Goal: Task Accomplishment & Management: Use online tool/utility

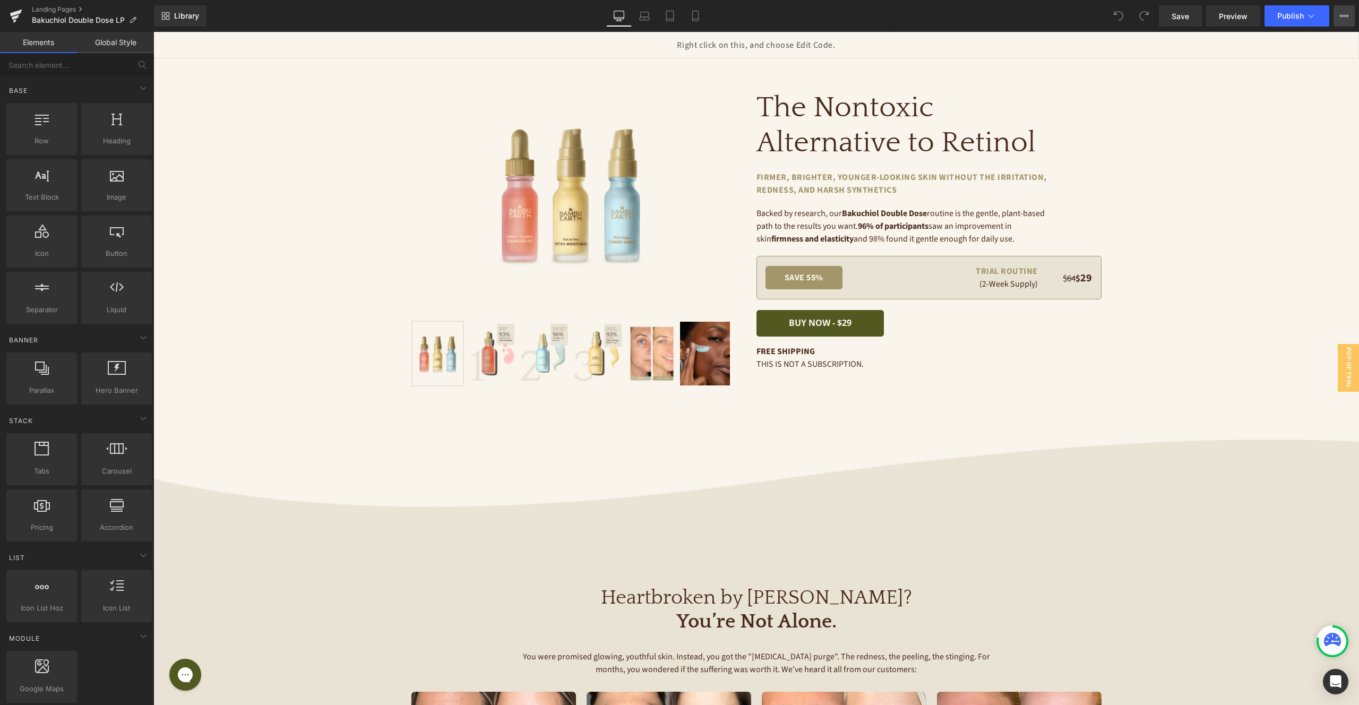
click at [1346, 17] on icon at bounding box center [1344, 16] width 8 height 8
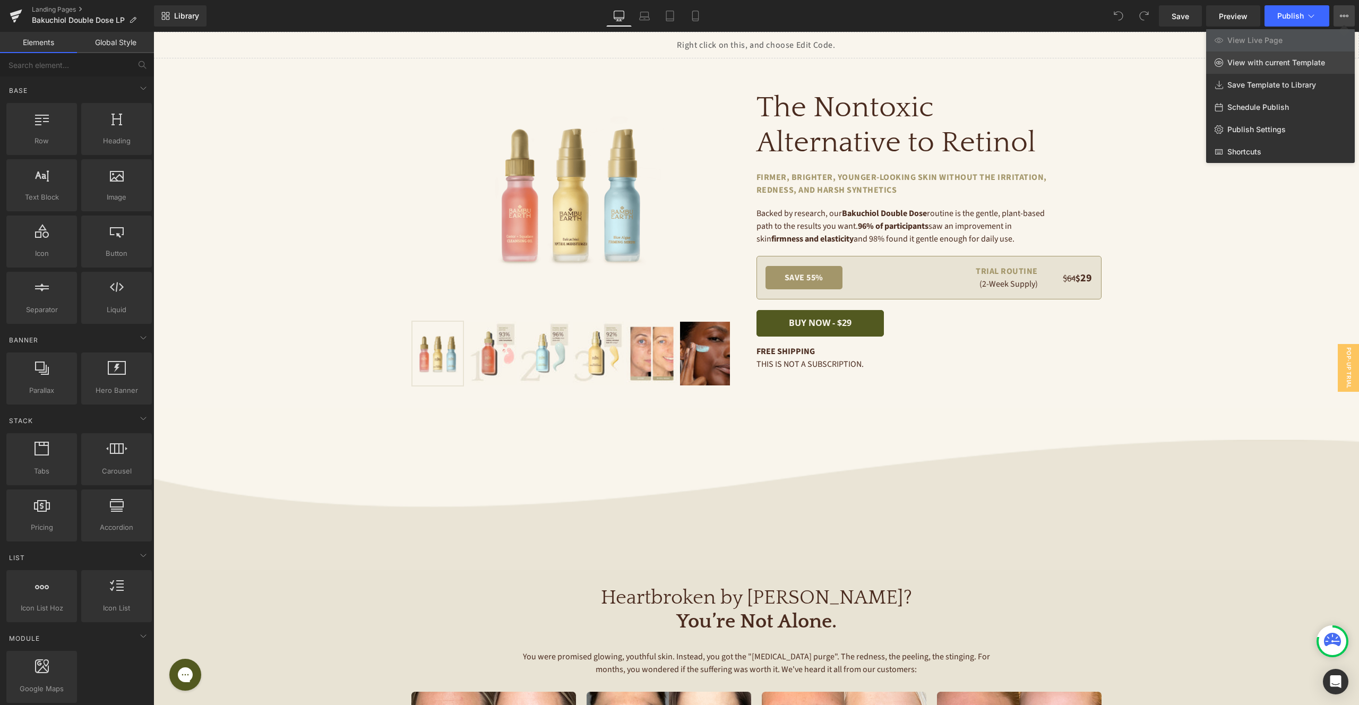
click at [1256, 62] on span "View with current Template" at bounding box center [1276, 63] width 98 height 10
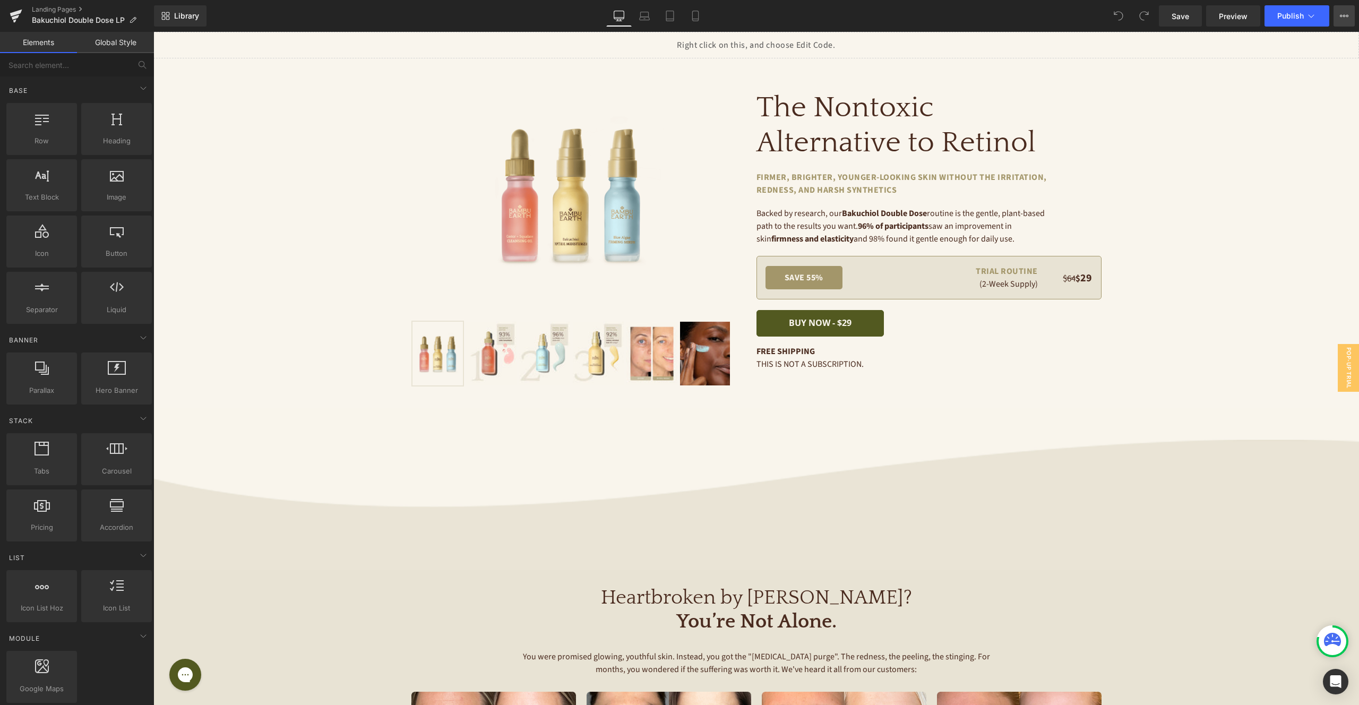
click at [1342, 14] on icon at bounding box center [1344, 16] width 8 height 8
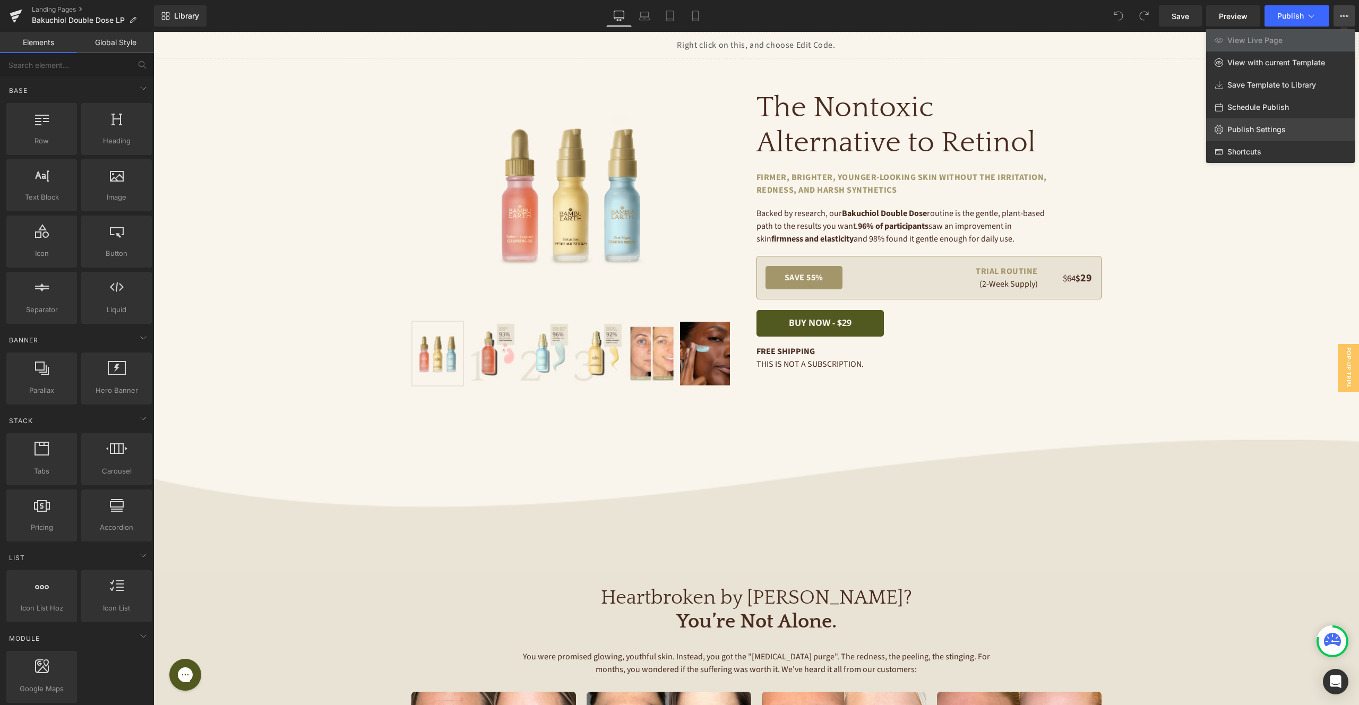
click at [1278, 122] on link "Publish Settings" at bounding box center [1280, 129] width 149 height 22
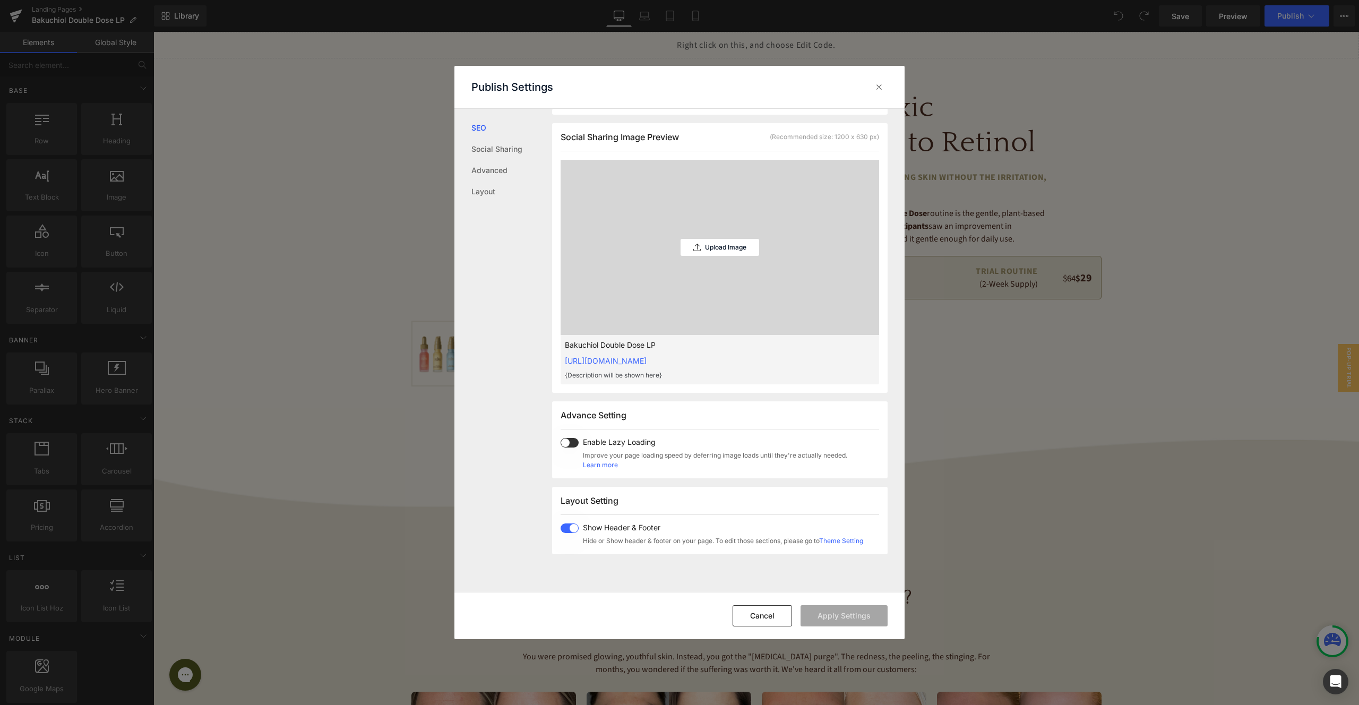
scroll to position [421, 0]
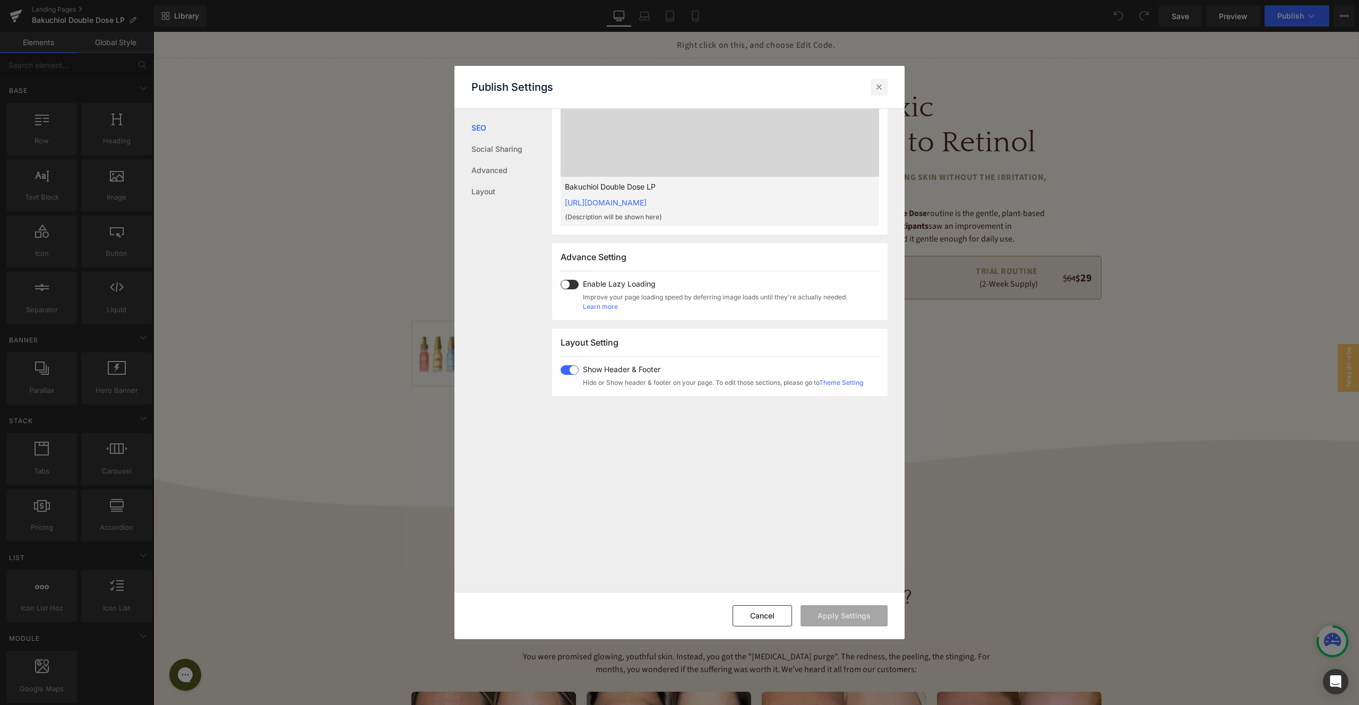
click at [881, 90] on icon at bounding box center [879, 87] width 11 height 11
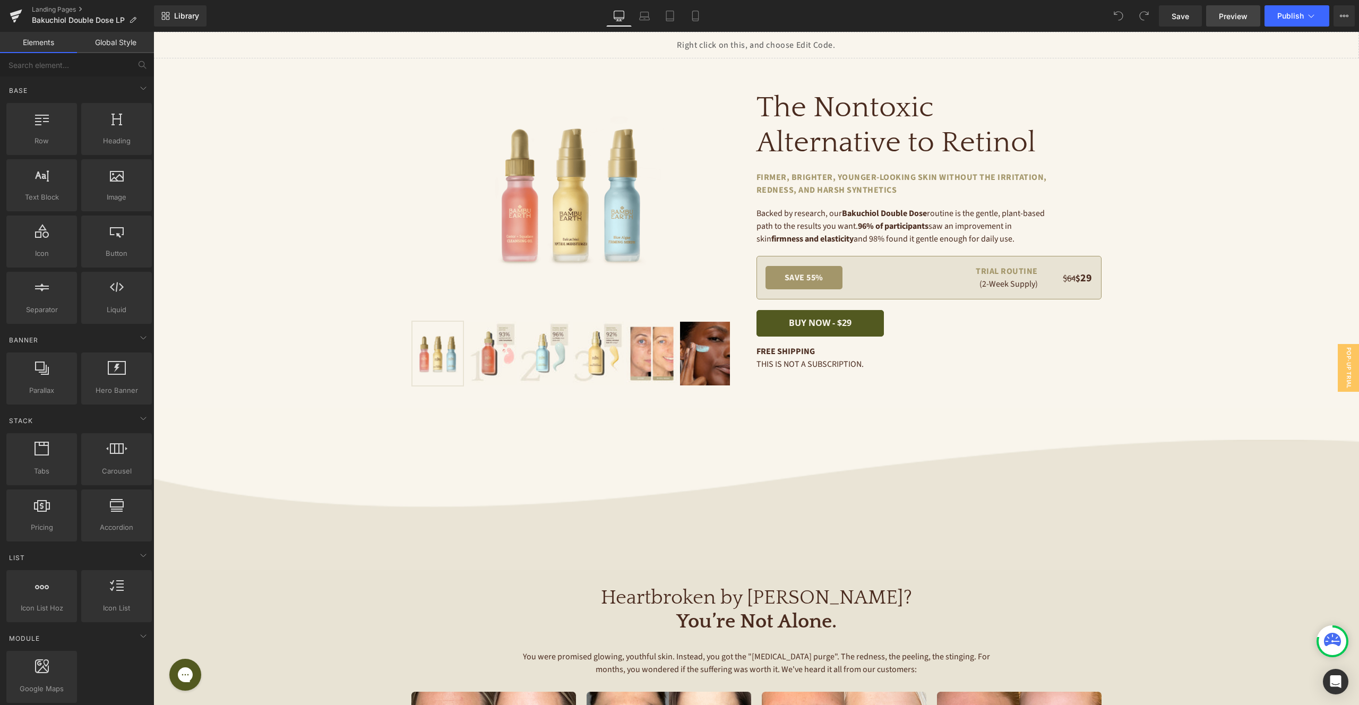
click at [1231, 16] on span "Preview" at bounding box center [1233, 16] width 29 height 11
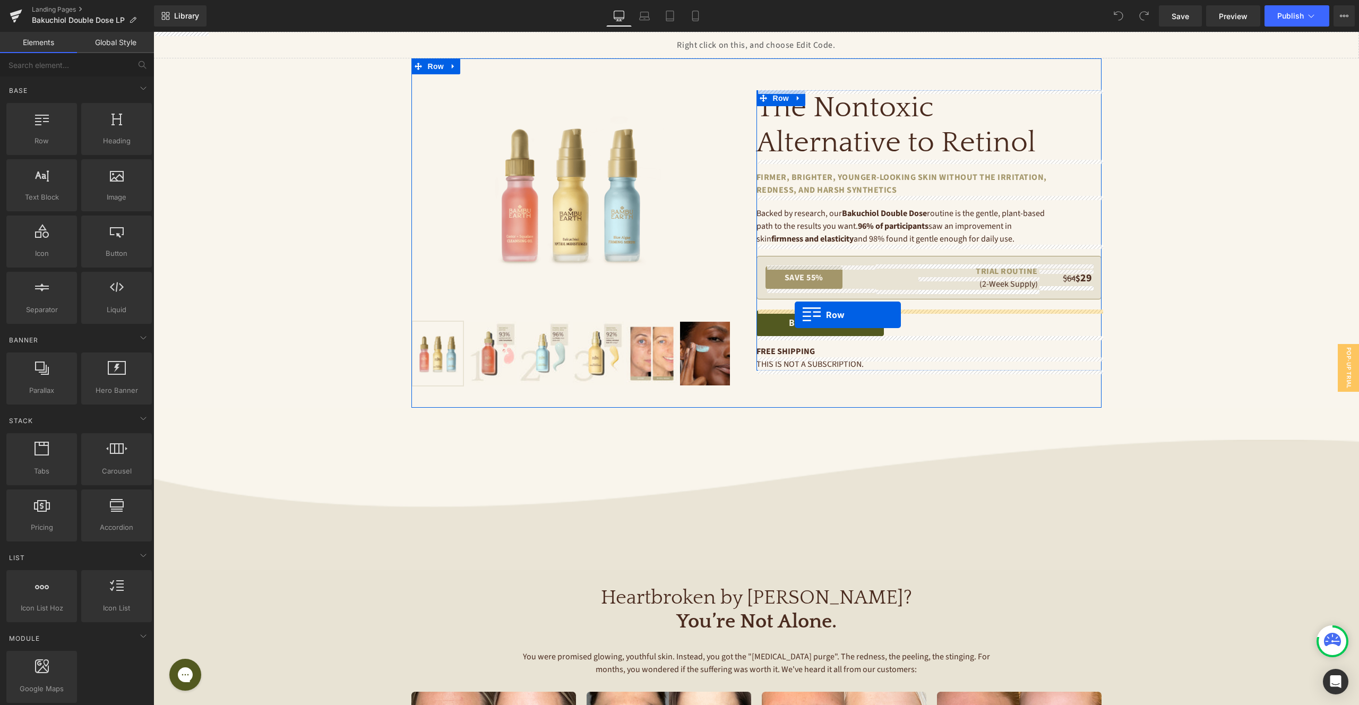
drag, startPoint x: 232, startPoint y: 169, endPoint x: 795, endPoint y: 315, distance: 580.8
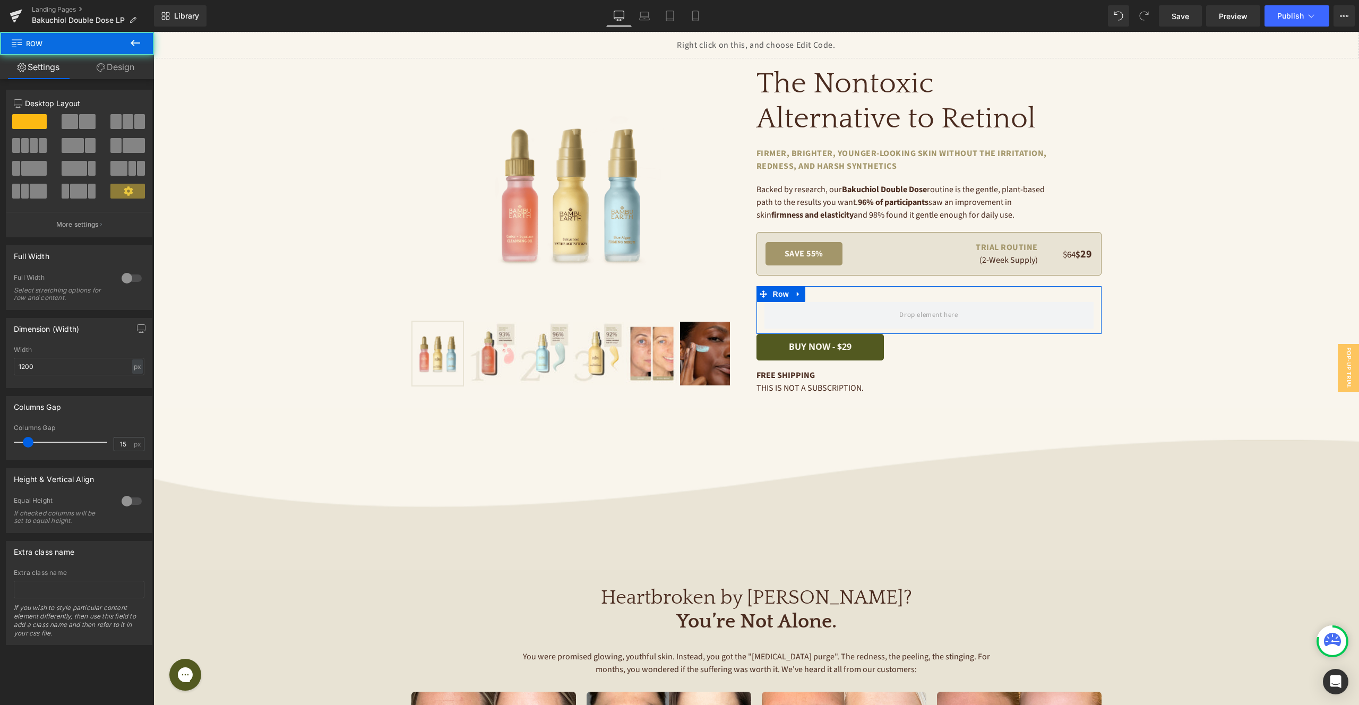
click at [70, 122] on span at bounding box center [70, 121] width 16 height 15
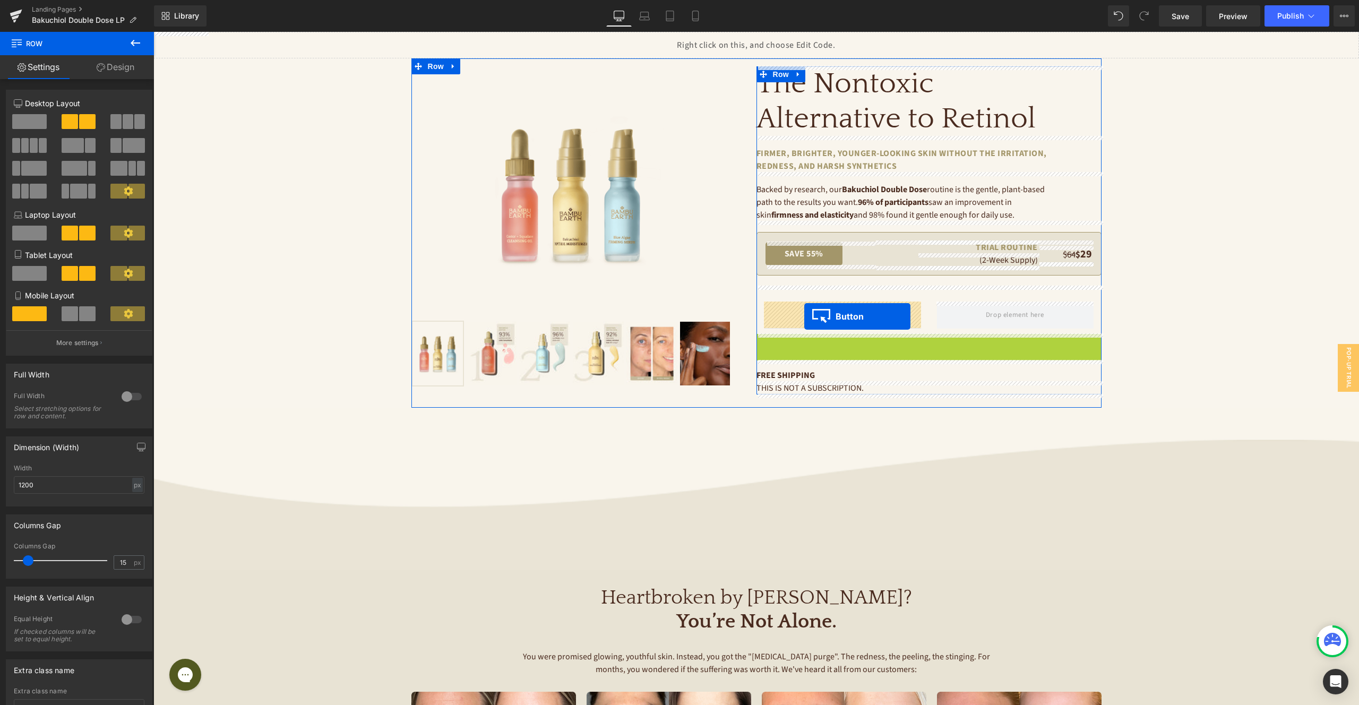
drag, startPoint x: 802, startPoint y: 346, endPoint x: 804, endPoint y: 316, distance: 29.8
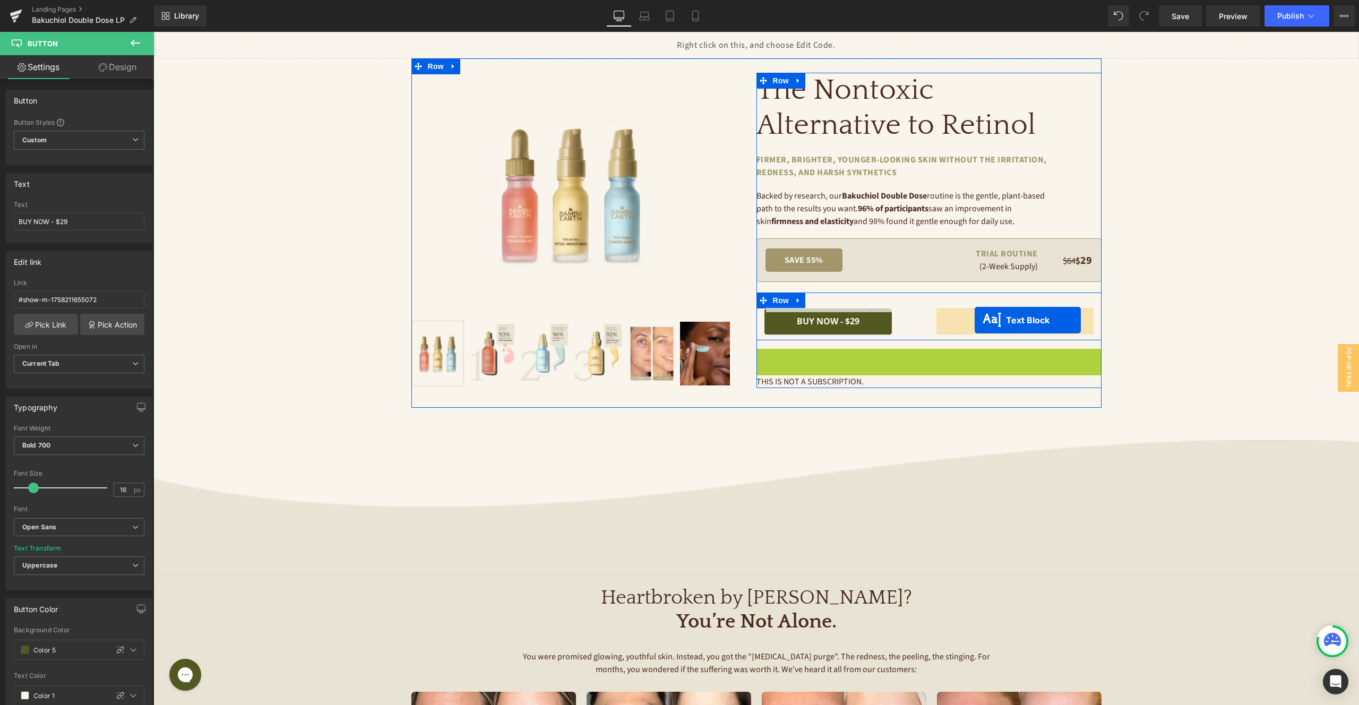
drag, startPoint x: 942, startPoint y: 347, endPoint x: 934, endPoint y: 329, distance: 20.4
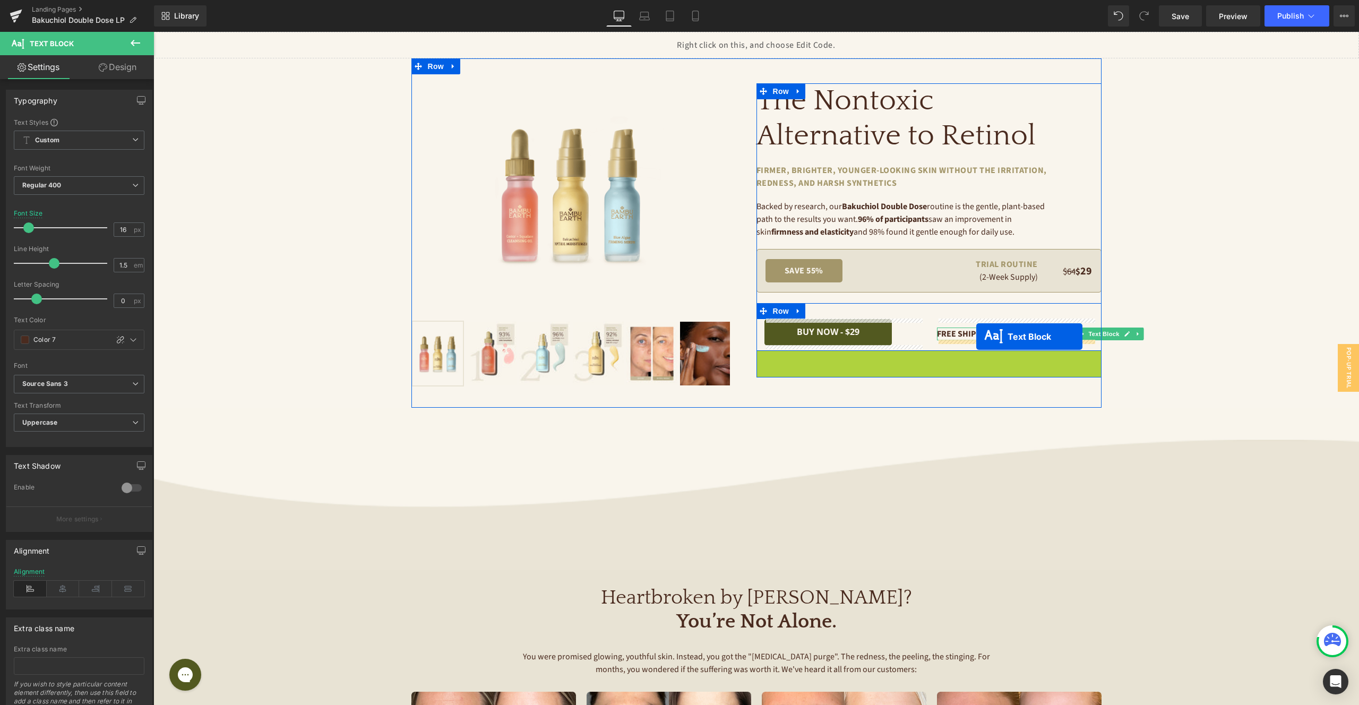
drag, startPoint x: 900, startPoint y: 363, endPoint x: 976, endPoint y: 337, distance: 80.7
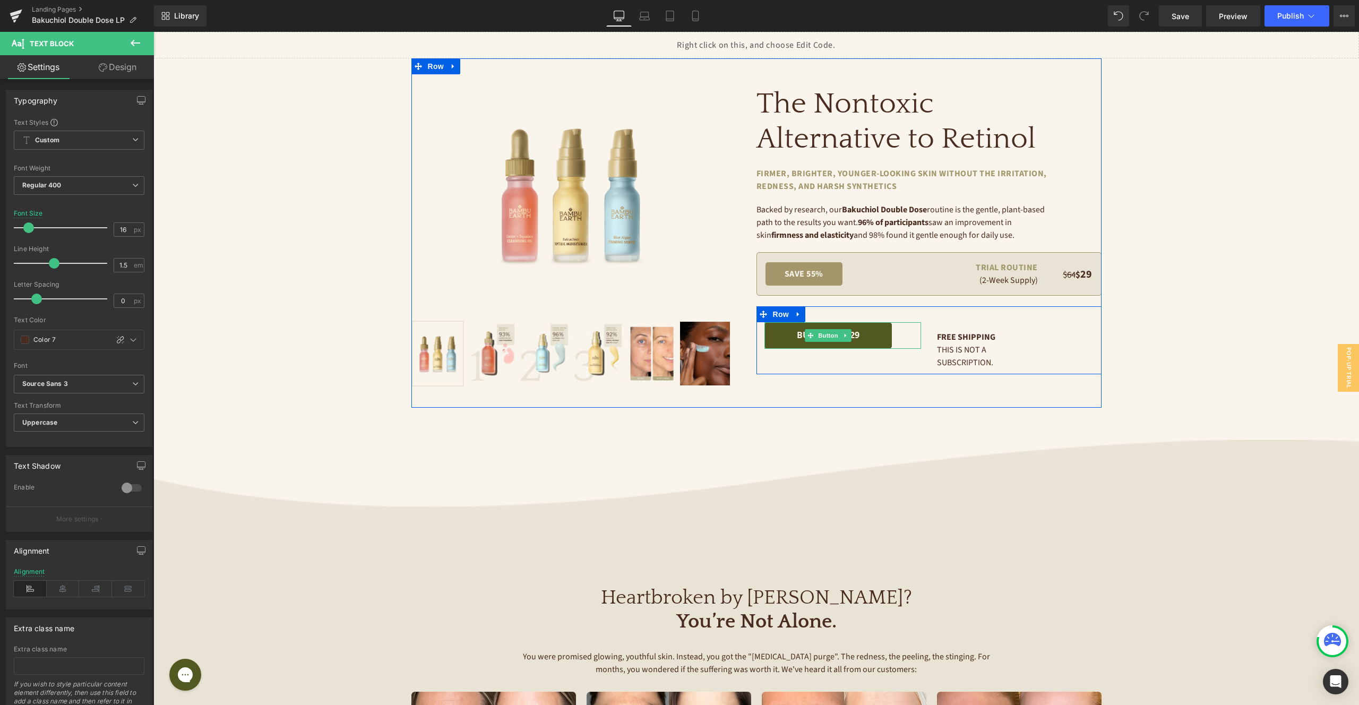
click at [917, 339] on div "BUY NOW - $29" at bounding box center [842, 335] width 157 height 27
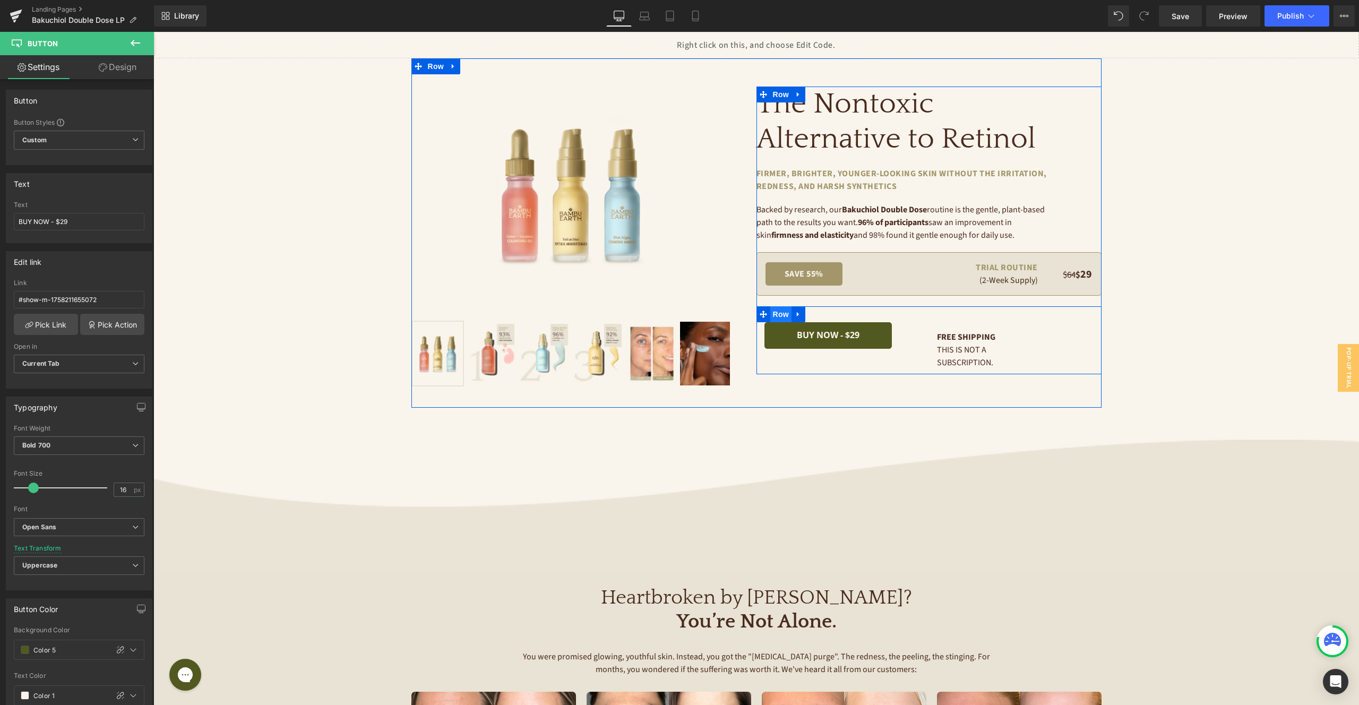
click at [774, 313] on span "Row" at bounding box center [780, 314] width 21 height 16
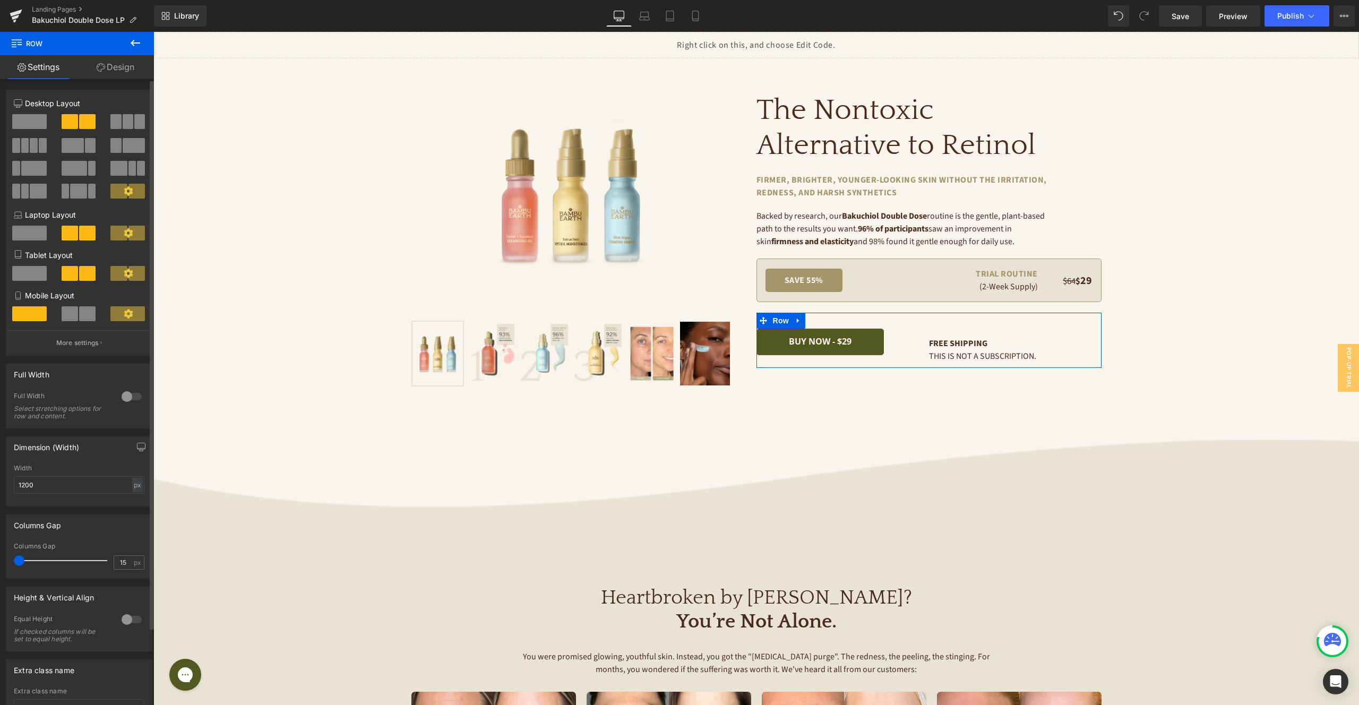
drag, startPoint x: 28, startPoint y: 558, endPoint x: 0, endPoint y: 559, distance: 27.6
click at [0, 559] on div "Columns Gap 15px Columns Gap 15 px" at bounding box center [79, 542] width 159 height 72
click at [124, 618] on div at bounding box center [131, 619] width 25 height 17
click at [80, 675] on span "Top" at bounding box center [79, 671] width 131 height 19
click at [143, 635] on div "0 Equal Height If checked columns will be set to equal height. Top Middle Botto…" at bounding box center [78, 660] width 145 height 90
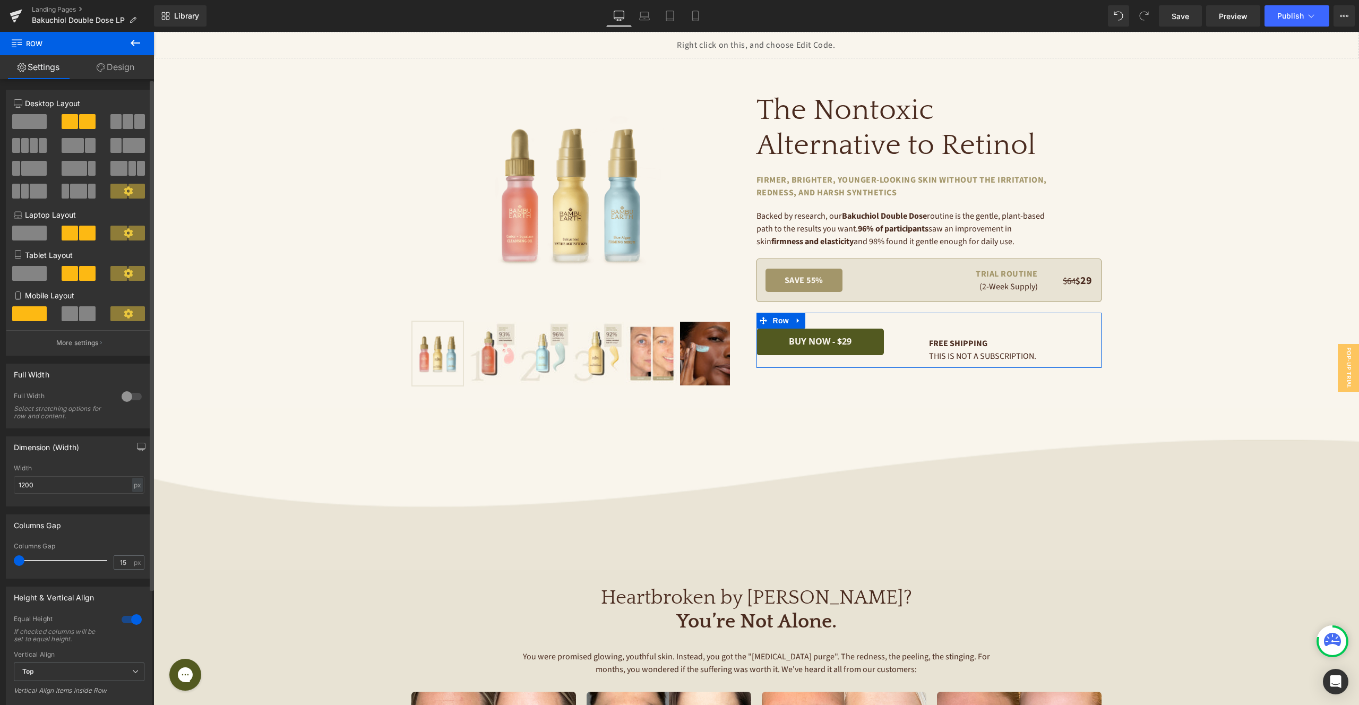
scroll to position [142, 0]
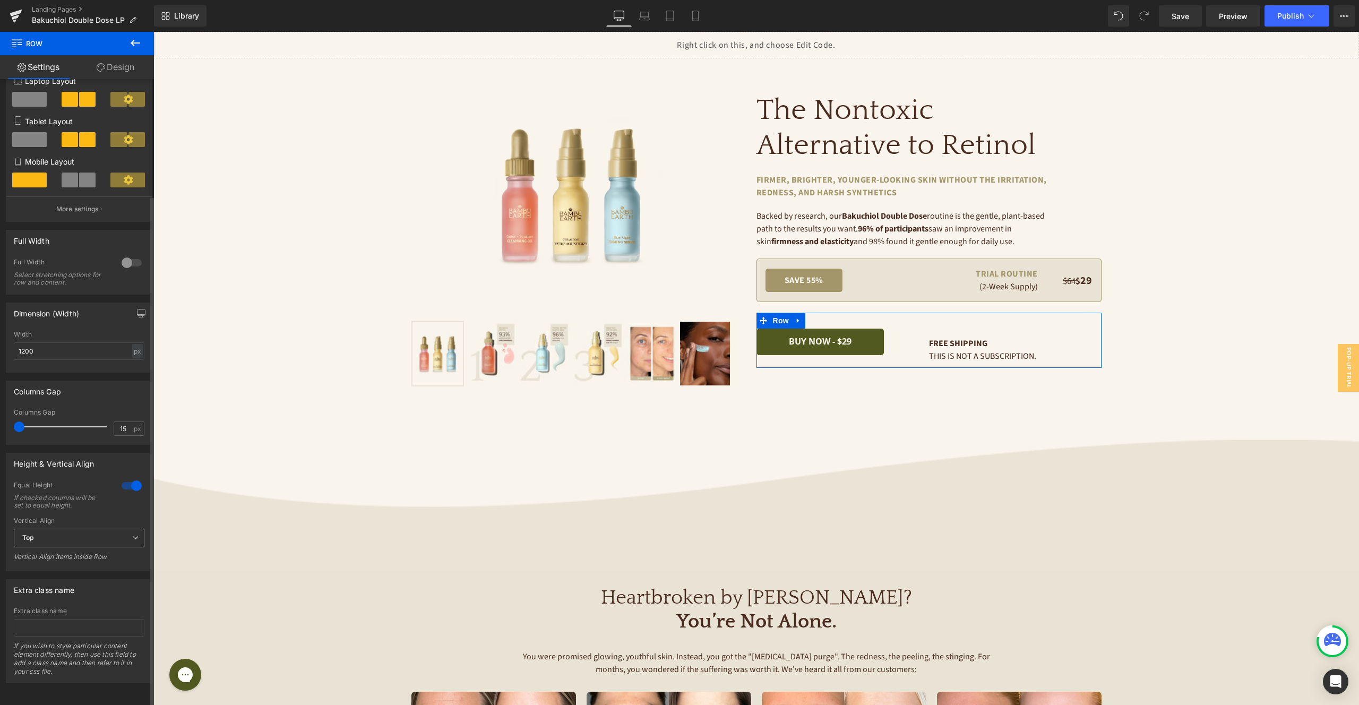
click at [62, 529] on span "Top" at bounding box center [79, 538] width 131 height 19
click at [56, 566] on li "Middle" at bounding box center [77, 573] width 126 height 16
drag, startPoint x: 78, startPoint y: 529, endPoint x: 76, endPoint y: 538, distance: 9.2
click at [77, 529] on span "Middle" at bounding box center [79, 538] width 131 height 19
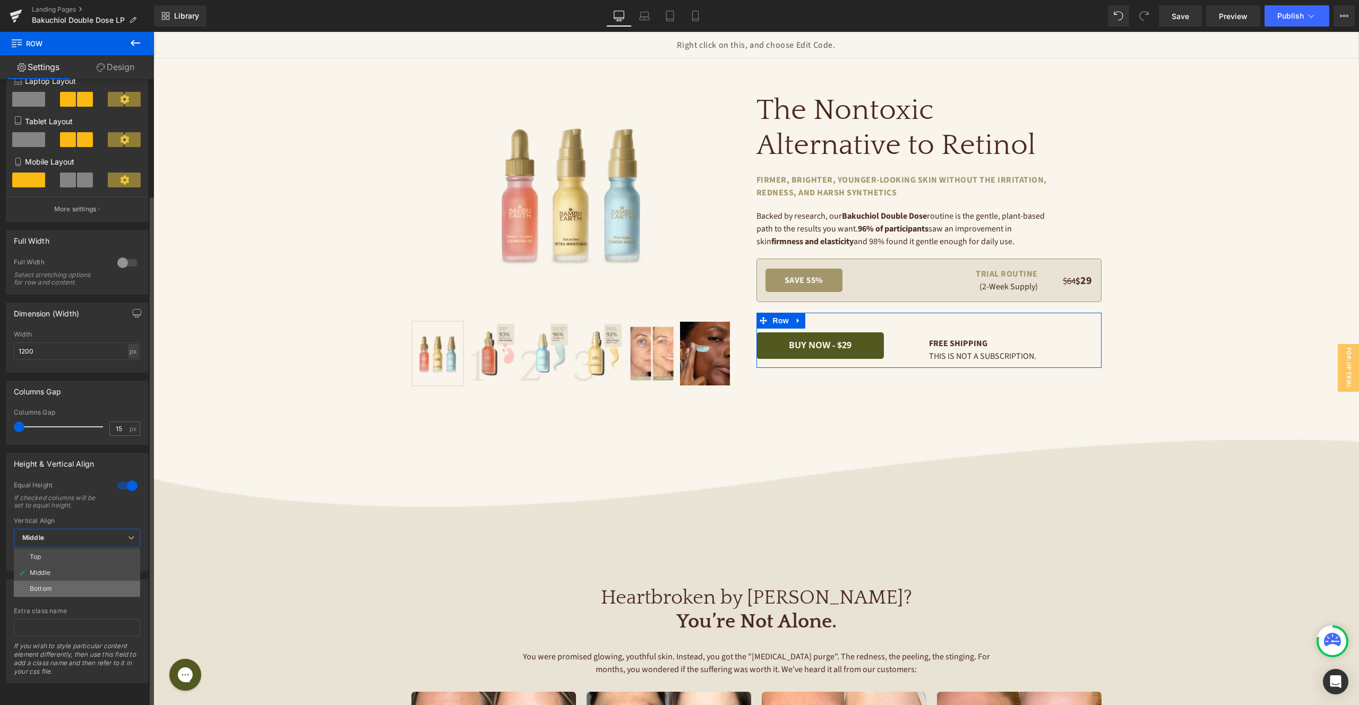
click at [74, 581] on li "Bottom" at bounding box center [77, 589] width 126 height 16
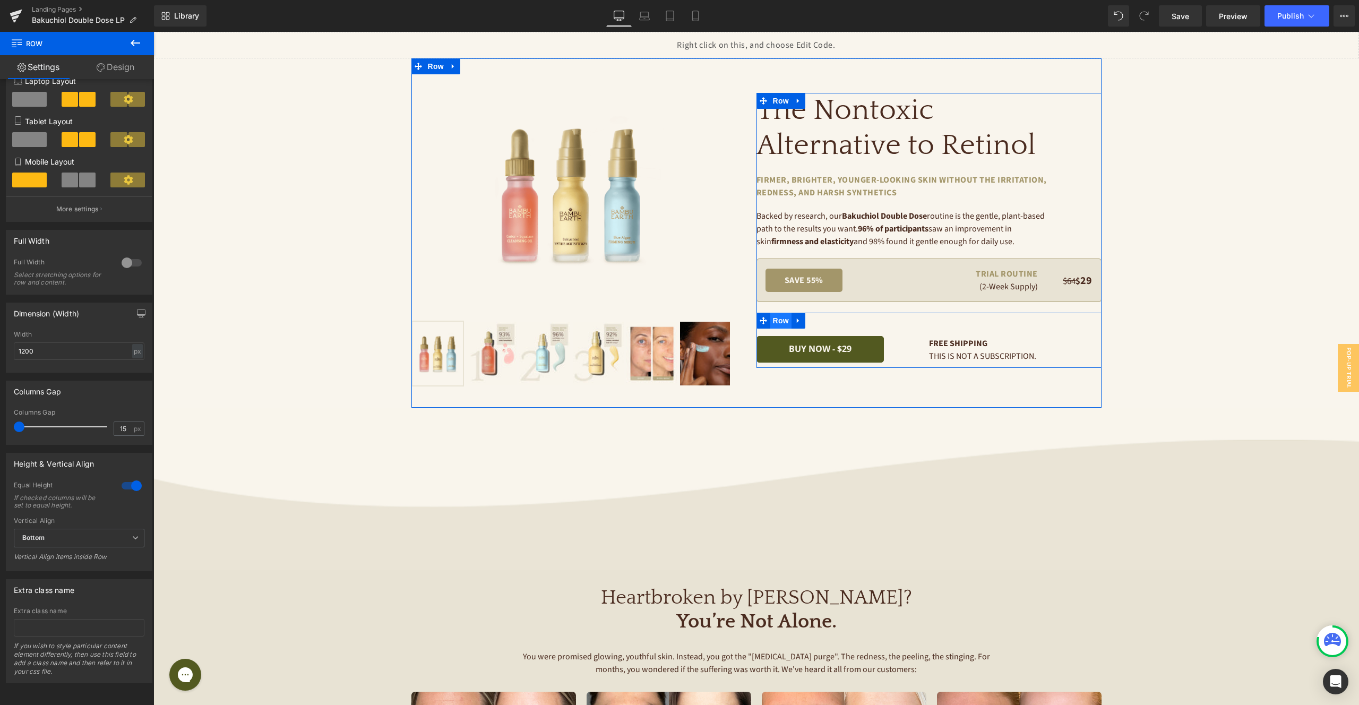
click at [788, 321] on span "Row" at bounding box center [780, 321] width 21 height 16
drag, startPoint x: 120, startPoint y: 66, endPoint x: 105, endPoint y: 112, distance: 48.3
click at [120, 66] on link "Design" at bounding box center [115, 67] width 77 height 24
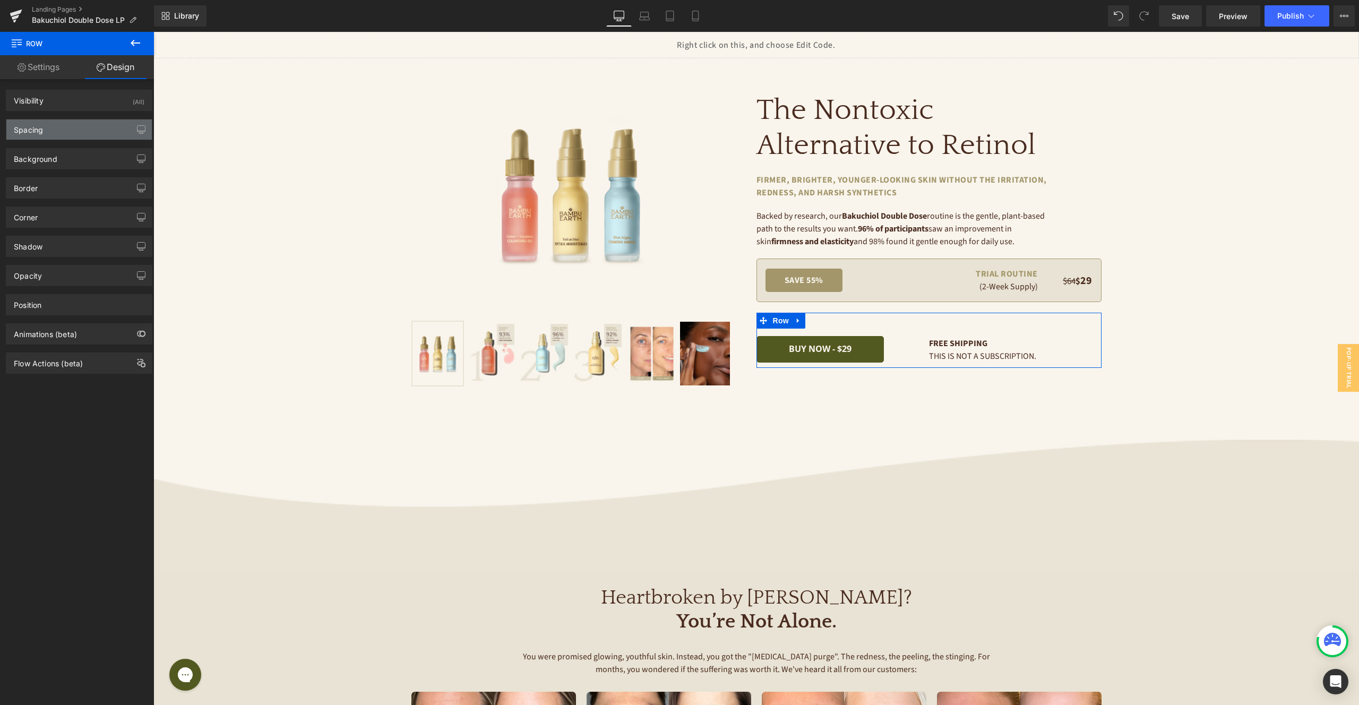
click at [88, 130] on div "Spacing" at bounding box center [78, 129] width 145 height 20
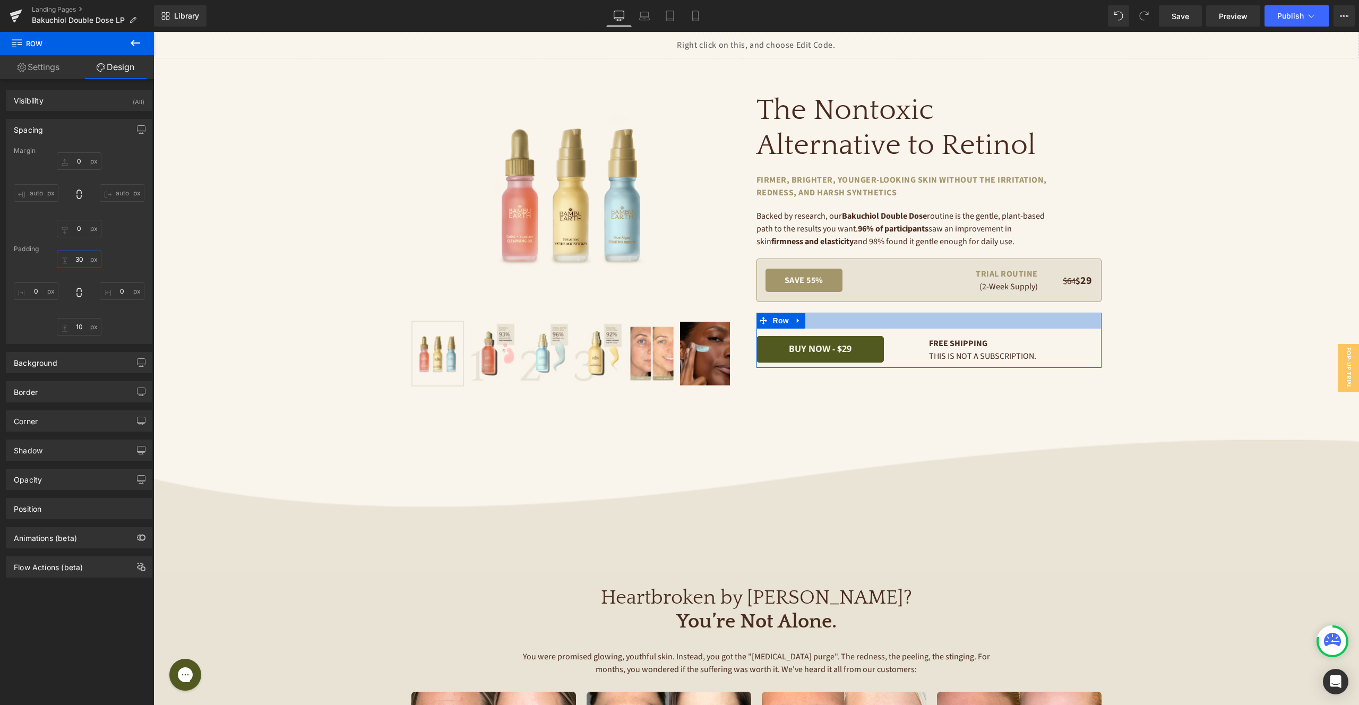
click at [83, 259] on input "30" at bounding box center [79, 260] width 45 height 18
type input "0"
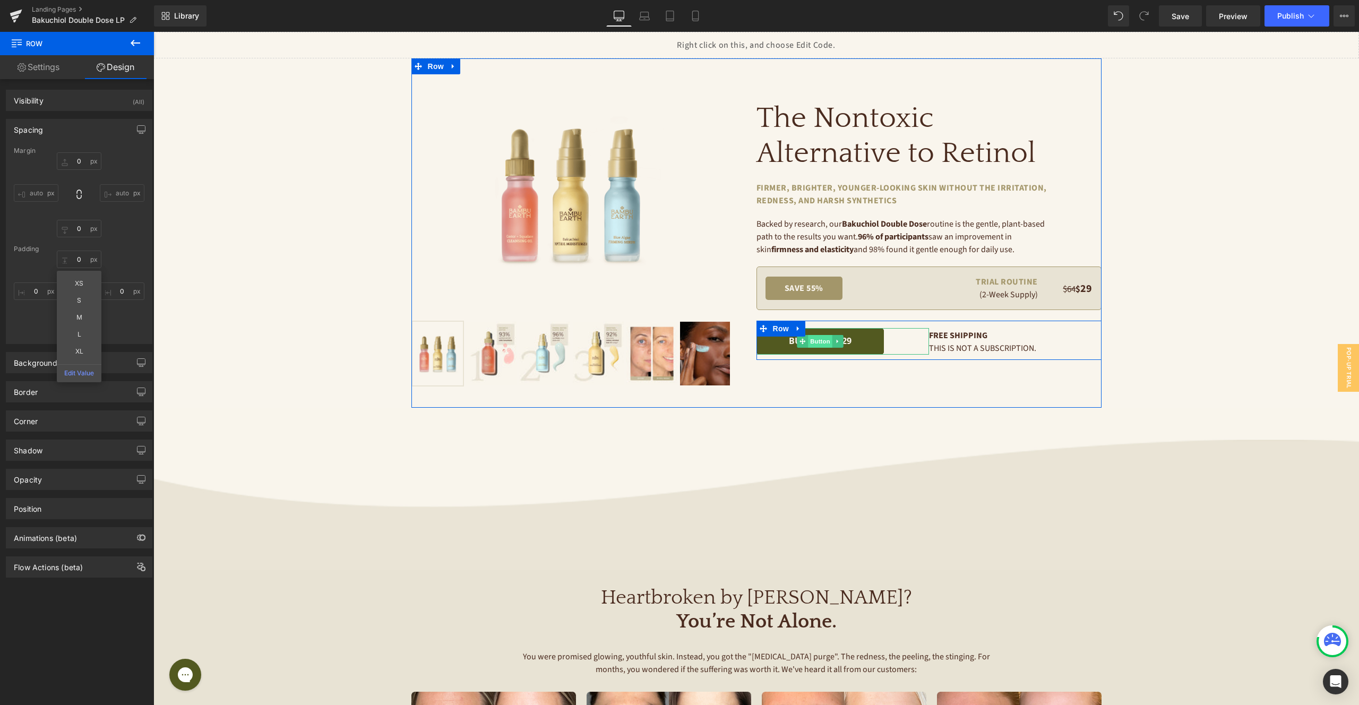
click at [821, 341] on span "Button" at bounding box center [820, 341] width 24 height 13
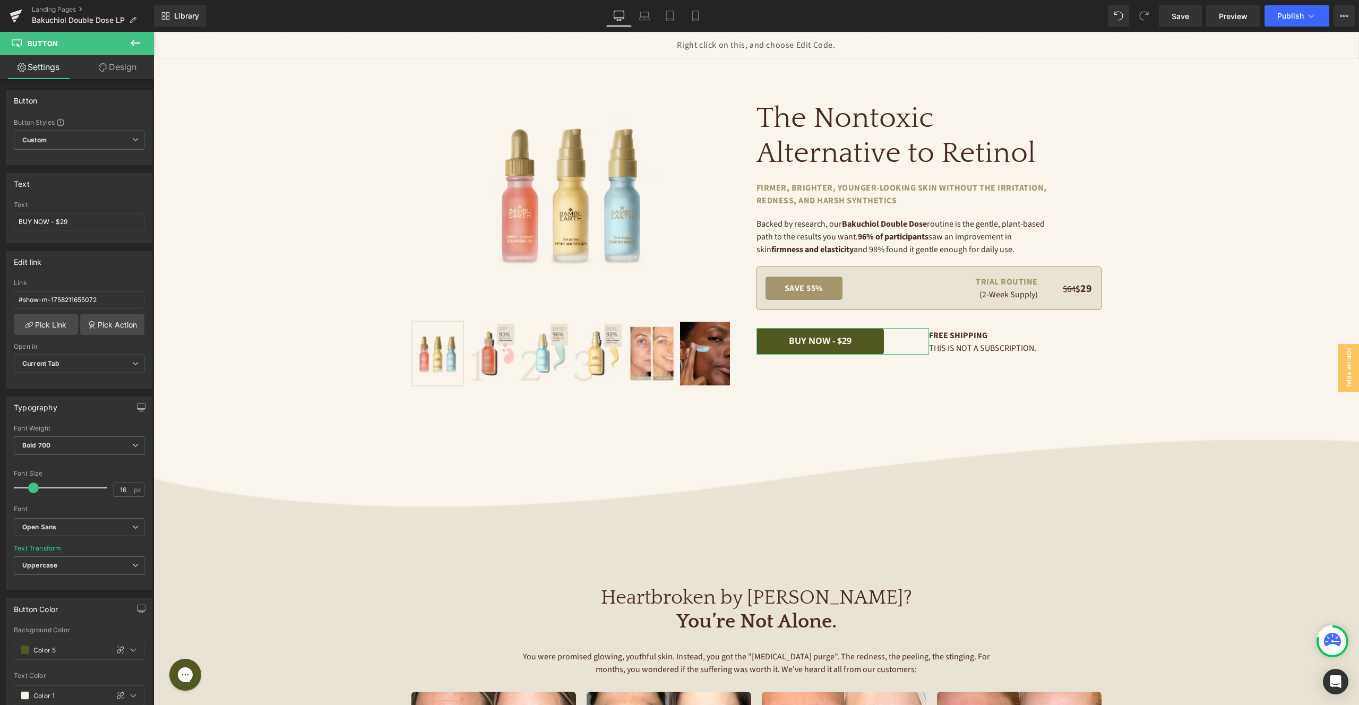
click at [112, 71] on link "Design" at bounding box center [117, 67] width 77 height 24
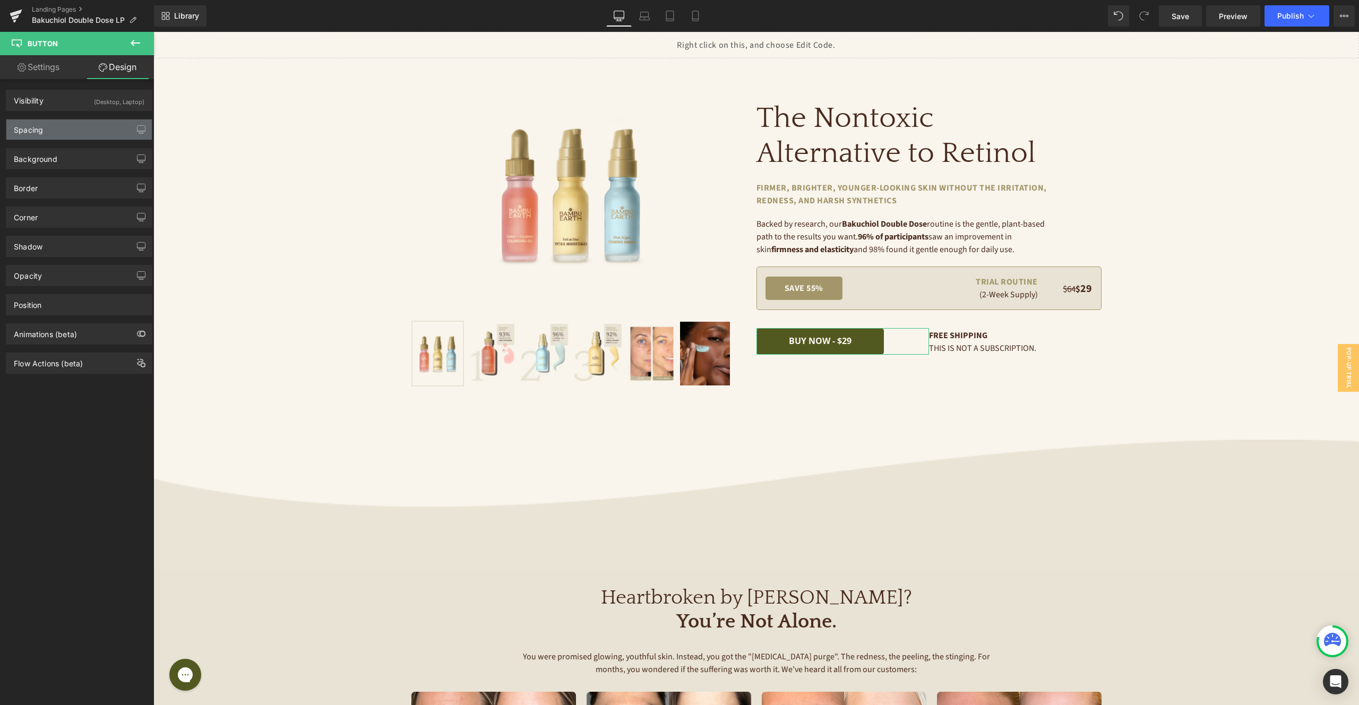
click at [89, 124] on div "Spacing" at bounding box center [78, 129] width 145 height 20
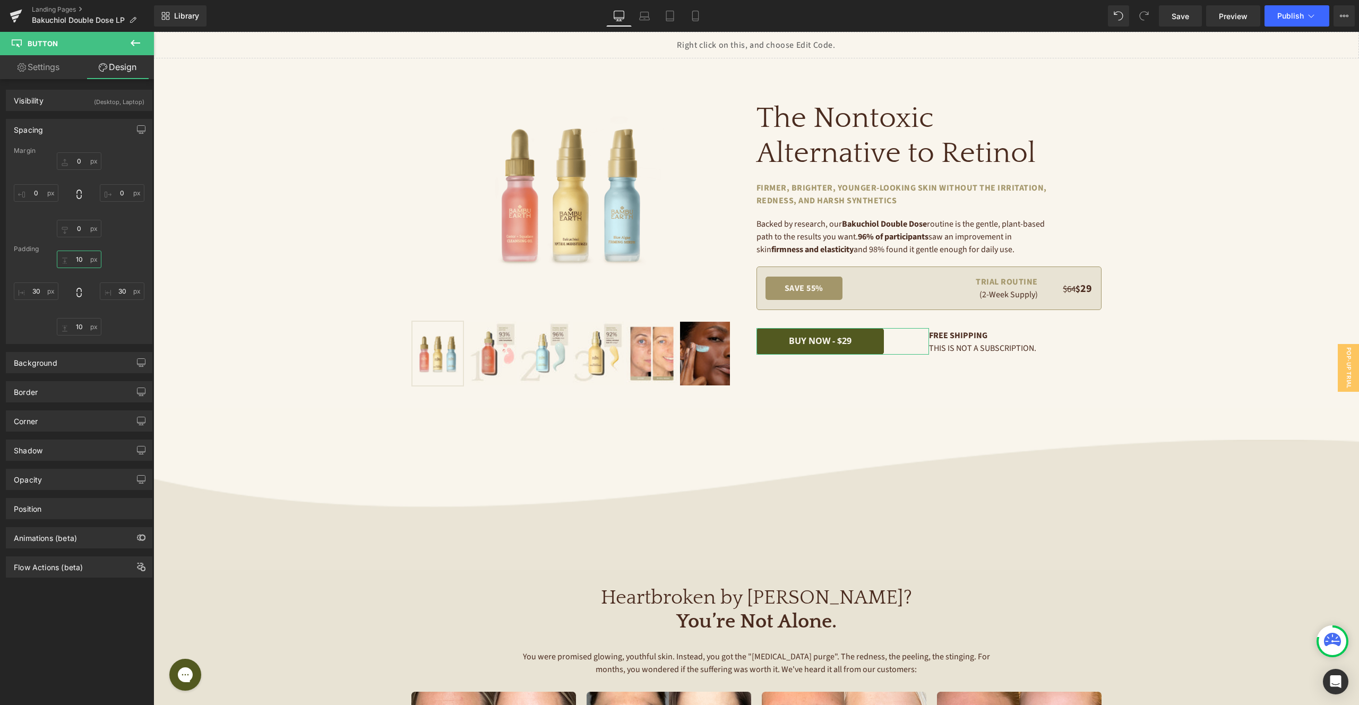
click at [80, 261] on input "10" at bounding box center [79, 260] width 45 height 18
click at [124, 228] on div "0 0 0 0" at bounding box center [79, 194] width 131 height 85
click at [776, 326] on span "Row" at bounding box center [780, 329] width 21 height 16
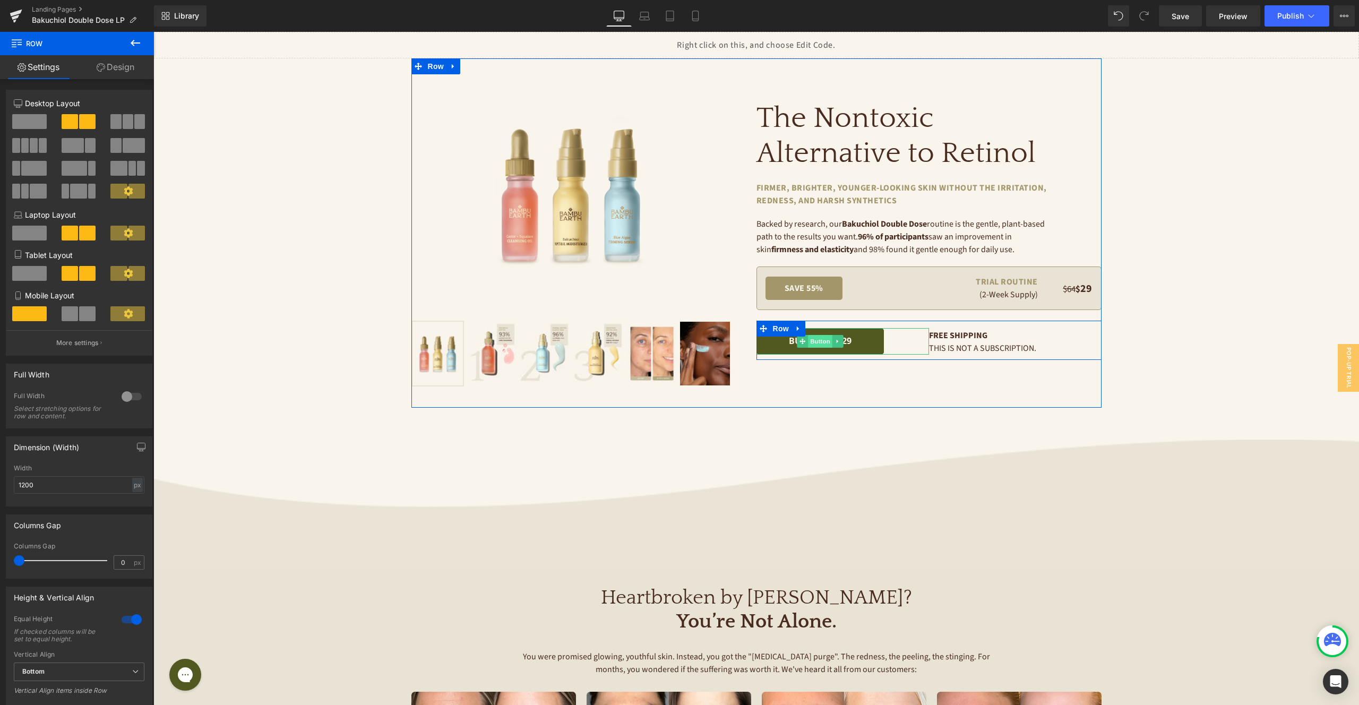
click at [823, 338] on span "Button" at bounding box center [820, 341] width 24 height 13
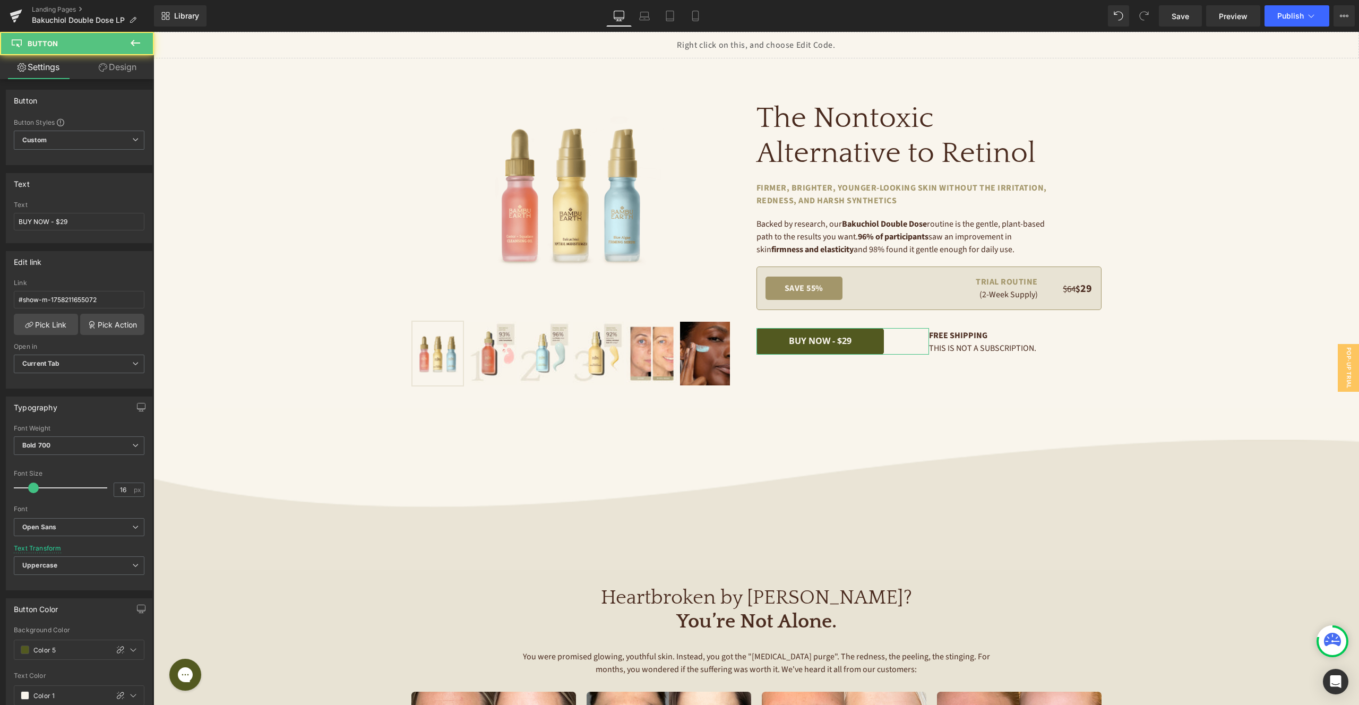
click at [114, 65] on link "Design" at bounding box center [117, 67] width 77 height 24
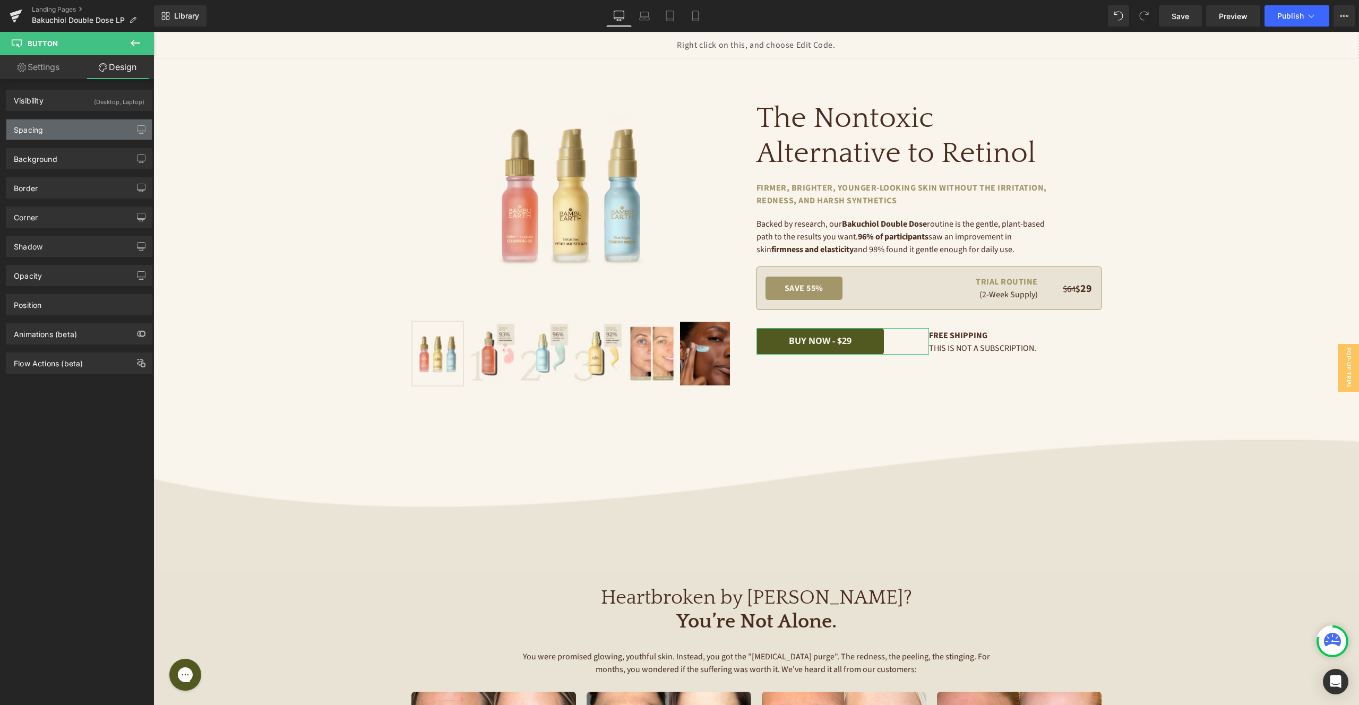
click at [89, 131] on div "Spacing" at bounding box center [78, 129] width 145 height 20
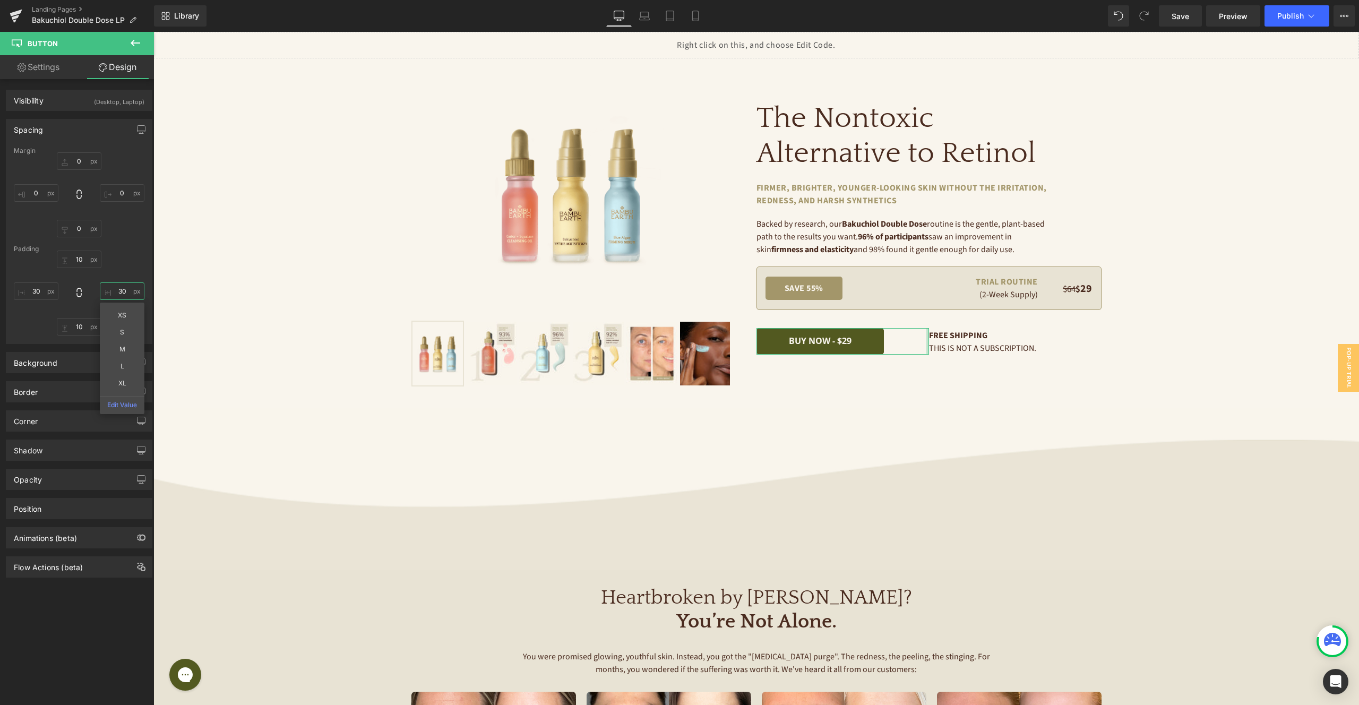
drag, startPoint x: 120, startPoint y: 294, endPoint x: 9, endPoint y: 246, distance: 121.1
click at [120, 294] on input "30" at bounding box center [122, 291] width 45 height 18
click at [125, 229] on div "0 0 0 0" at bounding box center [79, 194] width 131 height 85
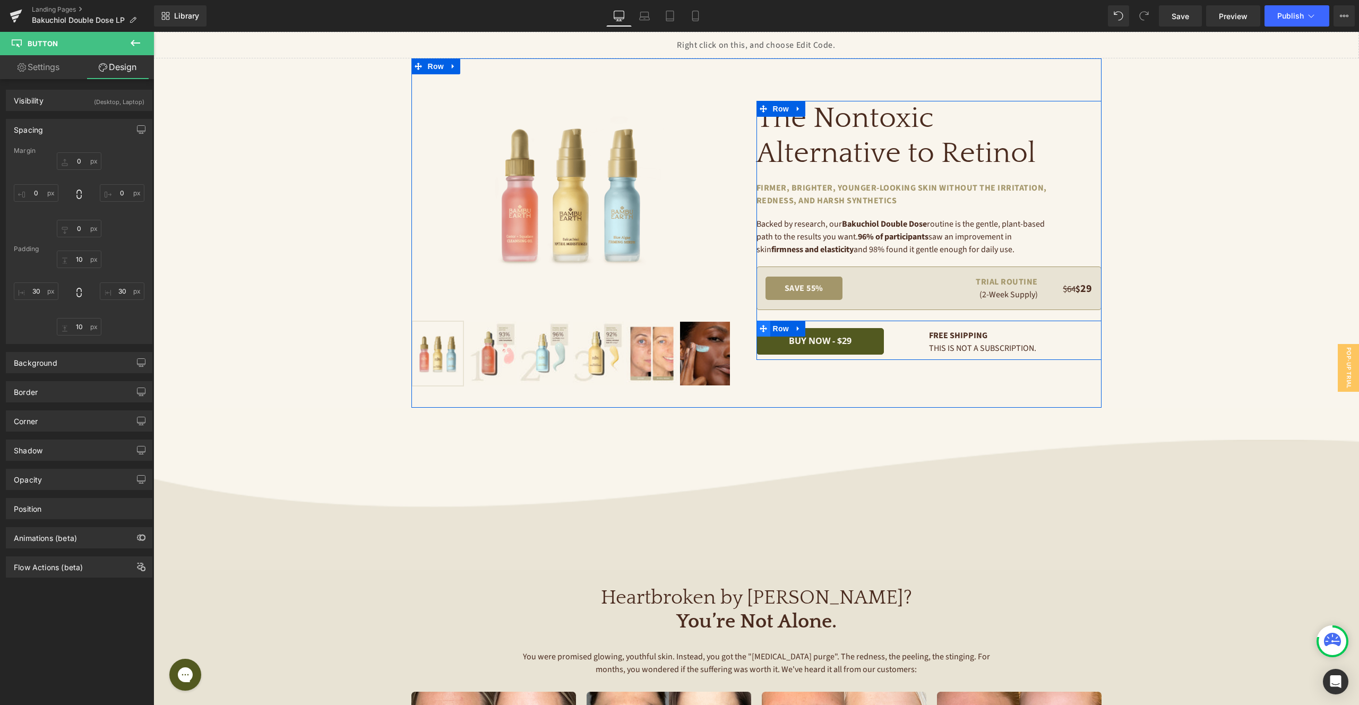
click at [763, 324] on icon at bounding box center [763, 328] width 7 height 8
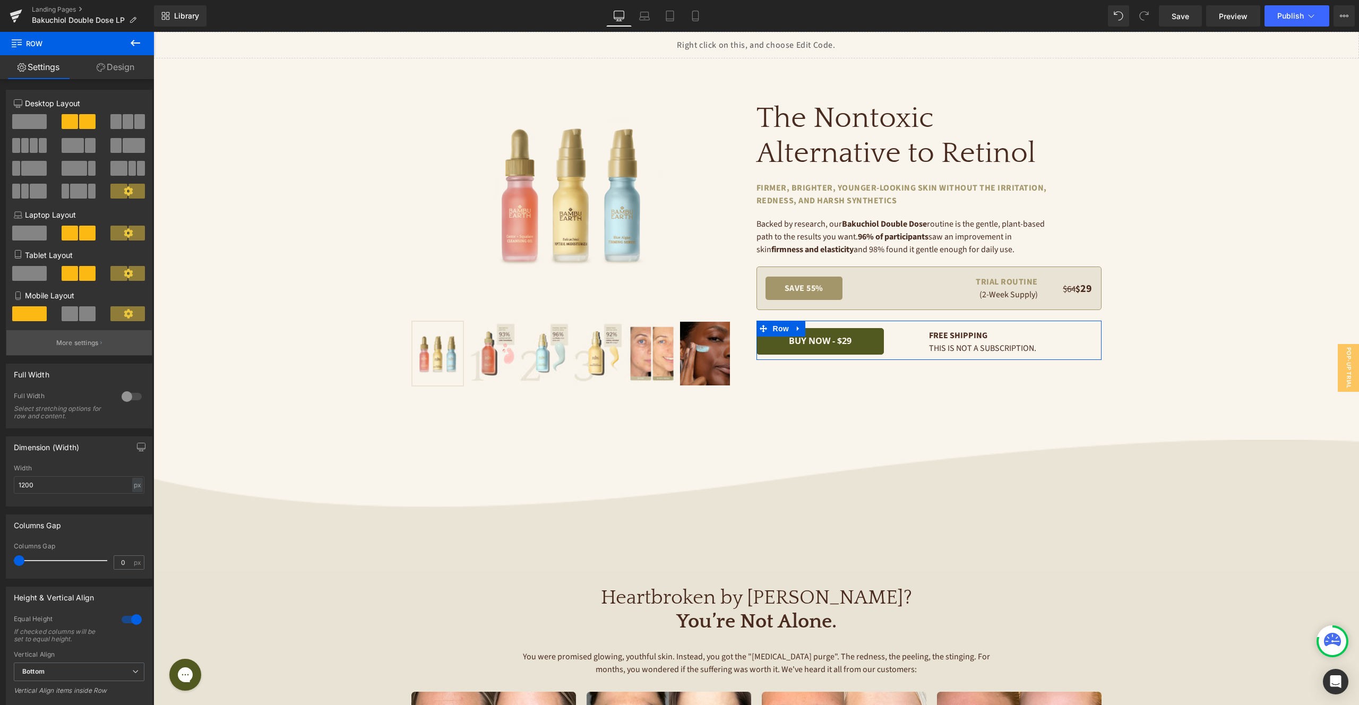
click at [87, 338] on p "More settings" at bounding box center [77, 343] width 42 height 10
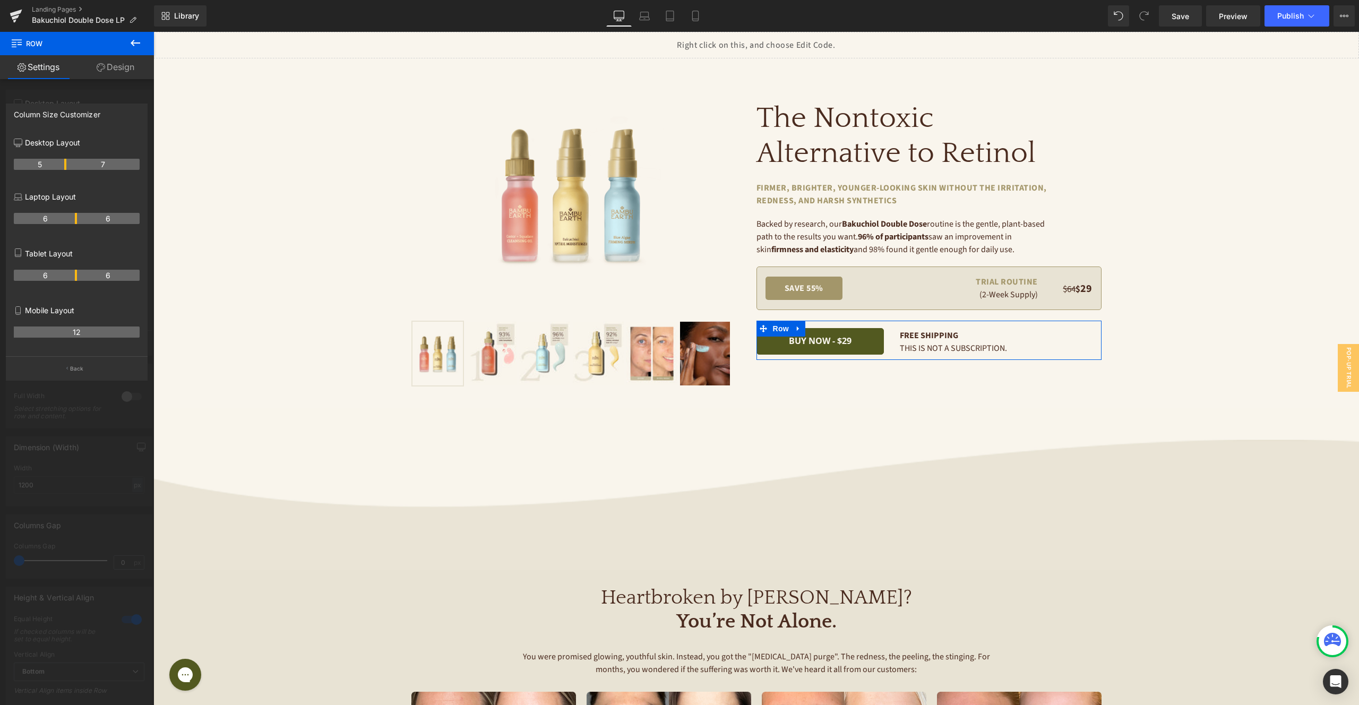
drag, startPoint x: 74, startPoint y: 163, endPoint x: 63, endPoint y: 162, distance: 11.2
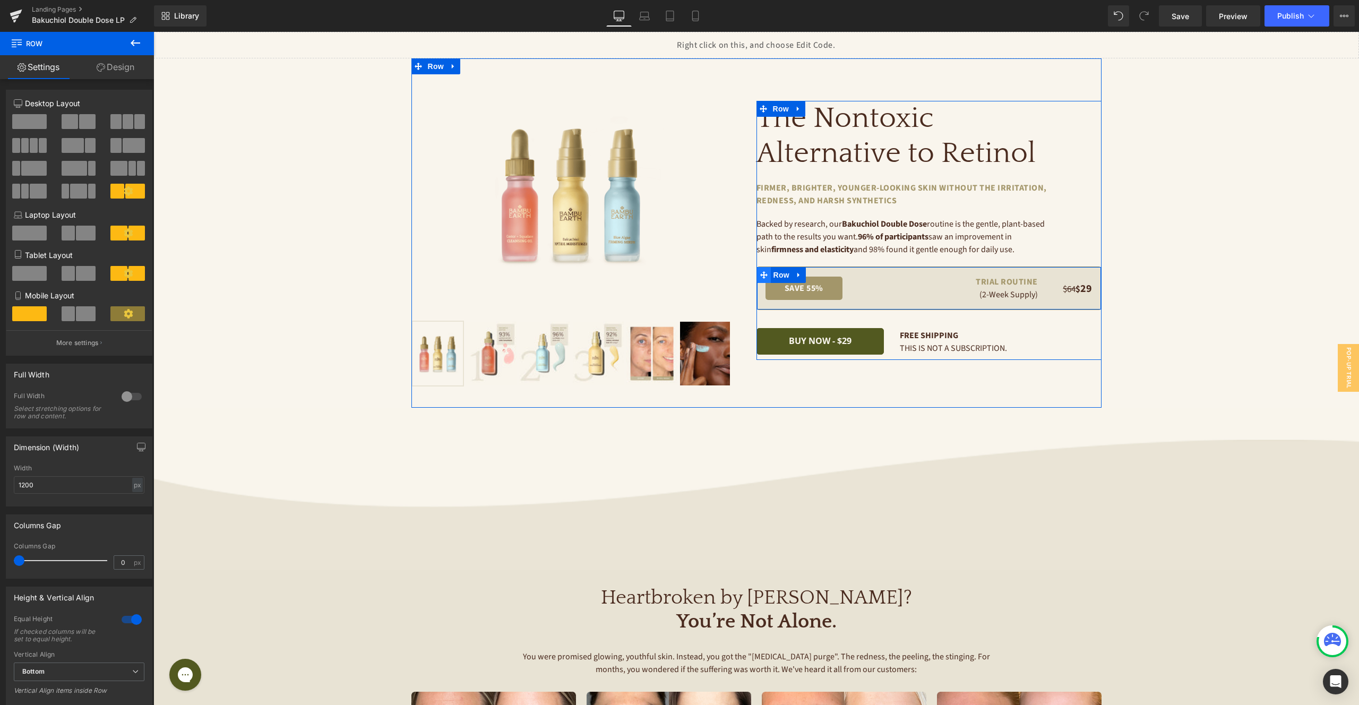
click at [767, 273] on span at bounding box center [764, 275] width 14 height 16
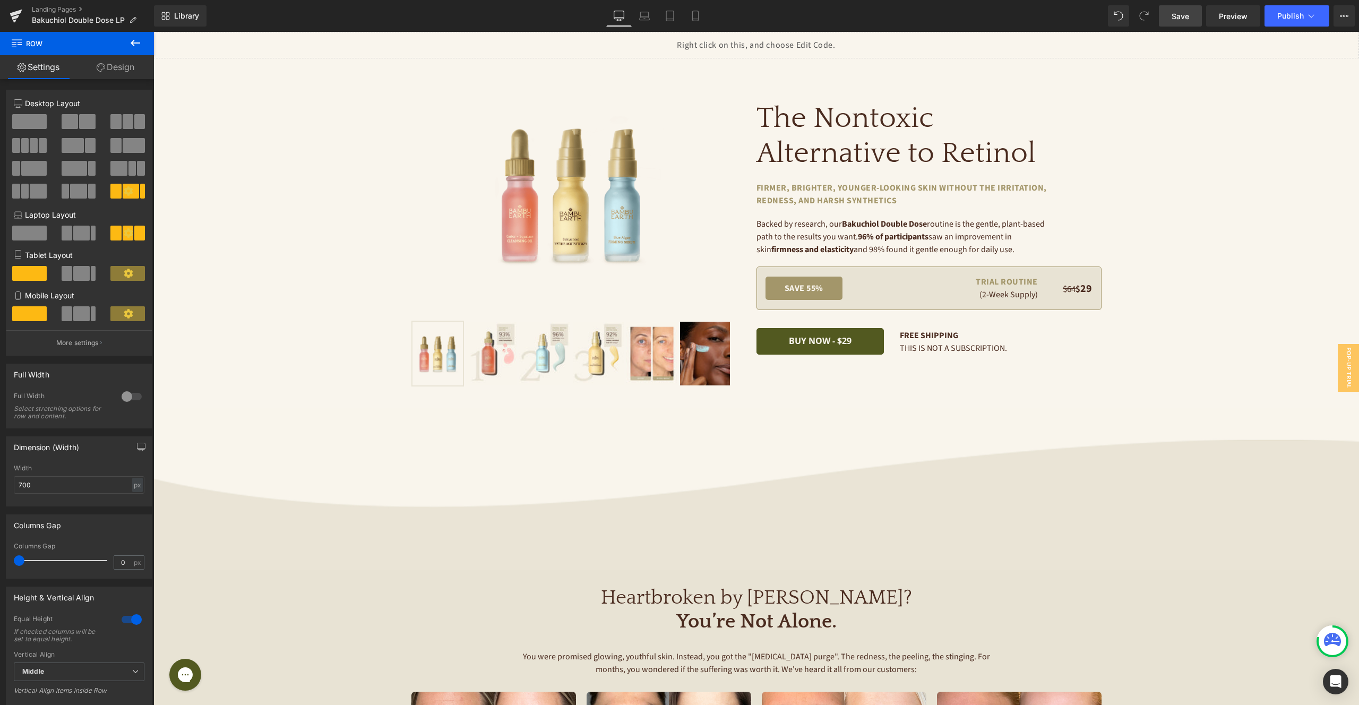
click at [1185, 16] on span "Save" at bounding box center [1180, 16] width 18 height 11
click at [631, 20] on link "Desktop" at bounding box center [618, 15] width 25 height 21
click at [652, 15] on link "Laptop" at bounding box center [644, 15] width 25 height 21
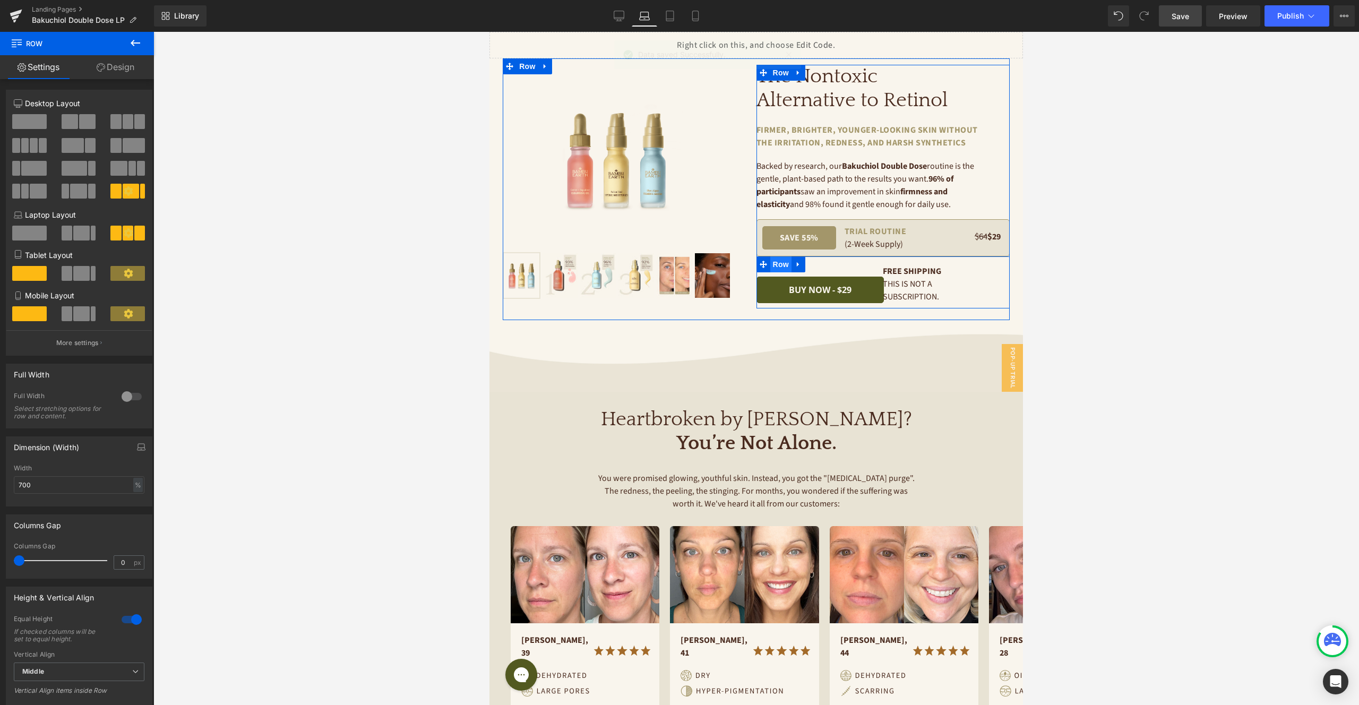
click at [785, 263] on span "Row" at bounding box center [780, 264] width 21 height 16
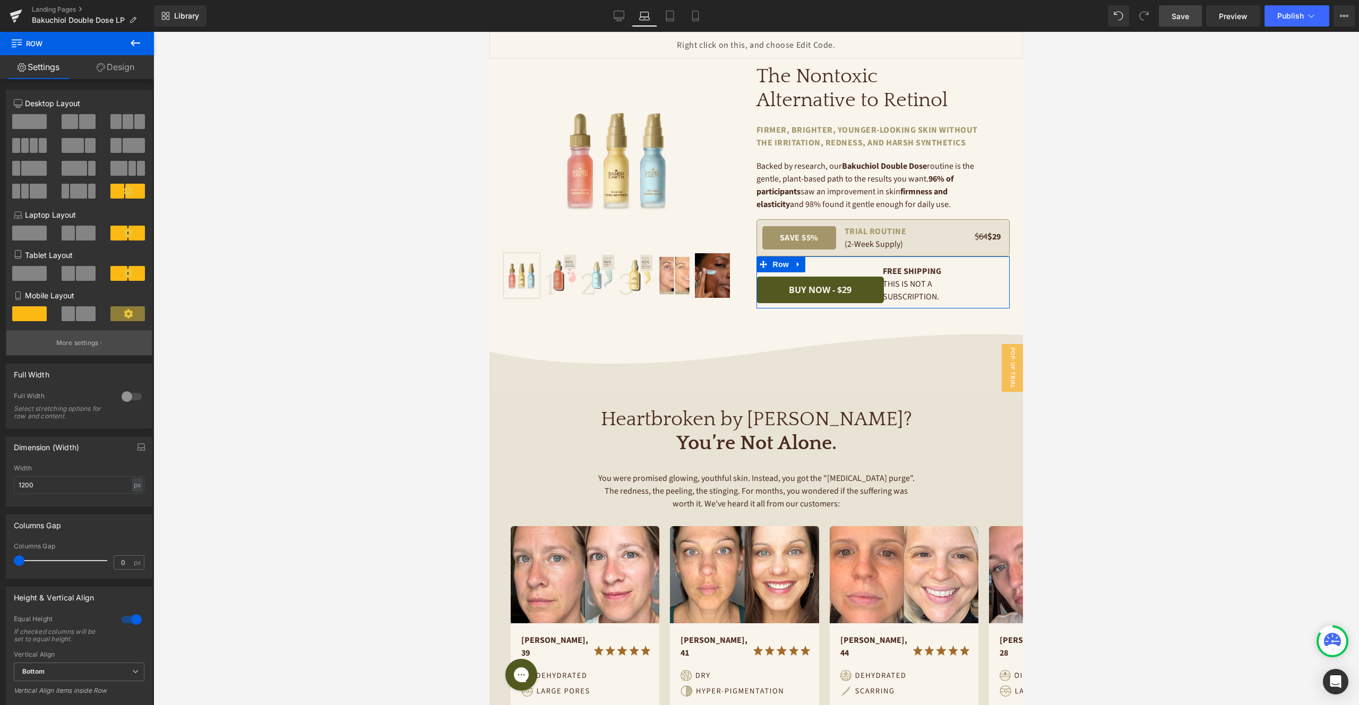
click at [79, 345] on p "More settings" at bounding box center [77, 343] width 42 height 10
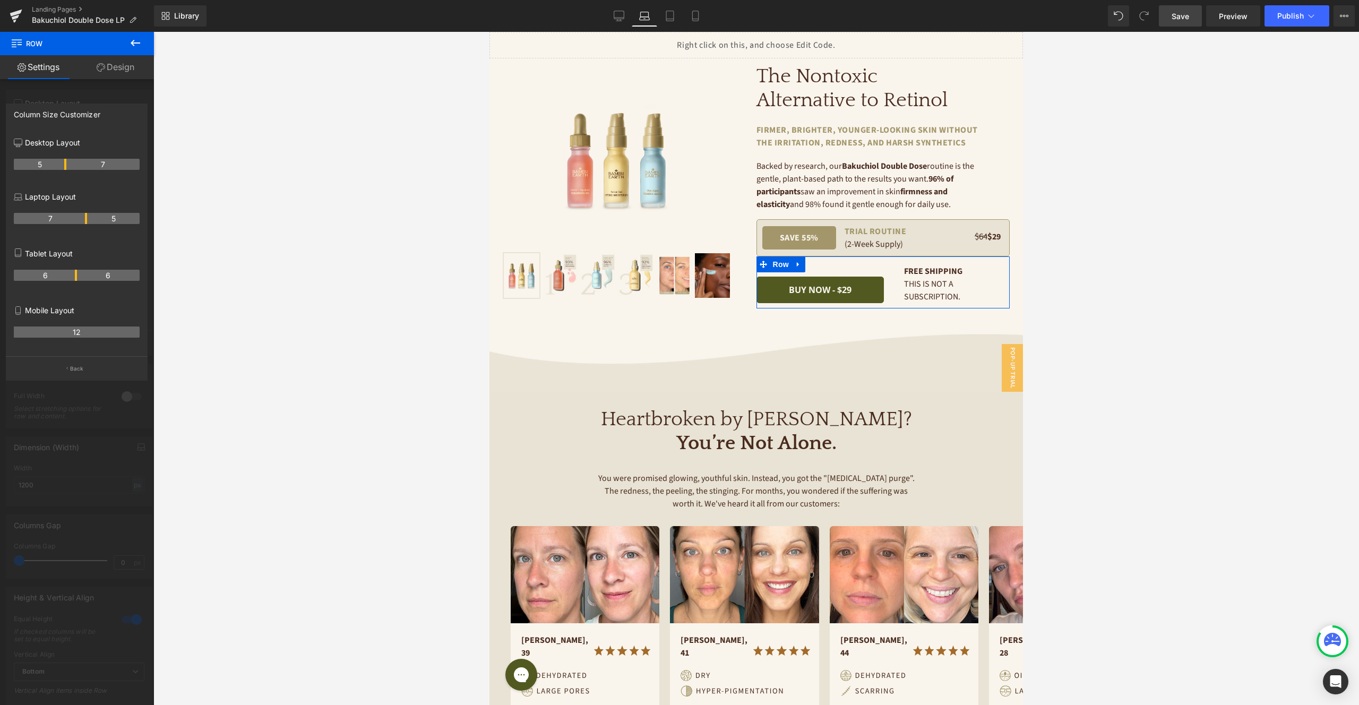
drag, startPoint x: 73, startPoint y: 219, endPoint x: 87, endPoint y: 218, distance: 13.3
click at [87, 218] on tr "7 5" at bounding box center [77, 218] width 126 height 11
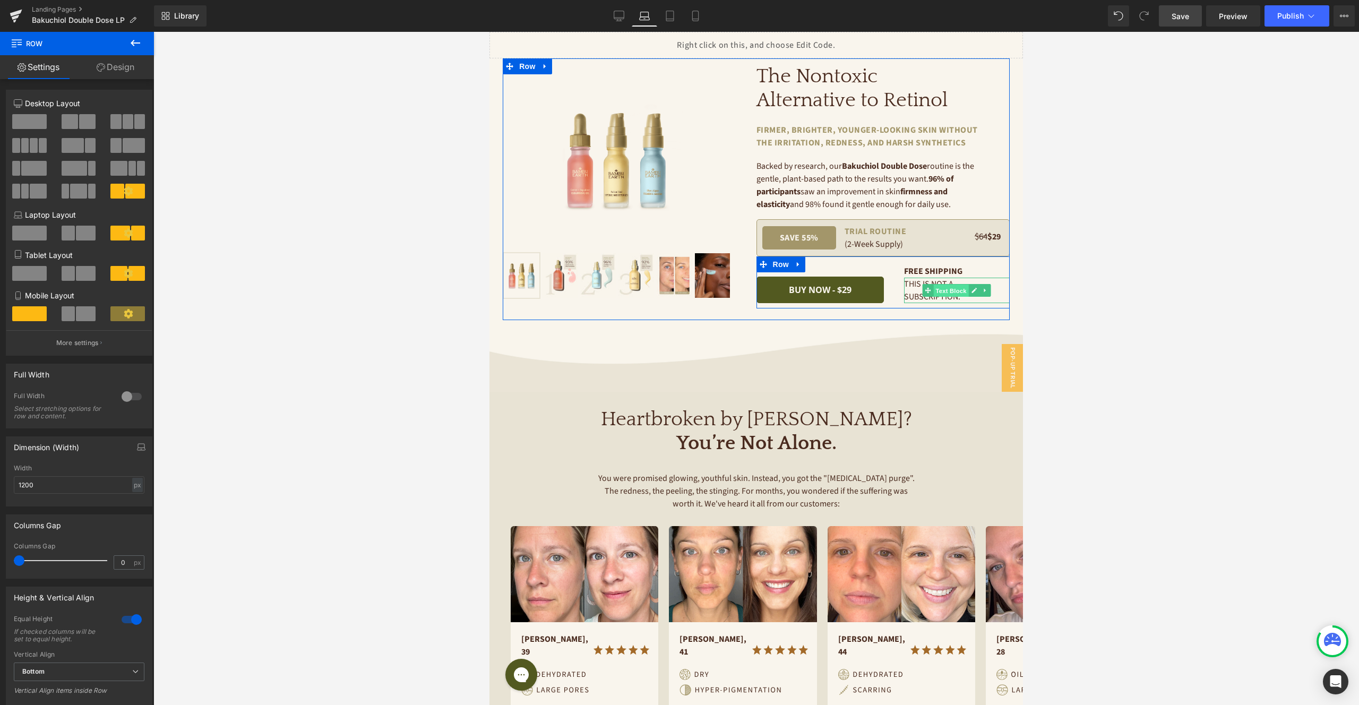
click at [956, 291] on span "Text Block" at bounding box center [951, 291] width 35 height 13
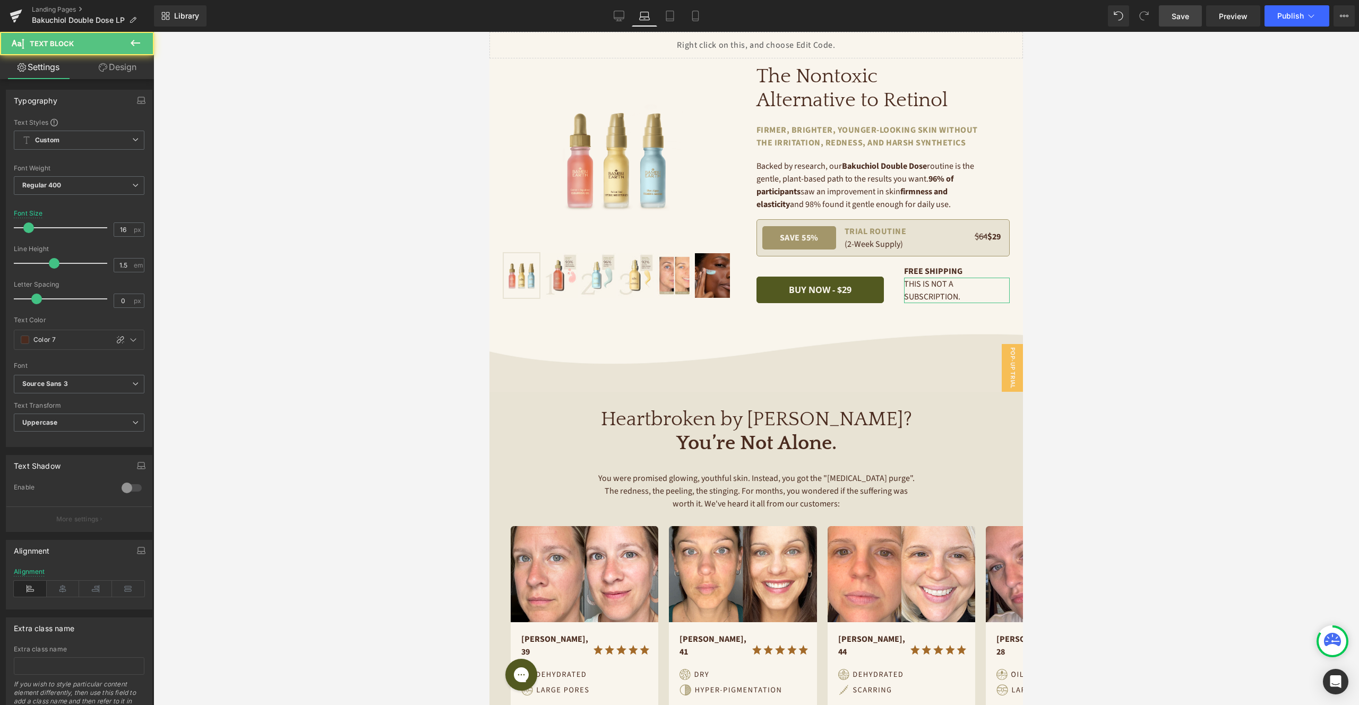
click at [105, 61] on link "Design" at bounding box center [117, 67] width 77 height 24
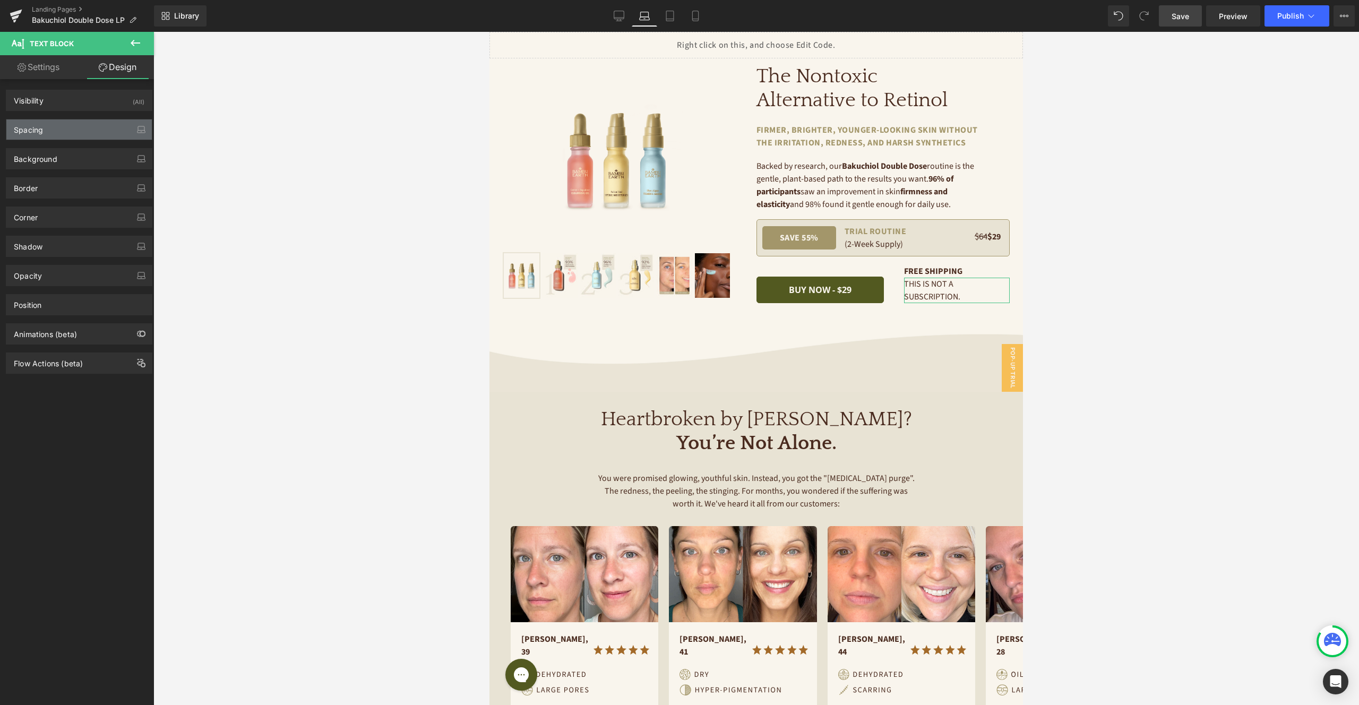
click at [100, 128] on div "Spacing" at bounding box center [78, 129] width 145 height 20
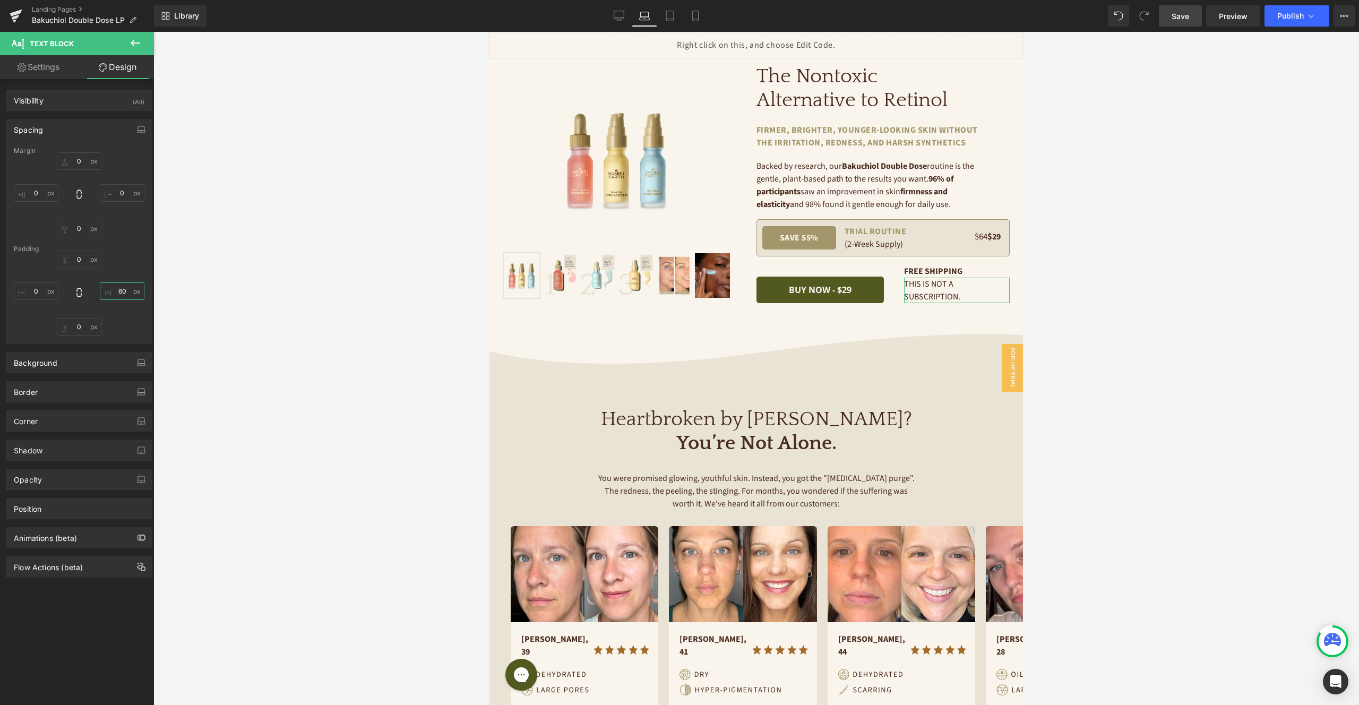
click at [117, 291] on input "60" at bounding box center [122, 291] width 45 height 18
type input "0"
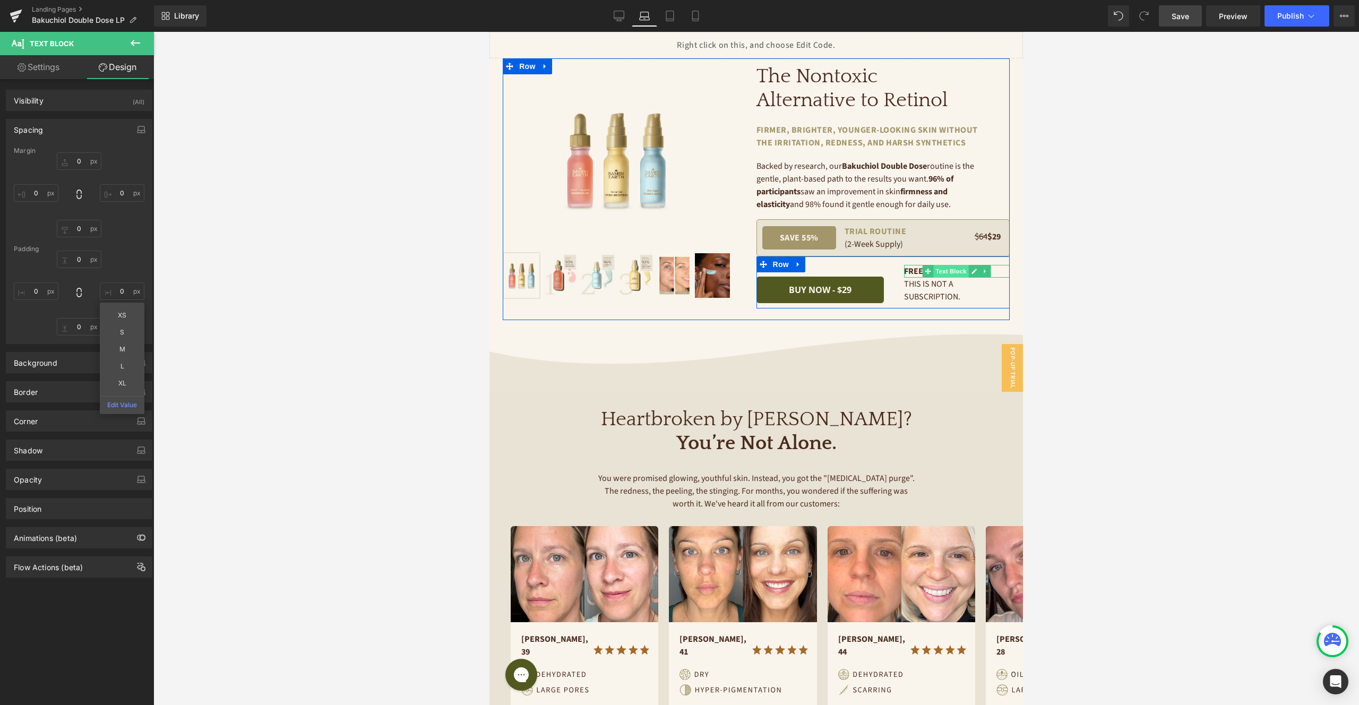
click at [950, 270] on span "Text Block" at bounding box center [951, 271] width 35 height 13
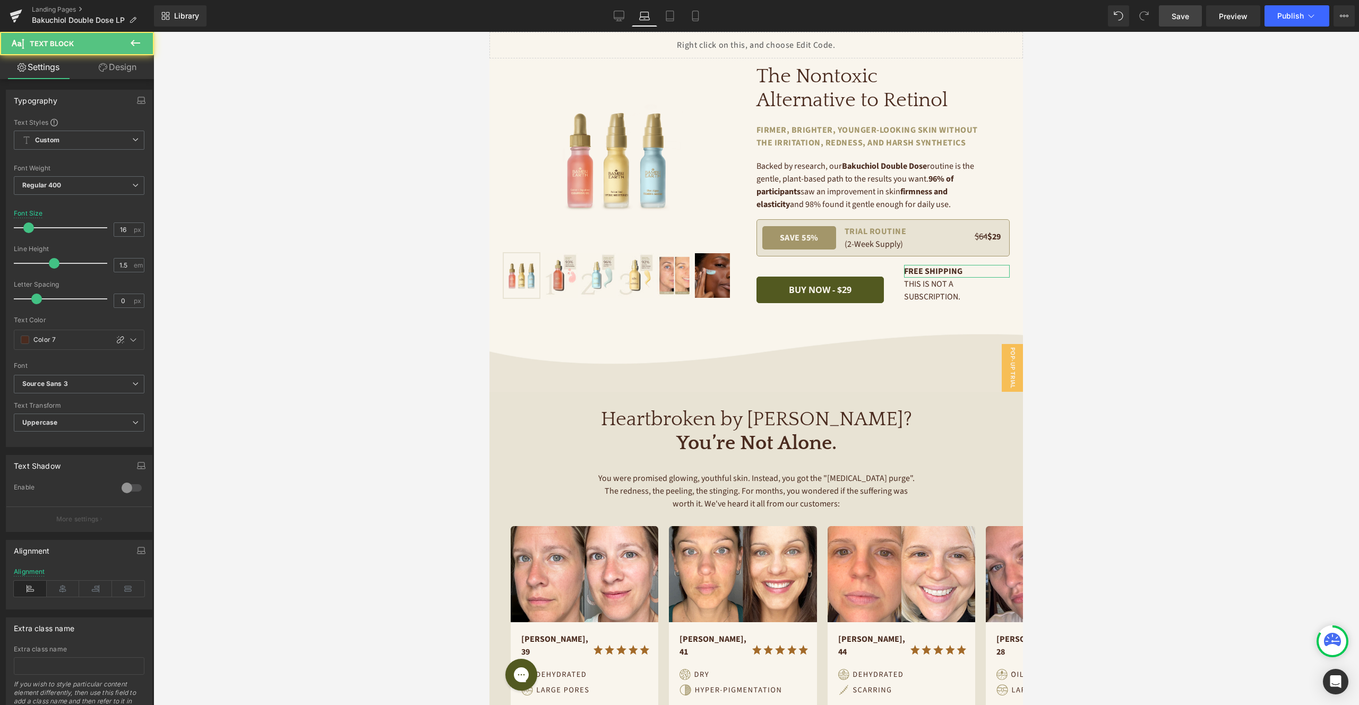
click at [115, 65] on link "Design" at bounding box center [117, 67] width 77 height 24
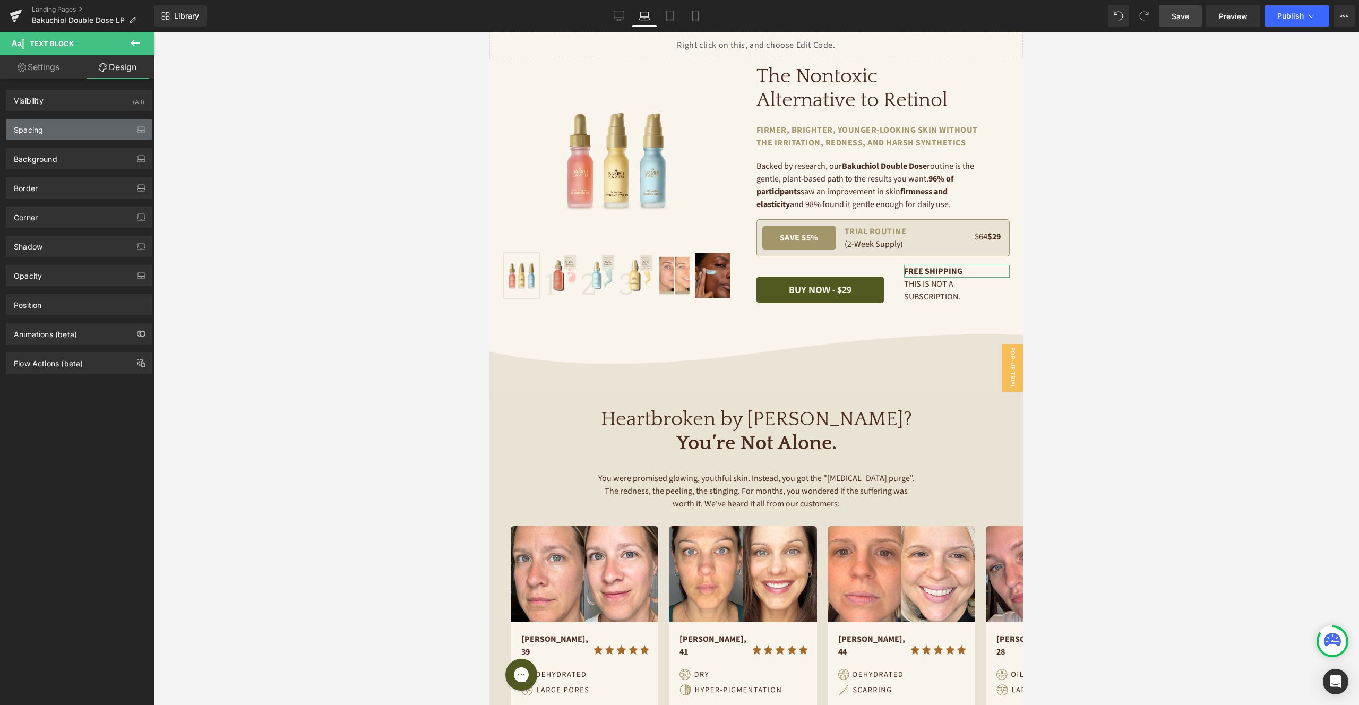
click at [87, 122] on div "Spacing" at bounding box center [78, 129] width 145 height 20
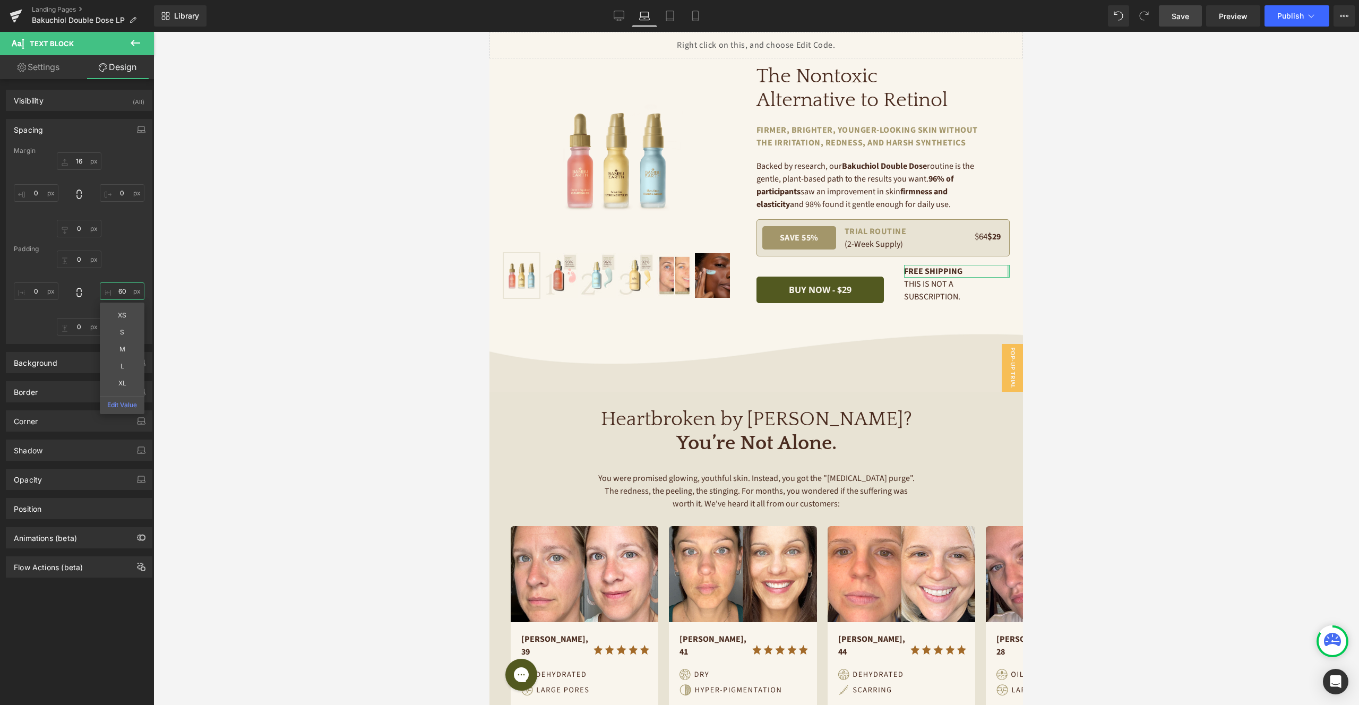
click at [118, 294] on input "text" at bounding box center [122, 291] width 45 height 18
type input "60"
type input "0"
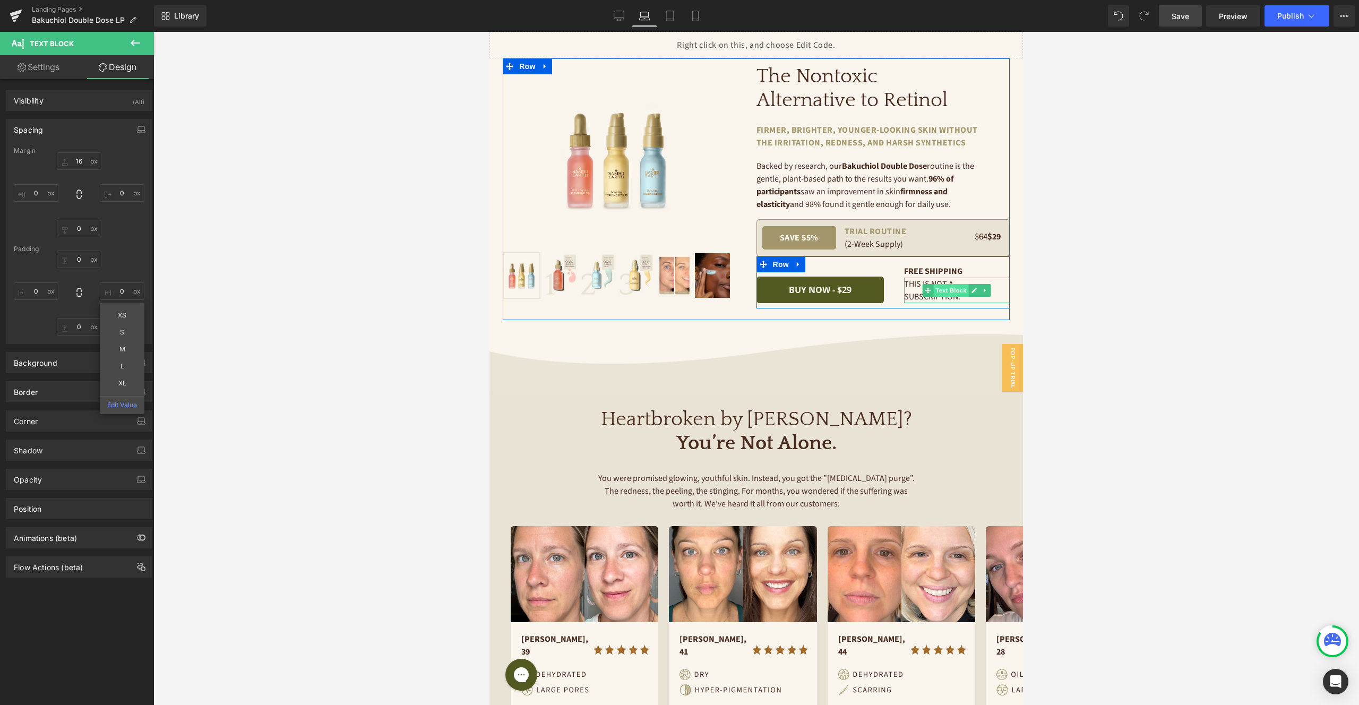
click at [944, 289] on span "Text Block" at bounding box center [951, 290] width 35 height 13
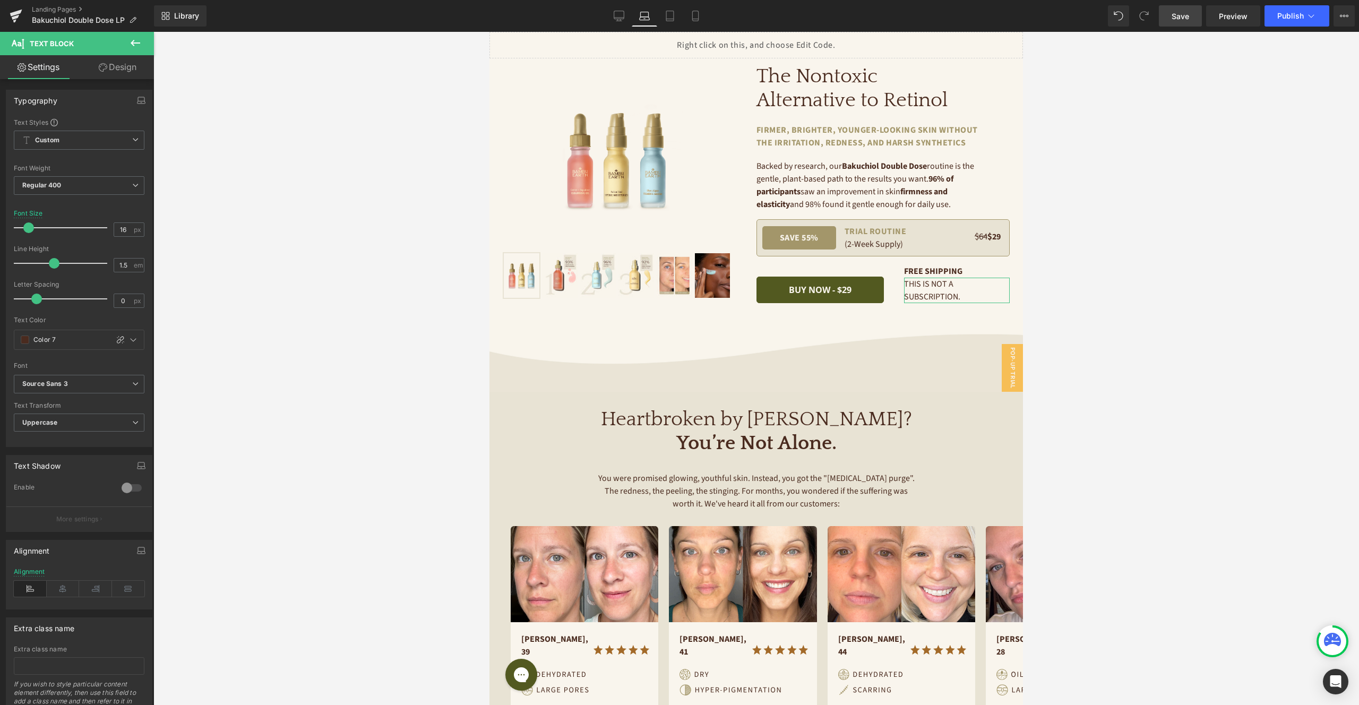
click at [121, 69] on link "Design" at bounding box center [117, 67] width 77 height 24
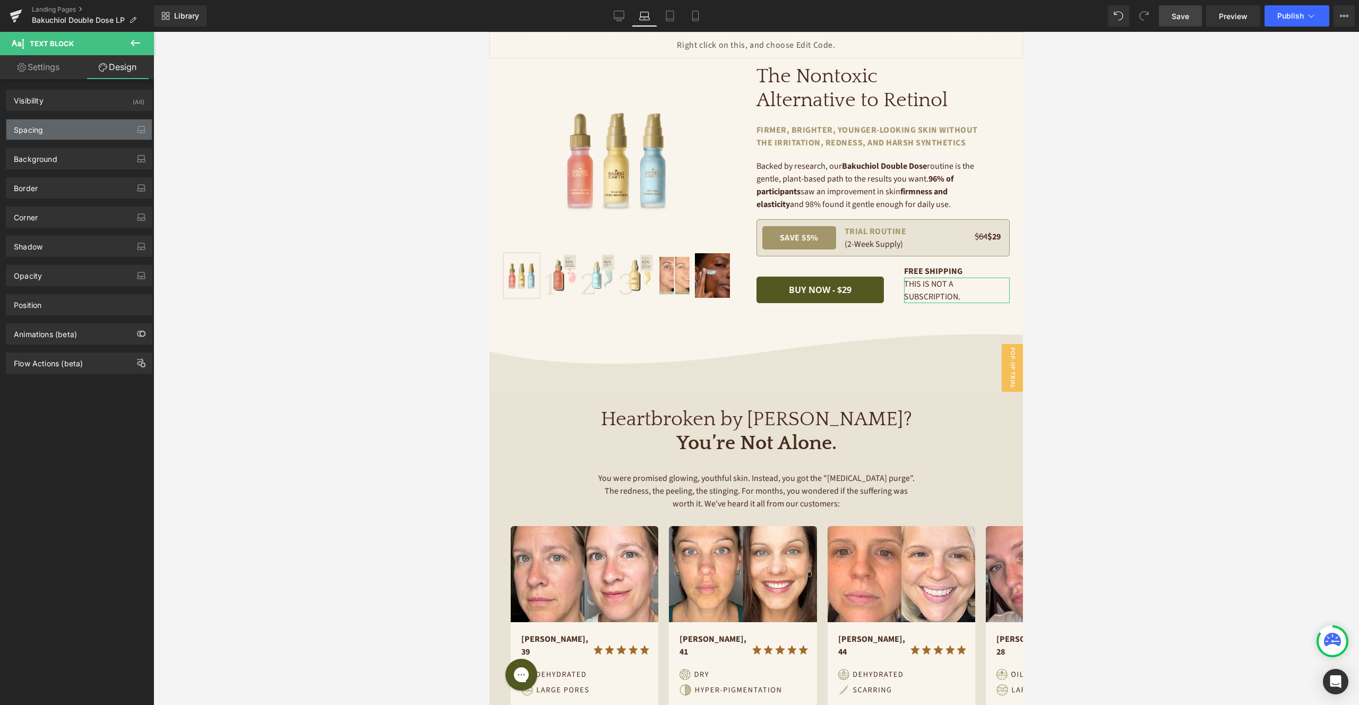
click at [92, 132] on div "Spacing" at bounding box center [78, 129] width 145 height 20
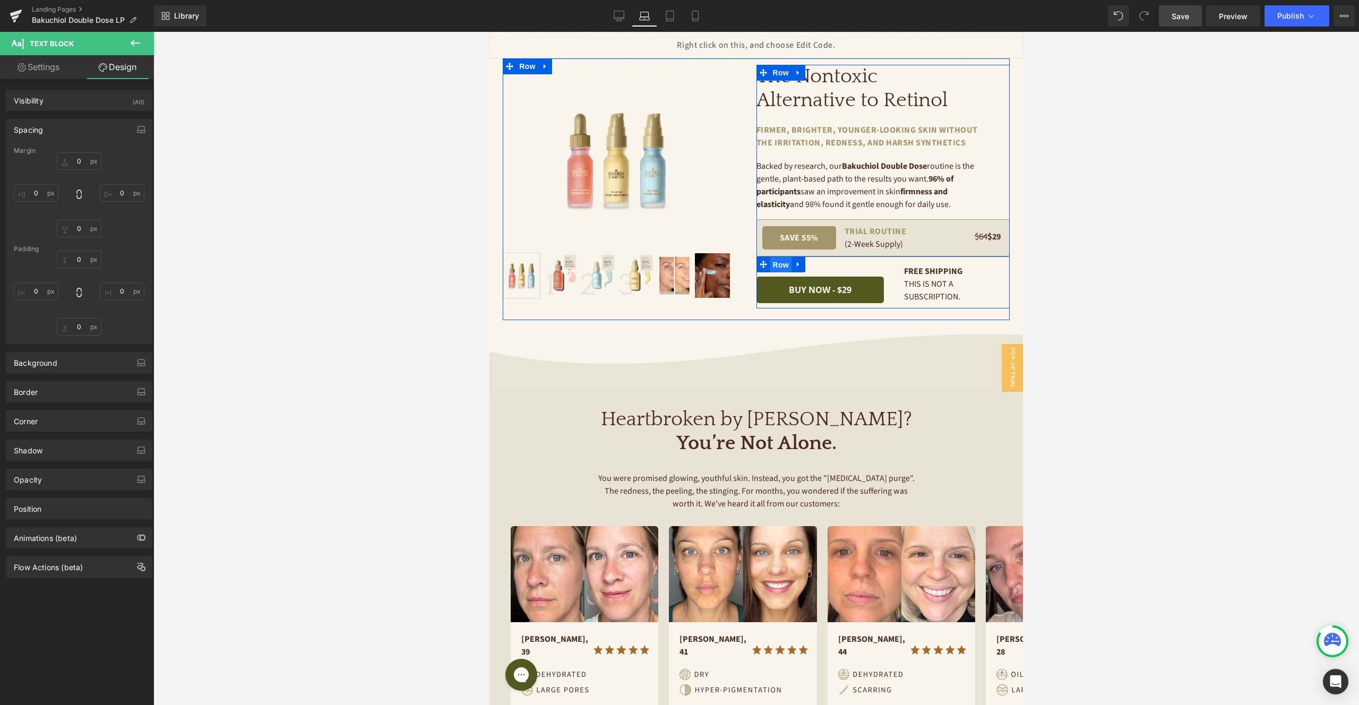
drag, startPoint x: 780, startPoint y: 262, endPoint x: 772, endPoint y: 264, distance: 8.4
click at [780, 262] on span "Row" at bounding box center [780, 265] width 21 height 16
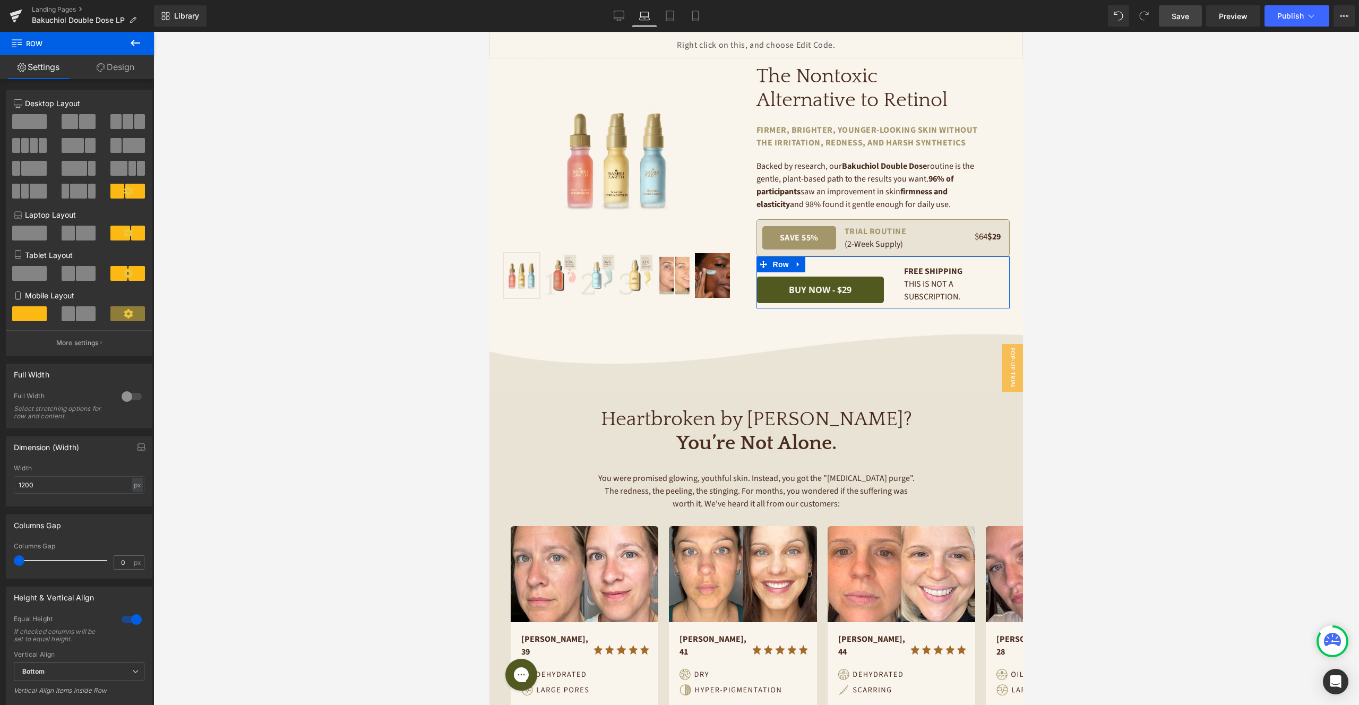
click at [113, 71] on link "Design" at bounding box center [115, 67] width 77 height 24
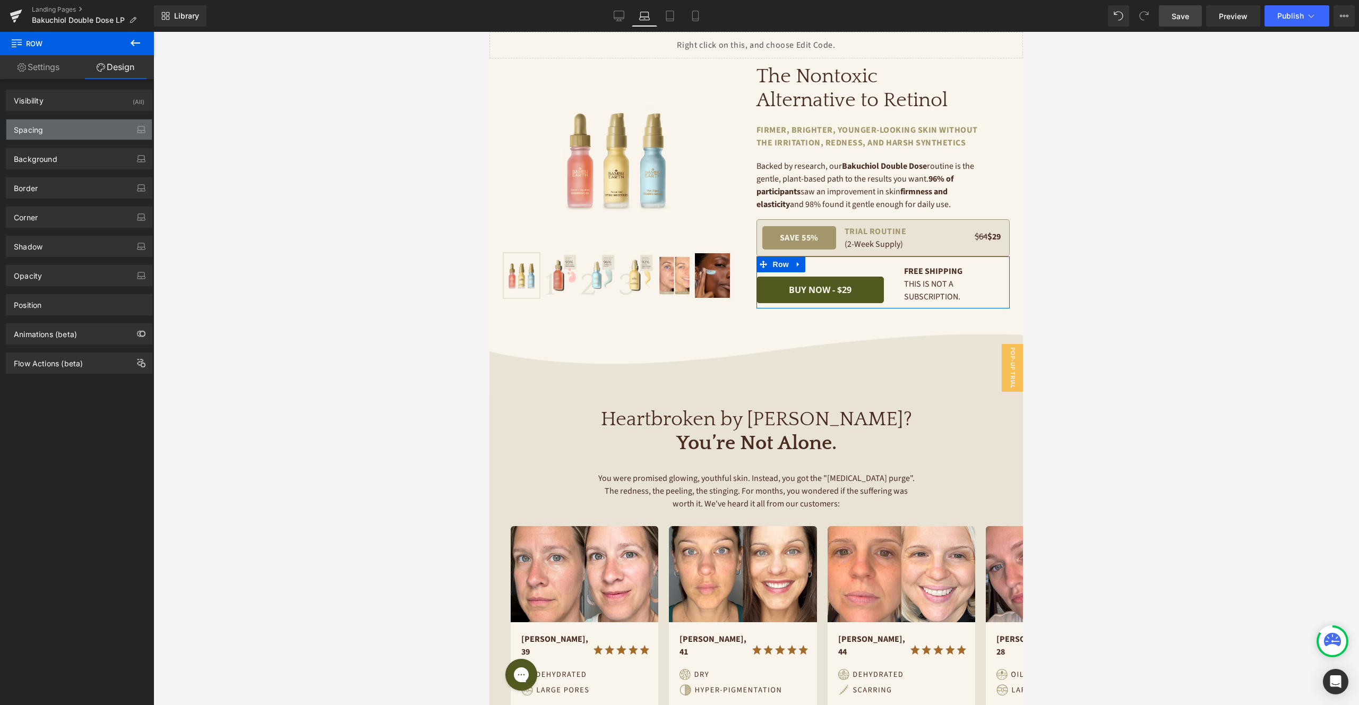
click at [90, 130] on div "Spacing" at bounding box center [78, 129] width 145 height 20
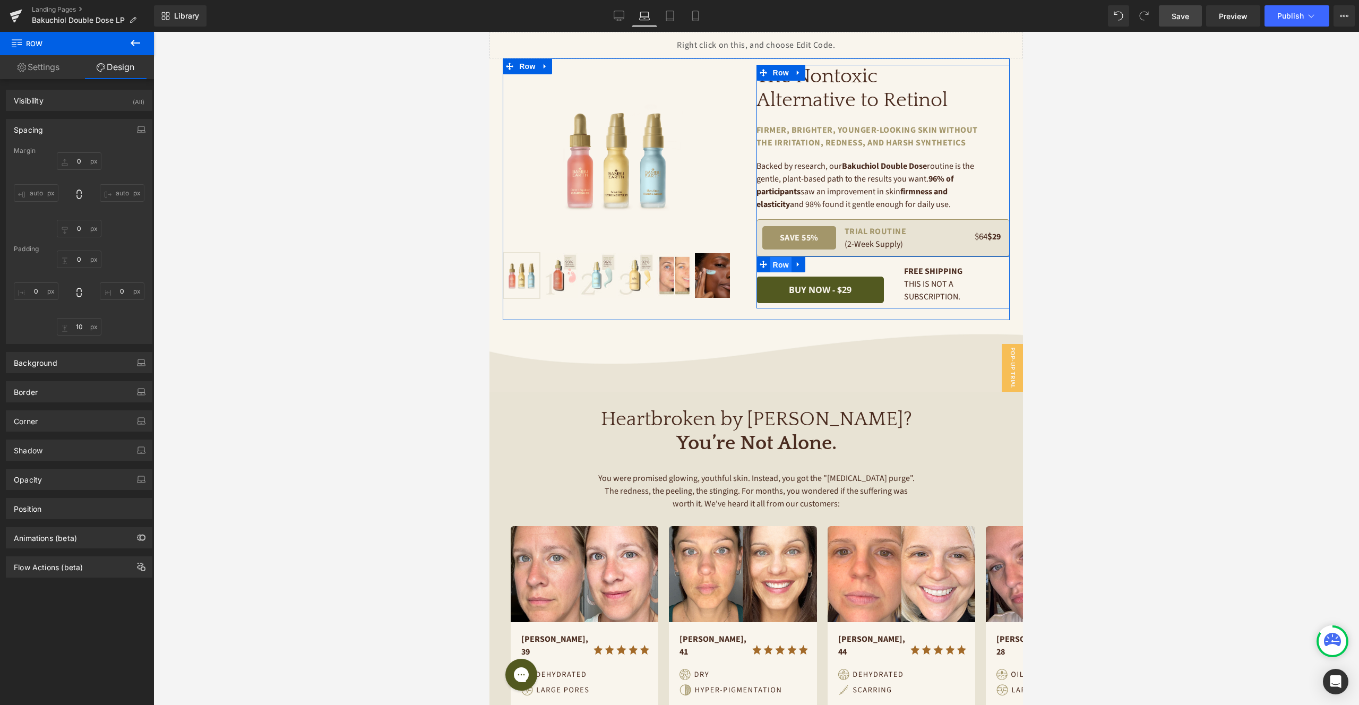
click at [780, 265] on span "Row" at bounding box center [780, 265] width 21 height 16
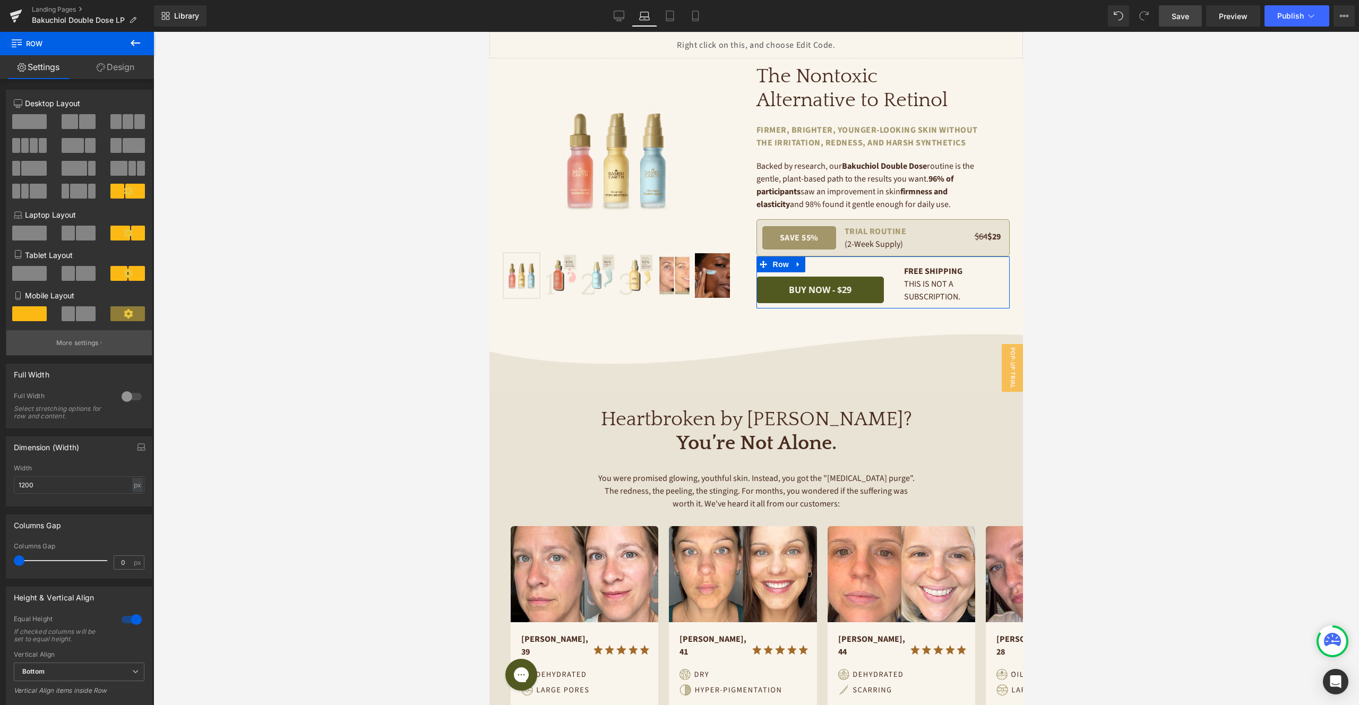
click at [82, 342] on p "More settings" at bounding box center [77, 343] width 42 height 10
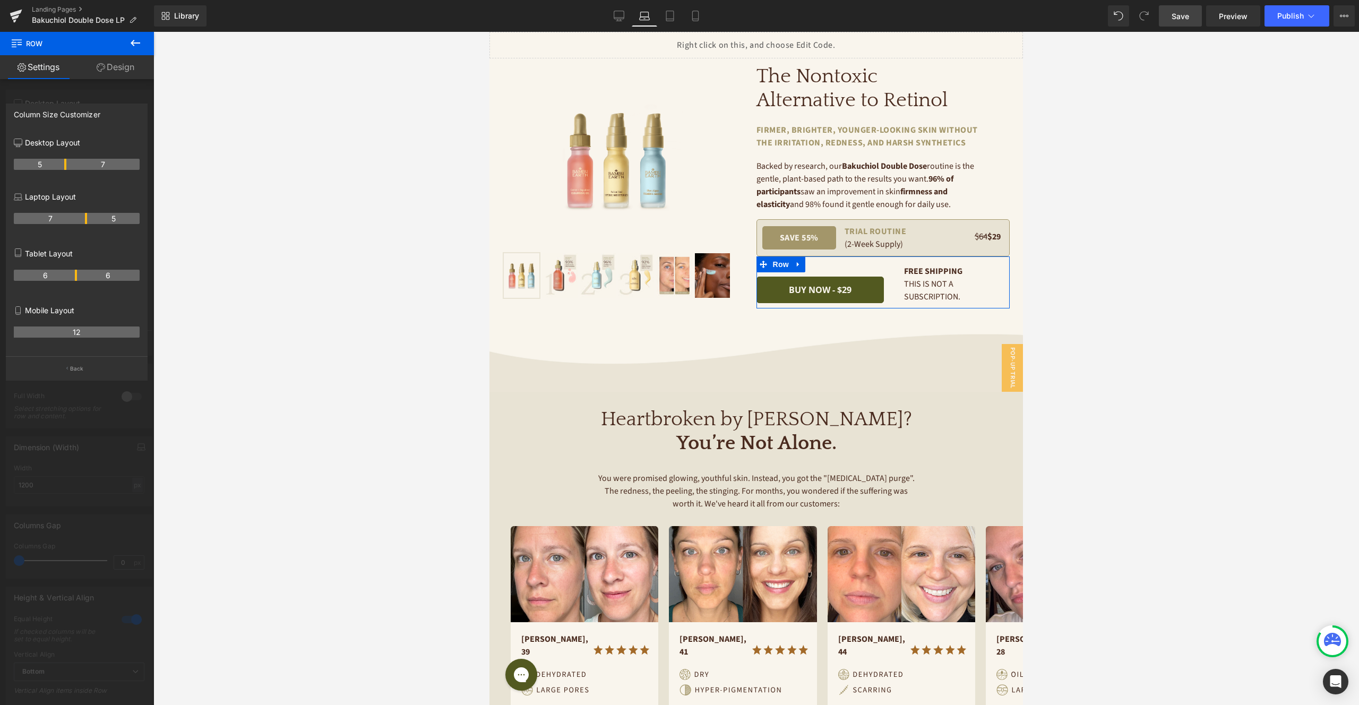
click at [85, 217] on th "7" at bounding box center [50, 218] width 73 height 11
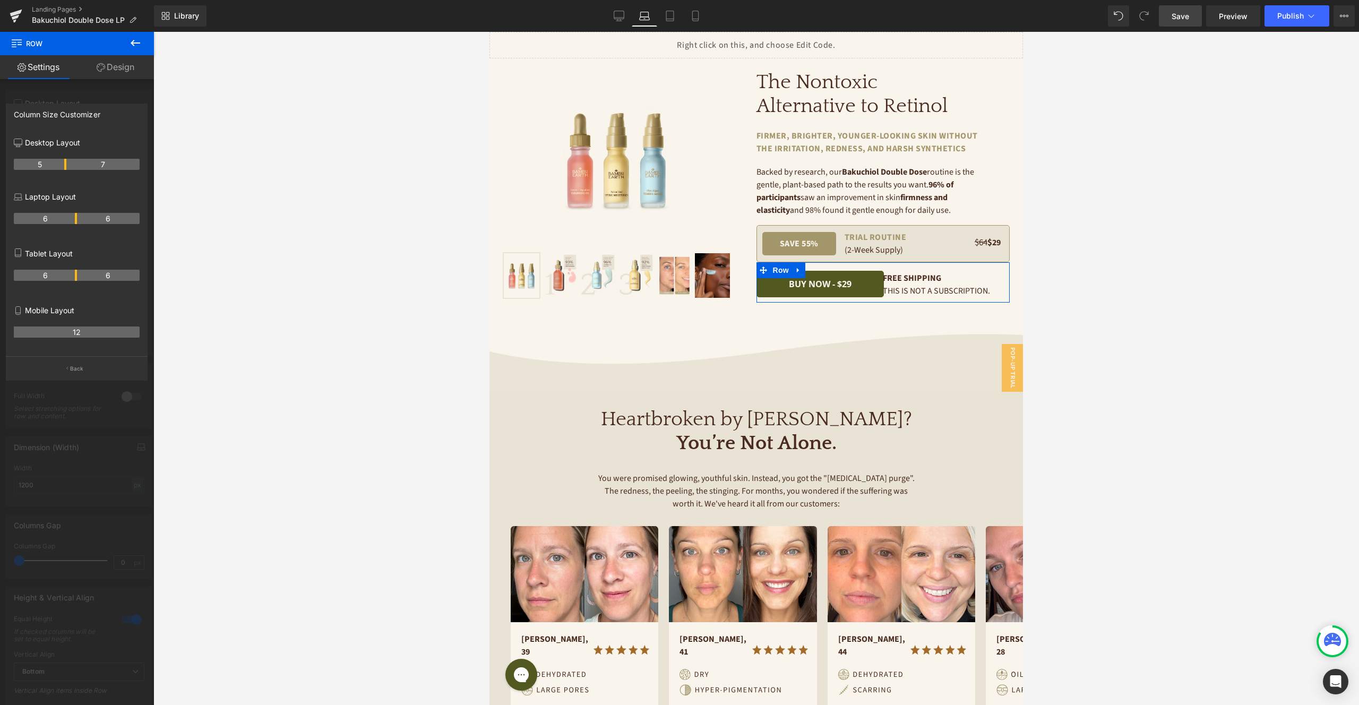
drag, startPoint x: 85, startPoint y: 217, endPoint x: 75, endPoint y: 216, distance: 9.6
click at [75, 216] on th "6" at bounding box center [45, 218] width 63 height 11
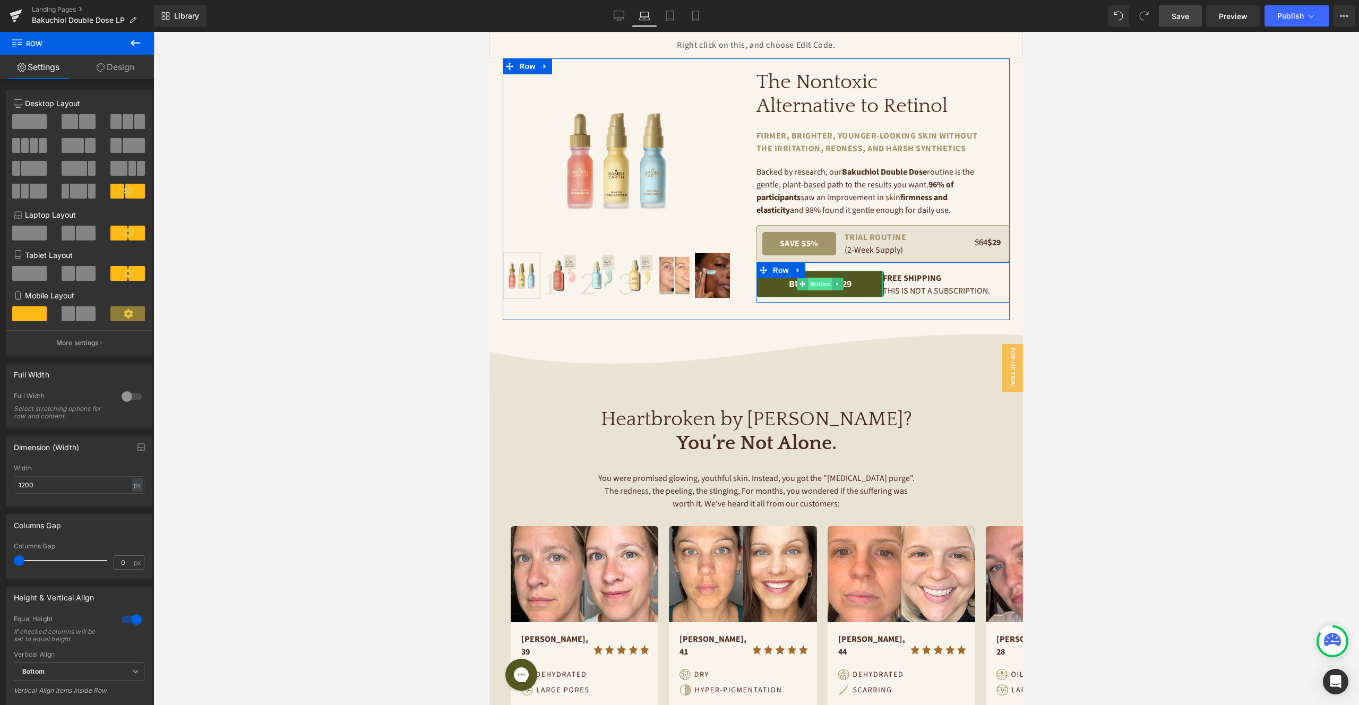
click at [817, 282] on span "Button" at bounding box center [820, 284] width 24 height 13
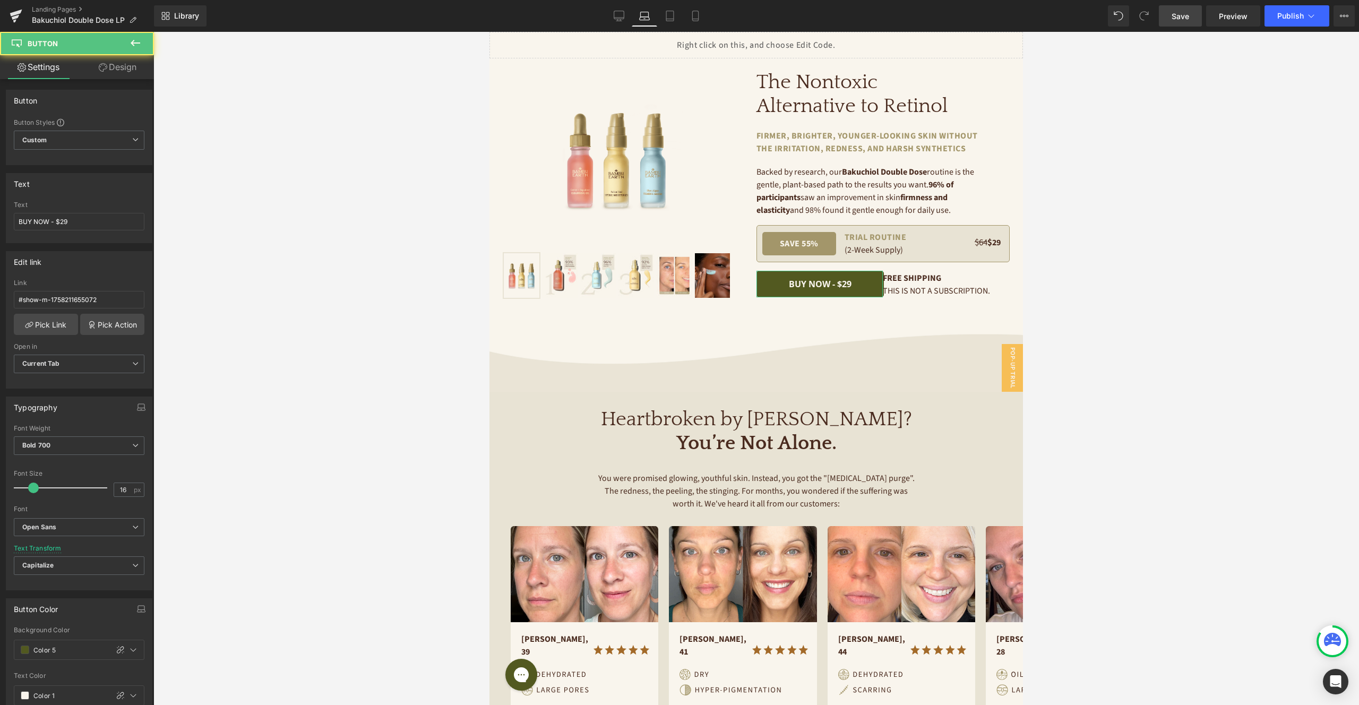
click at [127, 70] on link "Design" at bounding box center [117, 67] width 77 height 24
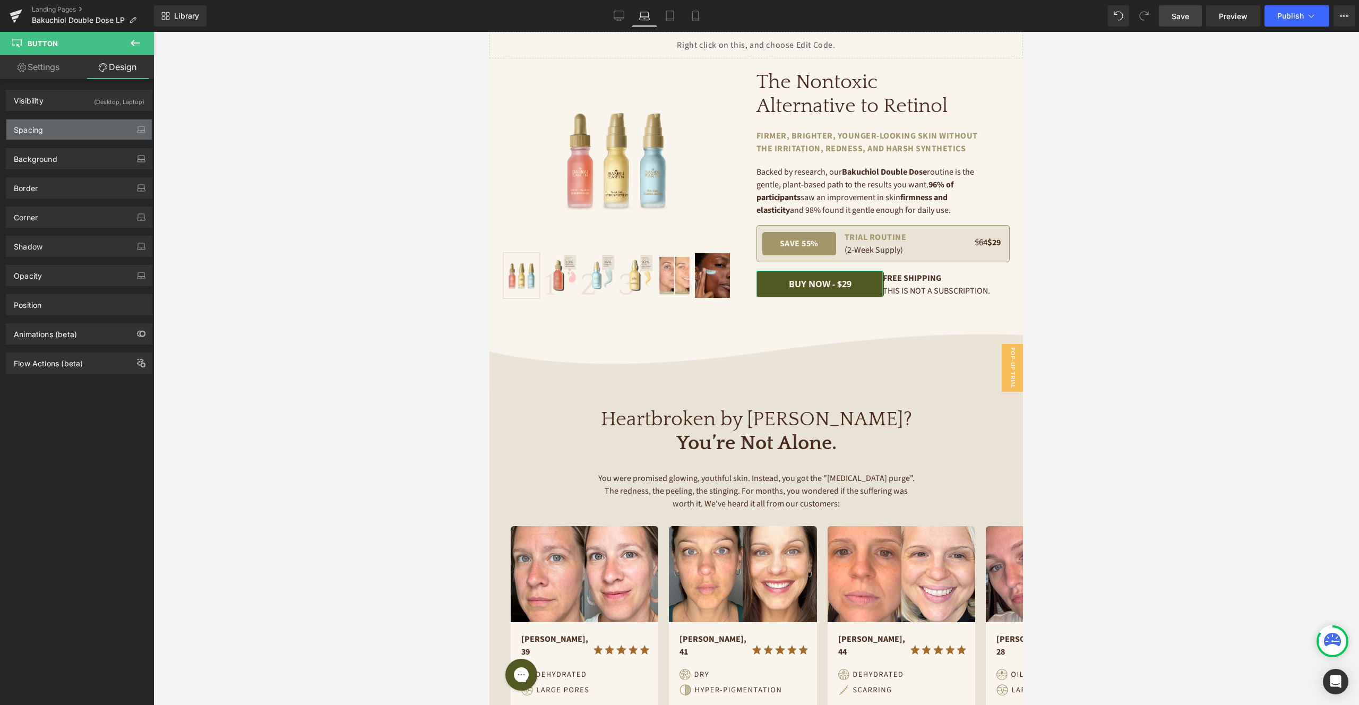
click at [111, 127] on div "Spacing" at bounding box center [78, 129] width 145 height 20
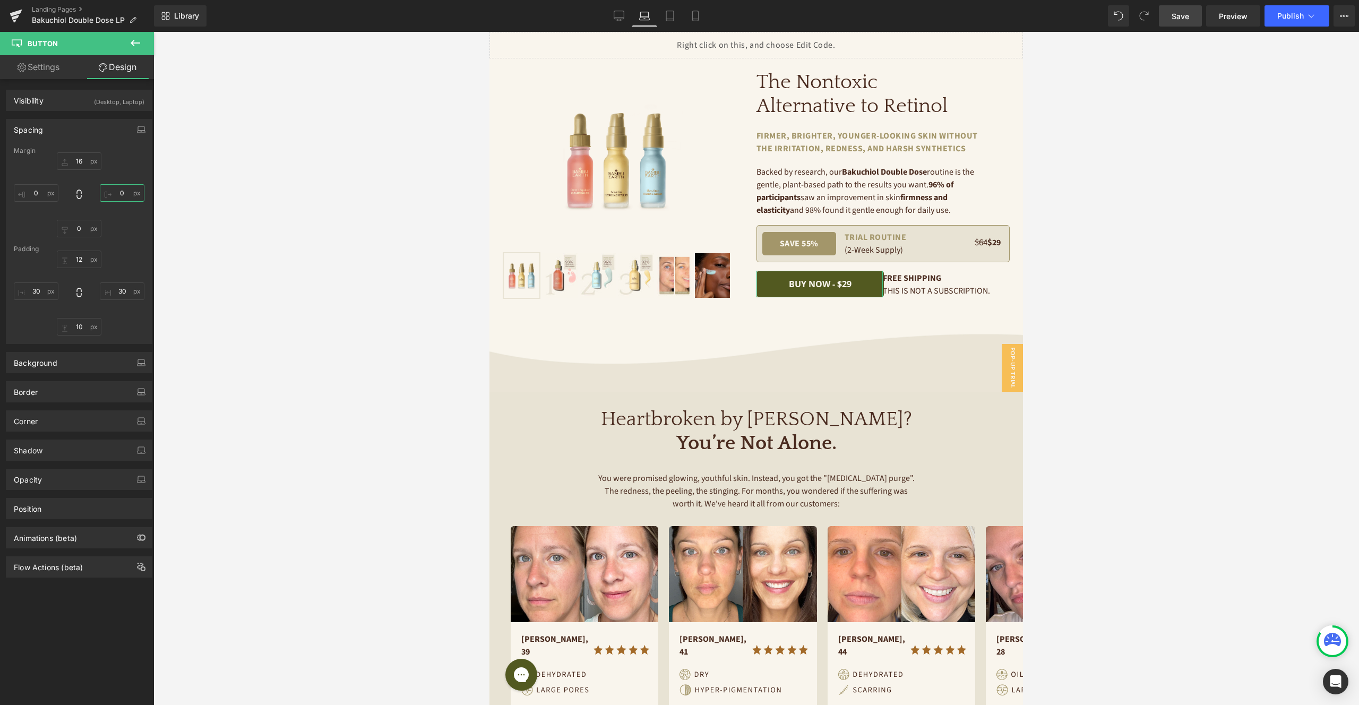
click at [119, 196] on input "0" at bounding box center [122, 193] width 45 height 18
click at [128, 166] on div "16 20 XS S M L XL Edit Value 0 0" at bounding box center [79, 194] width 131 height 85
click at [124, 192] on input "20" at bounding box center [122, 193] width 45 height 18
type input "0"
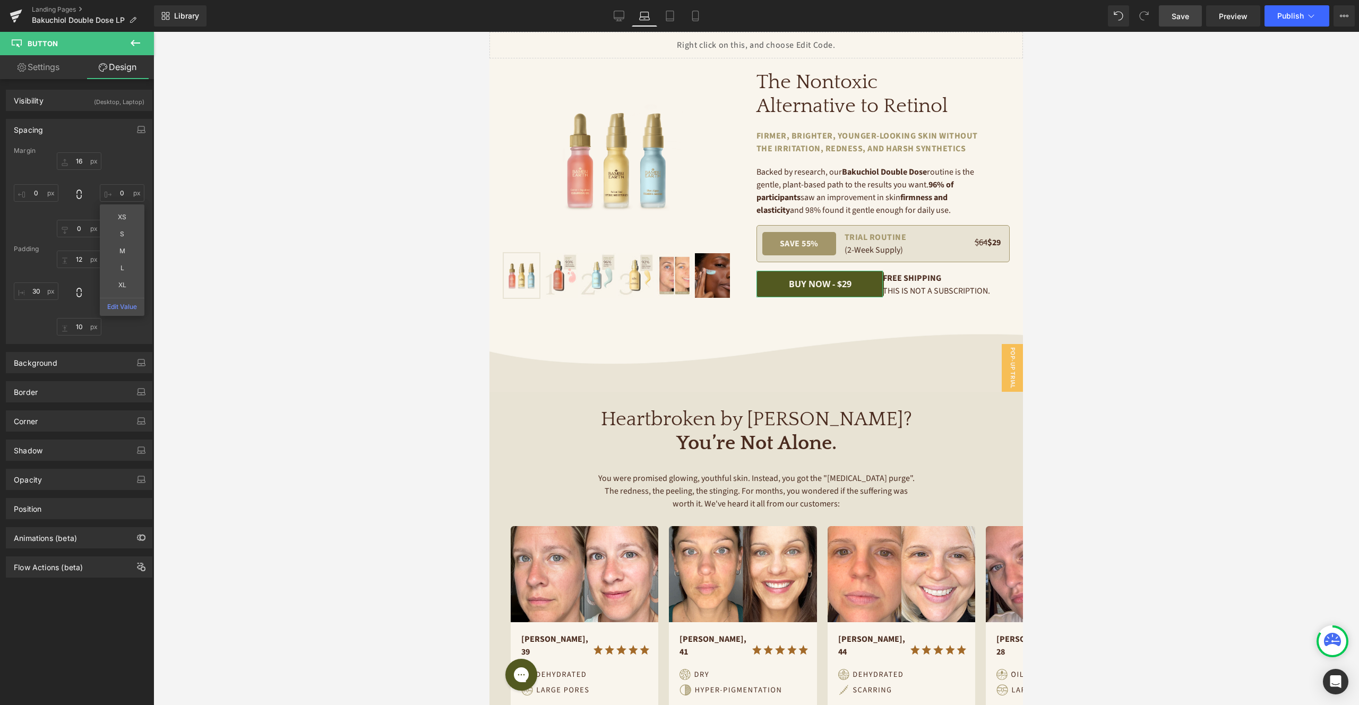
click at [120, 161] on div "16 0 XS S M L XL Edit Value 0 0" at bounding box center [79, 194] width 131 height 85
click at [45, 292] on input "30" at bounding box center [36, 291] width 45 height 18
type input "20"
click at [120, 286] on input "30" at bounding box center [122, 291] width 45 height 18
type input "20"
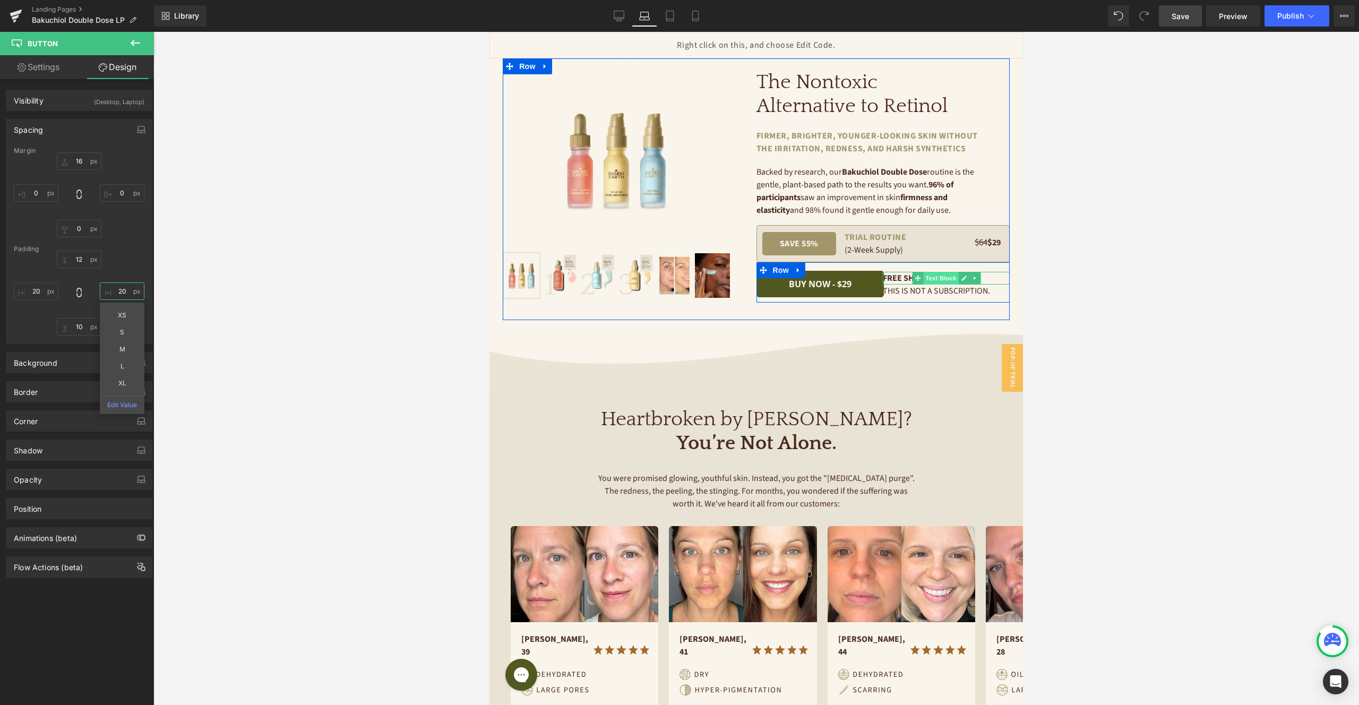
drag, startPoint x: 945, startPoint y: 280, endPoint x: 940, endPoint y: 279, distance: 5.4
click at [945, 279] on span "Text Block" at bounding box center [940, 278] width 35 height 13
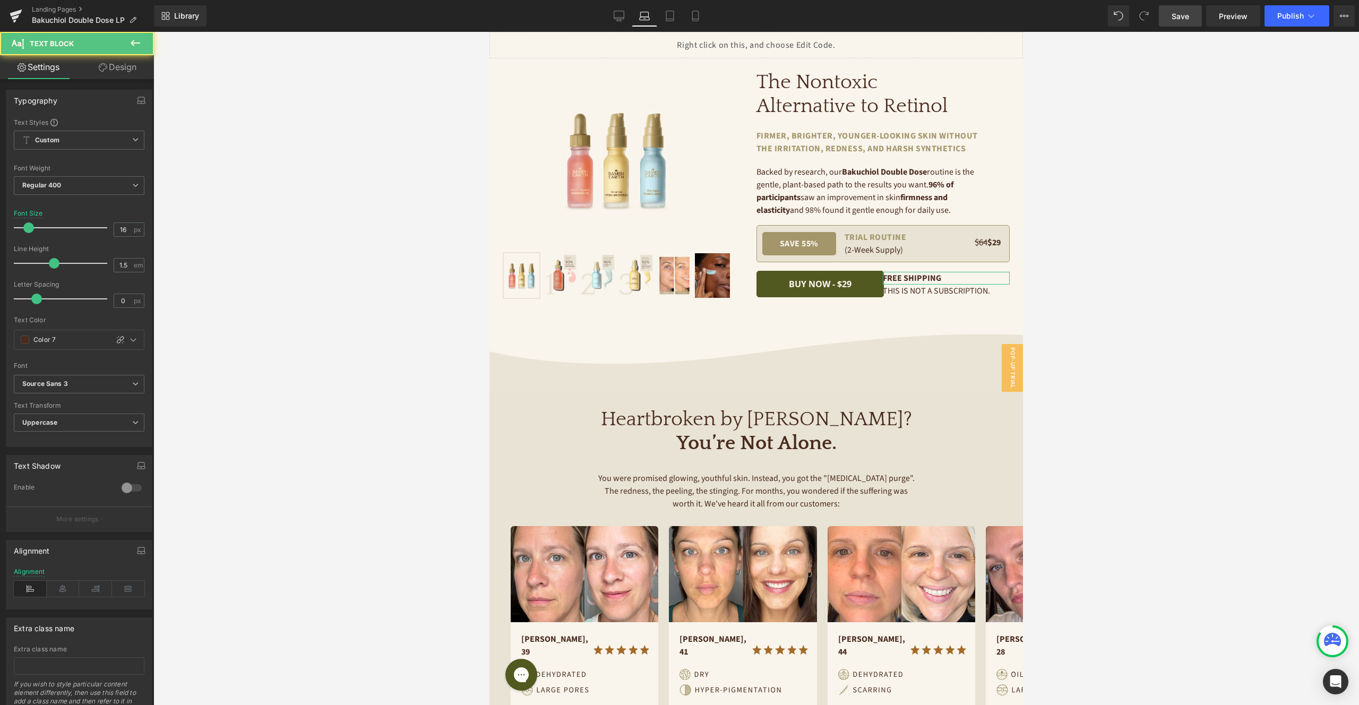
click at [122, 66] on link "Design" at bounding box center [117, 67] width 77 height 24
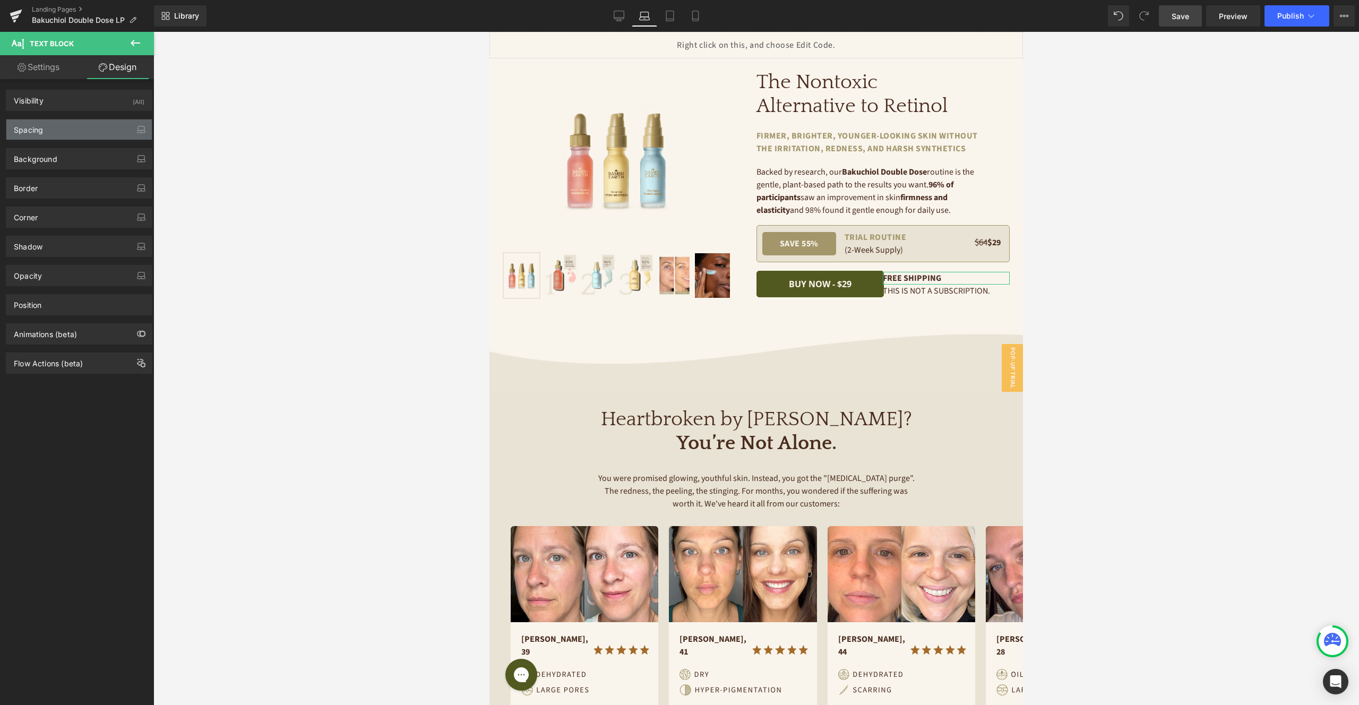
click at [82, 134] on div "Spacing" at bounding box center [78, 129] width 145 height 20
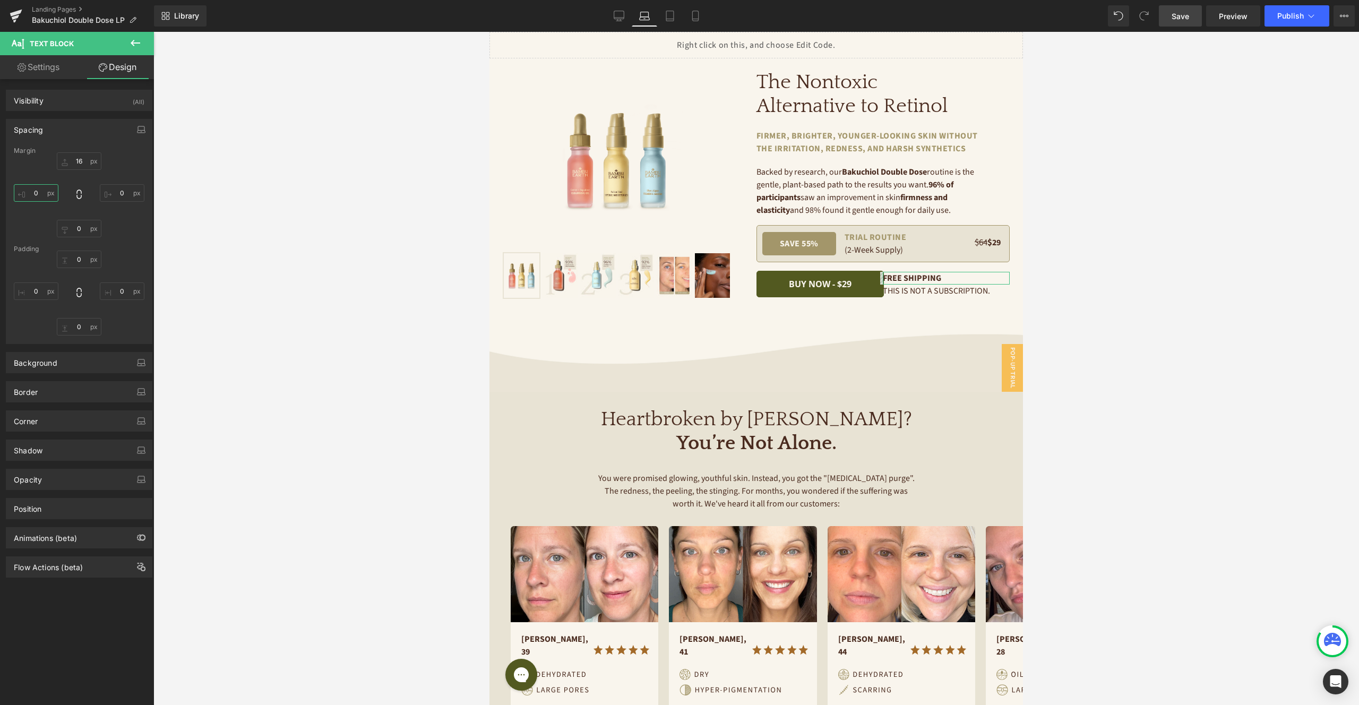
click at [41, 192] on input "0" at bounding box center [36, 193] width 45 height 18
type input "20"
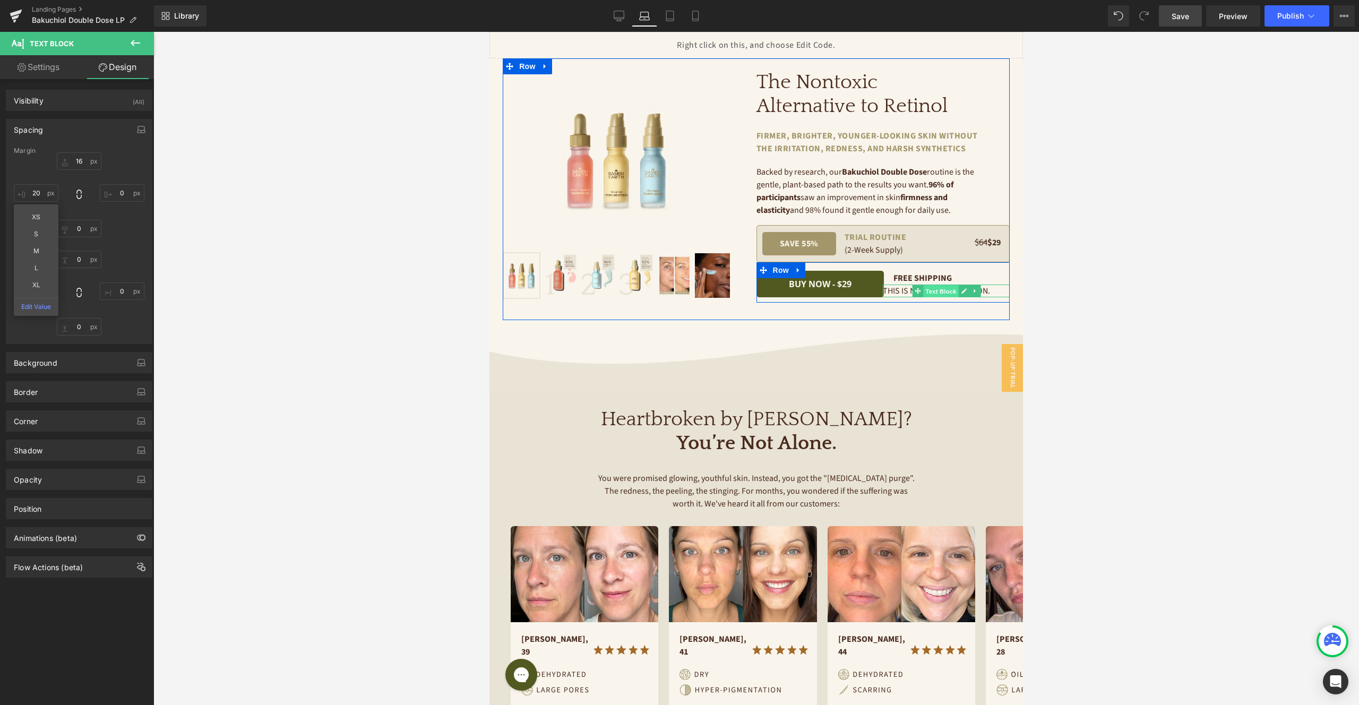
click at [943, 290] on span "Text Block" at bounding box center [940, 291] width 35 height 13
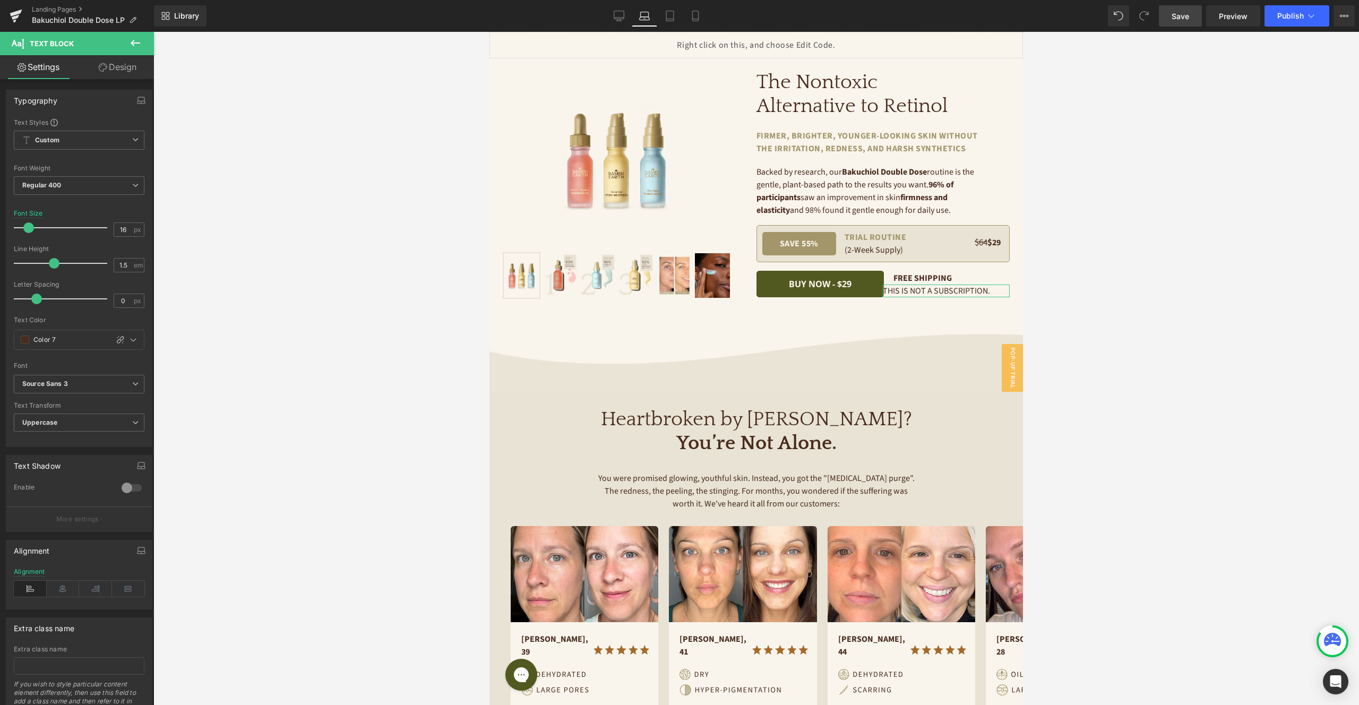
drag, startPoint x: 129, startPoint y: 58, endPoint x: 109, endPoint y: 90, distance: 38.1
click at [129, 58] on link "Design" at bounding box center [117, 67] width 77 height 24
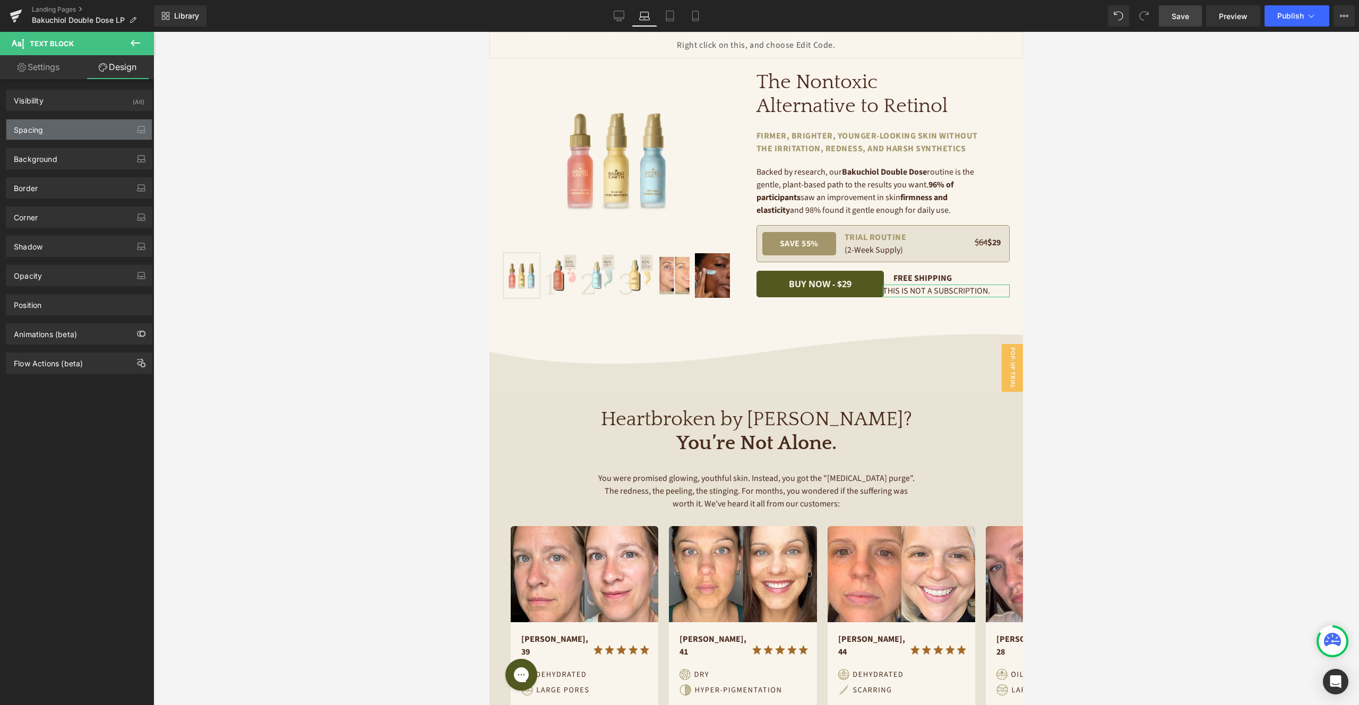
click at [84, 127] on div "Spacing" at bounding box center [78, 129] width 145 height 20
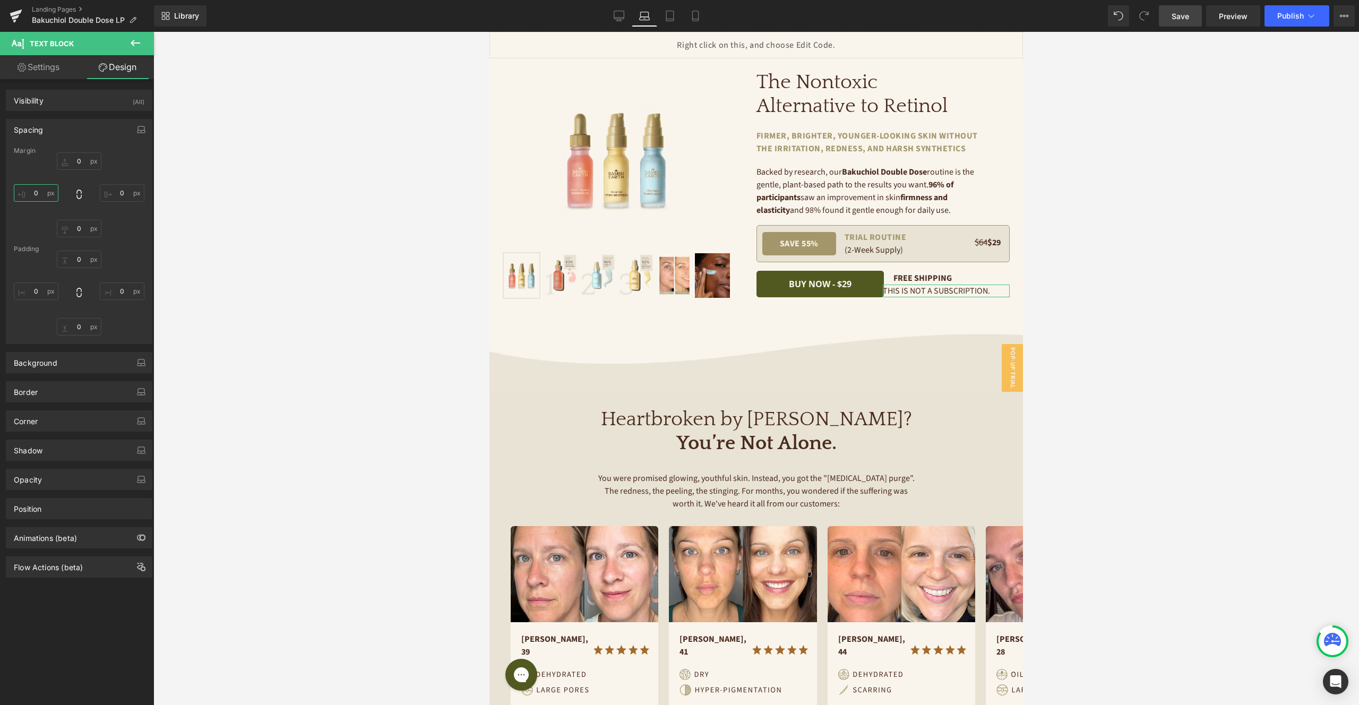
click at [37, 195] on input "0" at bounding box center [36, 193] width 45 height 18
type input "20"
click at [1187, 19] on span "Save" at bounding box center [1180, 16] width 18 height 11
click at [664, 15] on link "Tablet" at bounding box center [669, 15] width 25 height 21
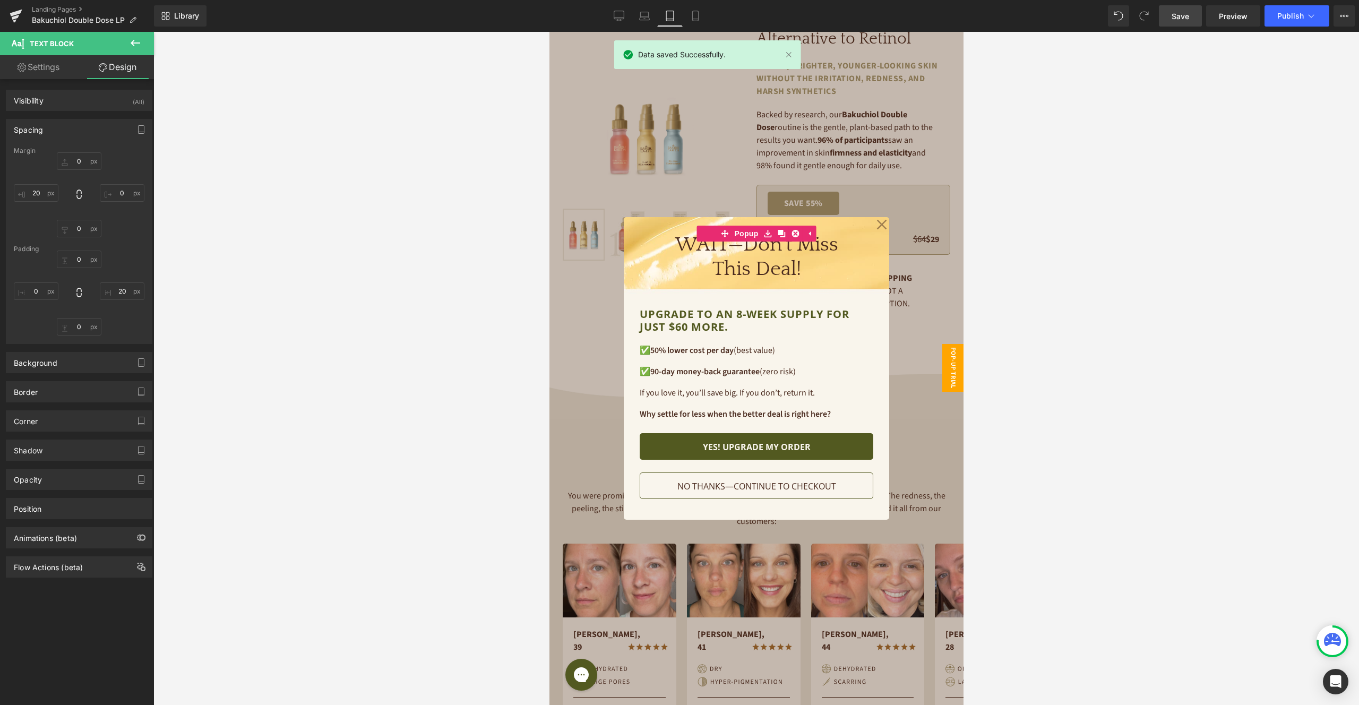
scroll to position [38, 0]
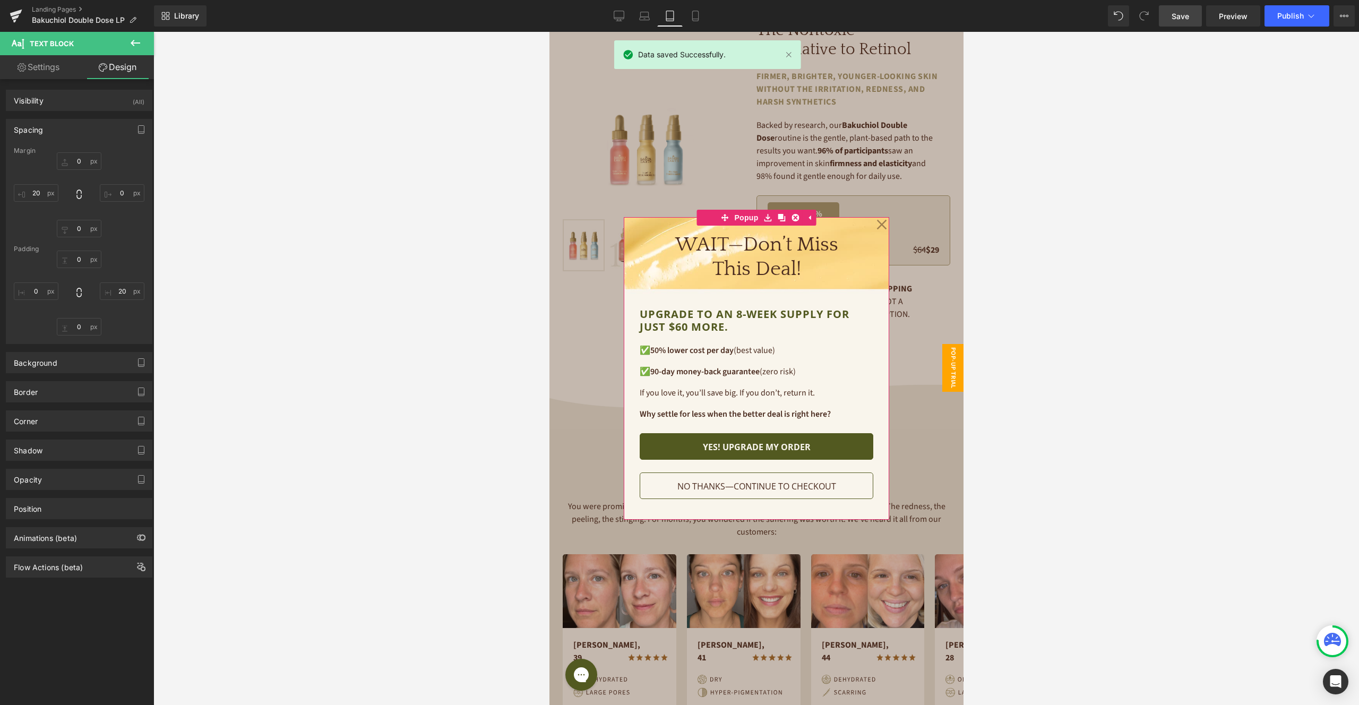
click at [881, 224] on icon at bounding box center [881, 225] width 10 height 10
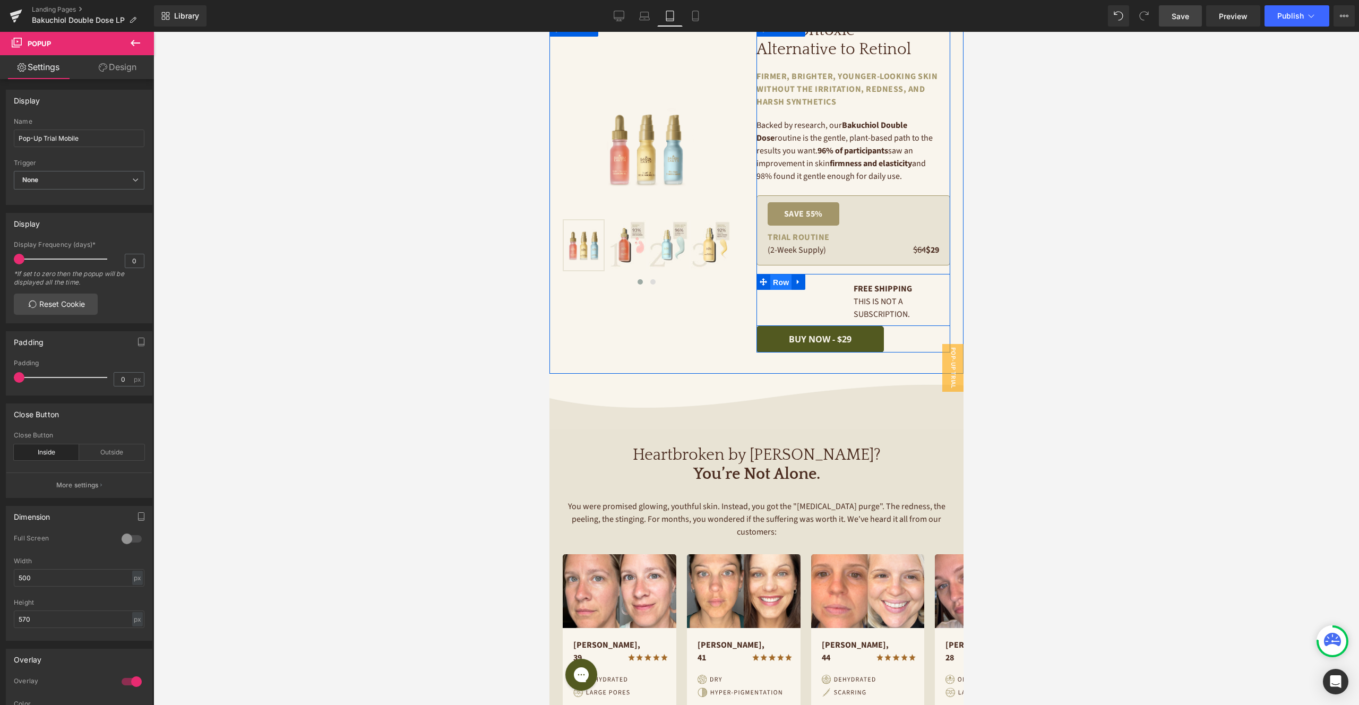
click at [777, 281] on span "Row" at bounding box center [780, 282] width 21 height 16
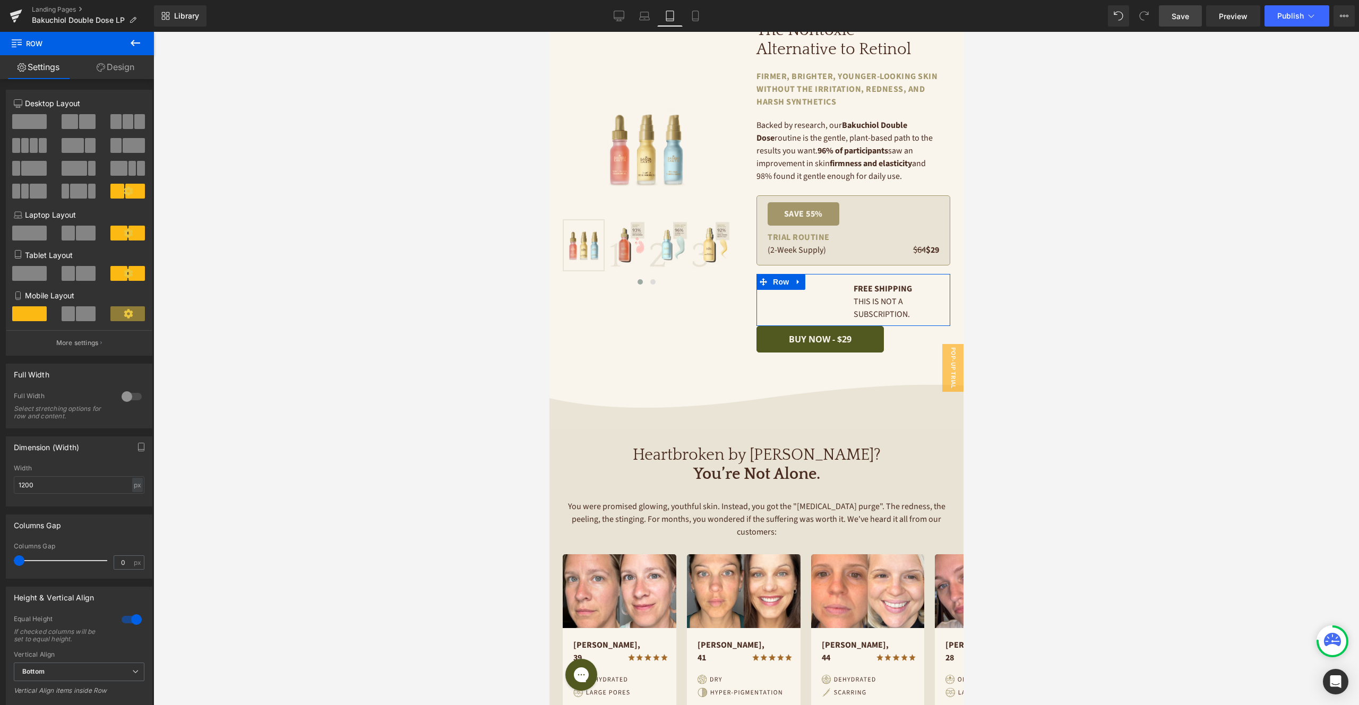
click at [31, 273] on span at bounding box center [29, 273] width 35 height 15
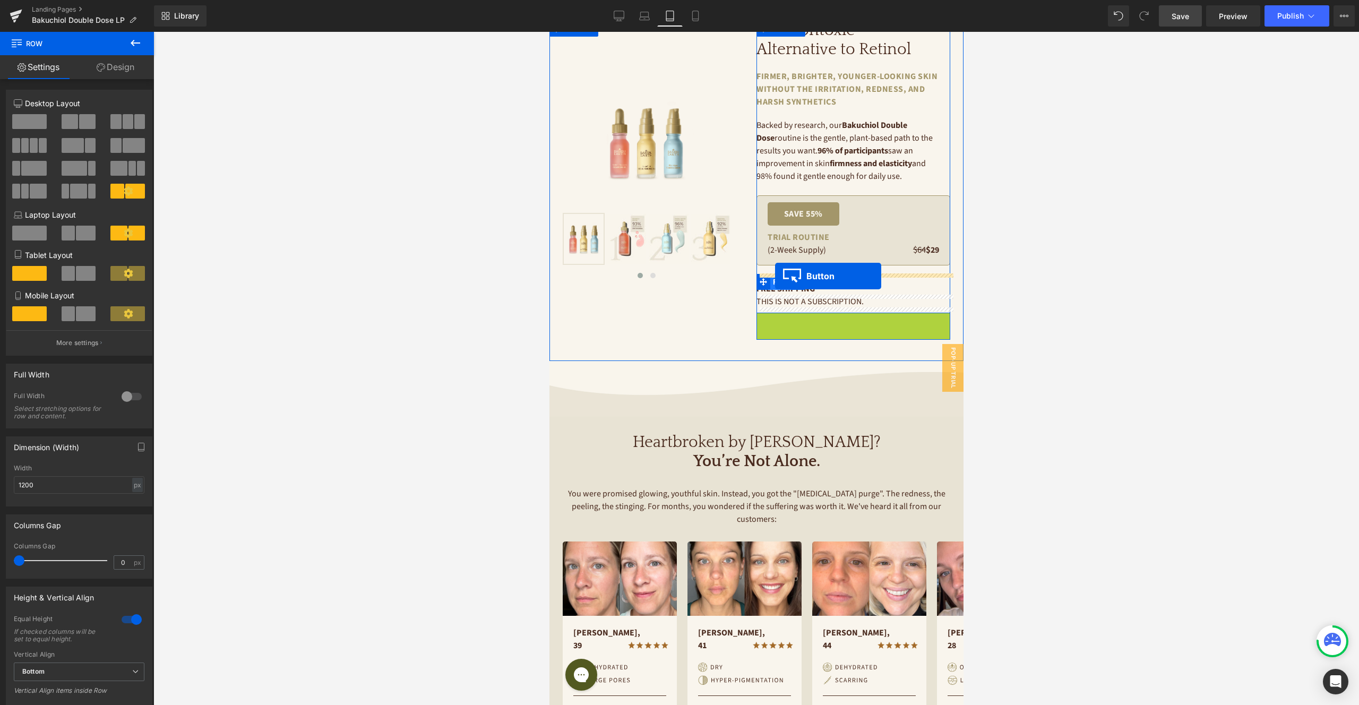
drag, startPoint x: 800, startPoint y: 326, endPoint x: 774, endPoint y: 276, distance: 56.3
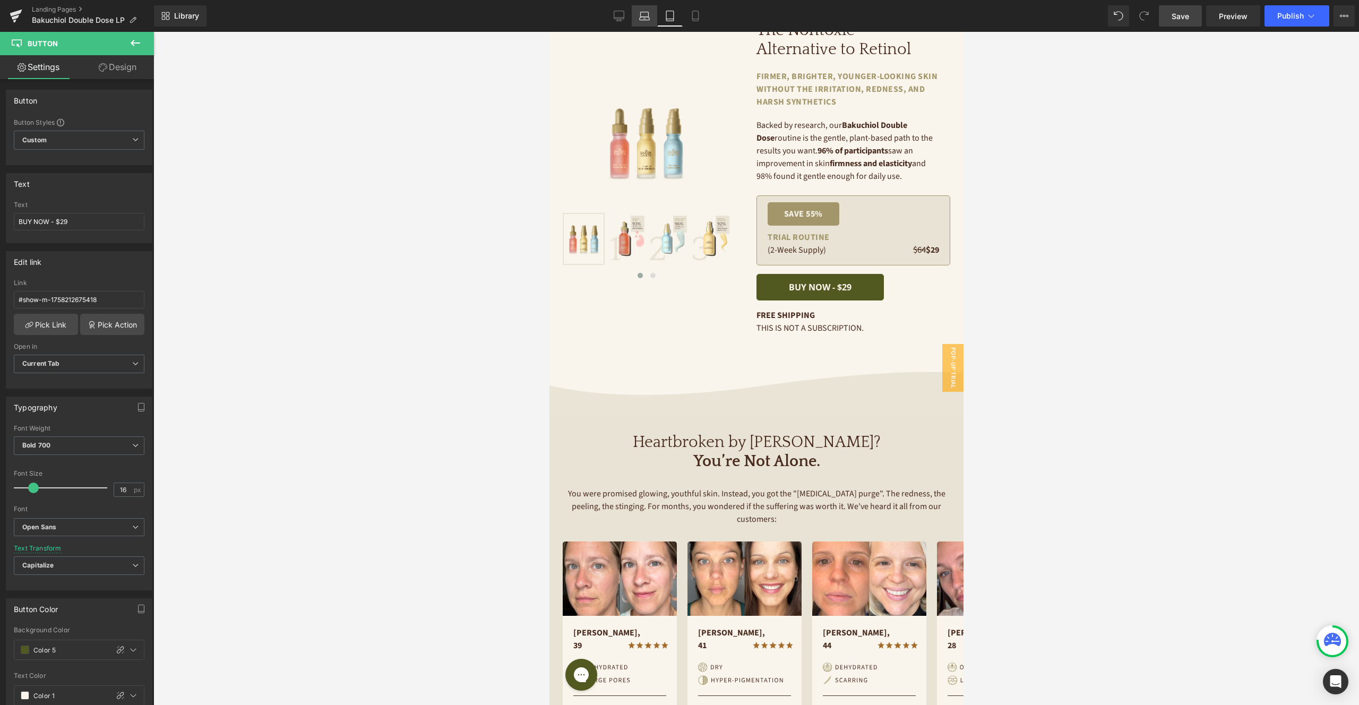
click at [640, 11] on icon at bounding box center [644, 16] width 11 height 11
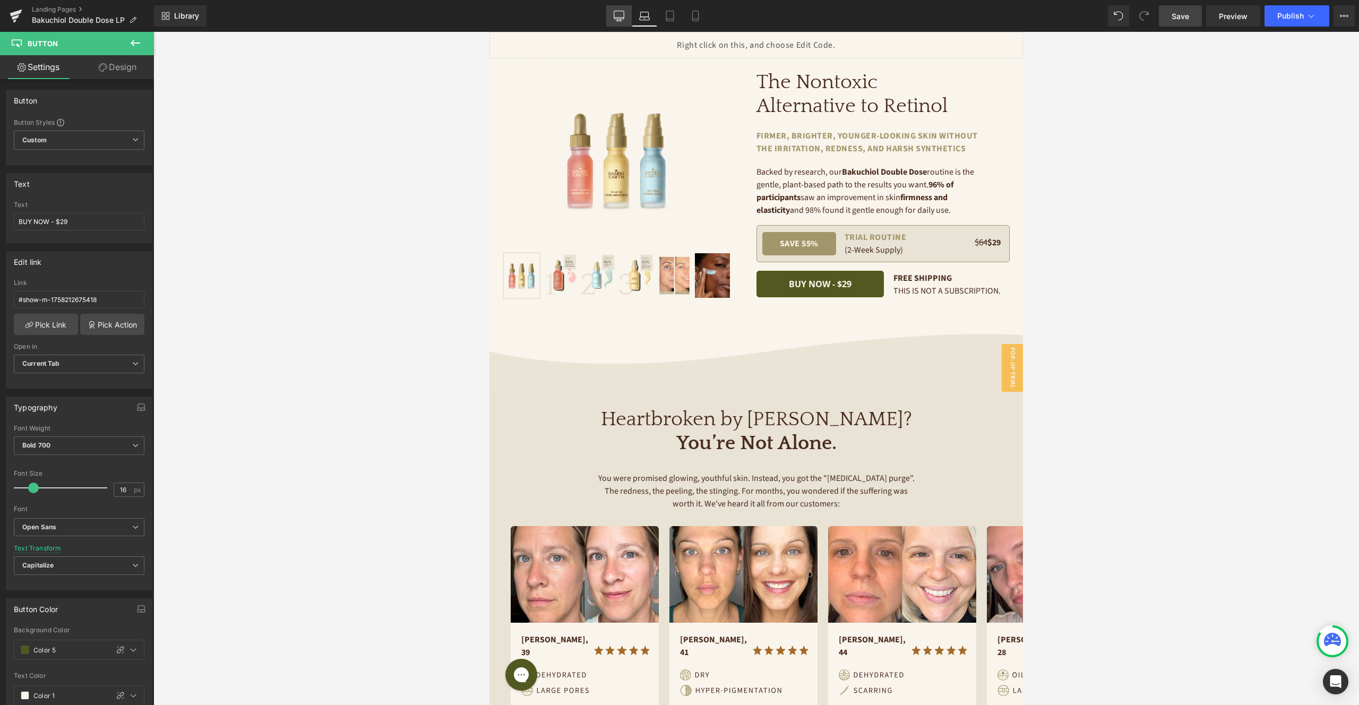
click at [611, 13] on link "Desktop" at bounding box center [618, 15] width 25 height 21
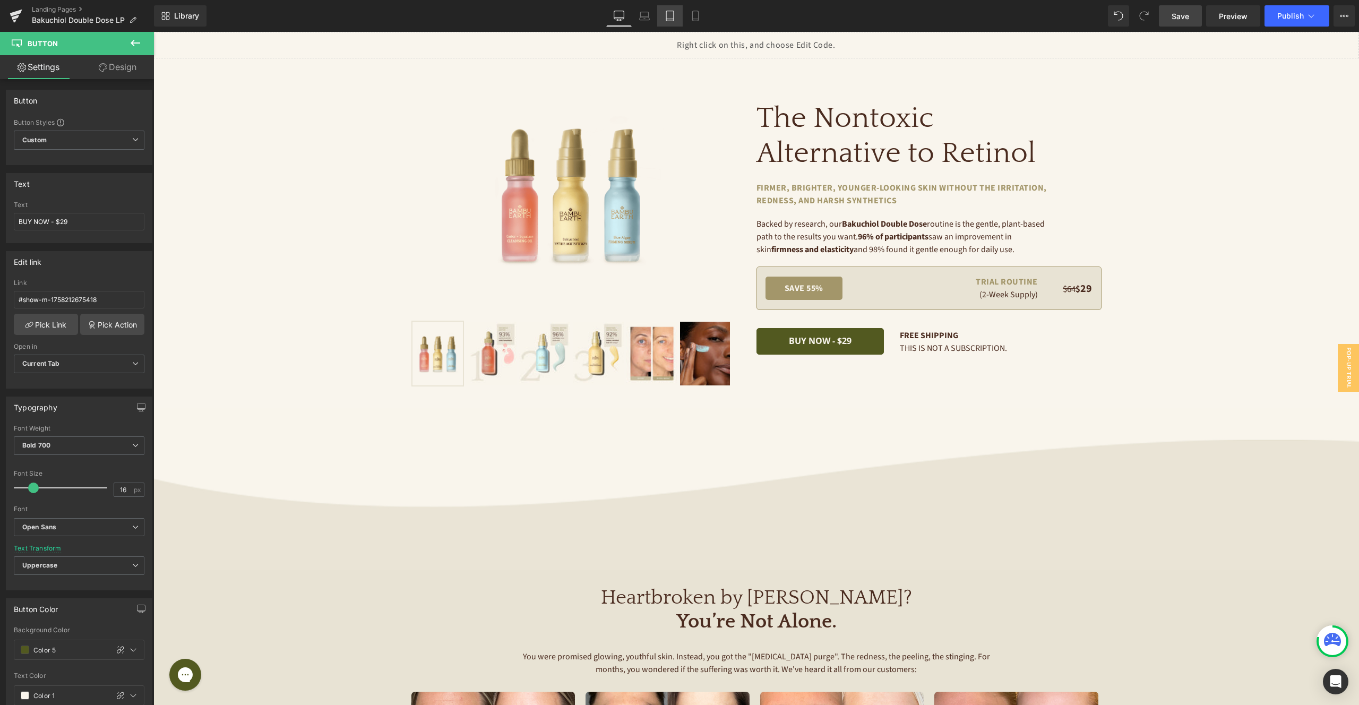
click at [675, 20] on icon at bounding box center [670, 16] width 11 height 11
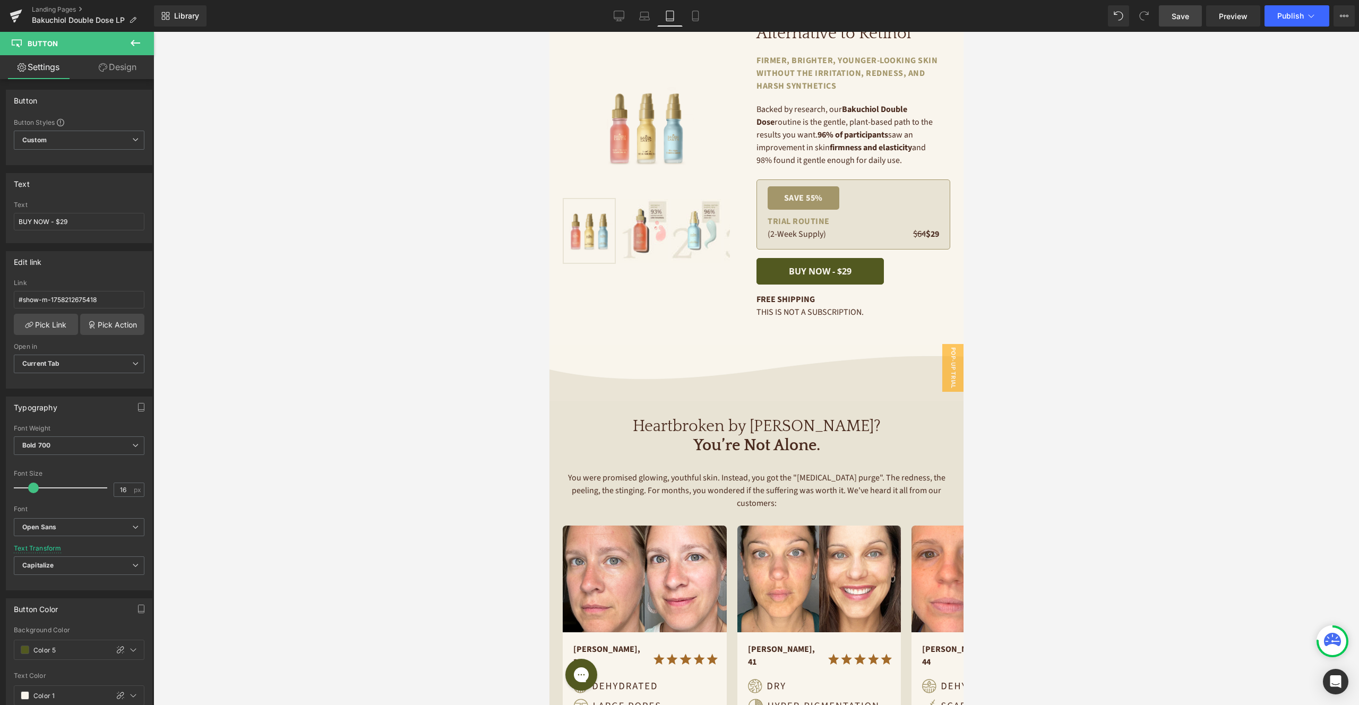
scroll to position [53, 0]
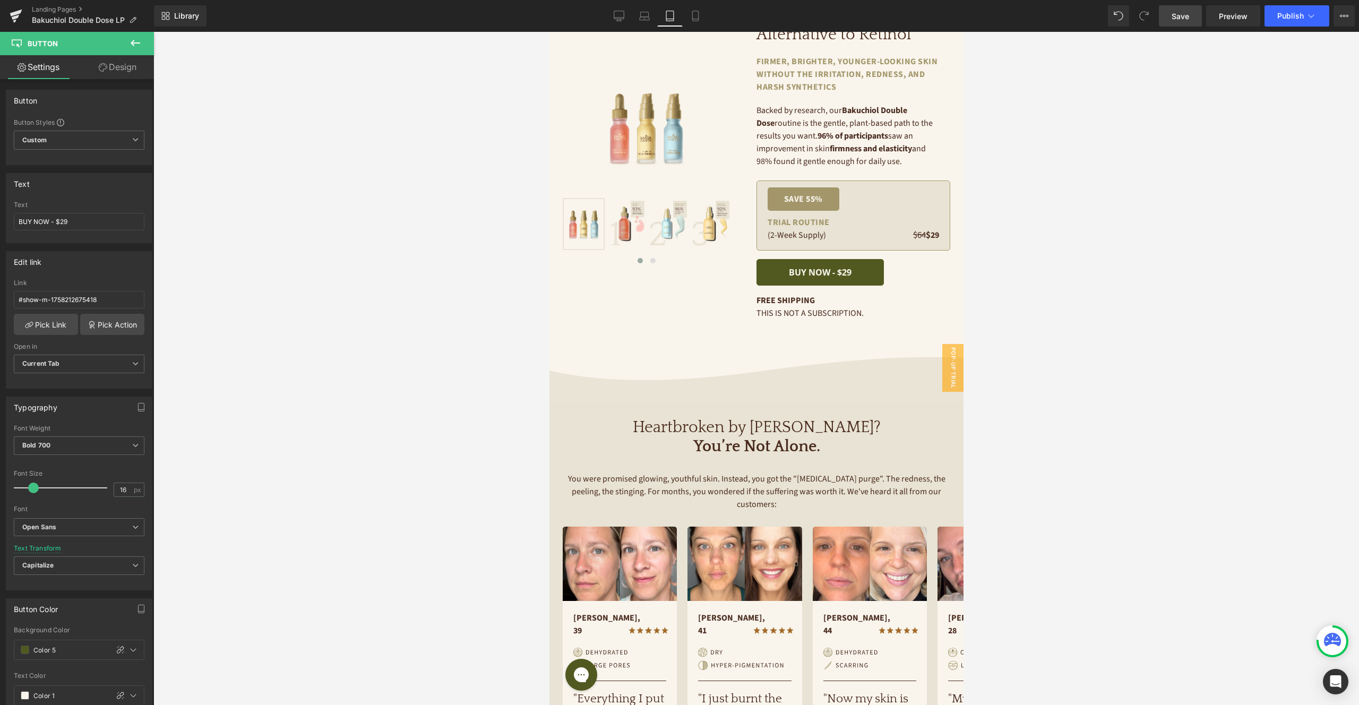
click at [1193, 18] on link "Save" at bounding box center [1180, 15] width 43 height 21
click at [697, 18] on icon at bounding box center [695, 16] width 11 height 11
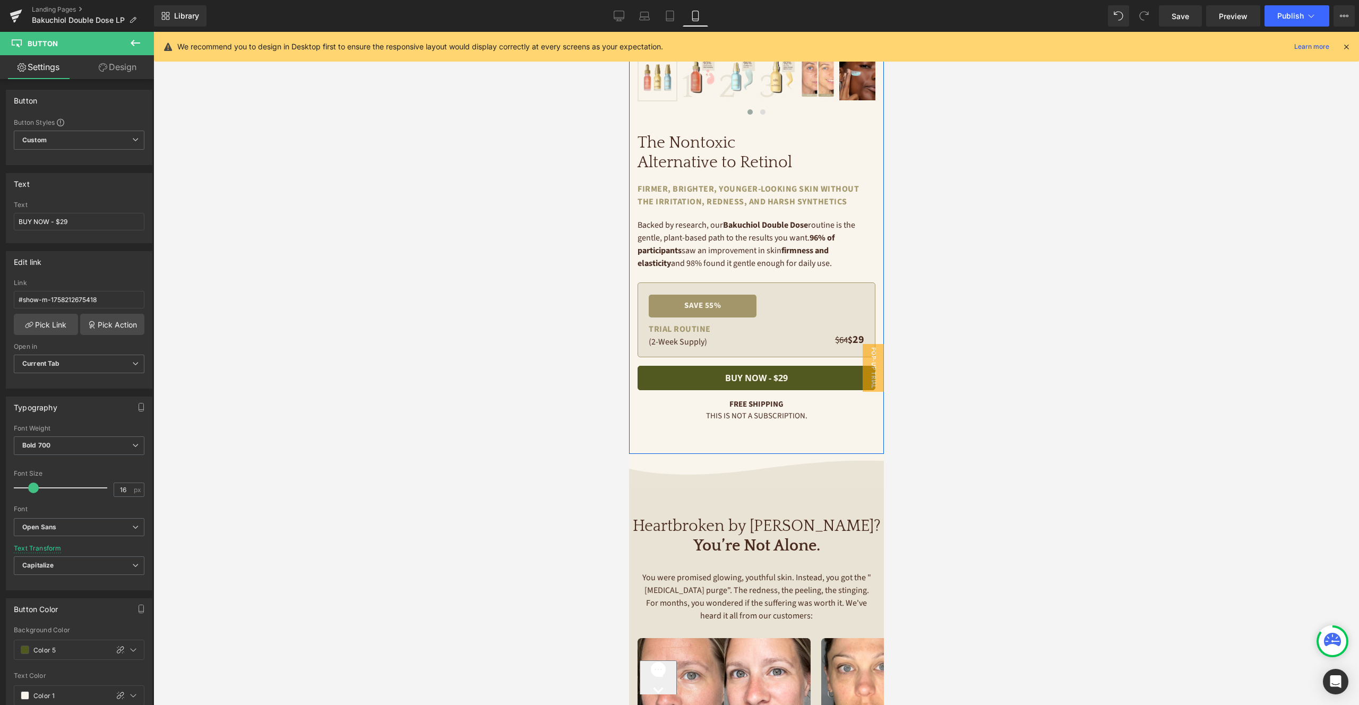
scroll to position [153, 0]
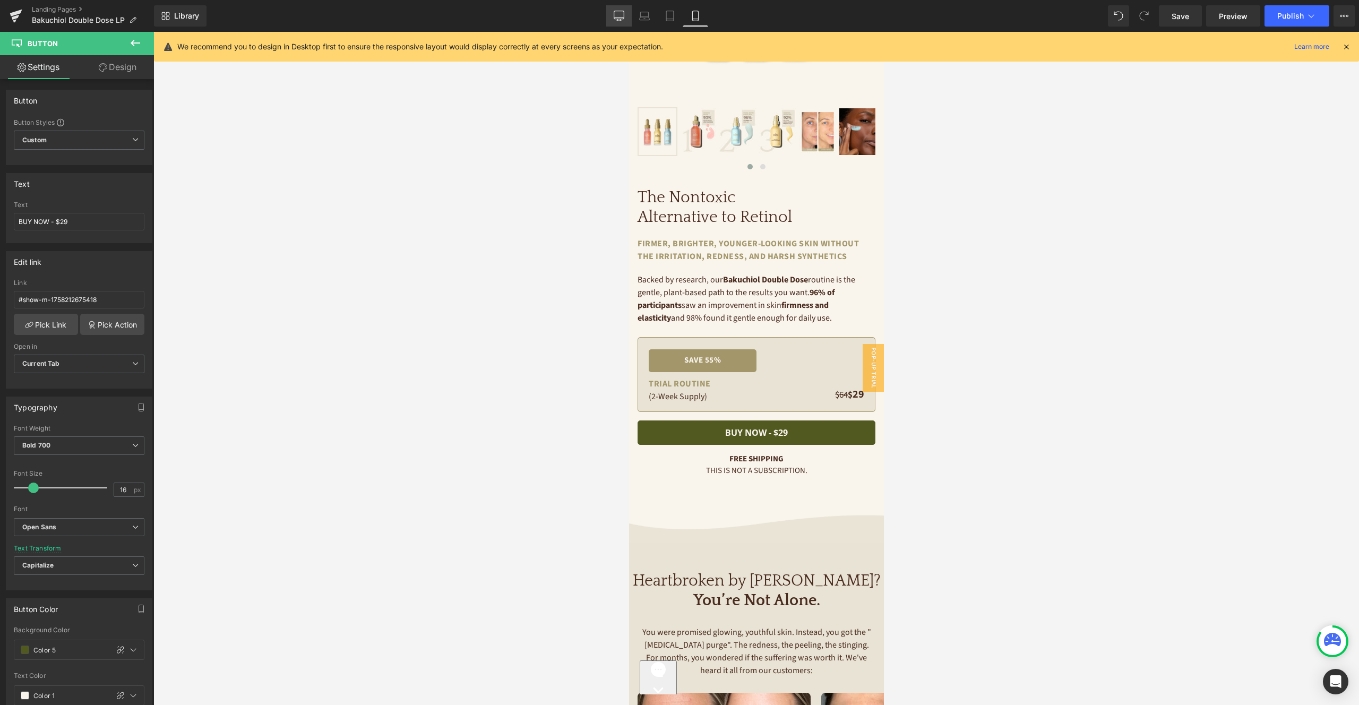
click at [616, 20] on icon at bounding box center [619, 16] width 11 height 11
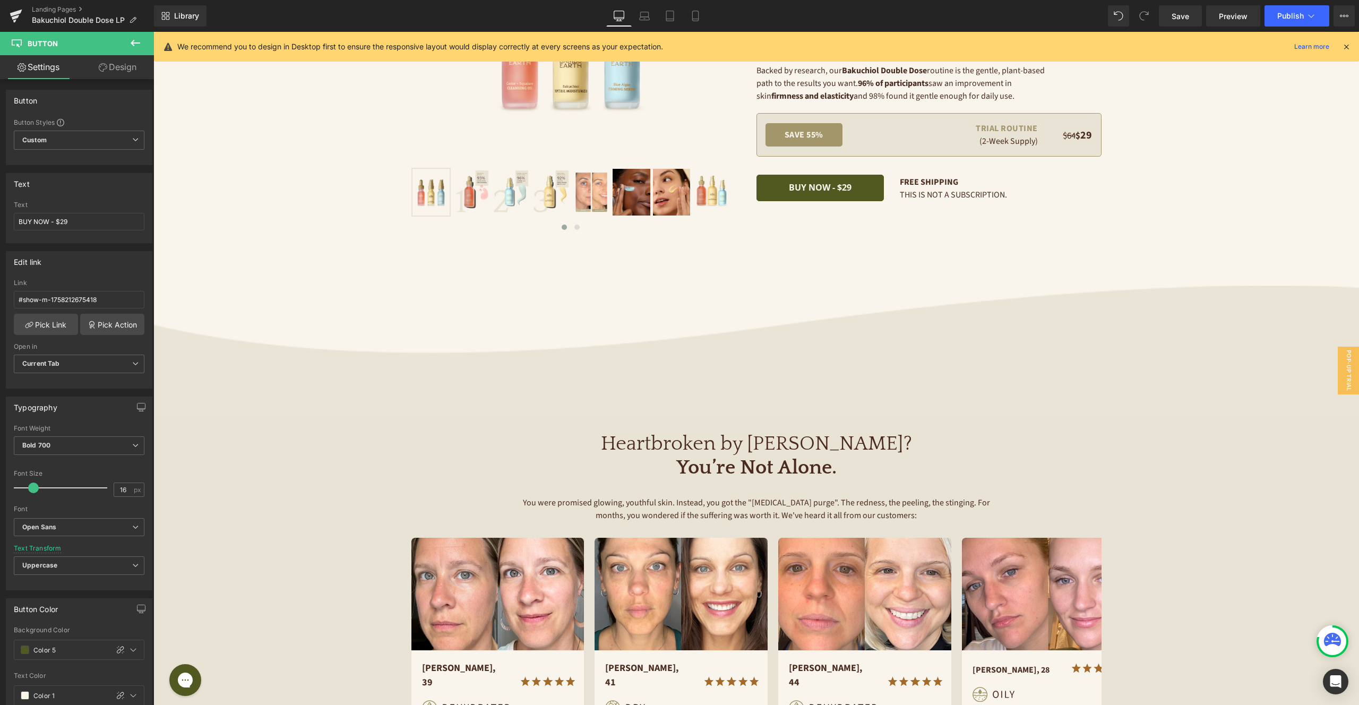
scroll to position [0, 0]
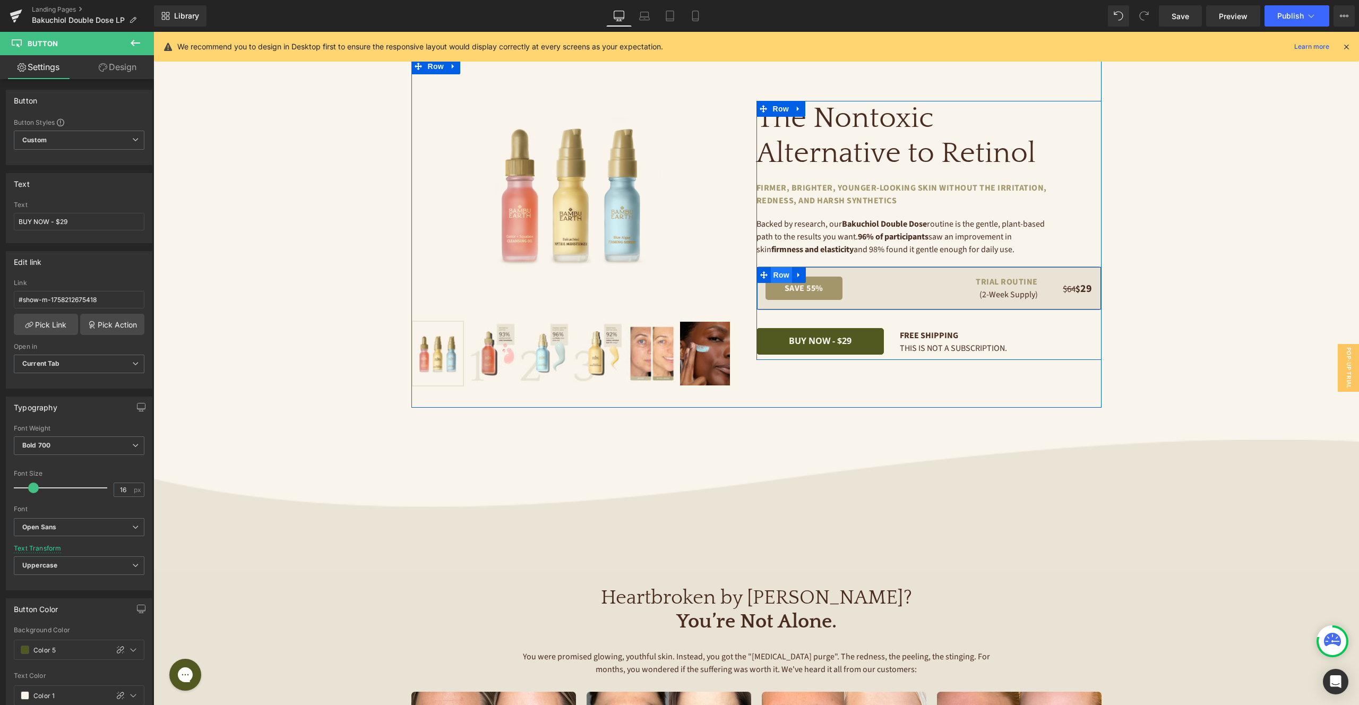
click at [779, 273] on span "Row" at bounding box center [781, 275] width 21 height 16
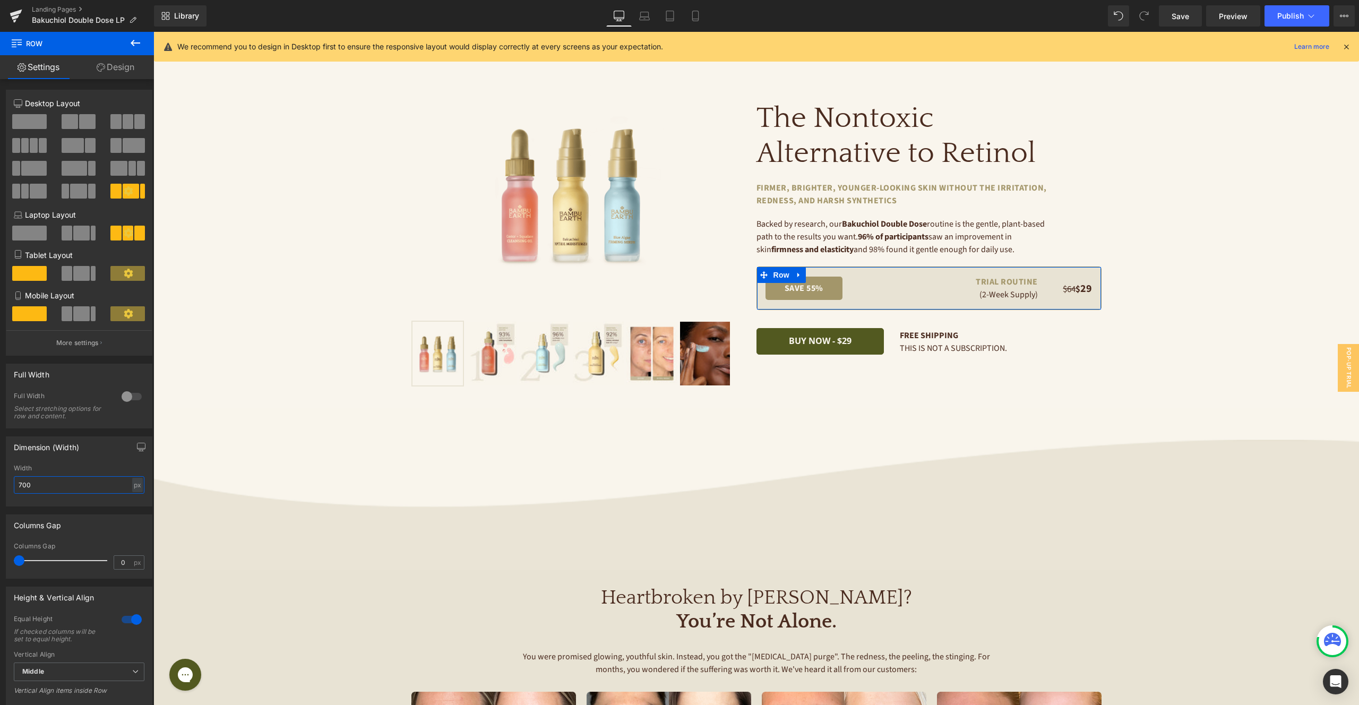
click at [60, 489] on input "700" at bounding box center [79, 485] width 131 height 18
click at [61, 489] on input "700" at bounding box center [79, 485] width 131 height 18
click at [61, 488] on input "700" at bounding box center [79, 485] width 131 height 18
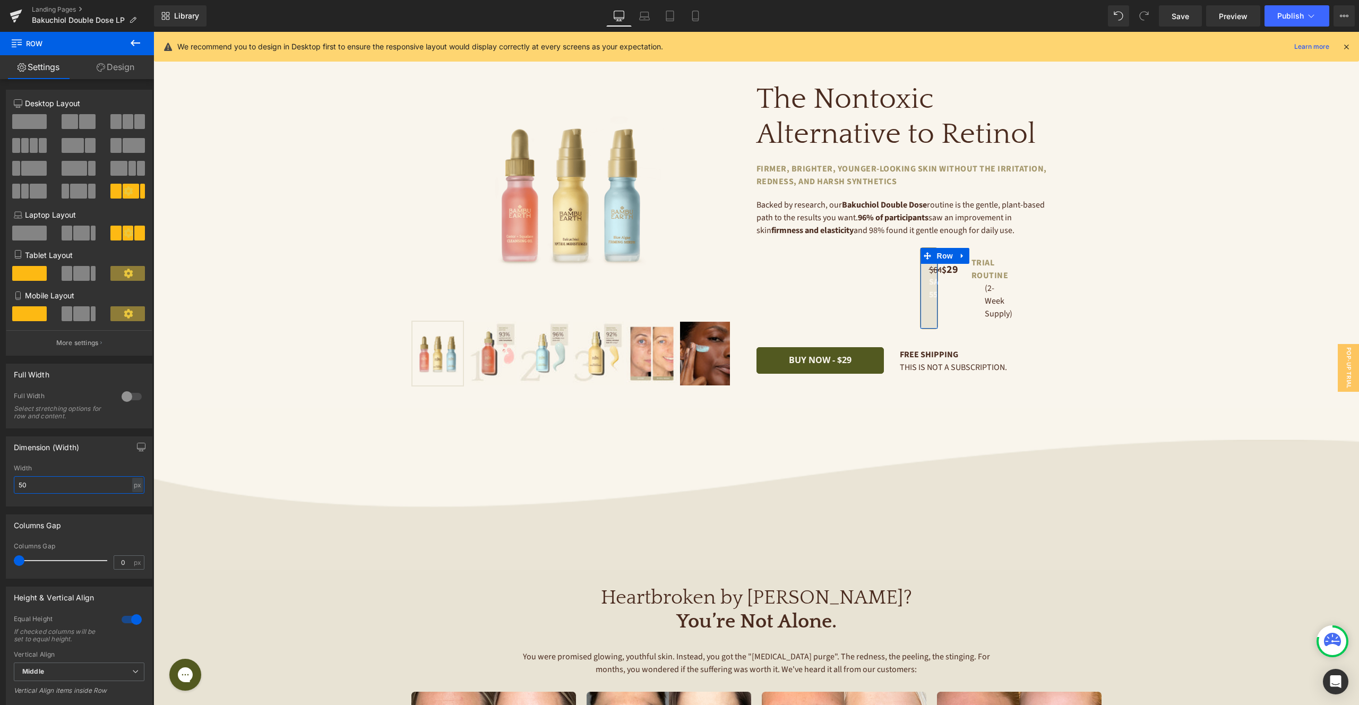
type input "500"
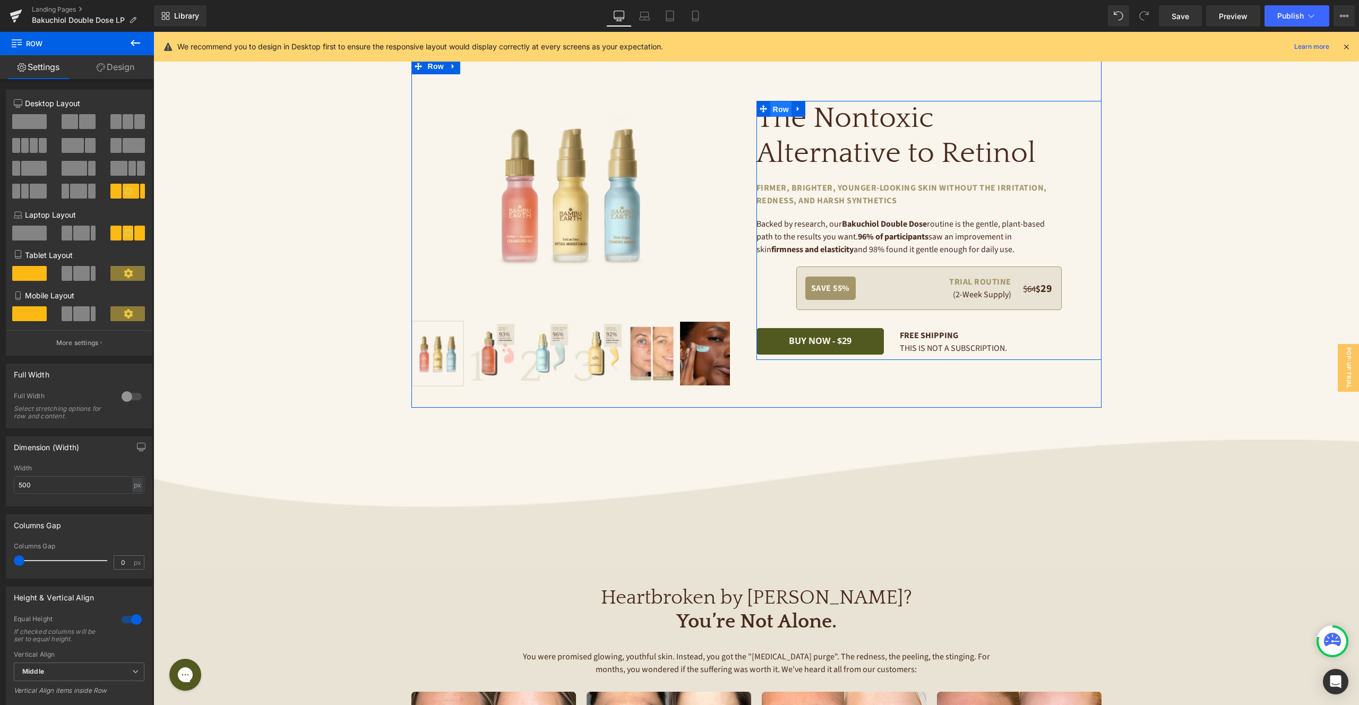
click at [778, 112] on span "Row" at bounding box center [780, 109] width 21 height 16
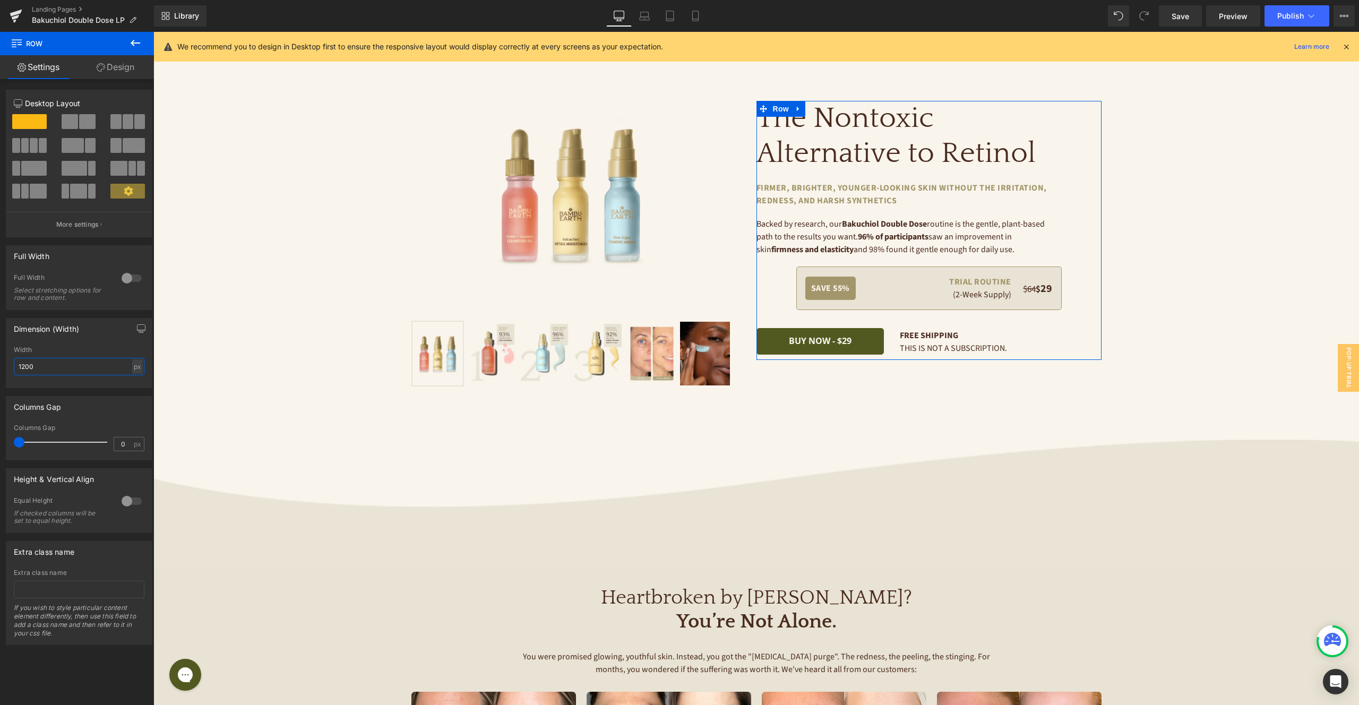
click at [76, 367] on input "1200" at bounding box center [79, 367] width 131 height 18
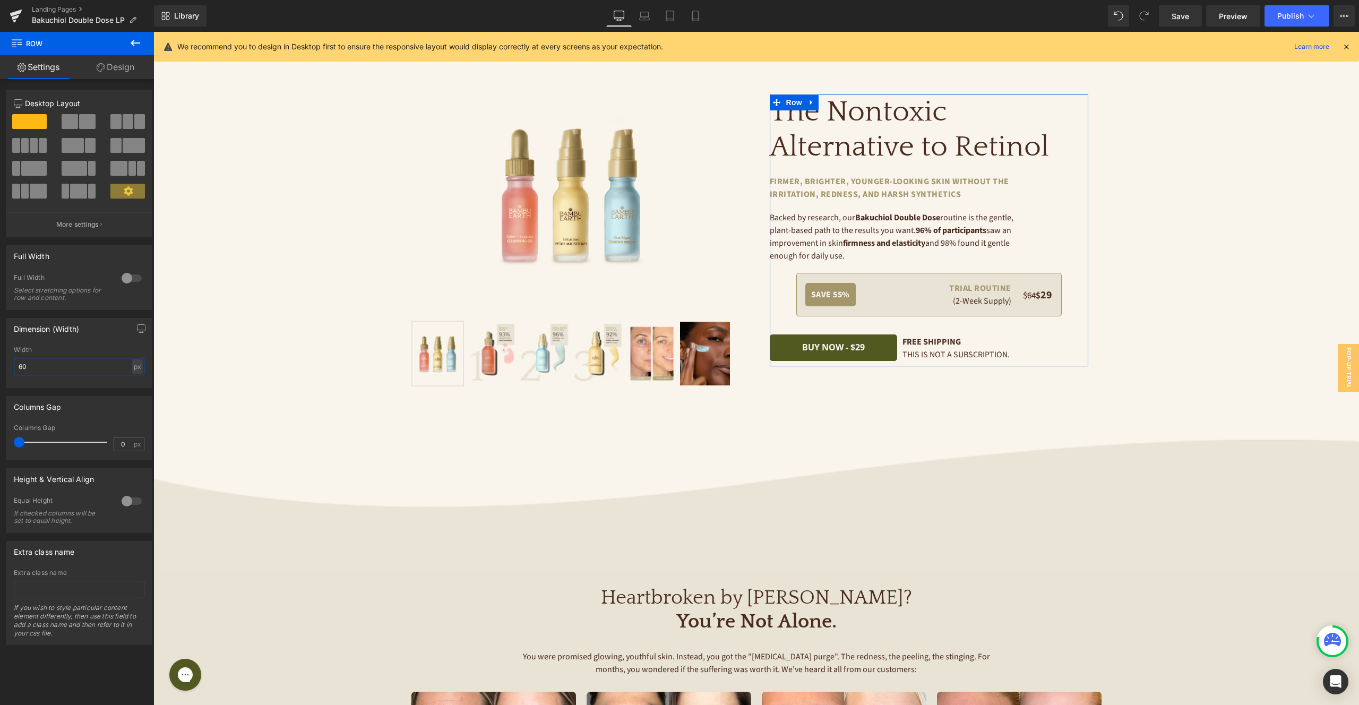
type input "6"
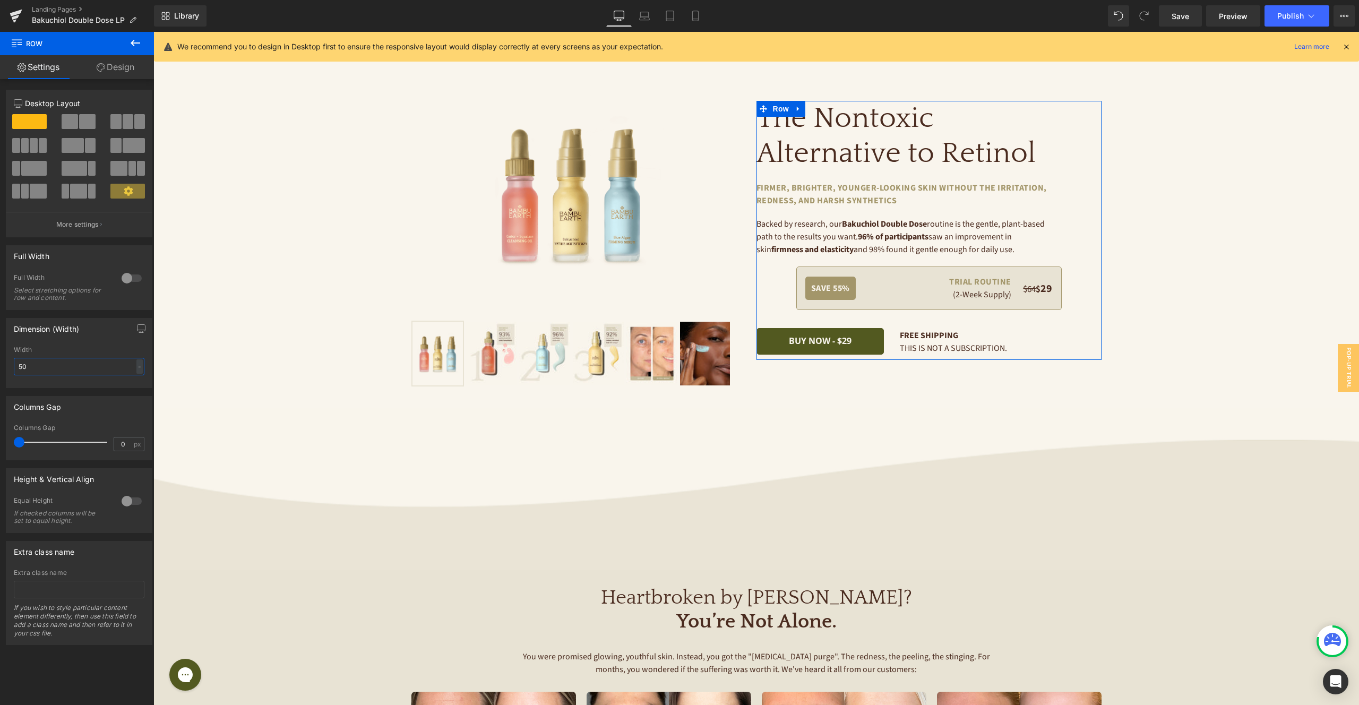
type input "500"
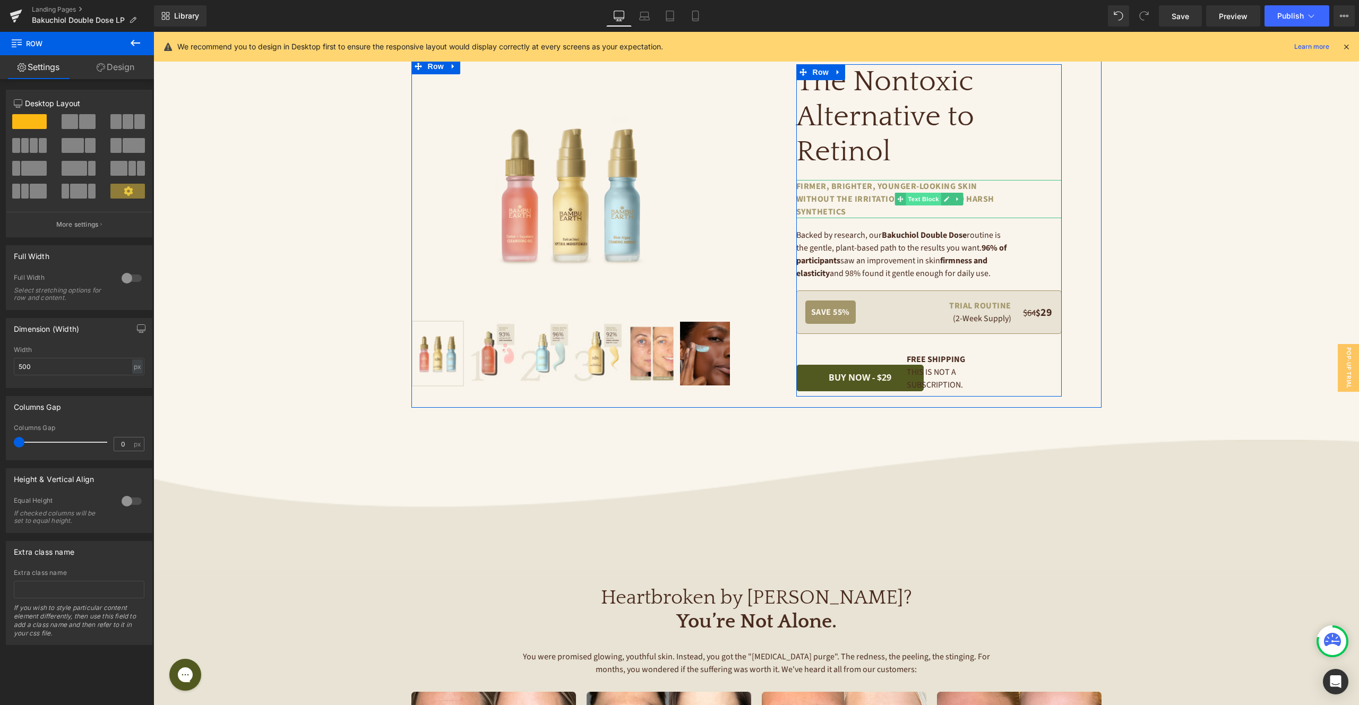
click at [927, 199] on span "Text Block" at bounding box center [923, 199] width 35 height 13
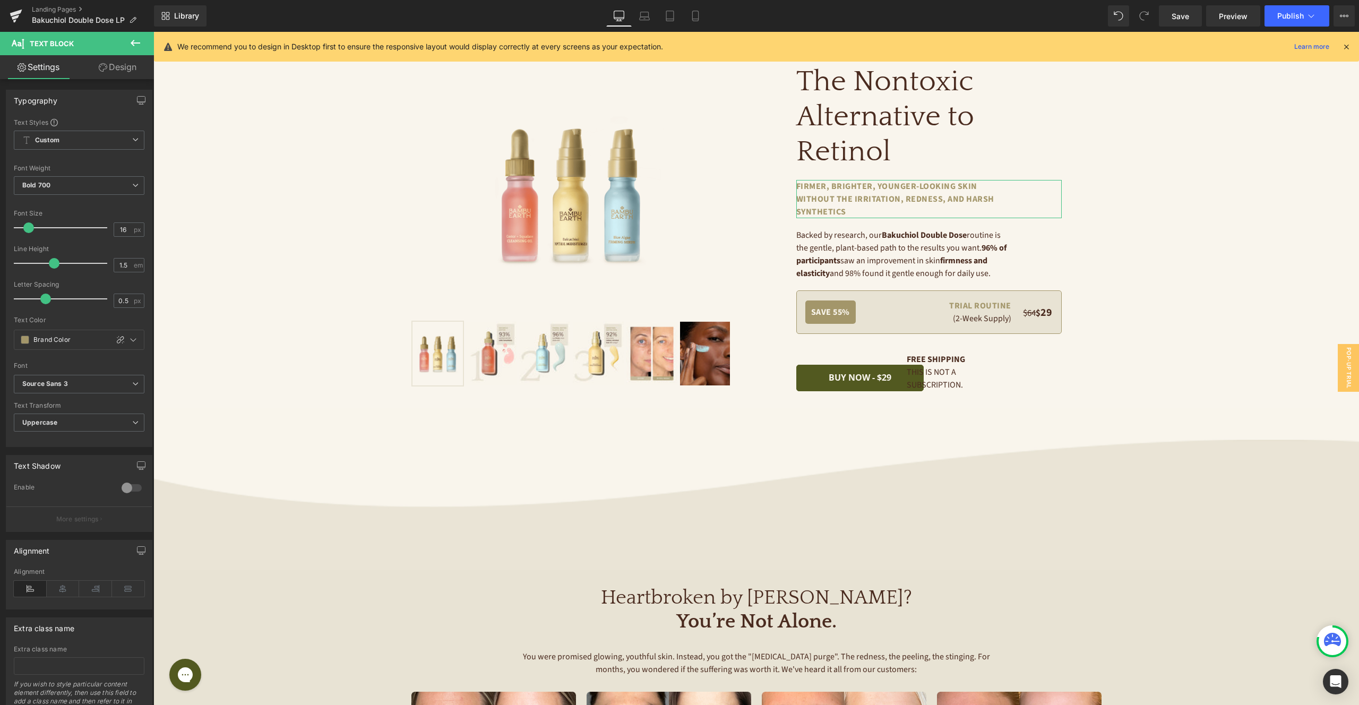
click at [111, 70] on link "Design" at bounding box center [117, 67] width 77 height 24
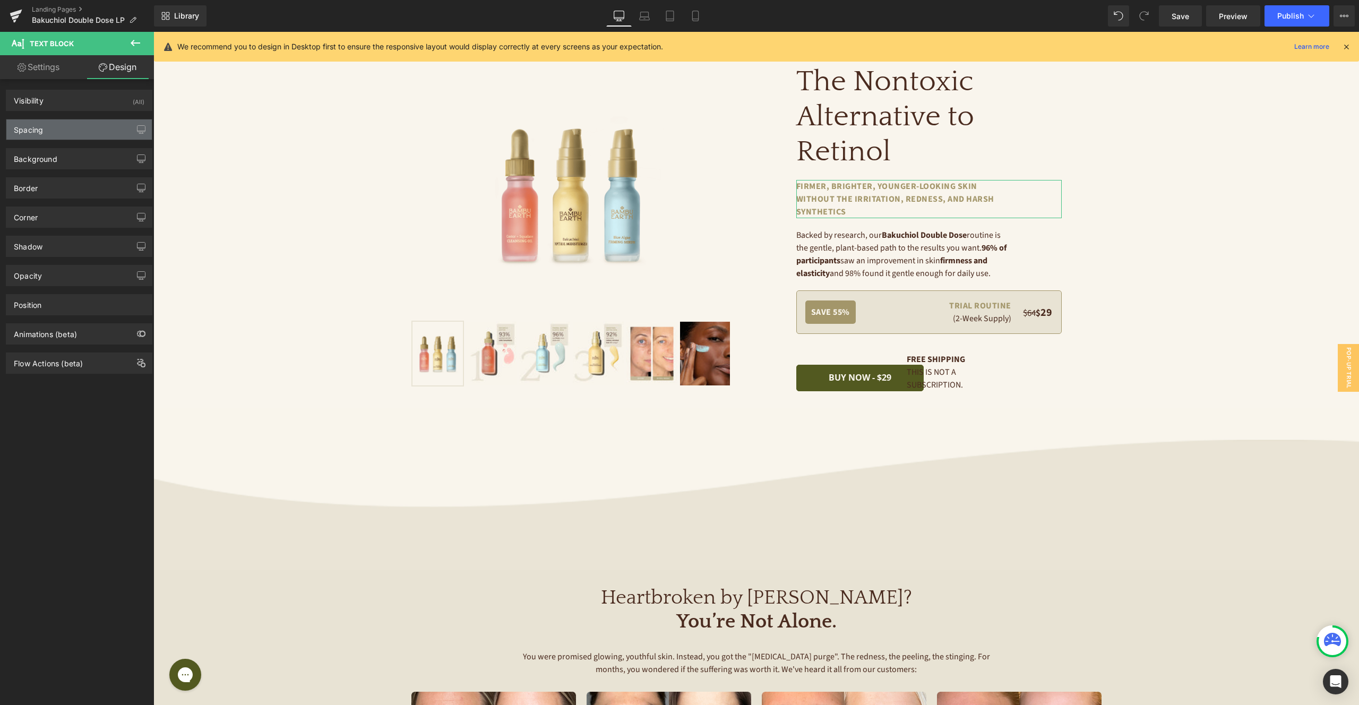
click at [74, 135] on div "Spacing" at bounding box center [78, 129] width 145 height 20
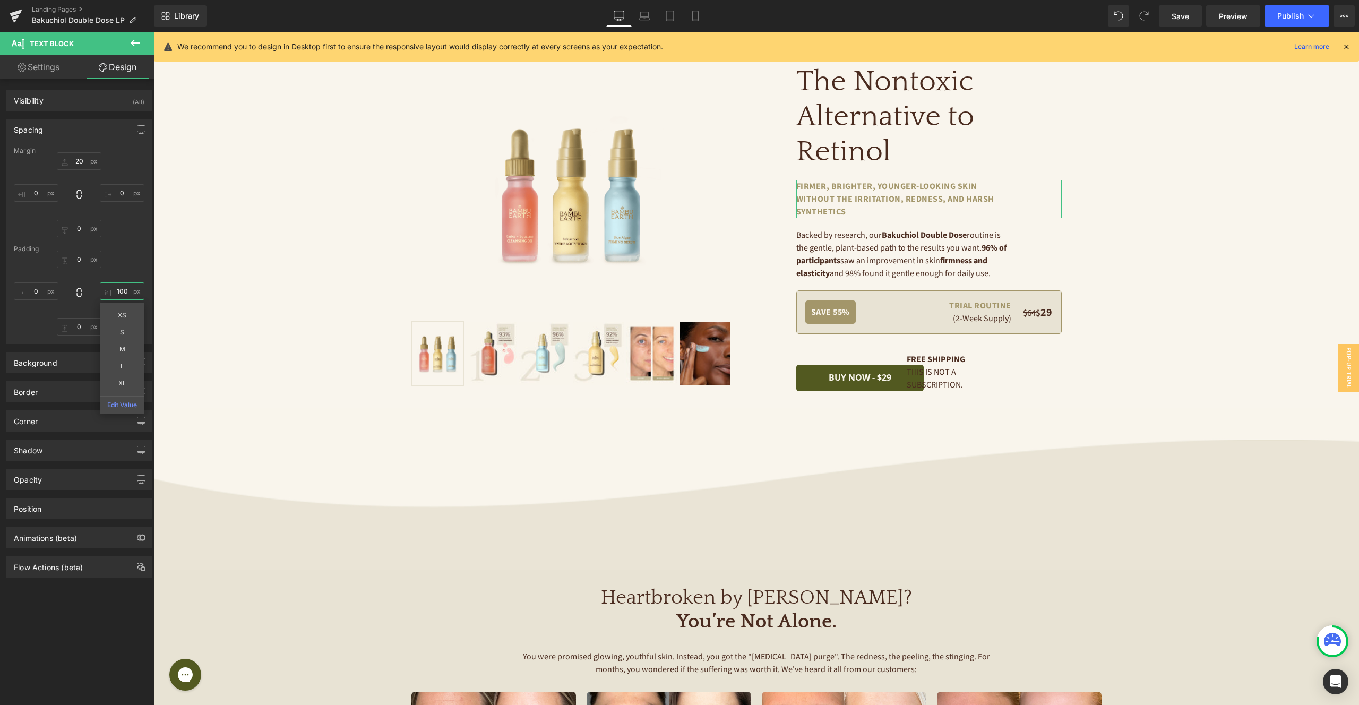
click at [119, 294] on input "100" at bounding box center [122, 291] width 45 height 18
type input "0"
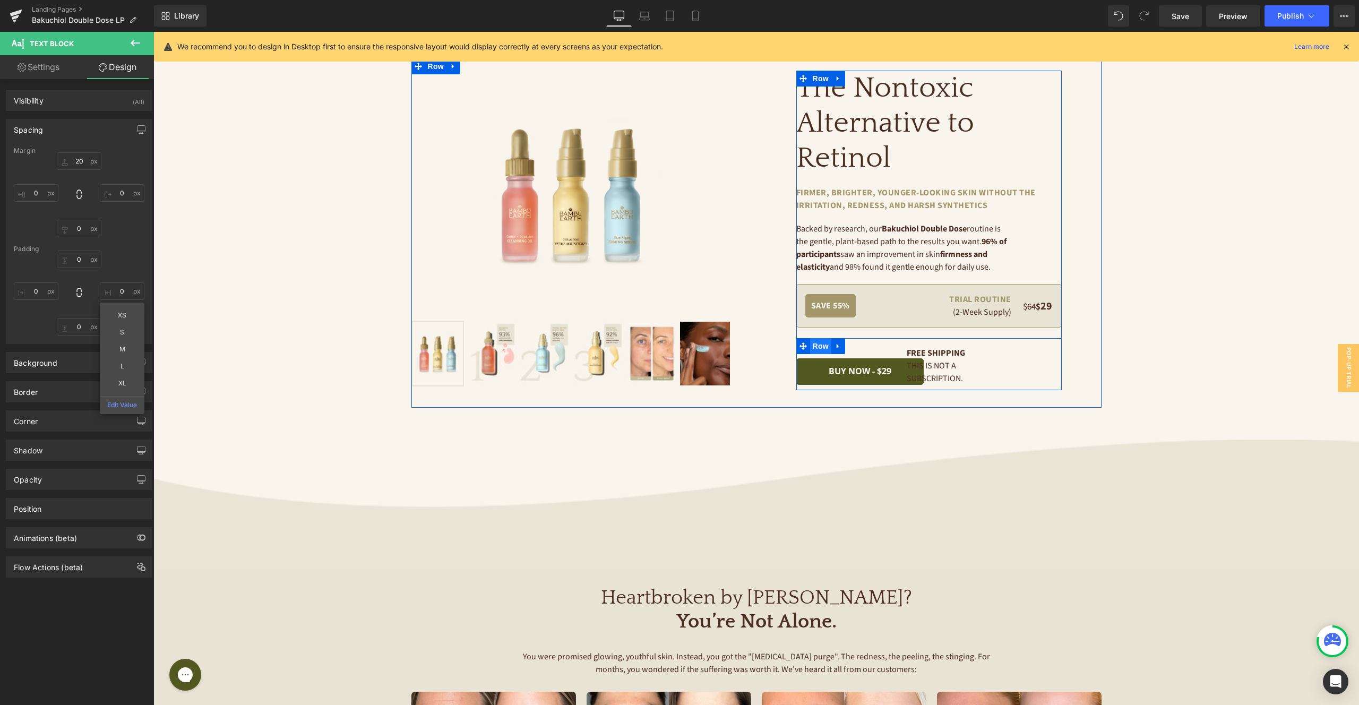
click at [826, 344] on span "Row" at bounding box center [820, 346] width 21 height 16
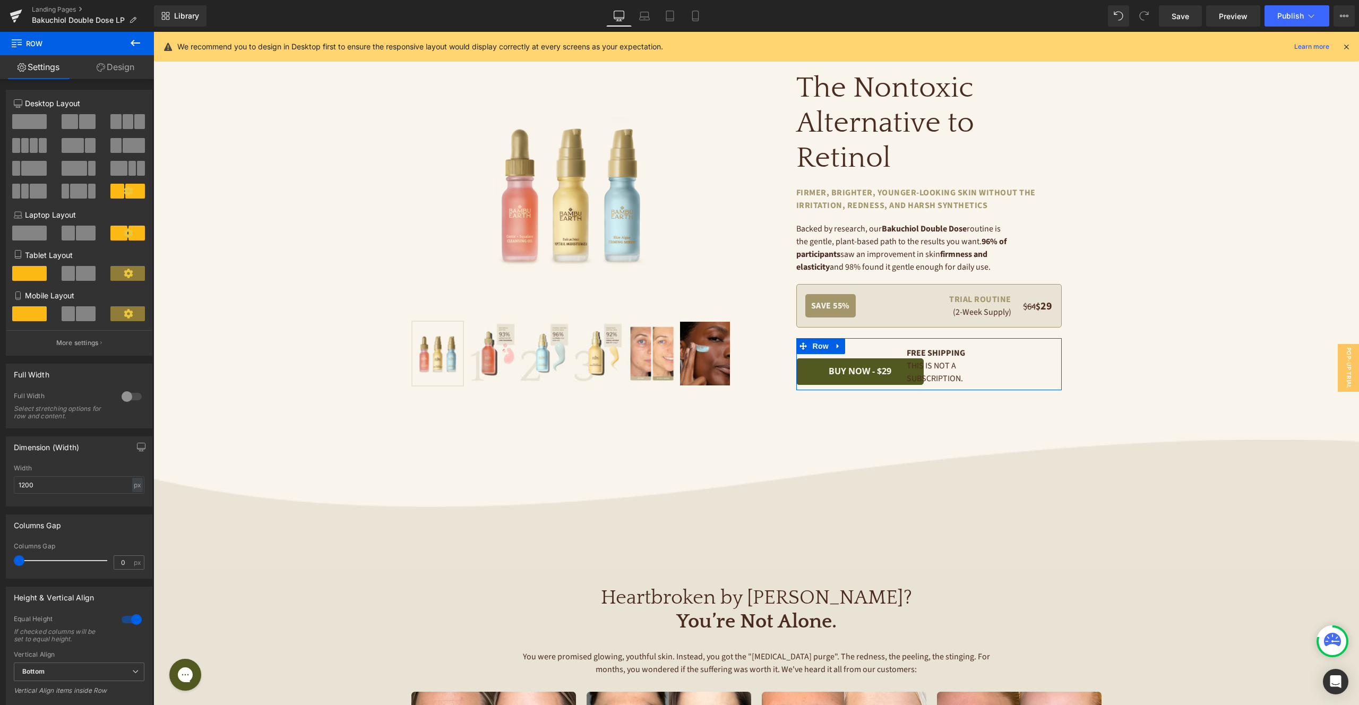
click at [125, 64] on link "Design" at bounding box center [115, 67] width 77 height 24
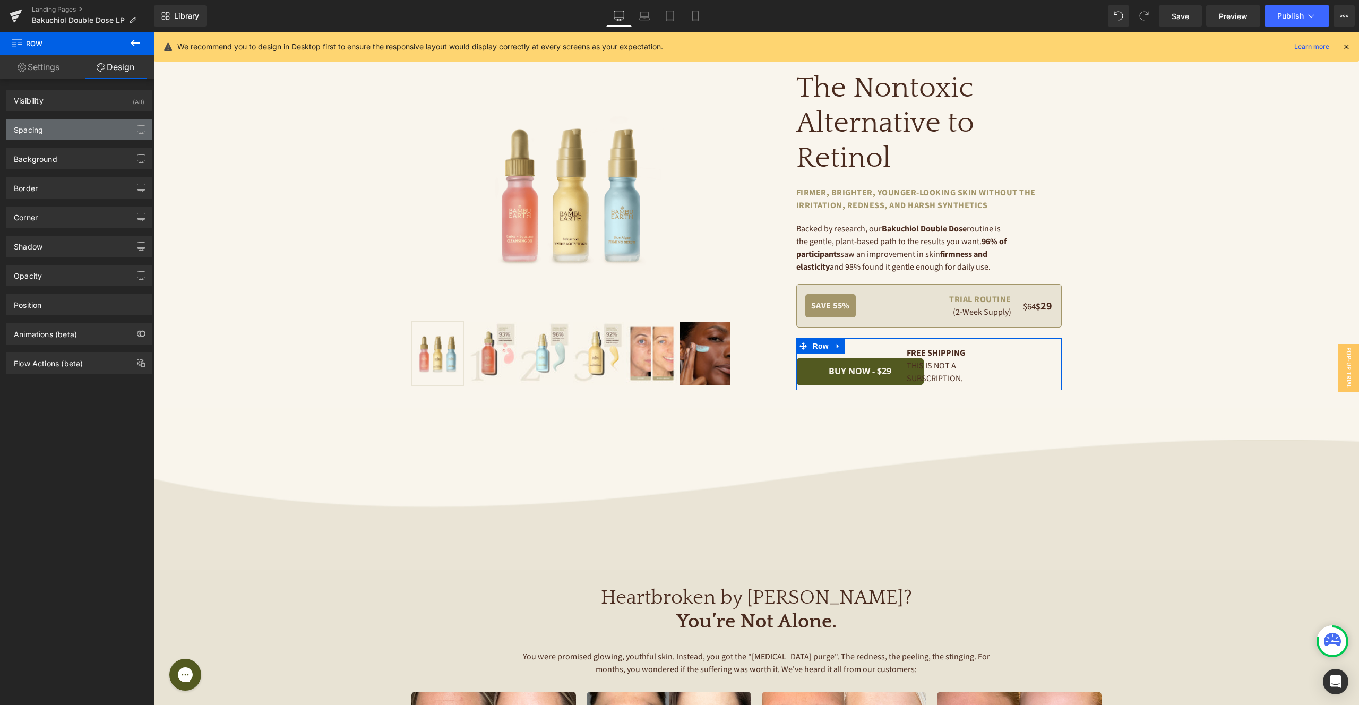
click at [83, 128] on div "Spacing" at bounding box center [78, 129] width 145 height 20
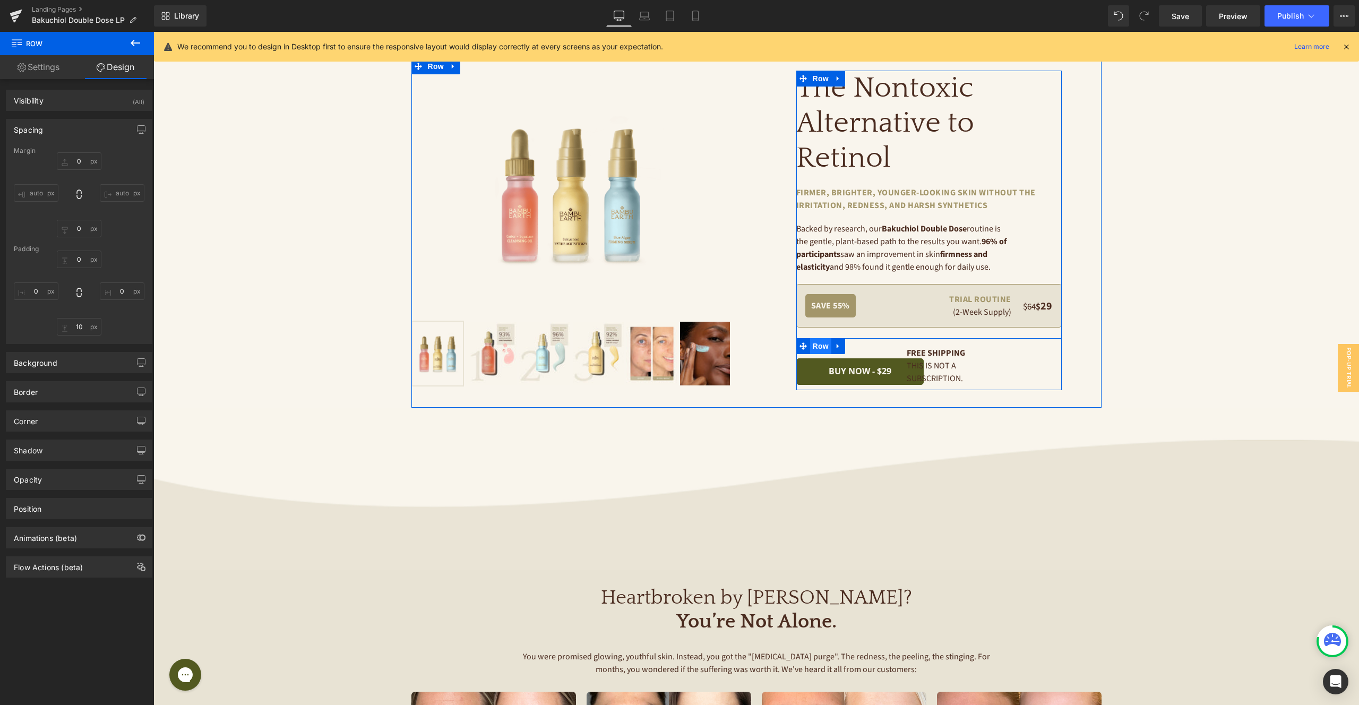
click at [820, 347] on span "Row" at bounding box center [820, 346] width 21 height 16
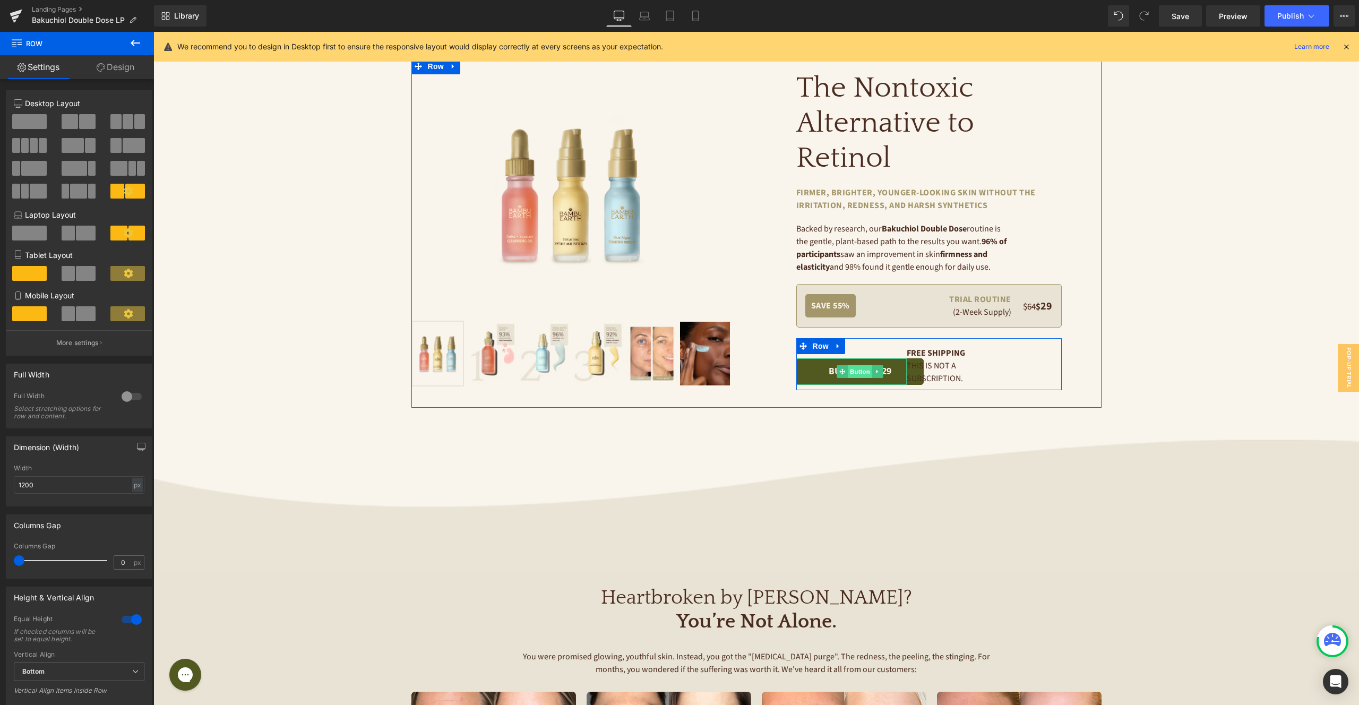
click at [859, 369] on span "Button" at bounding box center [860, 371] width 24 height 13
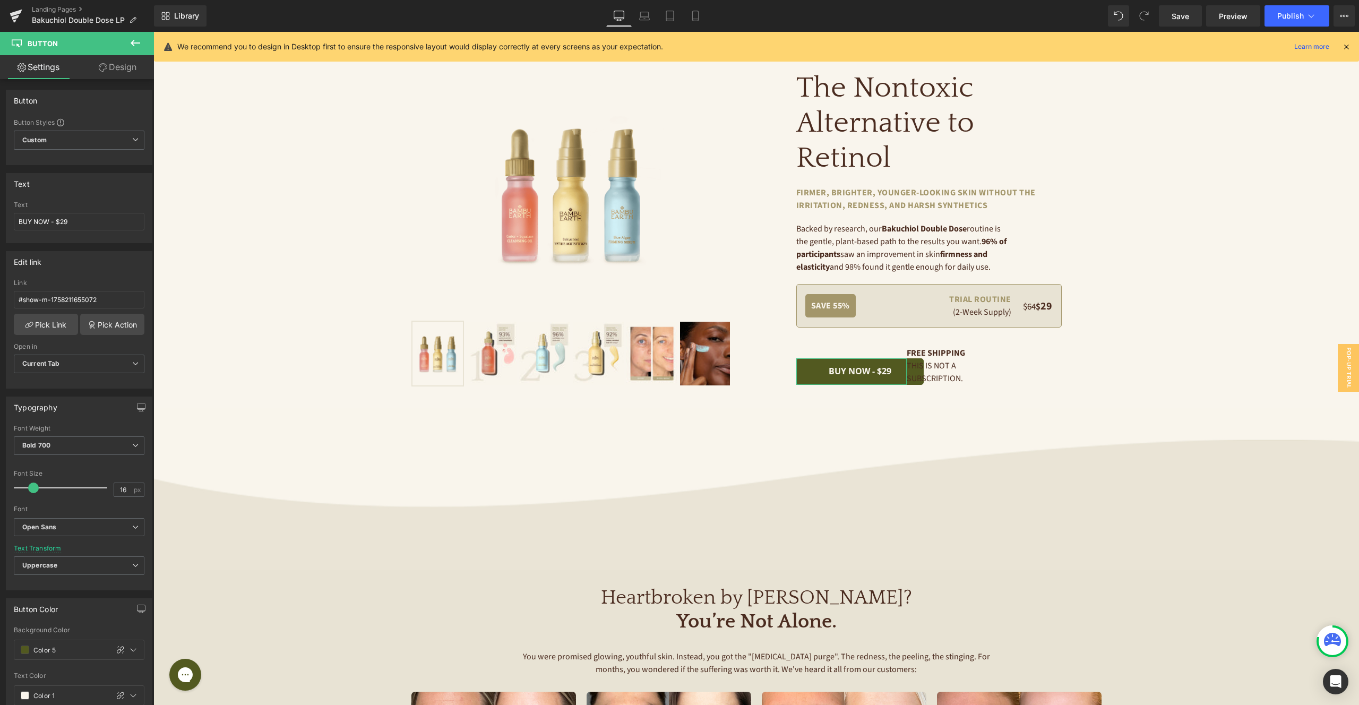
click at [111, 68] on link "Design" at bounding box center [117, 67] width 77 height 24
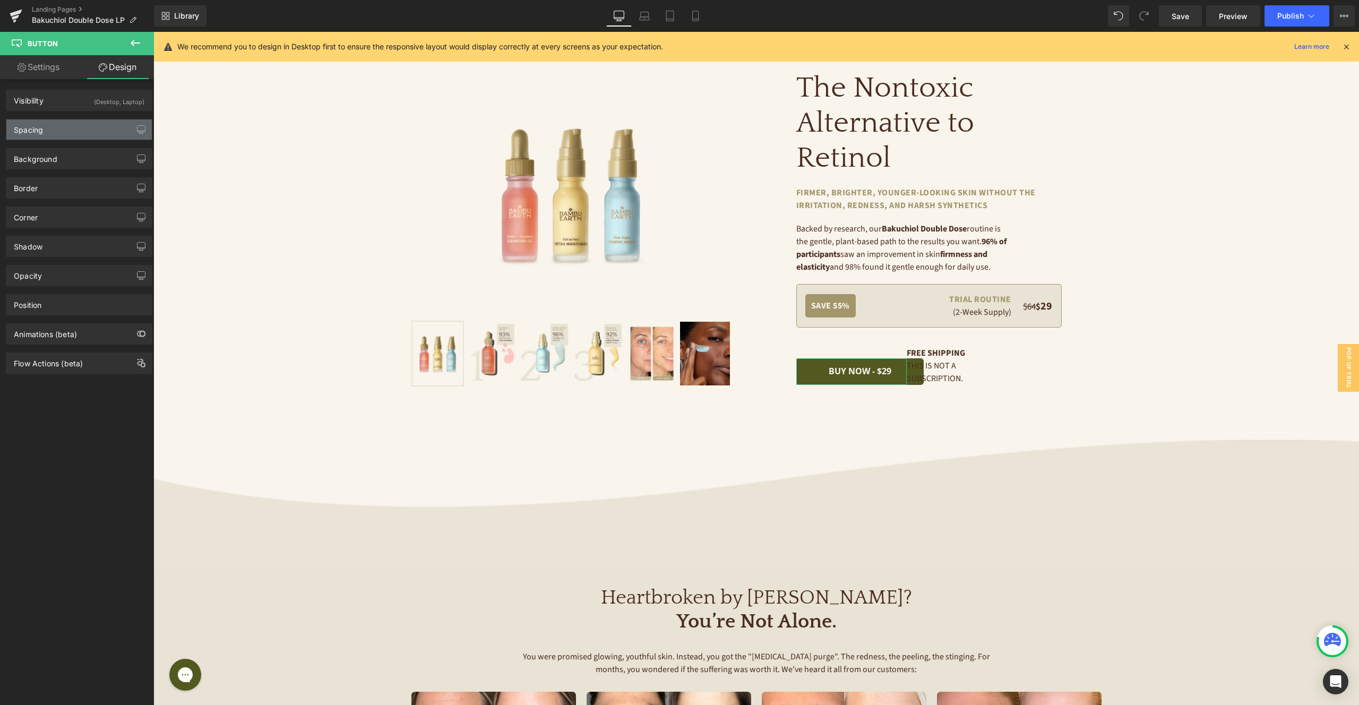
click at [58, 133] on div "Spacing" at bounding box center [78, 129] width 145 height 20
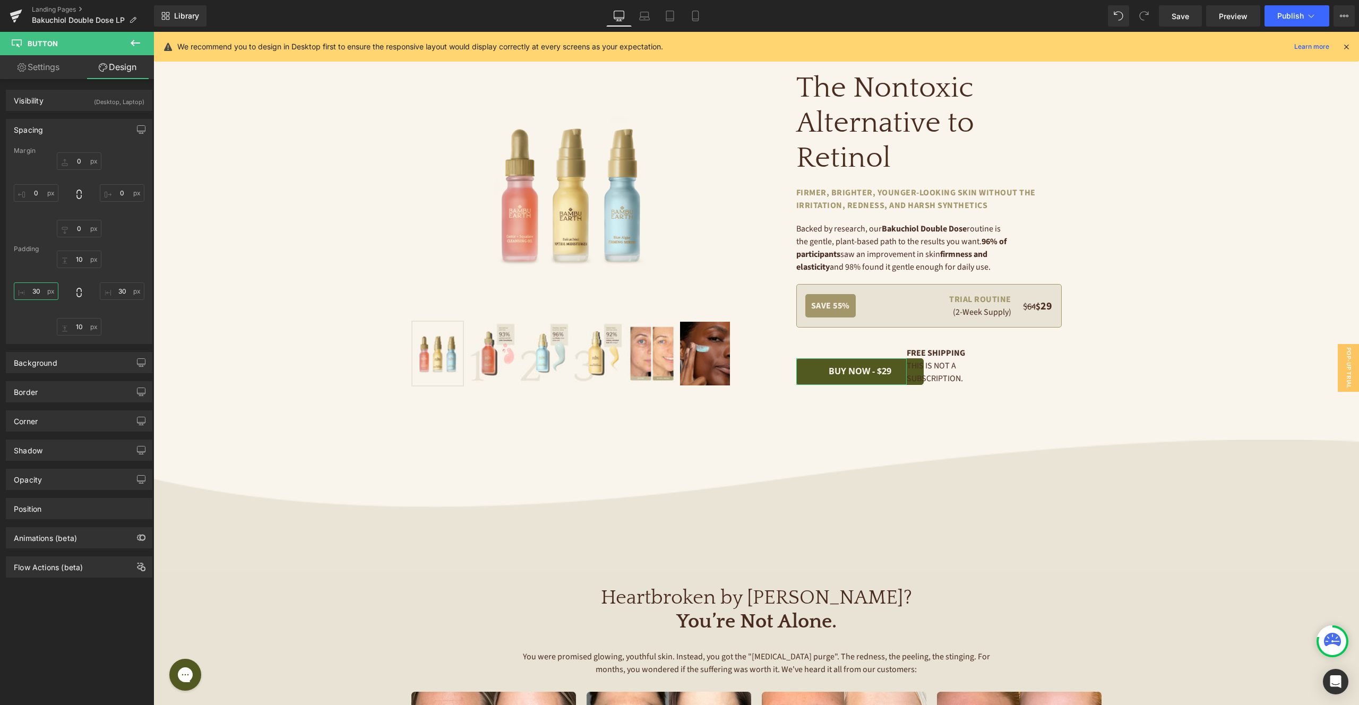
click at [37, 290] on input "30" at bounding box center [36, 291] width 45 height 18
type input "20"
click at [124, 288] on input "30" at bounding box center [122, 291] width 45 height 18
type input "20"
click at [153, 32] on div at bounding box center [153, 32] width 0 height 0
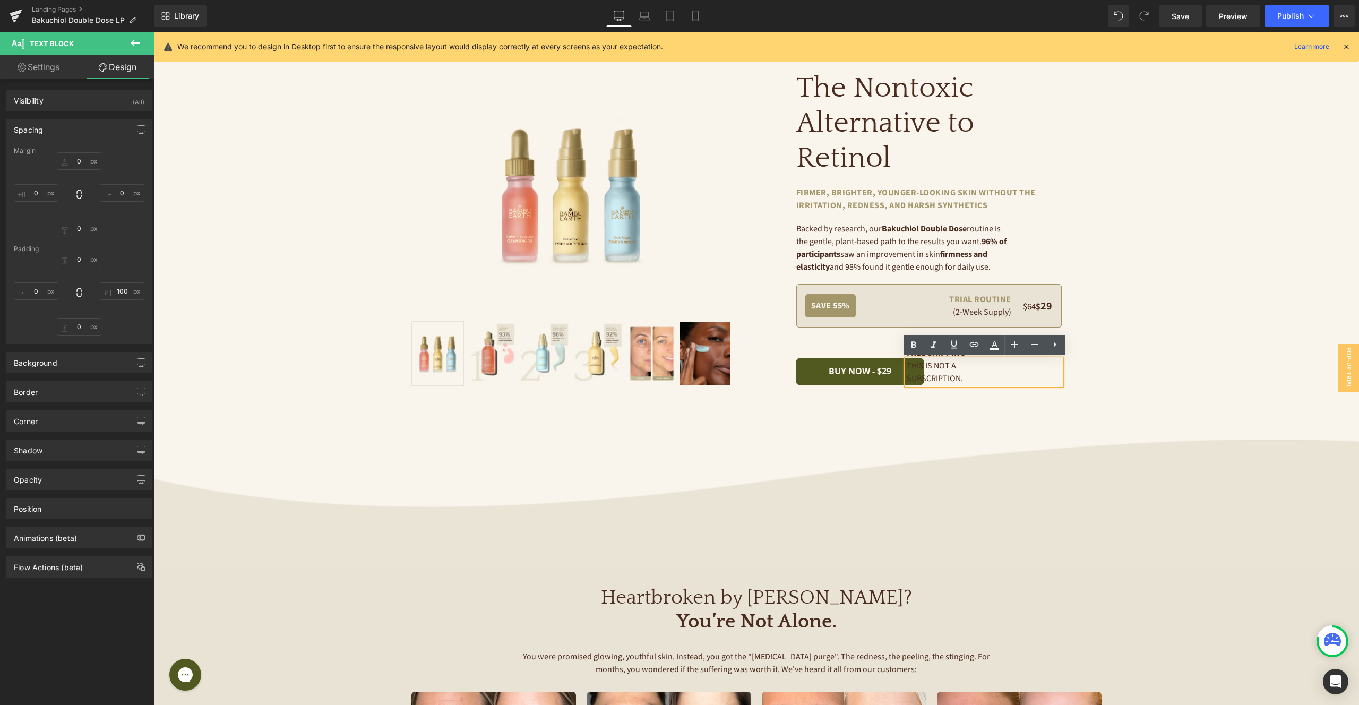
click at [977, 375] on p "This is not a subscription." at bounding box center [958, 371] width 102 height 25
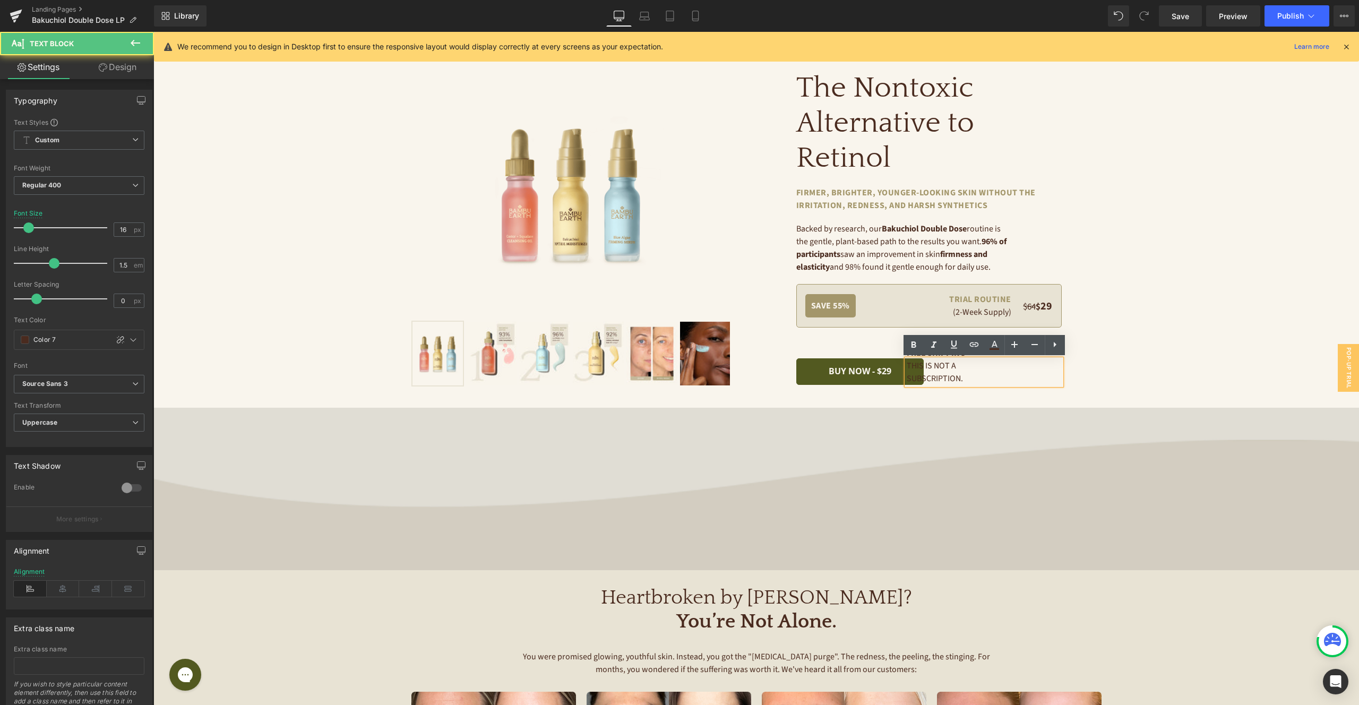
click at [1151, 419] on img at bounding box center [755, 489] width 1205 height 162
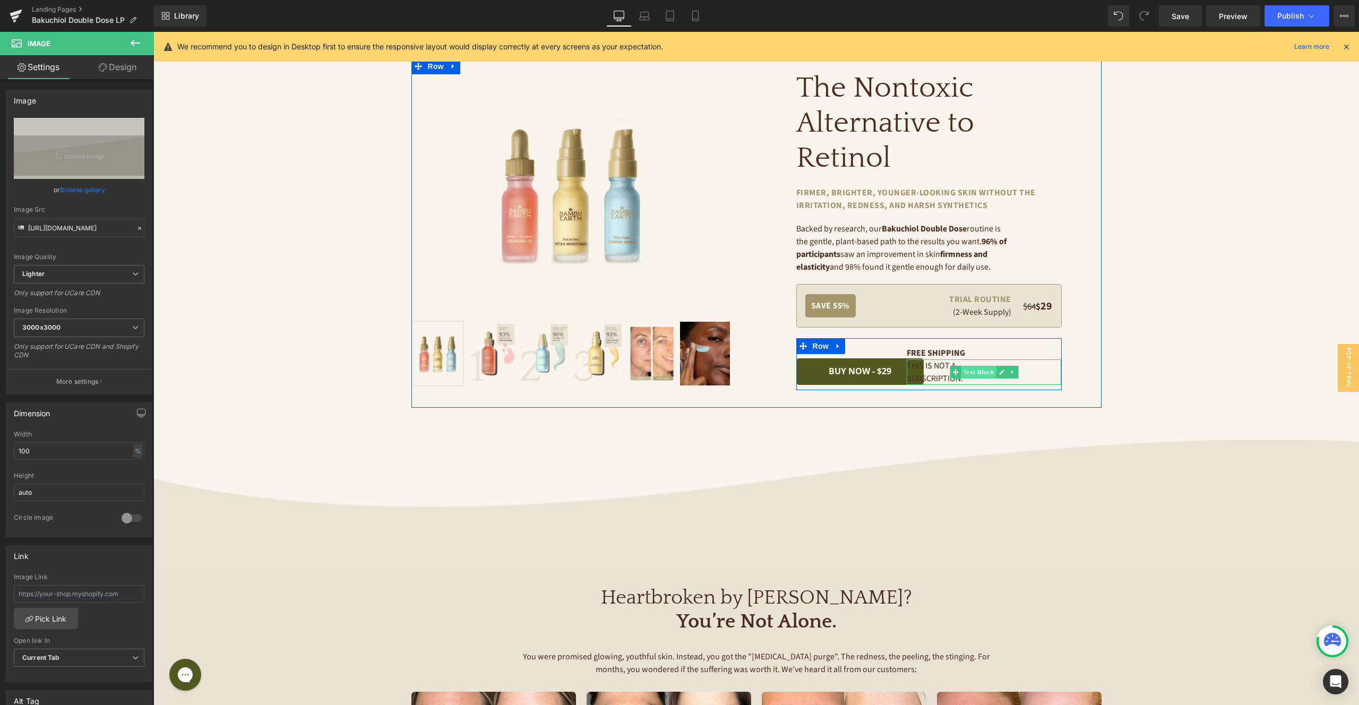
click at [976, 372] on span "Text Block" at bounding box center [978, 372] width 35 height 13
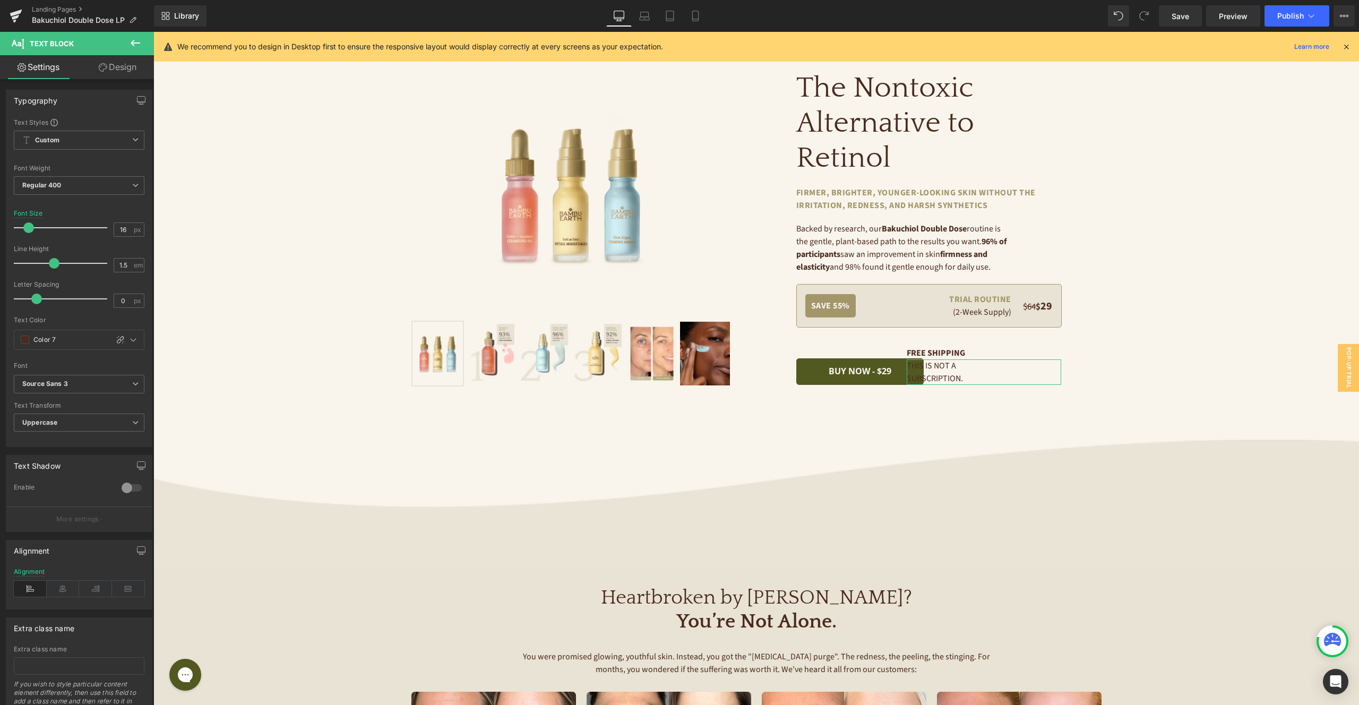
click at [123, 66] on link "Design" at bounding box center [117, 67] width 77 height 24
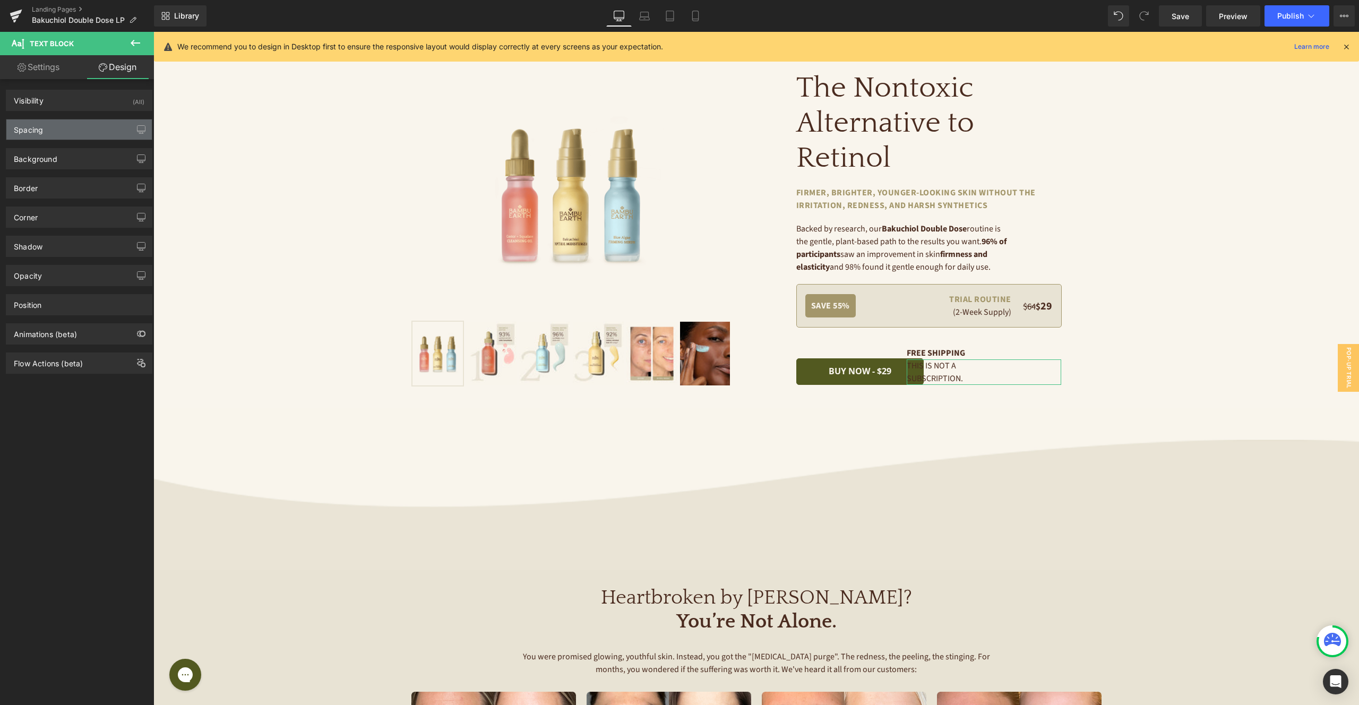
click at [54, 133] on div "Spacing" at bounding box center [78, 129] width 145 height 20
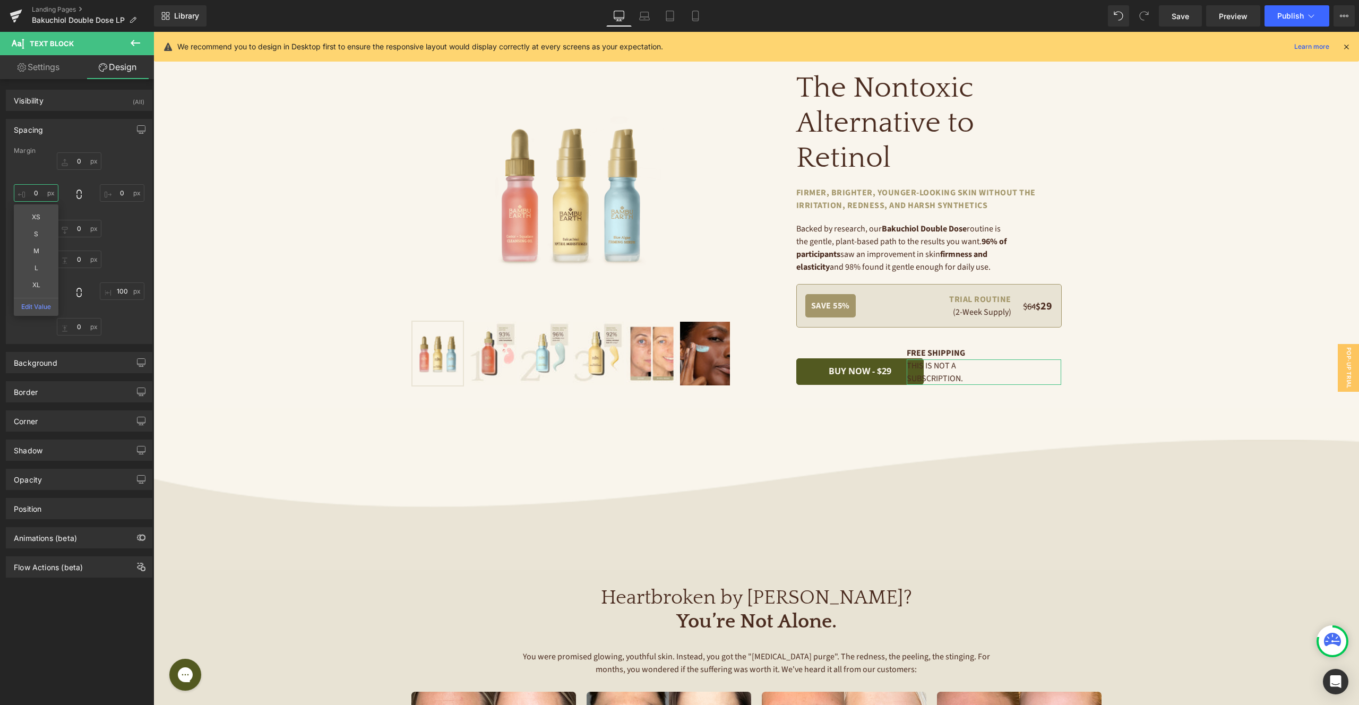
click at [37, 188] on input "0" at bounding box center [36, 193] width 45 height 18
type input "2"
type input "3"
type input "4"
type input "45"
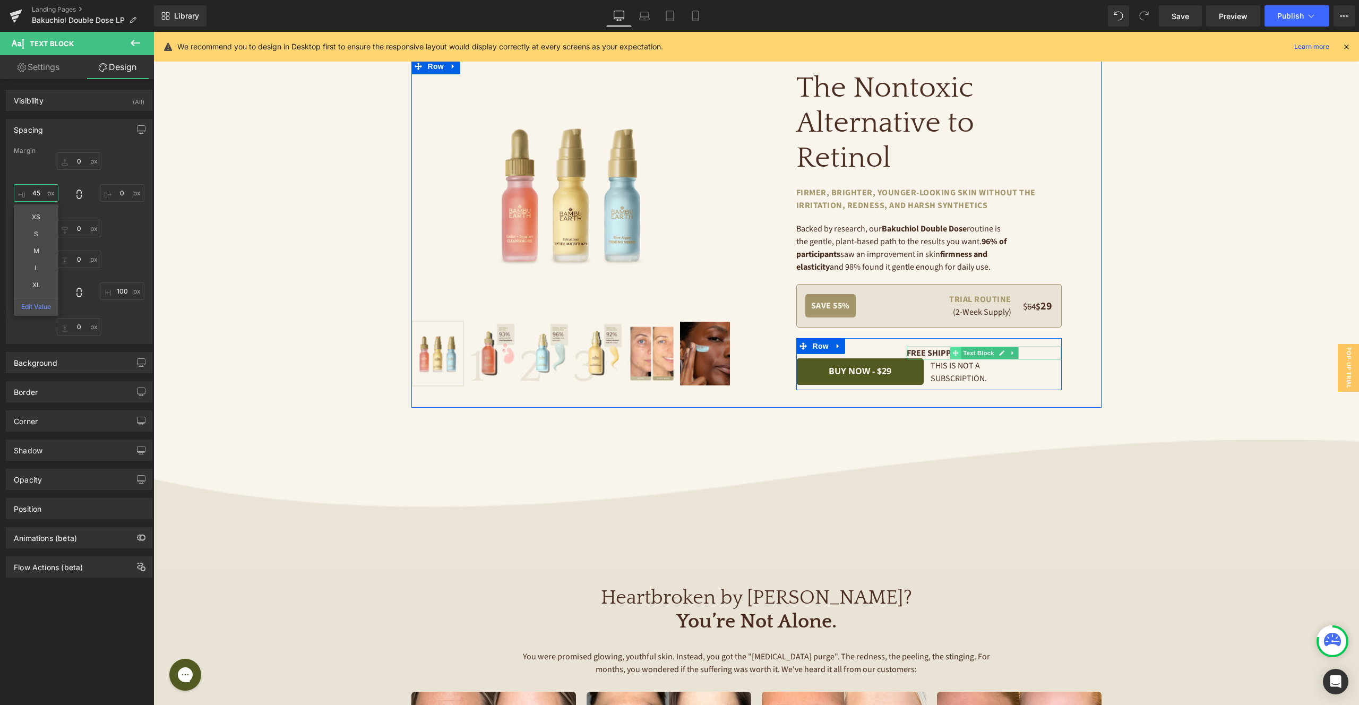
drag, startPoint x: 972, startPoint y: 354, endPoint x: 960, endPoint y: 351, distance: 12.9
click at [972, 353] on span "Text Block" at bounding box center [978, 353] width 35 height 13
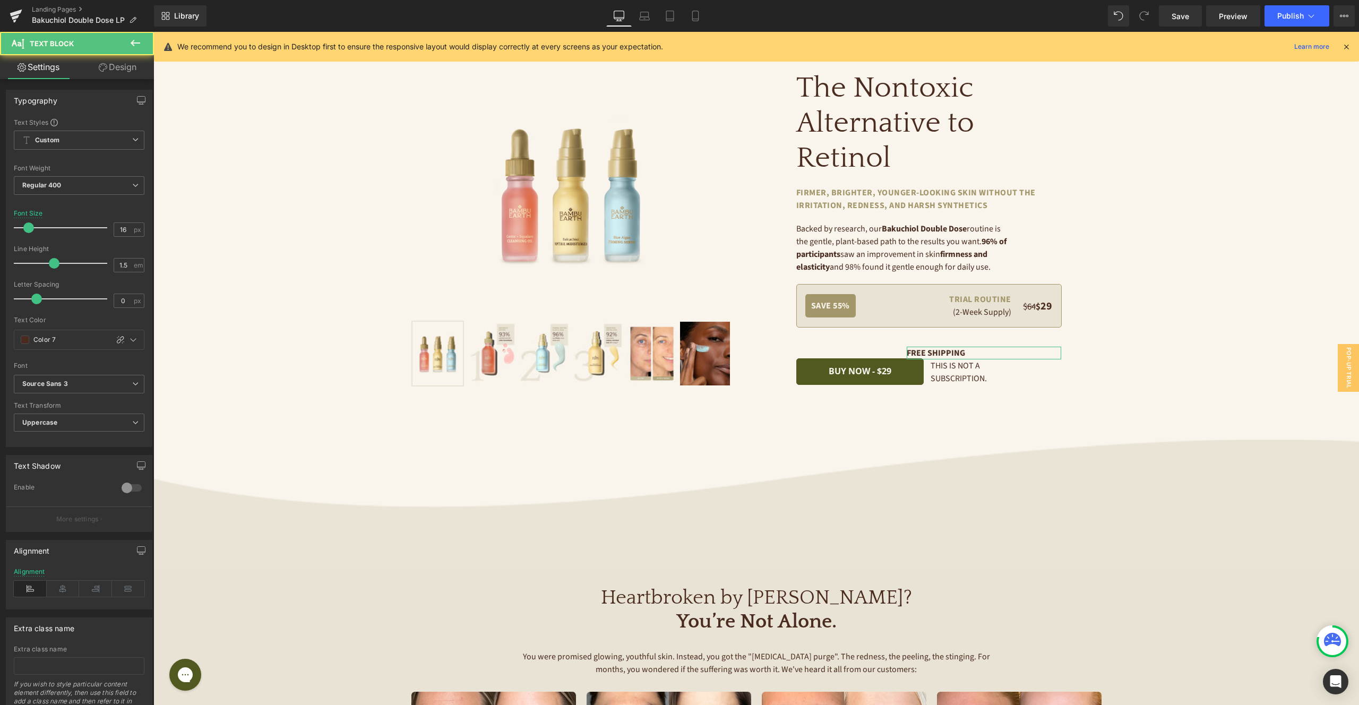
click at [125, 71] on link "Design" at bounding box center [117, 67] width 77 height 24
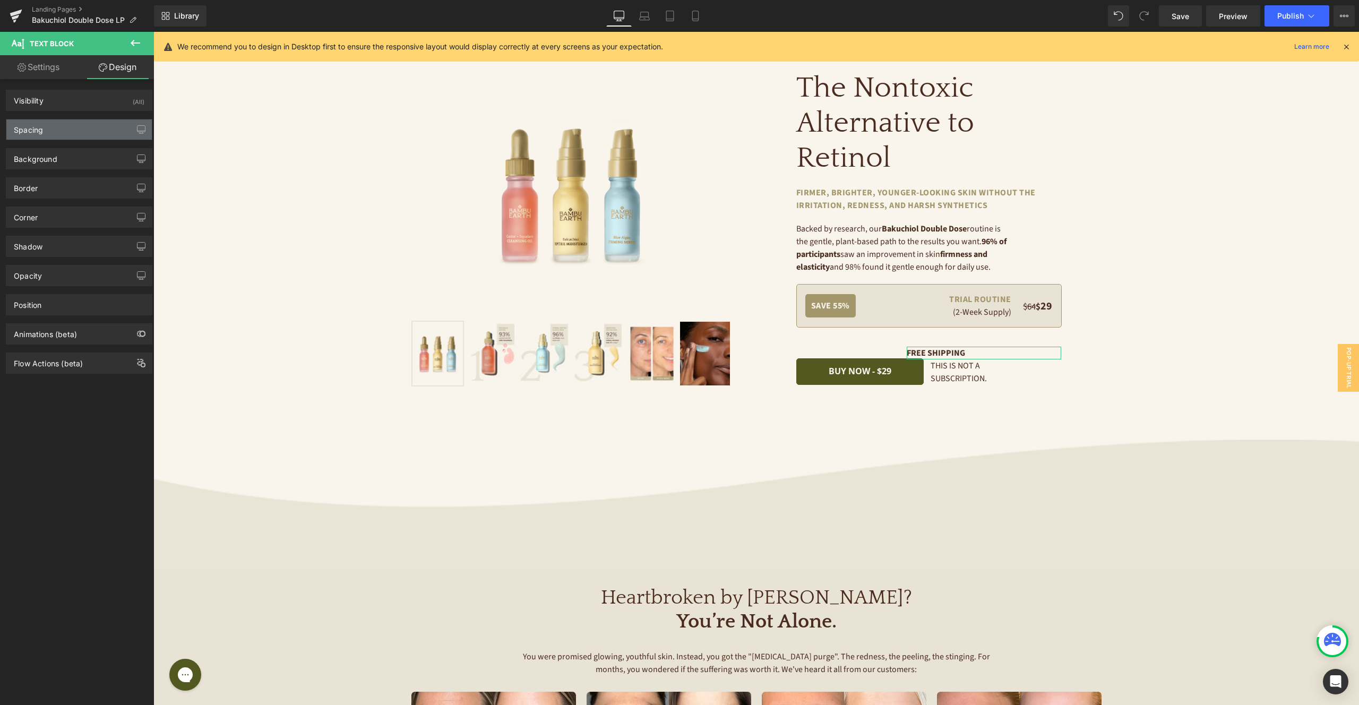
click at [48, 130] on div "Spacing" at bounding box center [78, 129] width 145 height 20
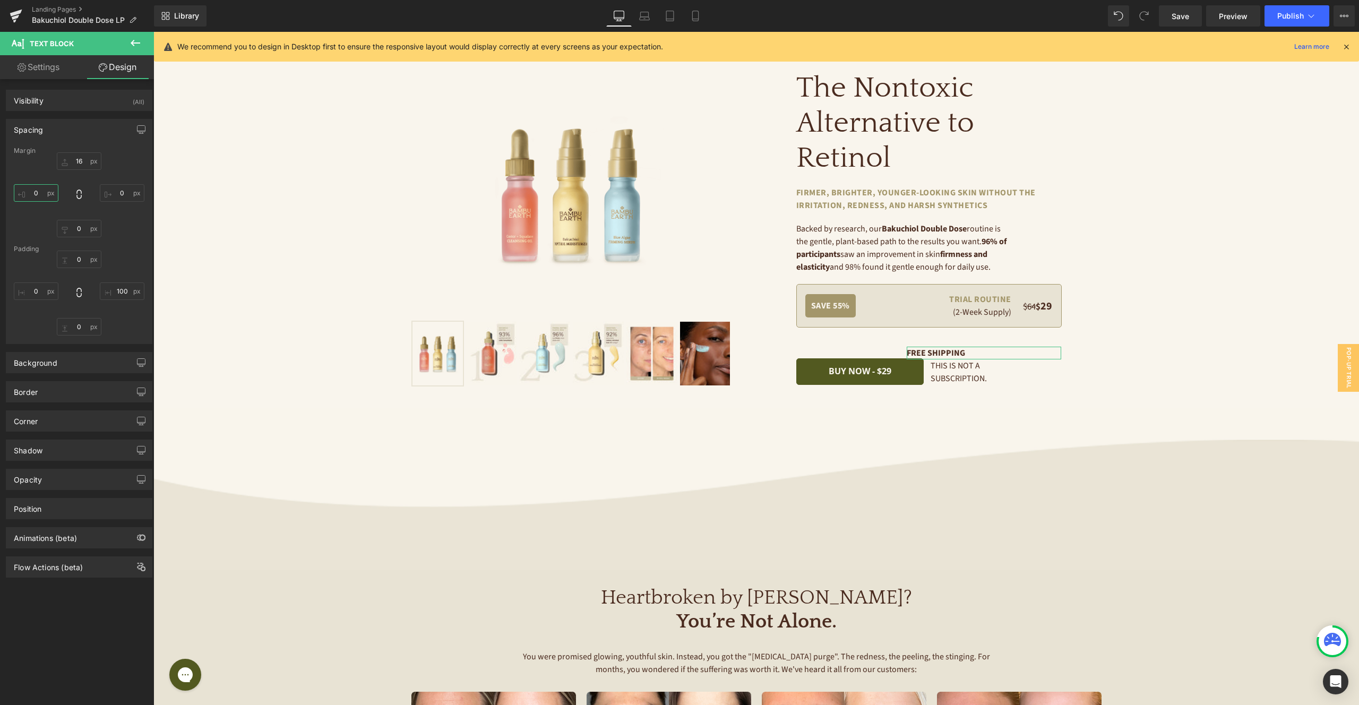
click at [37, 192] on input "0" at bounding box center [36, 193] width 45 height 18
type input "45"
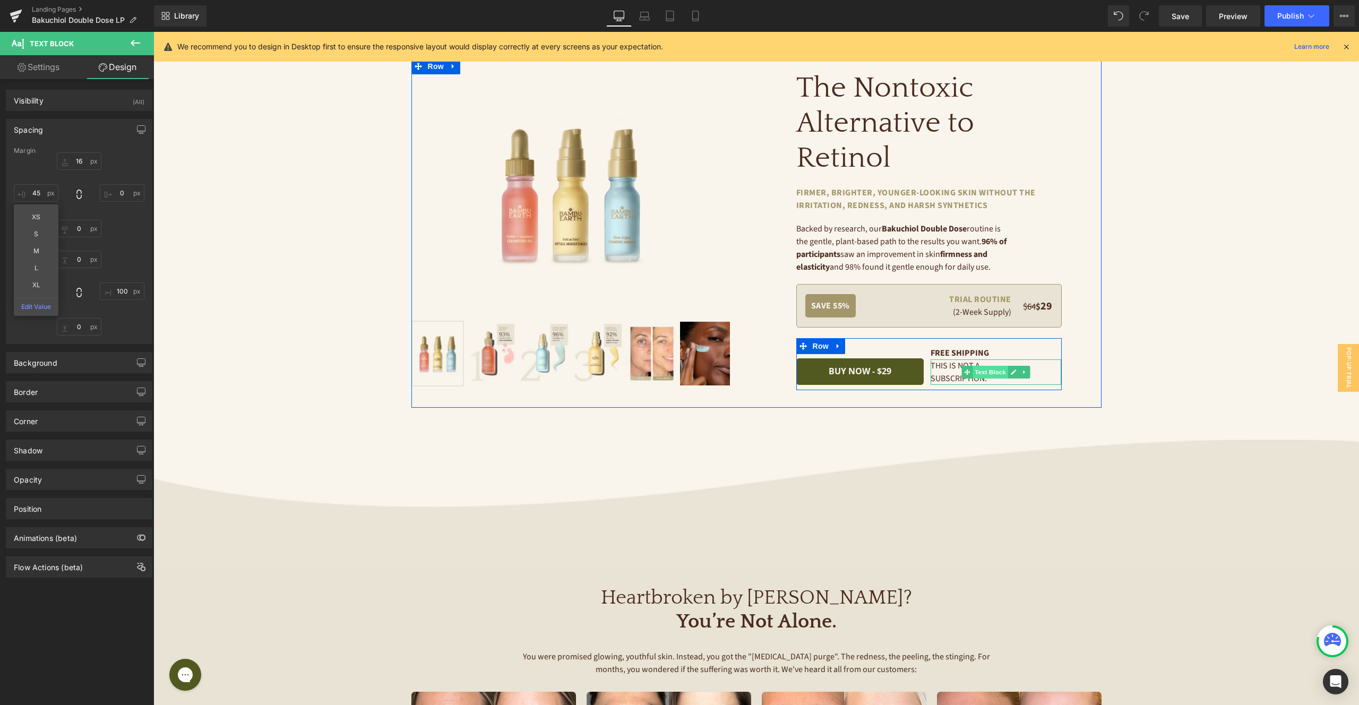
click at [1003, 373] on span "Text Block" at bounding box center [990, 372] width 35 height 13
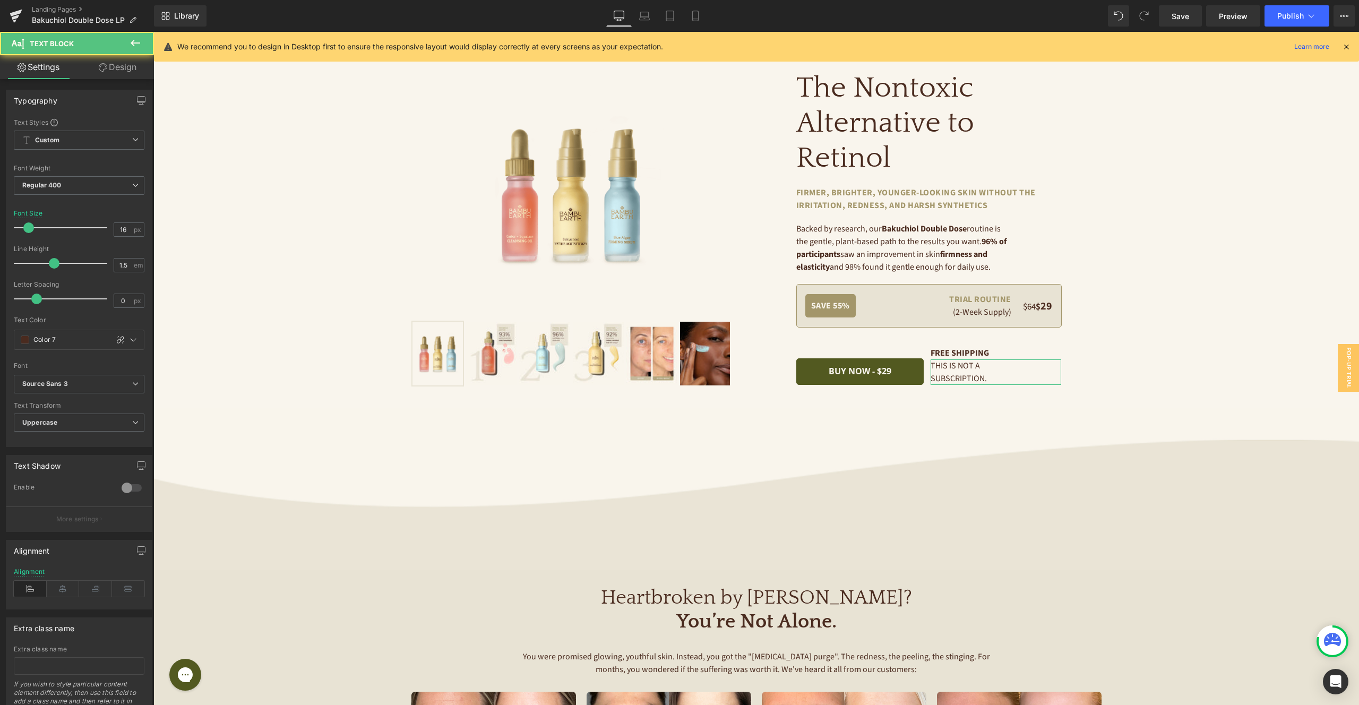
click at [121, 69] on link "Design" at bounding box center [117, 67] width 77 height 24
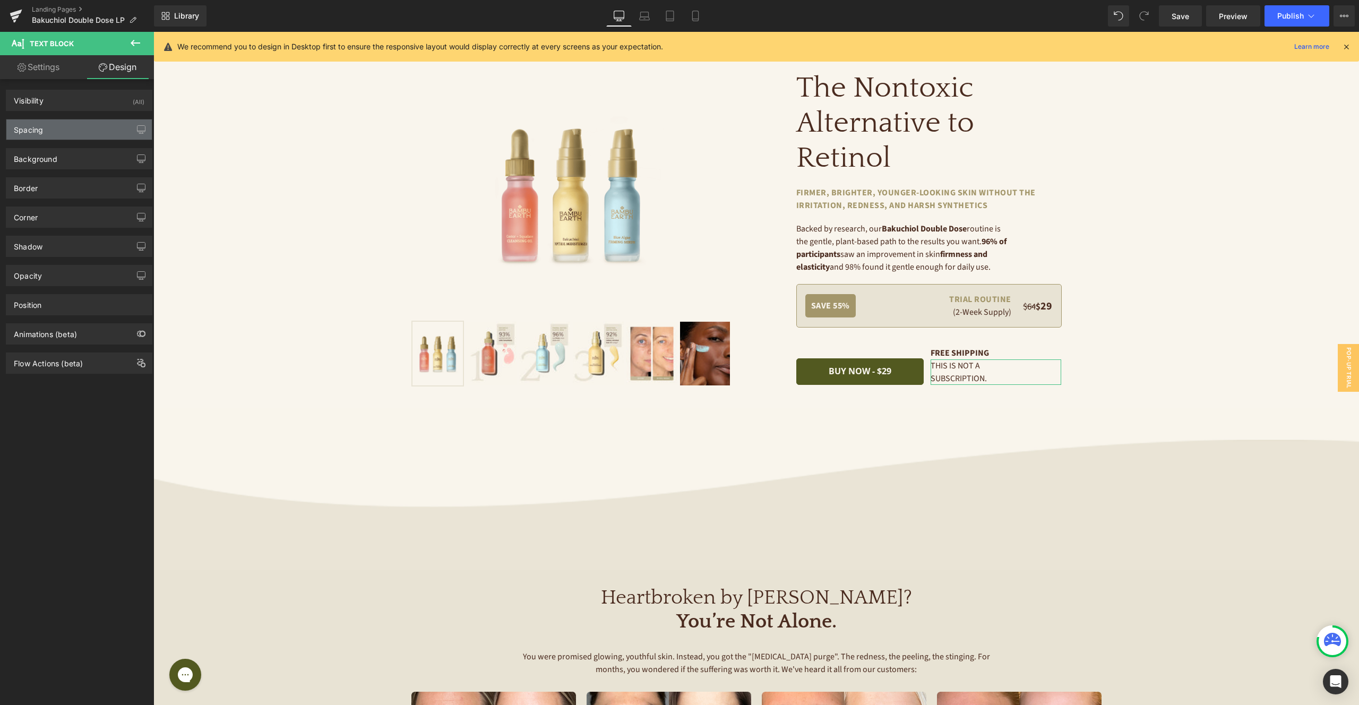
click at [112, 127] on div "Spacing" at bounding box center [78, 129] width 145 height 20
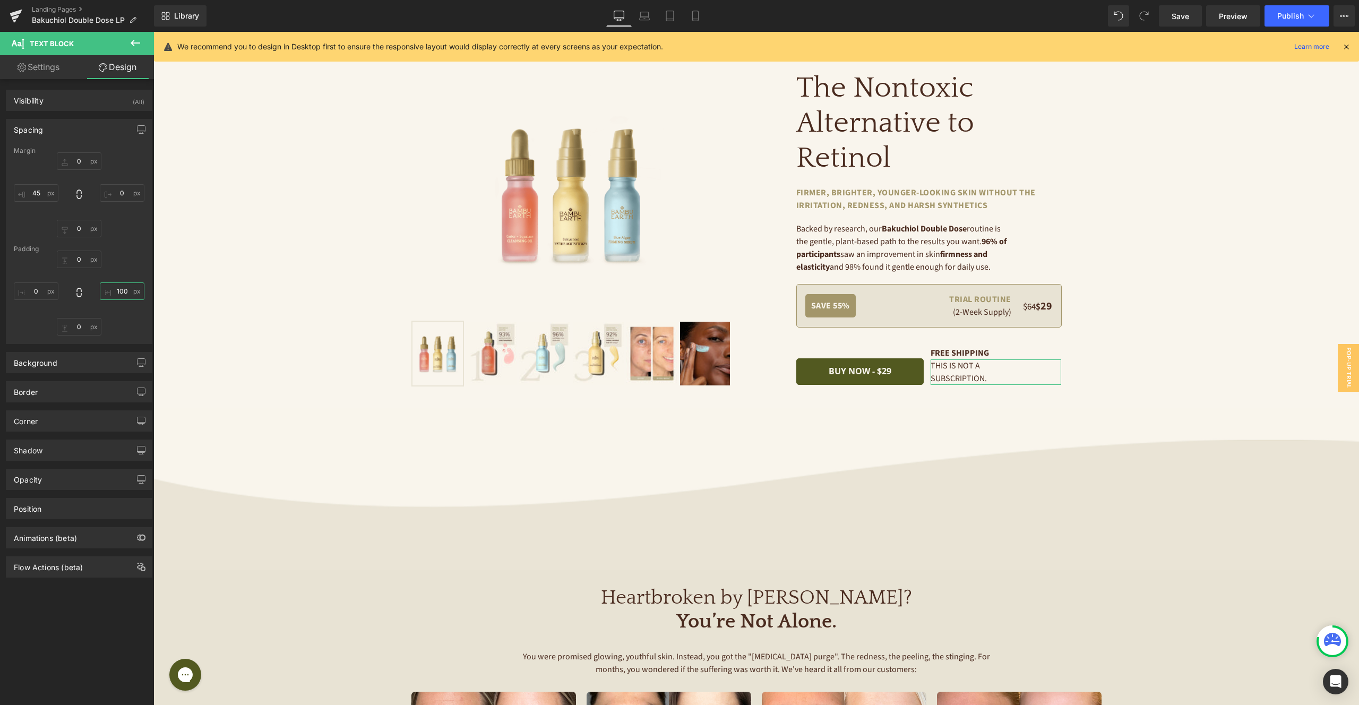
click at [118, 292] on input "100" at bounding box center [122, 291] width 45 height 18
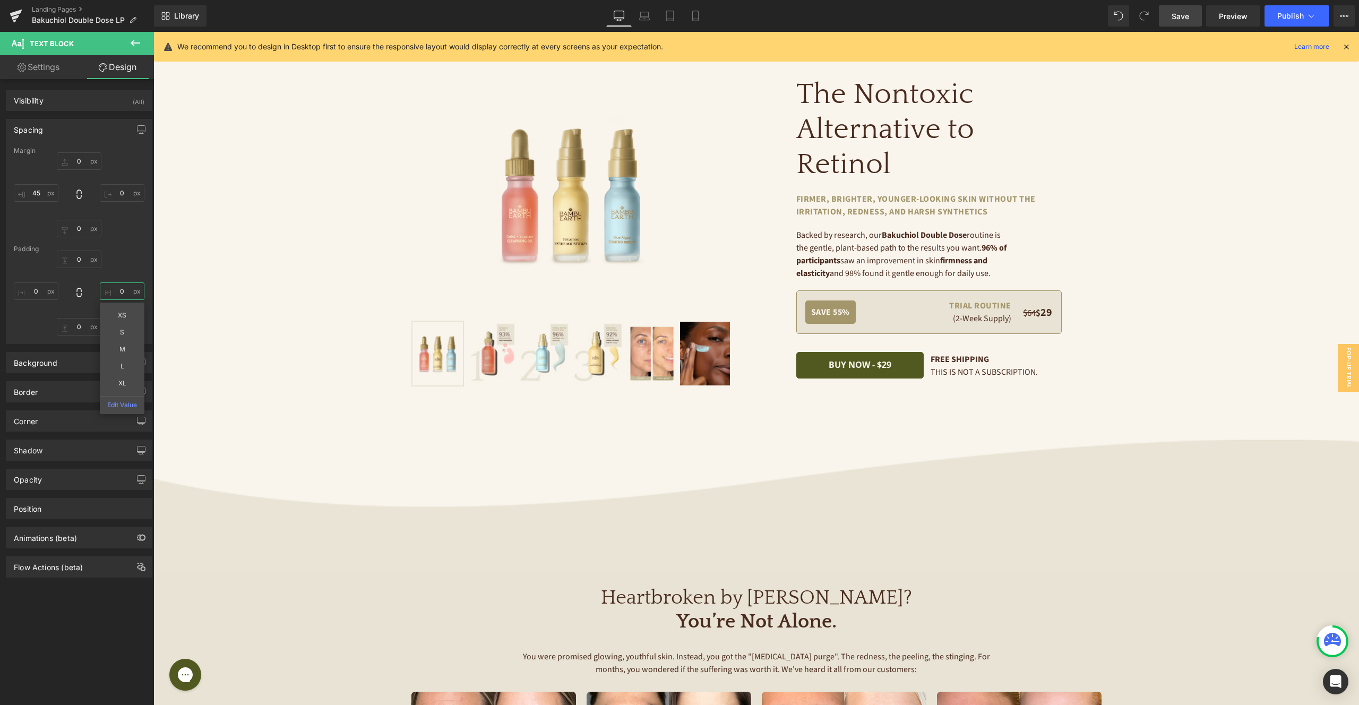
type input "0"
click at [1180, 14] on span "Save" at bounding box center [1180, 16] width 18 height 11
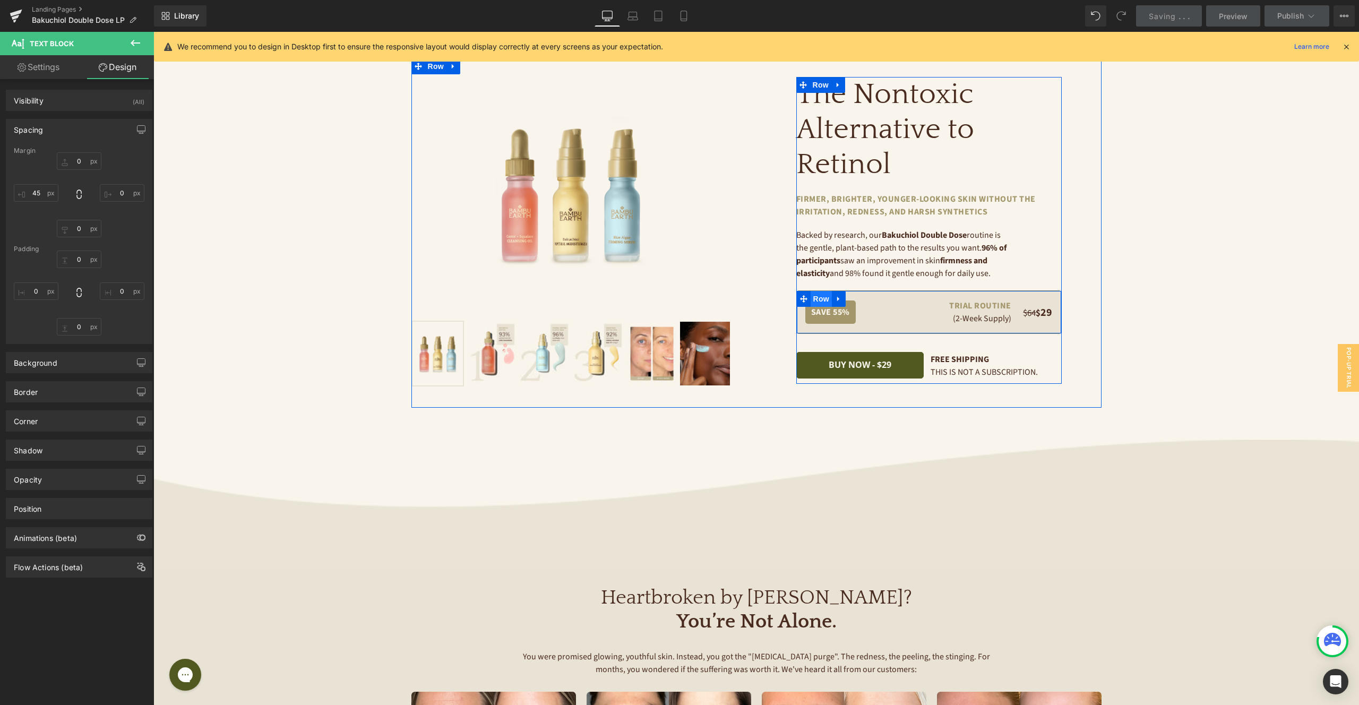
click at [825, 297] on span "Row" at bounding box center [821, 299] width 21 height 16
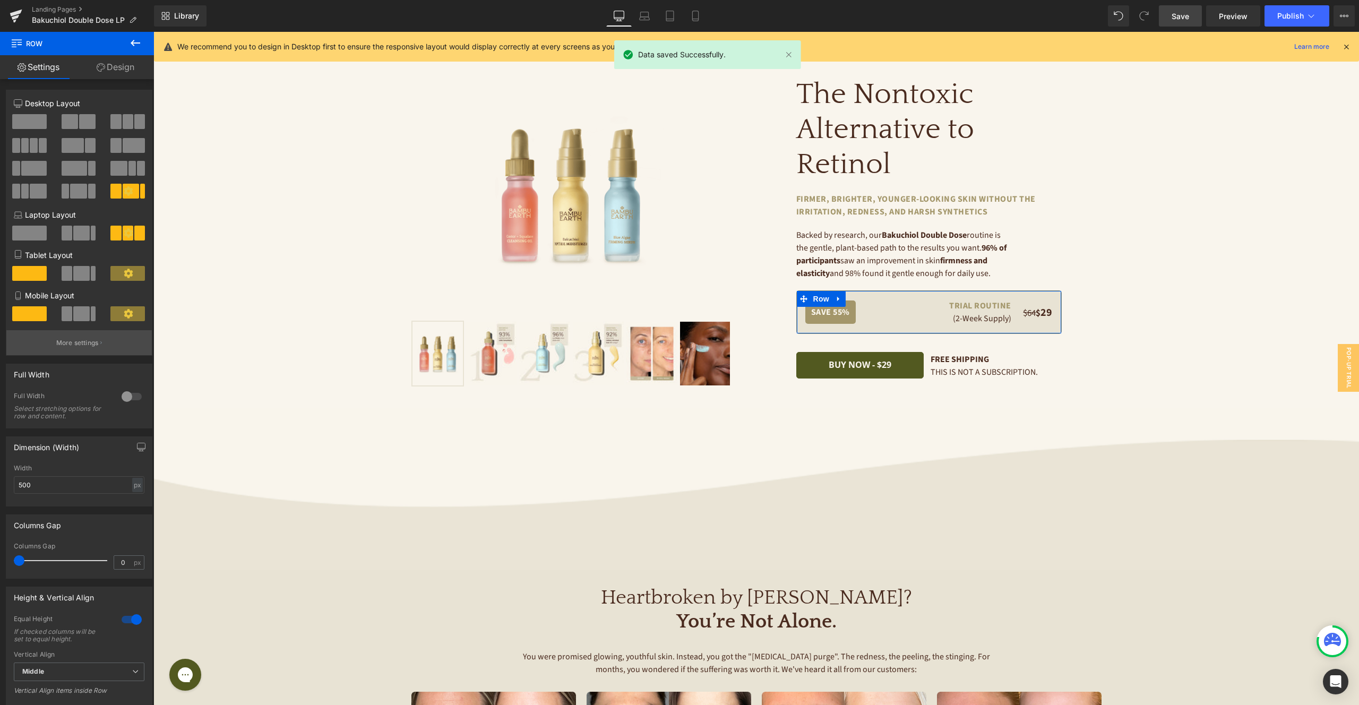
click at [88, 343] on p "More settings" at bounding box center [77, 343] width 42 height 10
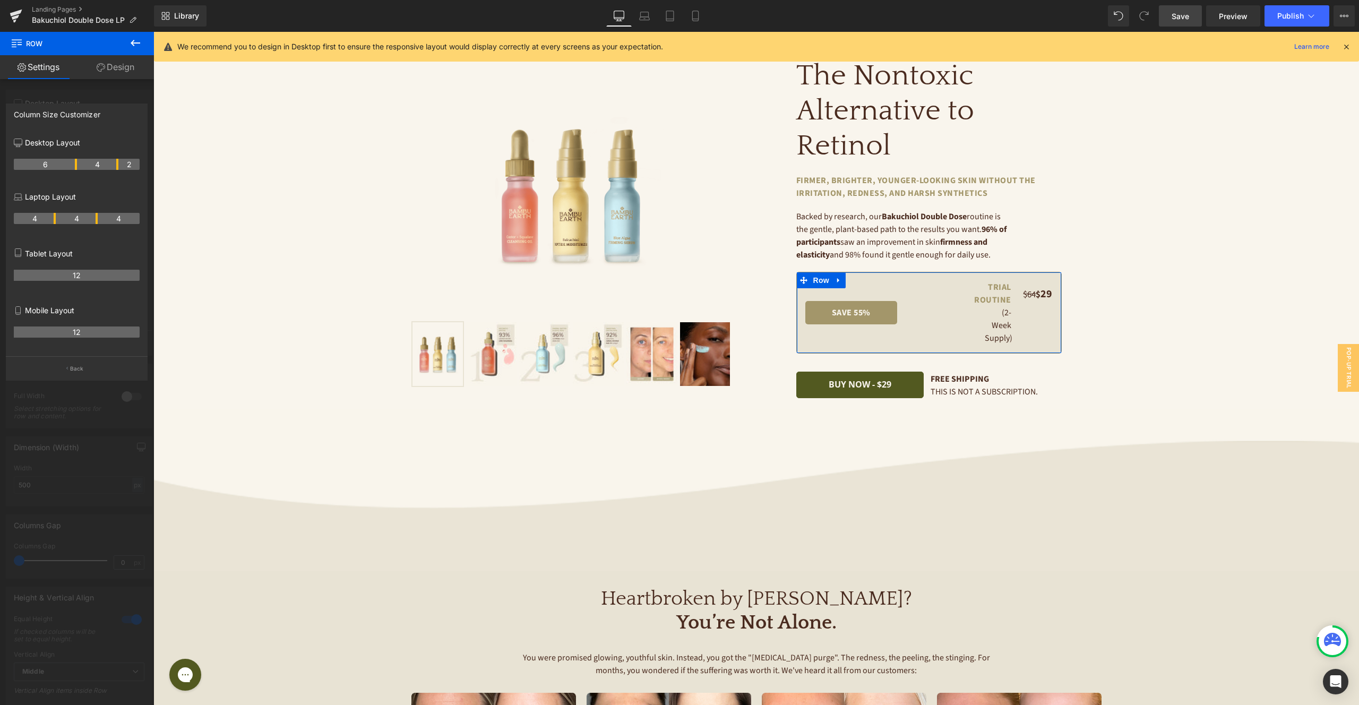
drag, startPoint x: 54, startPoint y: 165, endPoint x: 72, endPoint y: 163, distance: 18.1
drag, startPoint x: 116, startPoint y: 165, endPoint x: 108, endPoint y: 166, distance: 8.0
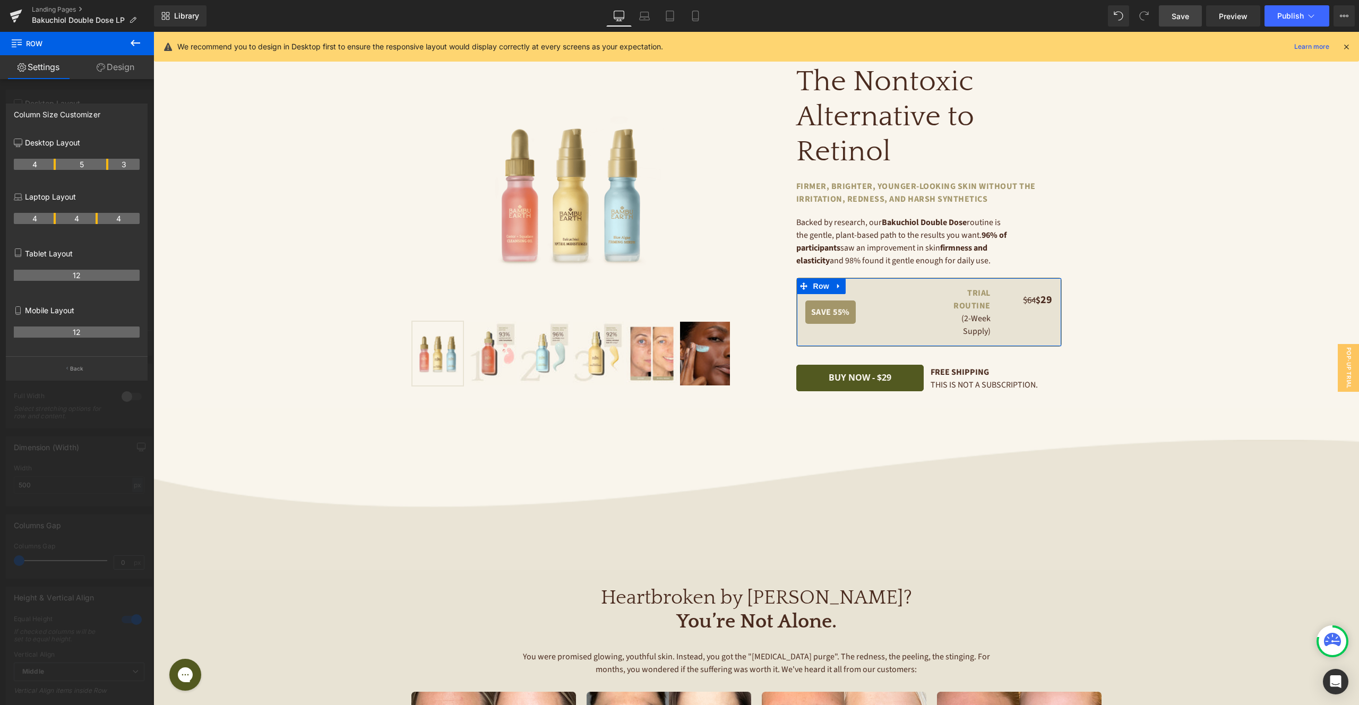
drag, startPoint x: 73, startPoint y: 162, endPoint x: 54, endPoint y: 164, distance: 18.6
click at [972, 304] on div at bounding box center [755, 368] width 1205 height 673
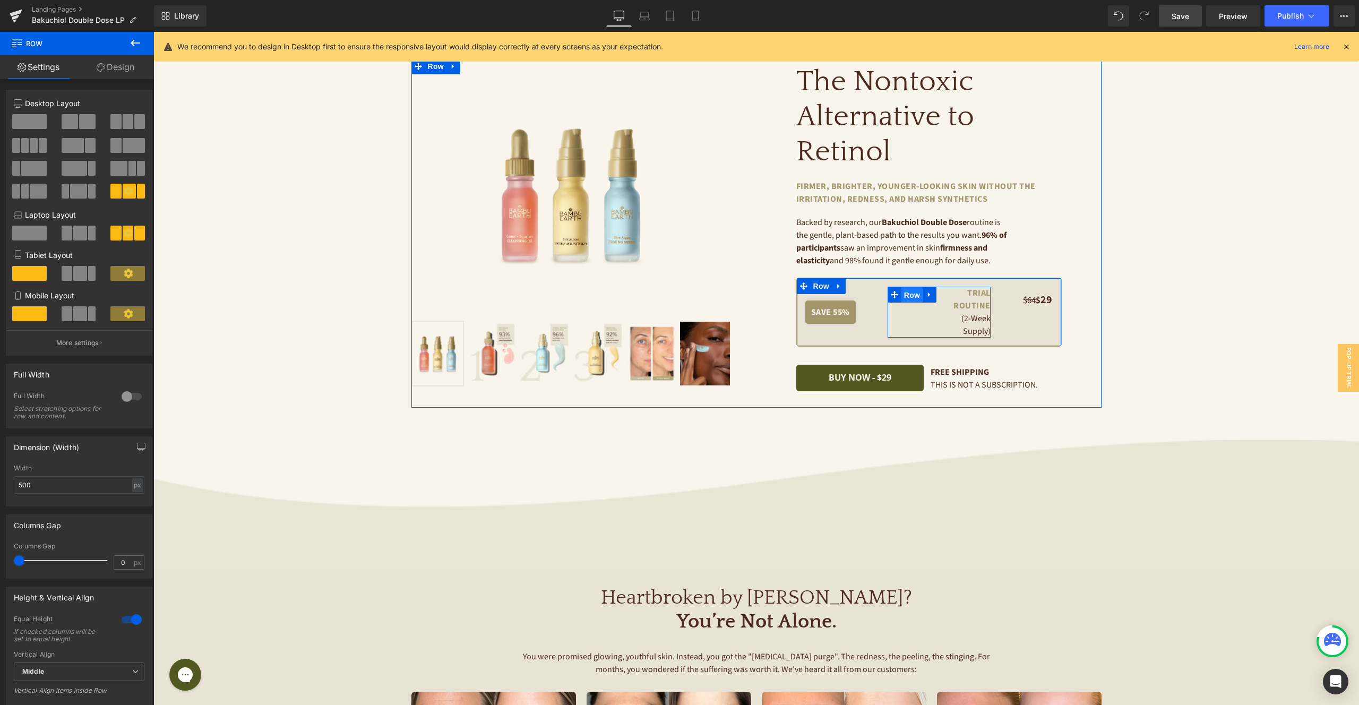
click at [917, 295] on span "Row" at bounding box center [911, 295] width 21 height 16
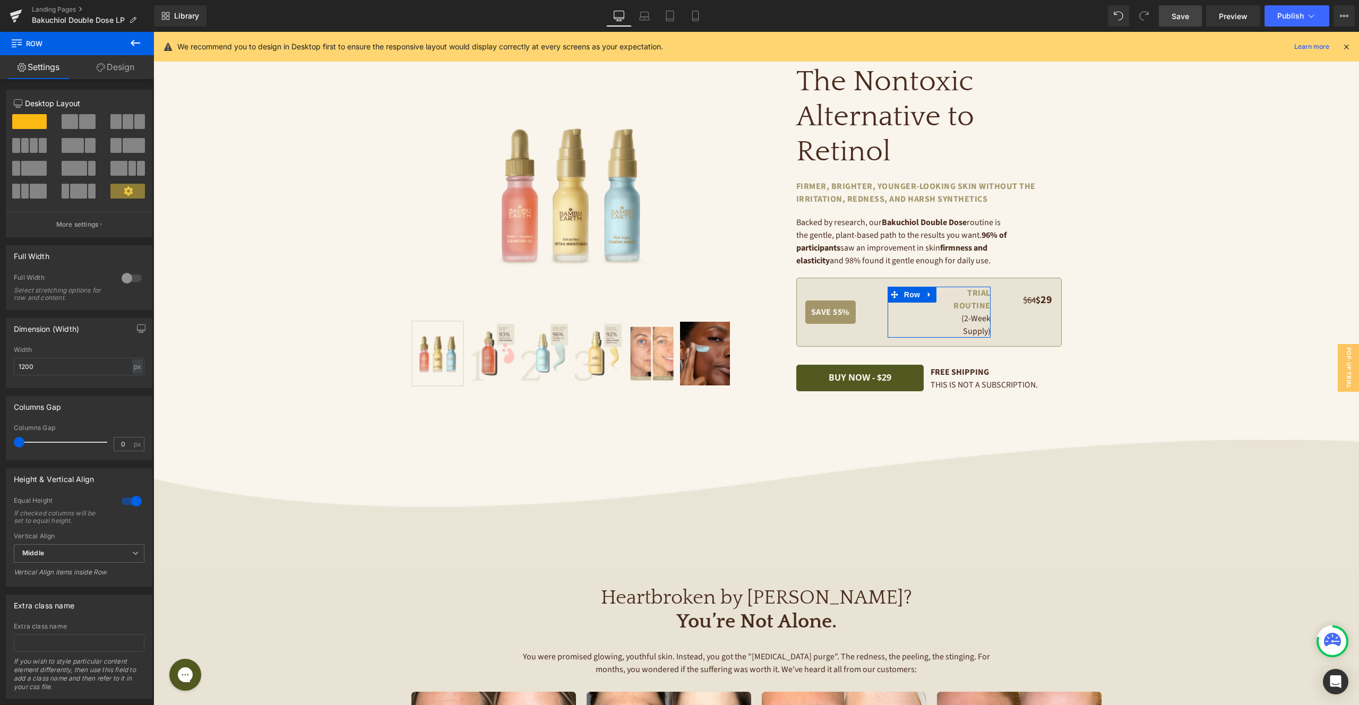
click at [118, 62] on link "Design" at bounding box center [115, 67] width 77 height 24
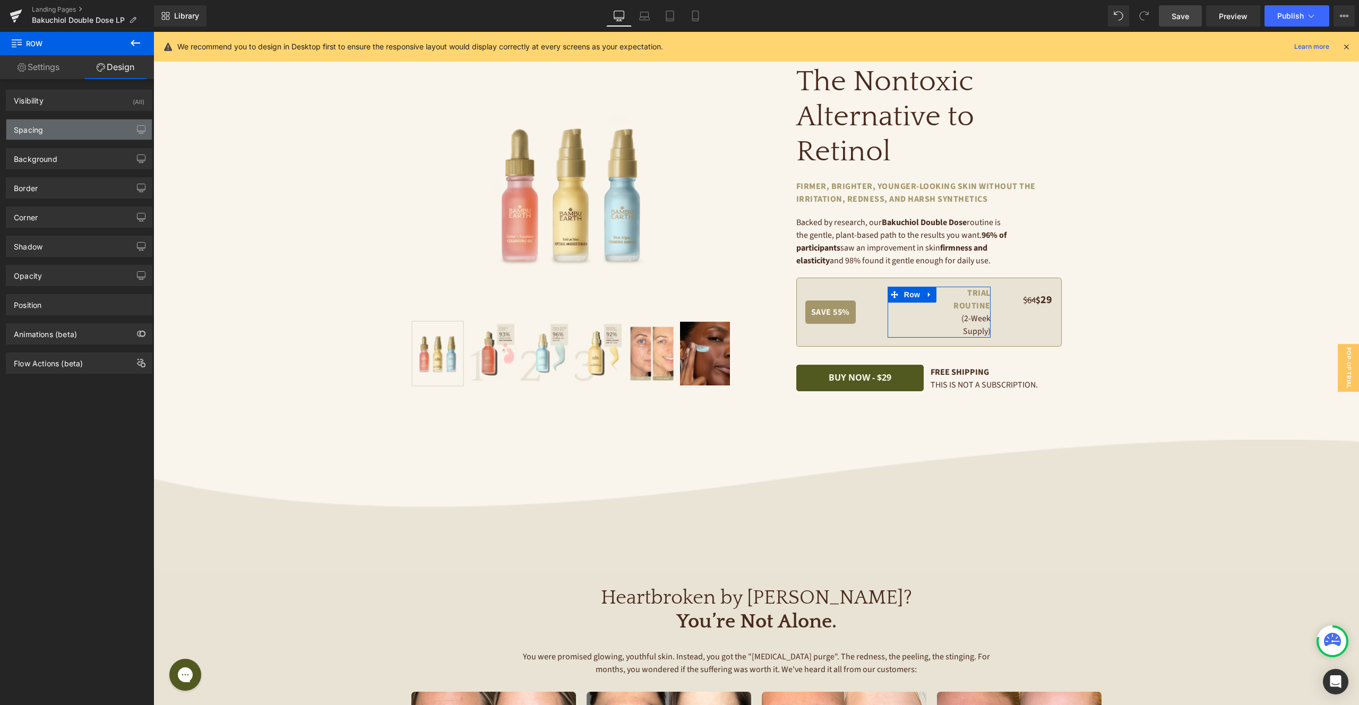
click at [79, 134] on div "Spacing" at bounding box center [78, 129] width 145 height 20
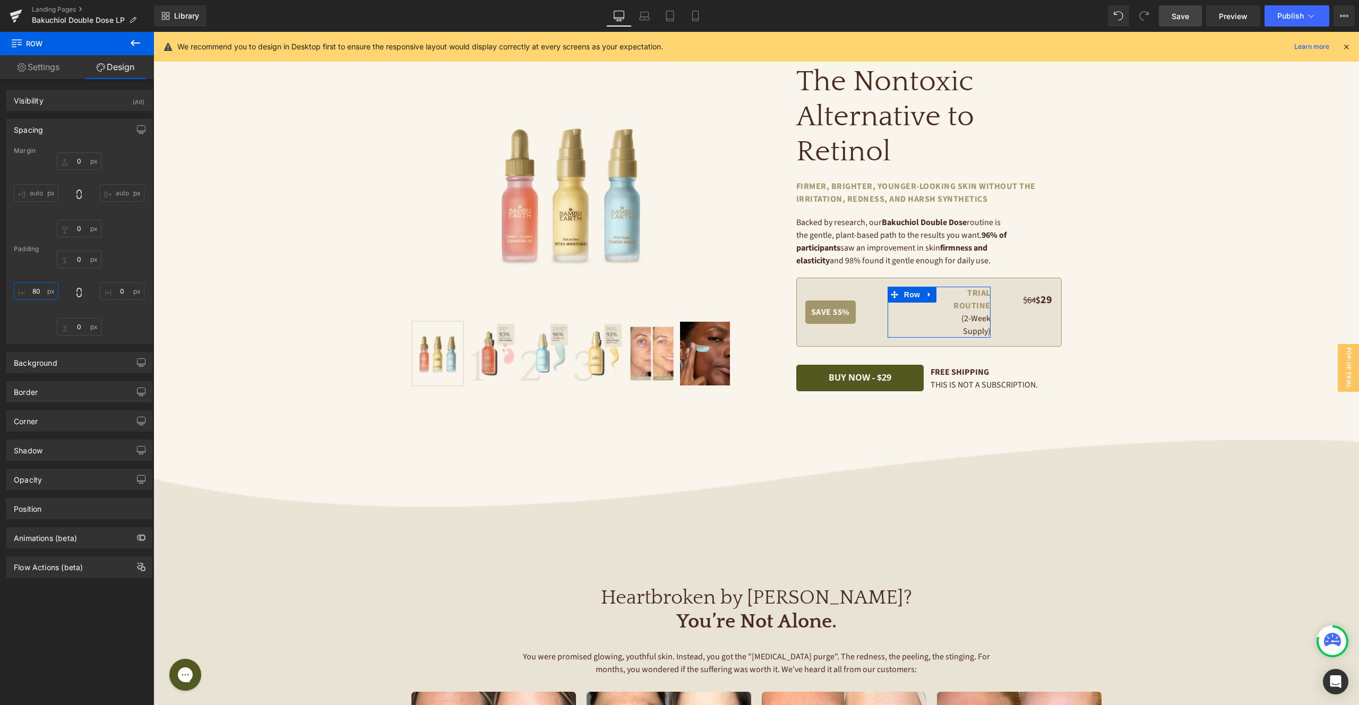
click at [36, 291] on input "80" at bounding box center [36, 291] width 45 height 18
type input "20"
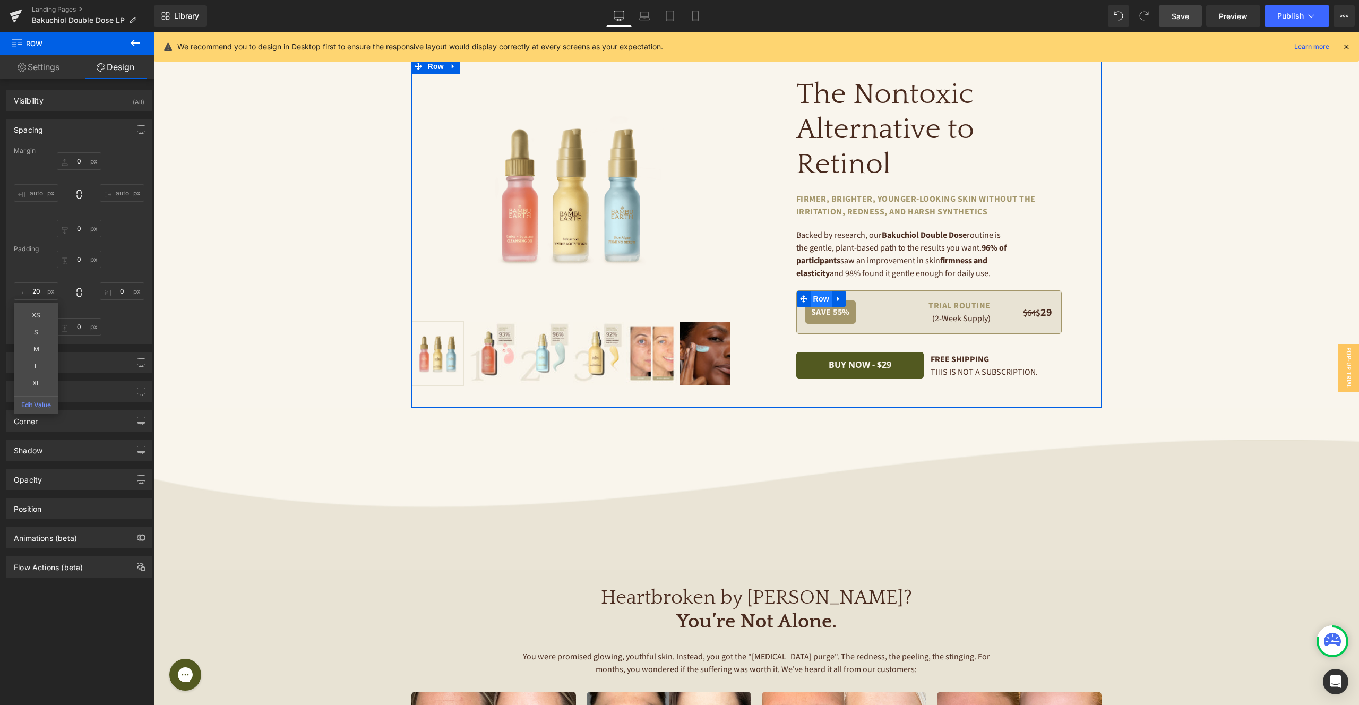
click at [826, 298] on span "Row" at bounding box center [821, 299] width 21 height 16
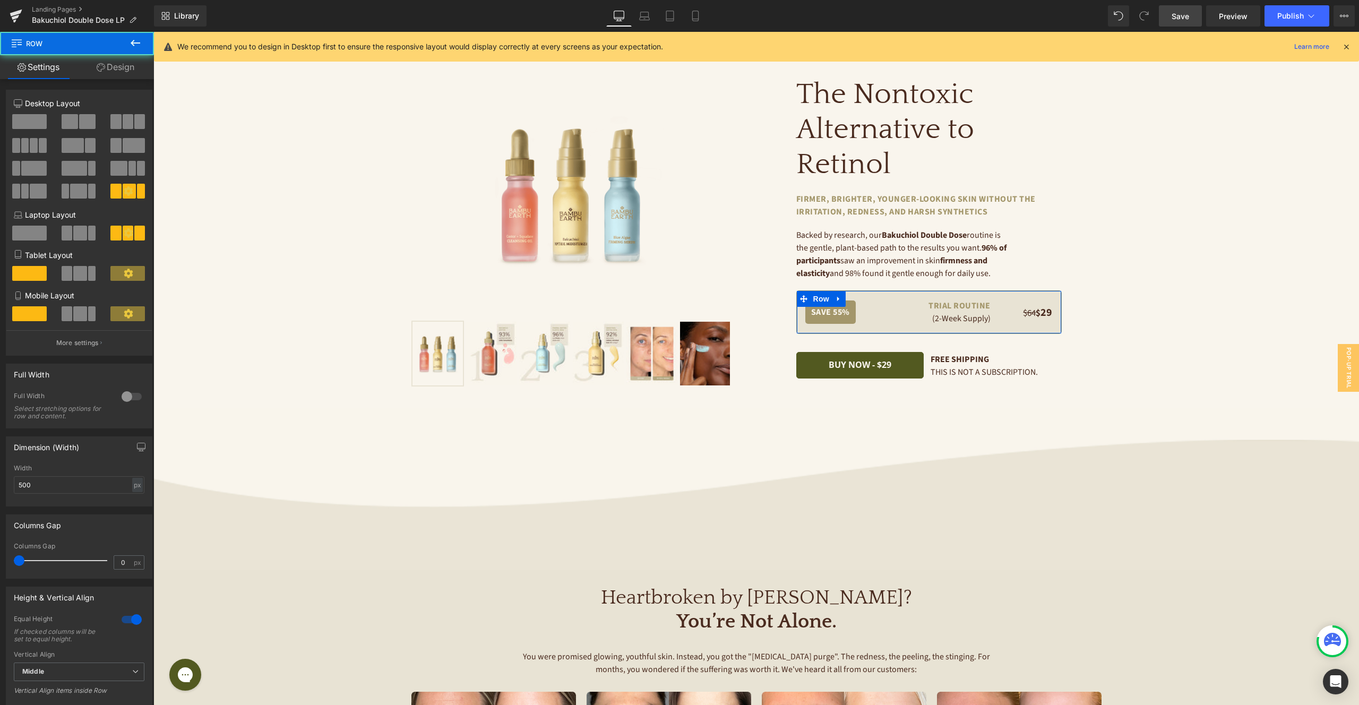
click at [128, 61] on link "Design" at bounding box center [115, 67] width 77 height 24
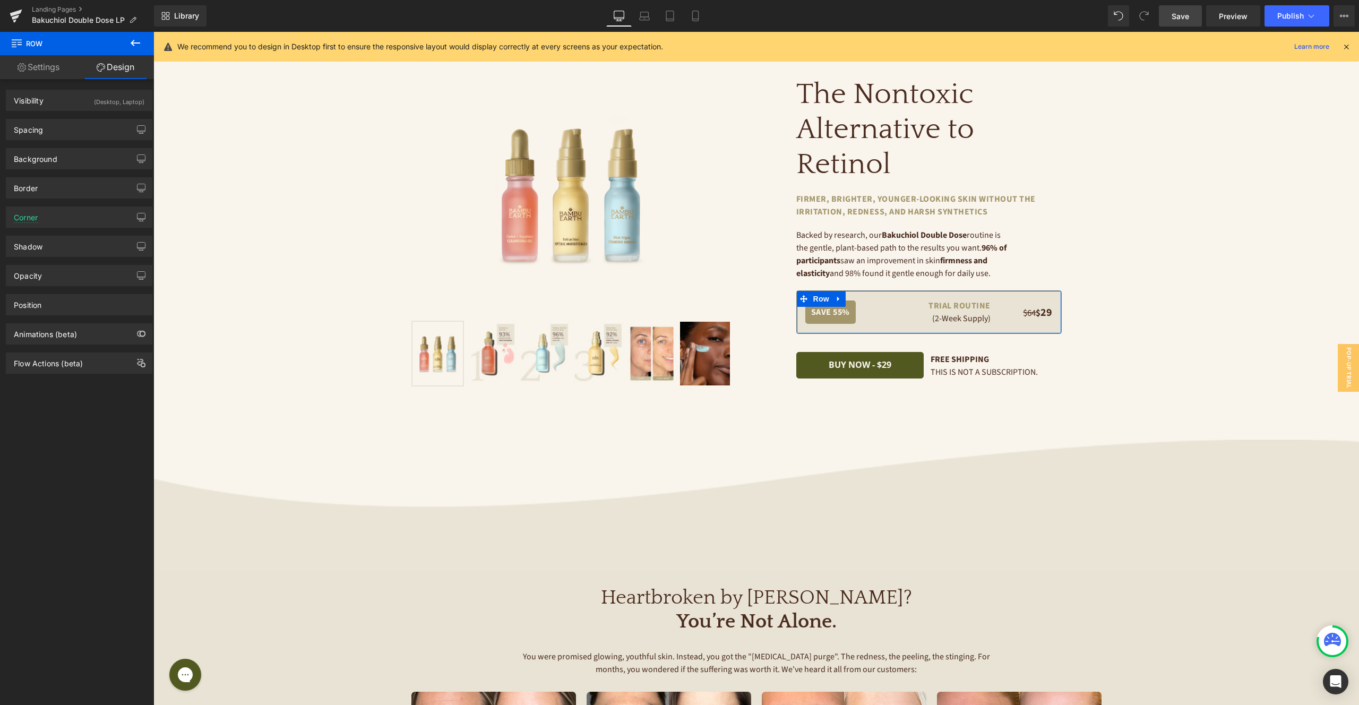
click at [44, 66] on link "Settings" at bounding box center [38, 67] width 77 height 24
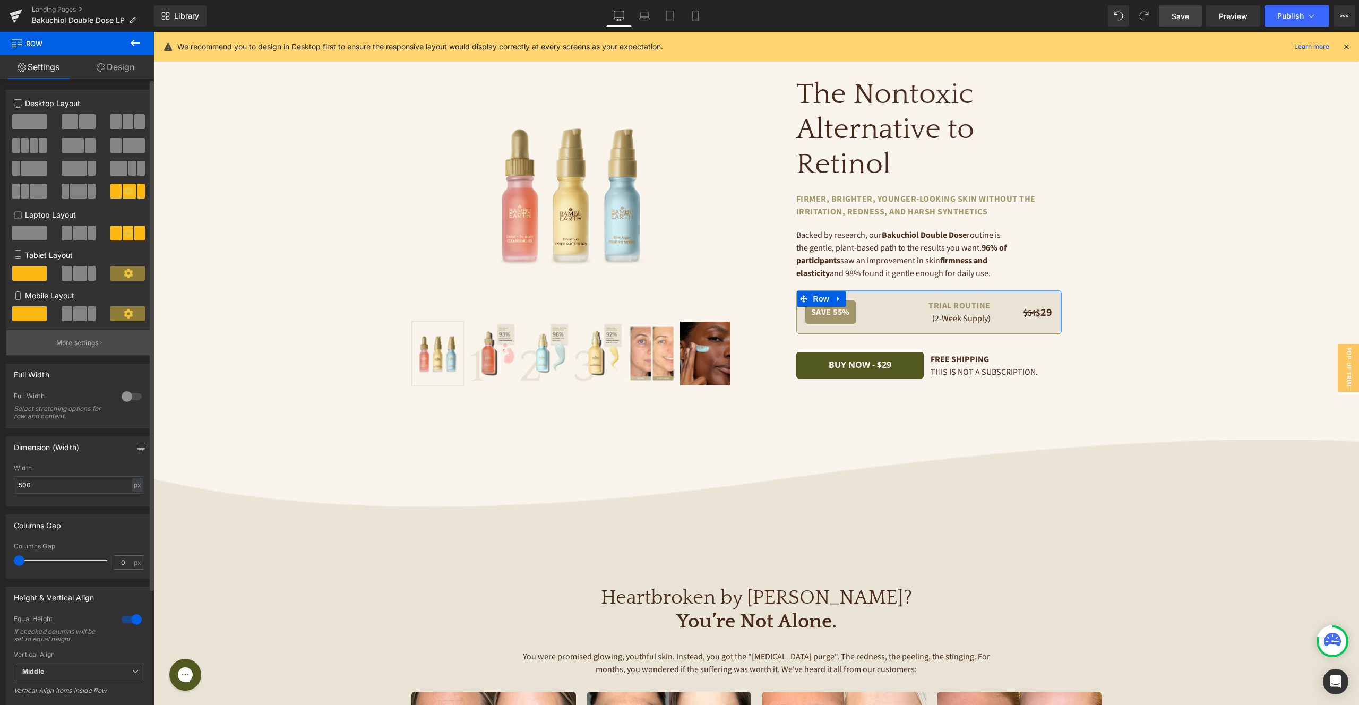
click at [82, 340] on p "More settings" at bounding box center [77, 343] width 42 height 10
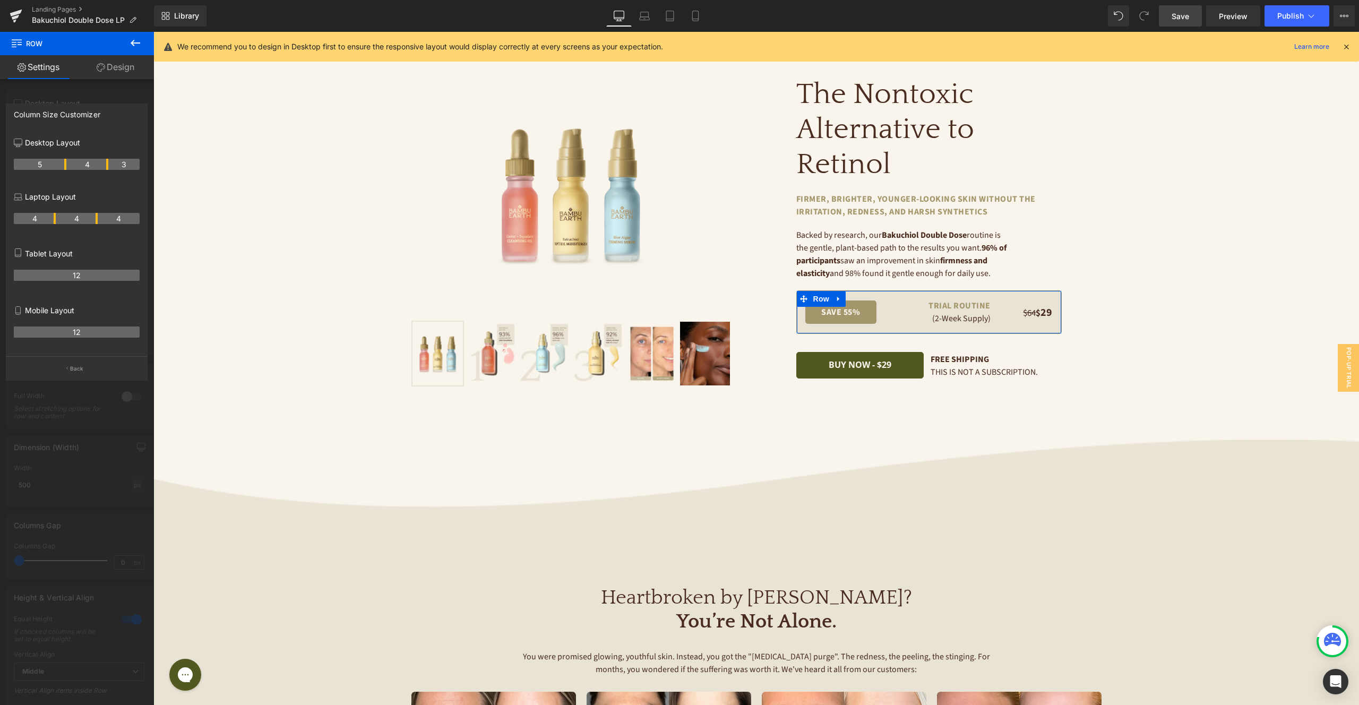
drag, startPoint x: 55, startPoint y: 163, endPoint x: 68, endPoint y: 163, distance: 13.3
click at [1186, 11] on span "Save" at bounding box center [1180, 16] width 18 height 11
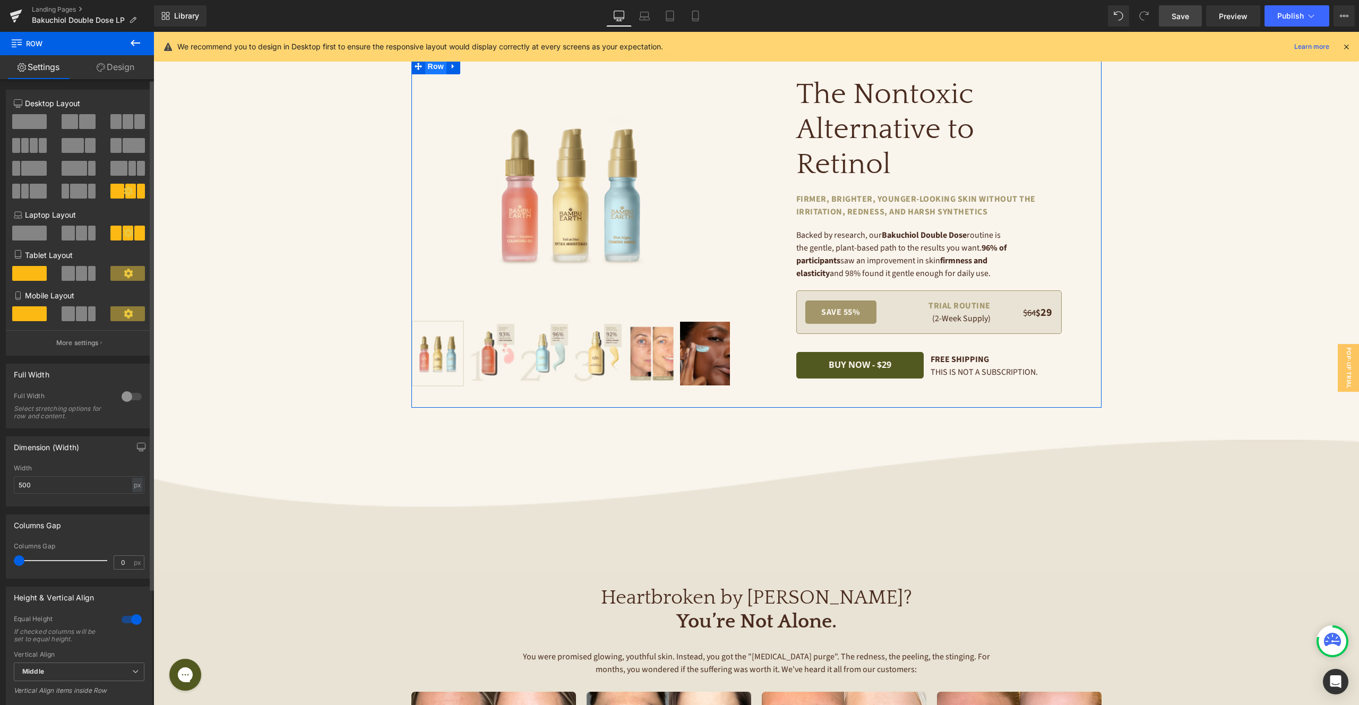
click at [439, 70] on span "Row" at bounding box center [435, 66] width 21 height 16
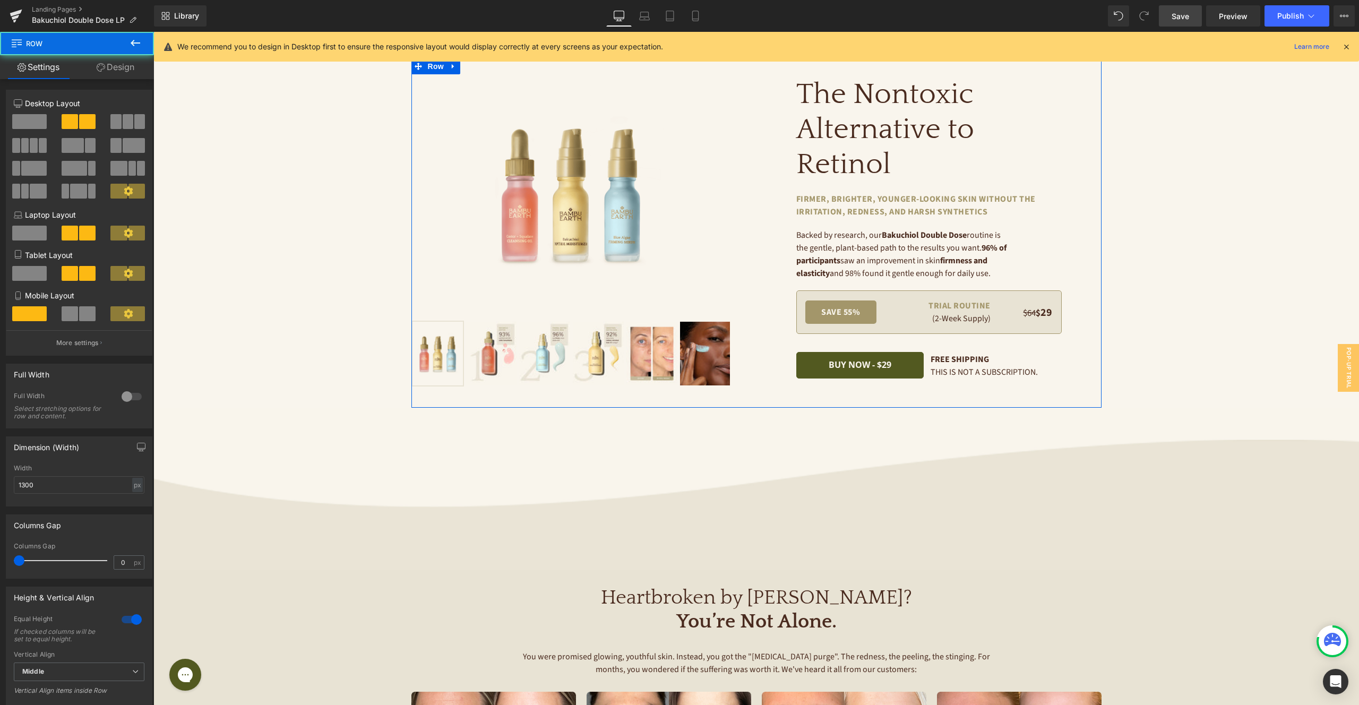
click at [128, 68] on link "Design" at bounding box center [115, 67] width 77 height 24
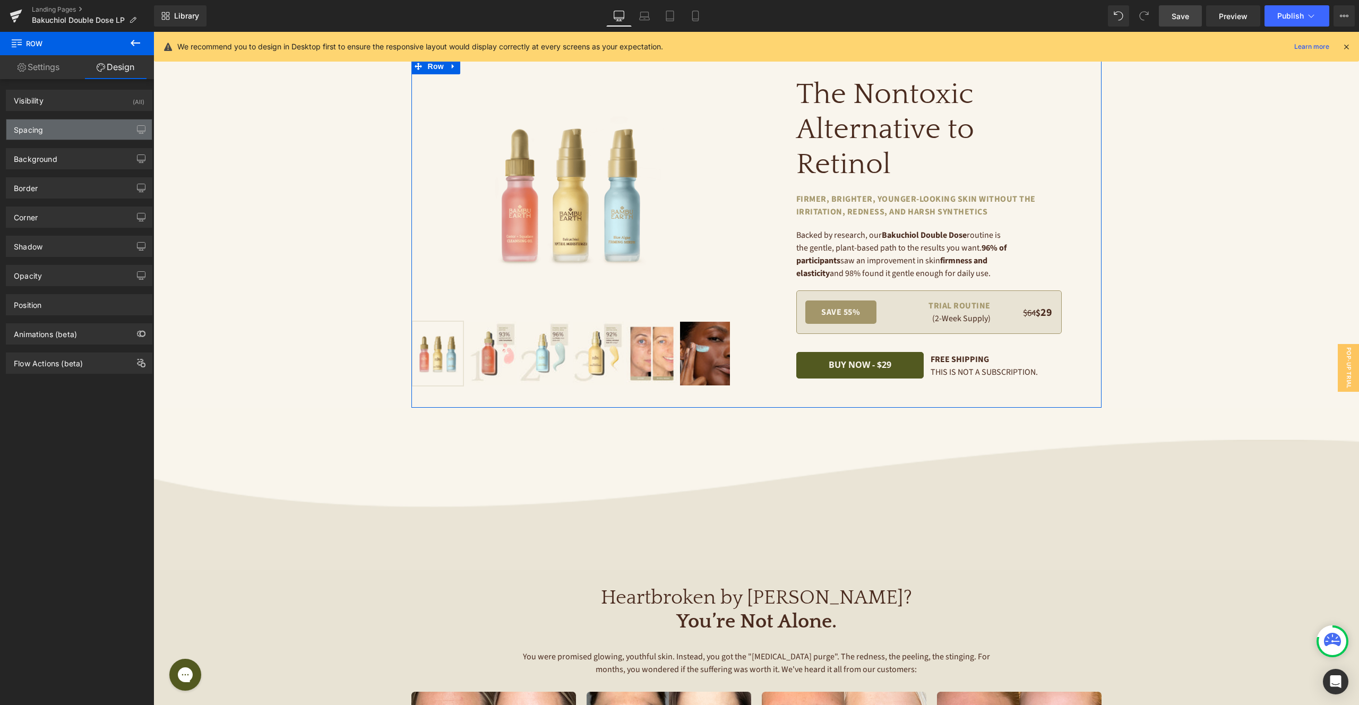
click at [87, 132] on div "Spacing" at bounding box center [78, 129] width 145 height 20
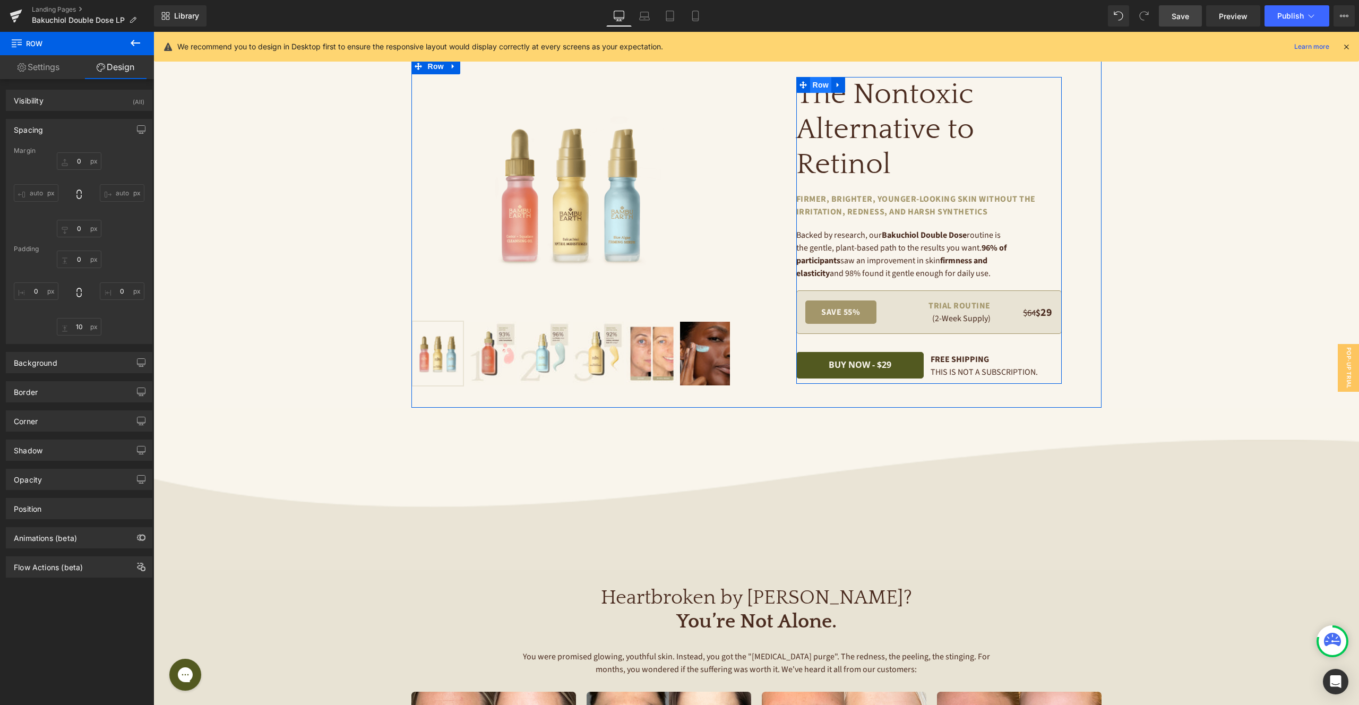
click at [821, 81] on span "Row" at bounding box center [820, 85] width 21 height 16
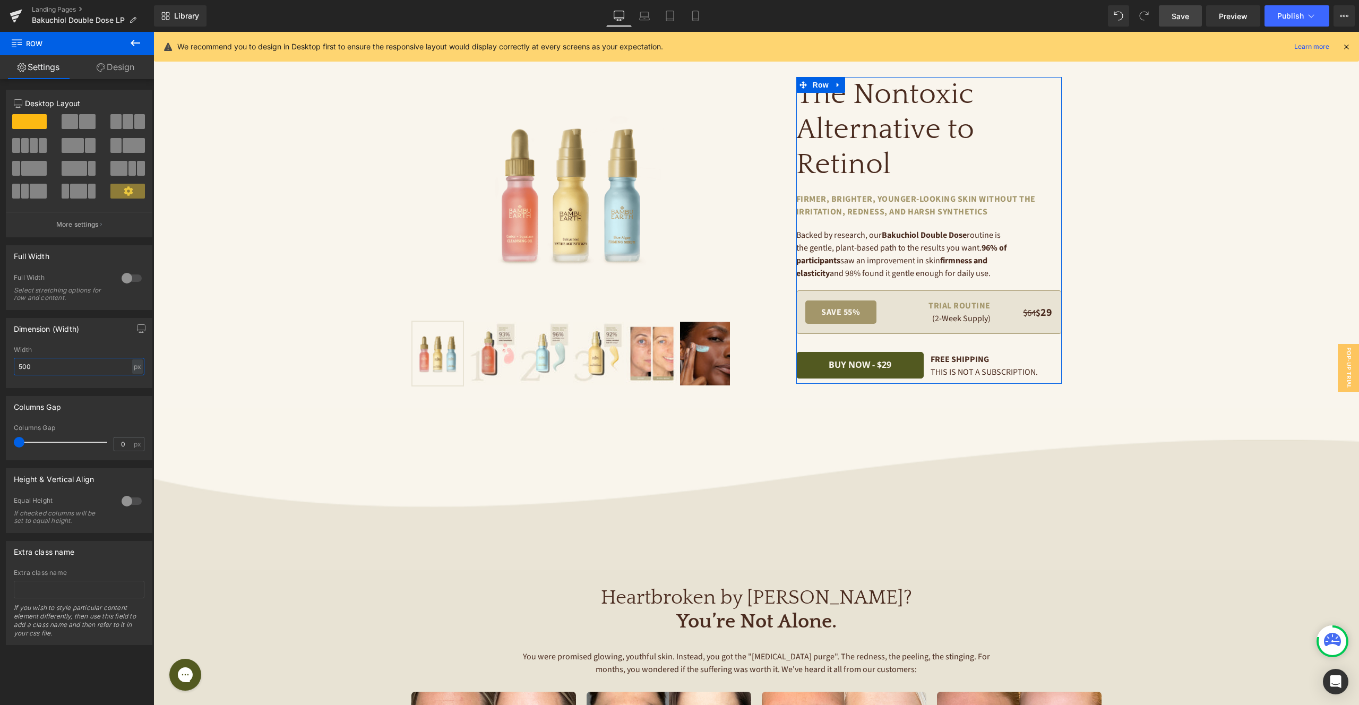
click at [81, 363] on input "500" at bounding box center [79, 367] width 131 height 18
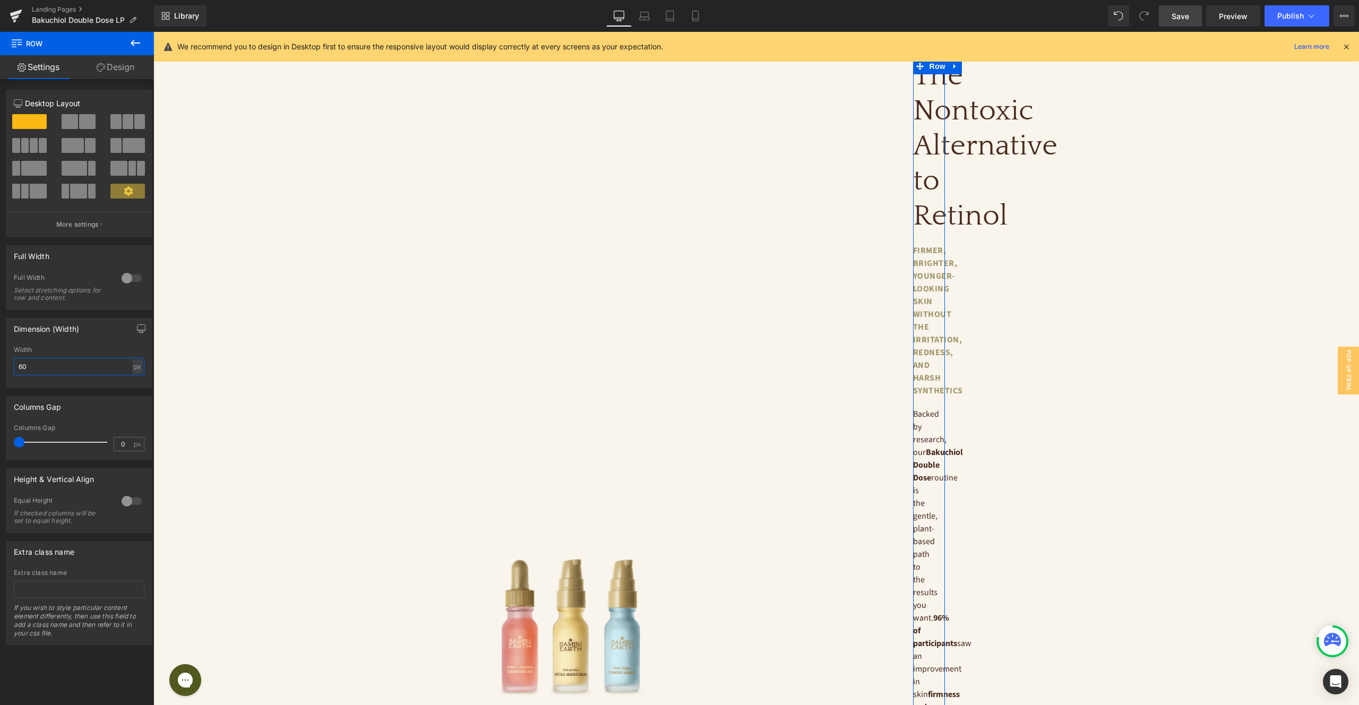
type input "600"
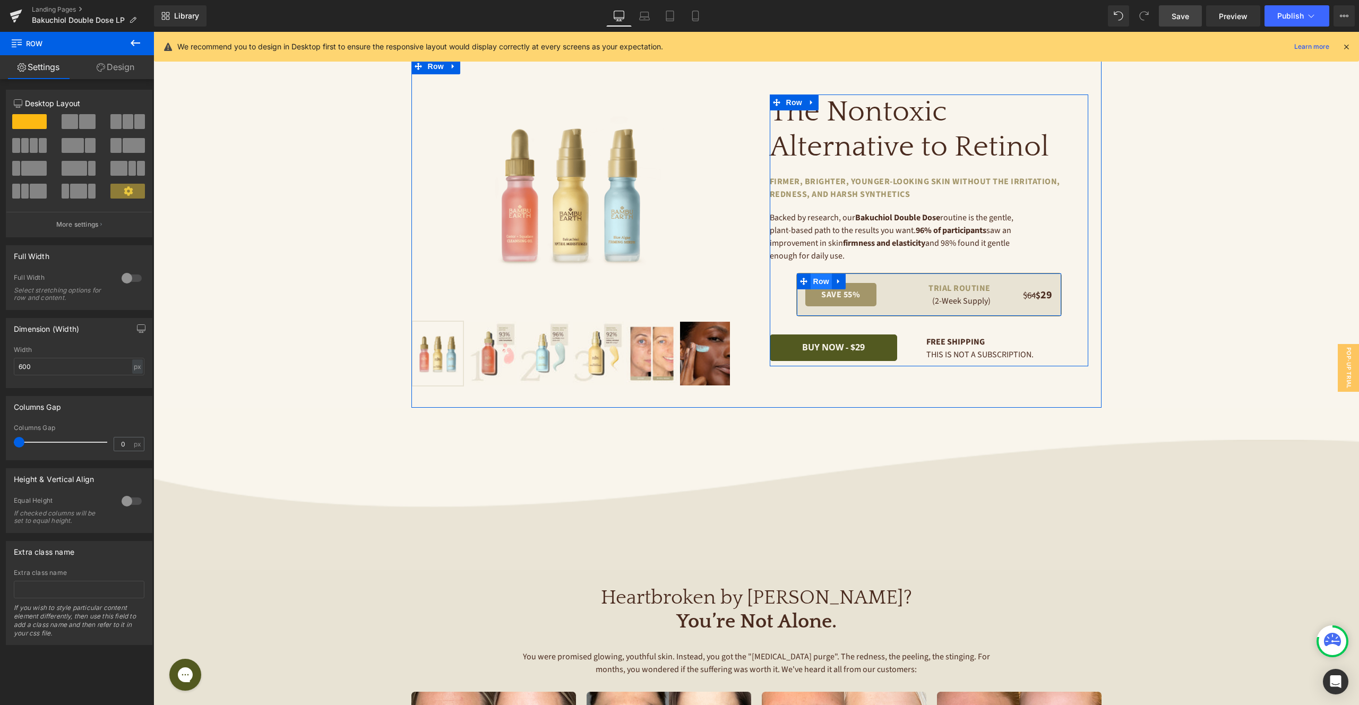
click at [826, 279] on span "Row" at bounding box center [821, 281] width 21 height 16
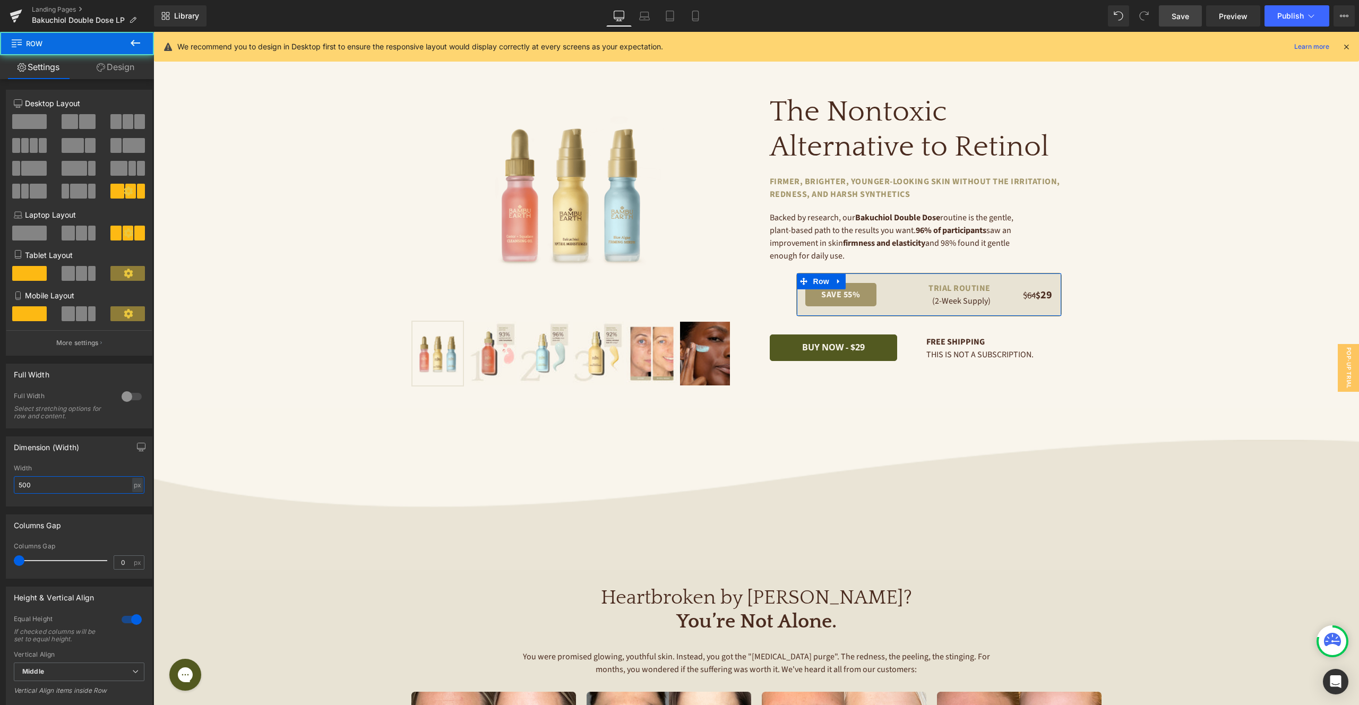
click at [66, 486] on input "500" at bounding box center [79, 485] width 131 height 18
type input "600"
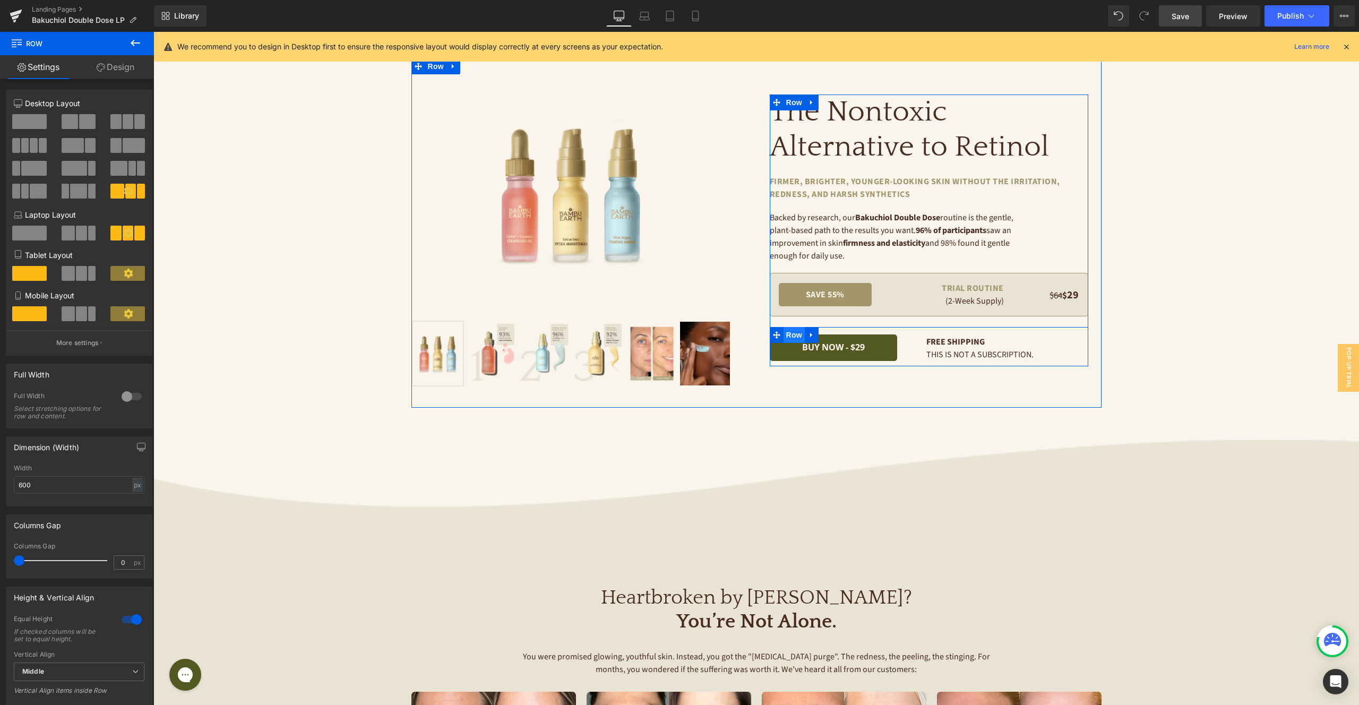
click at [796, 333] on span "Row" at bounding box center [793, 335] width 21 height 16
click at [792, 335] on span "Row" at bounding box center [793, 336] width 21 height 16
click at [80, 677] on span "Bottom" at bounding box center [79, 671] width 131 height 19
click at [89, 643] on div "Equal Height If checked columns will be set to equal height." at bounding box center [79, 633] width 131 height 36
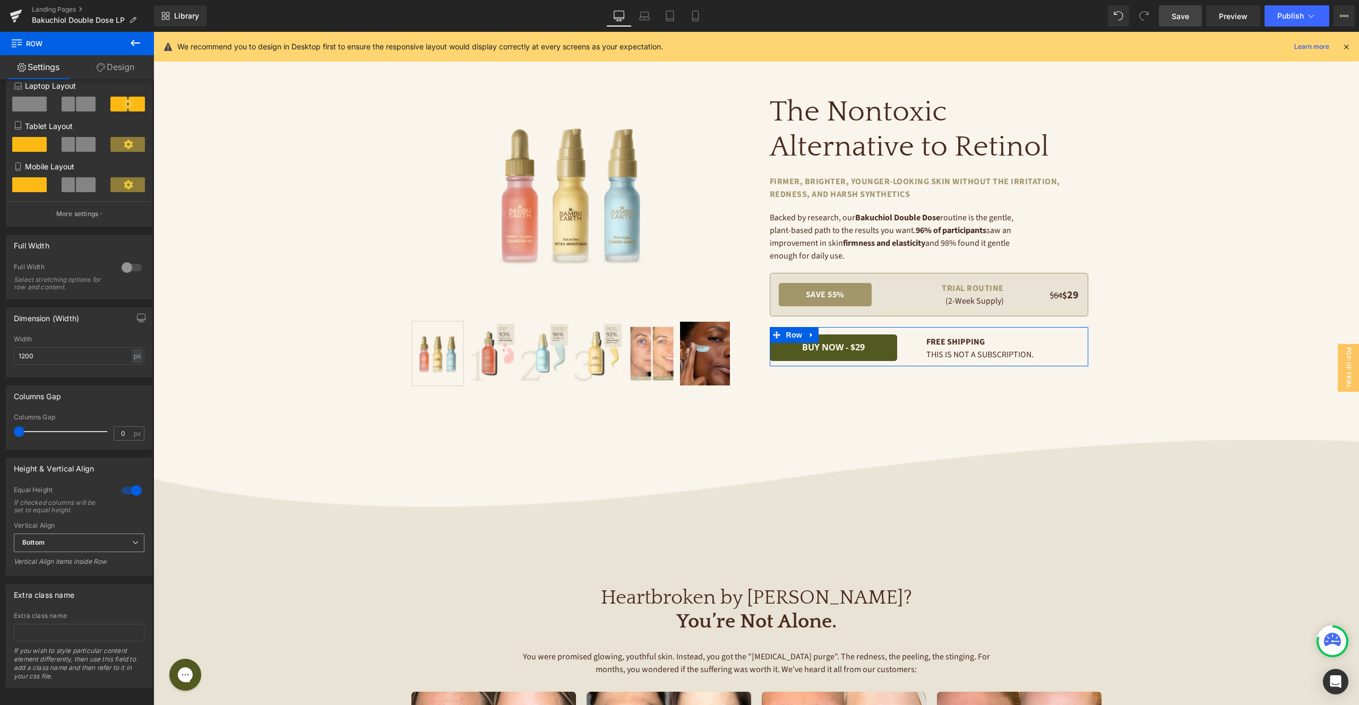
click at [88, 542] on span "Bottom" at bounding box center [79, 542] width 131 height 19
click at [83, 576] on li "Middle" at bounding box center [77, 578] width 126 height 16
click at [83, 545] on span "Middle" at bounding box center [79, 542] width 131 height 19
click at [76, 591] on li "Bottom" at bounding box center [77, 593] width 126 height 16
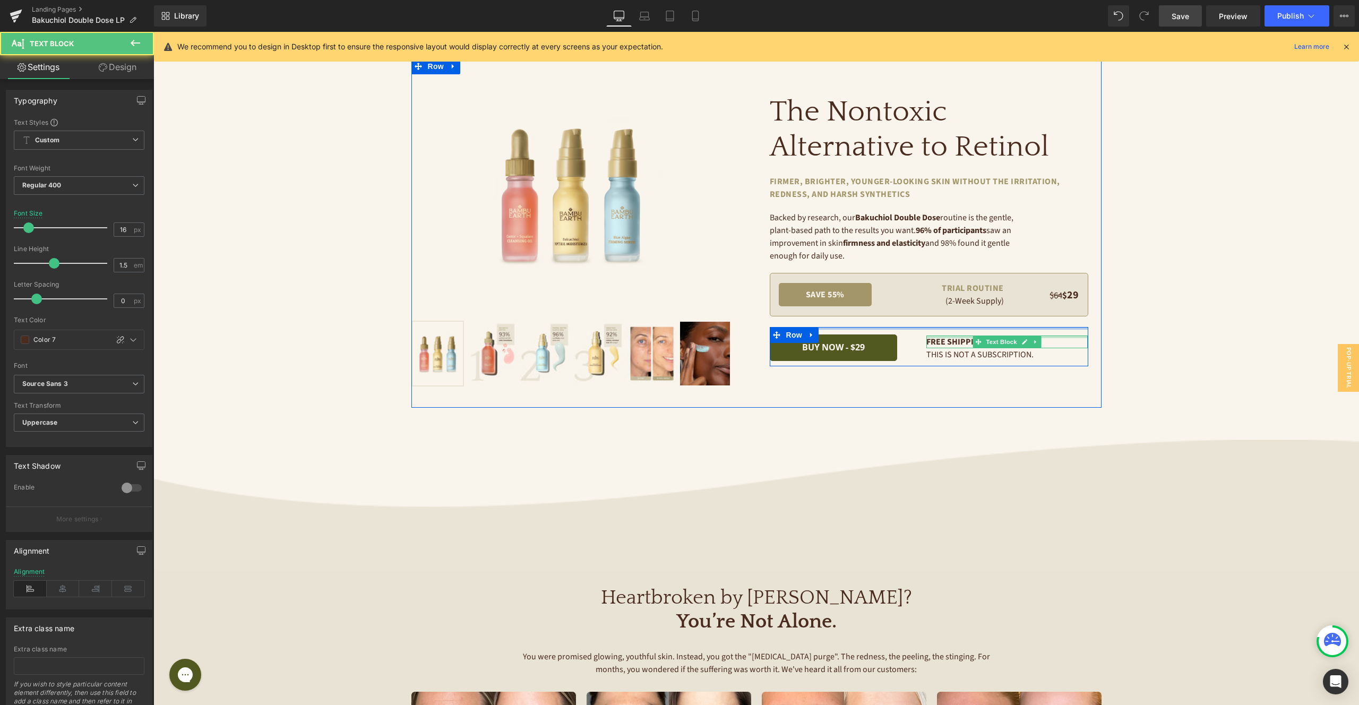
drag, startPoint x: 947, startPoint y: 335, endPoint x: 948, endPoint y: 329, distance: 7.0
click at [948, 329] on div "BUY NOW - $29 Button BUY NOW - $29 Button FREE shipping Text Block This is not …" at bounding box center [929, 346] width 318 height 39
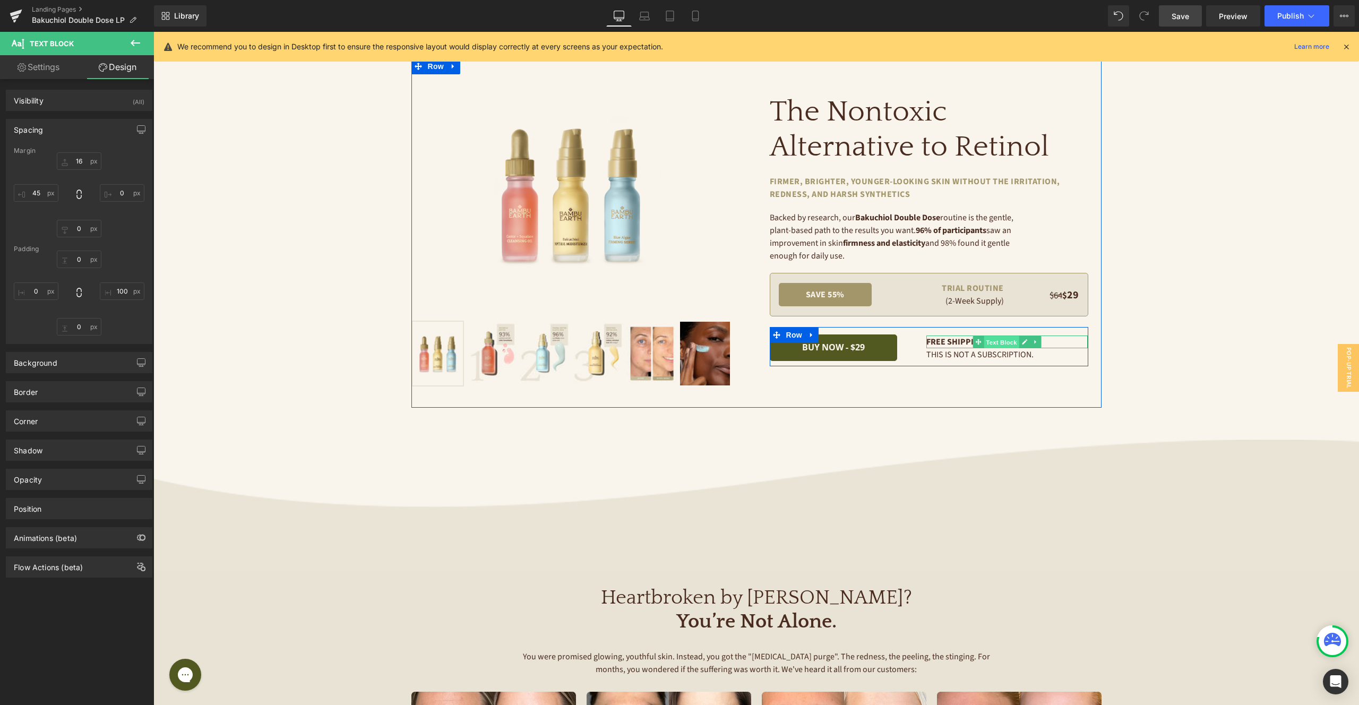
click at [996, 339] on span "Text Block" at bounding box center [1001, 342] width 35 height 13
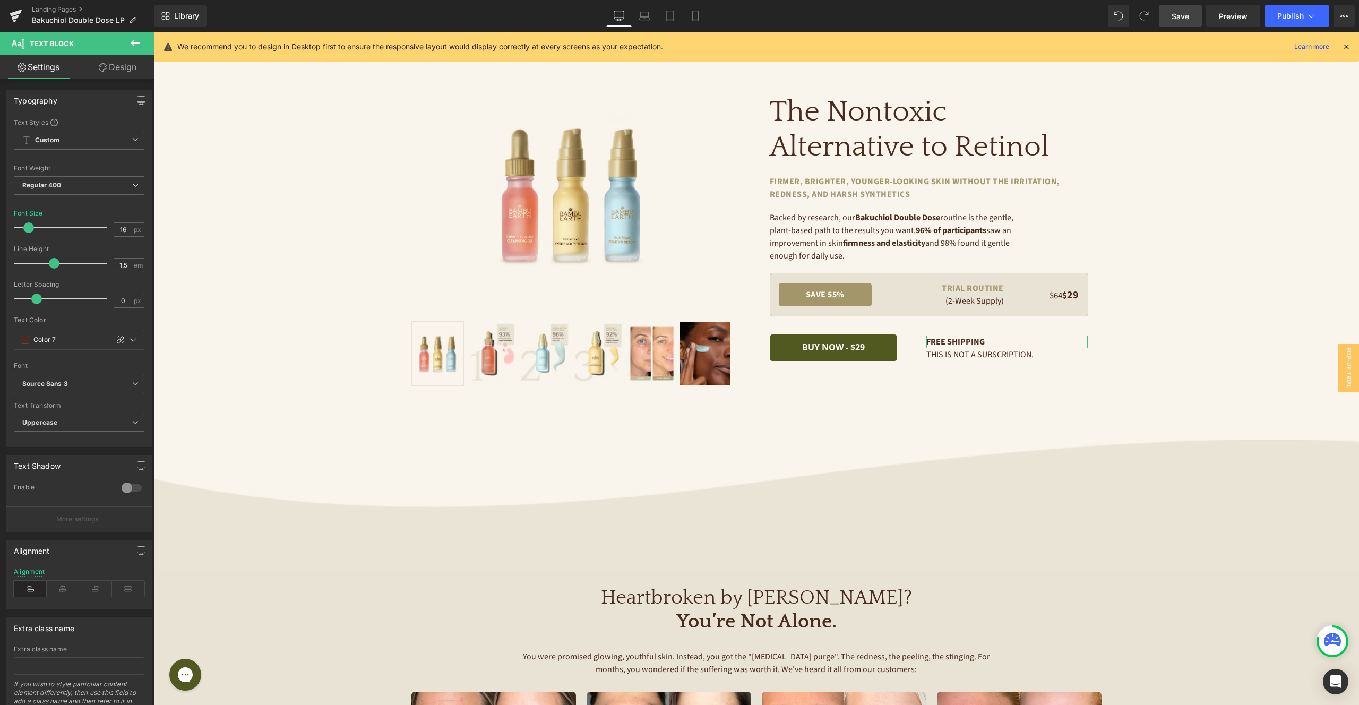
click at [123, 68] on link "Design" at bounding box center [117, 67] width 77 height 24
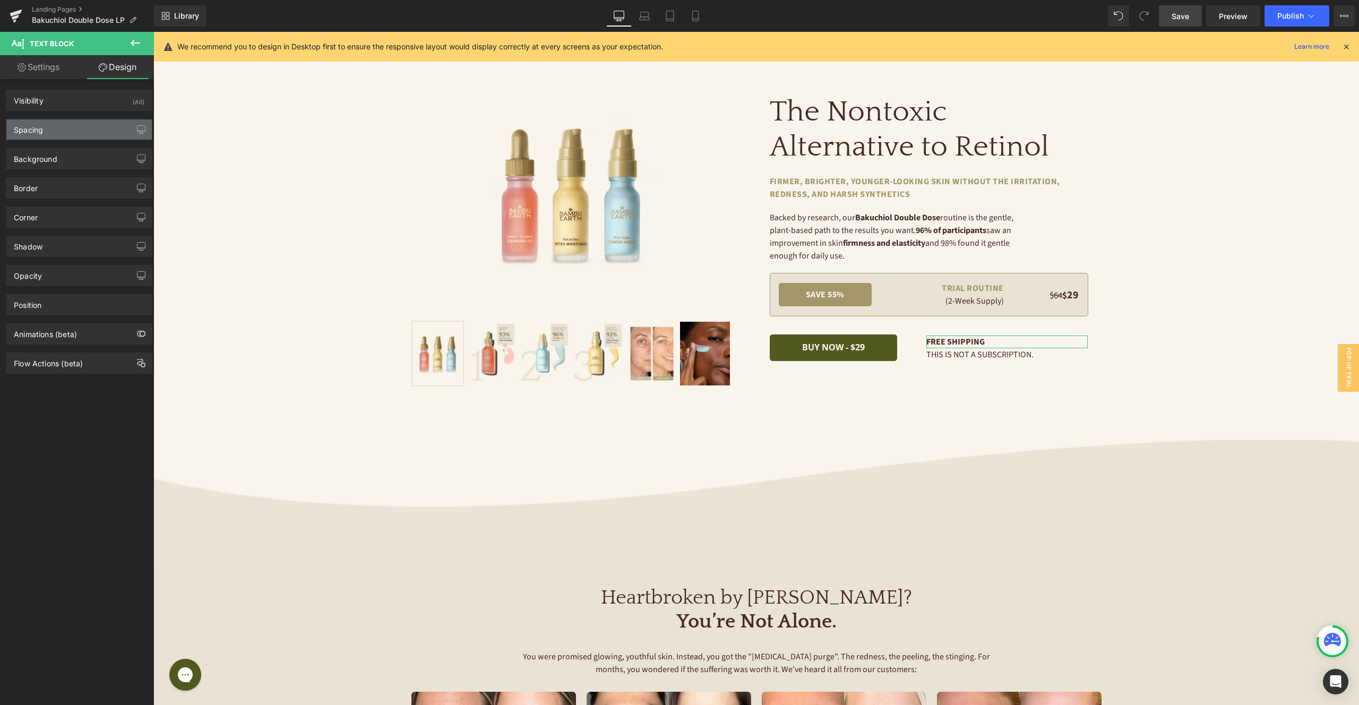
click at [77, 133] on div "Spacing" at bounding box center [78, 129] width 145 height 20
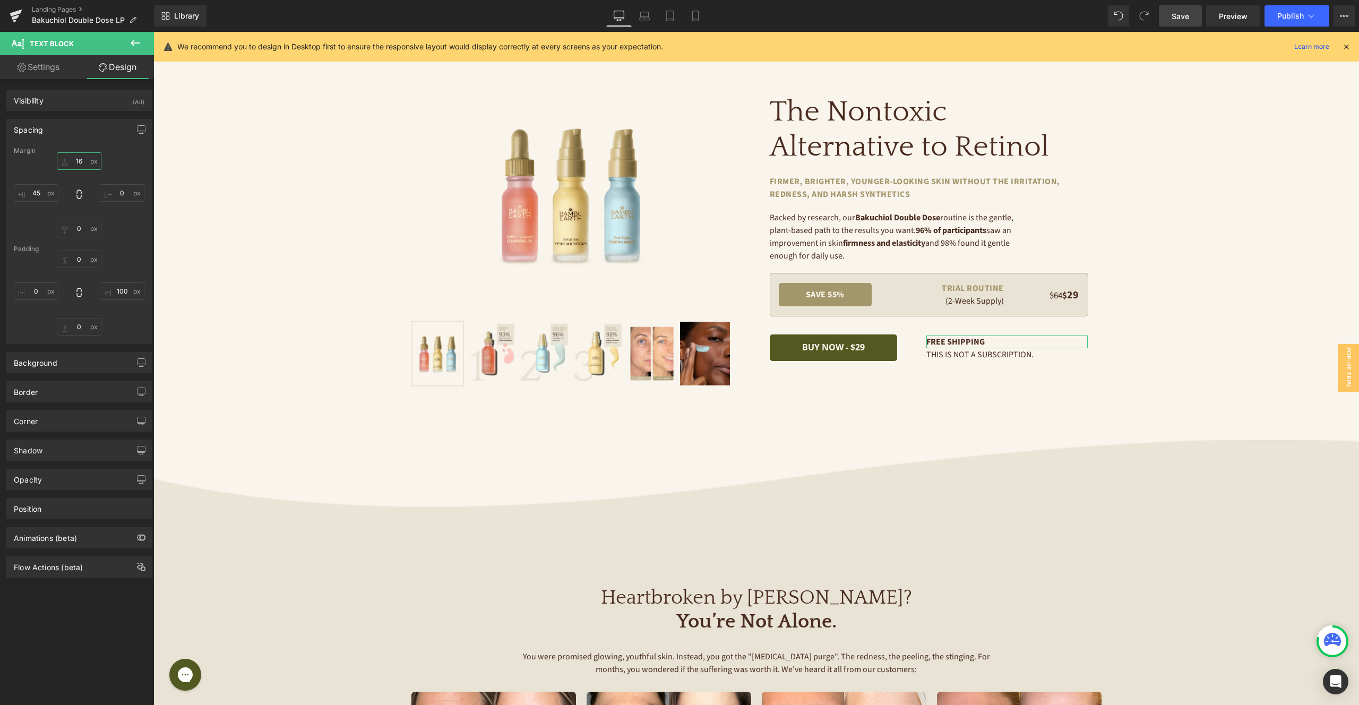
click at [80, 162] on input "16" at bounding box center [79, 161] width 45 height 18
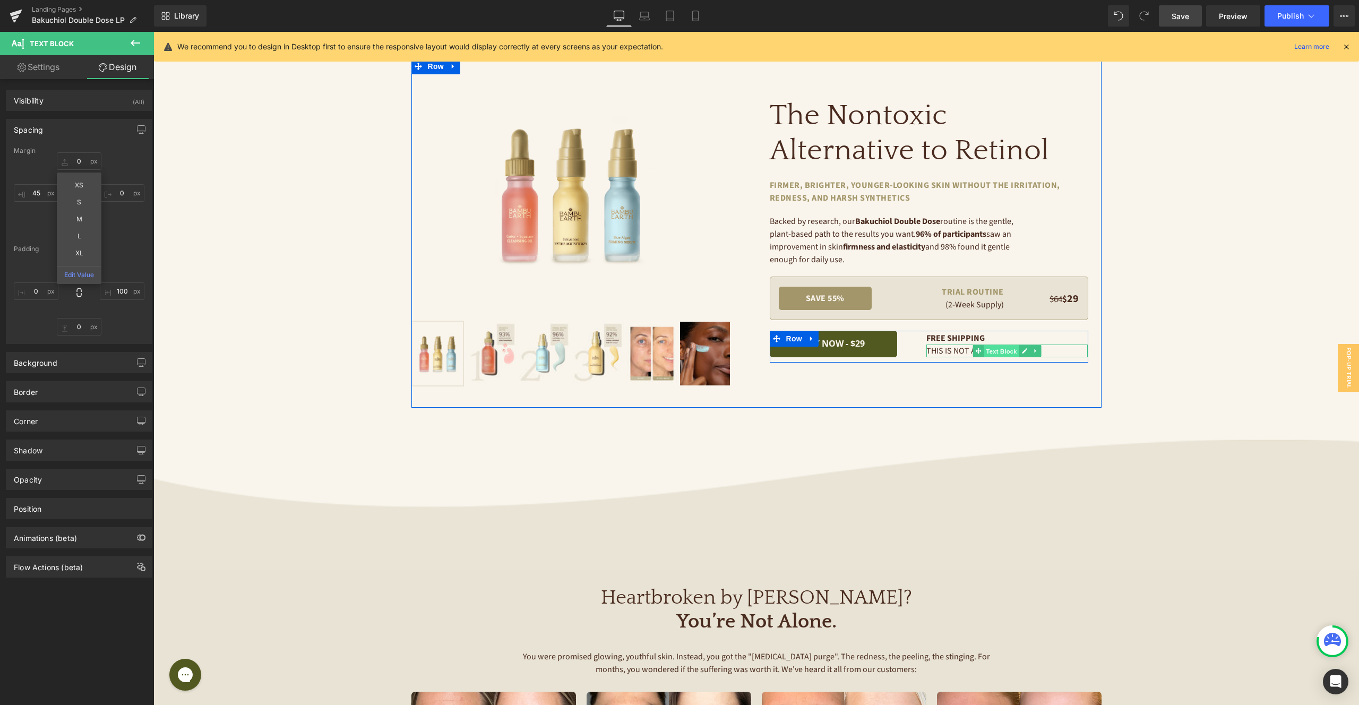
click at [996, 350] on span "Text Block" at bounding box center [1001, 351] width 35 height 13
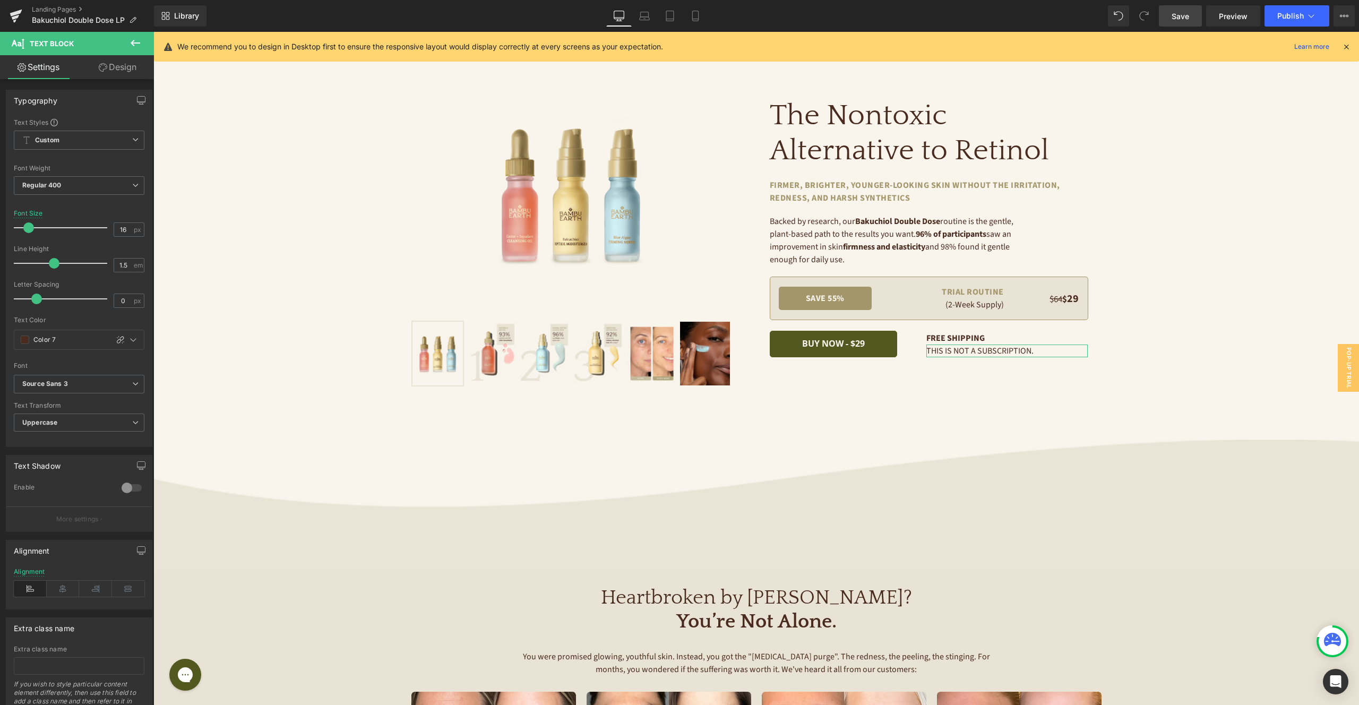
click at [125, 66] on link "Design" at bounding box center [117, 67] width 77 height 24
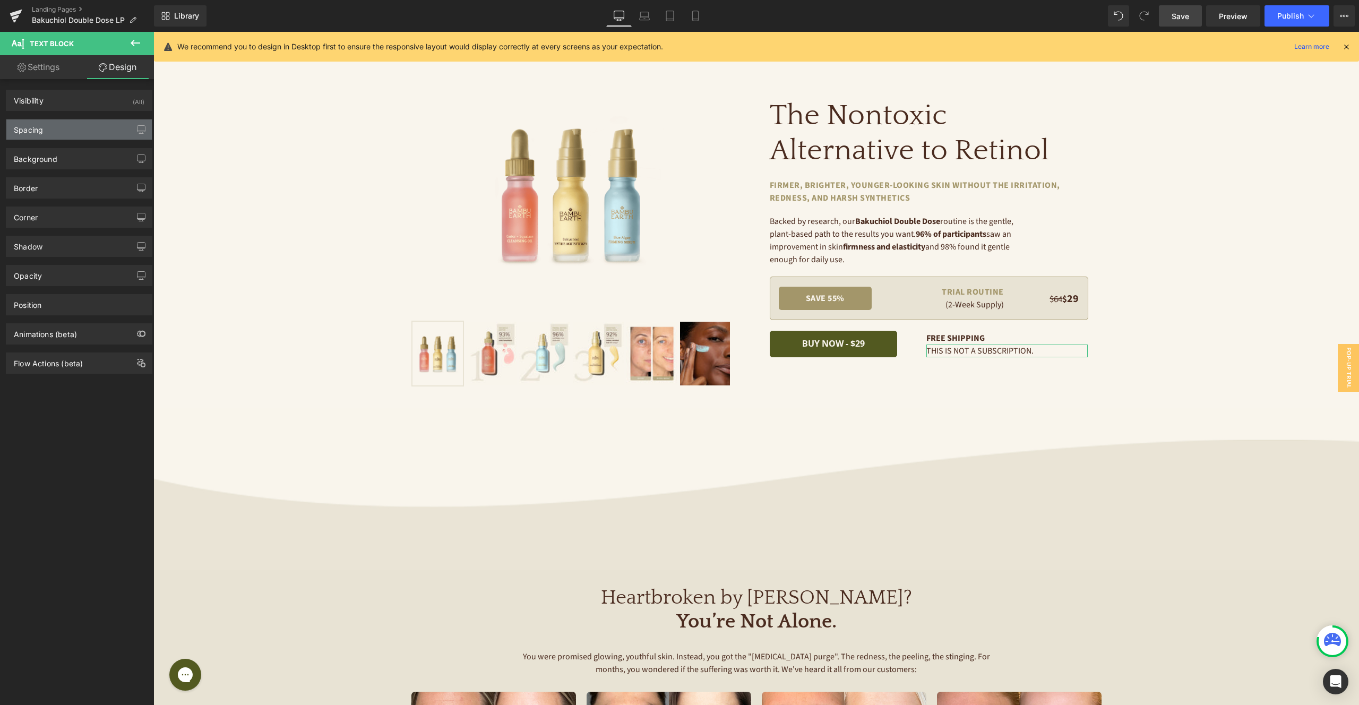
click at [81, 131] on div "Spacing" at bounding box center [78, 129] width 145 height 20
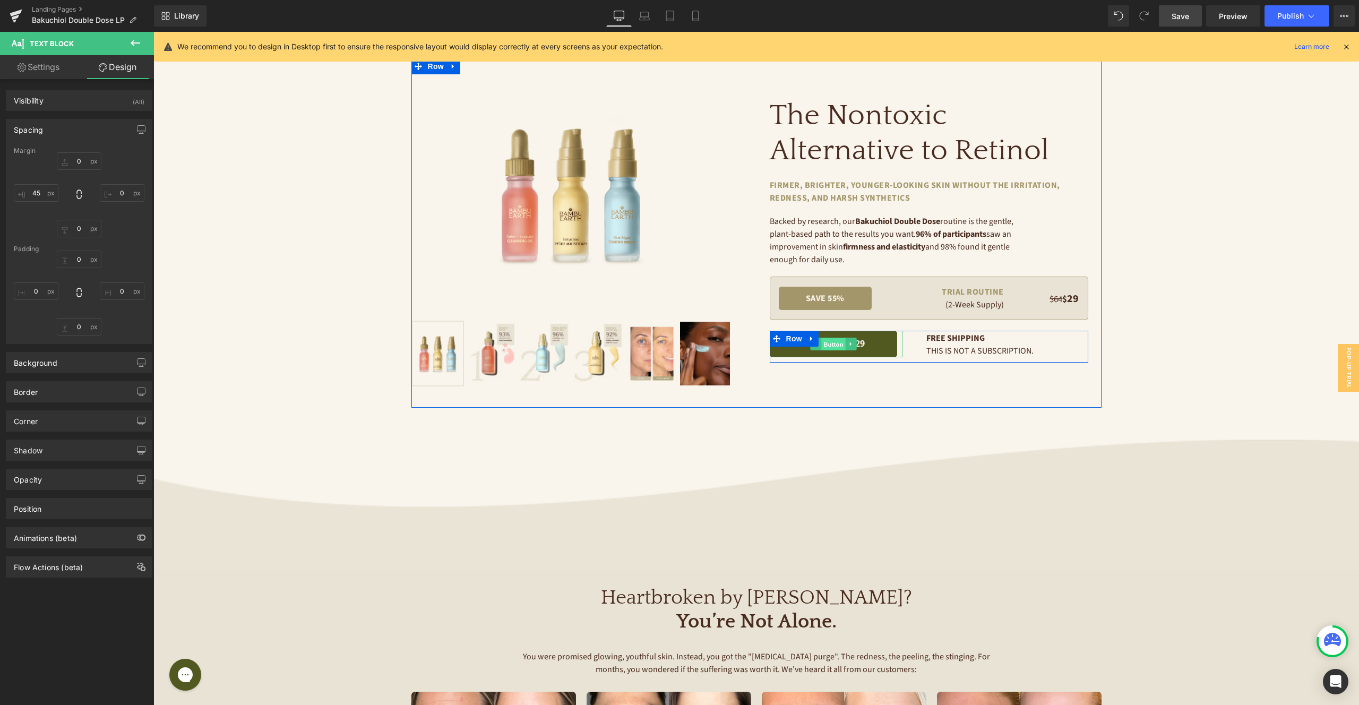
click at [833, 341] on span "Button" at bounding box center [833, 344] width 24 height 13
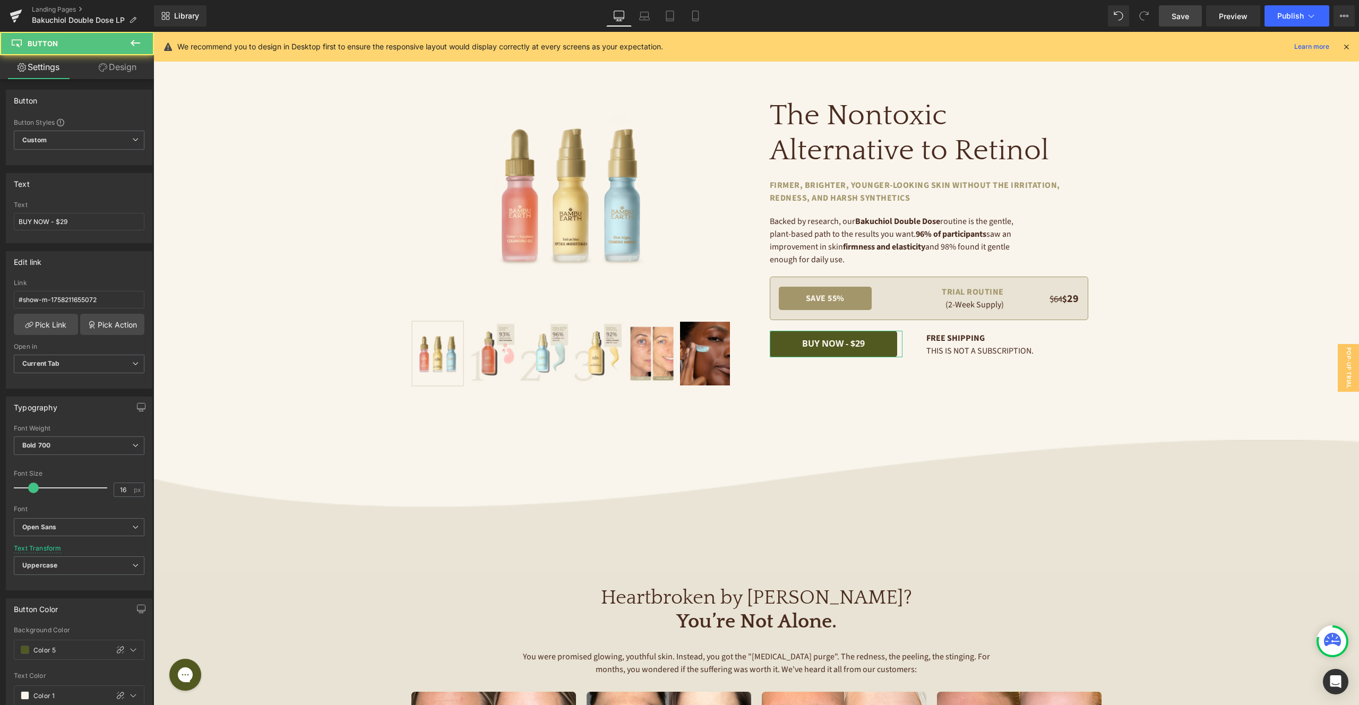
click at [102, 64] on icon at bounding box center [103, 67] width 8 height 8
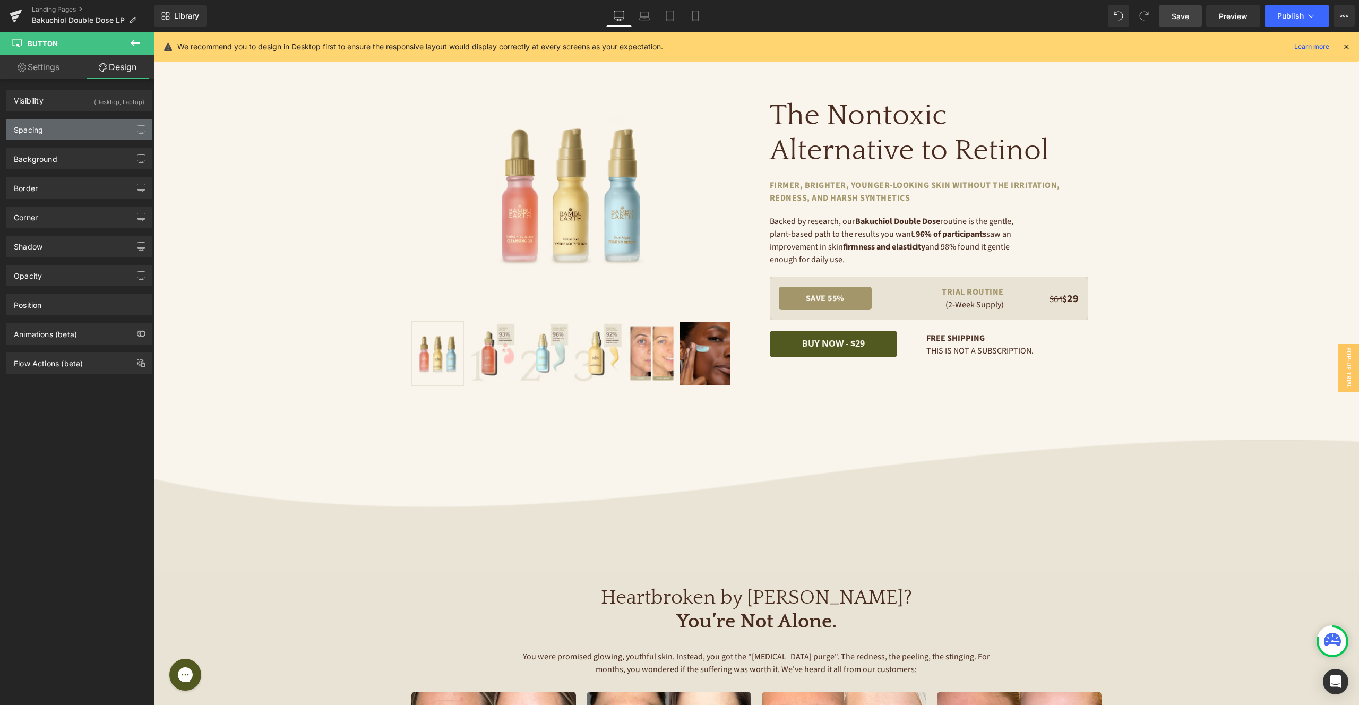
click at [89, 128] on div "Spacing" at bounding box center [78, 129] width 145 height 20
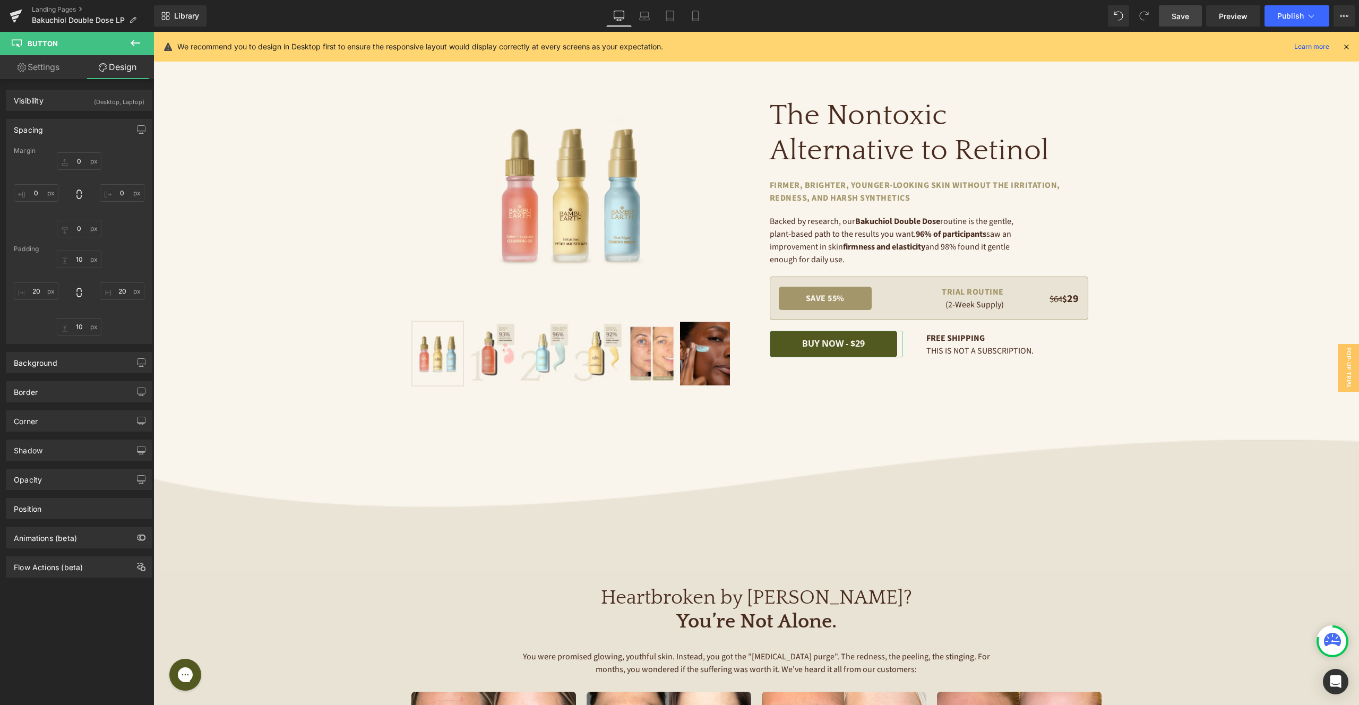
click at [45, 68] on link "Settings" at bounding box center [38, 67] width 77 height 24
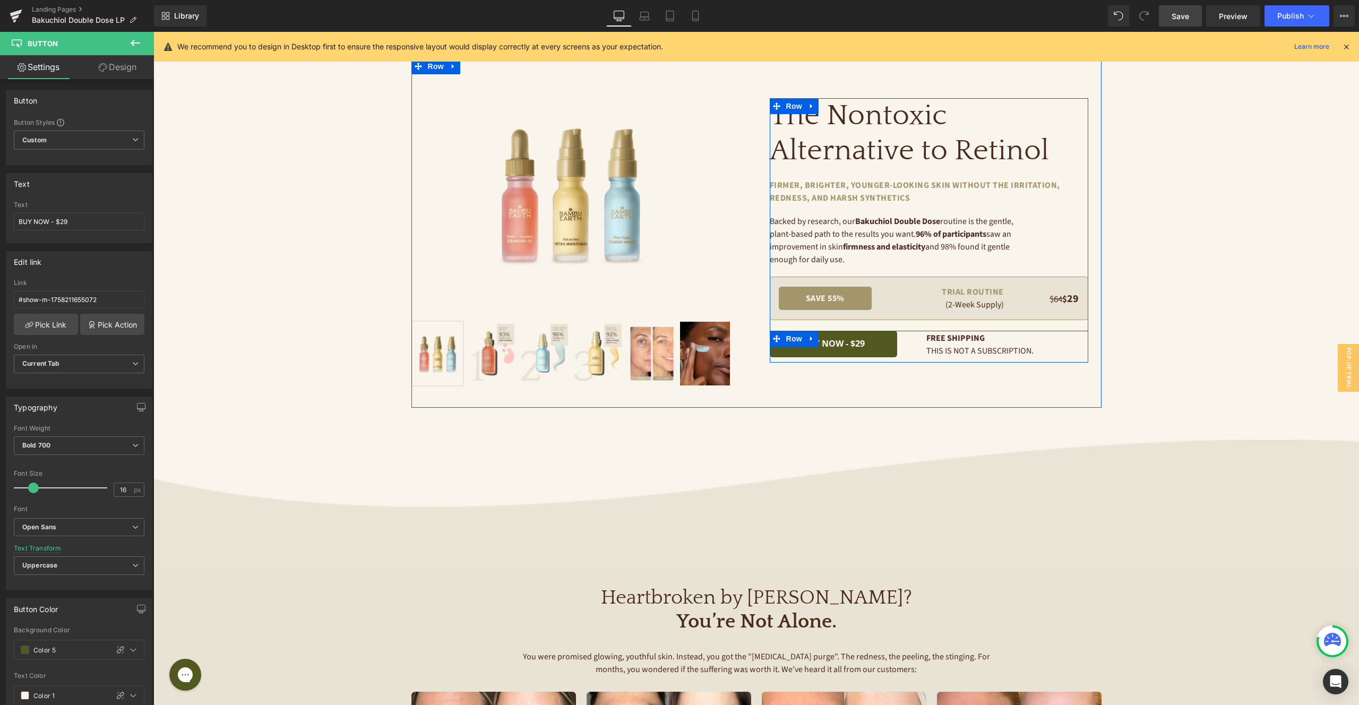
drag, startPoint x: 794, startPoint y: 335, endPoint x: 749, endPoint y: 340, distance: 44.8
click at [794, 335] on span "Row" at bounding box center [793, 339] width 21 height 16
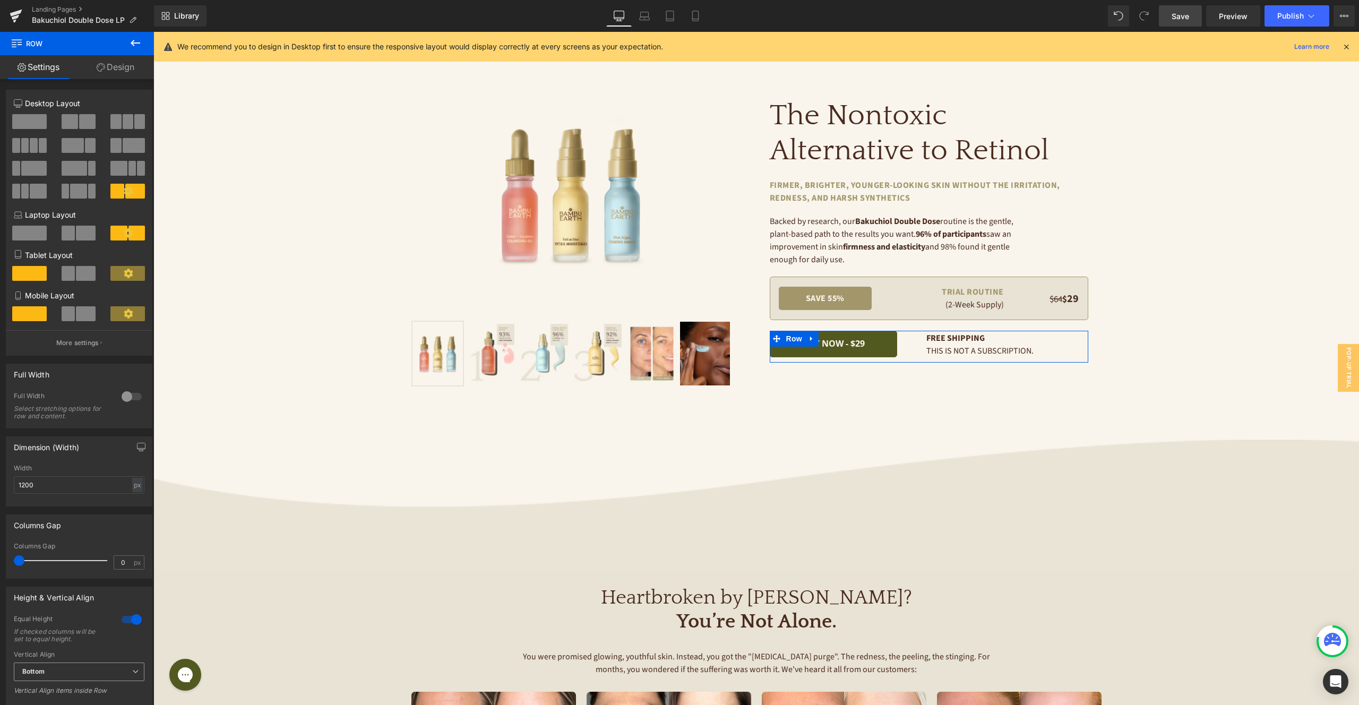
click at [72, 678] on span "Bottom" at bounding box center [79, 671] width 131 height 19
click at [114, 645] on div "Equal Height If checked columns will be set to equal height." at bounding box center [79, 633] width 131 height 36
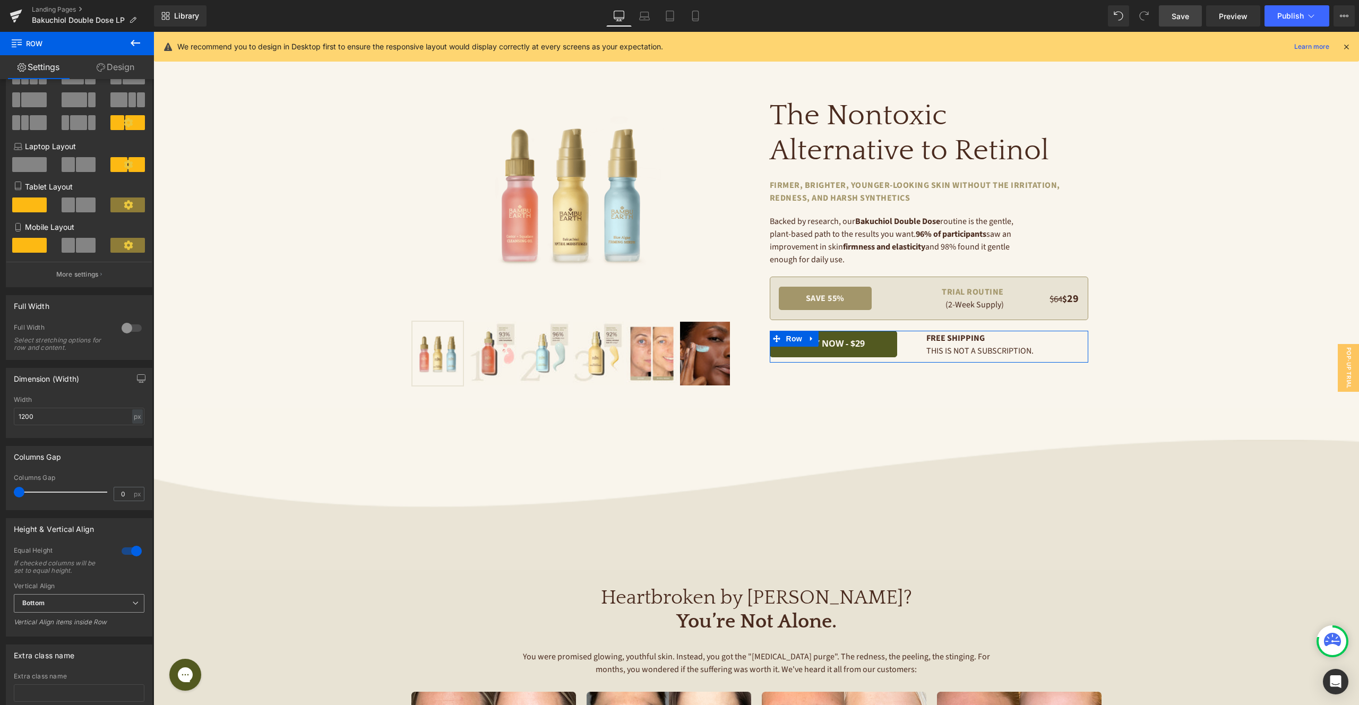
click at [87, 605] on span "Bottom" at bounding box center [79, 603] width 131 height 19
click at [84, 641] on li "Middle" at bounding box center [77, 638] width 126 height 16
click at [1189, 15] on span "Save" at bounding box center [1180, 16] width 18 height 11
click at [641, 18] on icon at bounding box center [644, 16] width 11 height 11
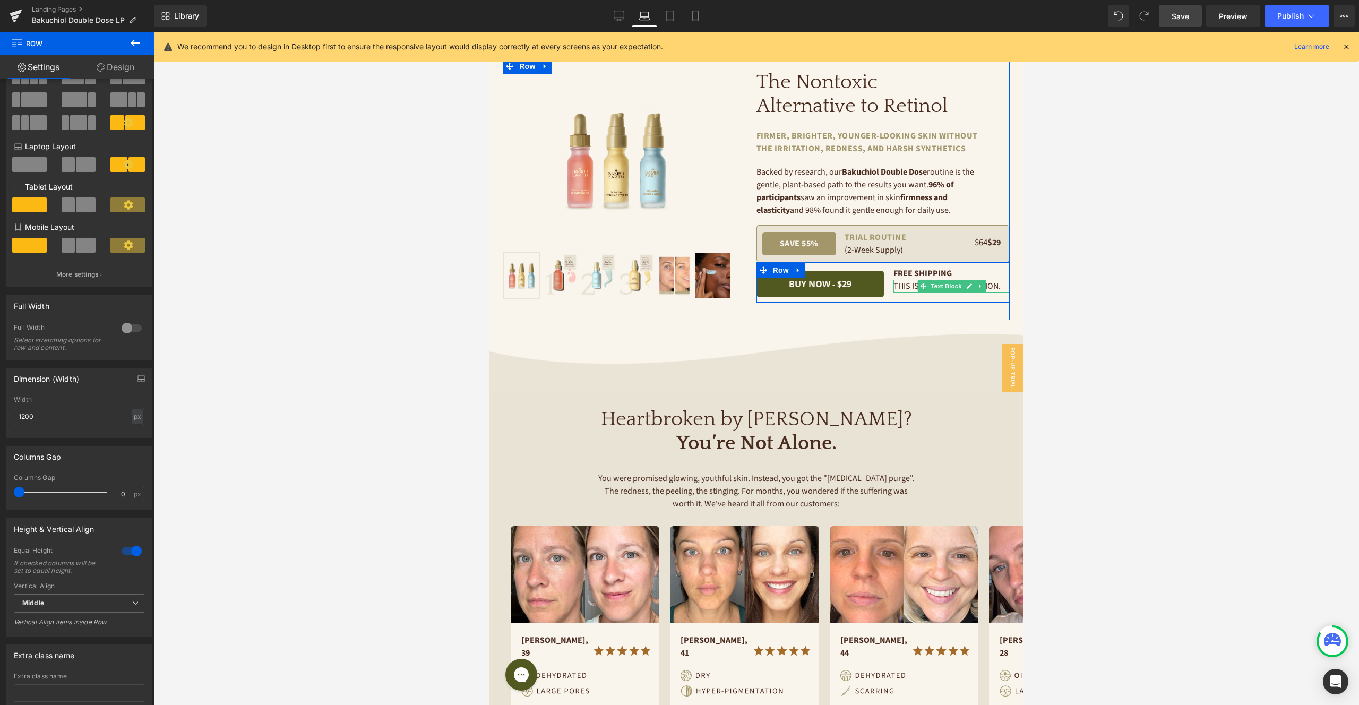
drag, startPoint x: 942, startPoint y: 286, endPoint x: 915, endPoint y: 282, distance: 26.8
click at [942, 286] on span "Text Block" at bounding box center [945, 286] width 35 height 13
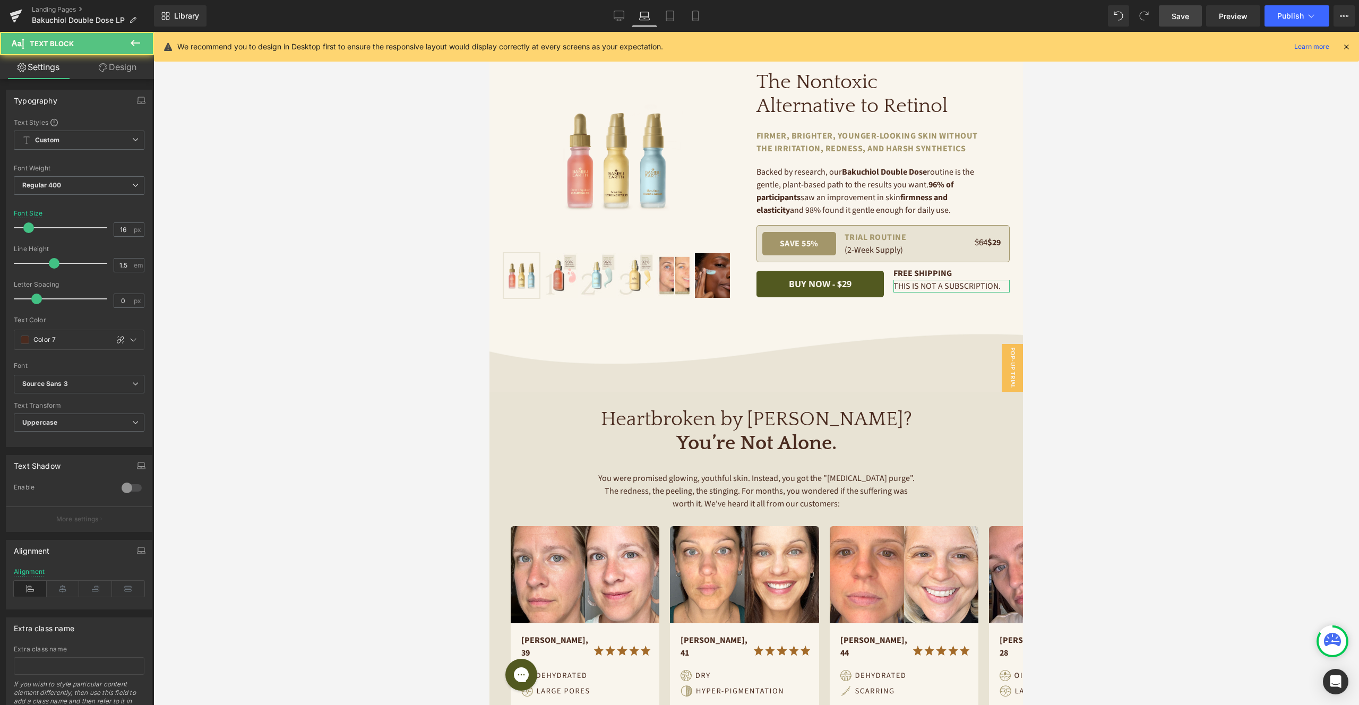
click at [119, 66] on link "Design" at bounding box center [117, 67] width 77 height 24
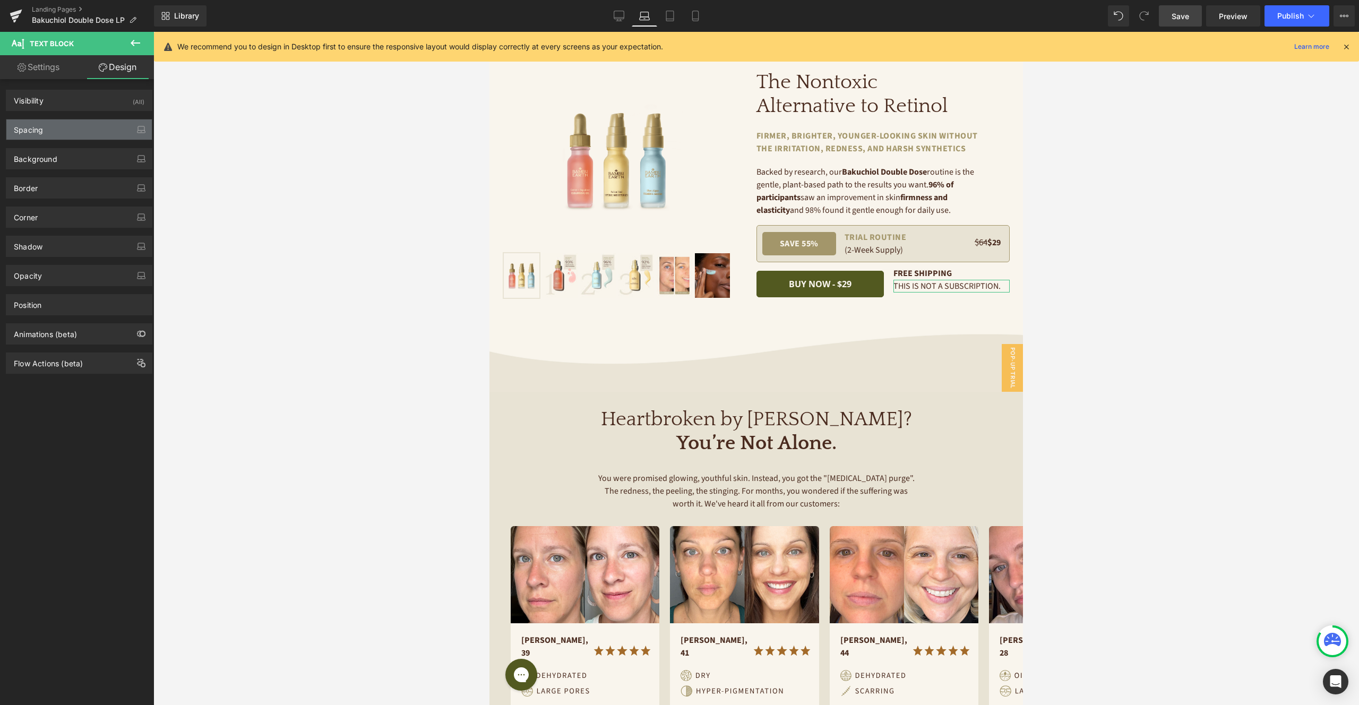
click at [81, 132] on div "Spacing" at bounding box center [78, 129] width 145 height 20
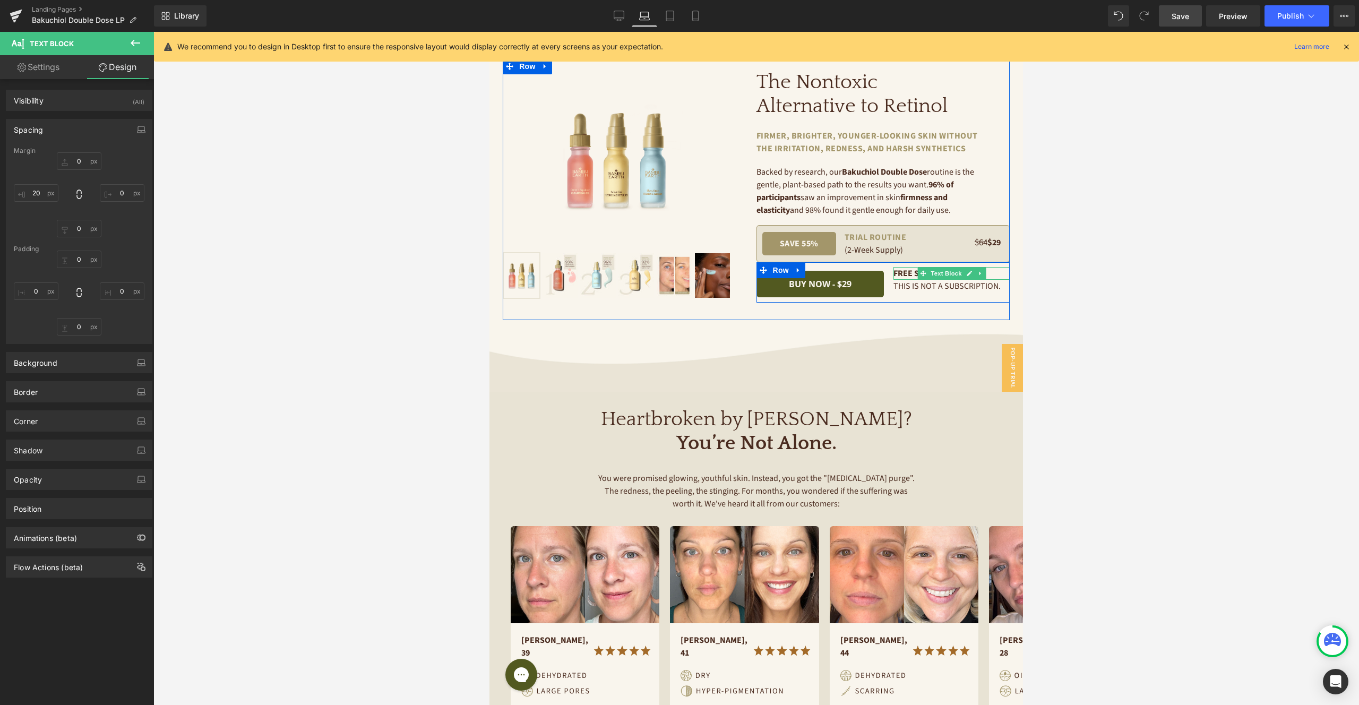
click at [940, 272] on span "Text Block" at bounding box center [945, 273] width 35 height 13
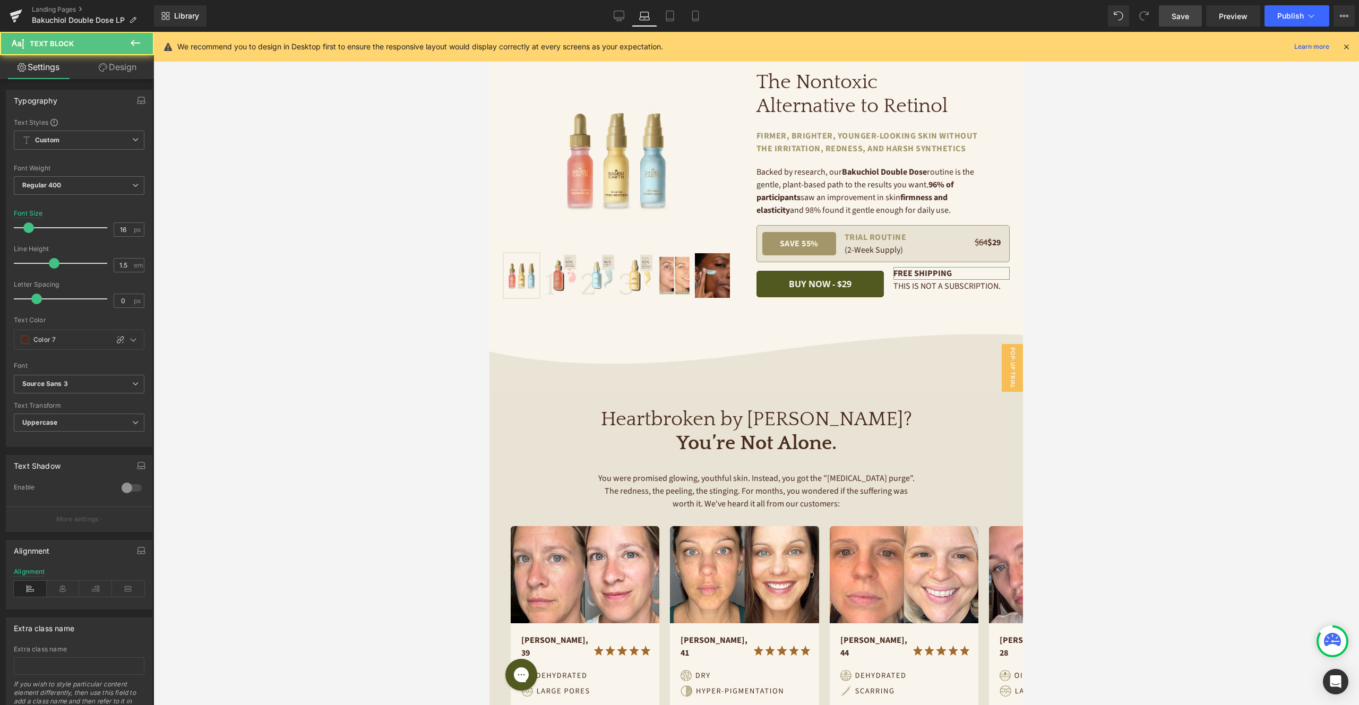
click at [110, 67] on link "Design" at bounding box center [117, 67] width 77 height 24
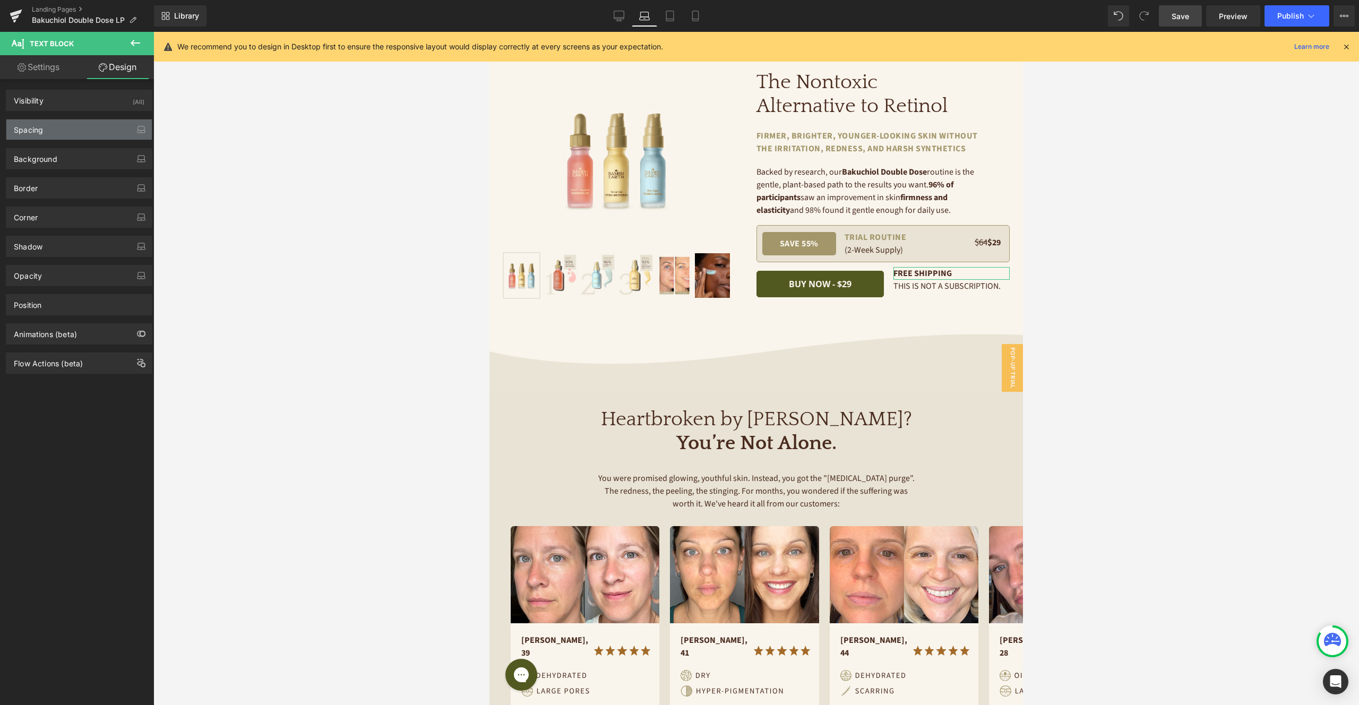
click at [89, 126] on div "Spacing" at bounding box center [78, 129] width 145 height 20
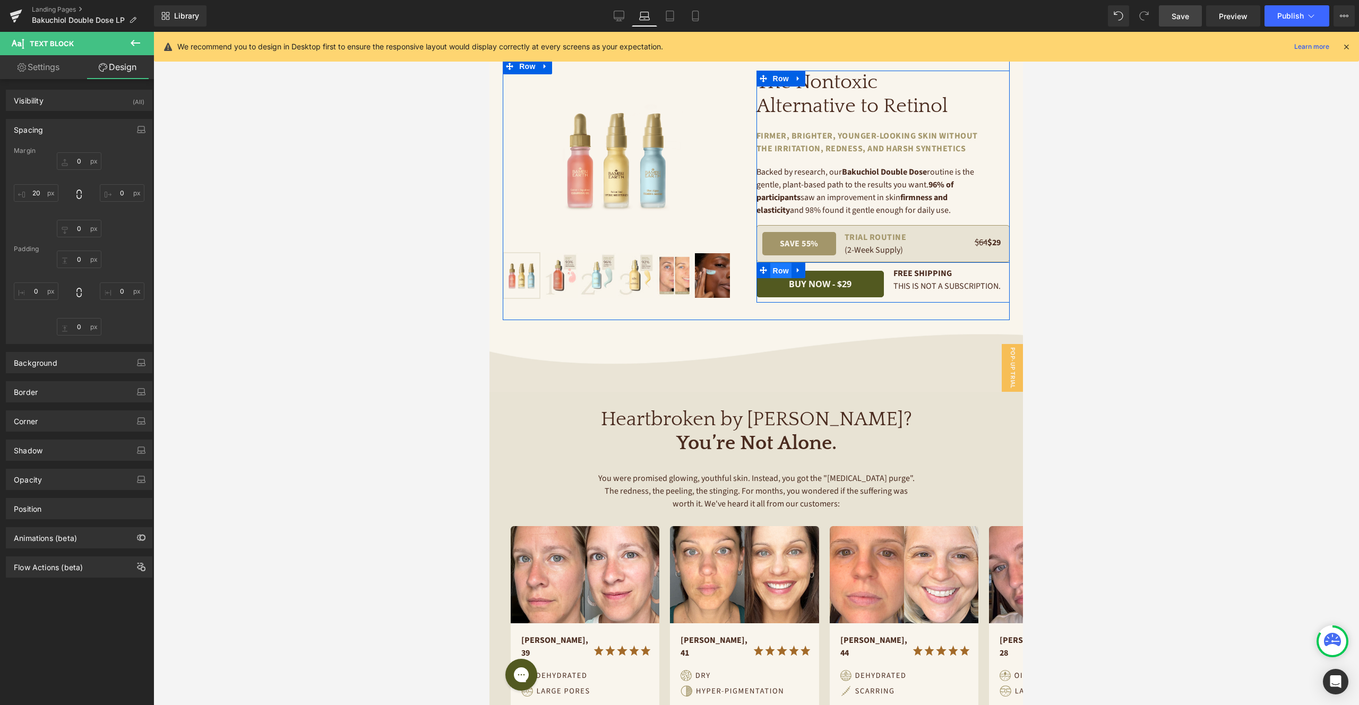
click at [781, 270] on span "Row" at bounding box center [780, 271] width 21 height 16
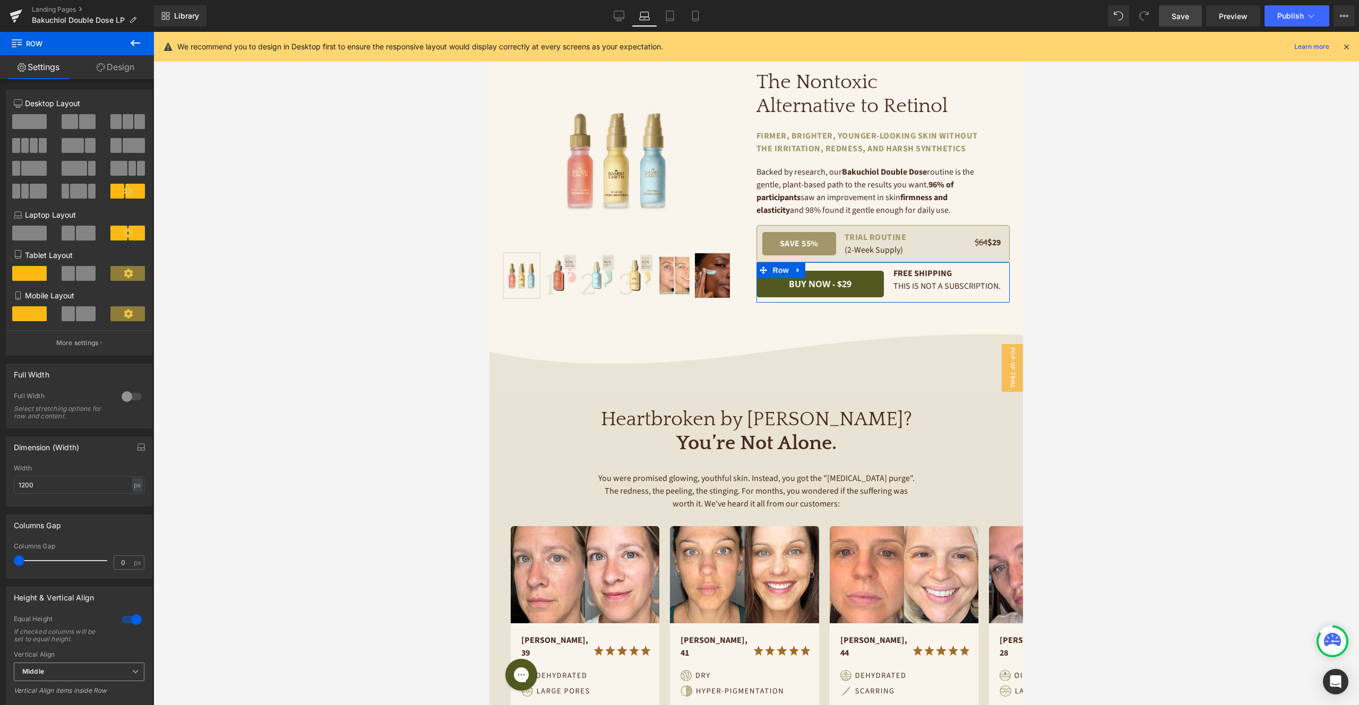
click at [79, 671] on span "Middle" at bounding box center [79, 671] width 131 height 19
drag, startPoint x: 821, startPoint y: 284, endPoint x: 577, endPoint y: 228, distance: 250.0
click at [821, 284] on span "Button" at bounding box center [820, 284] width 24 height 13
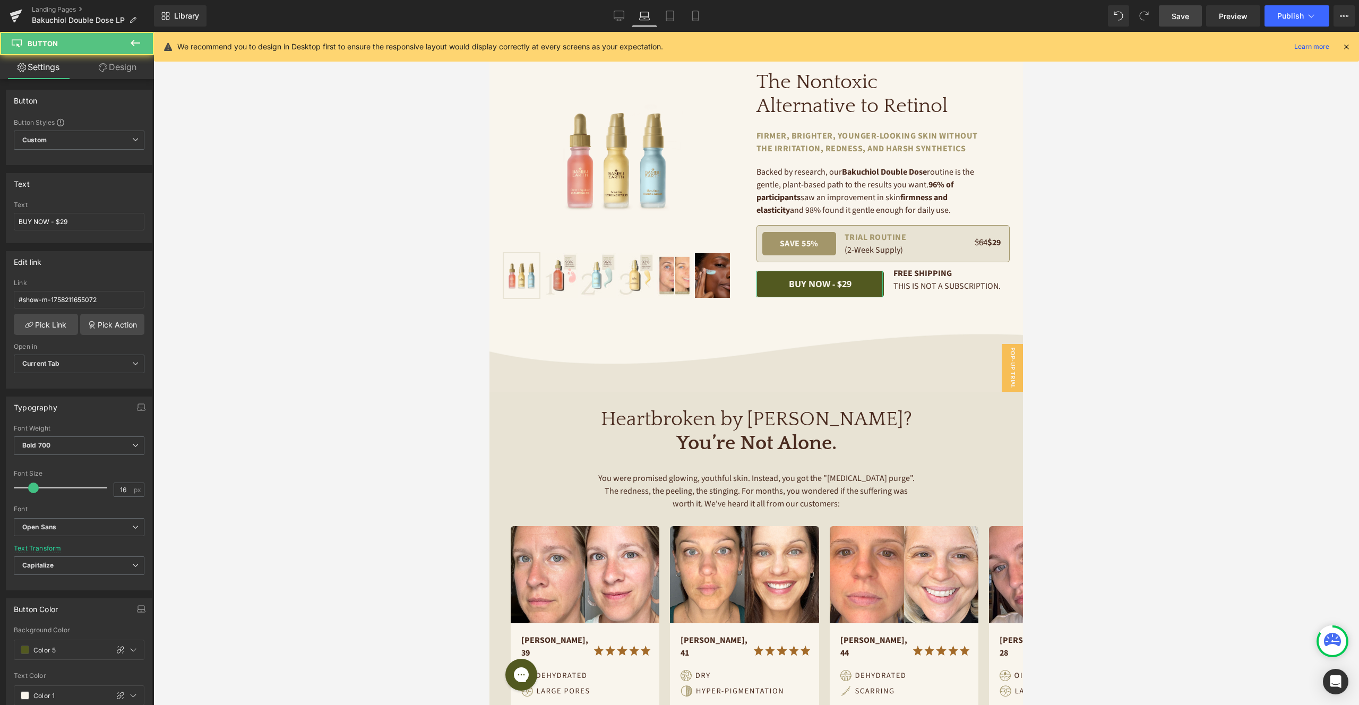
click at [125, 72] on link "Design" at bounding box center [117, 67] width 77 height 24
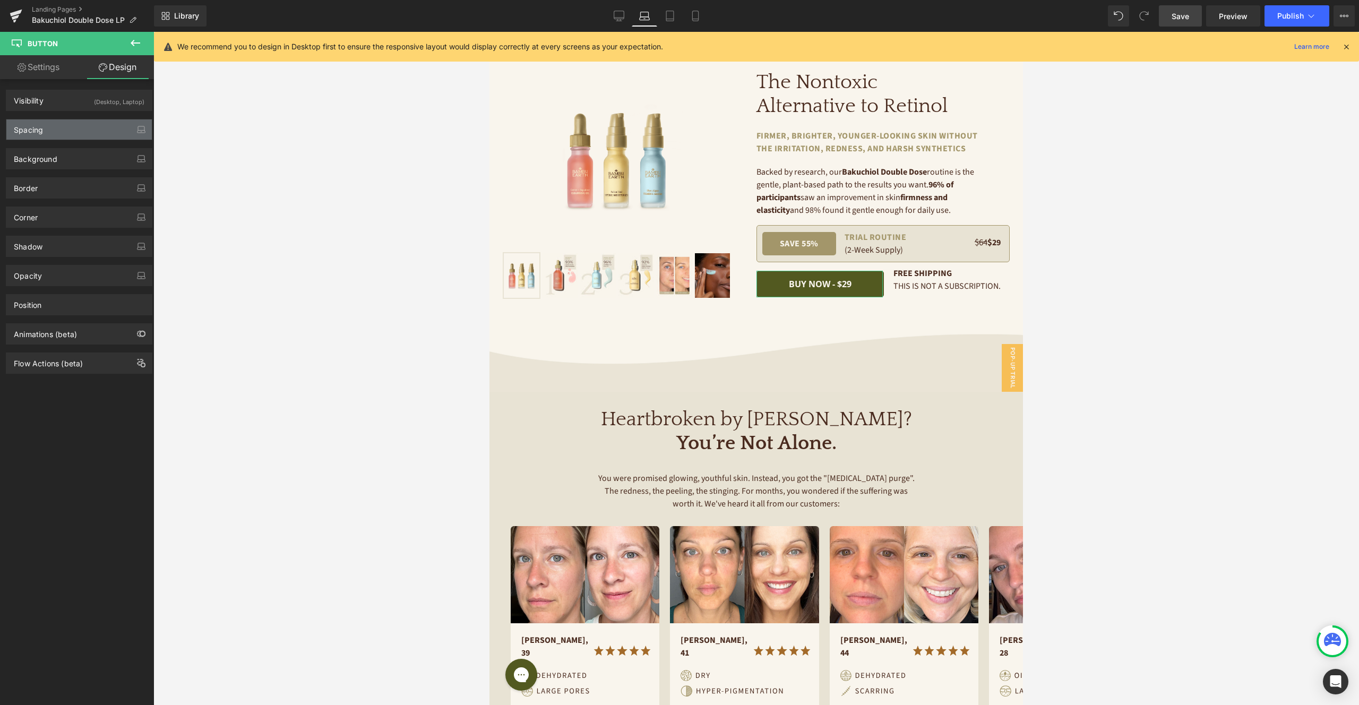
click at [69, 123] on div "Spacing" at bounding box center [78, 129] width 145 height 20
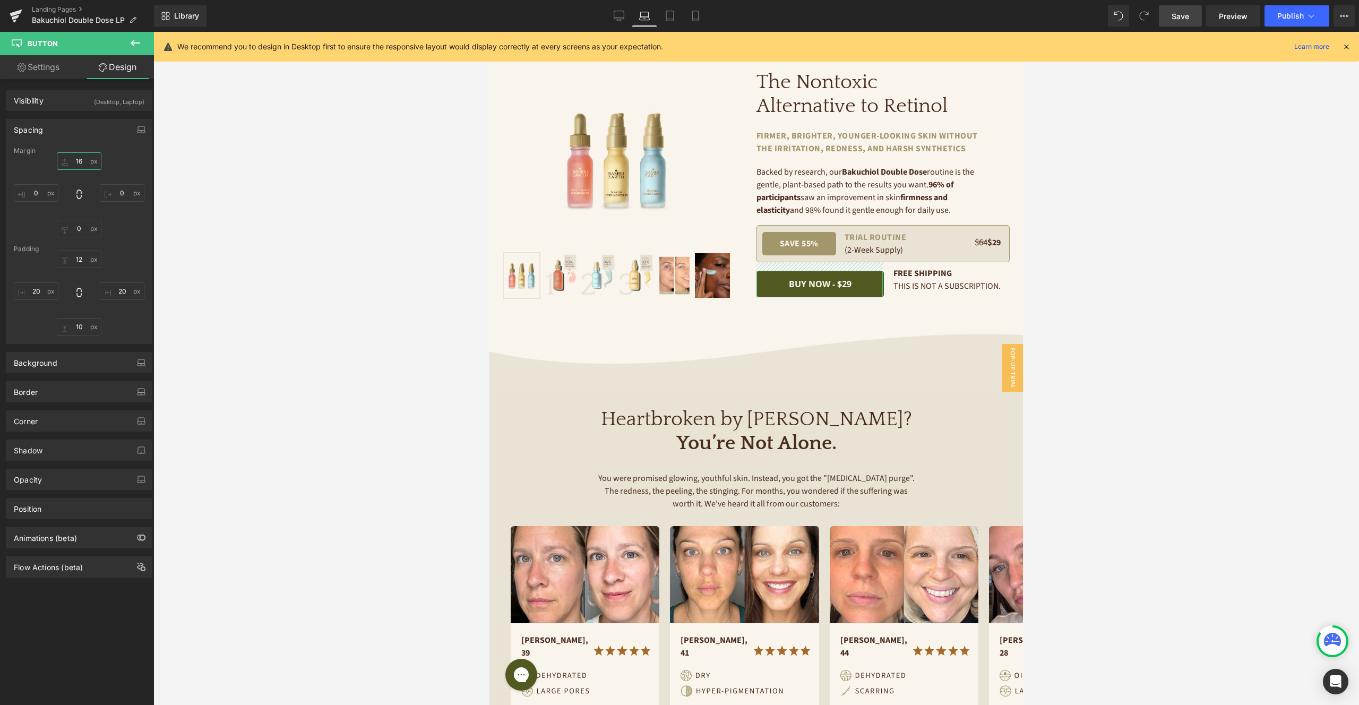
click at [79, 159] on input "16" at bounding box center [79, 161] width 45 height 18
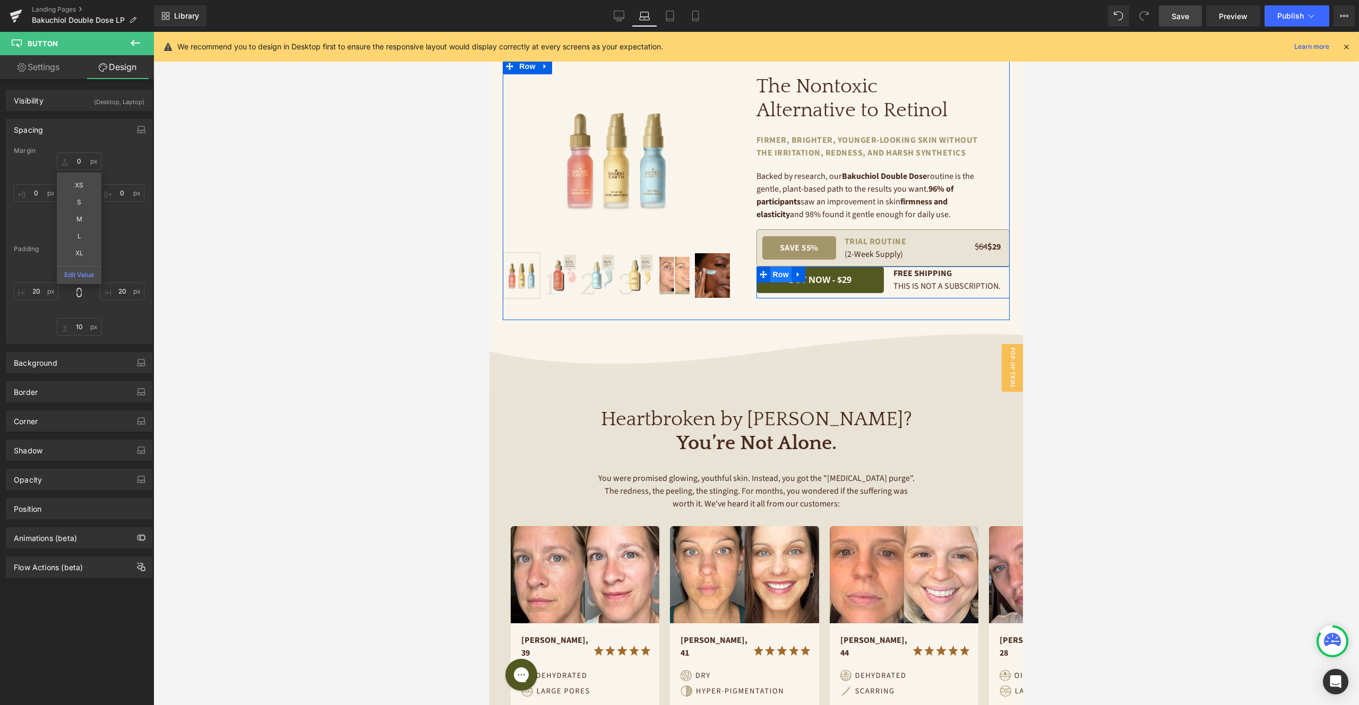
click at [783, 272] on span "Row" at bounding box center [780, 274] width 21 height 16
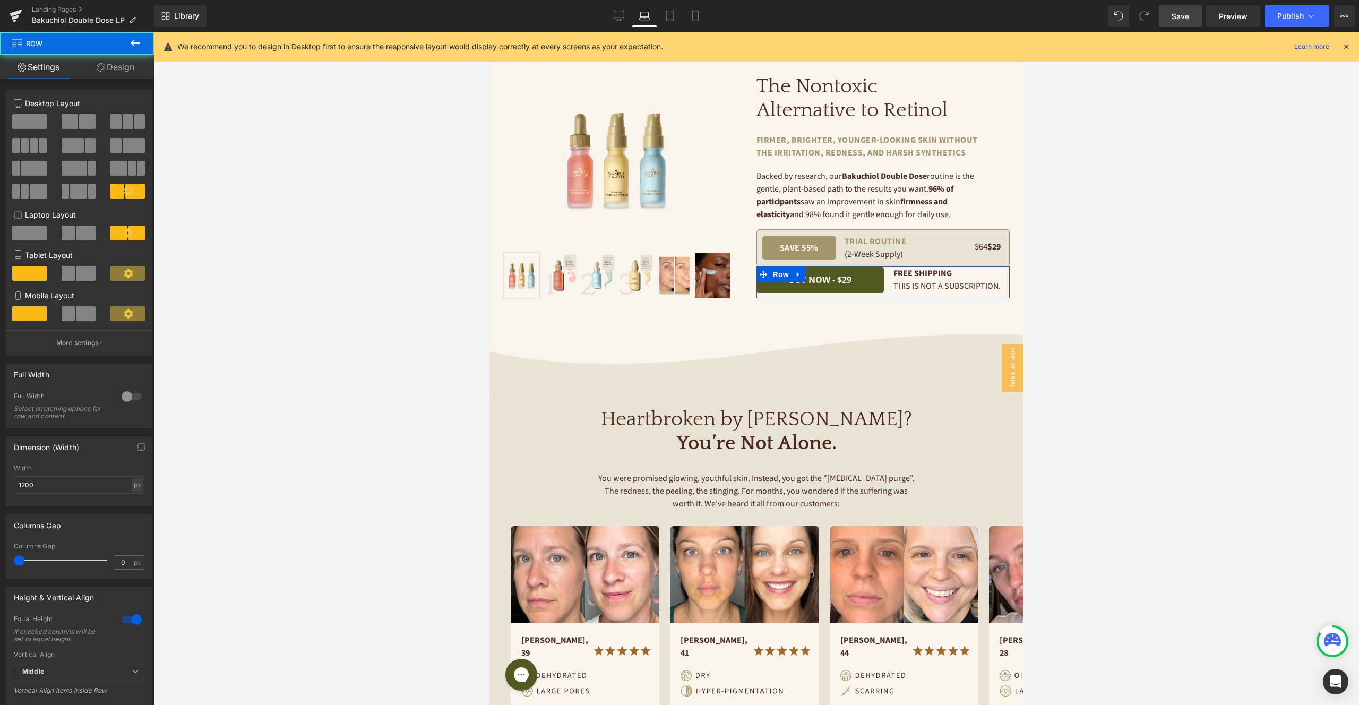
click at [113, 66] on link "Design" at bounding box center [115, 67] width 77 height 24
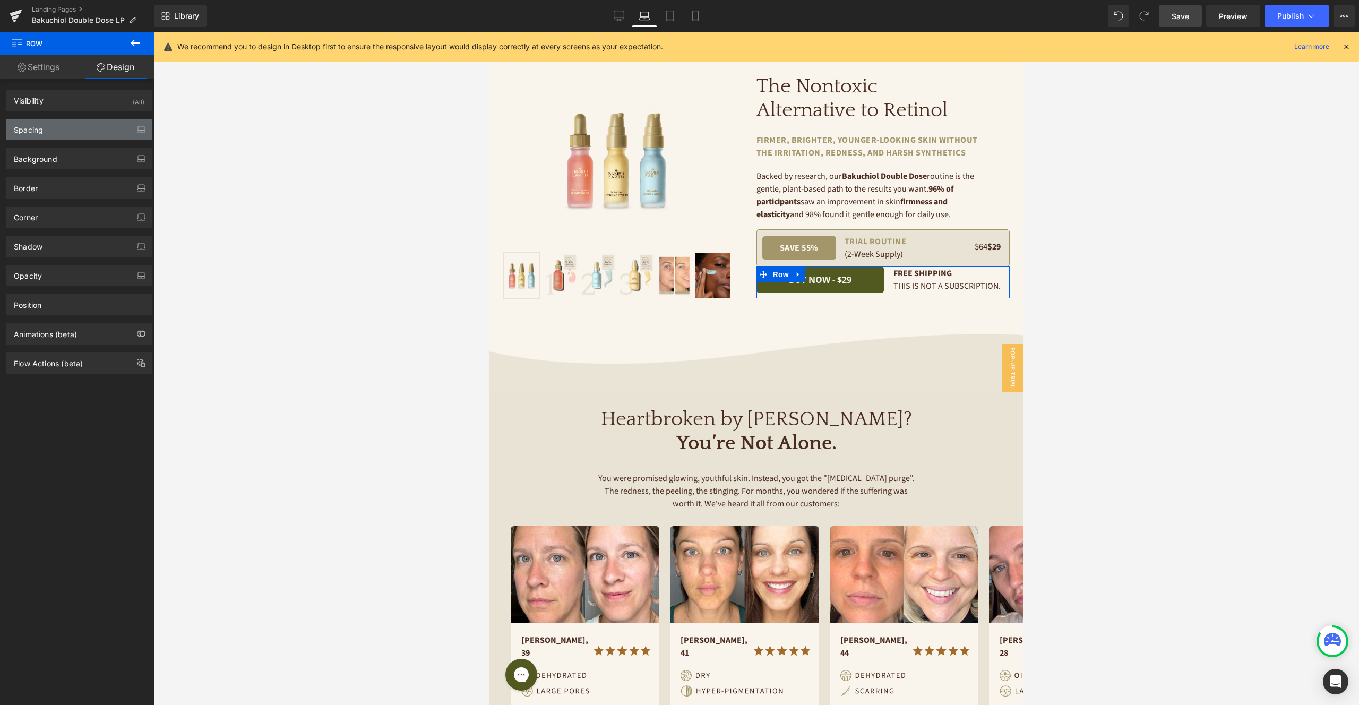
click at [79, 132] on div "Spacing" at bounding box center [78, 129] width 145 height 20
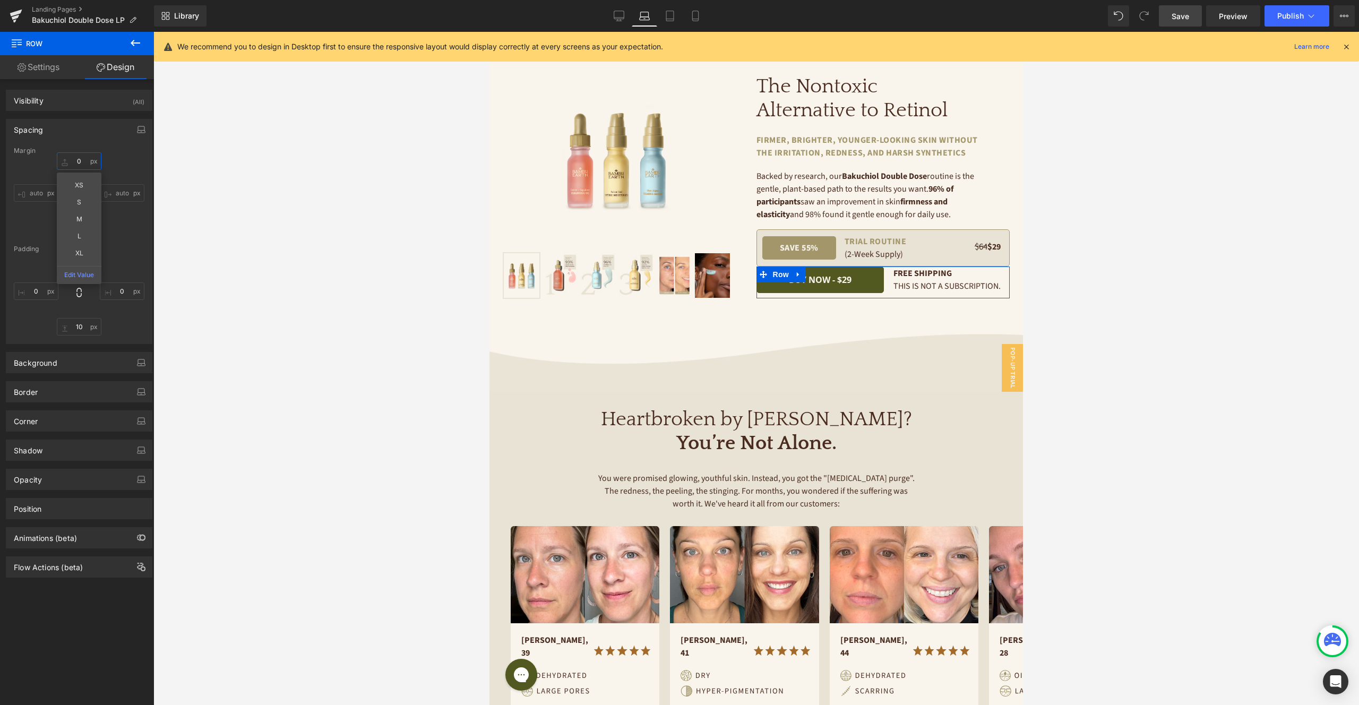
click at [81, 158] on input "text" at bounding box center [79, 161] width 45 height 18
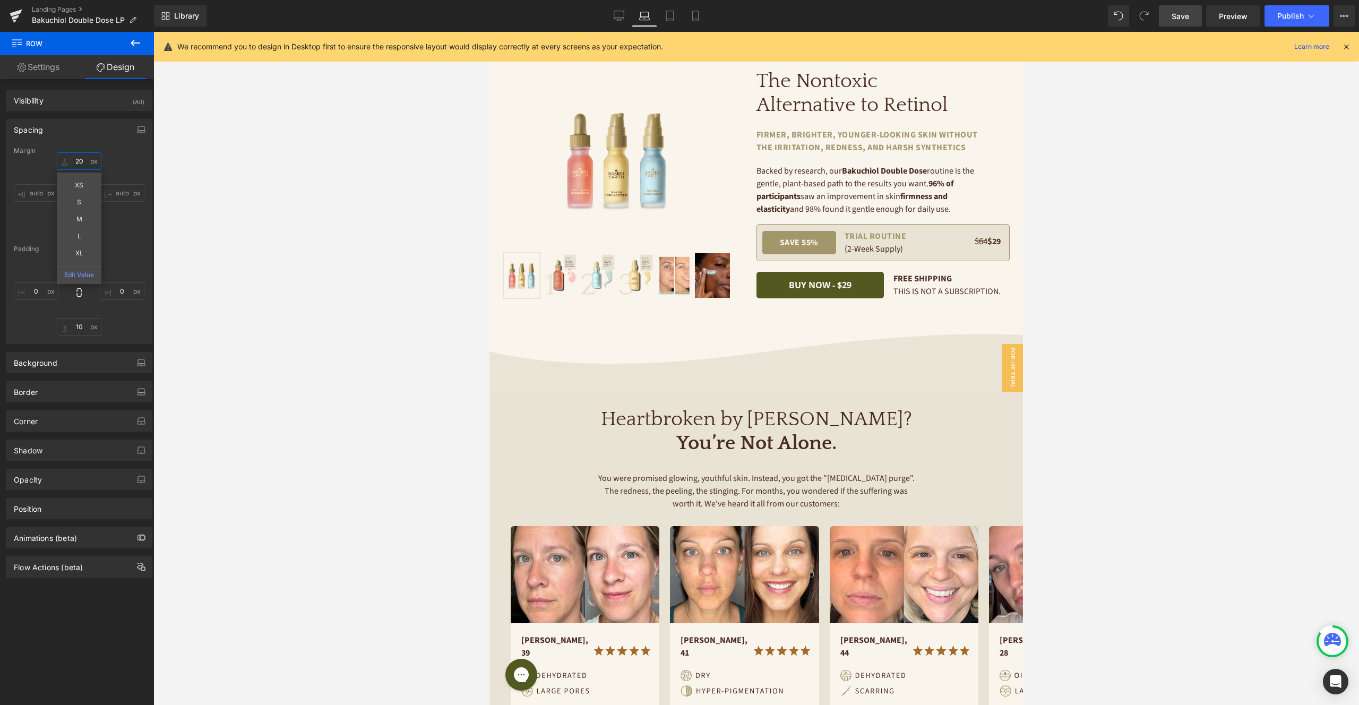
type input "20"
drag, startPoint x: 1186, startPoint y: 21, endPoint x: 329, endPoint y: 55, distance: 858.4
click at [1186, 21] on span "Save" at bounding box center [1180, 16] width 18 height 11
click at [622, 19] on icon at bounding box center [619, 16] width 11 height 11
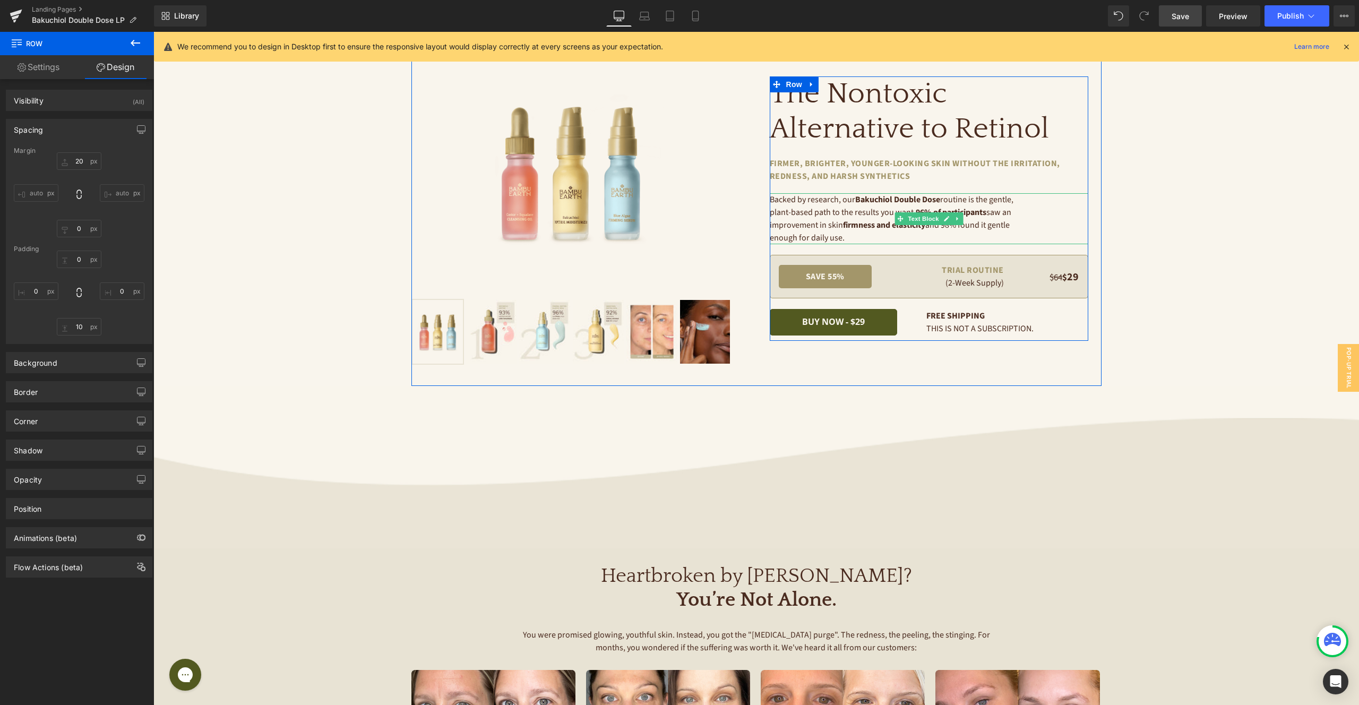
scroll to position [15, 0]
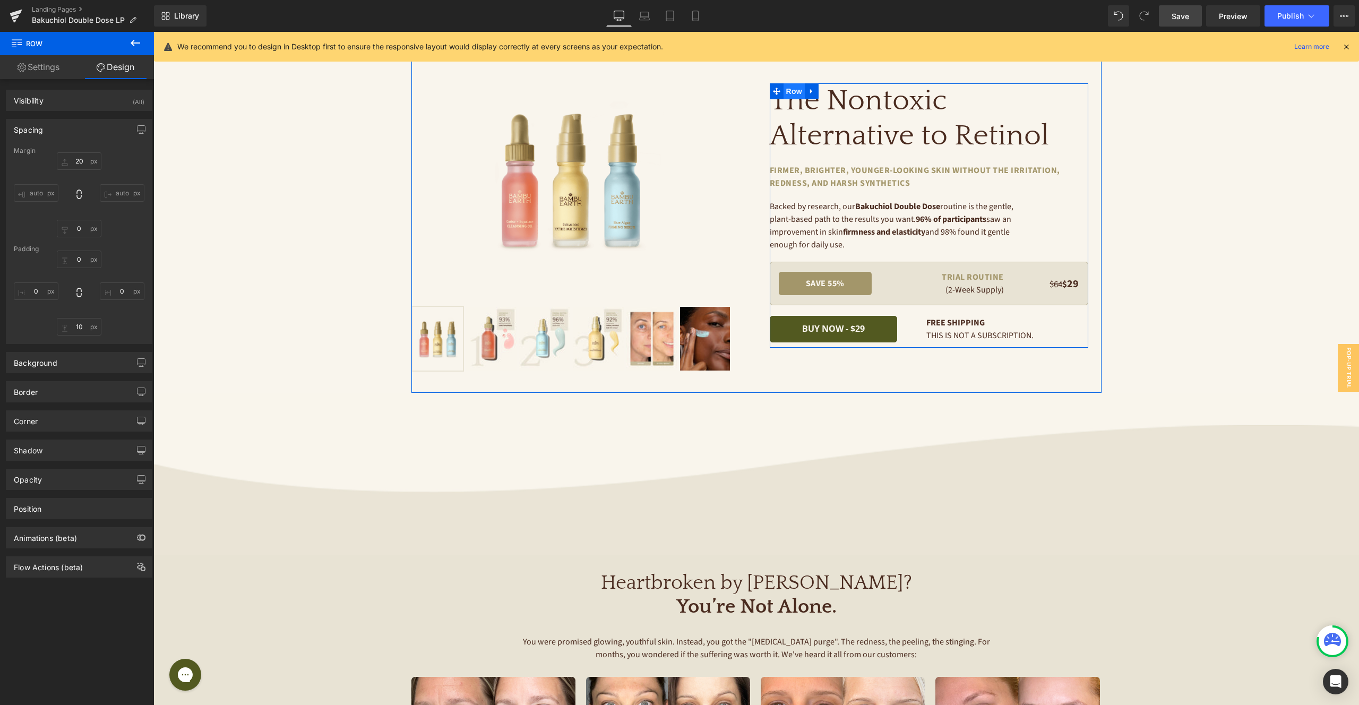
click at [795, 90] on span "Row" at bounding box center [793, 91] width 21 height 16
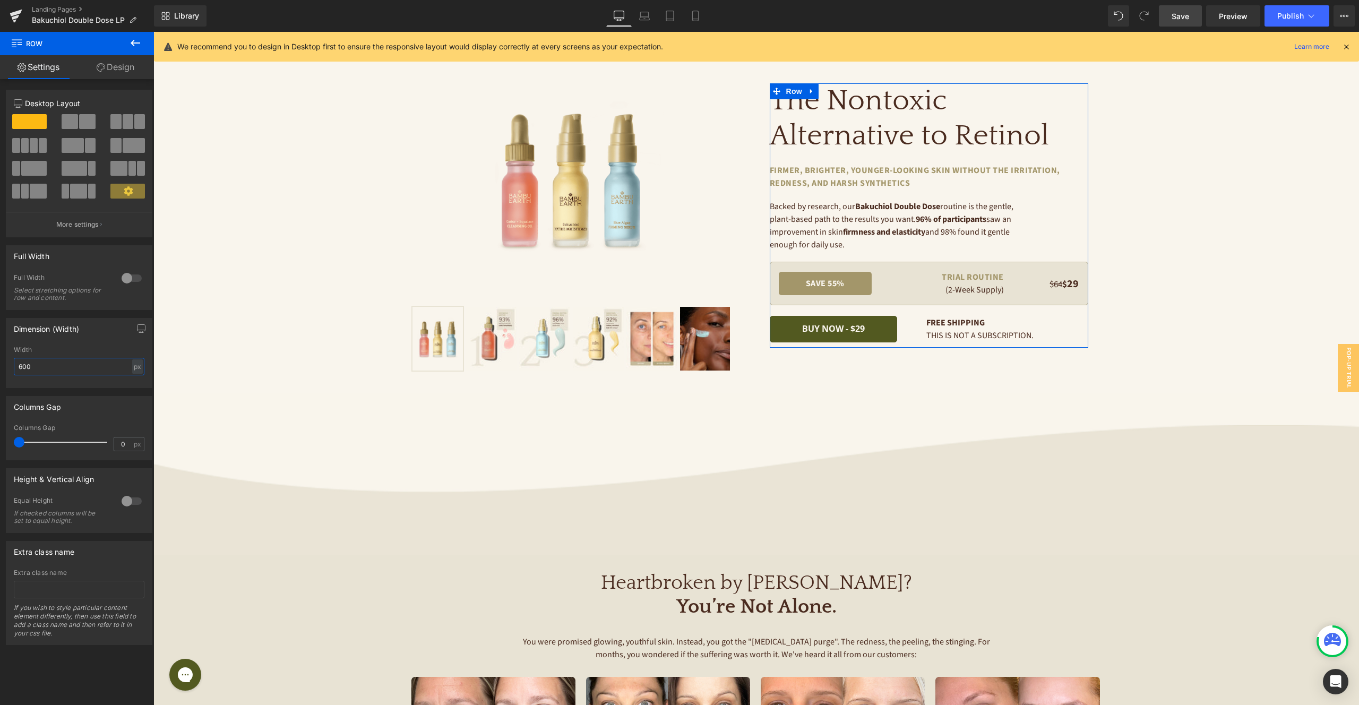
click at [84, 364] on input "600" at bounding box center [79, 367] width 131 height 18
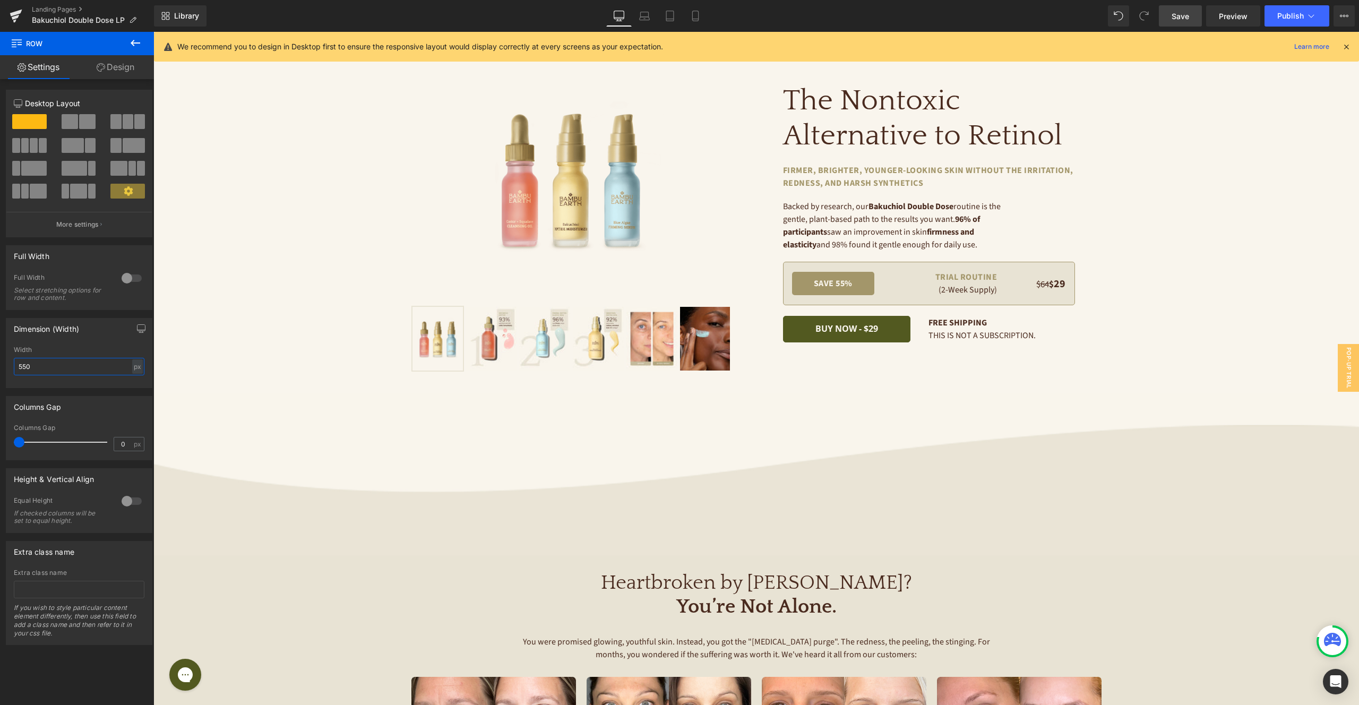
type input "550"
click at [1194, 18] on link "Save" at bounding box center [1180, 15] width 43 height 21
click at [630, 17] on icon at bounding box center [632, 16] width 11 height 11
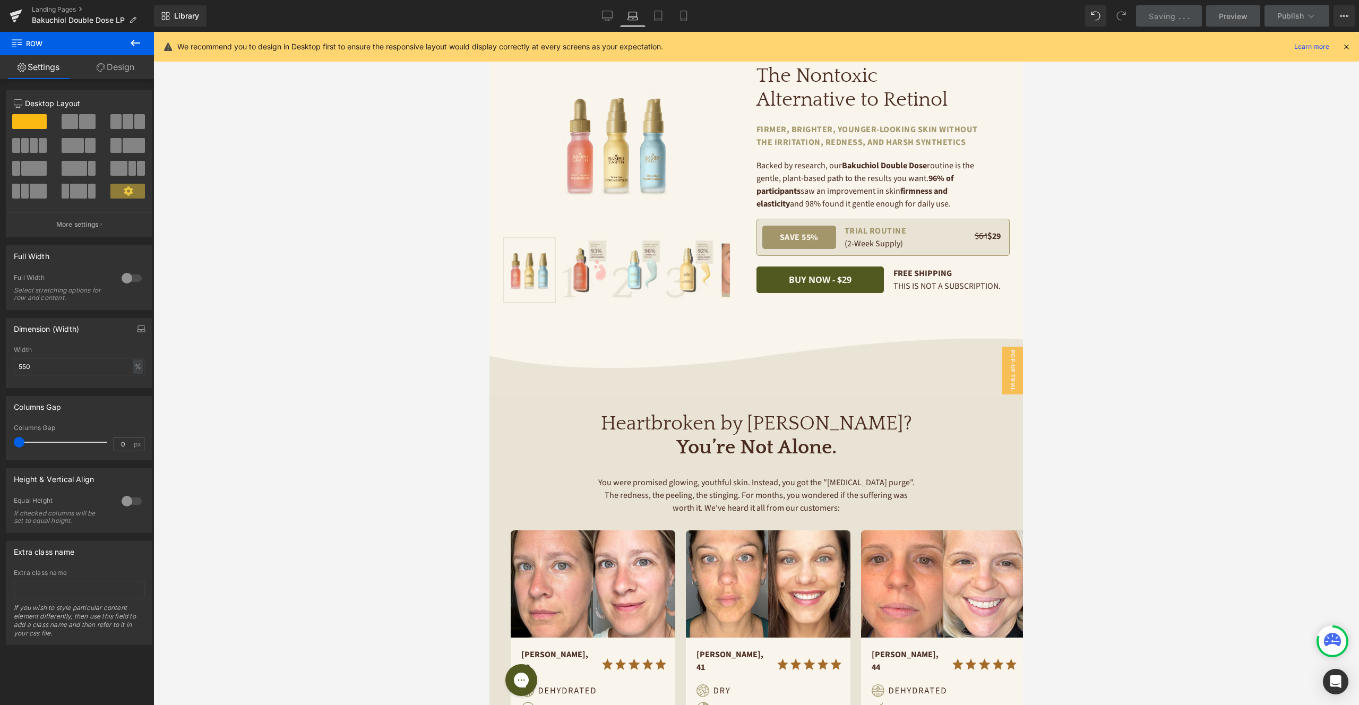
scroll to position [0, 0]
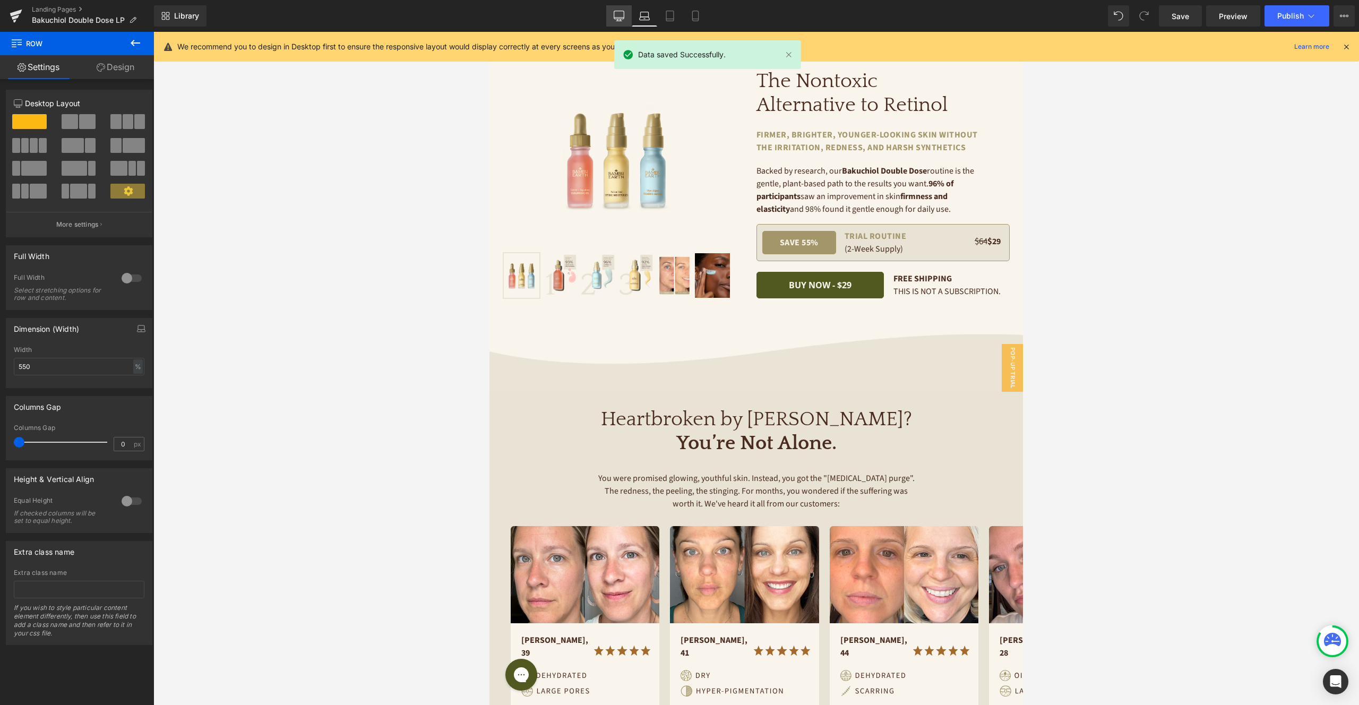
click at [622, 18] on icon at bounding box center [619, 18] width 10 height 0
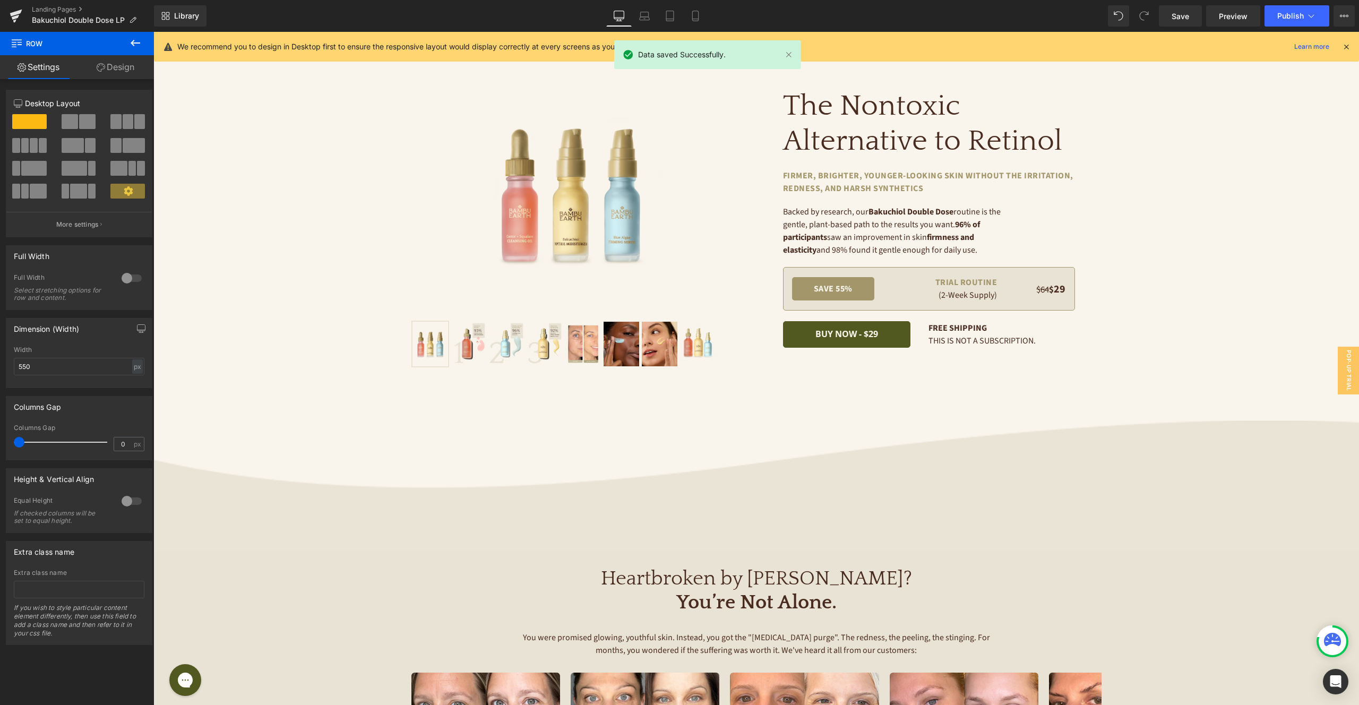
scroll to position [19, 0]
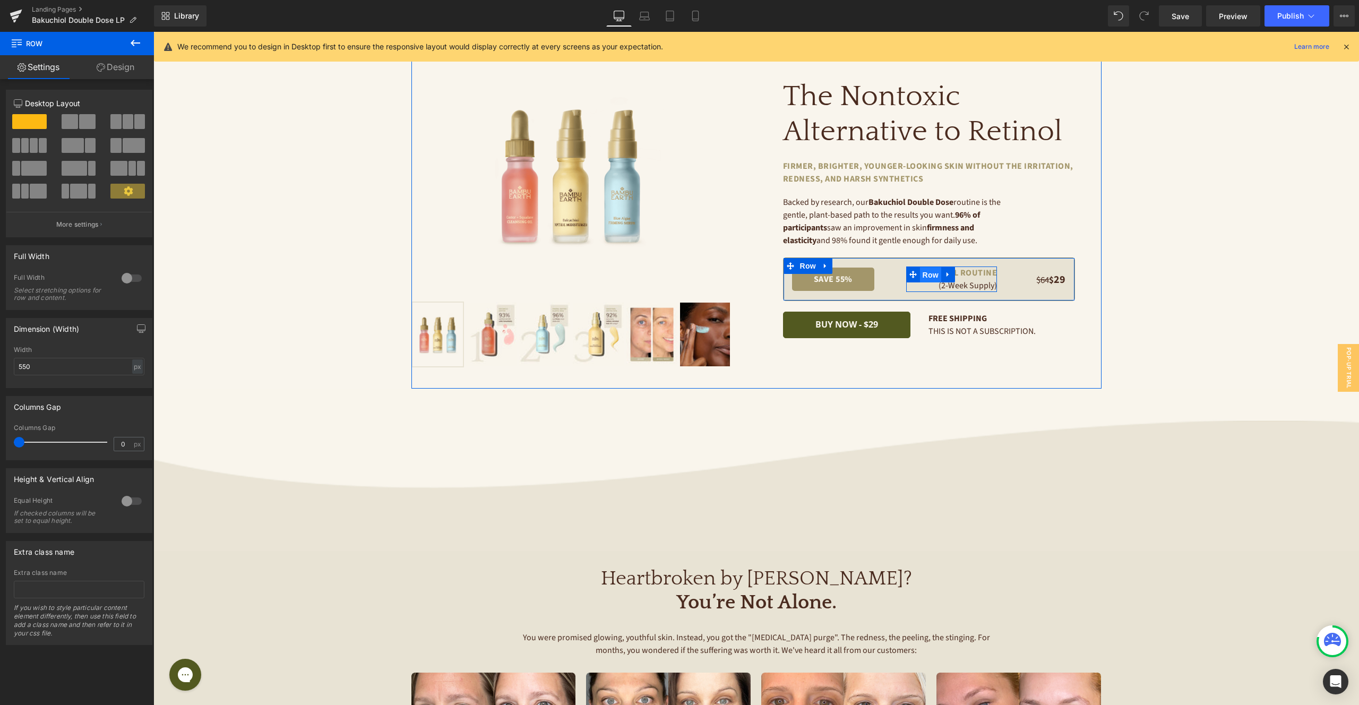
click at [932, 274] on span "Row" at bounding box center [930, 275] width 21 height 16
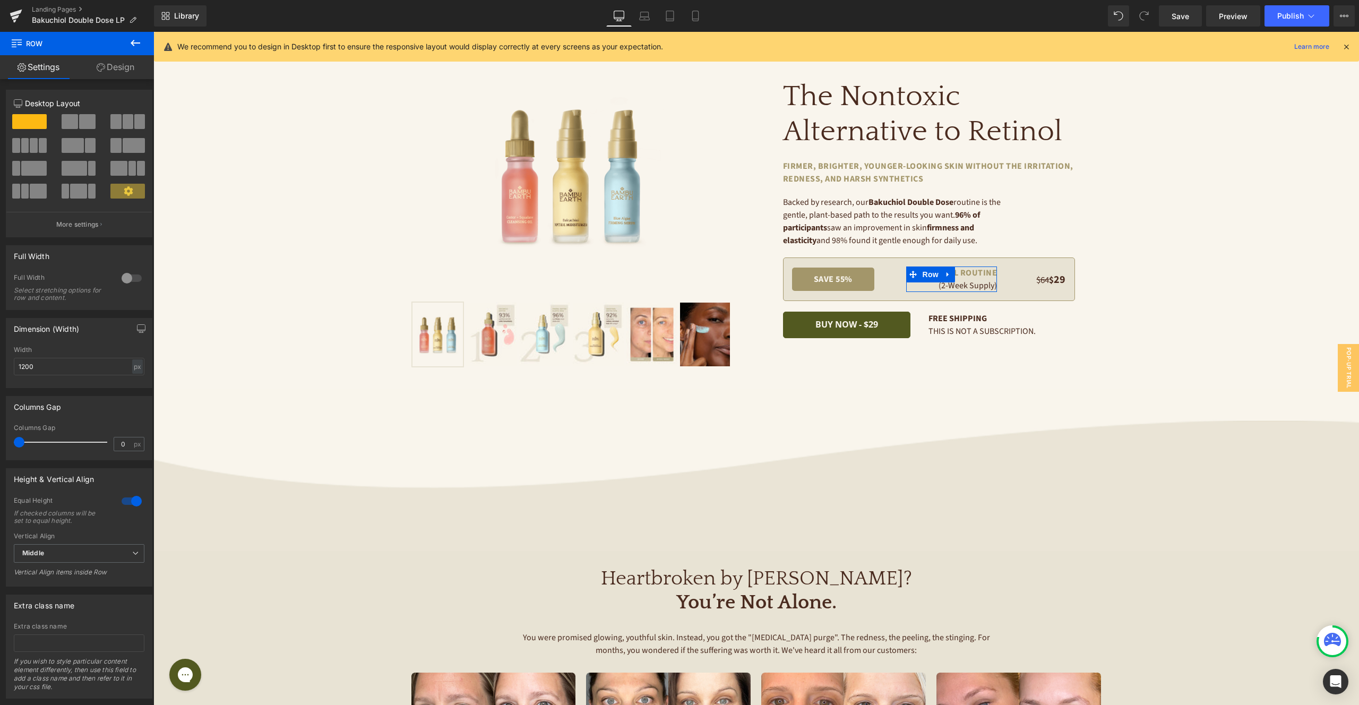
click at [124, 66] on link "Design" at bounding box center [115, 67] width 77 height 24
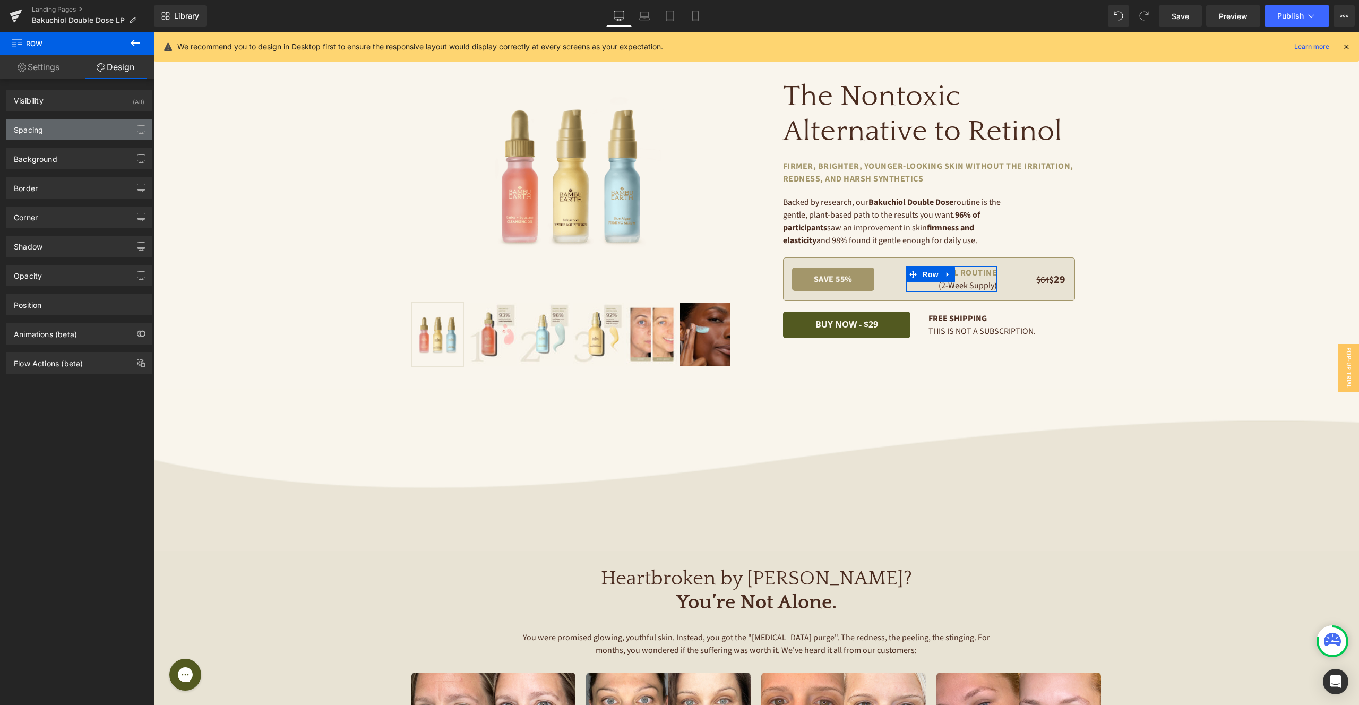
click at [71, 130] on div "Spacing" at bounding box center [78, 129] width 145 height 20
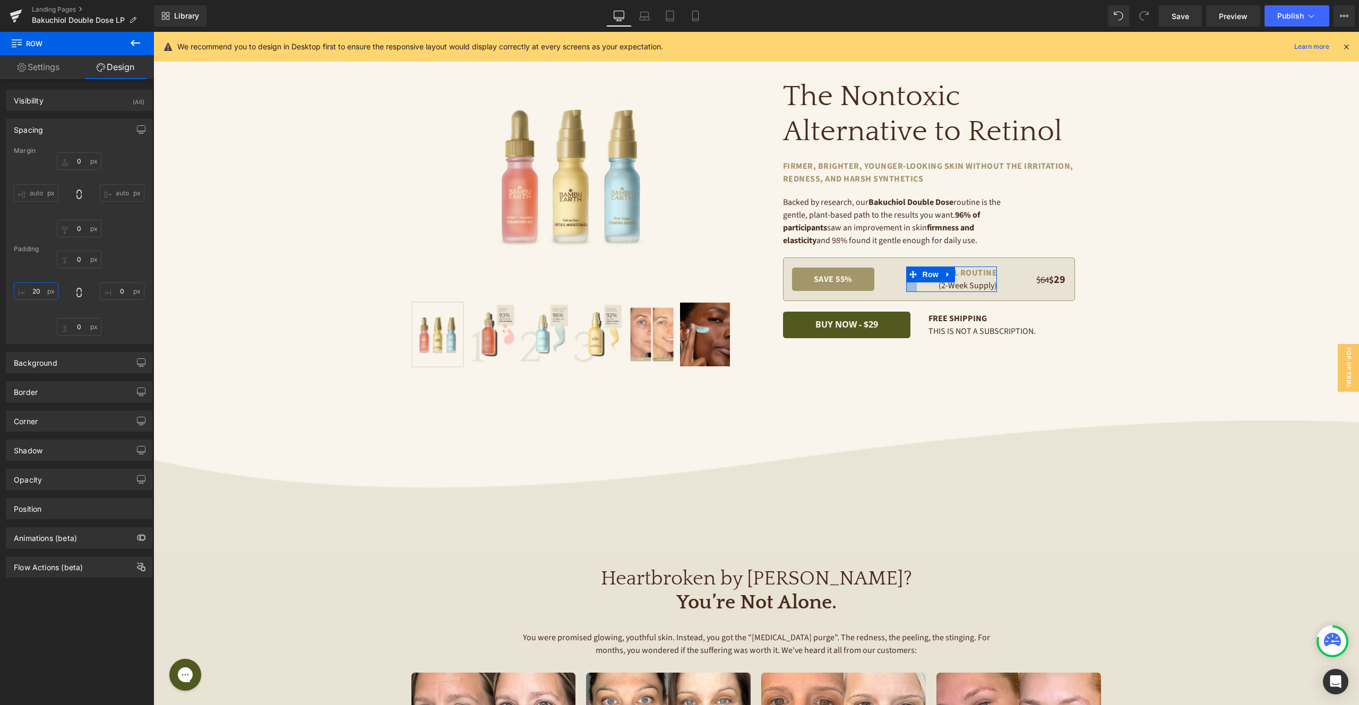
click at [42, 295] on input "20" at bounding box center [36, 291] width 45 height 18
click at [956, 285] on span "Text Block" at bounding box center [945, 286] width 35 height 13
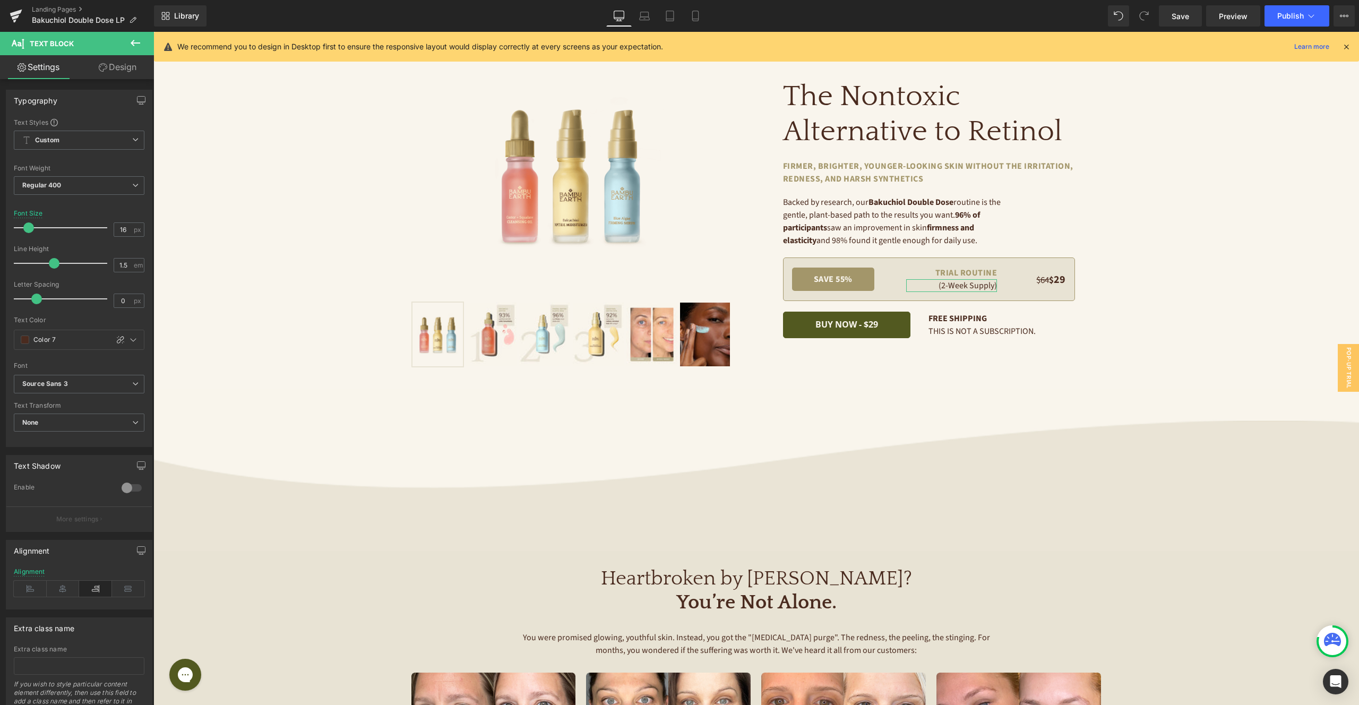
click at [130, 63] on link "Design" at bounding box center [117, 67] width 77 height 24
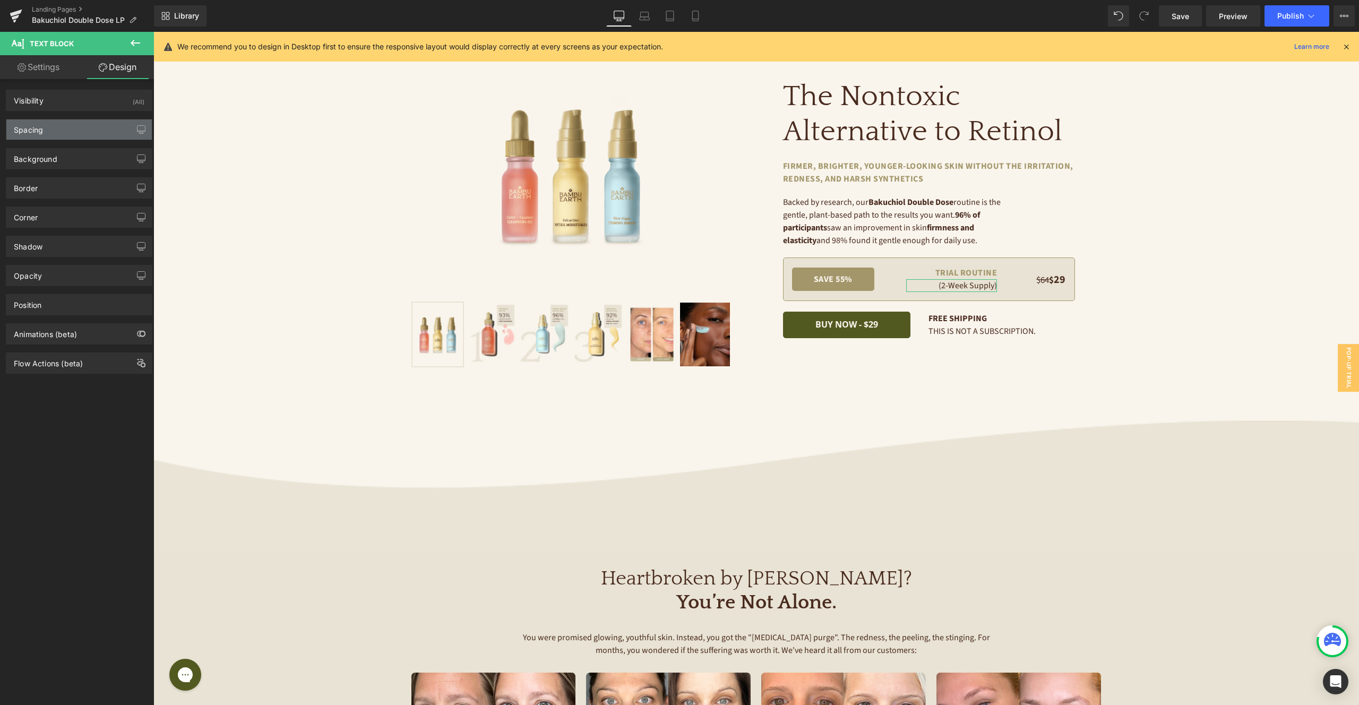
click at [55, 130] on div "Spacing" at bounding box center [78, 129] width 145 height 20
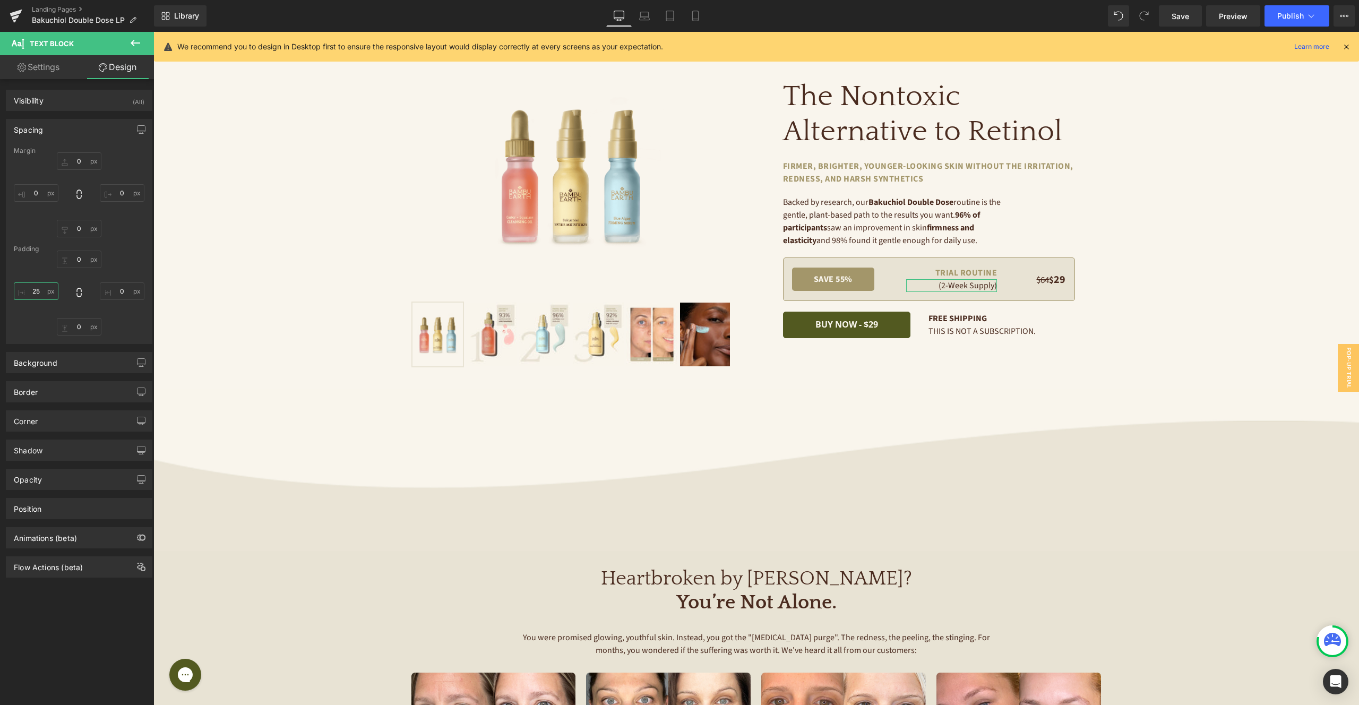
click at [40, 295] on input "text" at bounding box center [36, 291] width 45 height 18
type input "25"
click at [959, 272] on span "Text Block" at bounding box center [945, 272] width 35 height 13
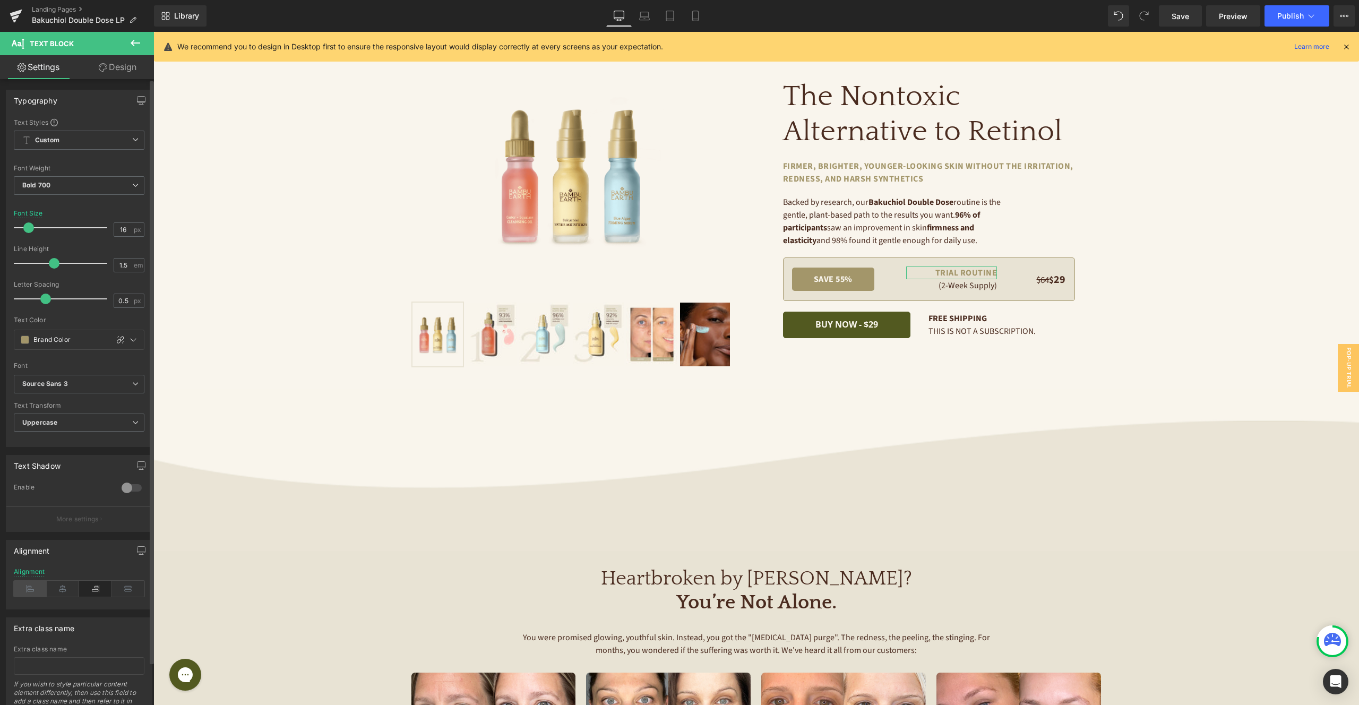
click at [38, 589] on icon at bounding box center [30, 589] width 33 height 16
drag, startPoint x: 951, startPoint y: 286, endPoint x: 894, endPoint y: 294, distance: 56.8
click at [951, 286] on span "Text Block" at bounding box center [945, 285] width 35 height 13
click at [33, 587] on icon at bounding box center [30, 589] width 33 height 16
click at [935, 274] on span "Row" at bounding box center [930, 275] width 21 height 16
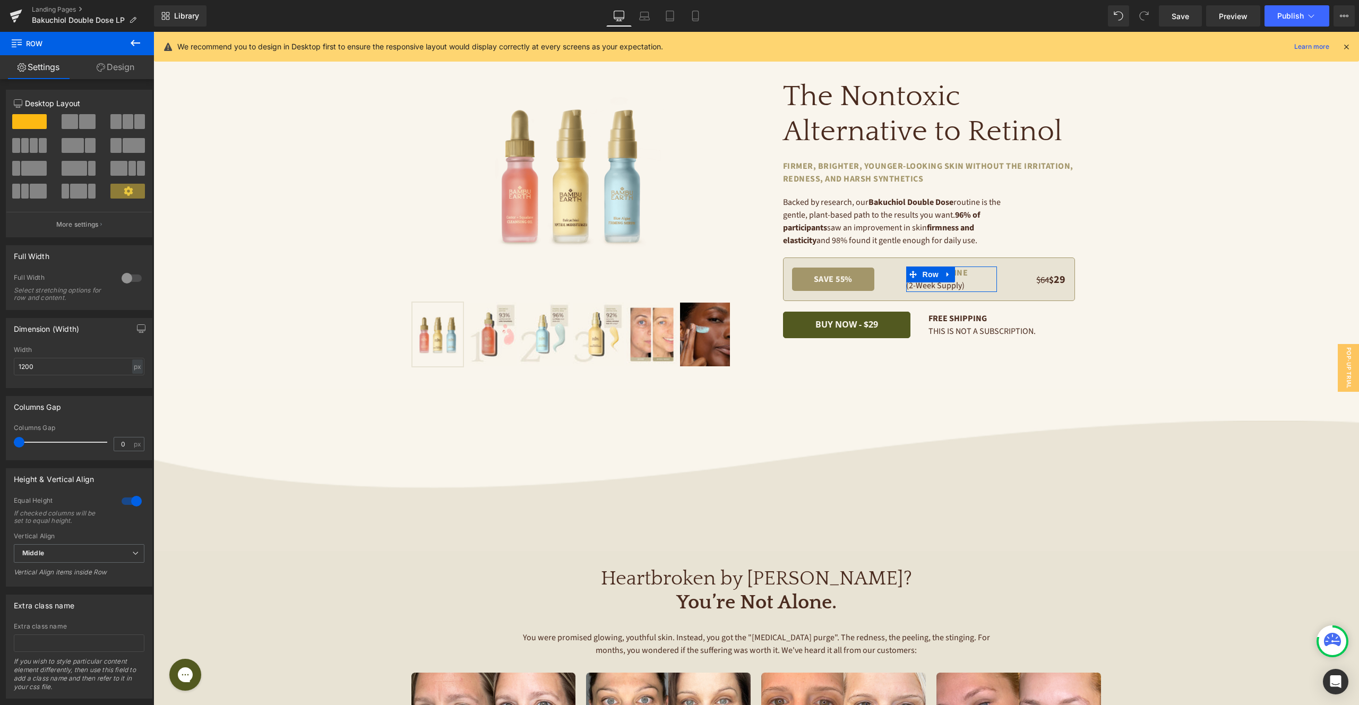
click at [133, 72] on link "Design" at bounding box center [115, 67] width 77 height 24
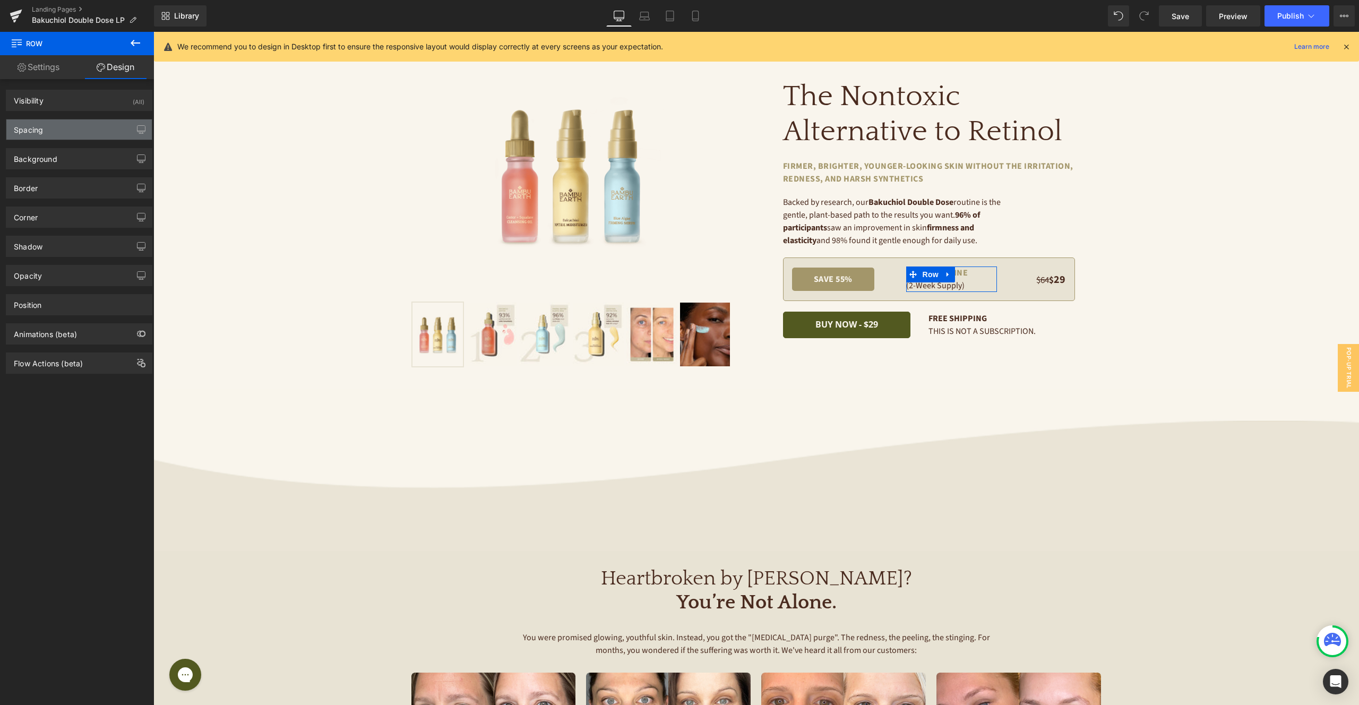
click at [80, 120] on div "Spacing" at bounding box center [78, 129] width 145 height 20
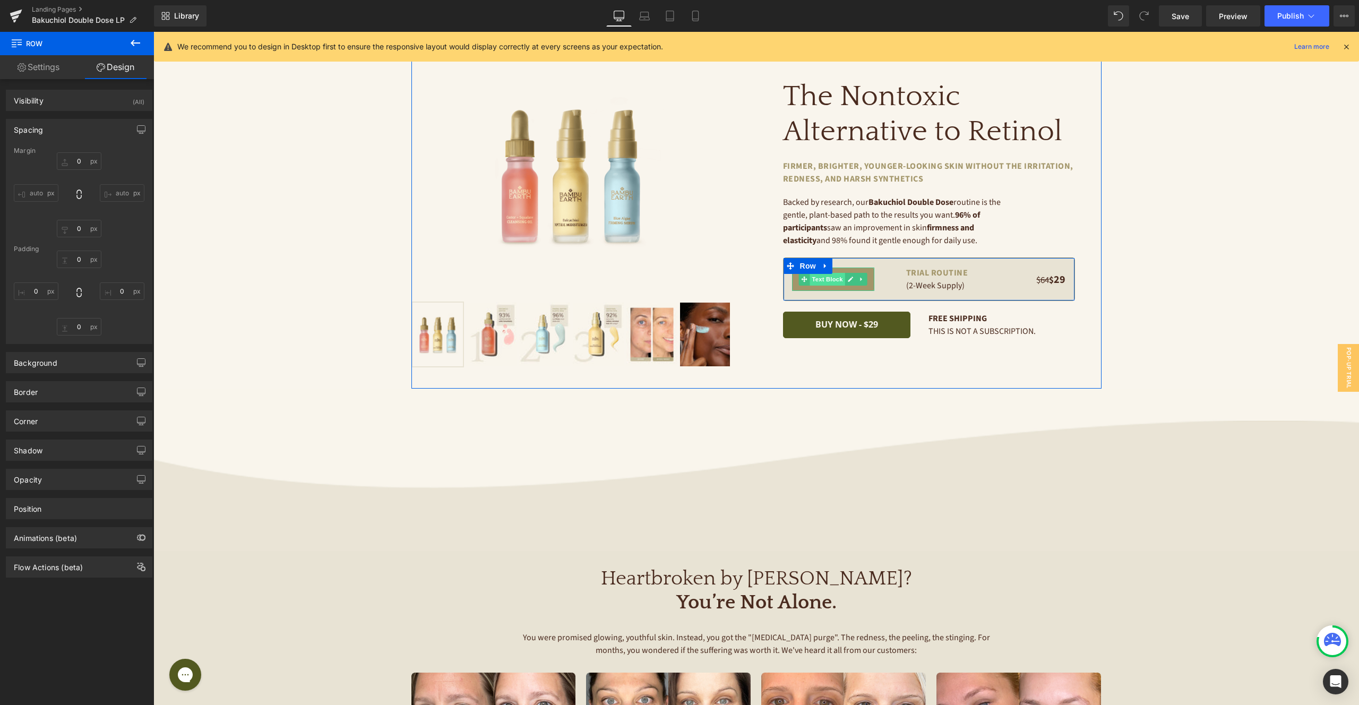
click at [830, 280] on span "Text Block" at bounding box center [826, 279] width 35 height 13
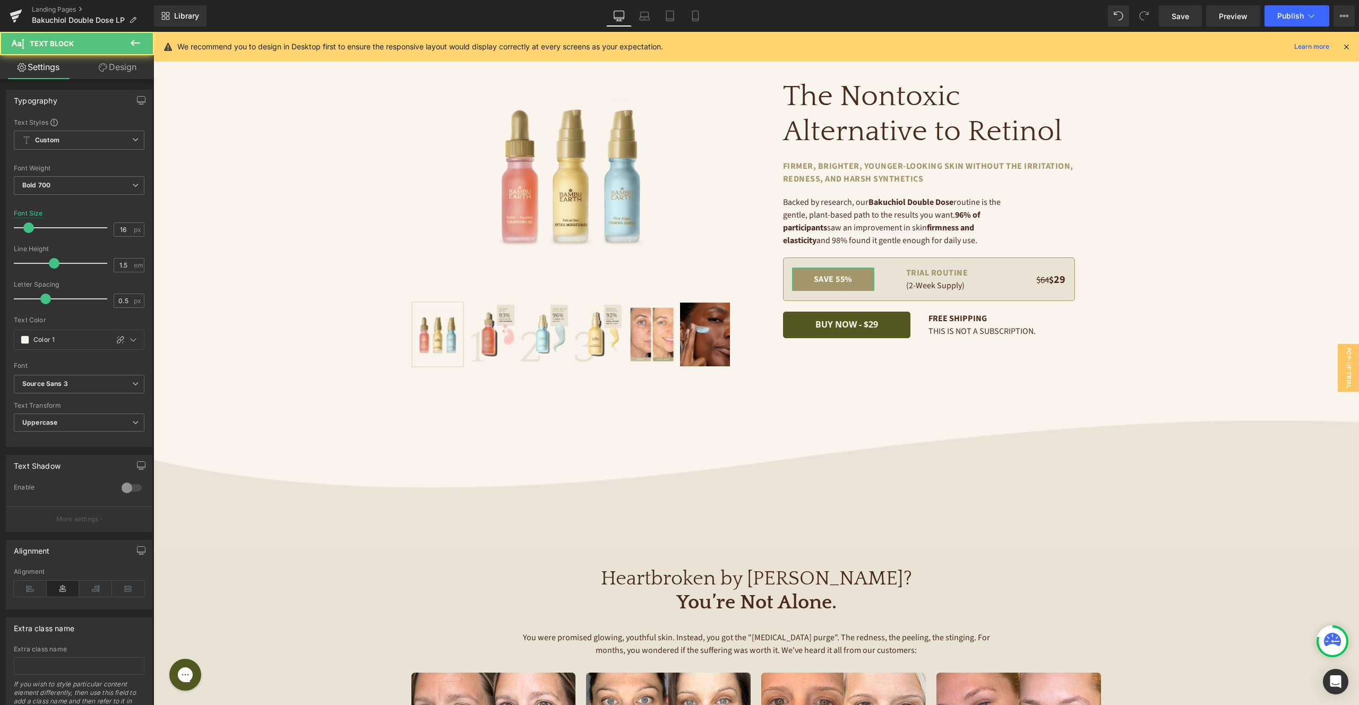
click at [143, 65] on link "Design" at bounding box center [117, 67] width 77 height 24
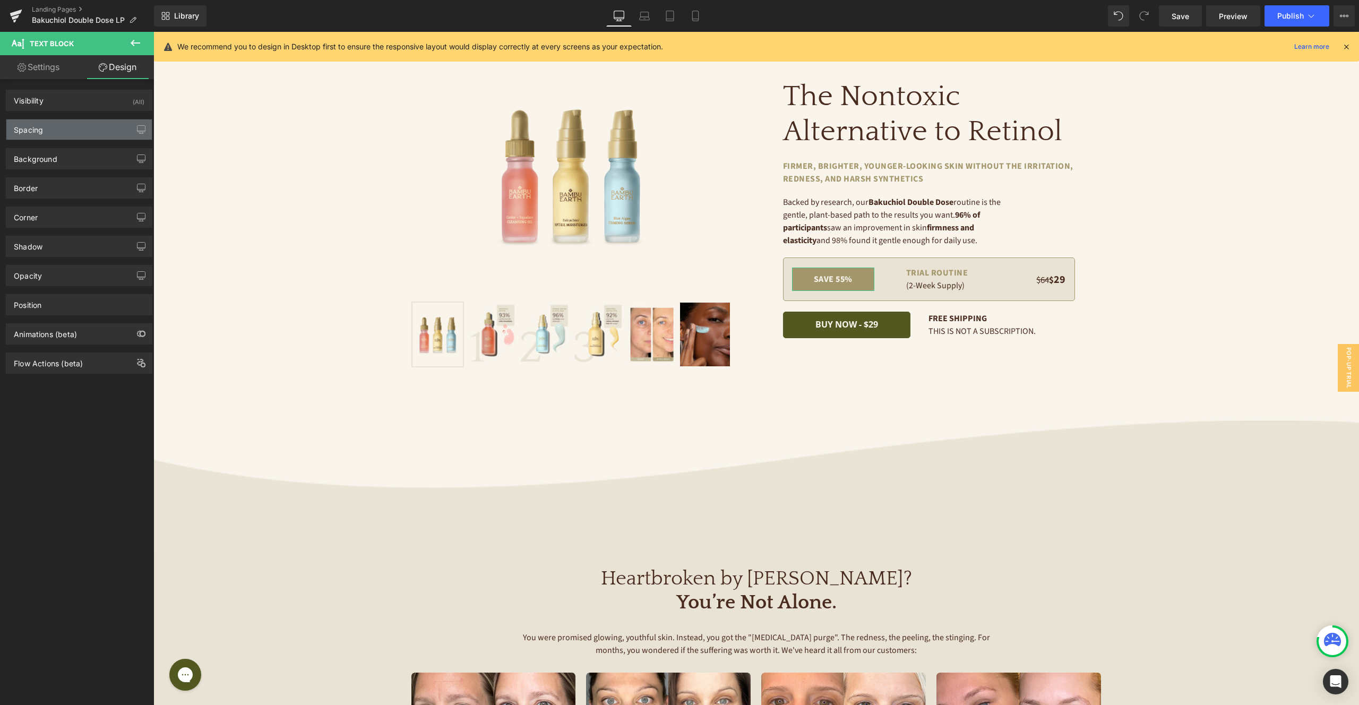
drag, startPoint x: 95, startPoint y: 130, endPoint x: 93, endPoint y: 135, distance: 5.5
click at [94, 130] on div "Spacing" at bounding box center [78, 129] width 145 height 20
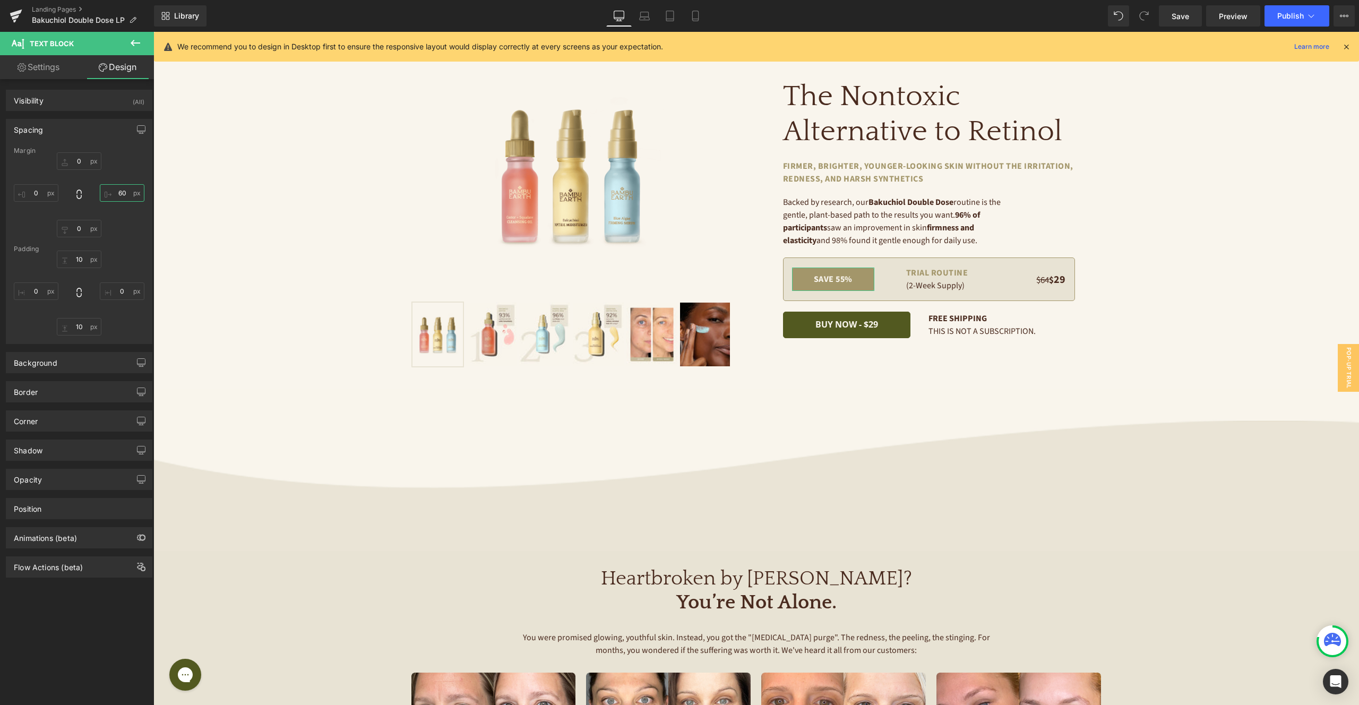
click at [118, 191] on input "60" at bounding box center [122, 193] width 45 height 18
type input "20"
click at [1191, 15] on link "Save" at bounding box center [1180, 15] width 43 height 21
click at [636, 16] on icon at bounding box center [632, 16] width 11 height 11
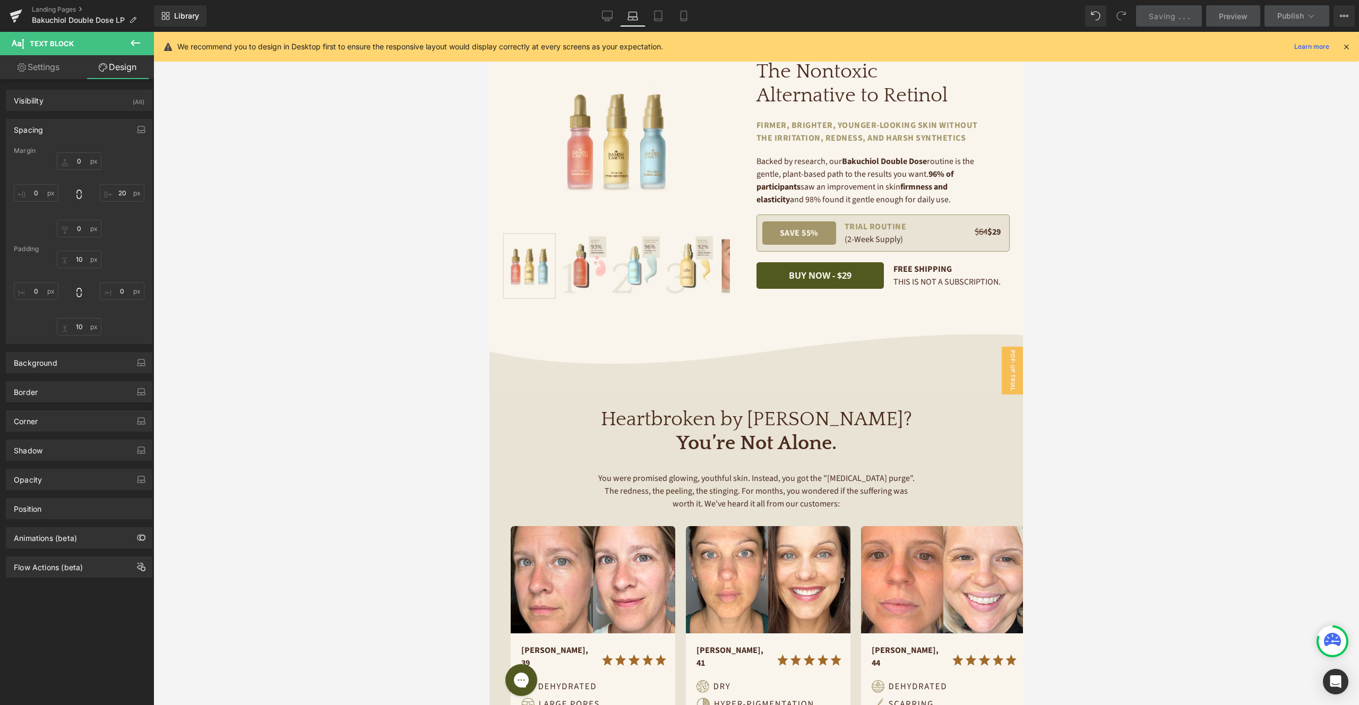
scroll to position [0, 0]
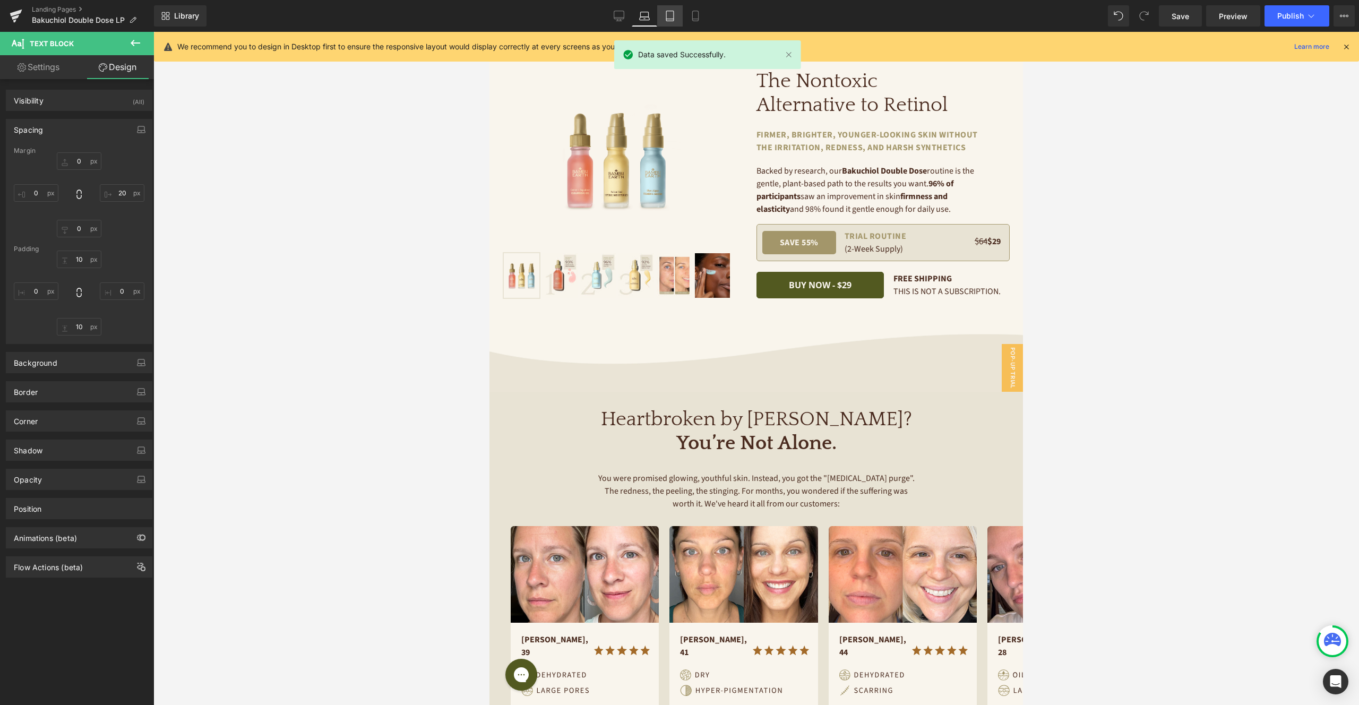
click at [677, 20] on link "Tablet" at bounding box center [669, 15] width 25 height 21
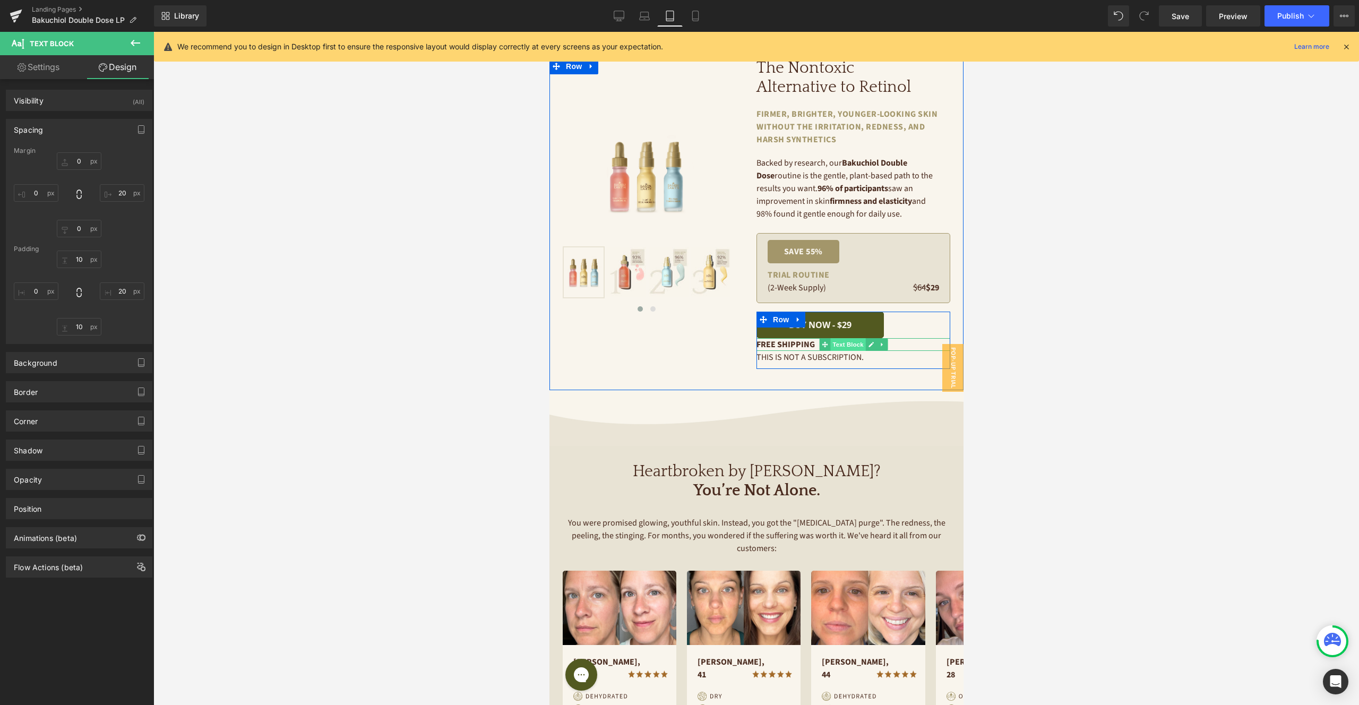
drag, startPoint x: 853, startPoint y: 346, endPoint x: 844, endPoint y: 343, distance: 8.9
click at [853, 346] on span "Text Block" at bounding box center [847, 344] width 35 height 13
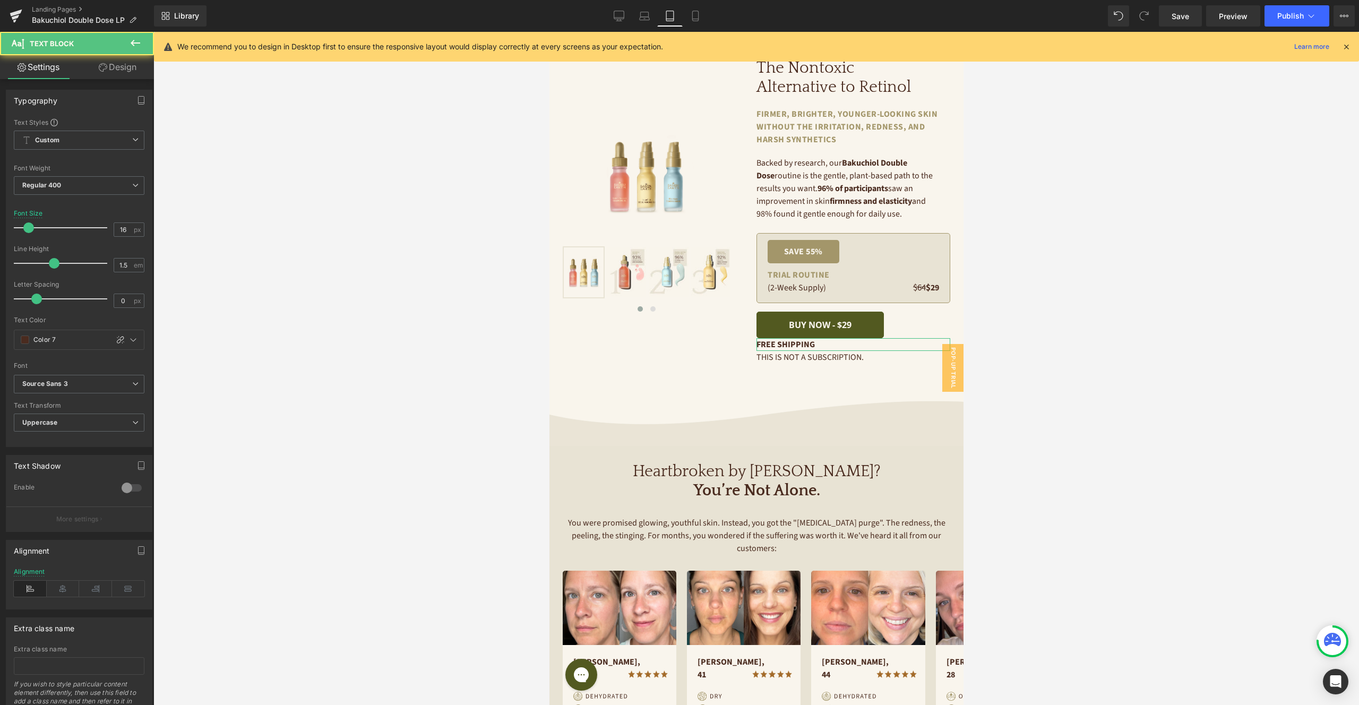
click at [113, 72] on link "Design" at bounding box center [117, 67] width 77 height 24
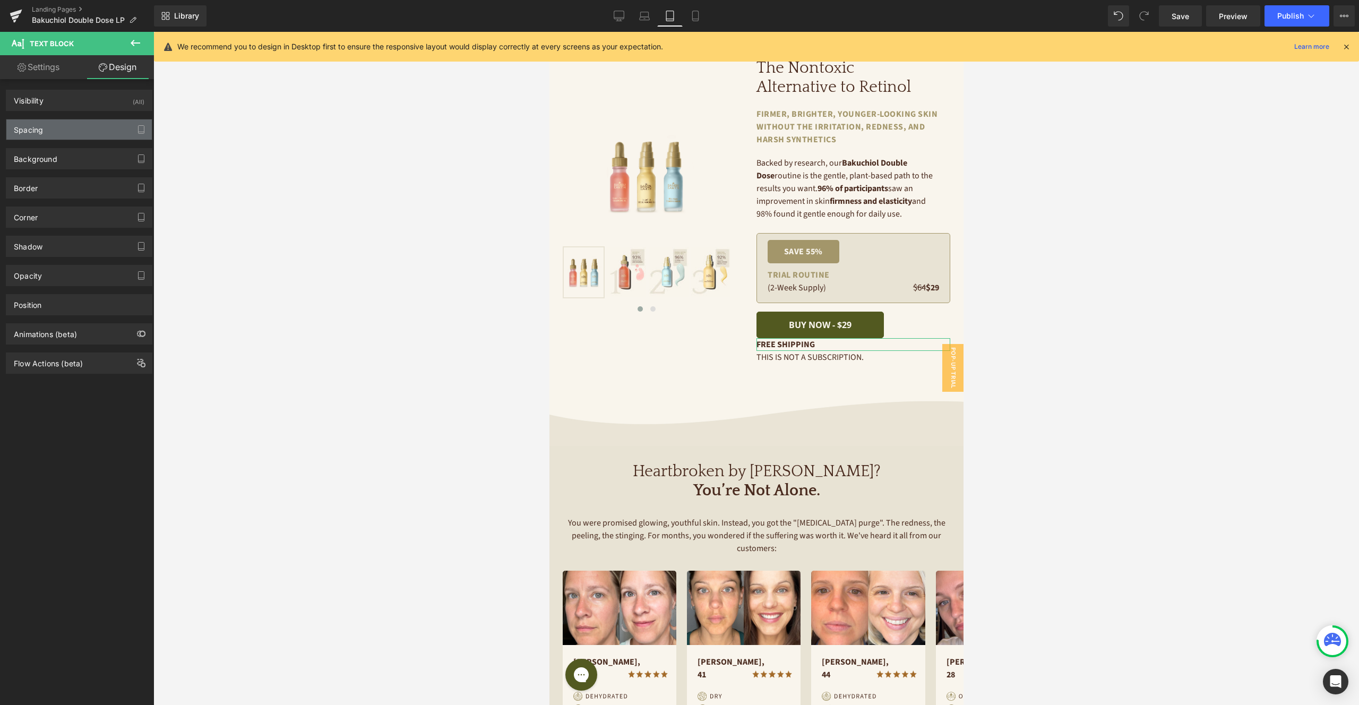
click at [72, 131] on div "Spacing" at bounding box center [78, 129] width 145 height 20
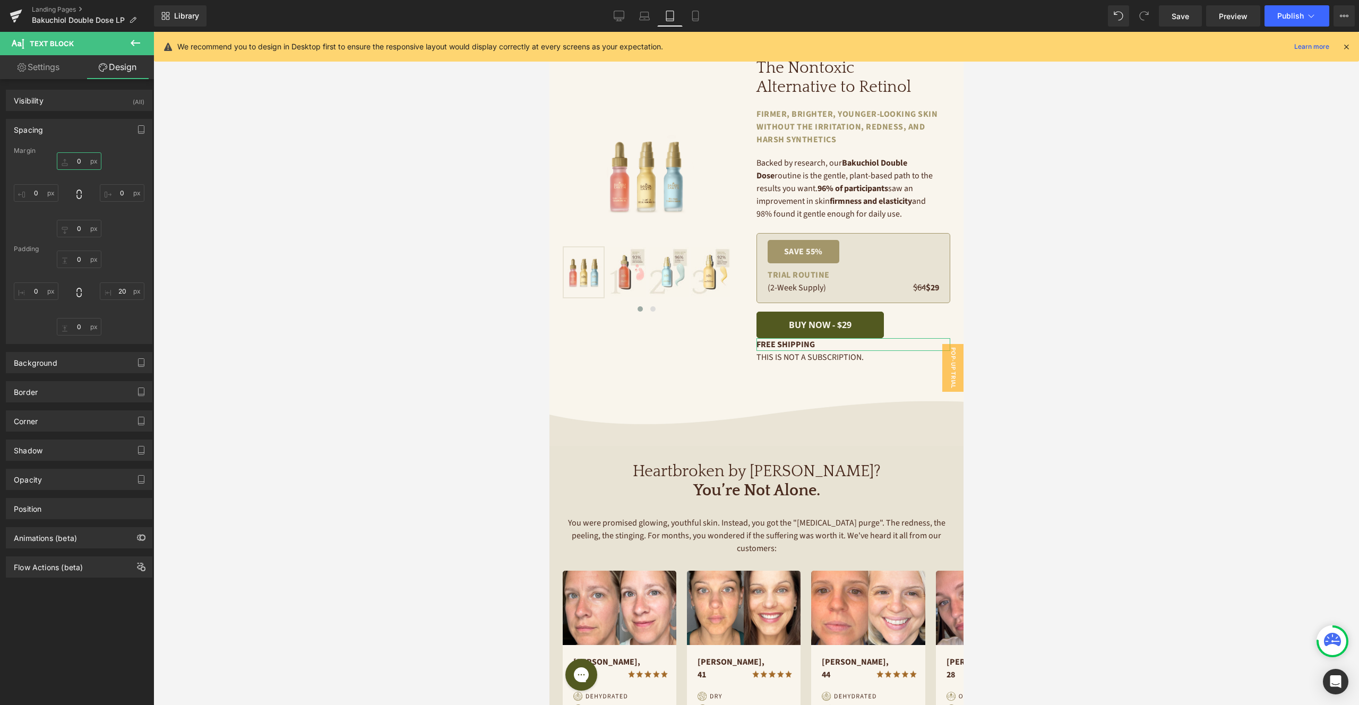
click at [82, 164] on input "0" at bounding box center [79, 161] width 45 height 18
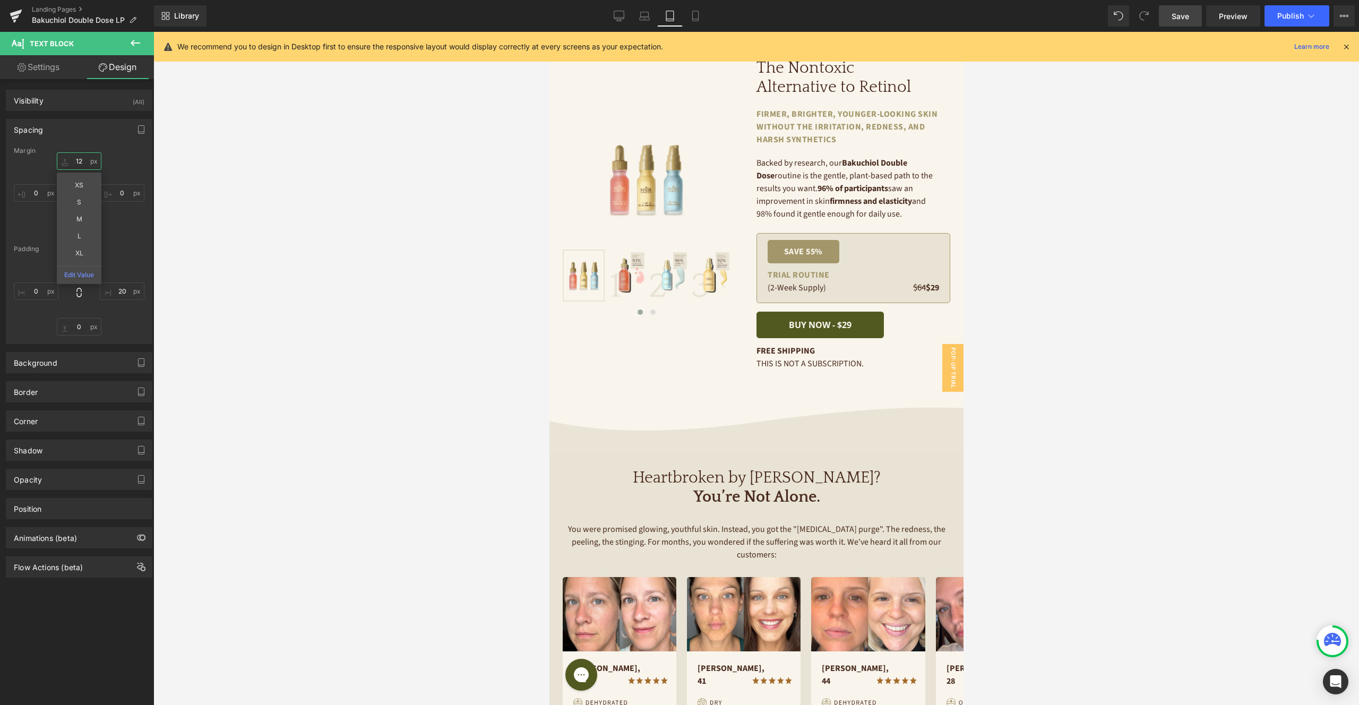
type input "12"
click at [1178, 18] on span "Save" at bounding box center [1180, 16] width 18 height 11
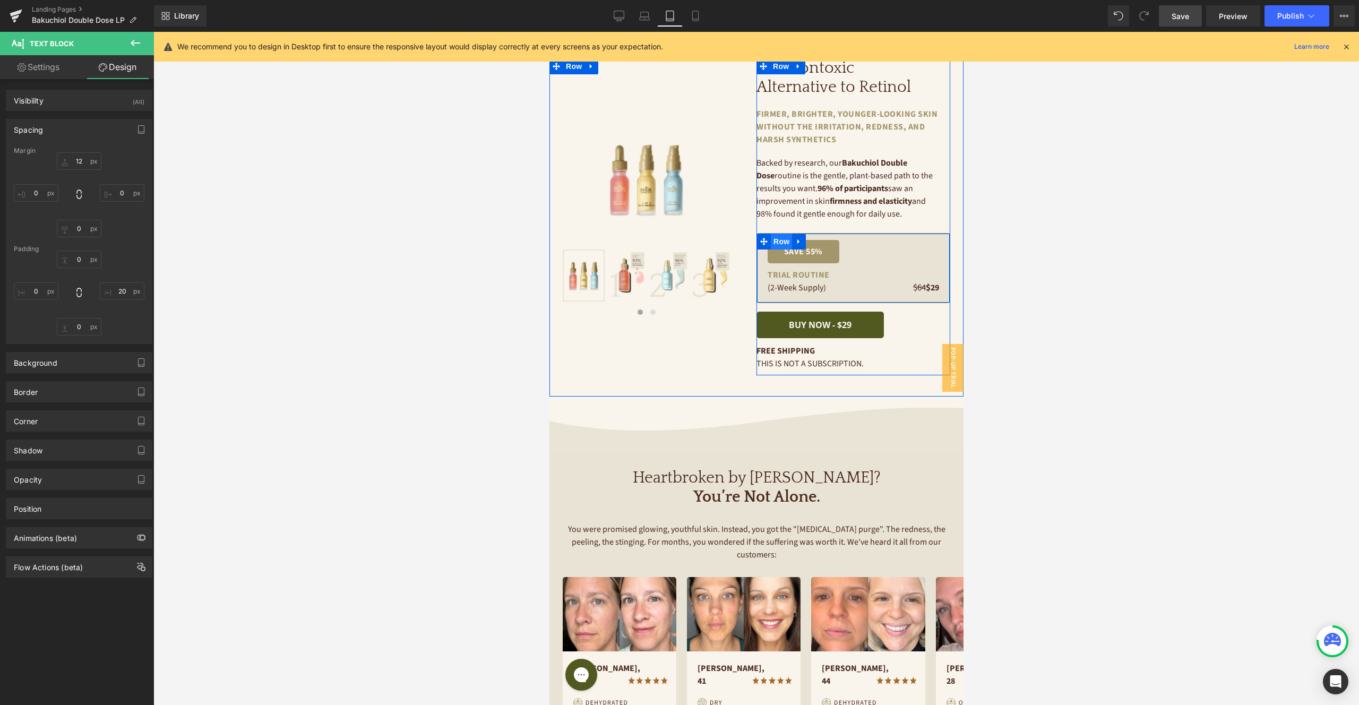
click at [781, 242] on span "Row" at bounding box center [780, 242] width 21 height 16
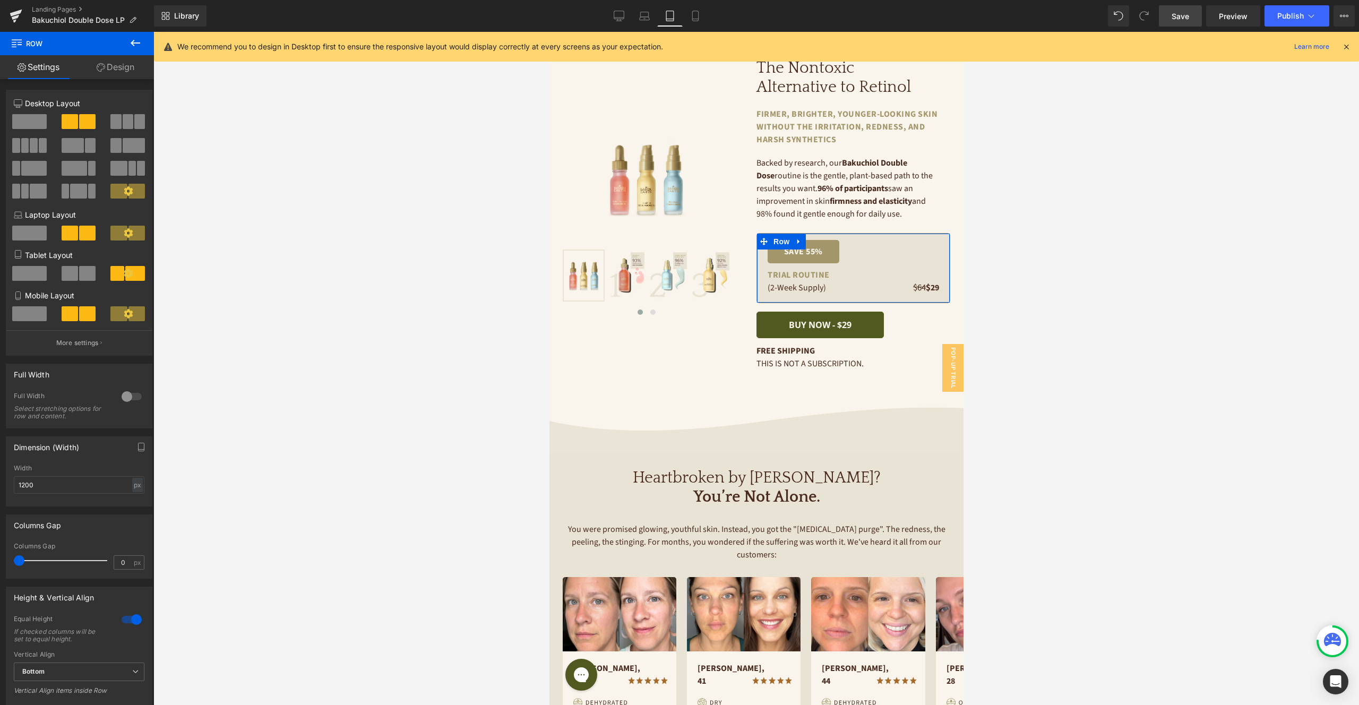
click at [98, 346] on button "More settings" at bounding box center [78, 342] width 145 height 25
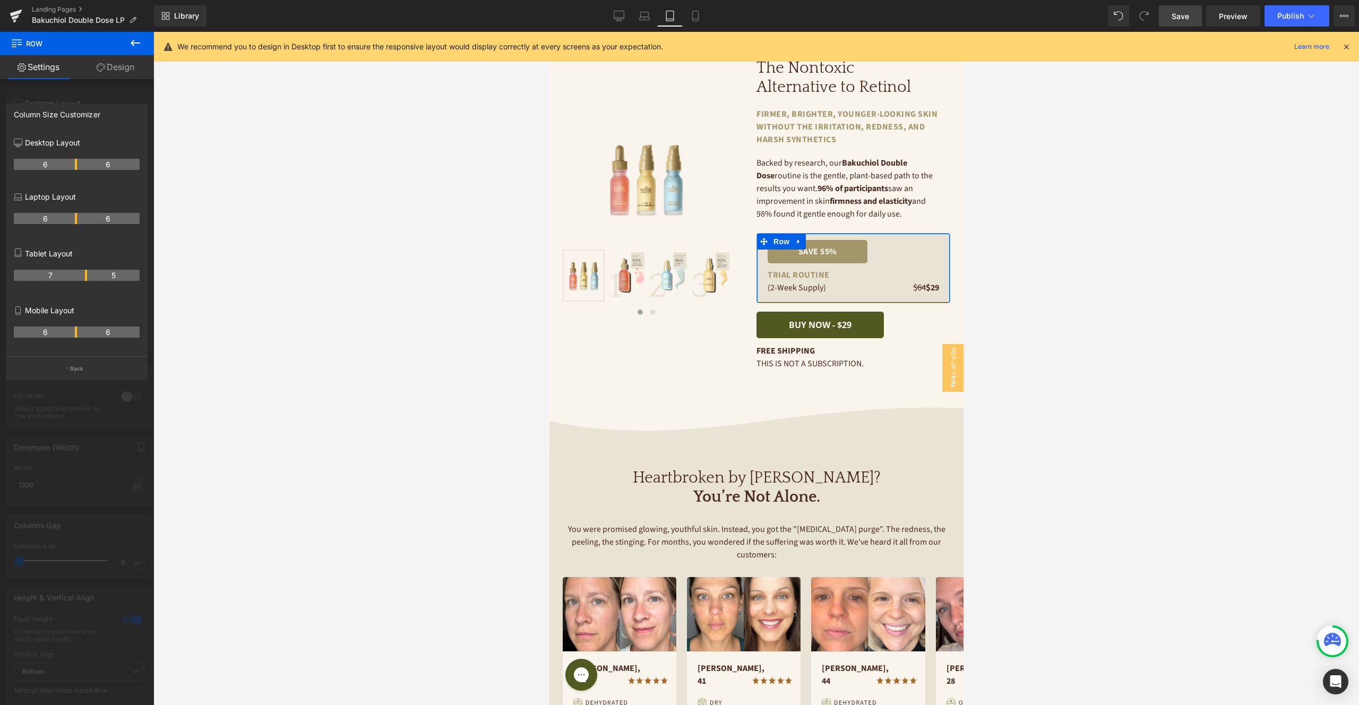
drag, startPoint x: 65, startPoint y: 274, endPoint x: 84, endPoint y: 270, distance: 19.7
click at [84, 270] on th "7" at bounding box center [50, 275] width 73 height 11
click at [1191, 17] on link "Save" at bounding box center [1180, 15] width 43 height 21
click at [676, 18] on link "Mobile" at bounding box center [683, 15] width 25 height 21
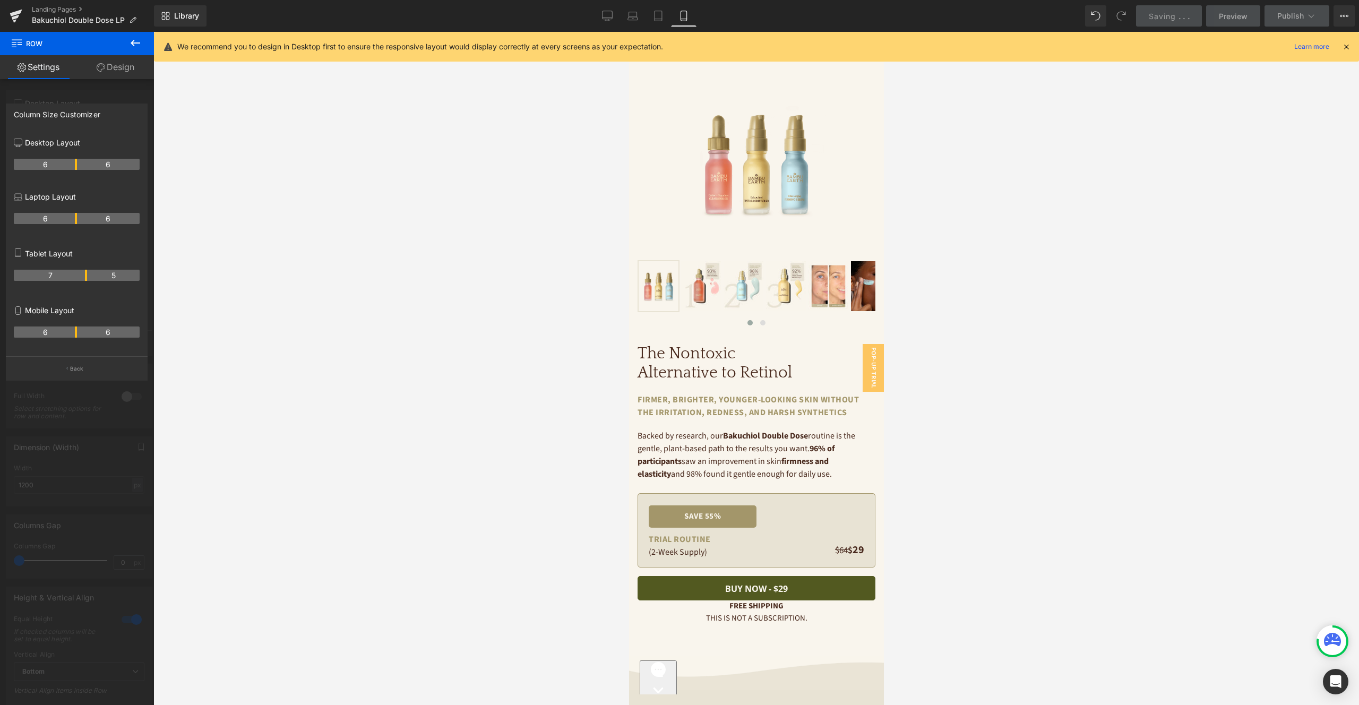
scroll to position [260, 0]
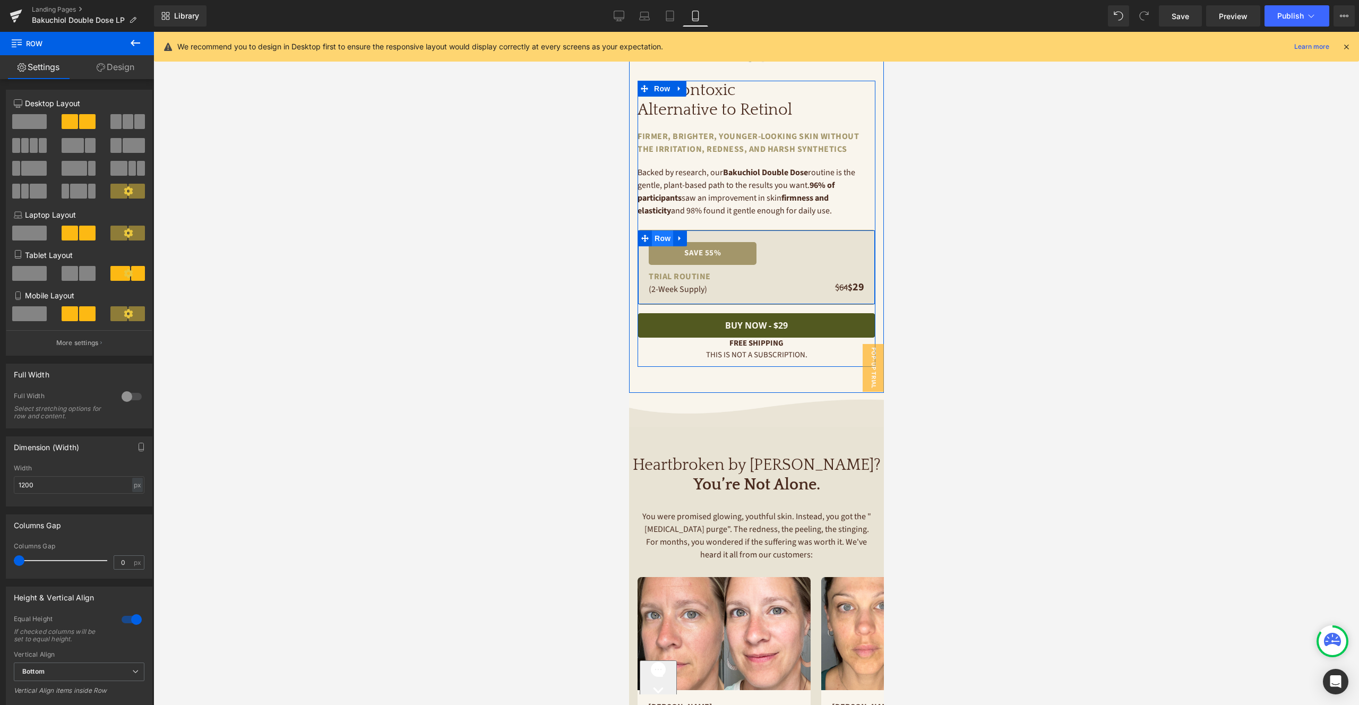
click at [667, 237] on span "Row" at bounding box center [661, 238] width 21 height 16
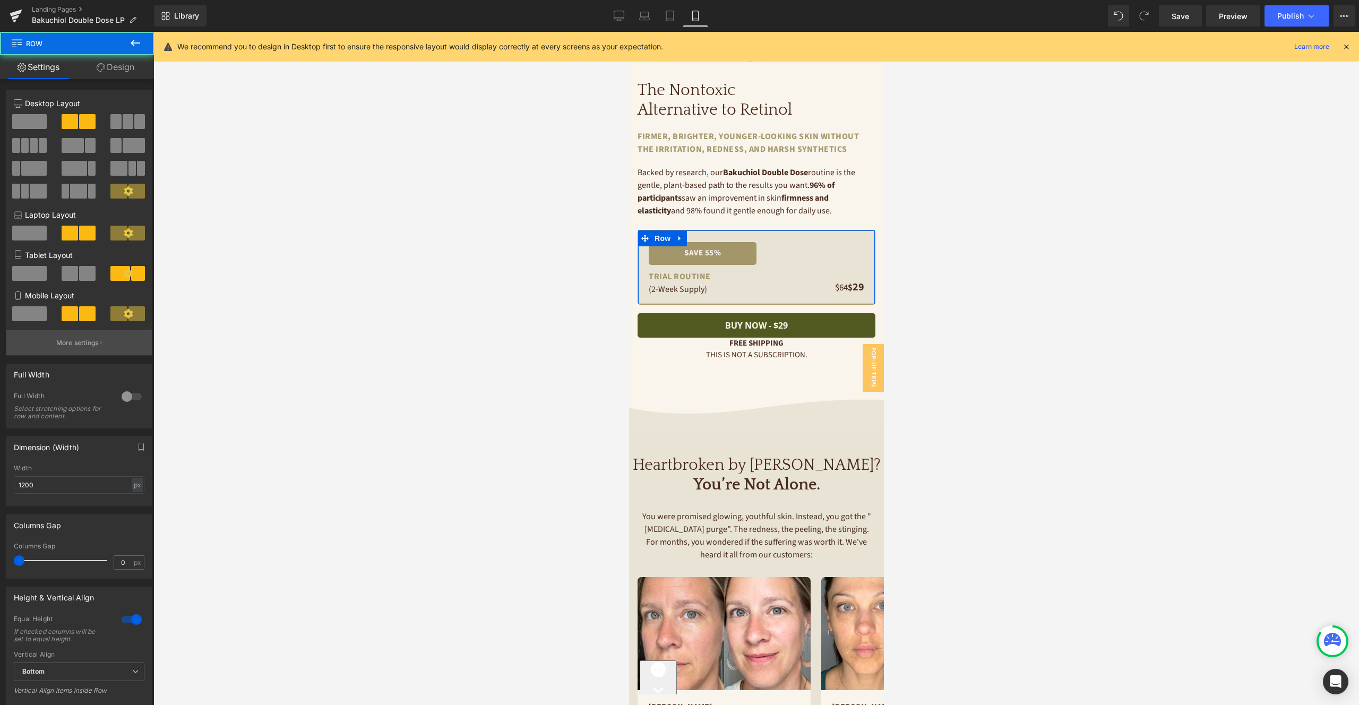
click at [73, 344] on p "More settings" at bounding box center [77, 343] width 42 height 10
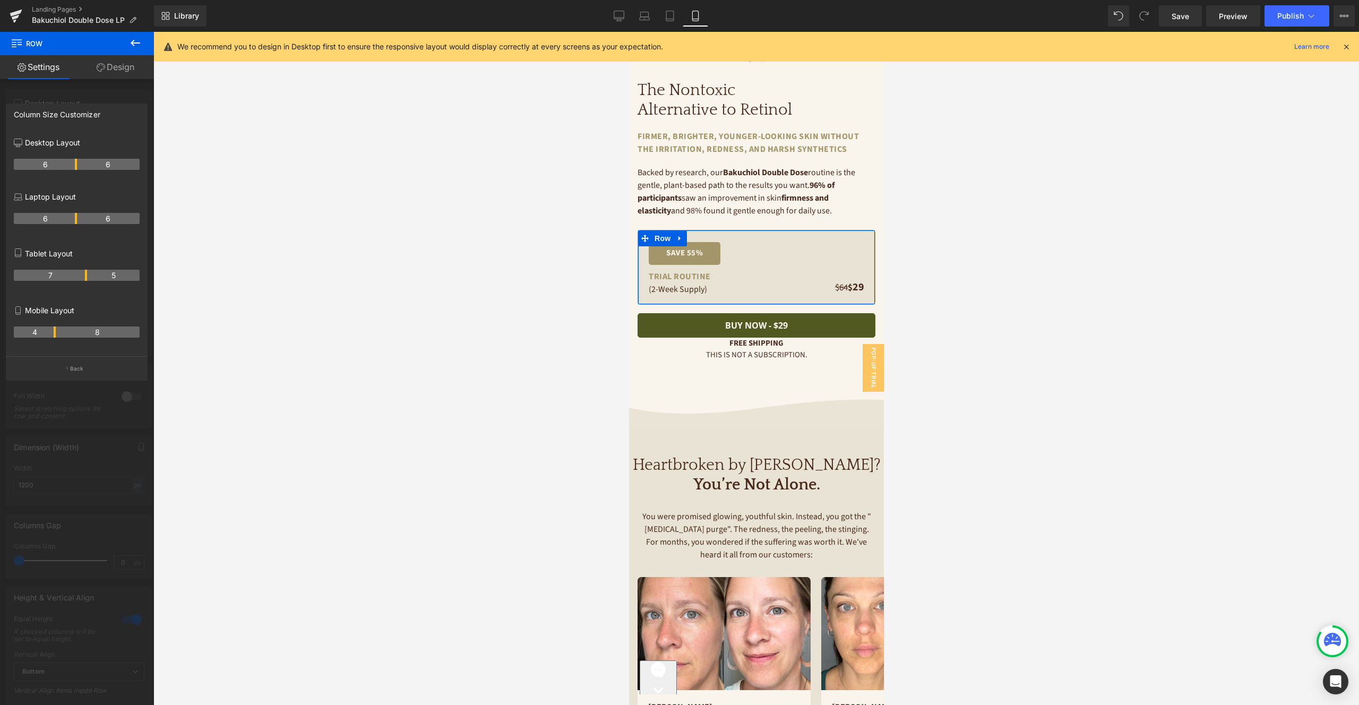
drag, startPoint x: 71, startPoint y: 330, endPoint x: 46, endPoint y: 331, distance: 25.0
click at [46, 331] on th "4" at bounding box center [35, 331] width 42 height 11
click at [1191, 20] on link "Save" at bounding box center [1180, 15] width 43 height 21
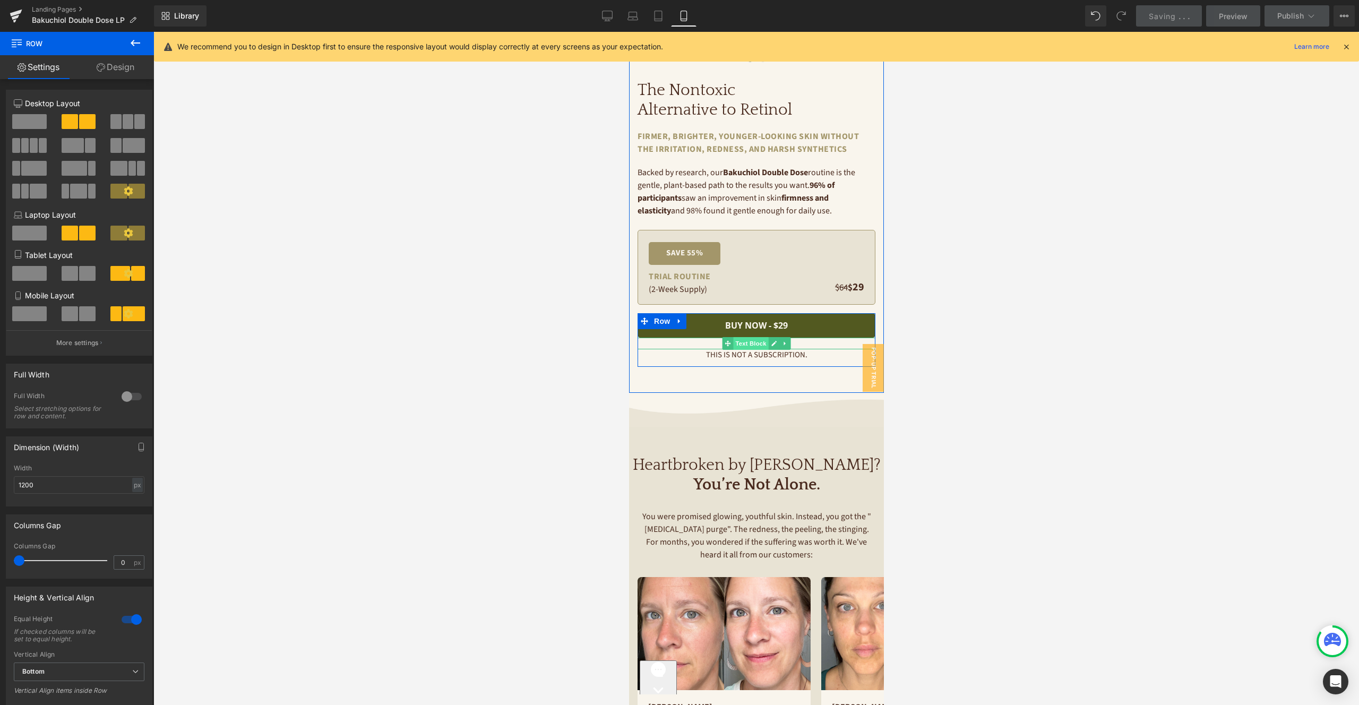
click at [755, 342] on span "Text Block" at bounding box center [749, 343] width 35 height 13
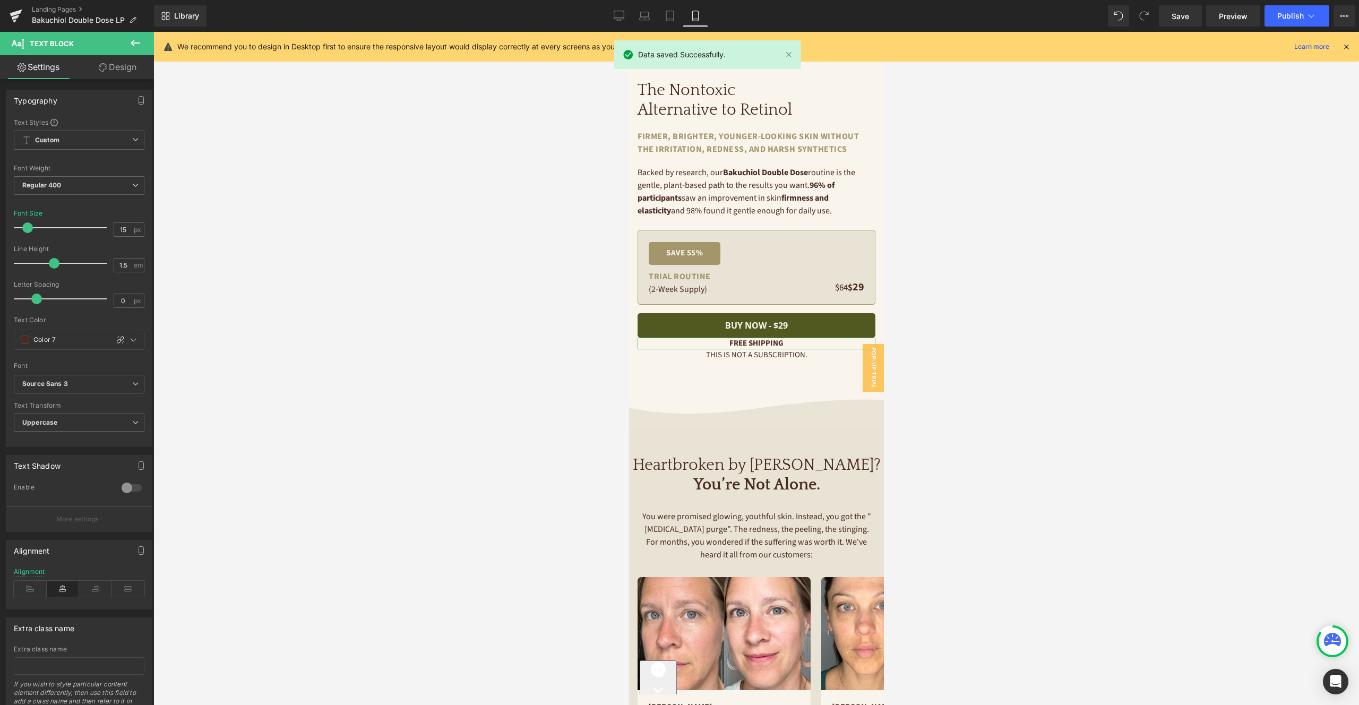
click at [117, 73] on link "Design" at bounding box center [117, 67] width 77 height 24
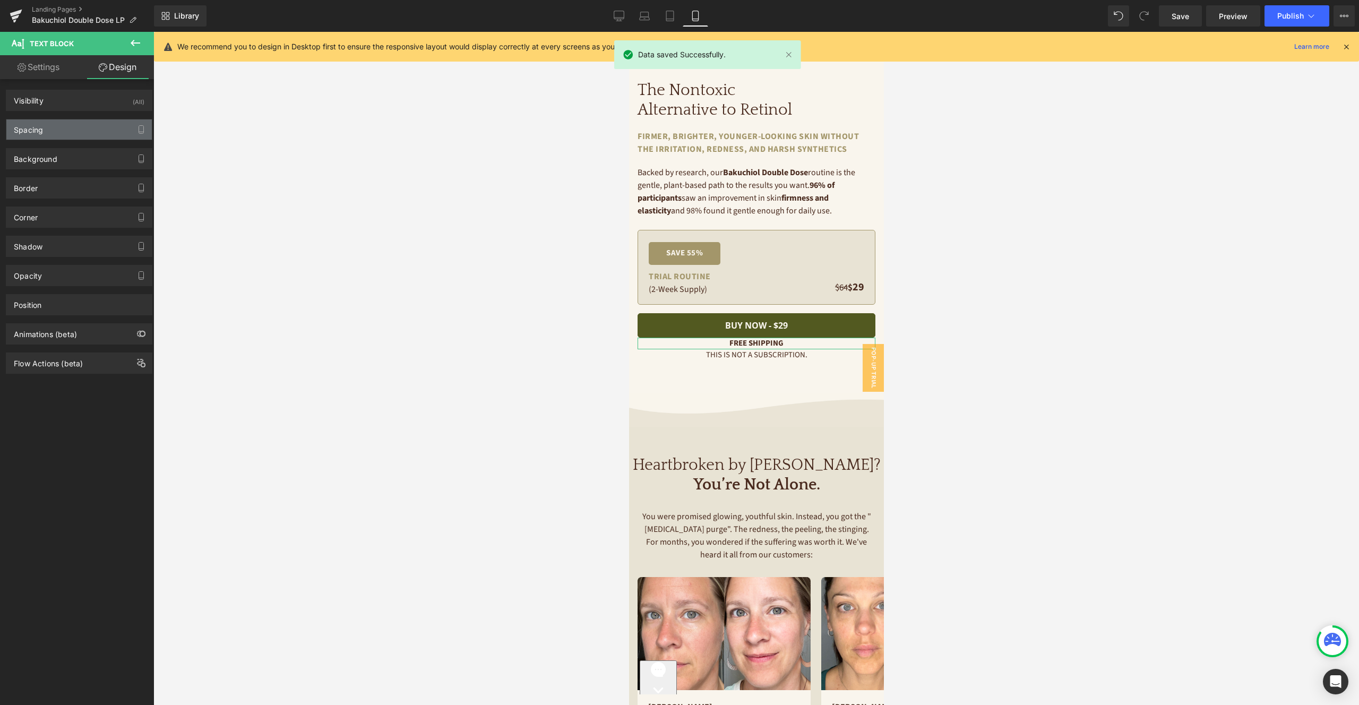
click at [76, 131] on div "Spacing" at bounding box center [78, 129] width 145 height 20
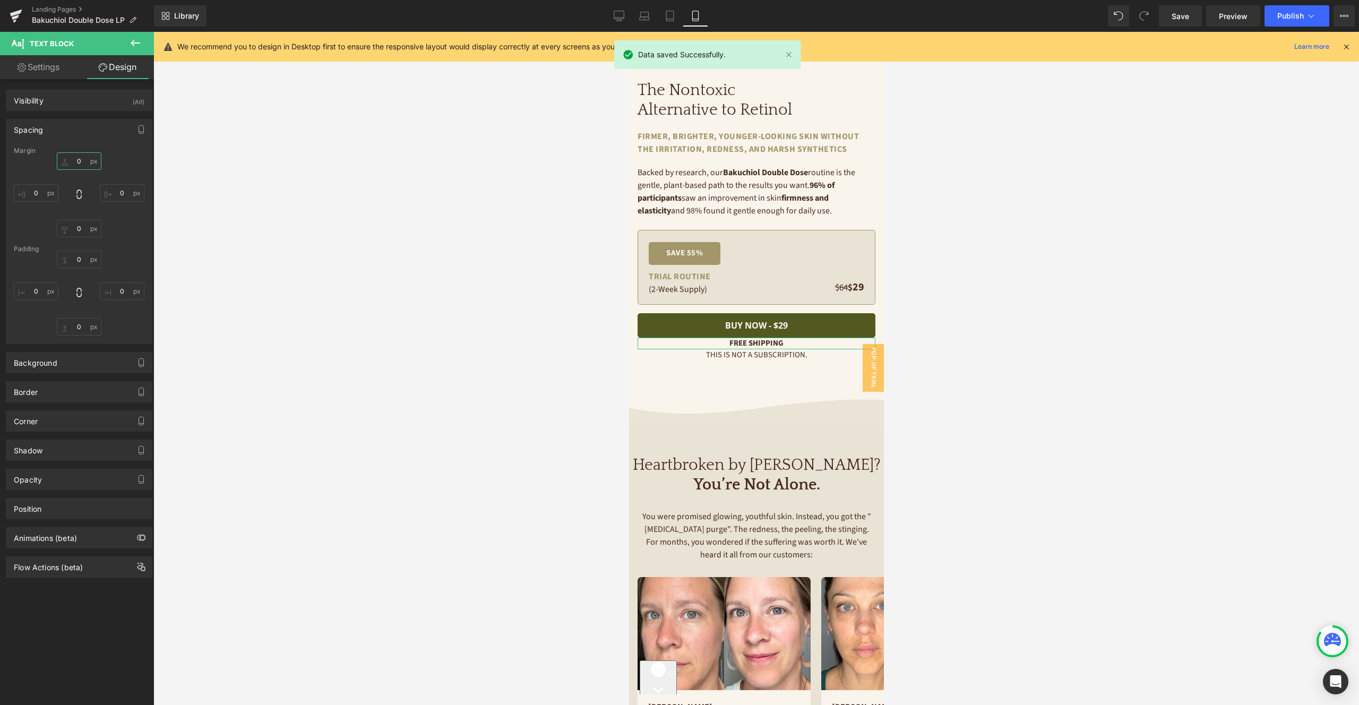
drag, startPoint x: 77, startPoint y: 161, endPoint x: 117, endPoint y: 165, distance: 40.6
click at [77, 160] on input "0" at bounding box center [79, 161] width 45 height 18
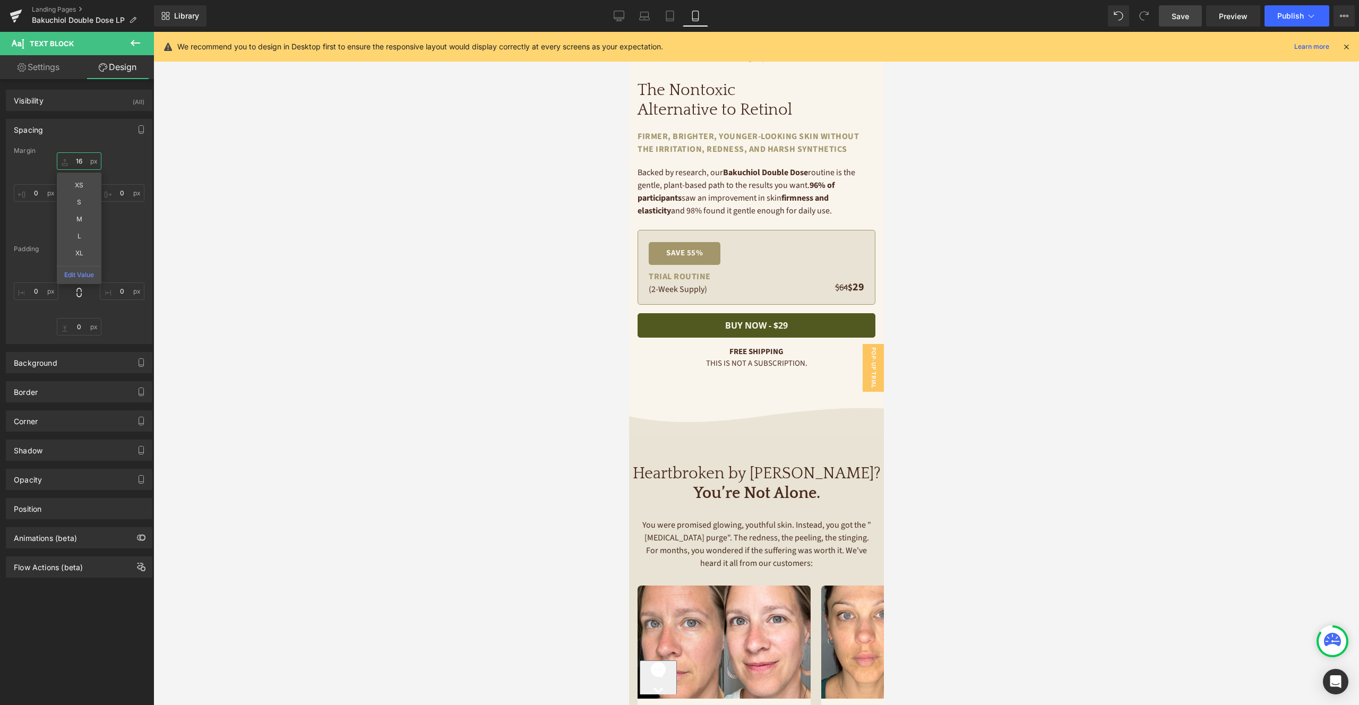
type input "16"
click at [1175, 22] on link "Save" at bounding box center [1180, 15] width 43 height 21
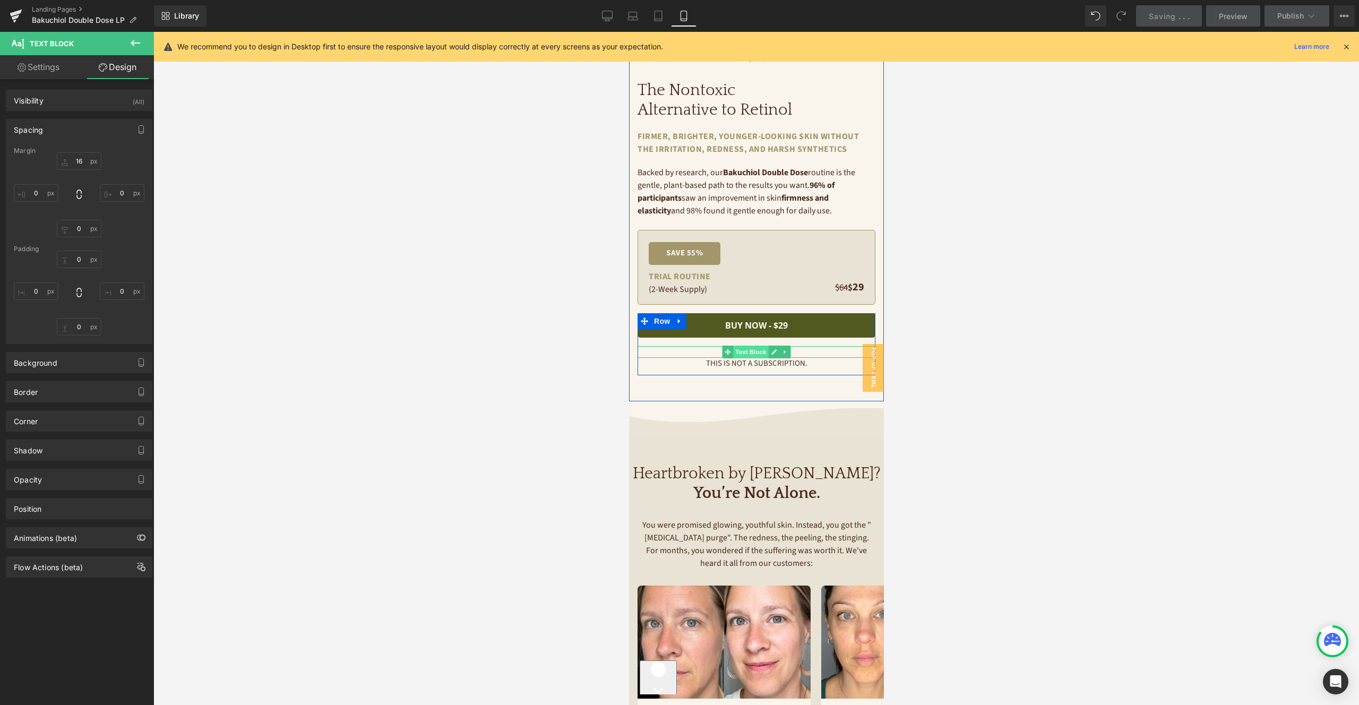
click at [759, 351] on span "Text Block" at bounding box center [749, 352] width 35 height 13
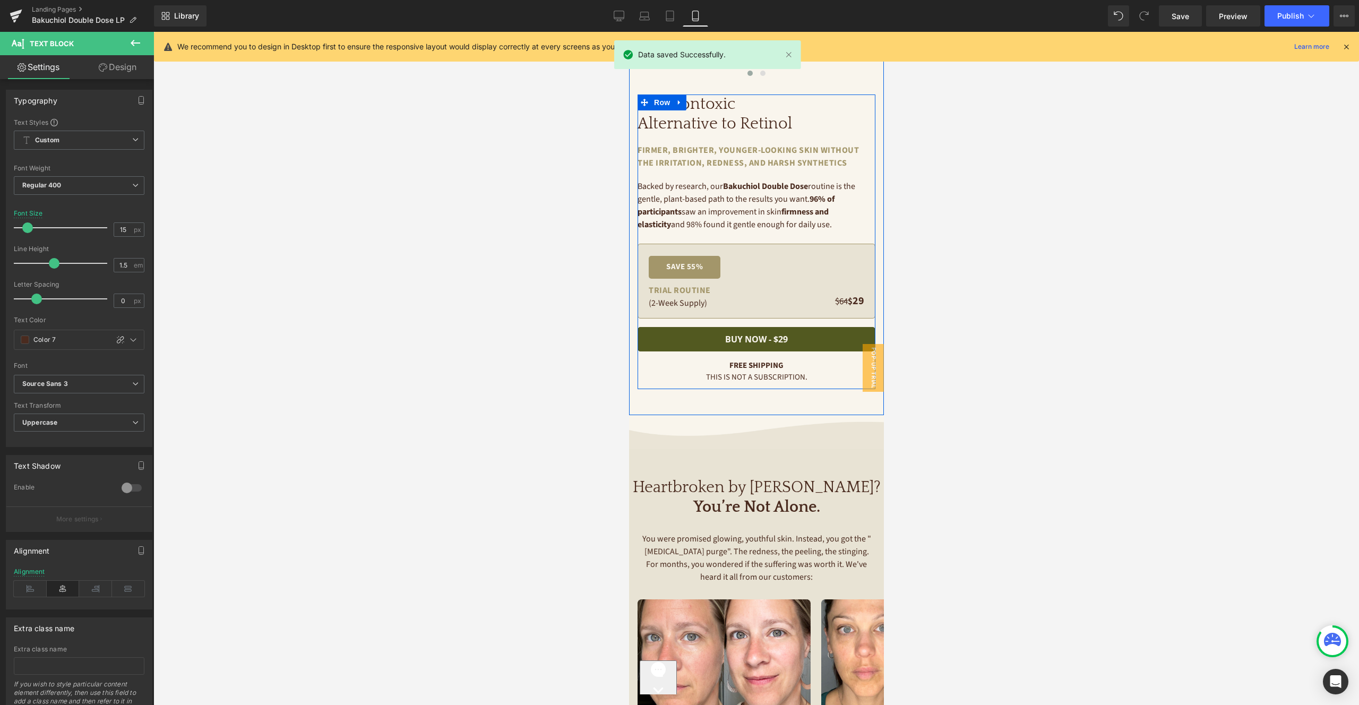
scroll to position [239, 0]
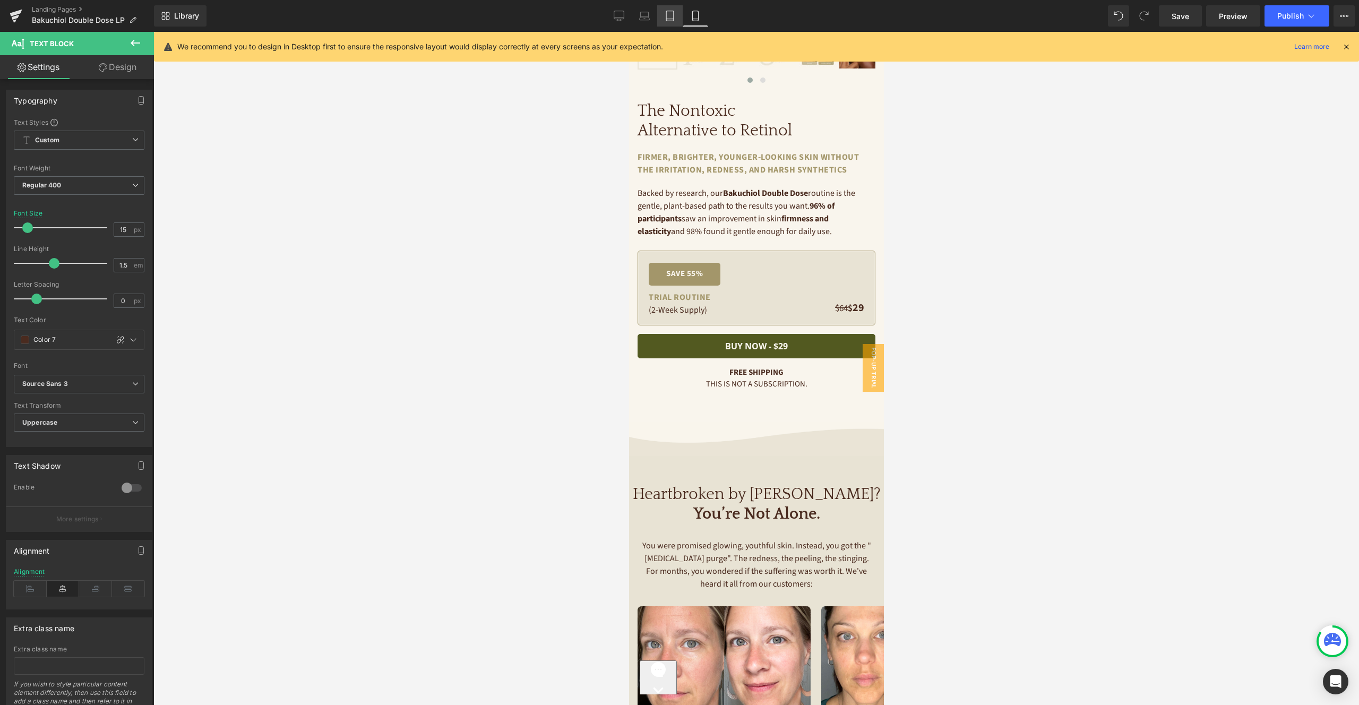
click at [668, 24] on link "Tablet" at bounding box center [669, 15] width 25 height 21
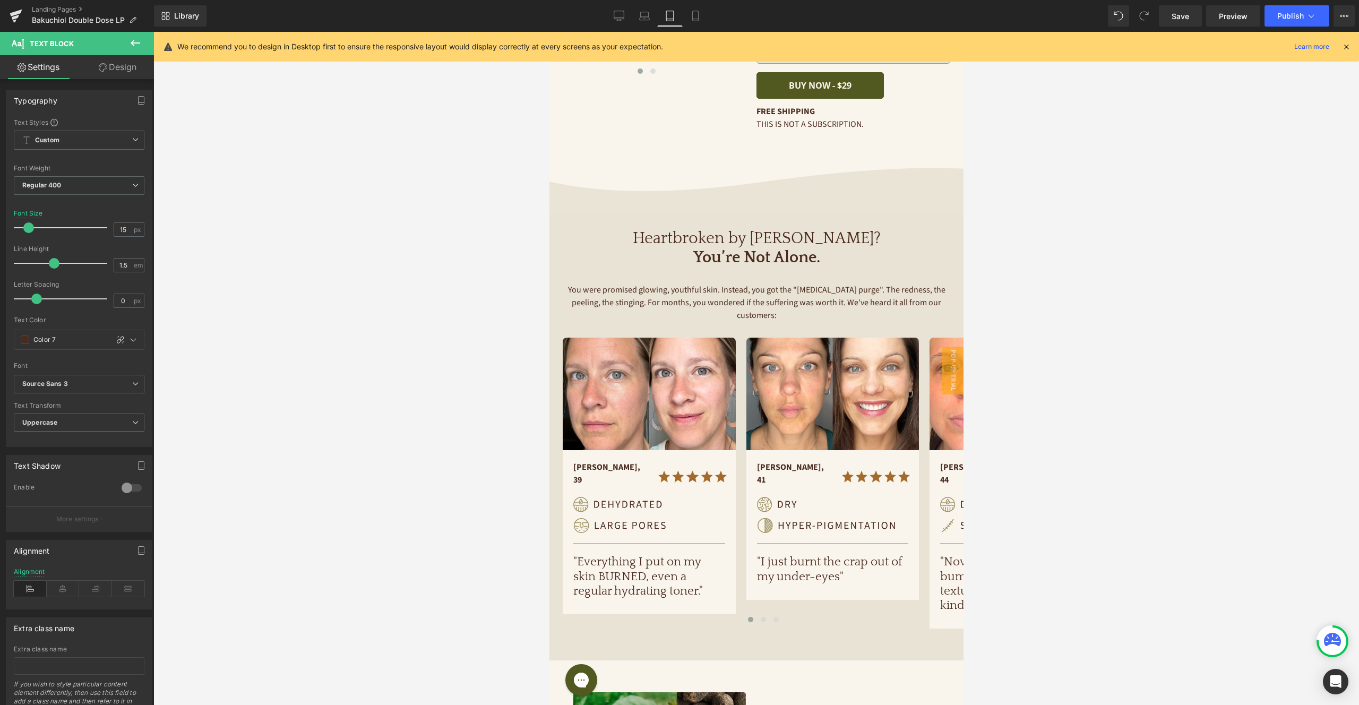
scroll to position [0, 0]
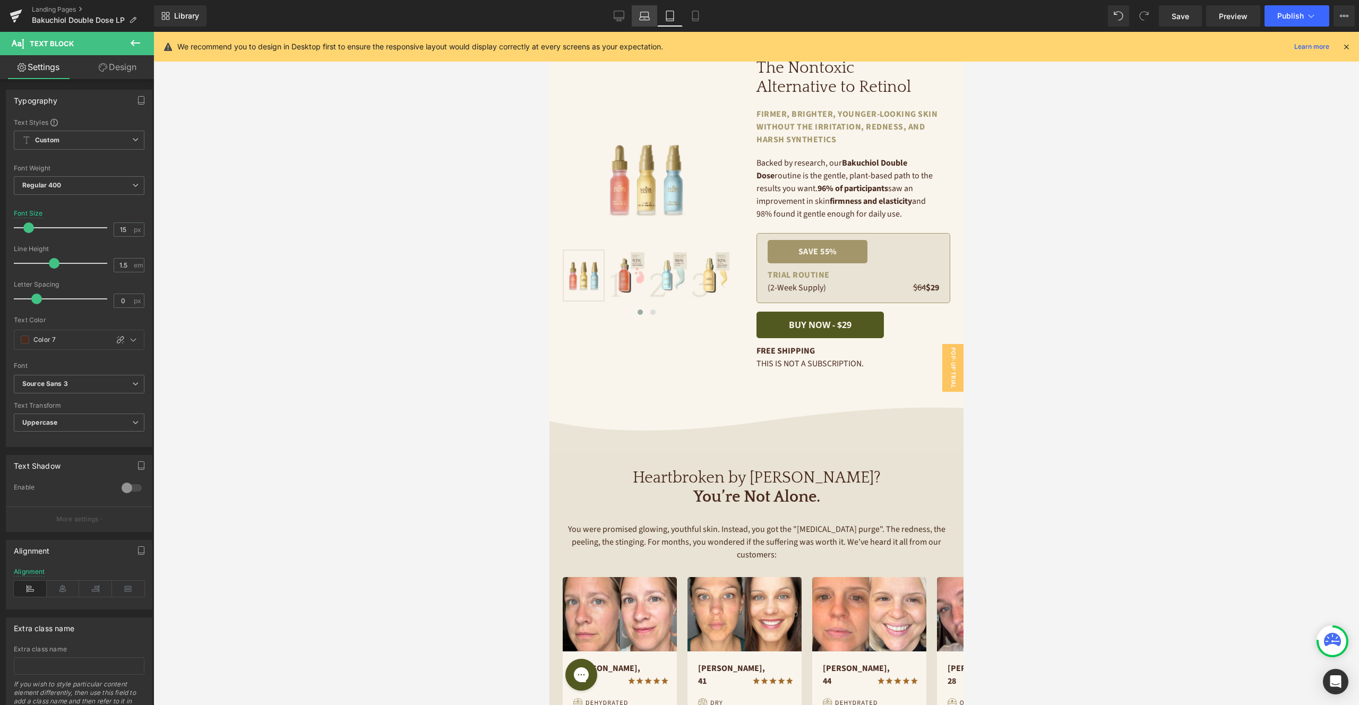
click at [647, 19] on icon at bounding box center [644, 16] width 11 height 11
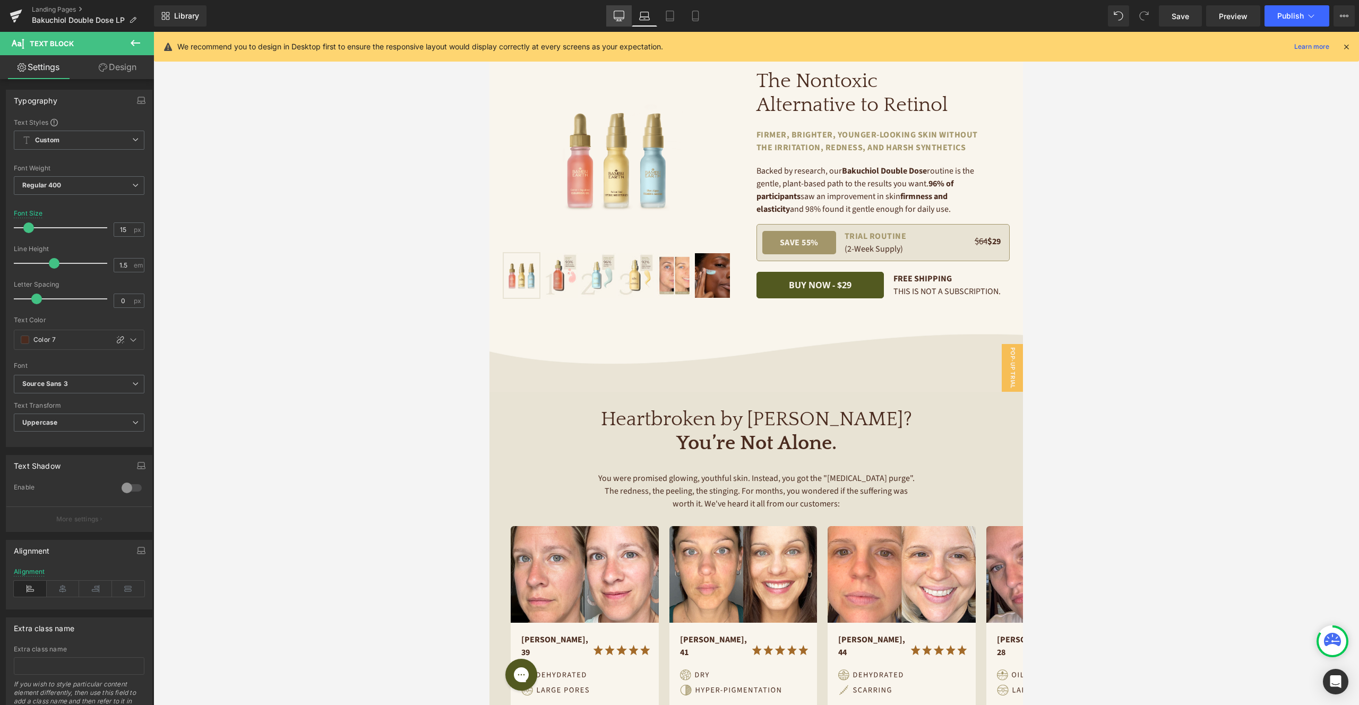
click at [606, 20] on link "Desktop" at bounding box center [618, 15] width 25 height 21
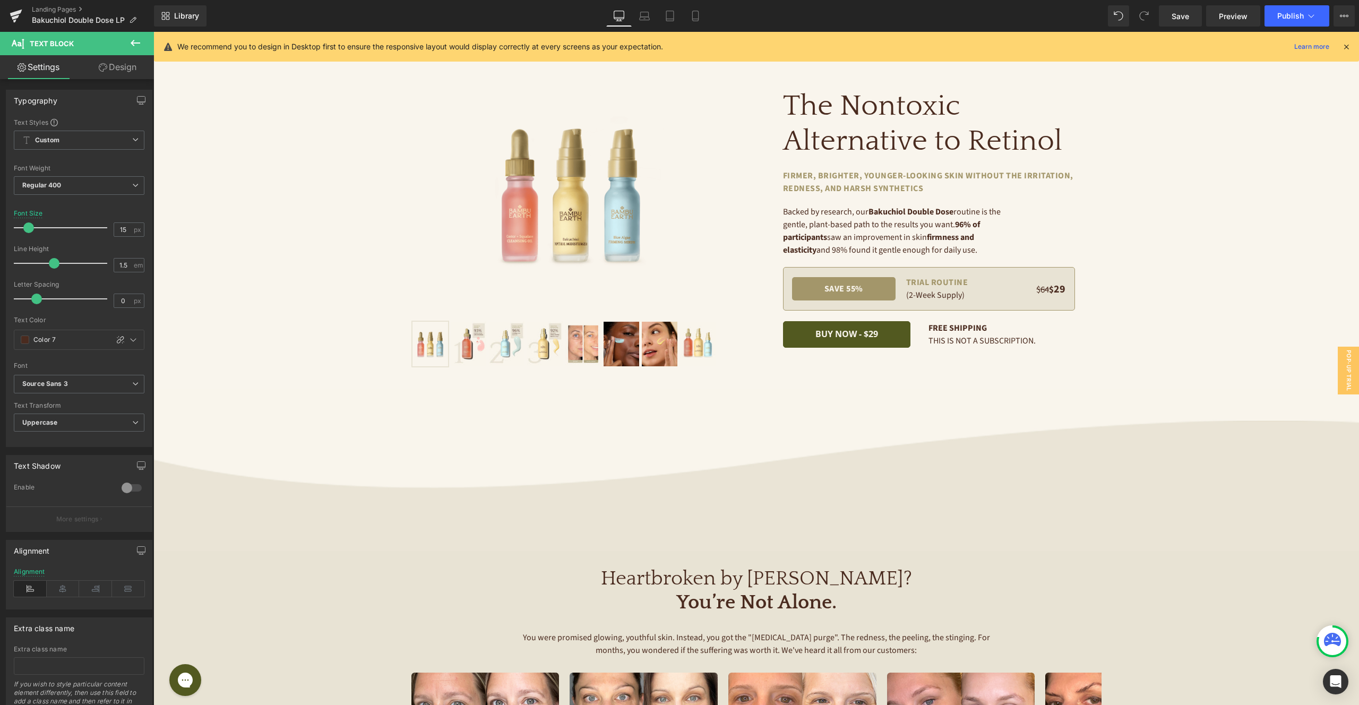
scroll to position [49, 0]
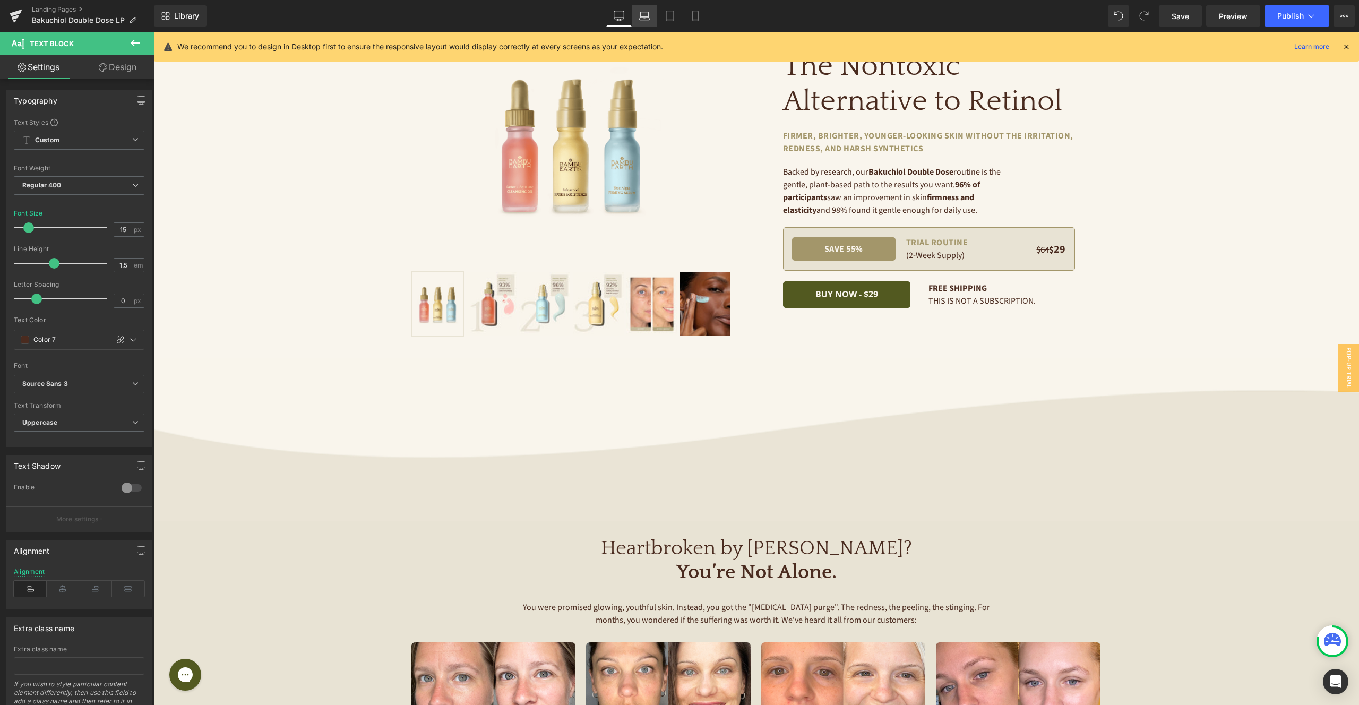
click at [648, 20] on icon at bounding box center [644, 16] width 11 height 11
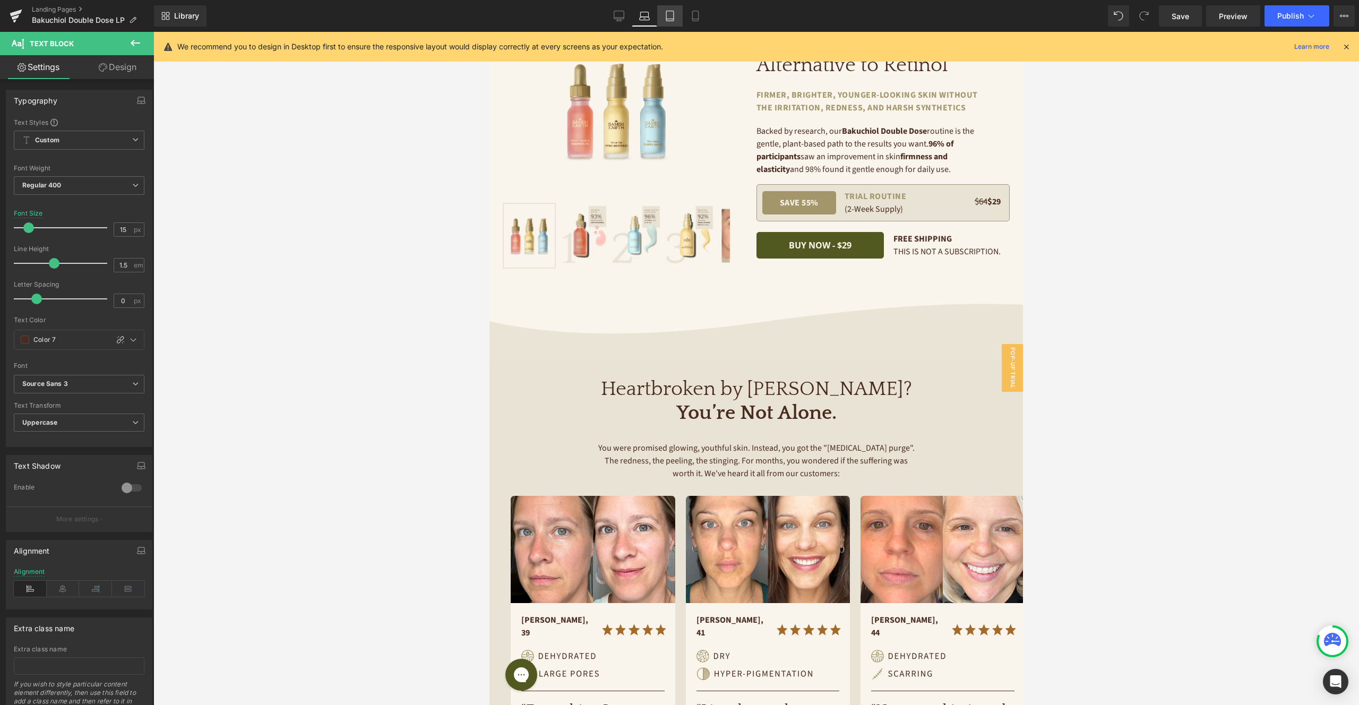
scroll to position [0, 0]
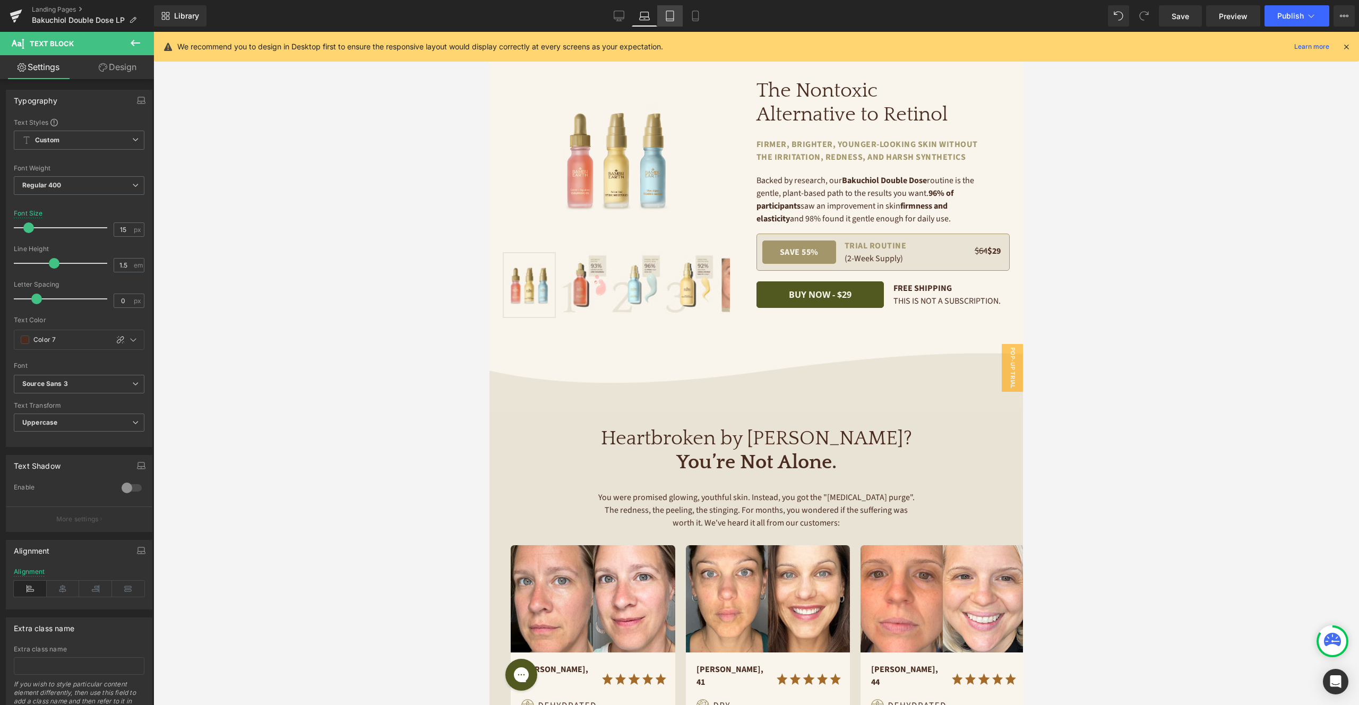
click at [672, 19] on icon at bounding box center [669, 19] width 7 height 0
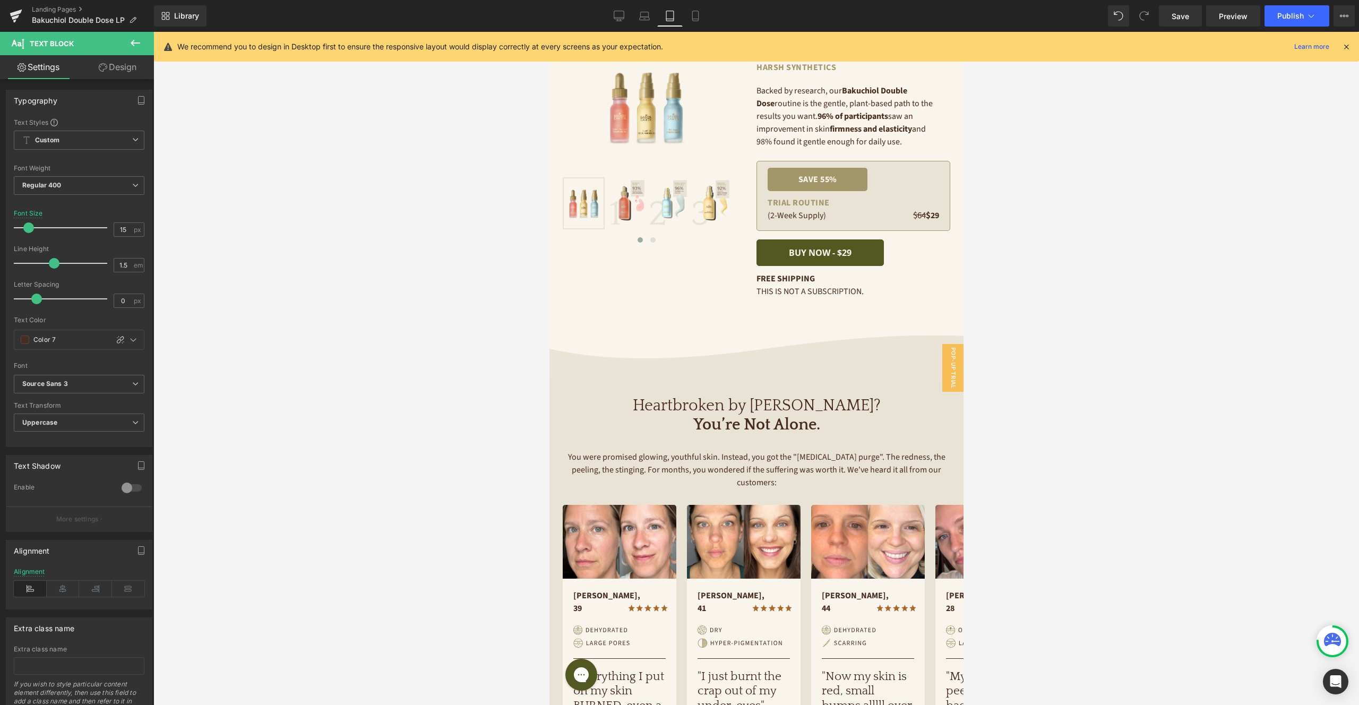
scroll to position [62, 0]
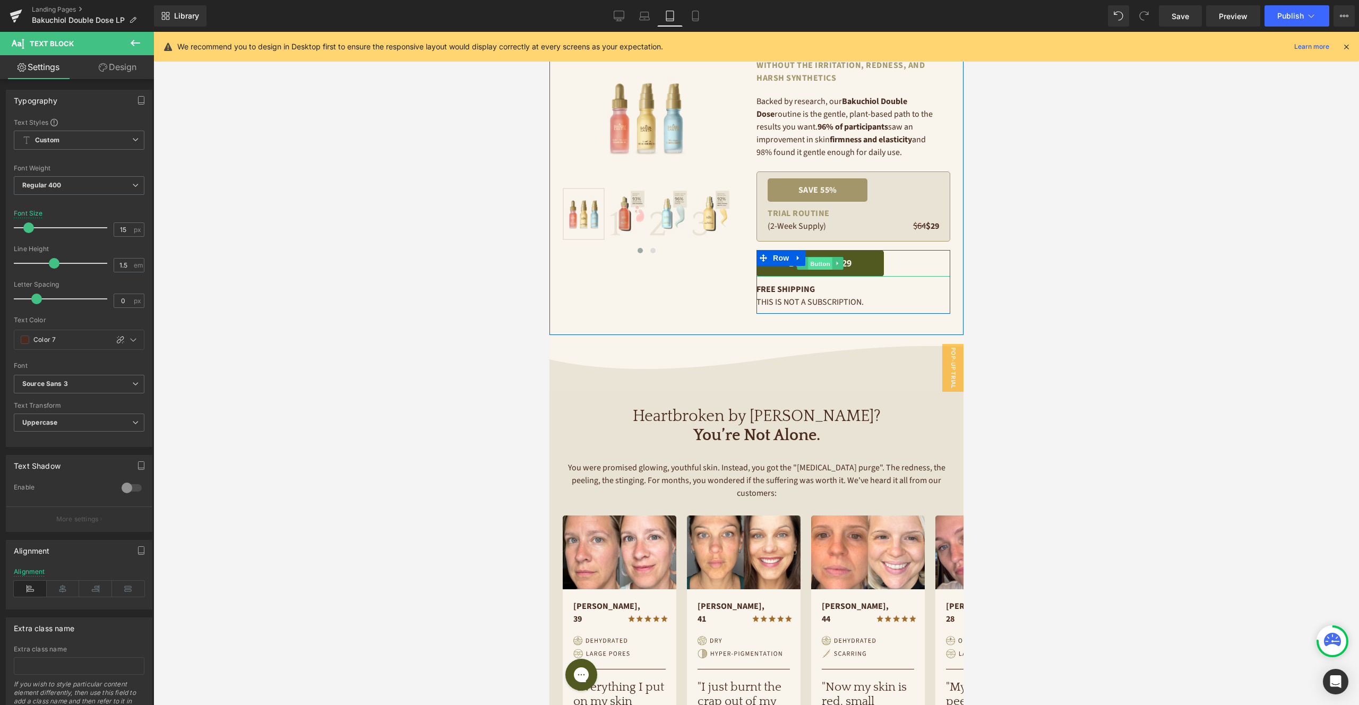
click at [826, 262] on span "Button" at bounding box center [819, 263] width 24 height 13
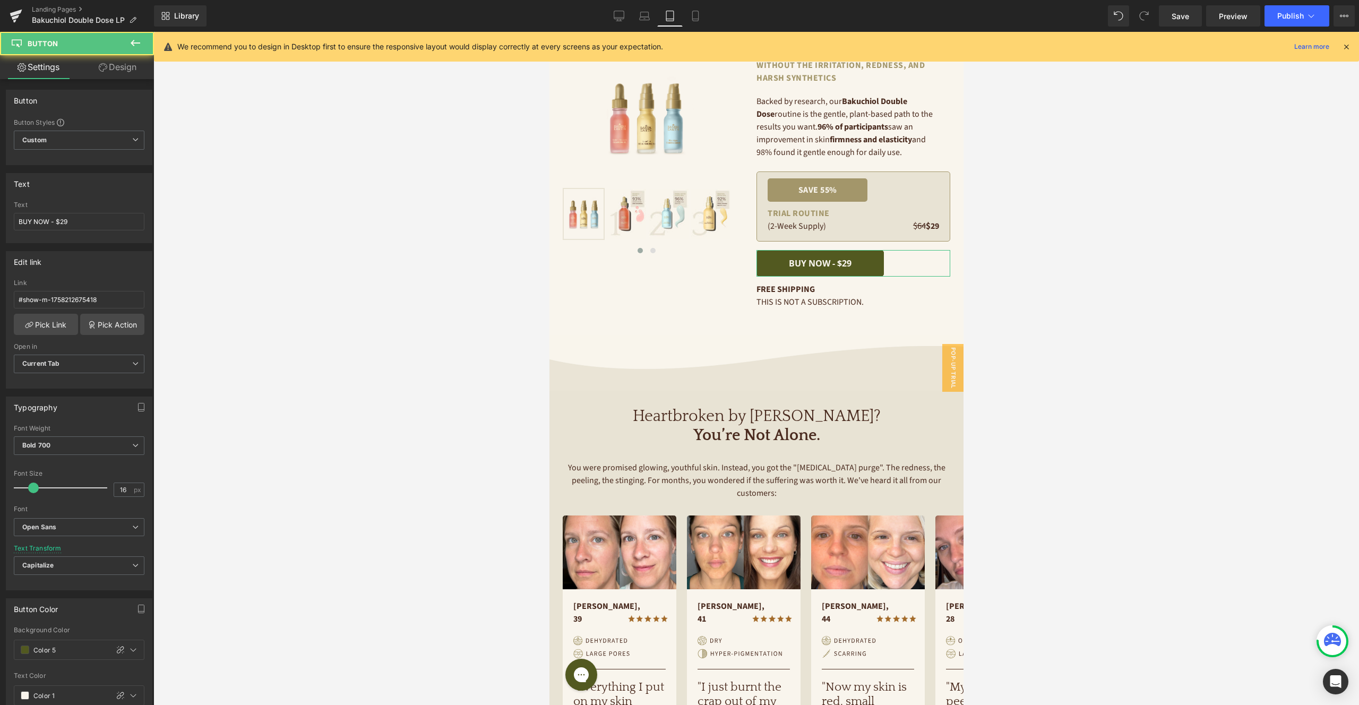
click at [114, 56] on link "Design" at bounding box center [117, 67] width 77 height 24
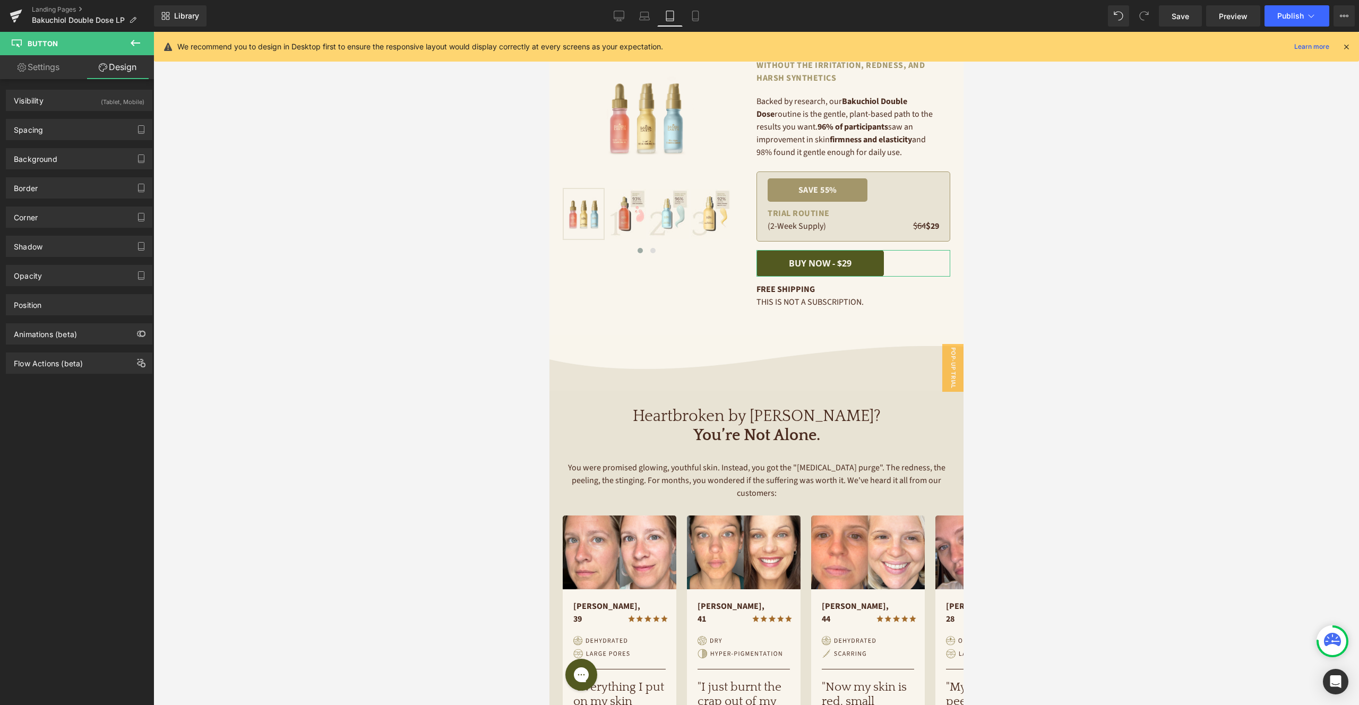
click at [33, 74] on link "Settings" at bounding box center [38, 67] width 77 height 24
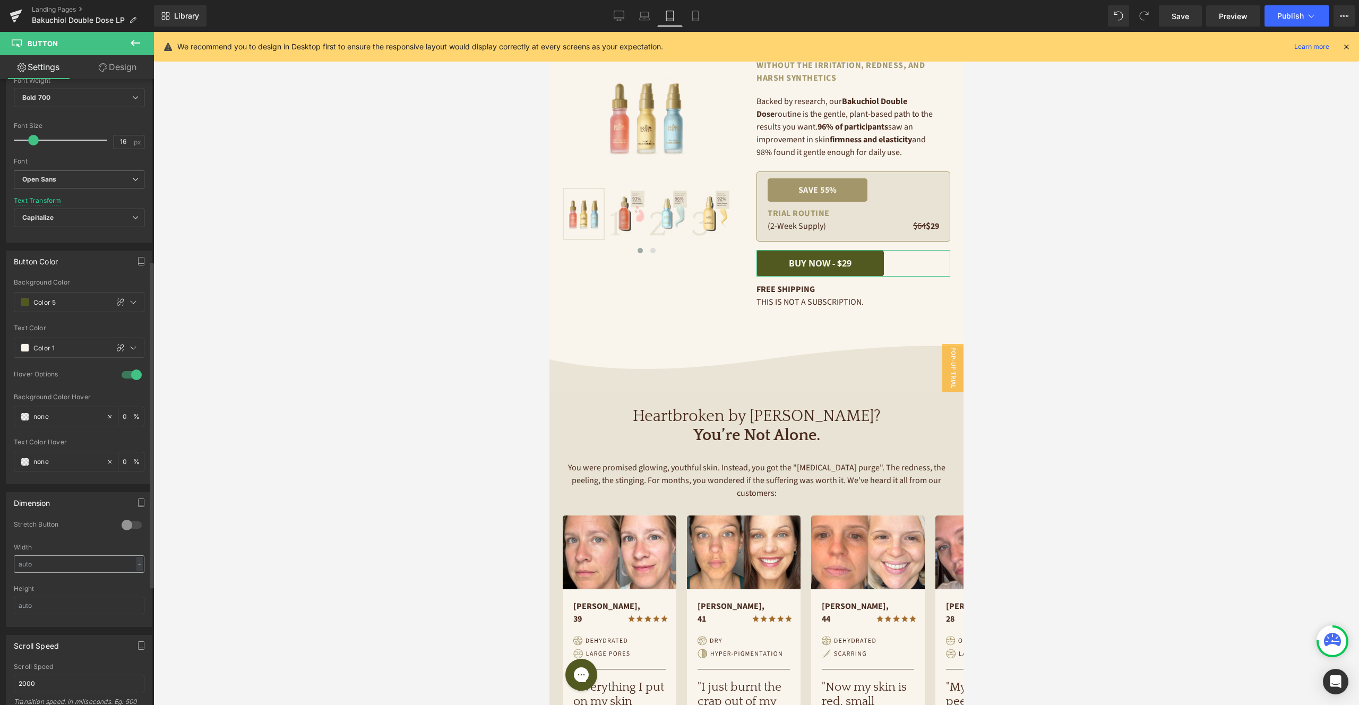
scroll to position [456, 0]
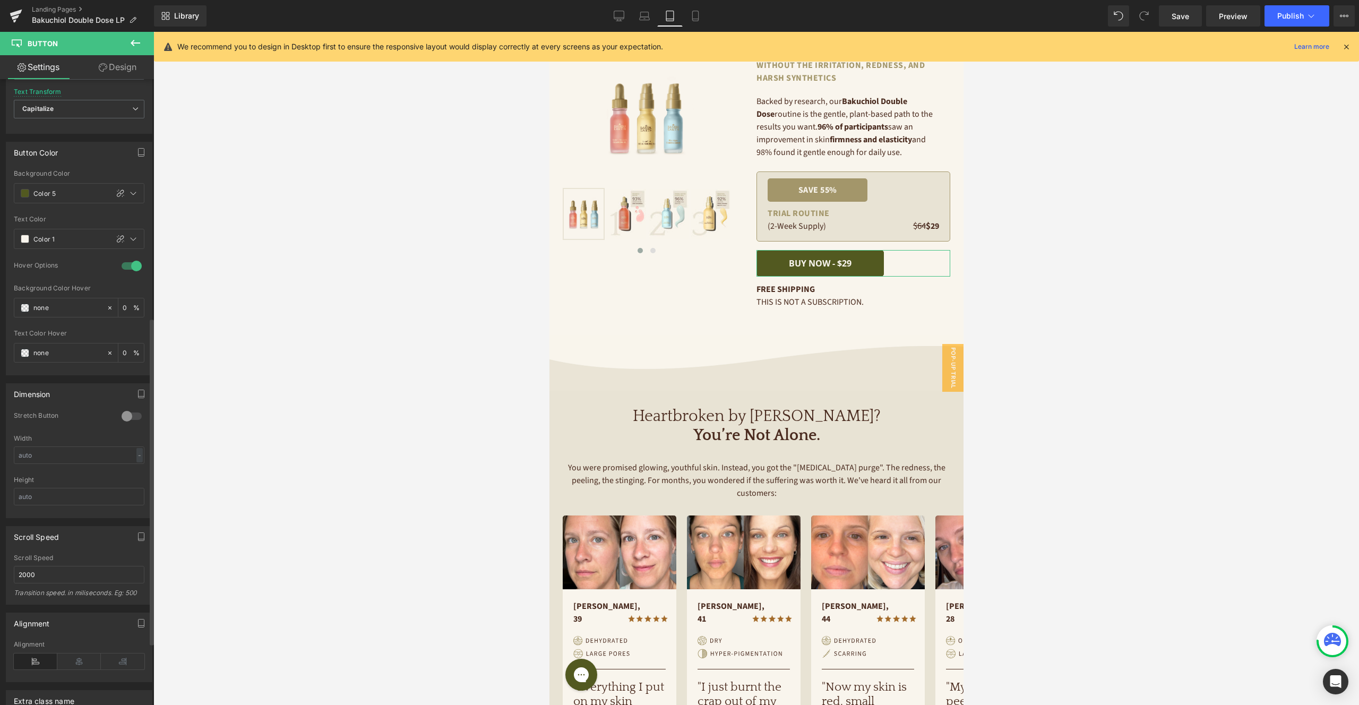
click at [125, 416] on div at bounding box center [131, 416] width 25 height 17
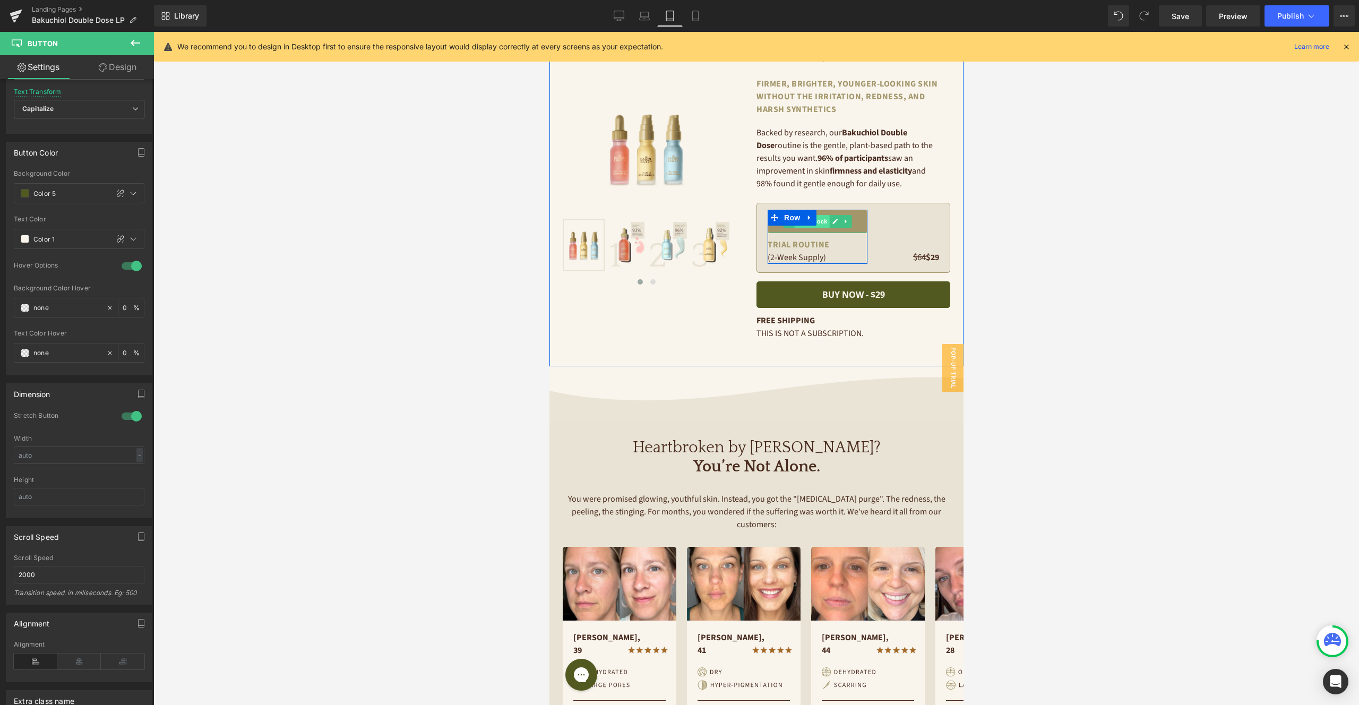
click at [822, 222] on span "Text Block" at bounding box center [811, 221] width 35 height 13
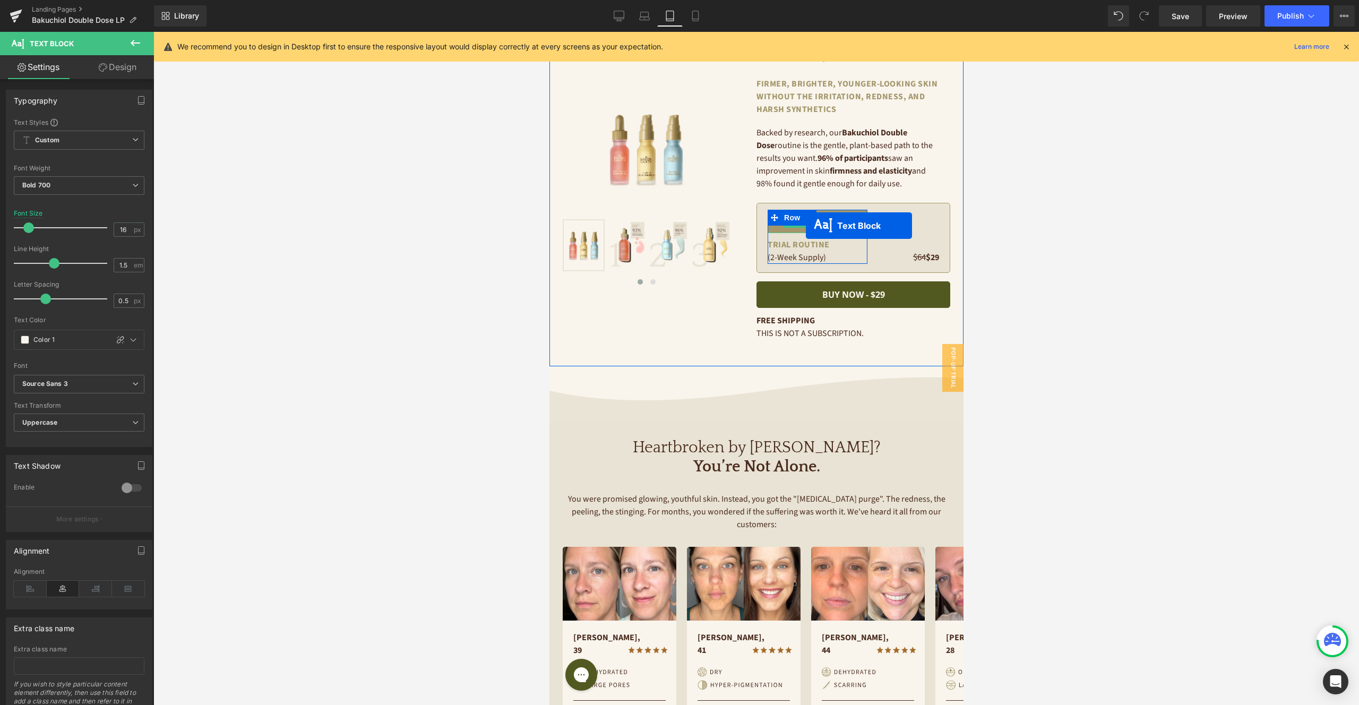
scroll to position [32, 0]
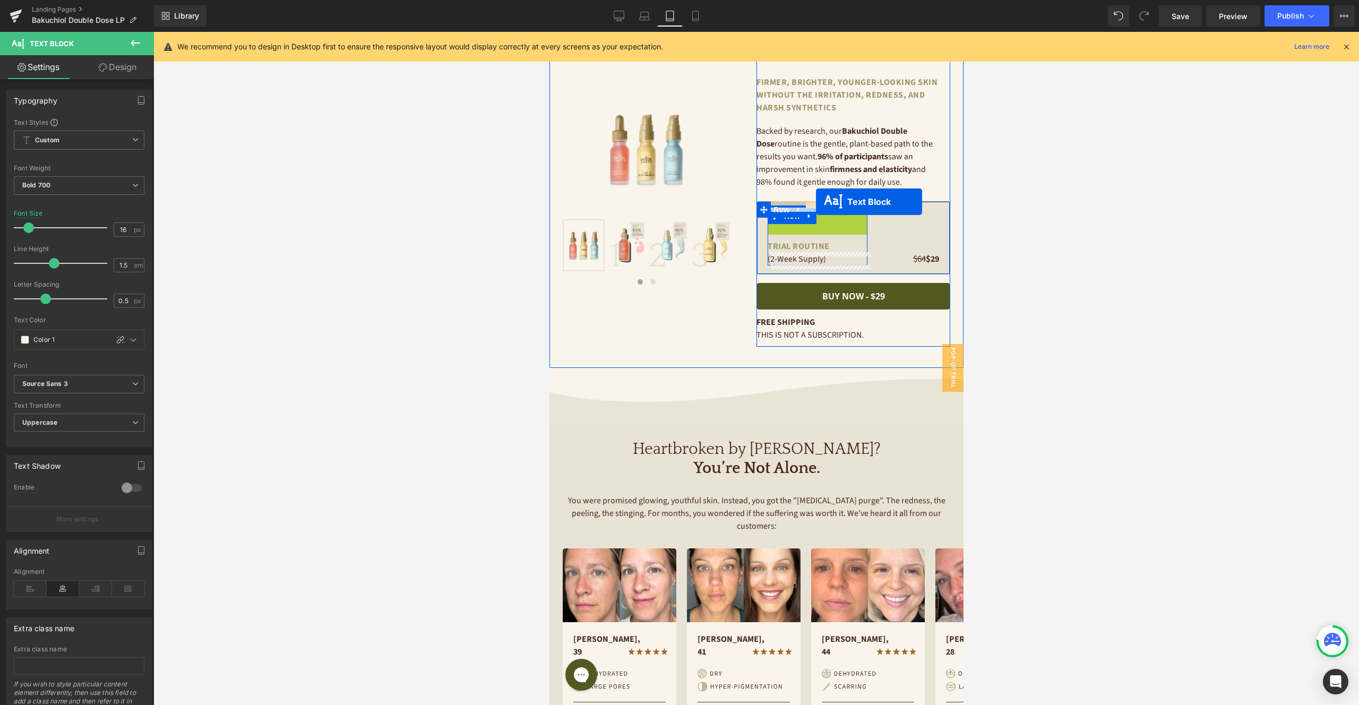
drag, startPoint x: 790, startPoint y: 227, endPoint x: 815, endPoint y: 202, distance: 35.7
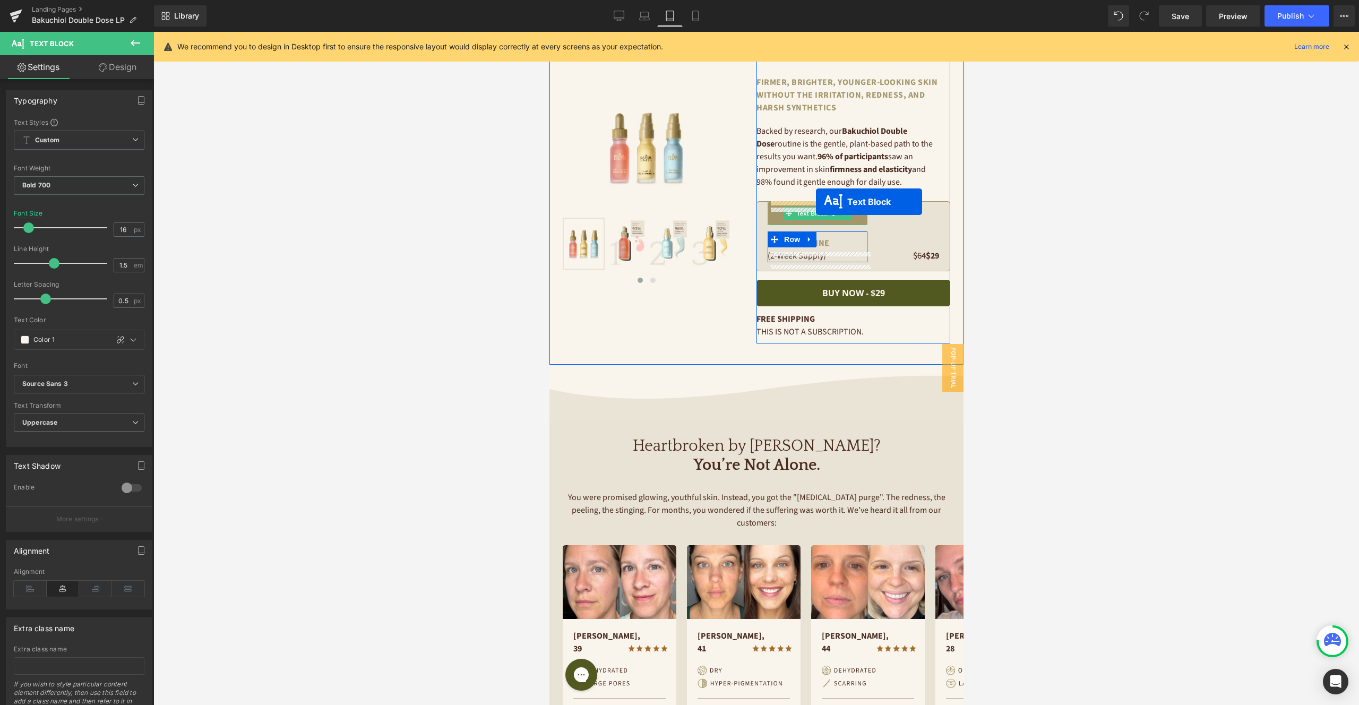
scroll to position [30, 0]
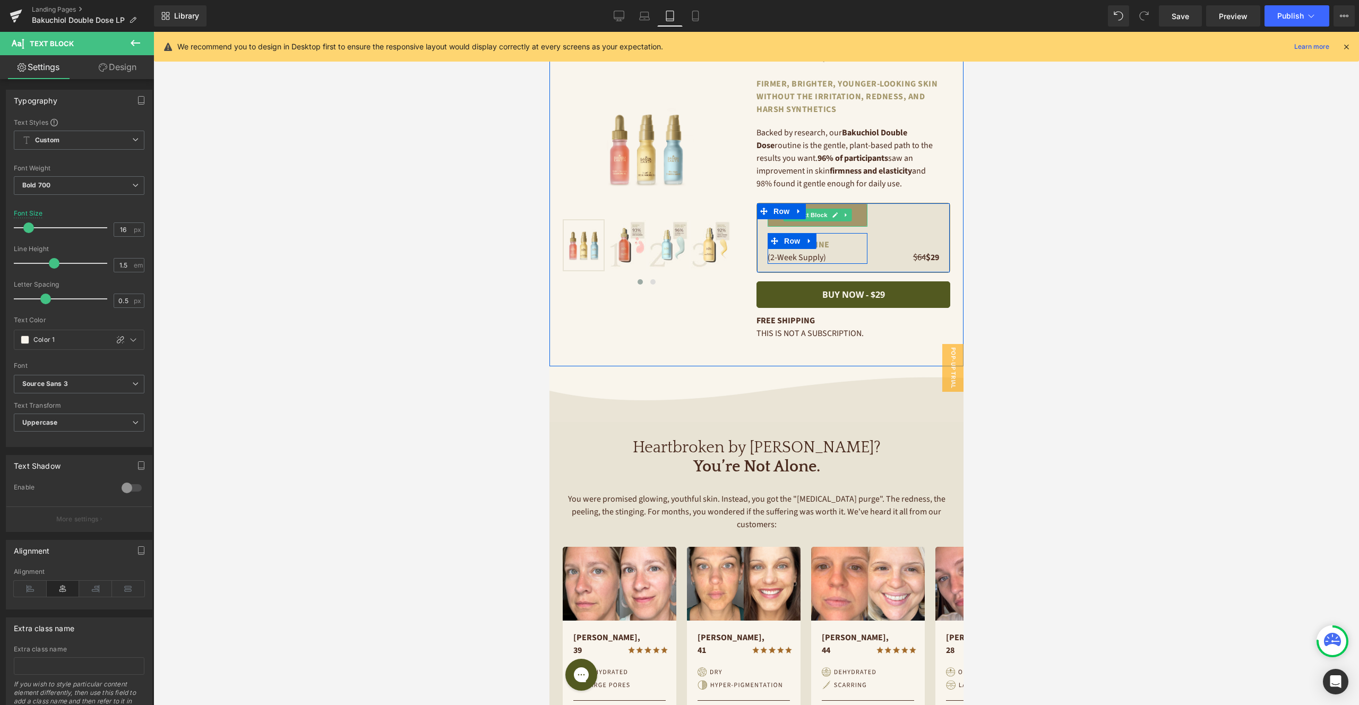
click at [860, 212] on p "save 55%" at bounding box center [817, 215] width 100 height 13
click at [127, 486] on div at bounding box center [131, 487] width 25 height 17
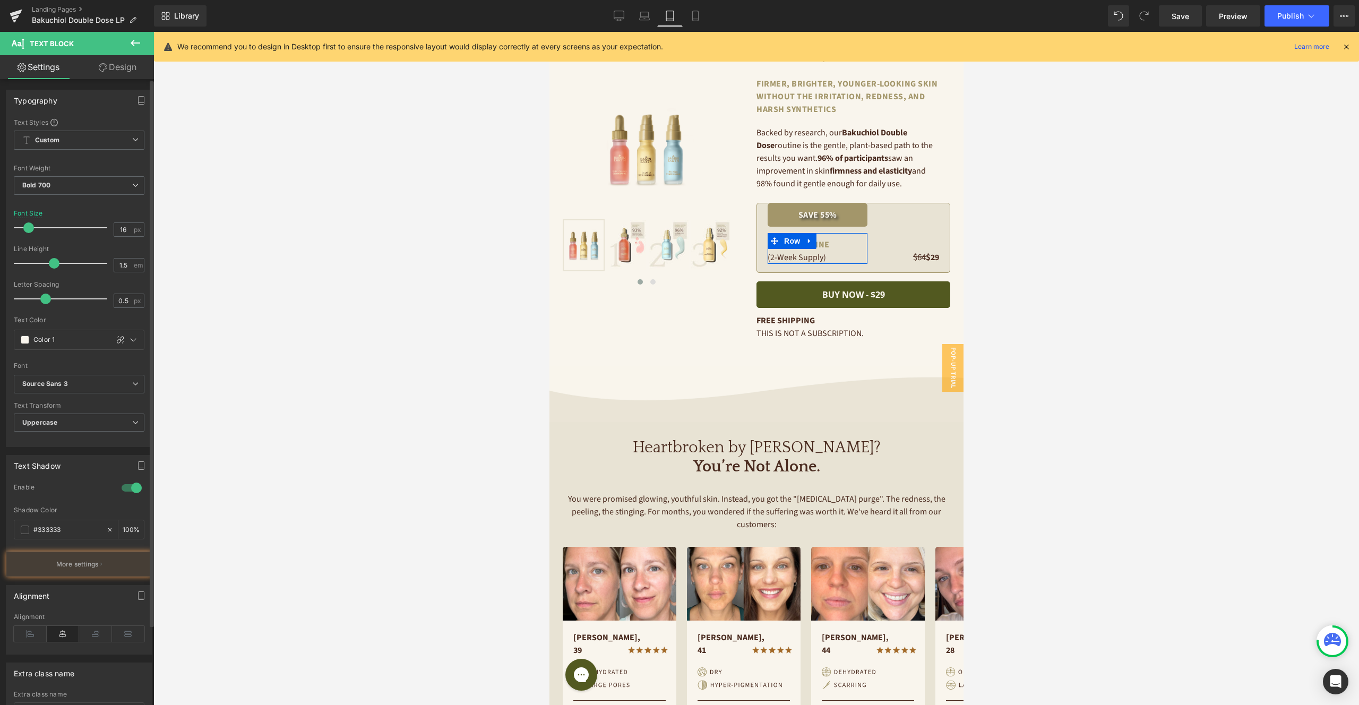
click at [127, 486] on div at bounding box center [131, 487] width 25 height 17
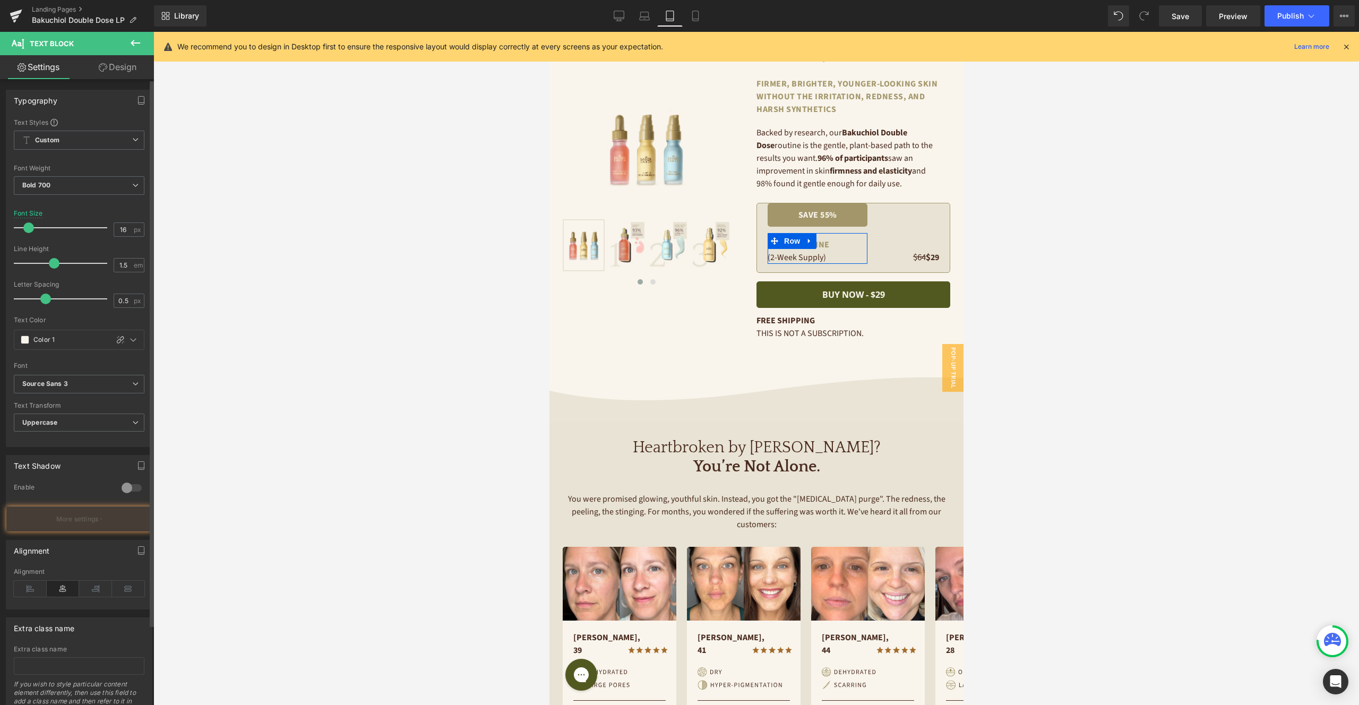
scroll to position [47, 0]
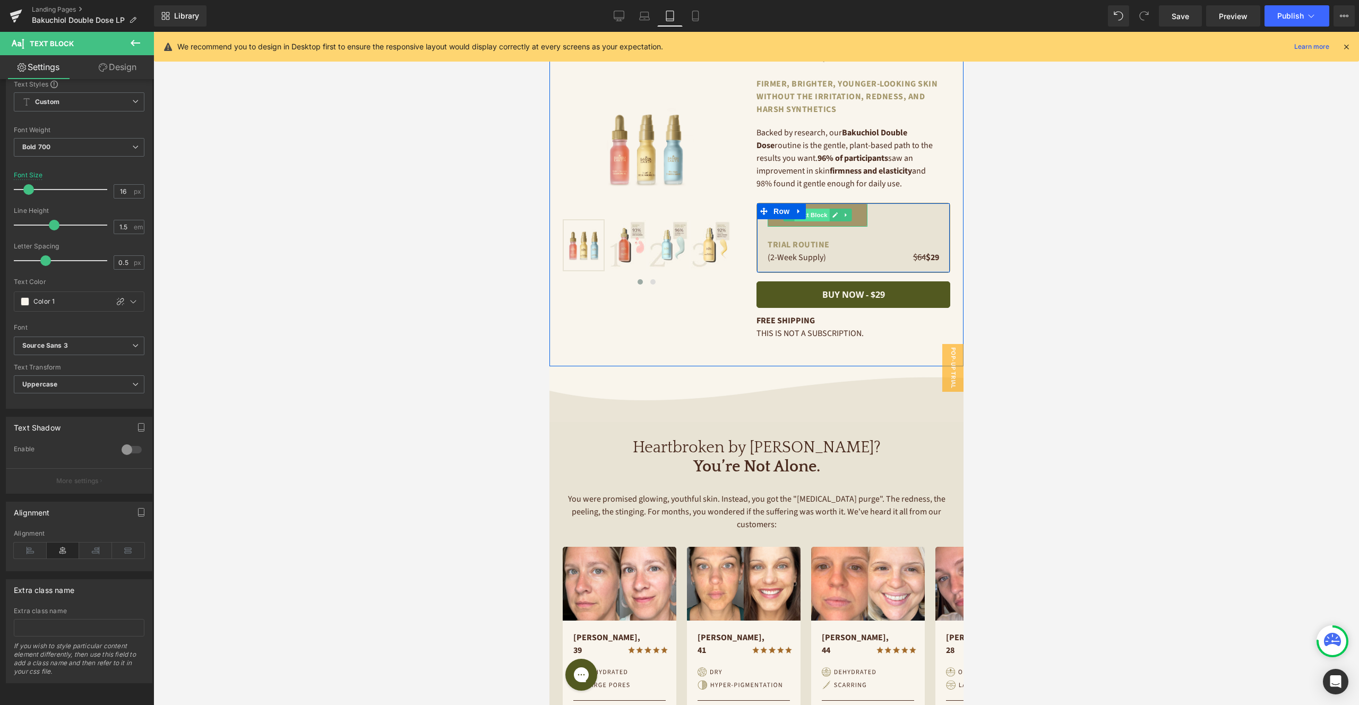
click at [820, 215] on span "Text Block" at bounding box center [811, 215] width 35 height 13
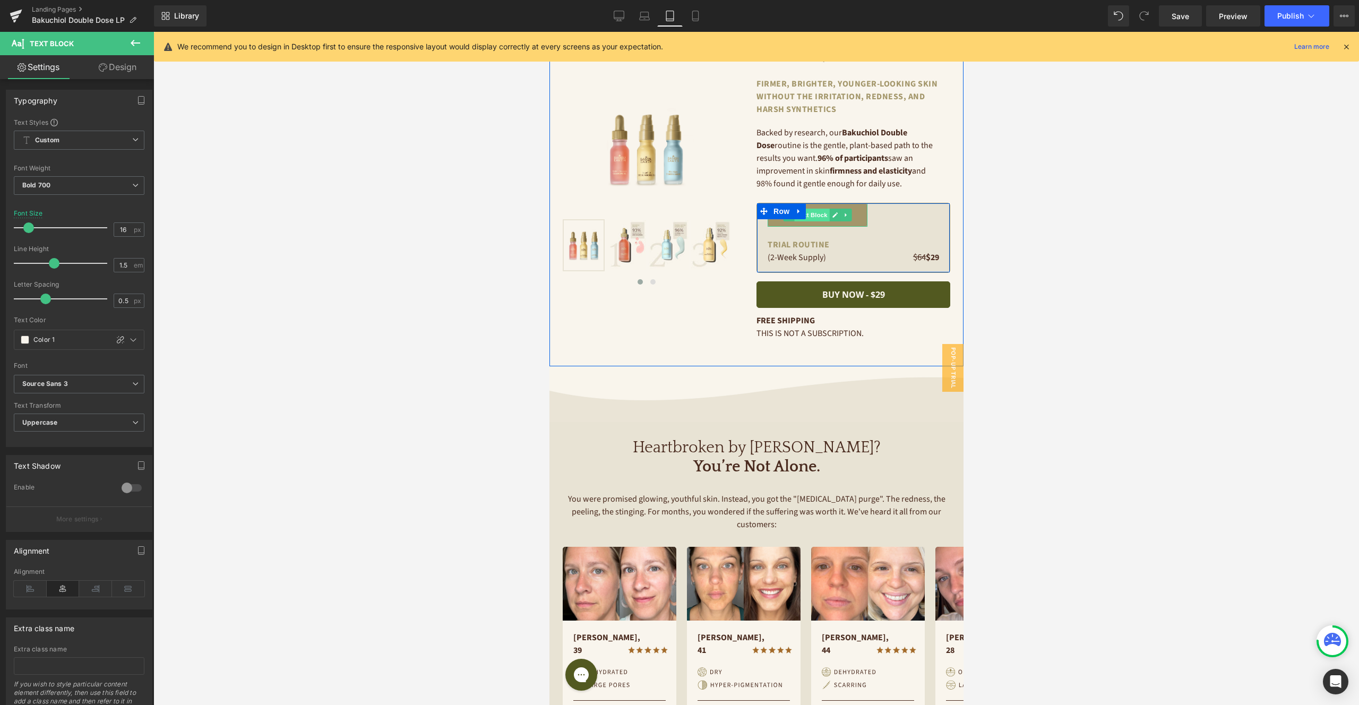
click at [817, 216] on span "Text Block" at bounding box center [811, 215] width 35 height 13
click at [777, 211] on span "Row" at bounding box center [780, 211] width 21 height 16
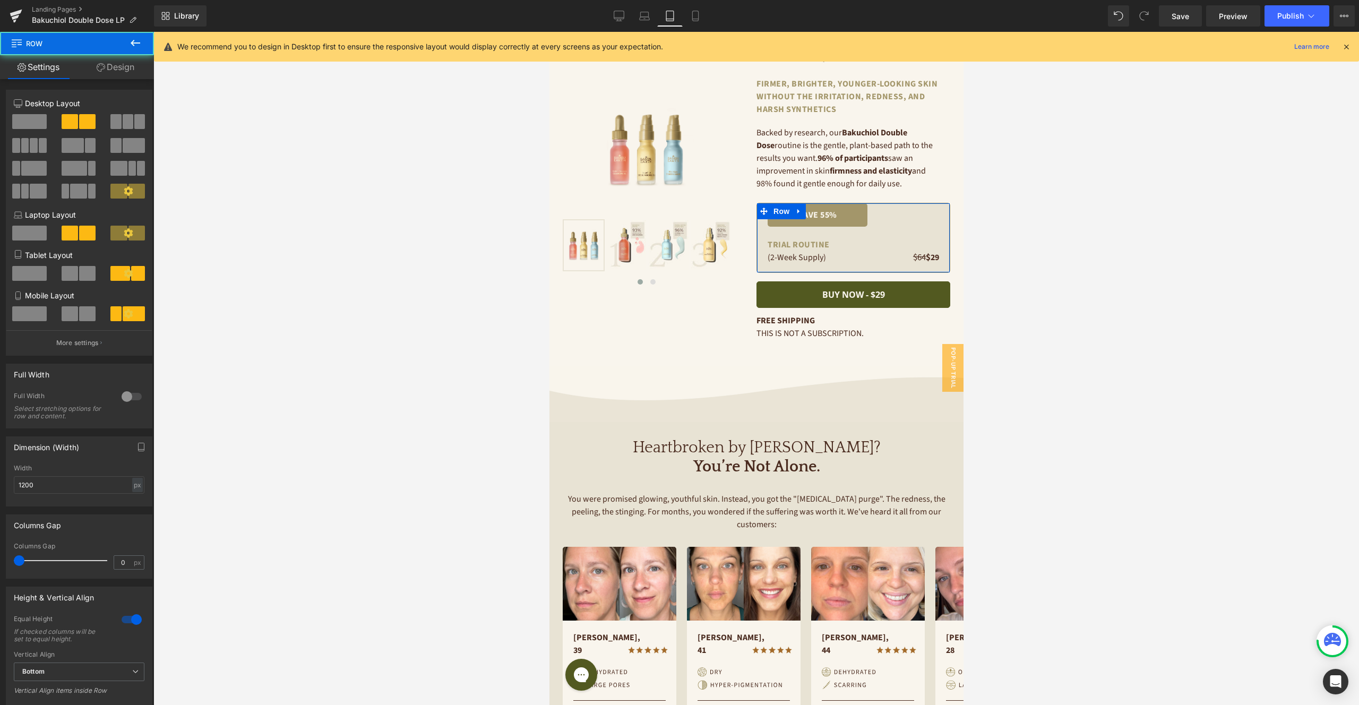
click at [127, 68] on link "Design" at bounding box center [115, 67] width 77 height 24
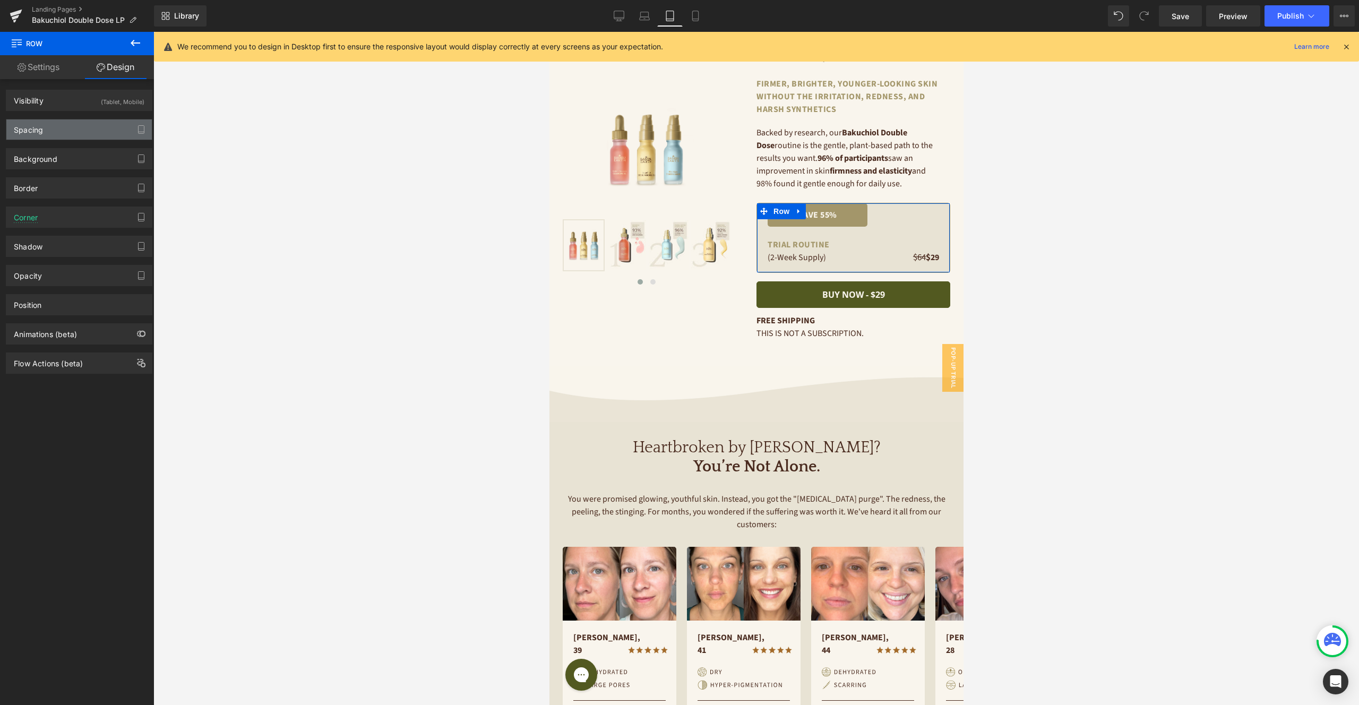
click at [80, 128] on div "Spacing" at bounding box center [78, 129] width 145 height 20
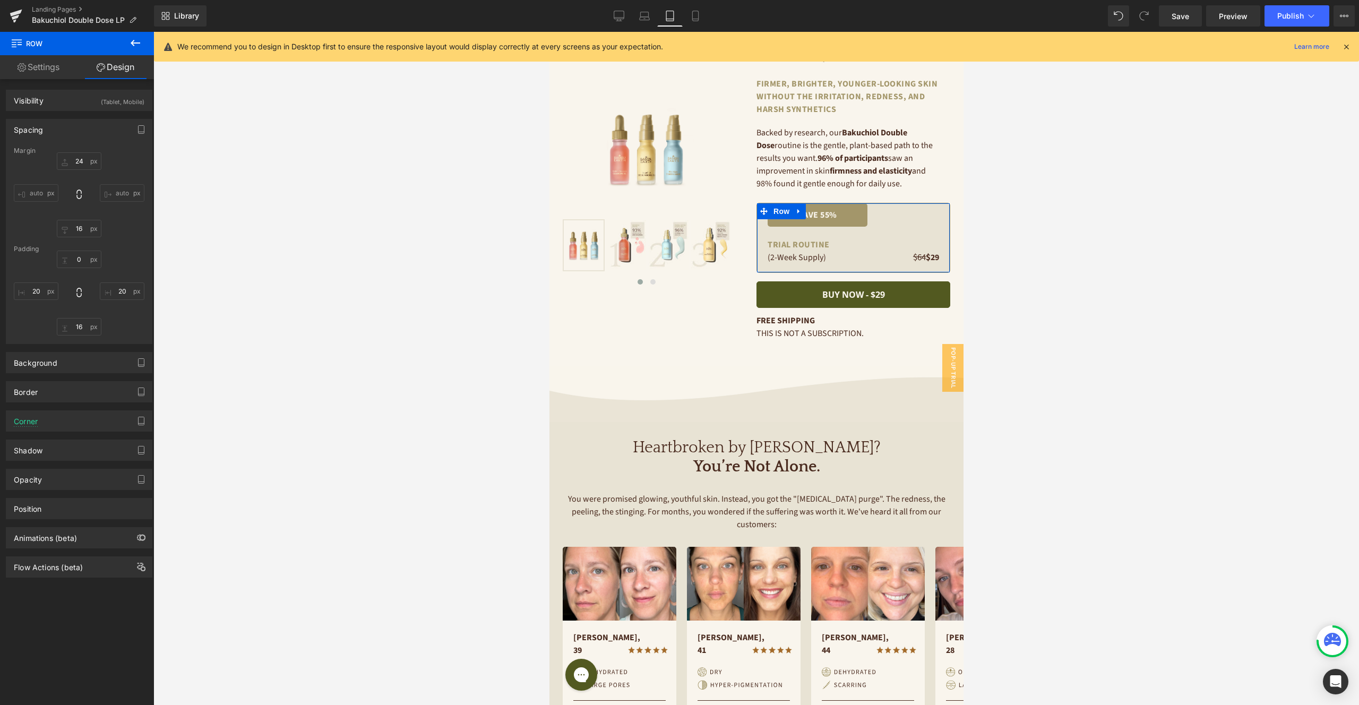
click at [76, 251] on div "Padding" at bounding box center [79, 248] width 131 height 7
click at [75, 260] on input "0" at bounding box center [79, 260] width 45 height 18
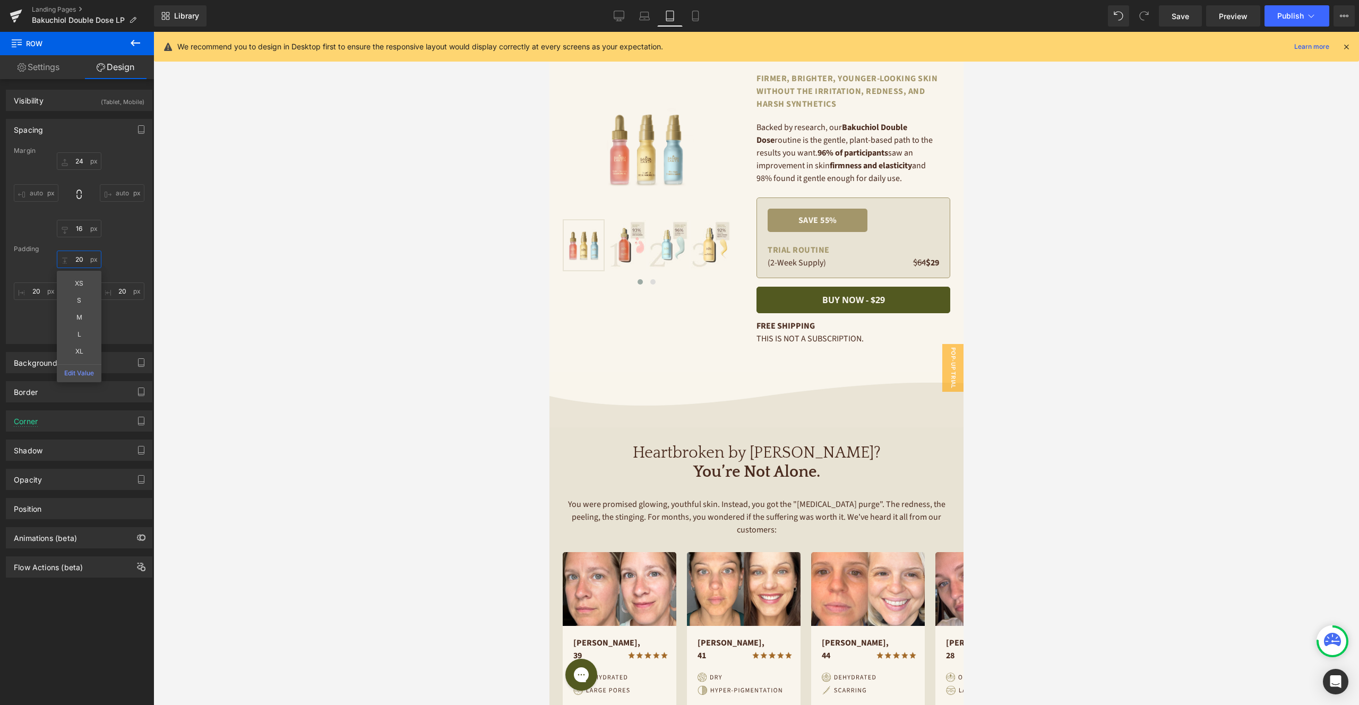
type input "2"
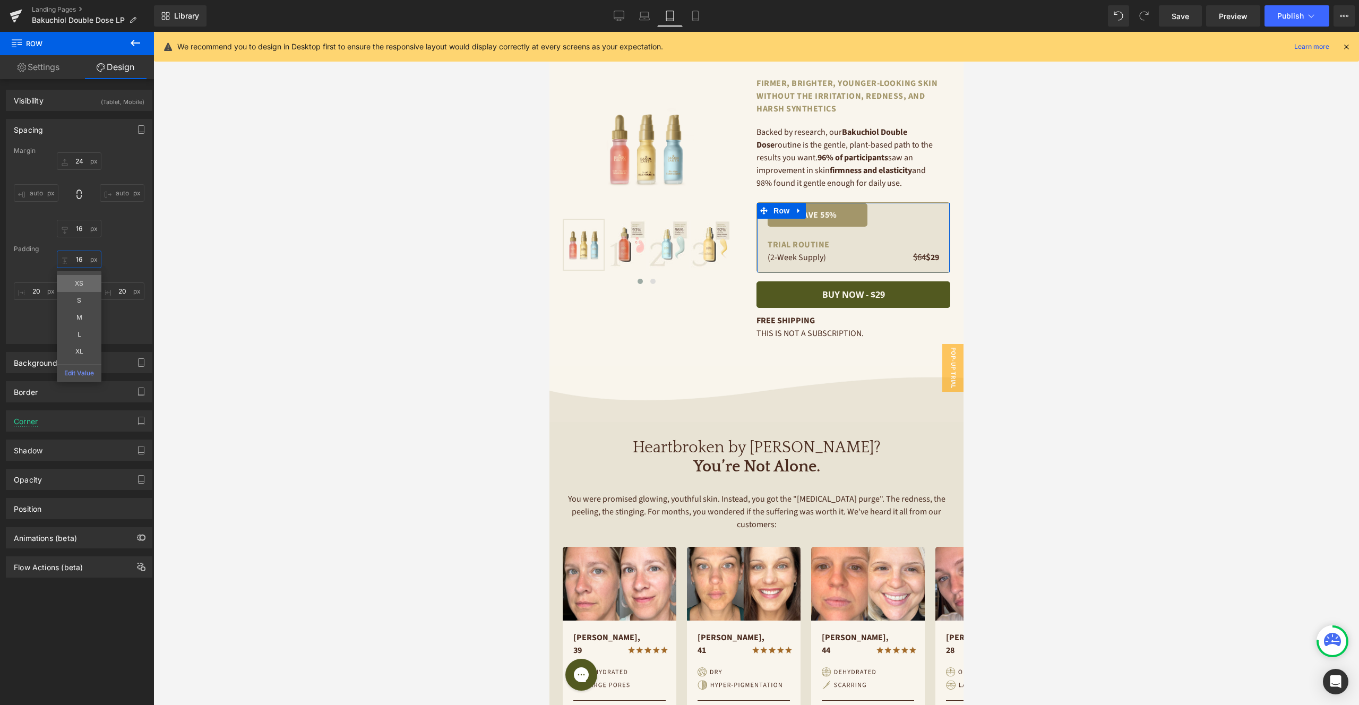
scroll to position [35, 0]
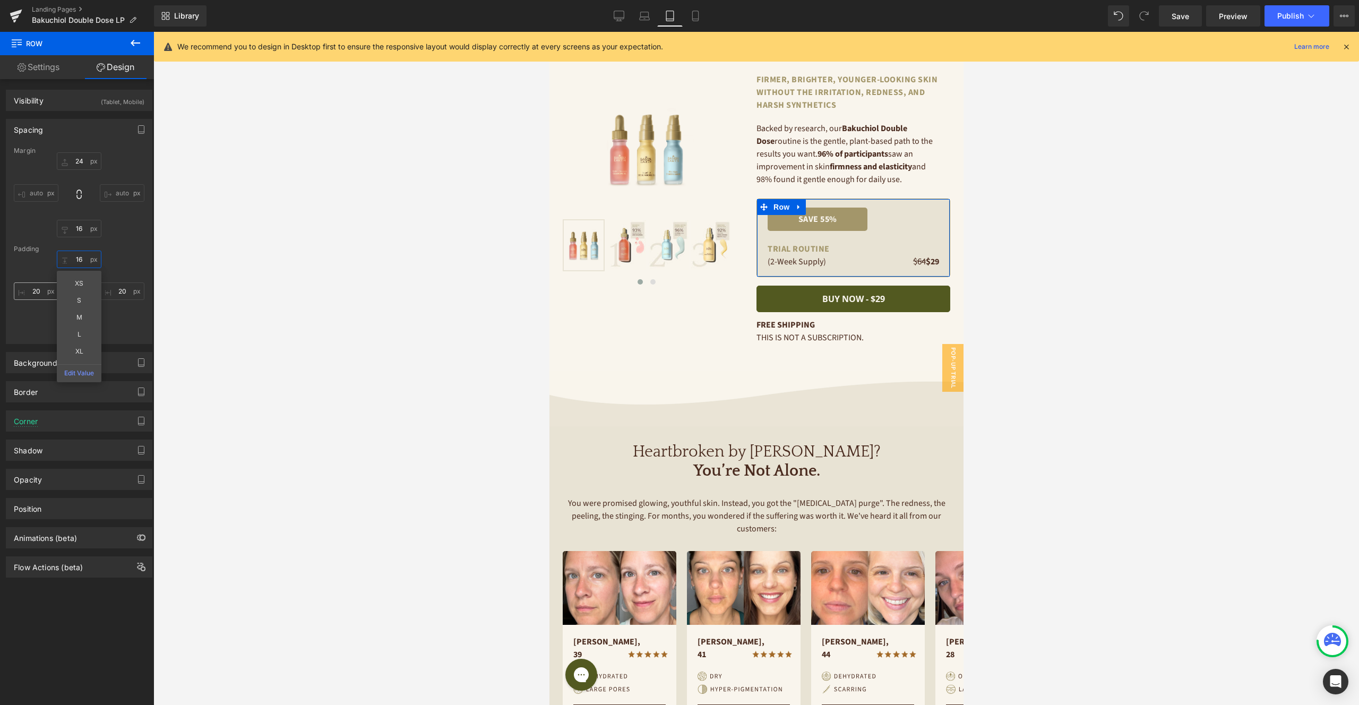
type input "16"
click at [40, 292] on input "20" at bounding box center [36, 291] width 45 height 18
type input "16"
click at [120, 289] on input "20" at bounding box center [122, 291] width 45 height 18
type input "16"
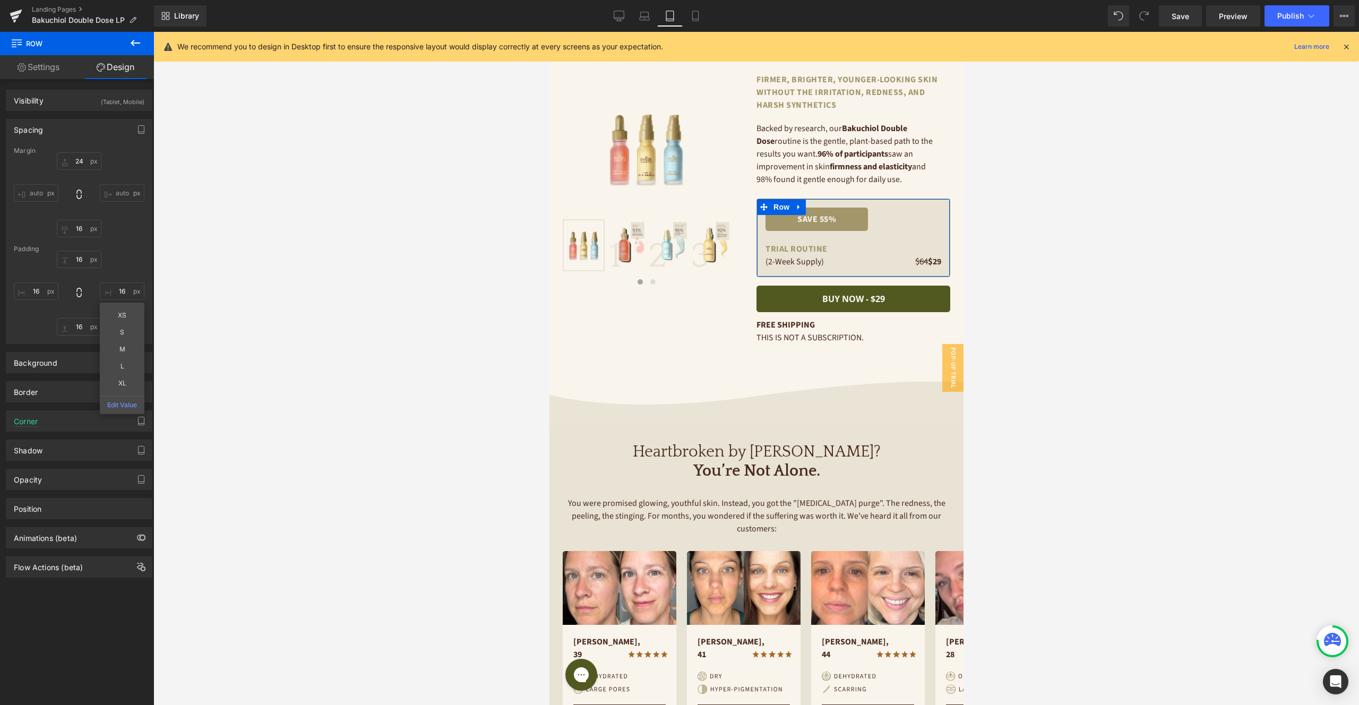
click at [85, 309] on div "16 16 XS S M L XL Edit Value 16 16" at bounding box center [79, 293] width 131 height 85
click at [815, 221] on span "Text Block" at bounding box center [810, 219] width 35 height 13
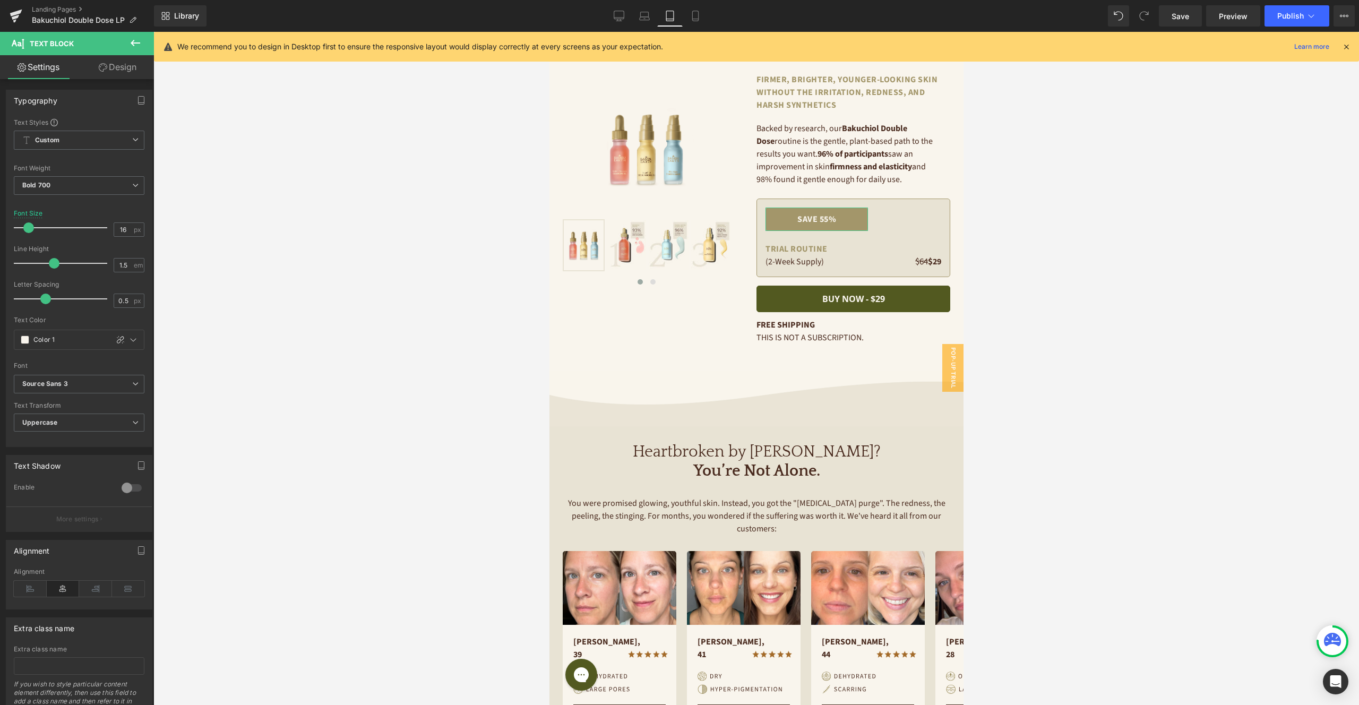
click at [127, 67] on link "Design" at bounding box center [117, 67] width 77 height 24
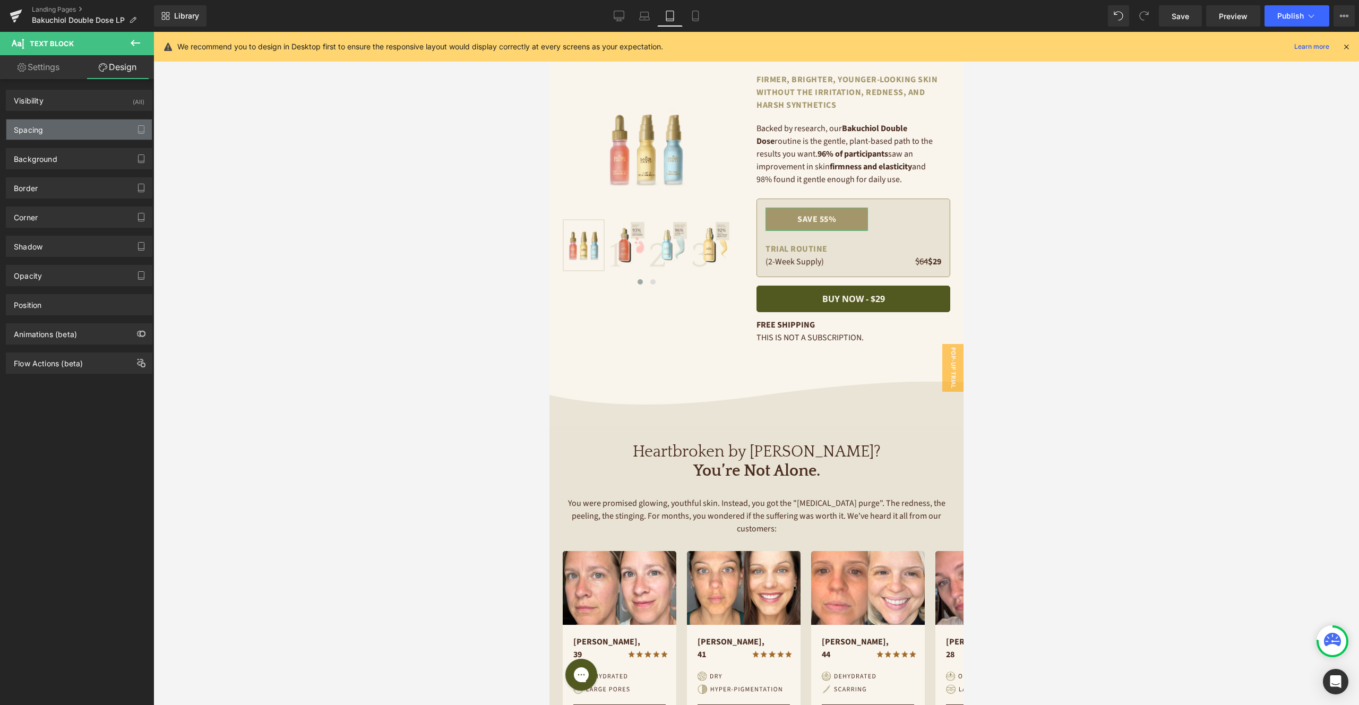
click at [70, 130] on div "Spacing" at bounding box center [78, 129] width 145 height 20
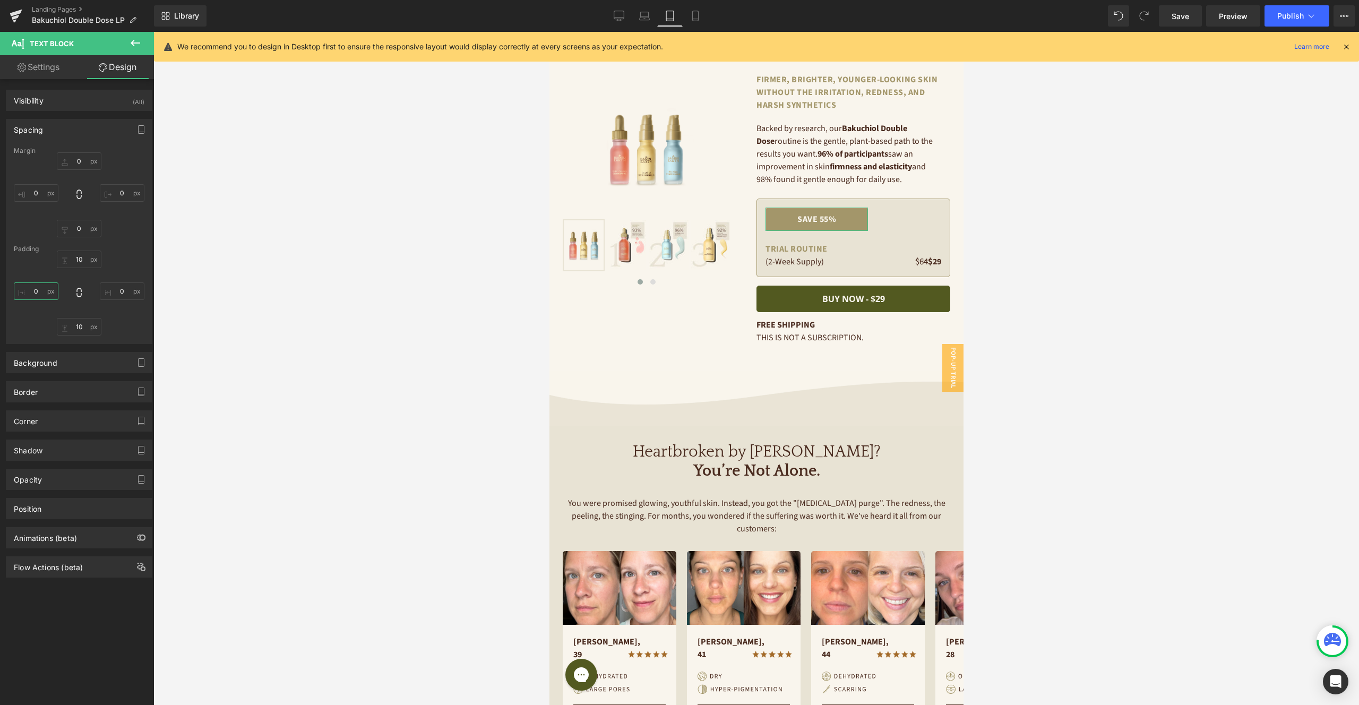
click at [36, 295] on input "text" at bounding box center [36, 291] width 45 height 18
type input "60"
click at [118, 291] on input "text" at bounding box center [122, 291] width 45 height 18
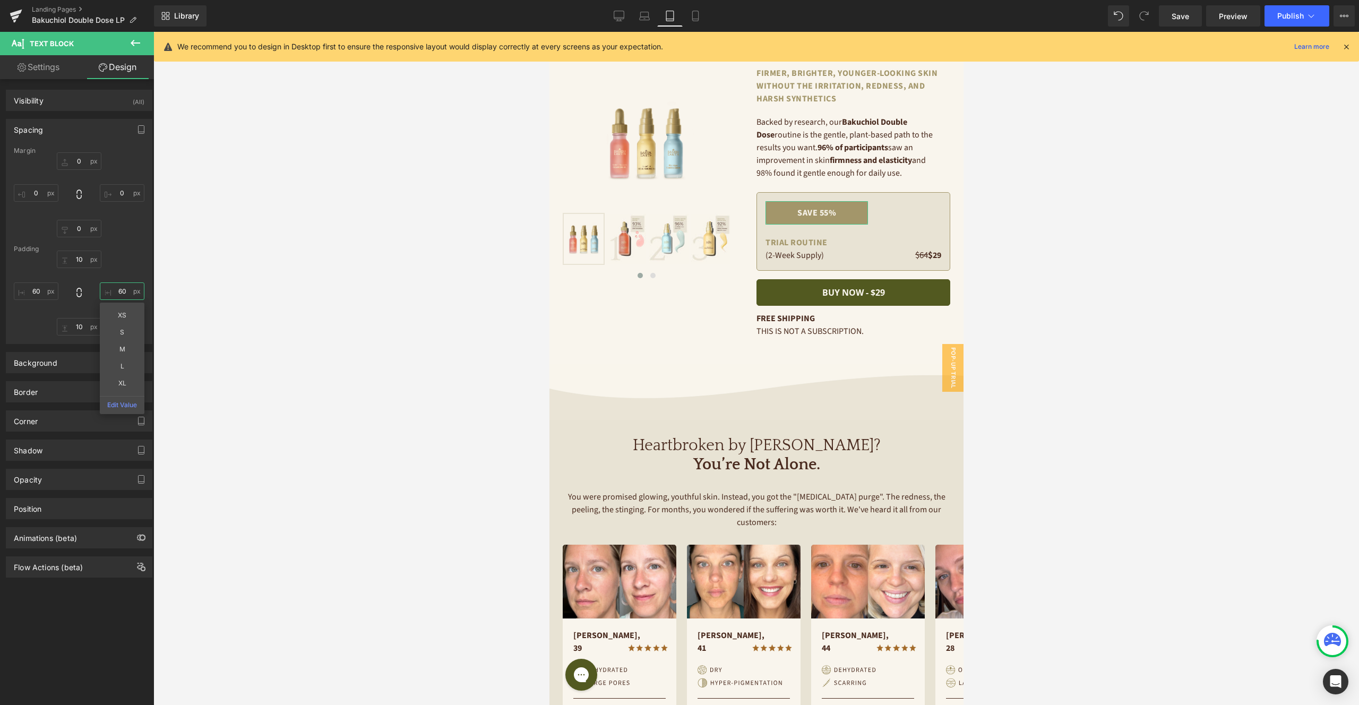
type input "60"
click at [122, 161] on div at bounding box center [79, 194] width 131 height 85
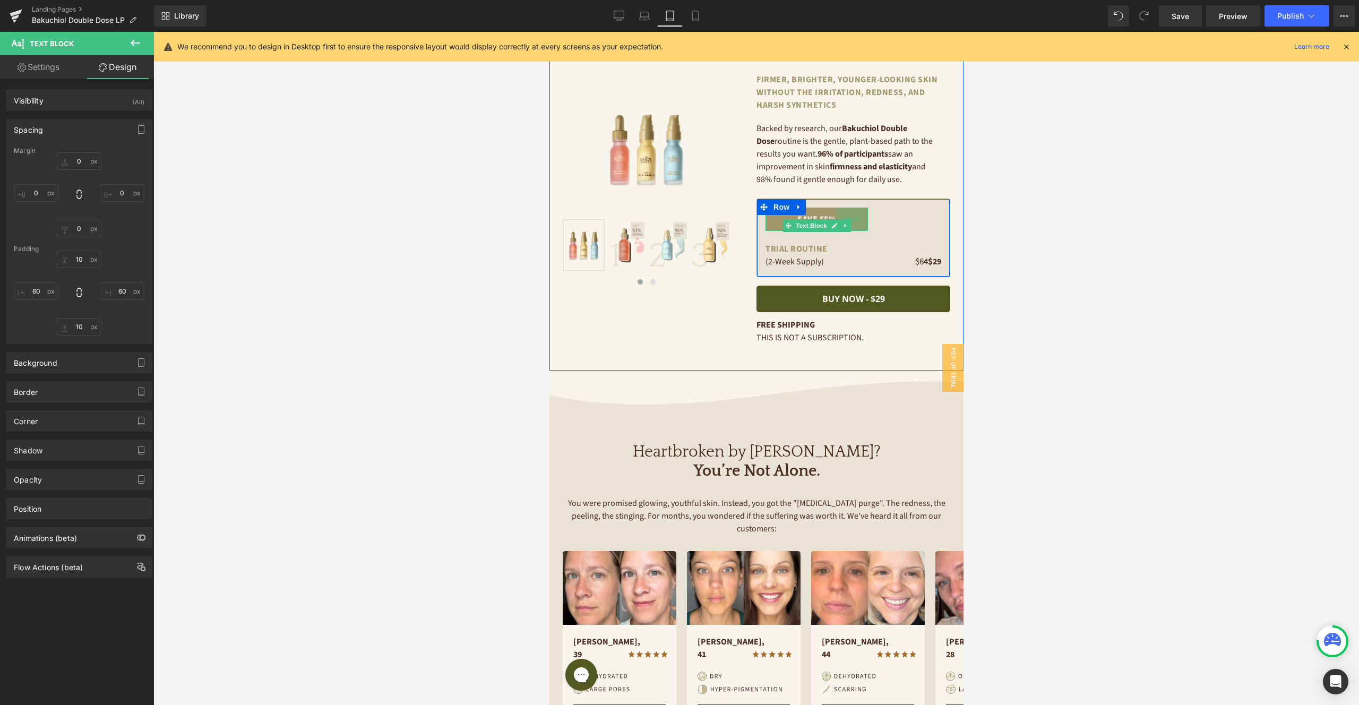
click at [853, 225] on span "60px" at bounding box center [851, 219] width 14 height 12
click at [881, 224] on div "$64 $ 29 Text Block Row" at bounding box center [903, 238] width 73 height 61
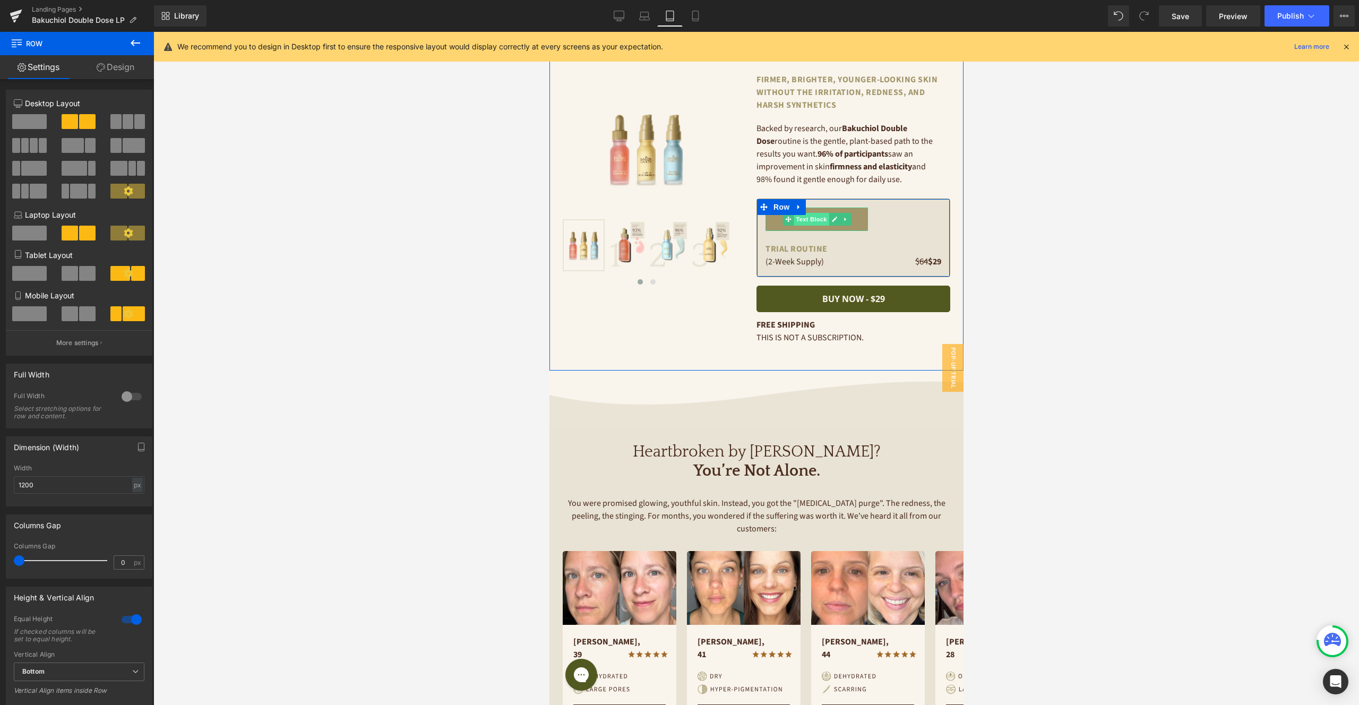
click at [810, 217] on span "Text Block" at bounding box center [810, 219] width 35 height 13
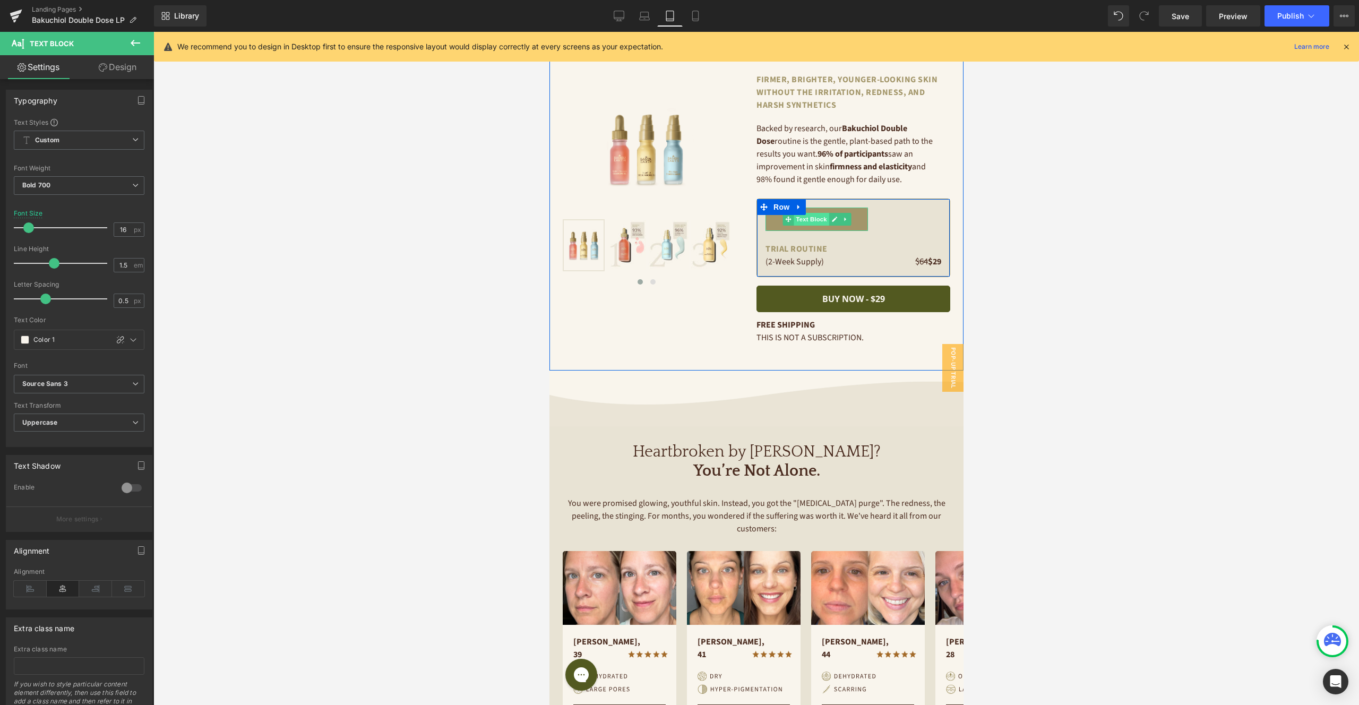
click at [810, 222] on span "Text Block" at bounding box center [810, 219] width 35 height 13
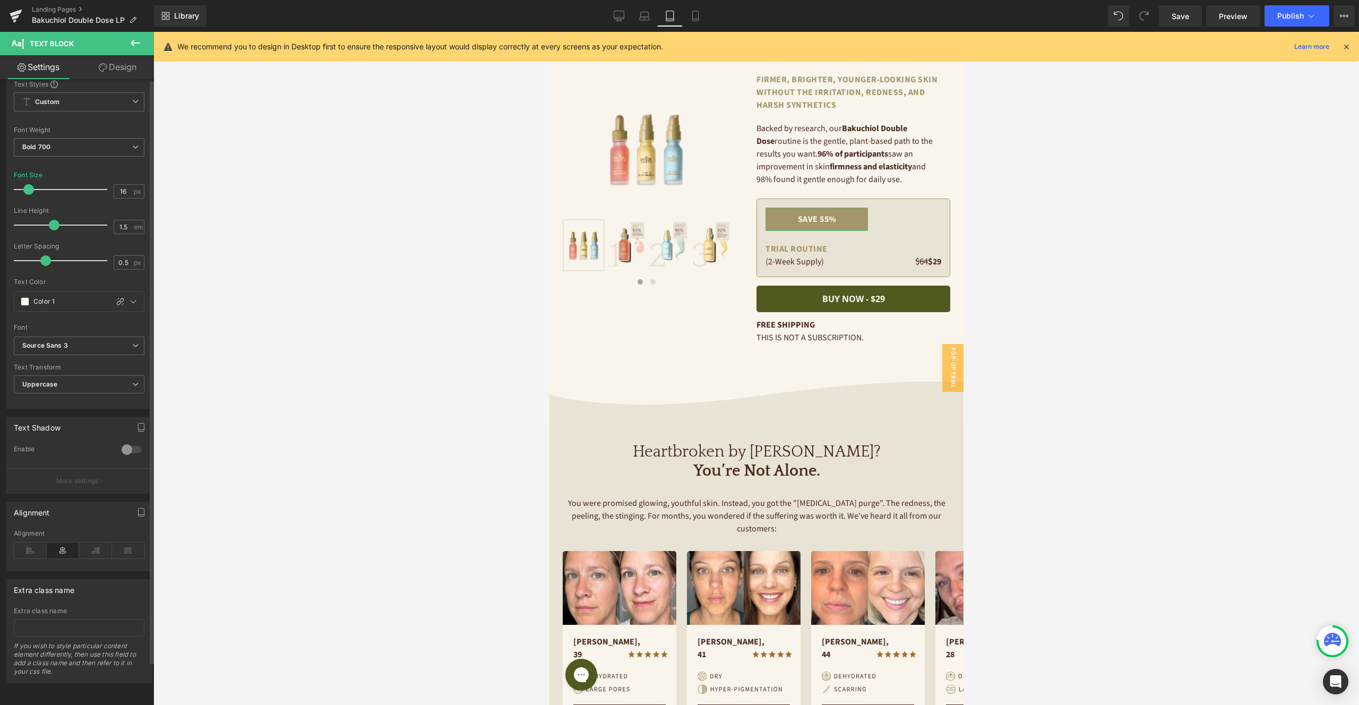
scroll to position [0, 0]
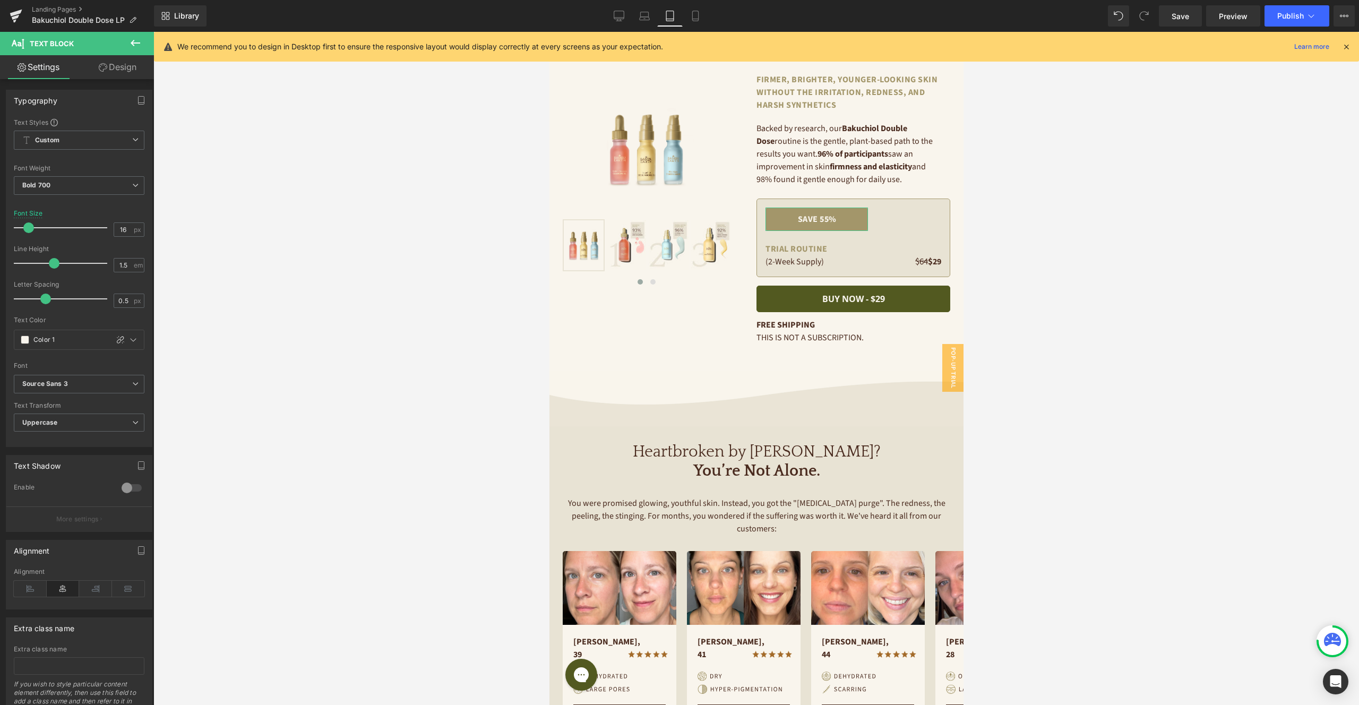
click at [91, 71] on link "Design" at bounding box center [117, 67] width 77 height 24
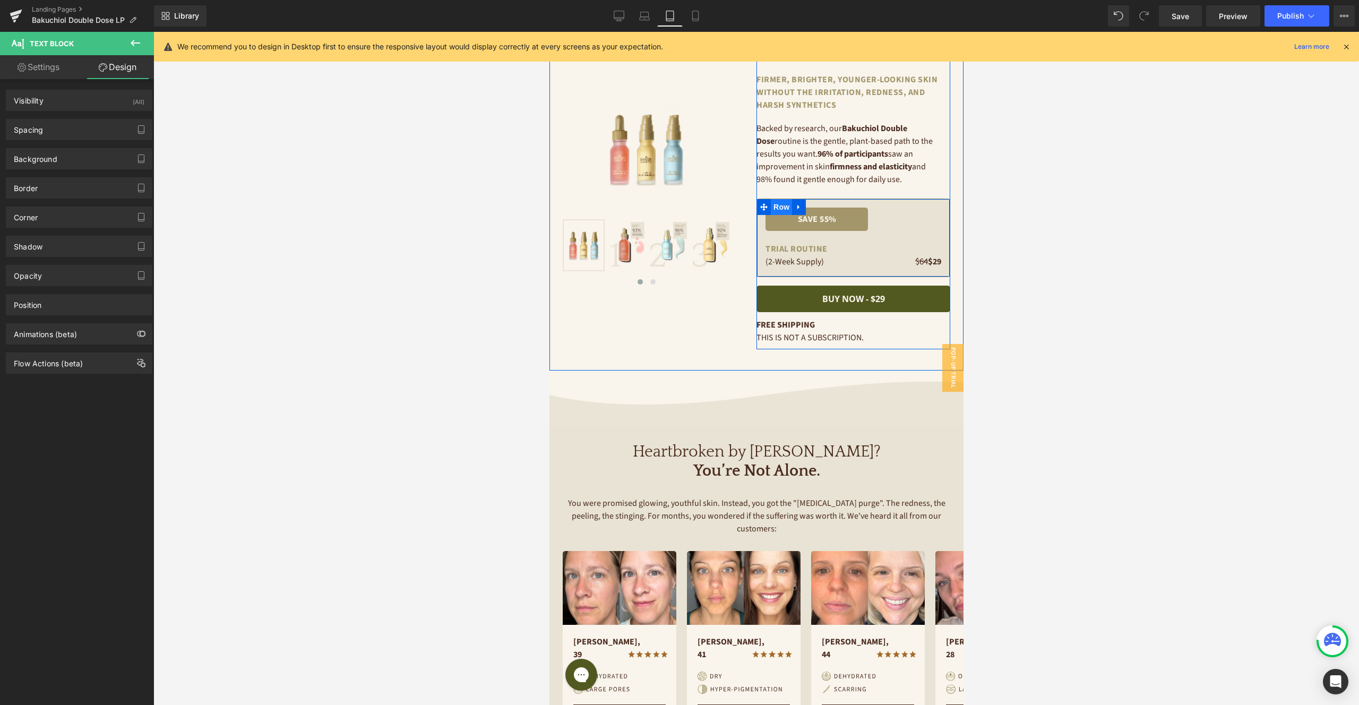
click at [778, 204] on span "Row" at bounding box center [780, 207] width 21 height 16
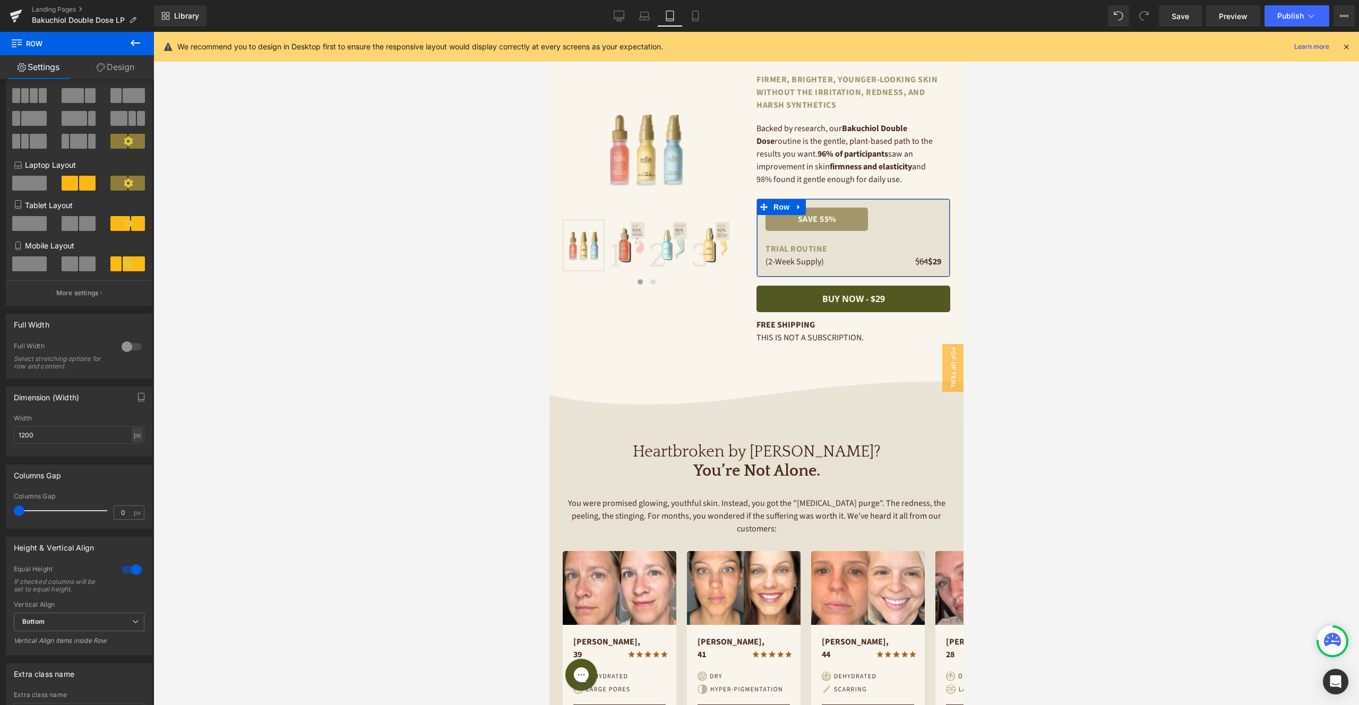
scroll to position [142, 0]
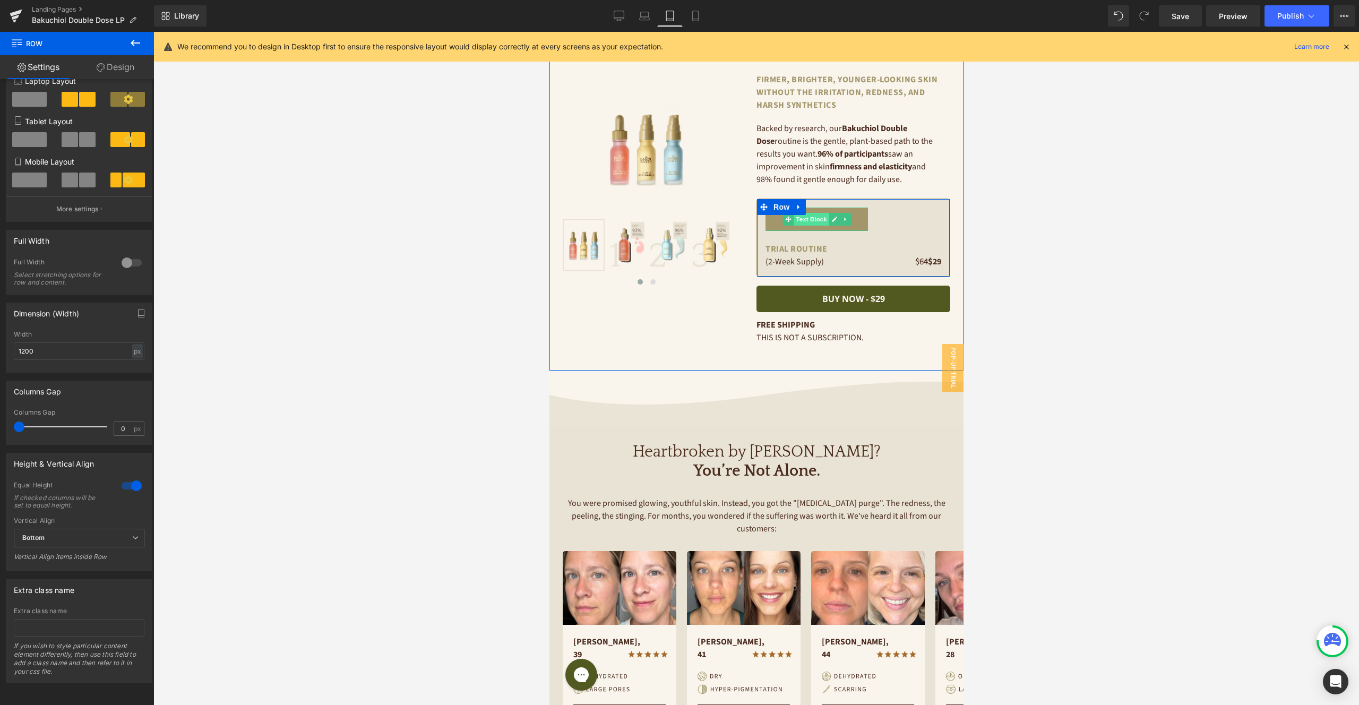
click at [818, 218] on span "Text Block" at bounding box center [810, 219] width 35 height 13
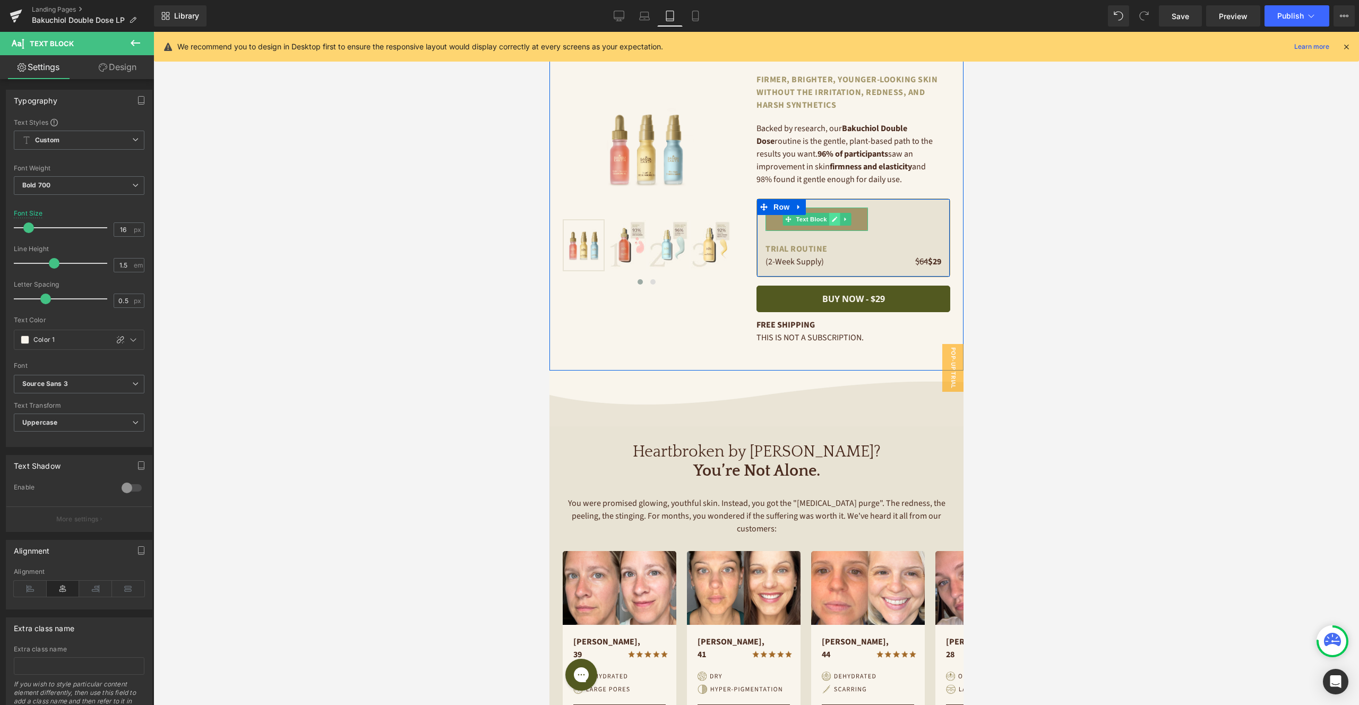
click at [835, 219] on icon at bounding box center [834, 219] width 6 height 6
click at [884, 219] on div "$64 $ 29 Text Block Row" at bounding box center [903, 238] width 73 height 61
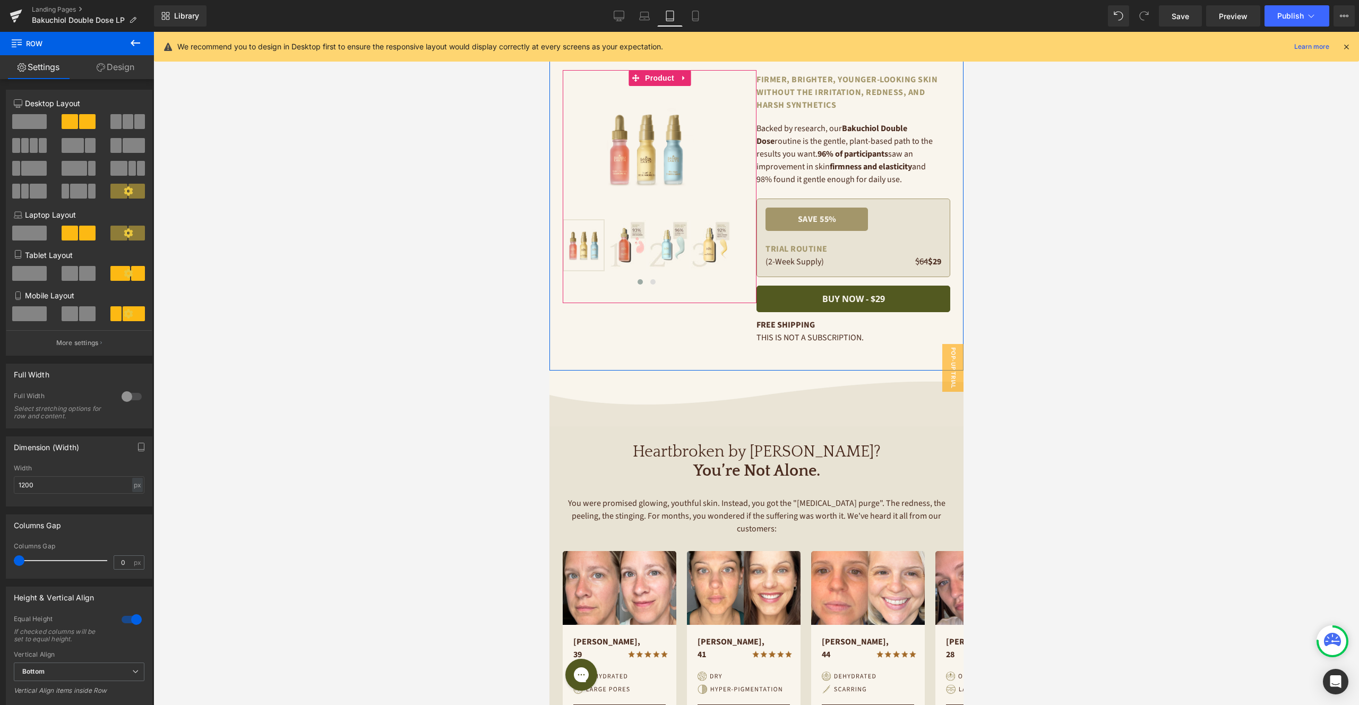
scroll to position [0, 0]
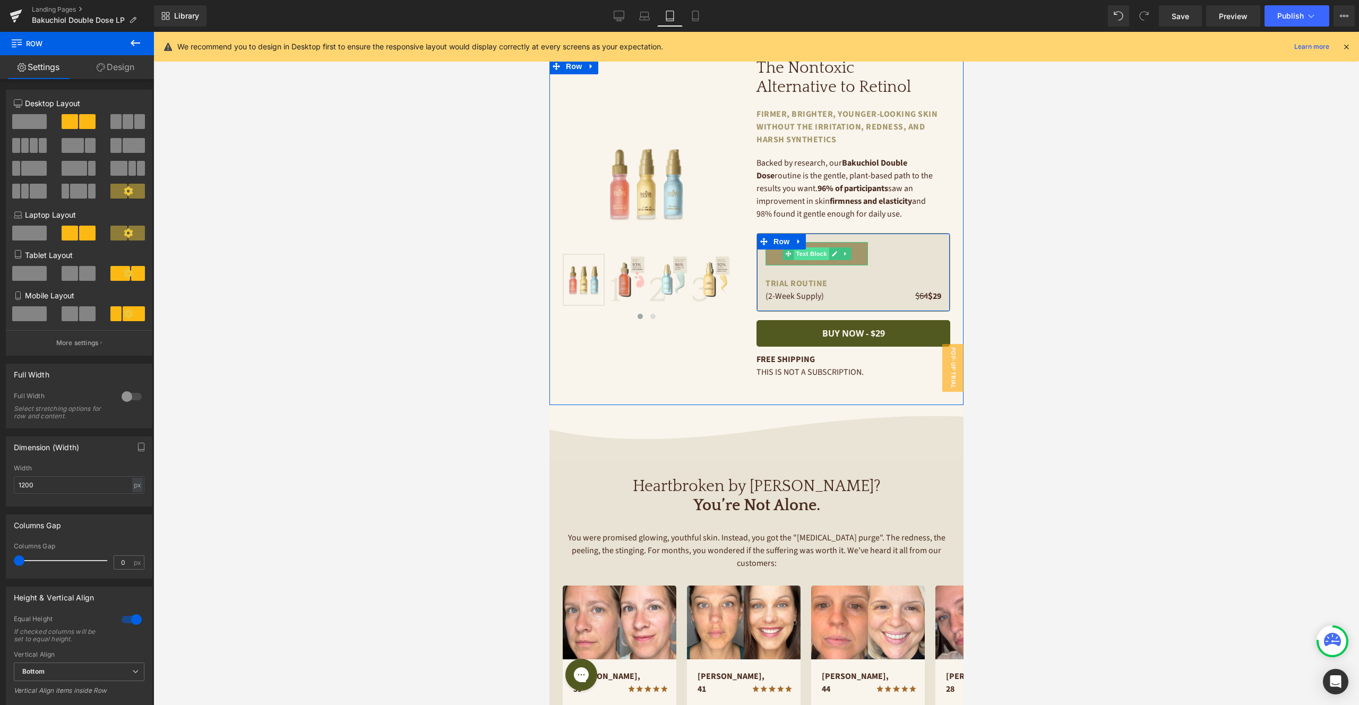
click at [810, 253] on span "Text Block" at bounding box center [810, 253] width 35 height 13
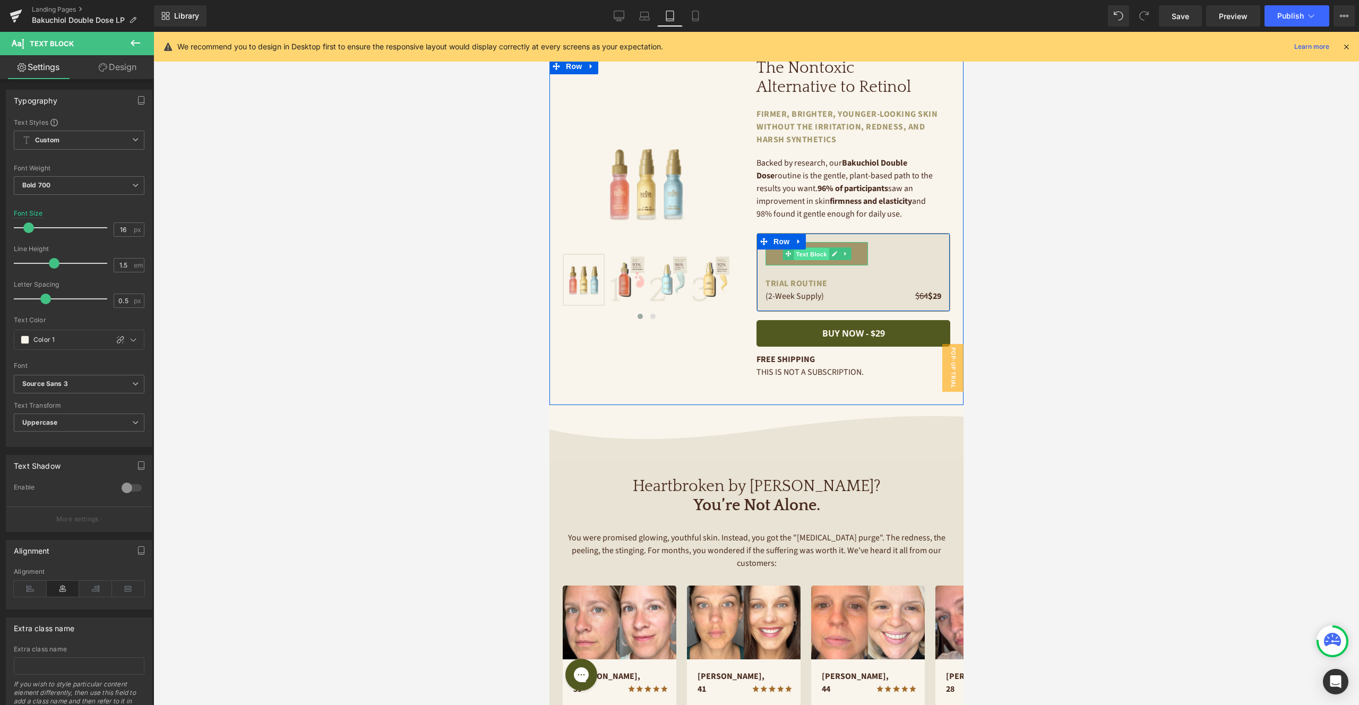
click at [821, 256] on span "Text Block" at bounding box center [810, 254] width 35 height 13
click at [628, 20] on link "Desktop" at bounding box center [618, 15] width 25 height 21
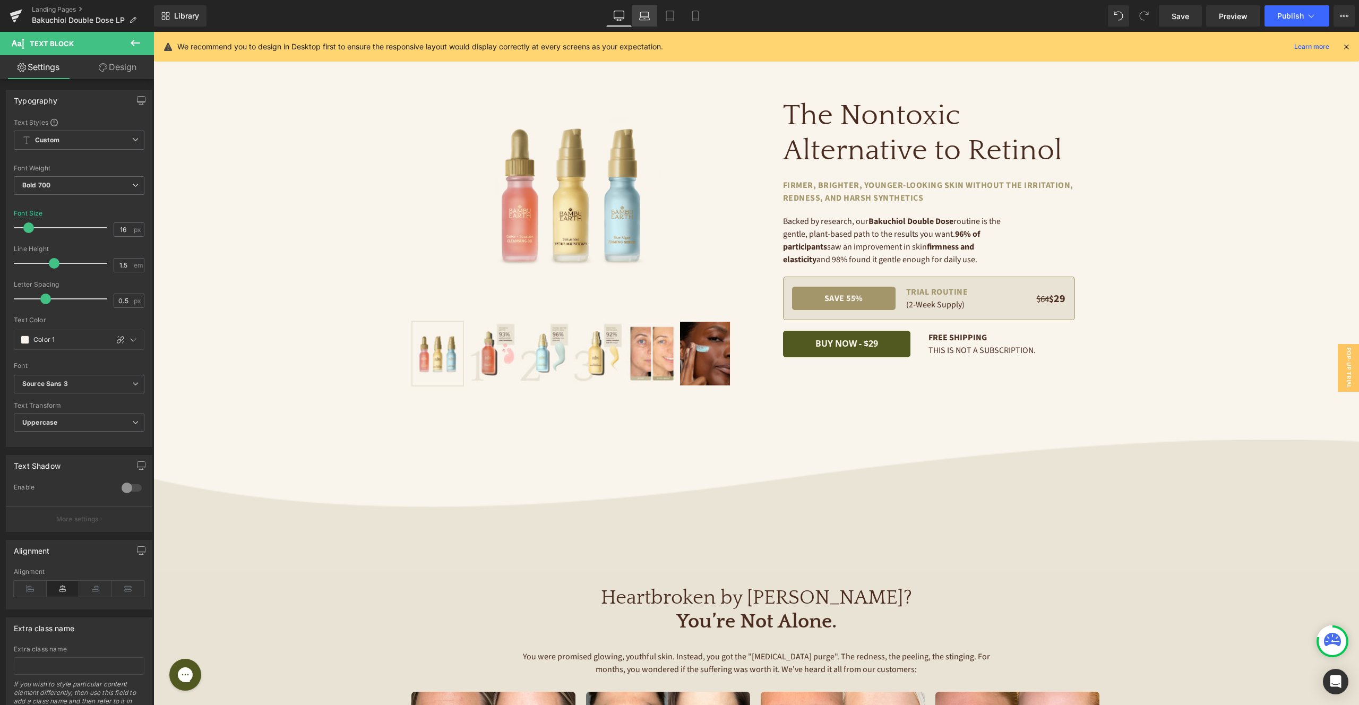
click at [648, 19] on icon at bounding box center [644, 16] width 11 height 11
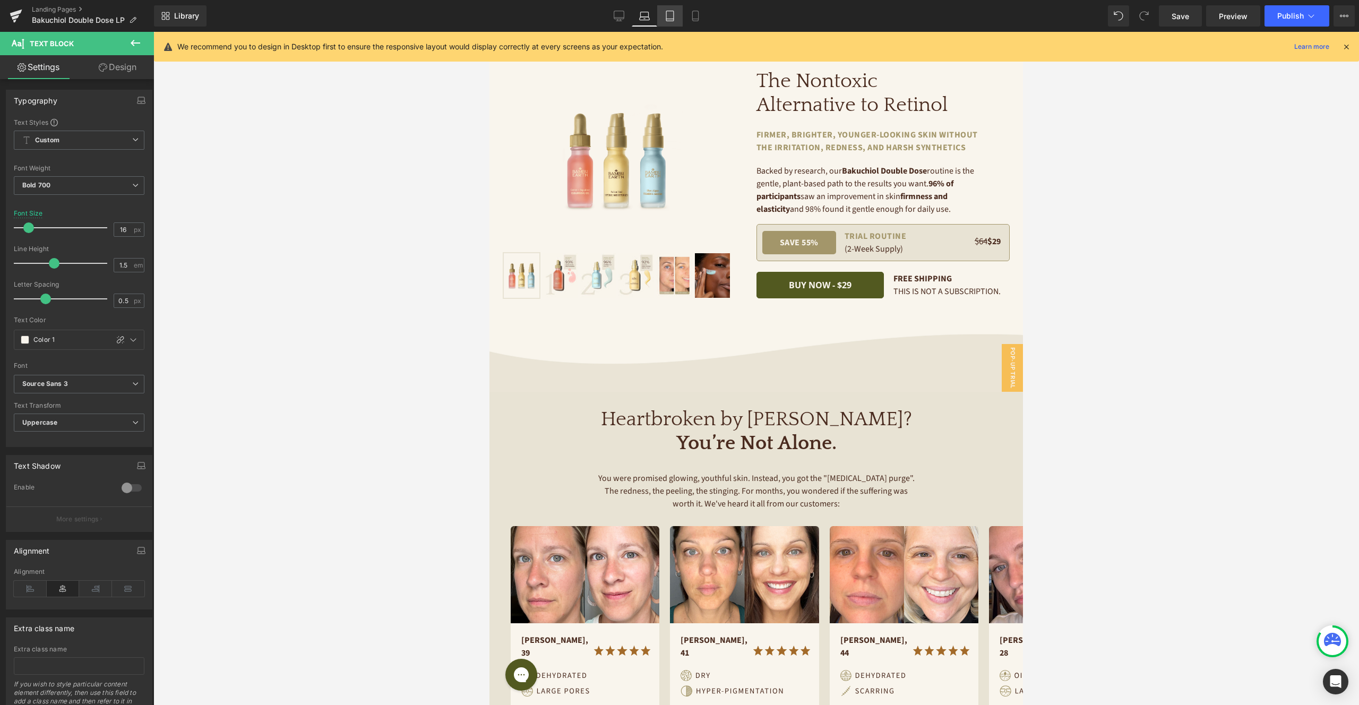
click at [669, 19] on icon at bounding box center [670, 16] width 11 height 11
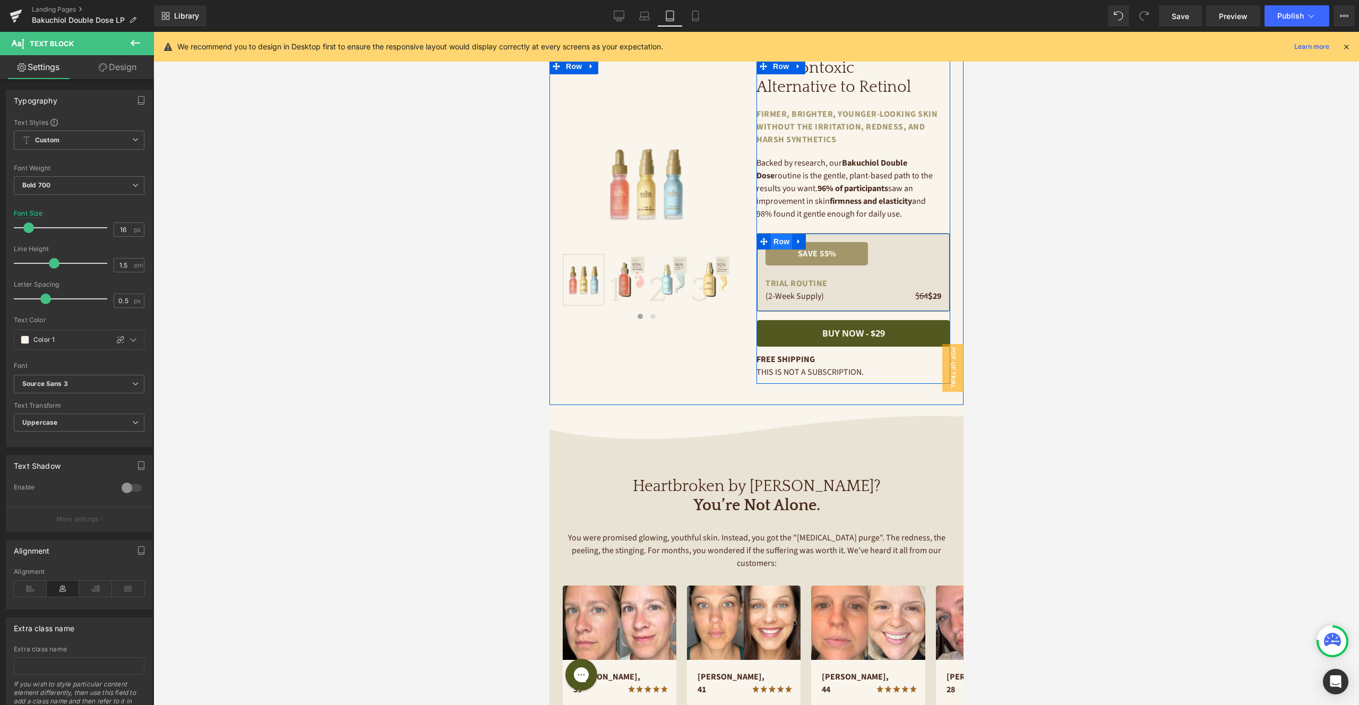
click at [782, 242] on span "Row" at bounding box center [780, 242] width 21 height 16
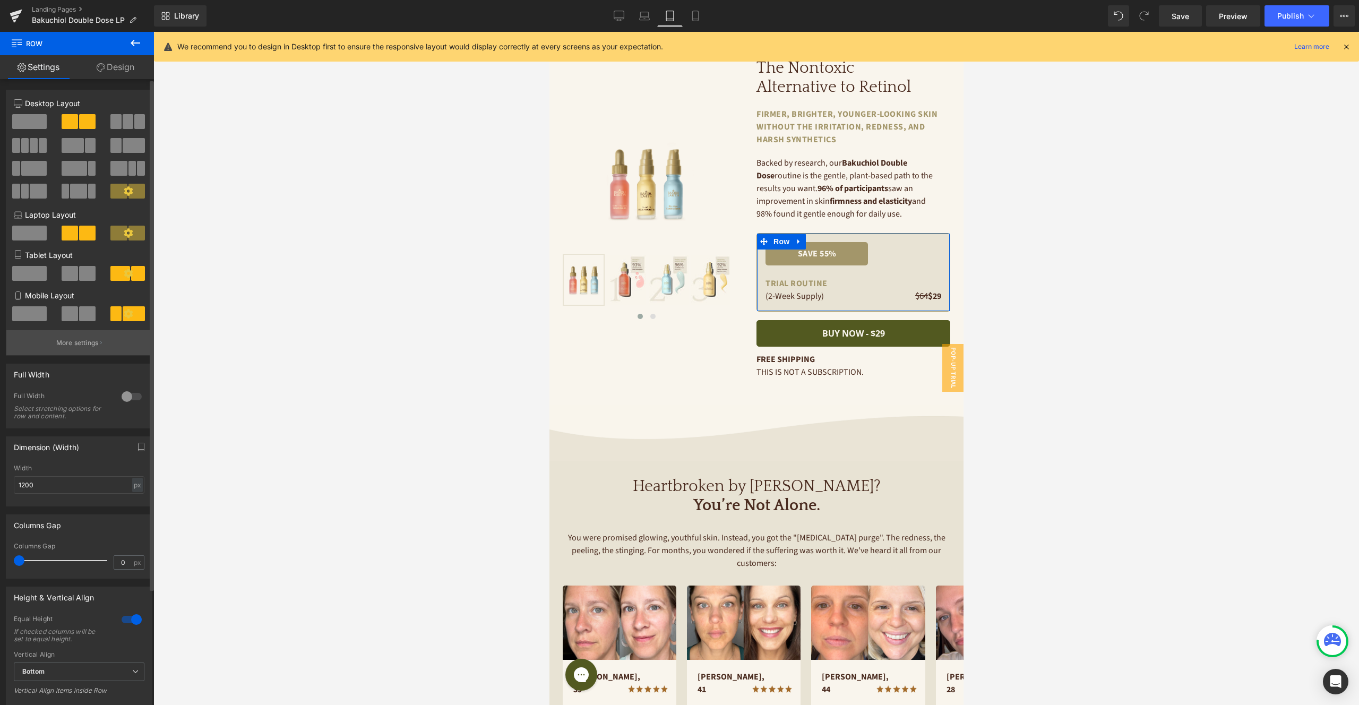
click at [87, 343] on p "More settings" at bounding box center [77, 343] width 42 height 10
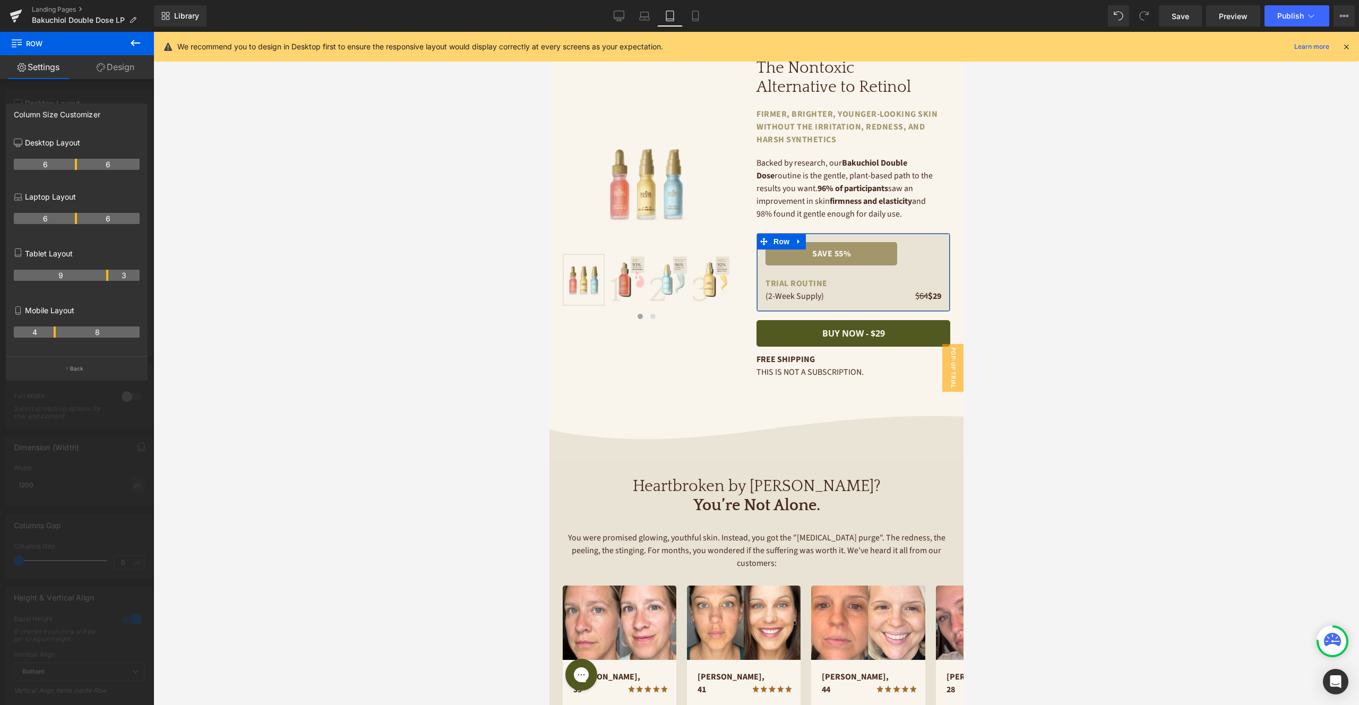
drag, startPoint x: 86, startPoint y: 274, endPoint x: 104, endPoint y: 277, distance: 17.7
click at [104, 277] on th "9" at bounding box center [61, 275] width 94 height 11
click at [135, 43] on icon at bounding box center [136, 43] width 10 height 6
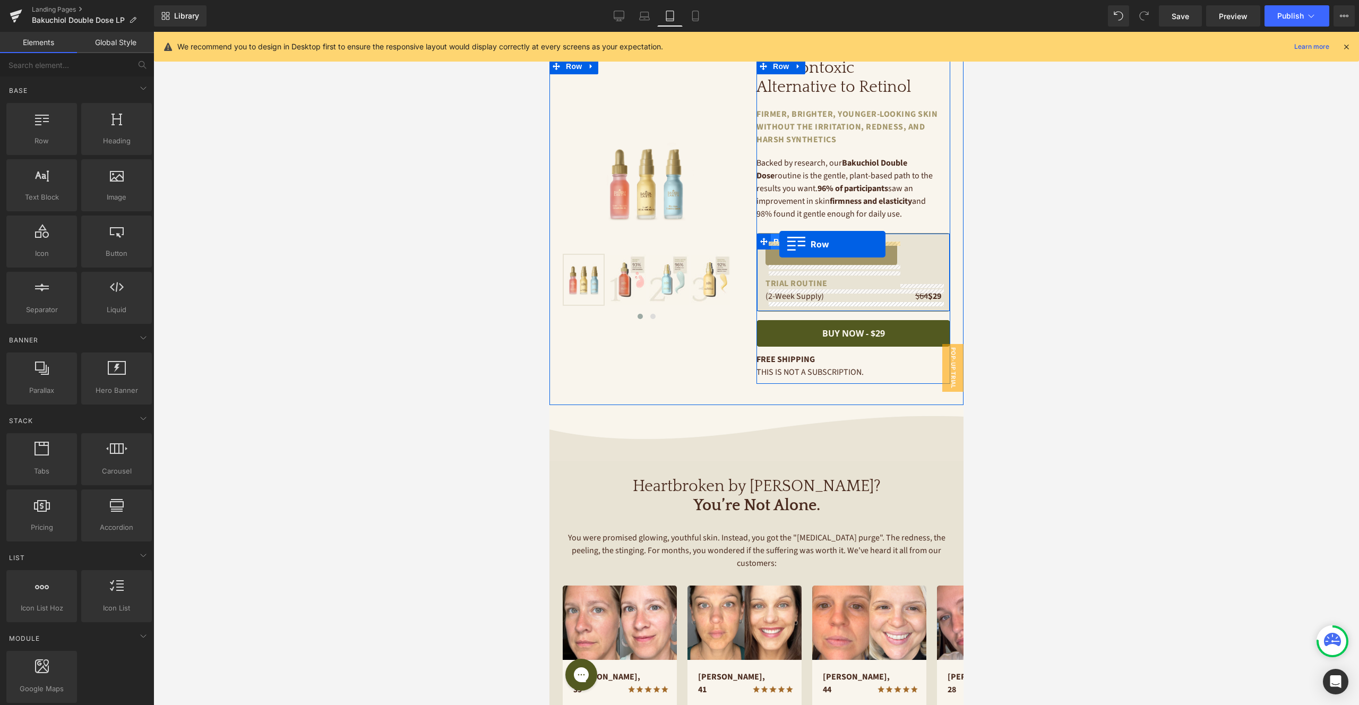
drag, startPoint x: 595, startPoint y: 157, endPoint x: 779, endPoint y: 244, distance: 203.2
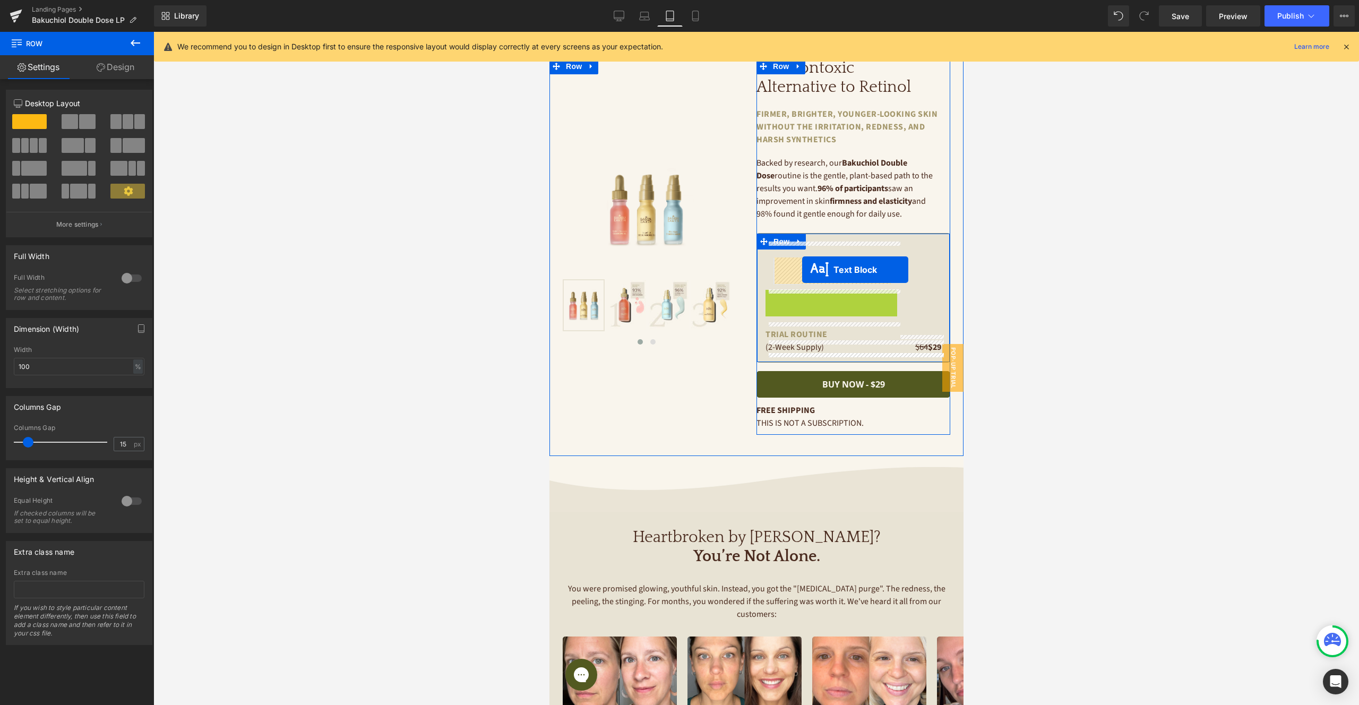
drag, startPoint x: 802, startPoint y: 300, endPoint x: 802, endPoint y: 270, distance: 30.8
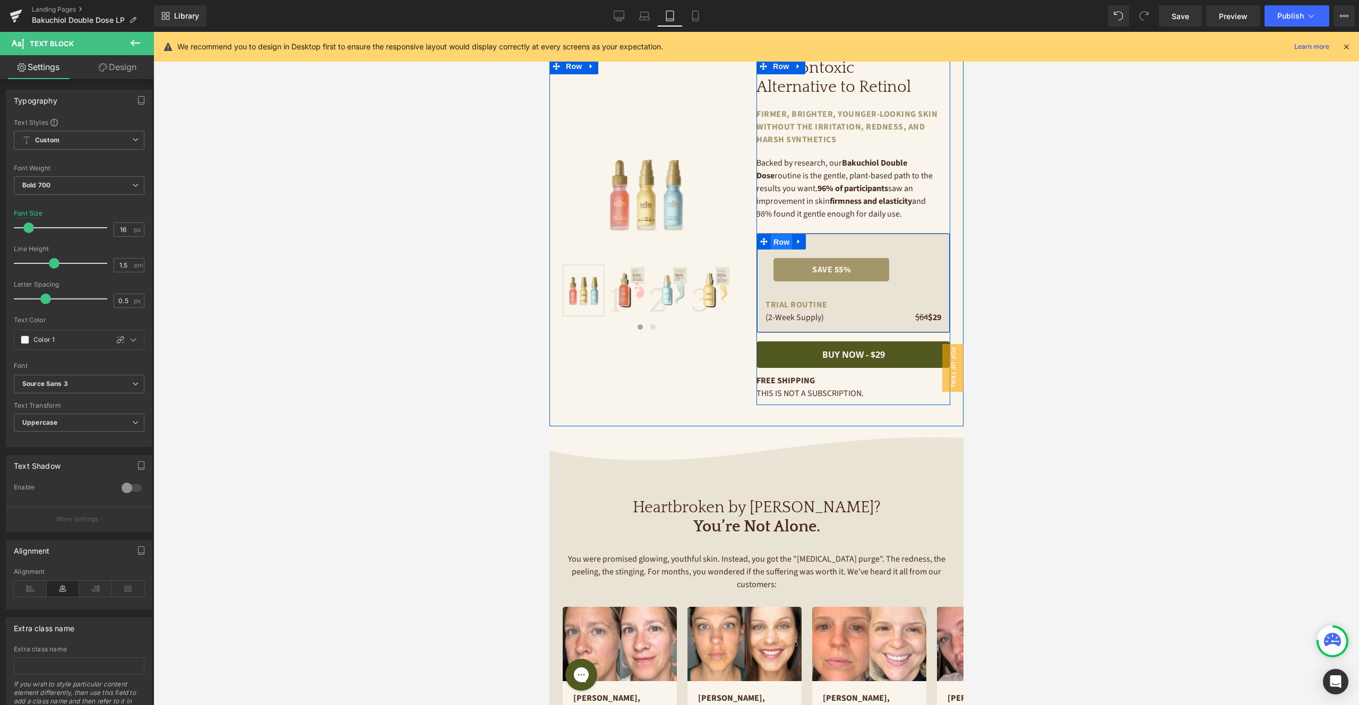
click at [783, 240] on span "Row" at bounding box center [780, 242] width 21 height 16
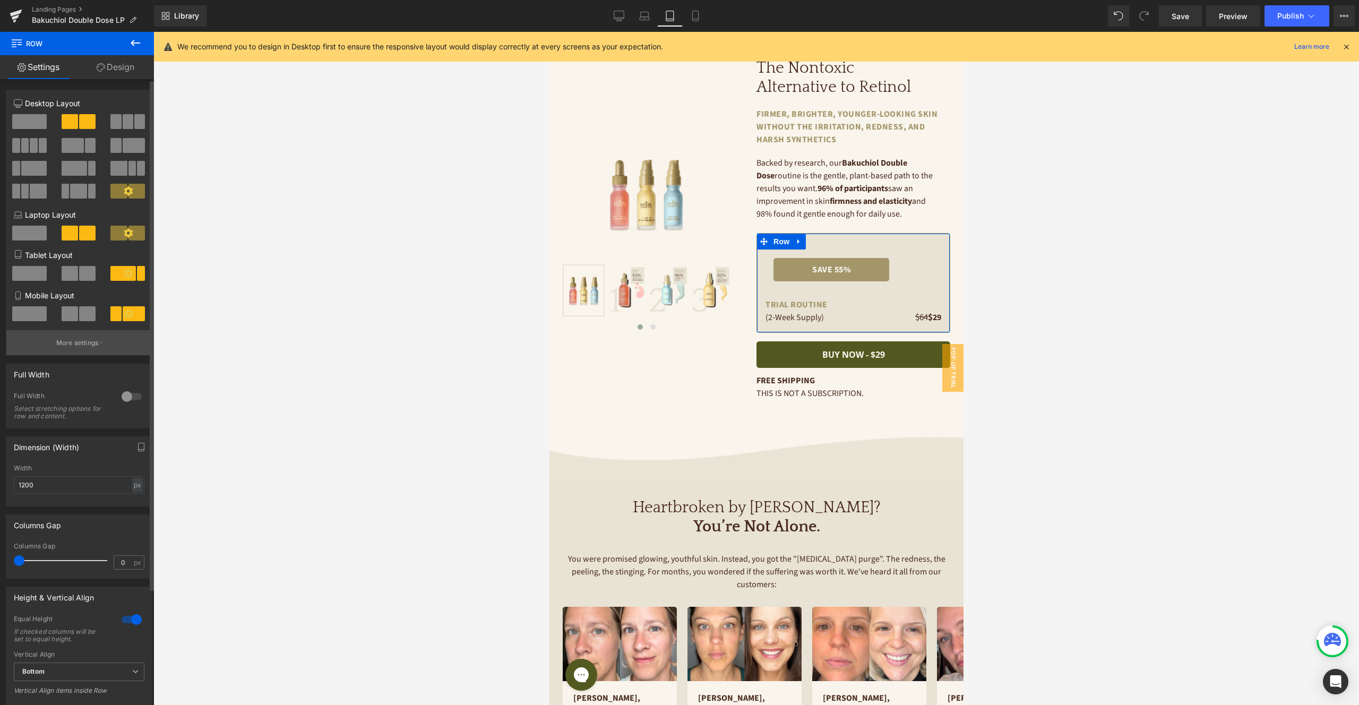
click at [76, 343] on p "More settings" at bounding box center [77, 343] width 42 height 10
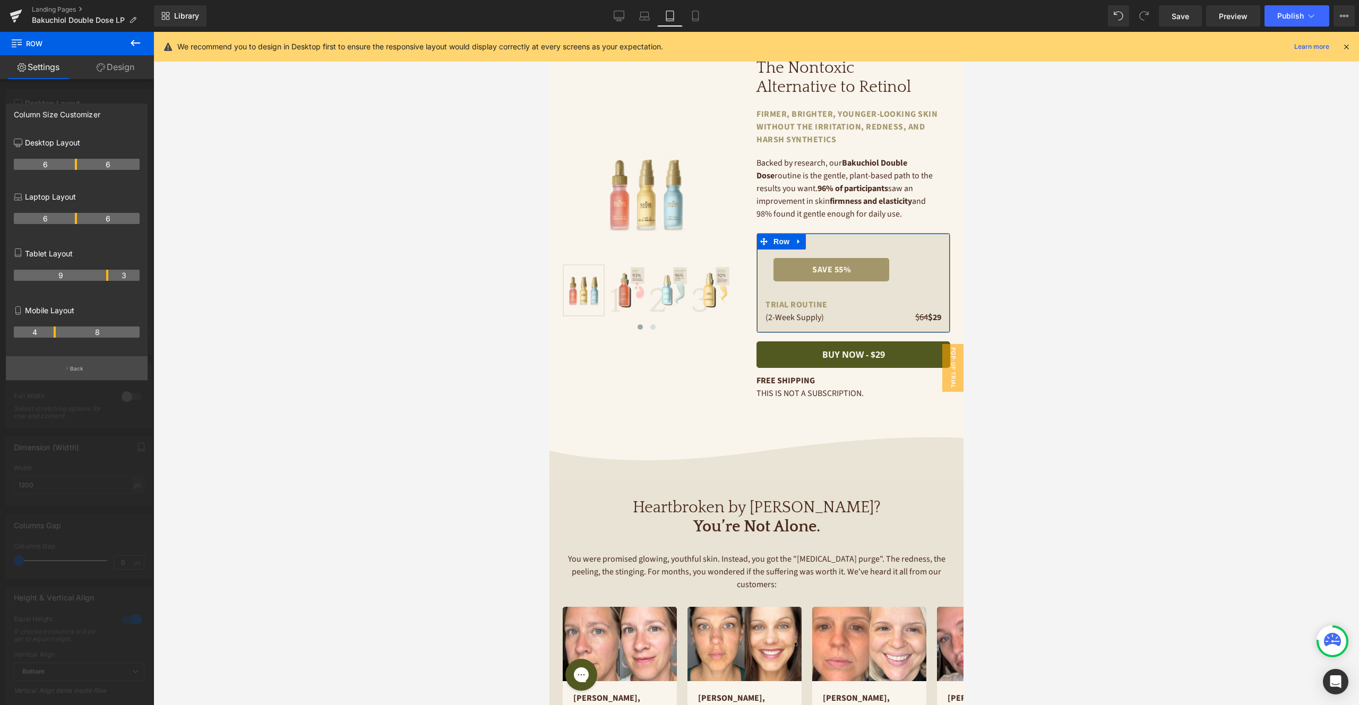
click at [81, 368] on p "Back" at bounding box center [77, 369] width 14 height 8
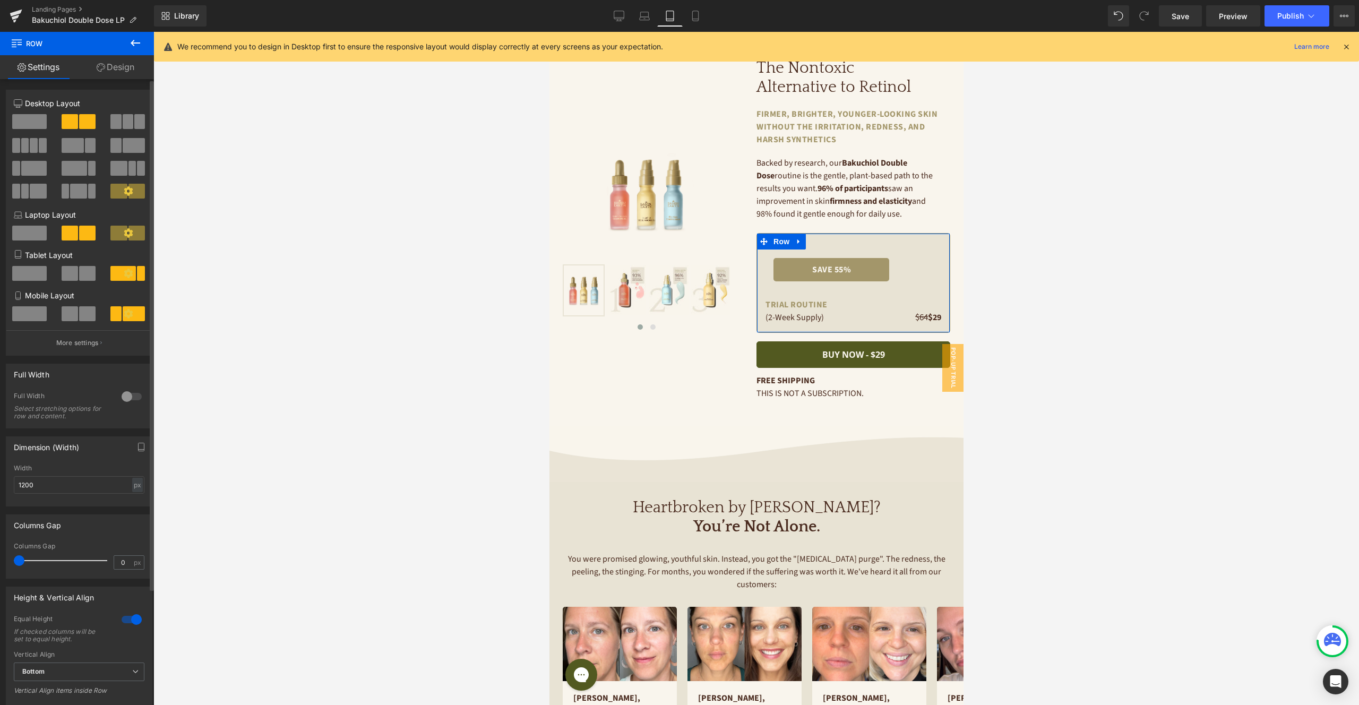
click at [25, 273] on span at bounding box center [29, 273] width 35 height 15
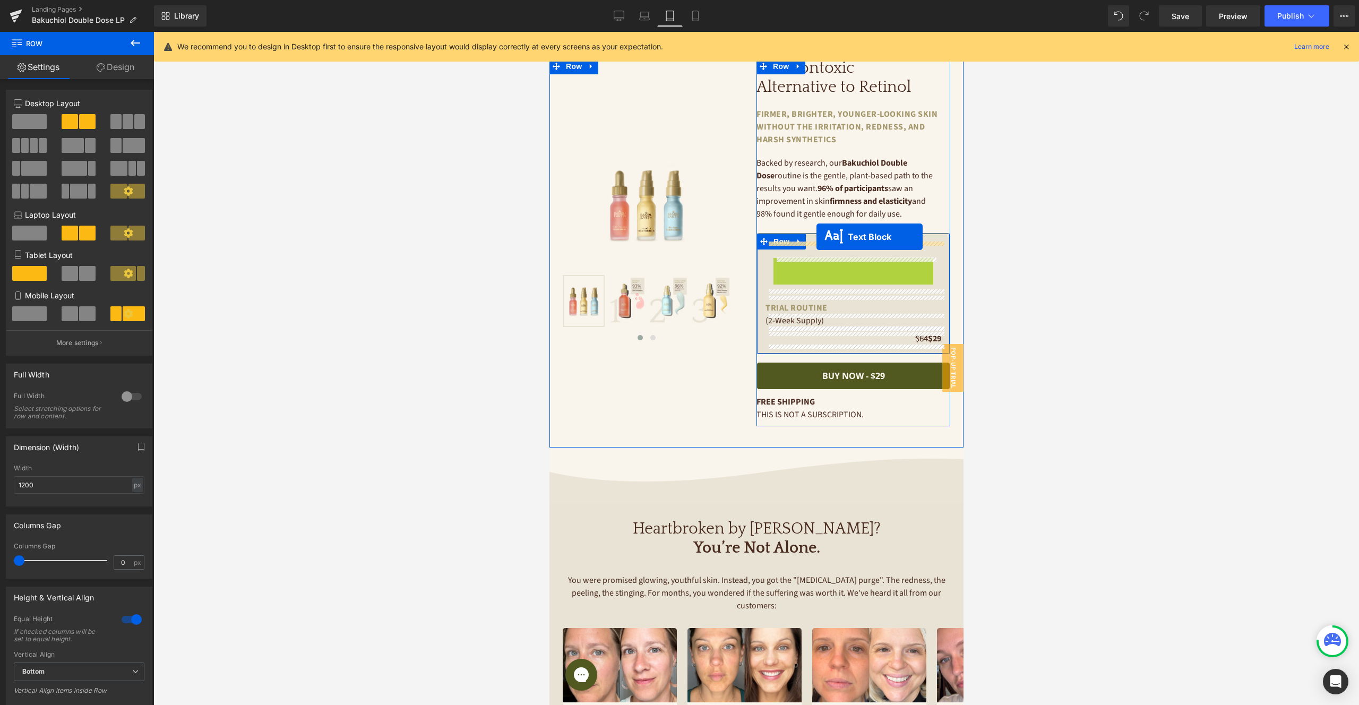
drag, startPoint x: 823, startPoint y: 269, endPoint x: 816, endPoint y: 237, distance: 33.1
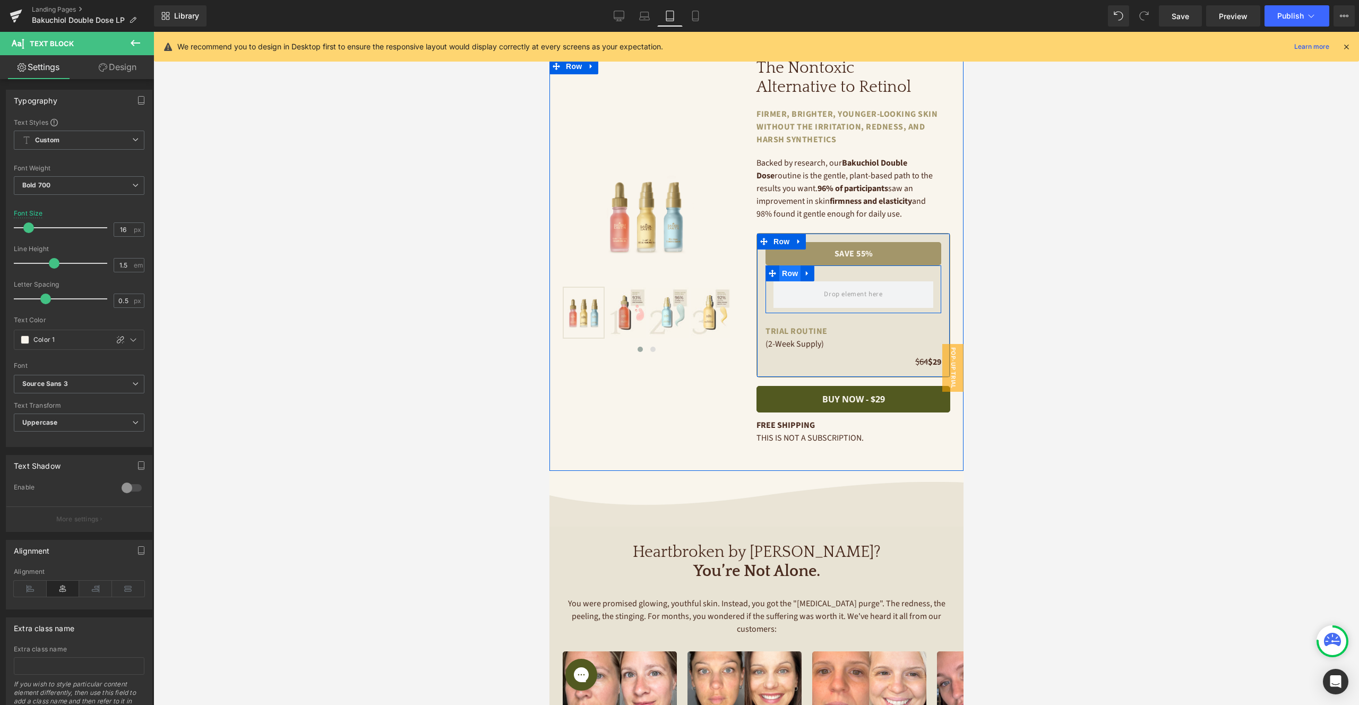
click at [788, 272] on span "Row" at bounding box center [789, 273] width 21 height 16
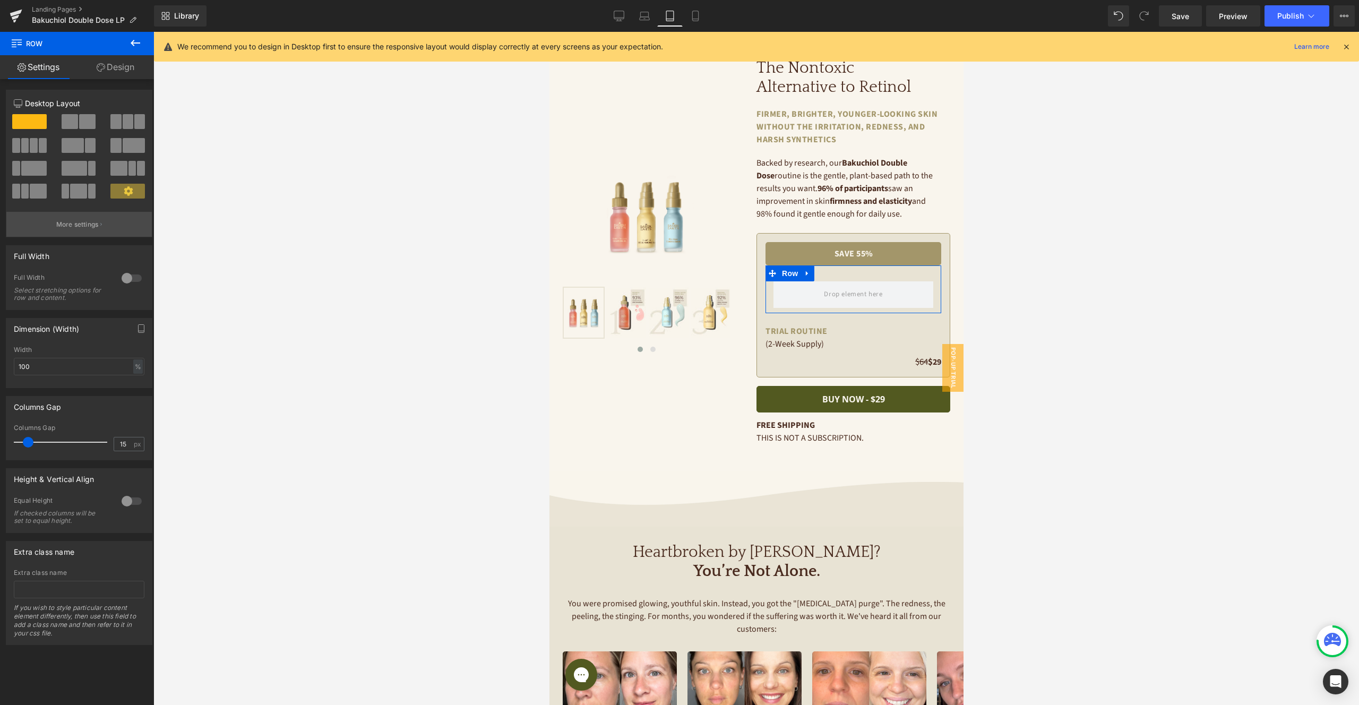
click at [72, 220] on p "More settings" at bounding box center [77, 225] width 42 height 10
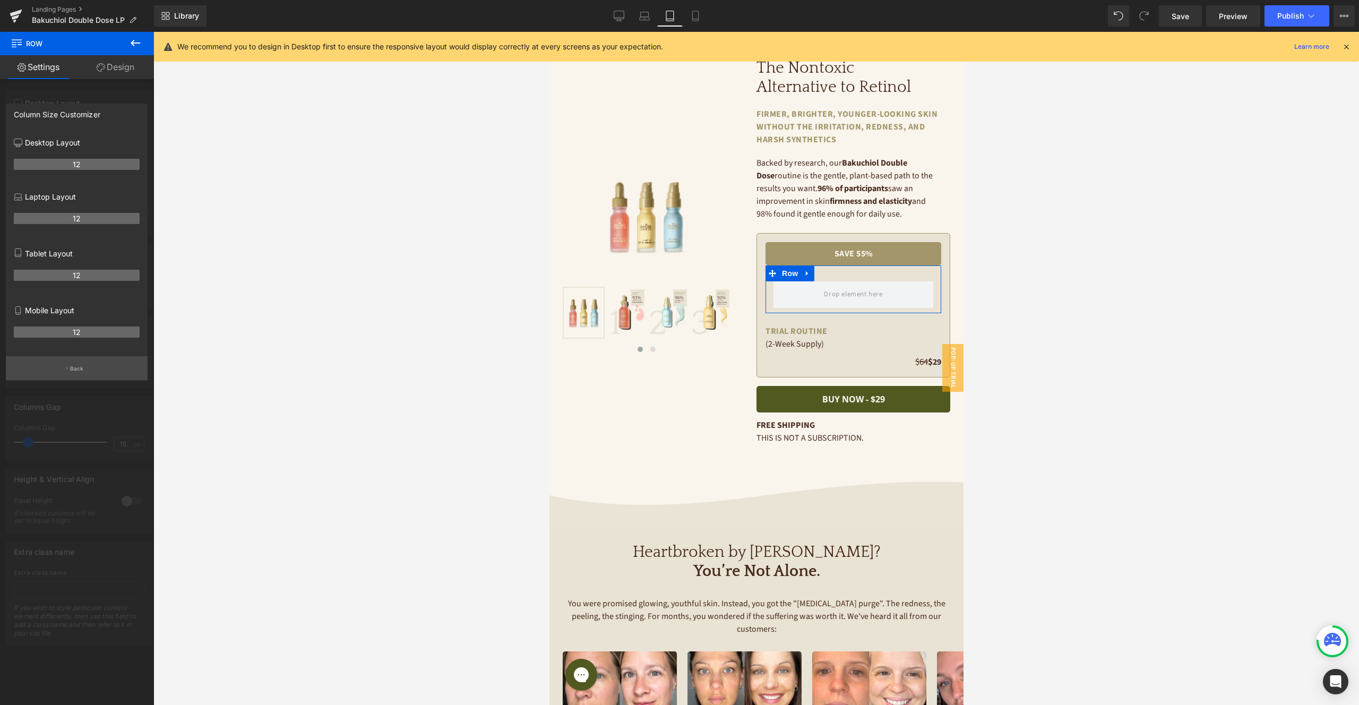
click at [83, 368] on p "Back" at bounding box center [77, 369] width 14 height 8
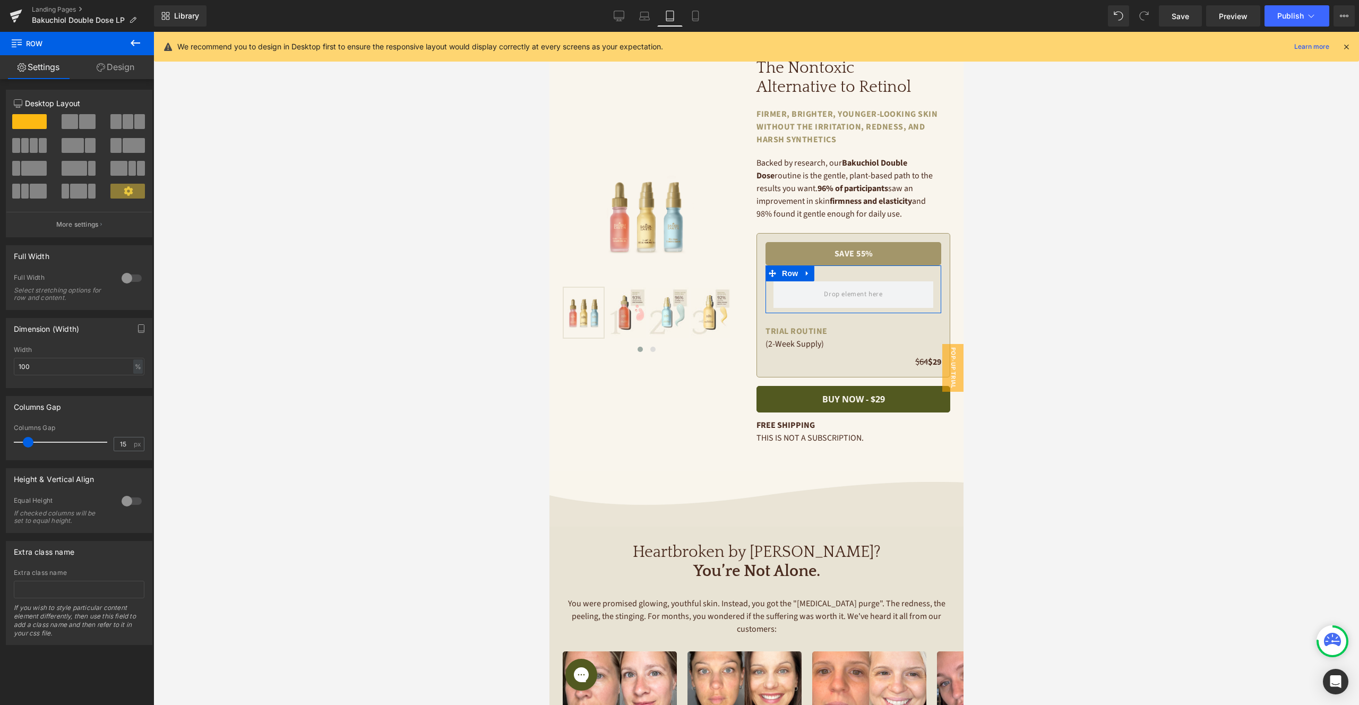
click at [77, 129] on div at bounding box center [79, 125] width 49 height 23
click at [79, 121] on span at bounding box center [87, 121] width 16 height 15
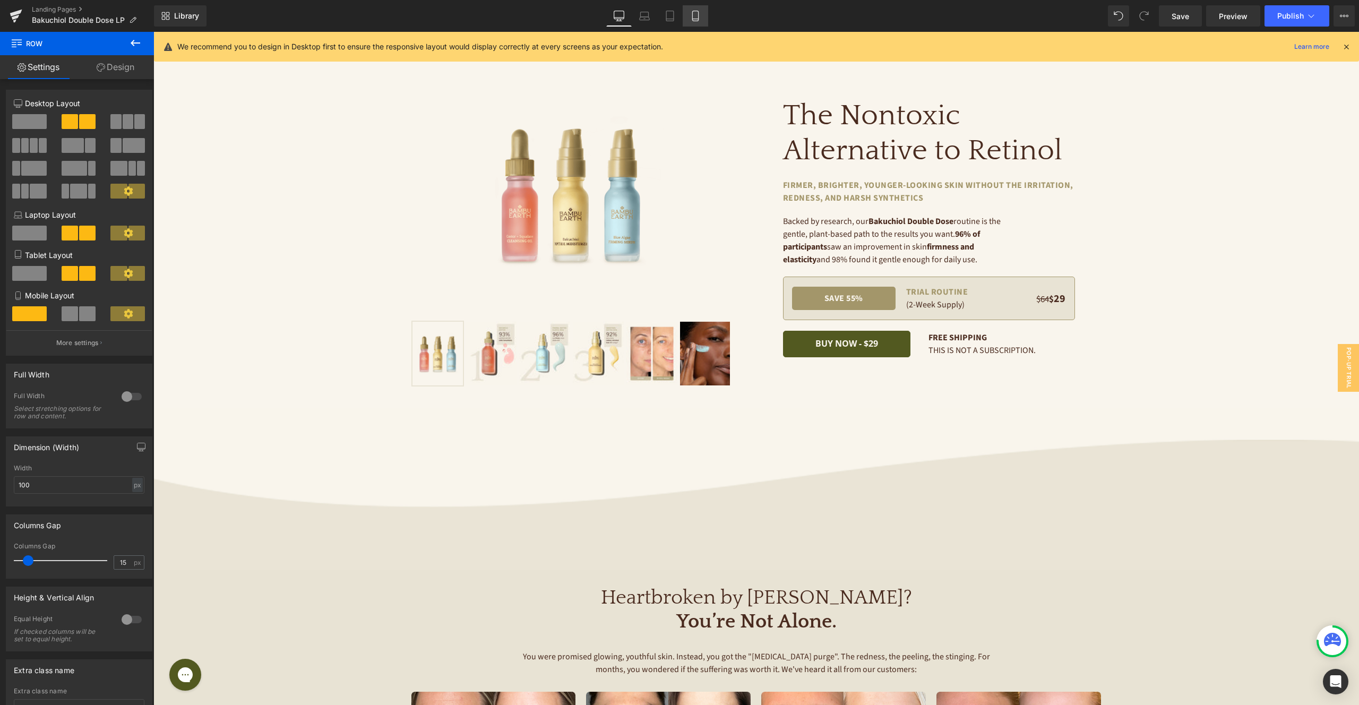
click at [696, 16] on icon at bounding box center [695, 16] width 11 height 11
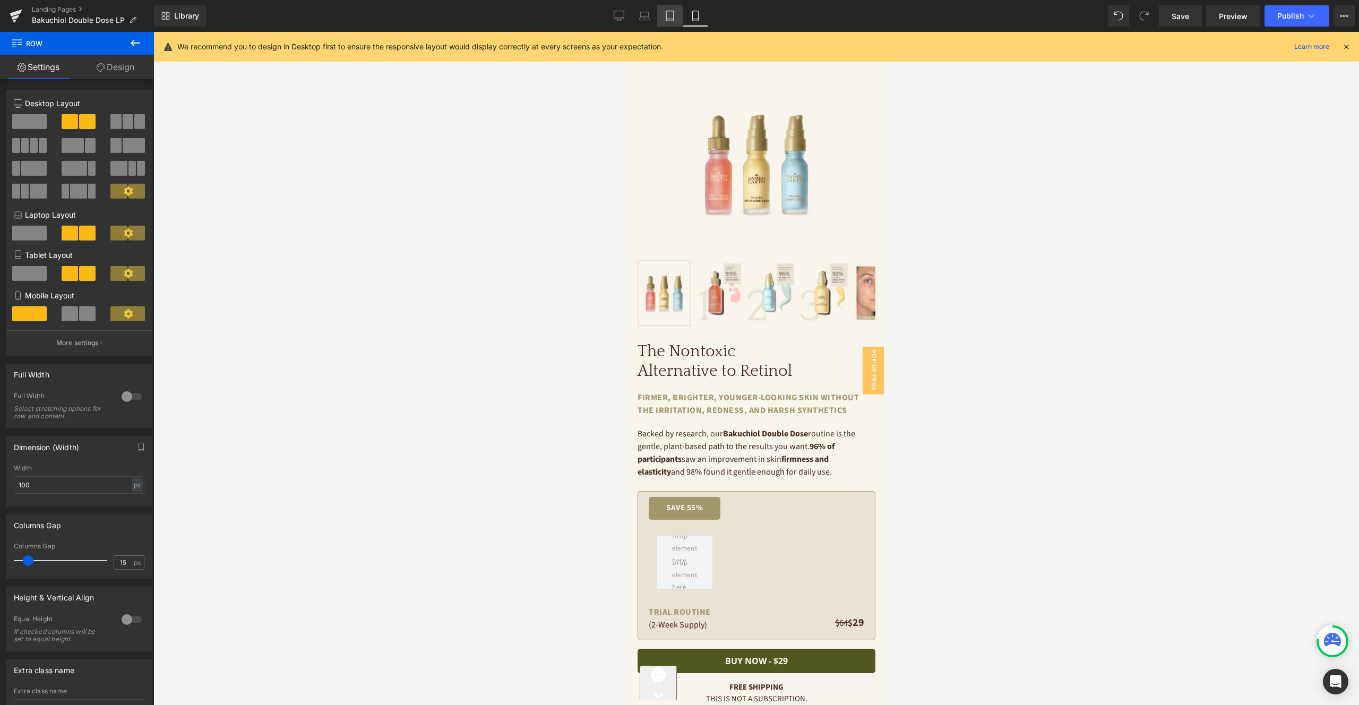
click at [673, 16] on icon at bounding box center [670, 16] width 11 height 11
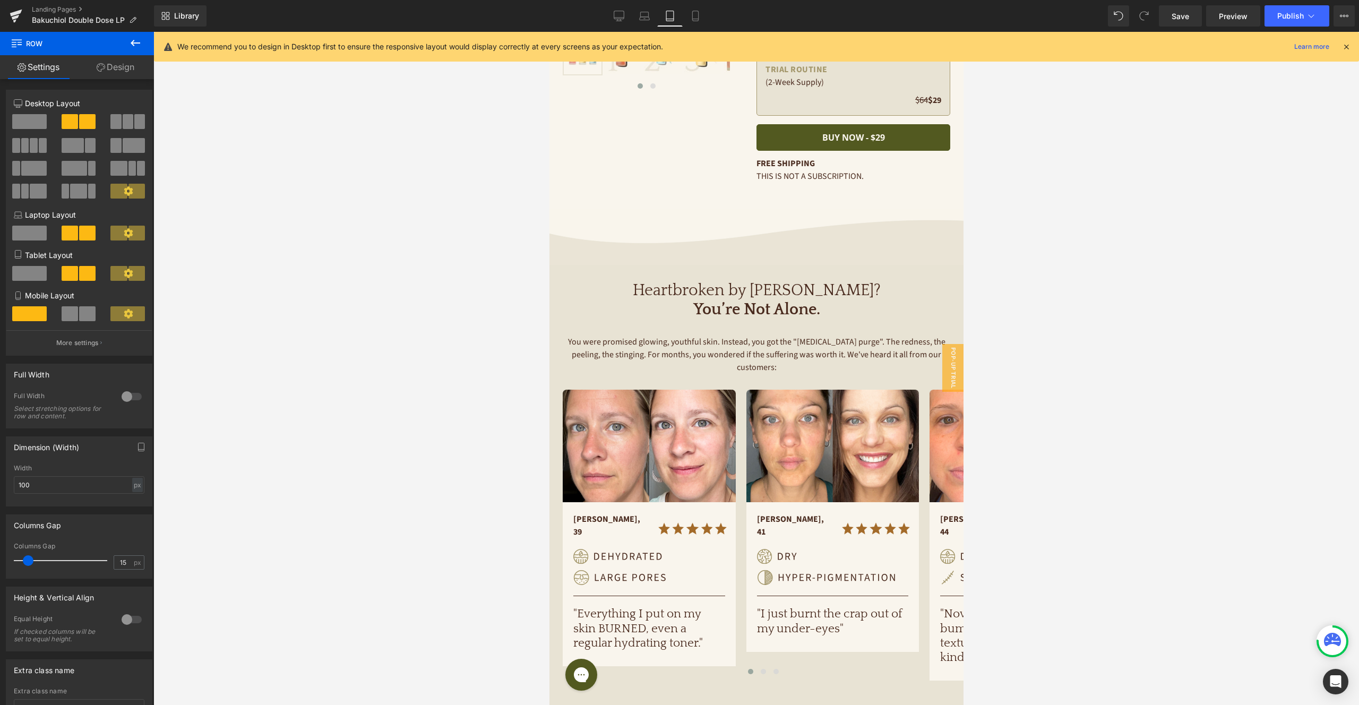
scroll to position [8, 0]
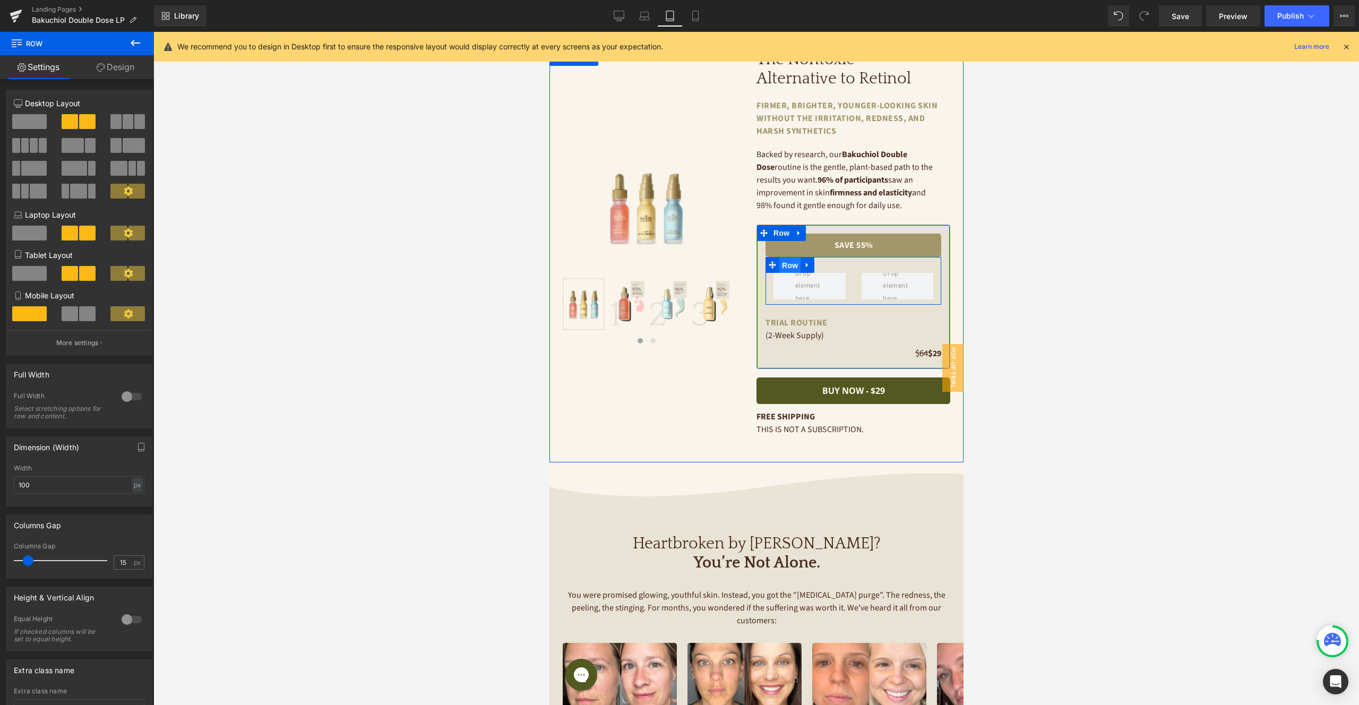
click at [779, 260] on span "Row" at bounding box center [789, 265] width 21 height 16
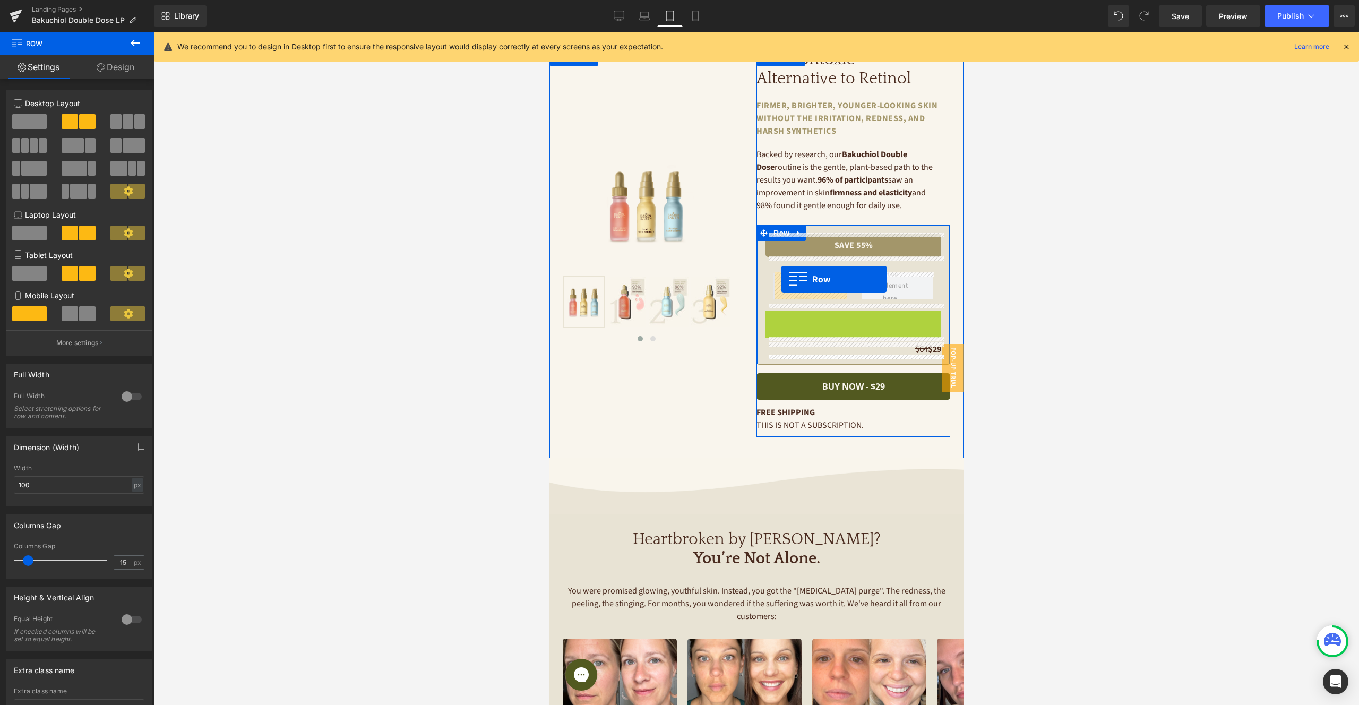
drag, startPoint x: 770, startPoint y: 320, endPoint x: 780, endPoint y: 279, distance: 42.2
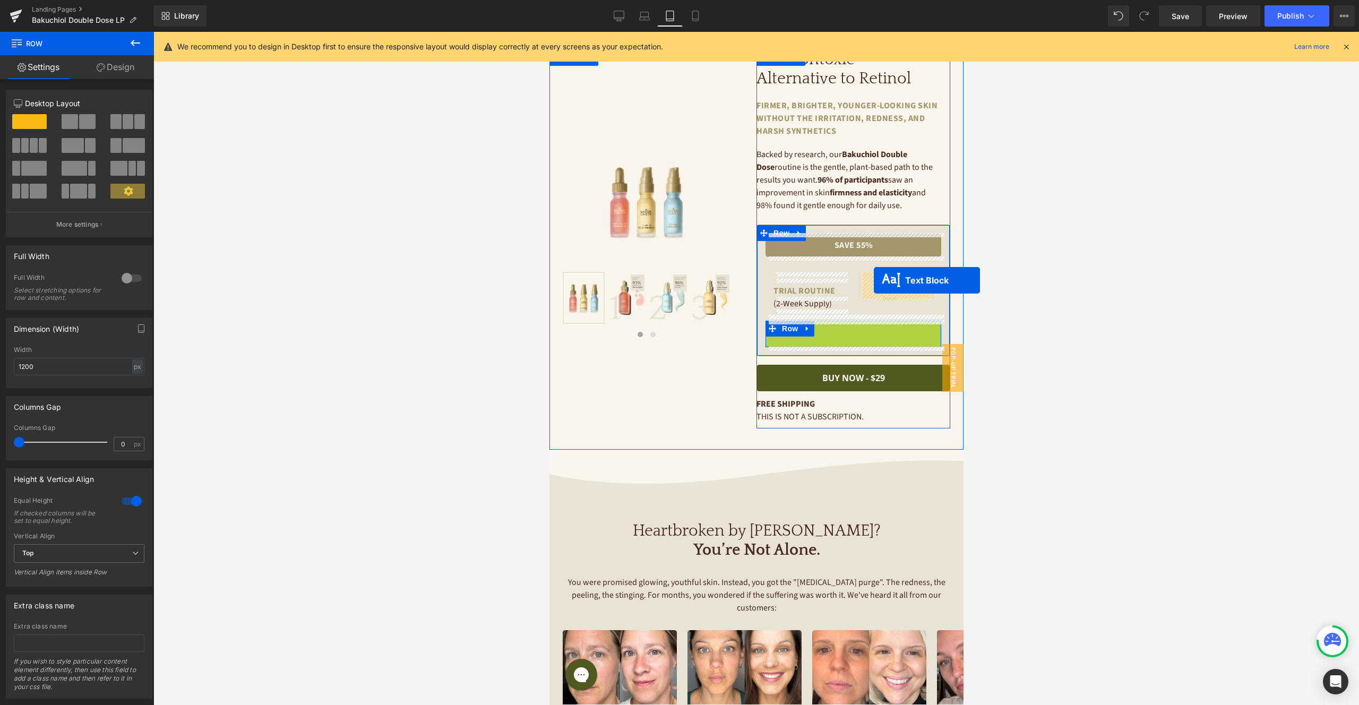
drag, startPoint x: 824, startPoint y: 325, endPoint x: 873, endPoint y: 280, distance: 66.1
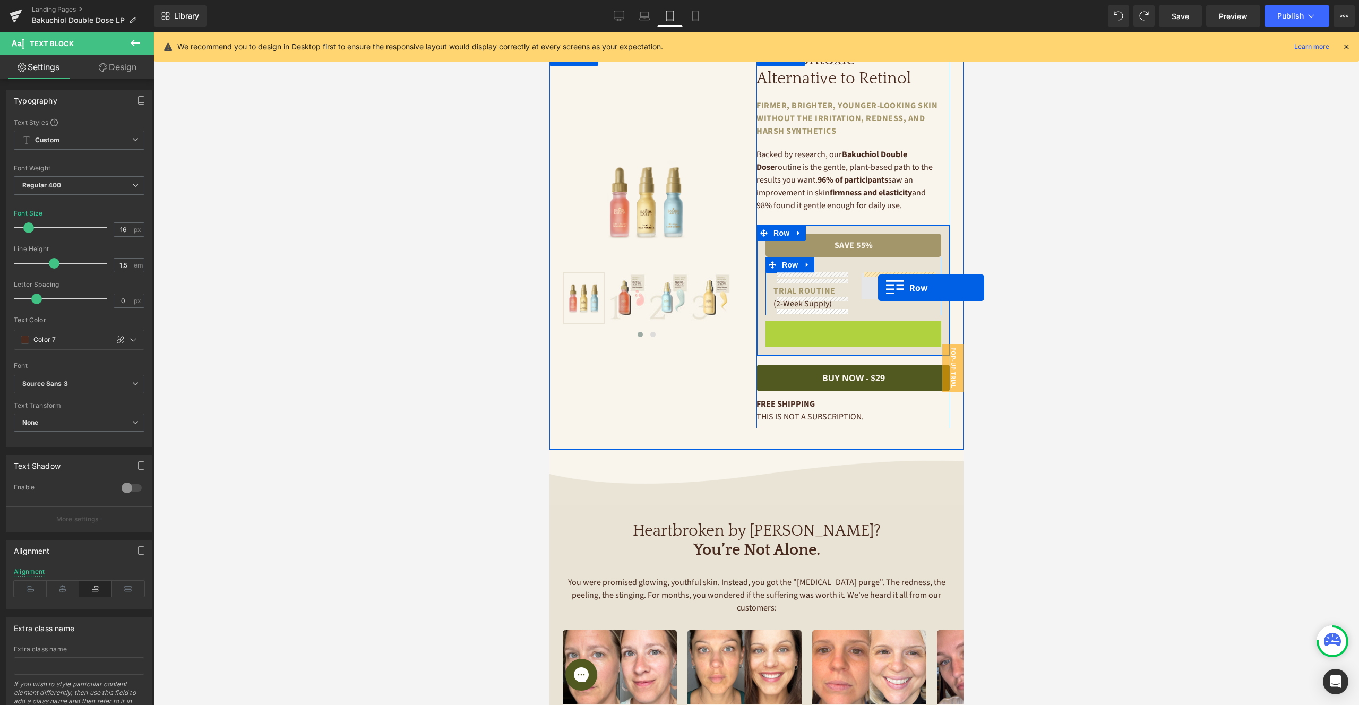
drag, startPoint x: 772, startPoint y: 328, endPoint x: 877, endPoint y: 288, distance: 112.9
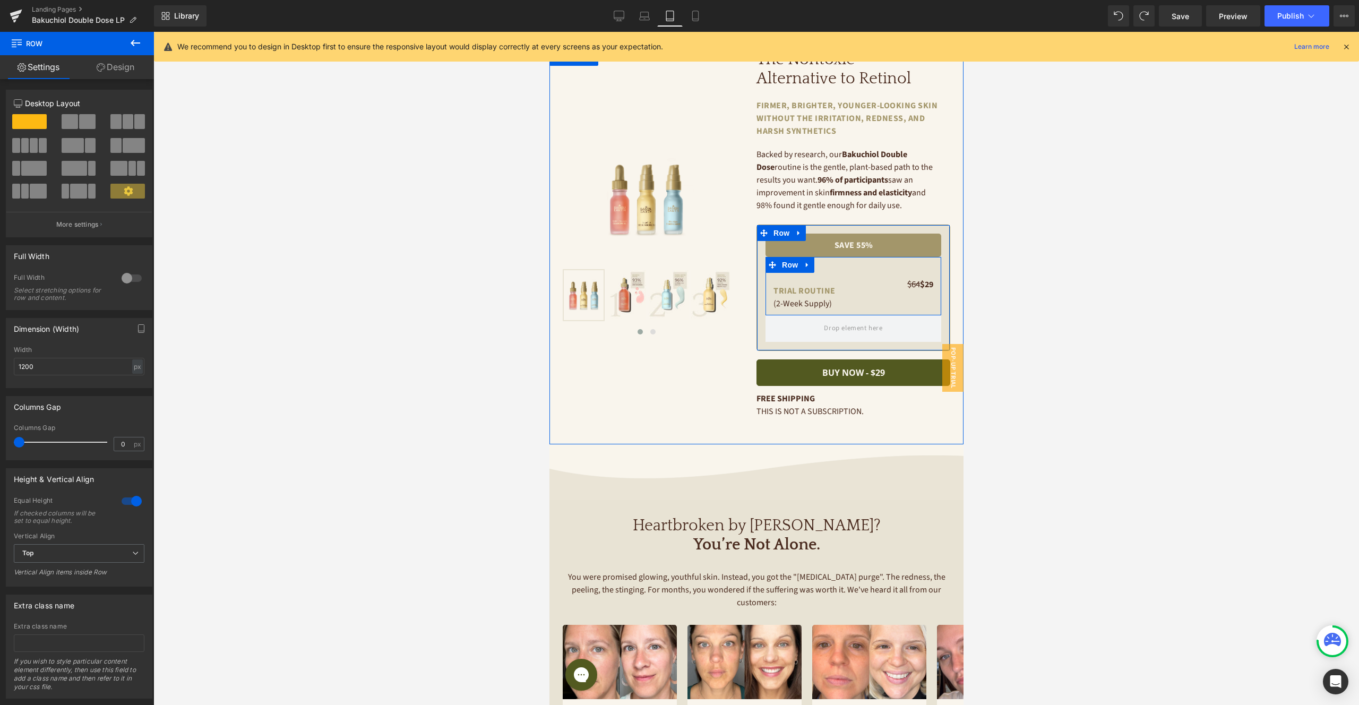
click at [854, 290] on div "$64 $ 29 Text Block Row" at bounding box center [897, 282] width 88 height 18
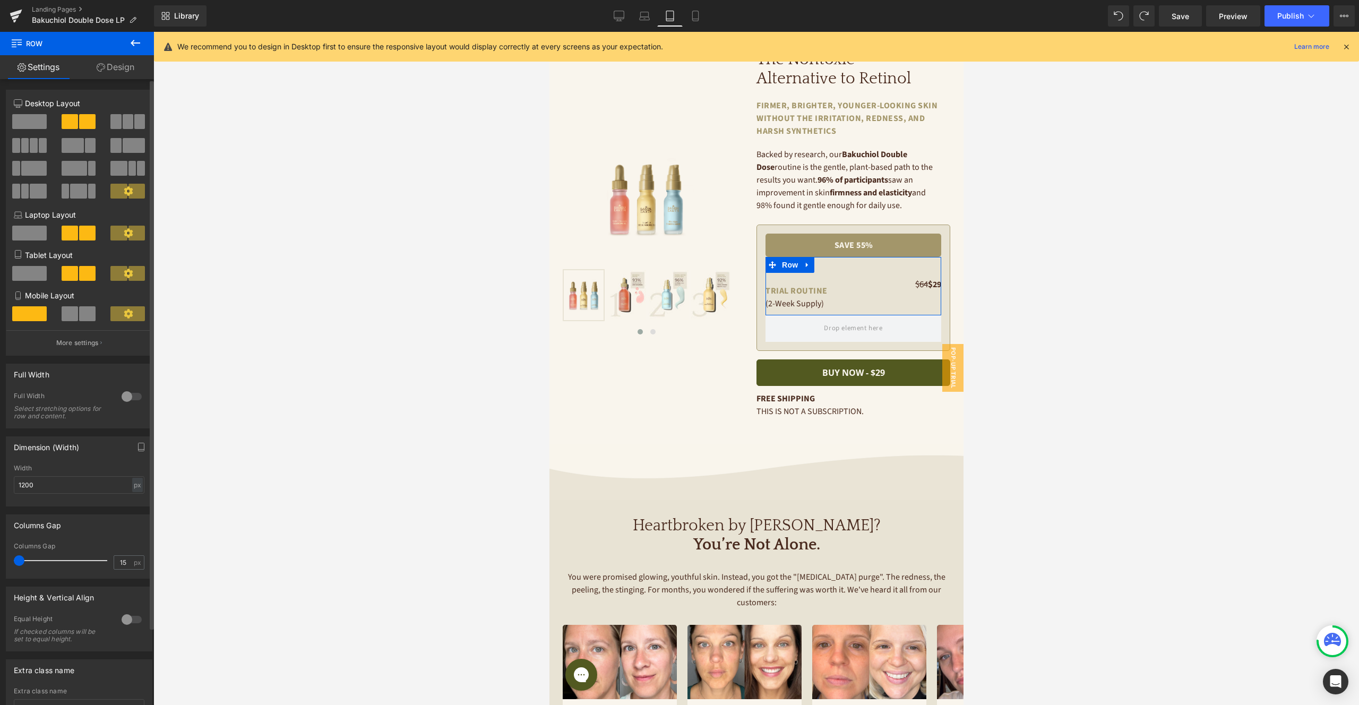
drag, startPoint x: 27, startPoint y: 559, endPoint x: 2, endPoint y: 556, distance: 25.1
click at [0, 558] on div "Columns Gap 15px Columns Gap 15 px" at bounding box center [79, 542] width 159 height 72
click at [127, 623] on div at bounding box center [131, 619] width 25 height 17
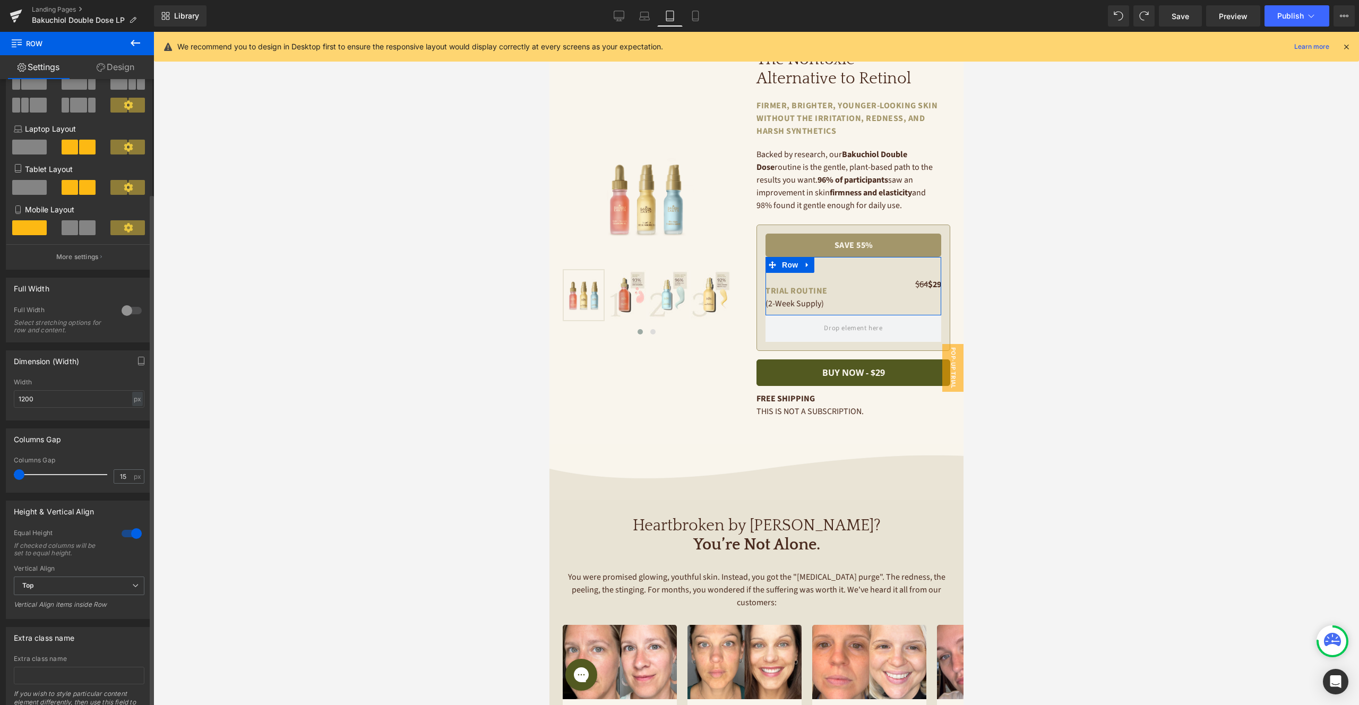
scroll to position [140, 0]
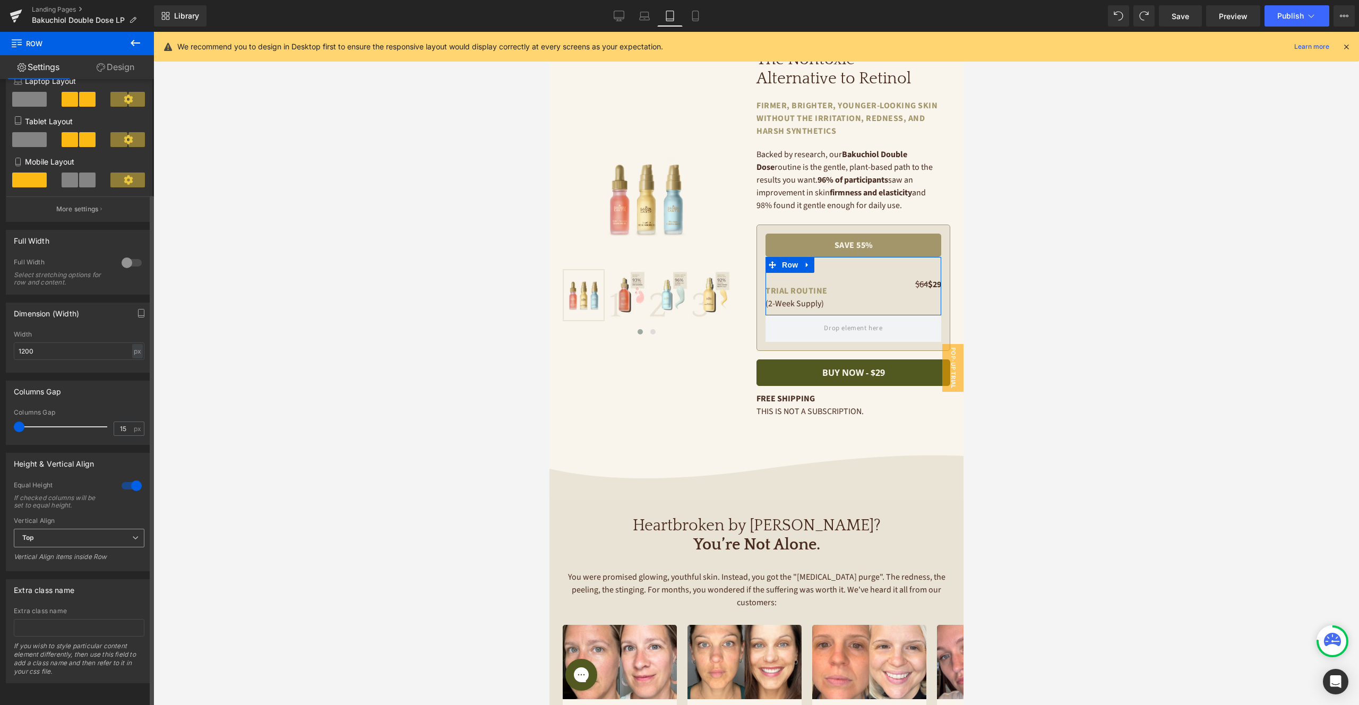
click at [102, 532] on span "Top" at bounding box center [79, 538] width 131 height 19
click at [92, 581] on li "Bottom" at bounding box center [77, 589] width 126 height 16
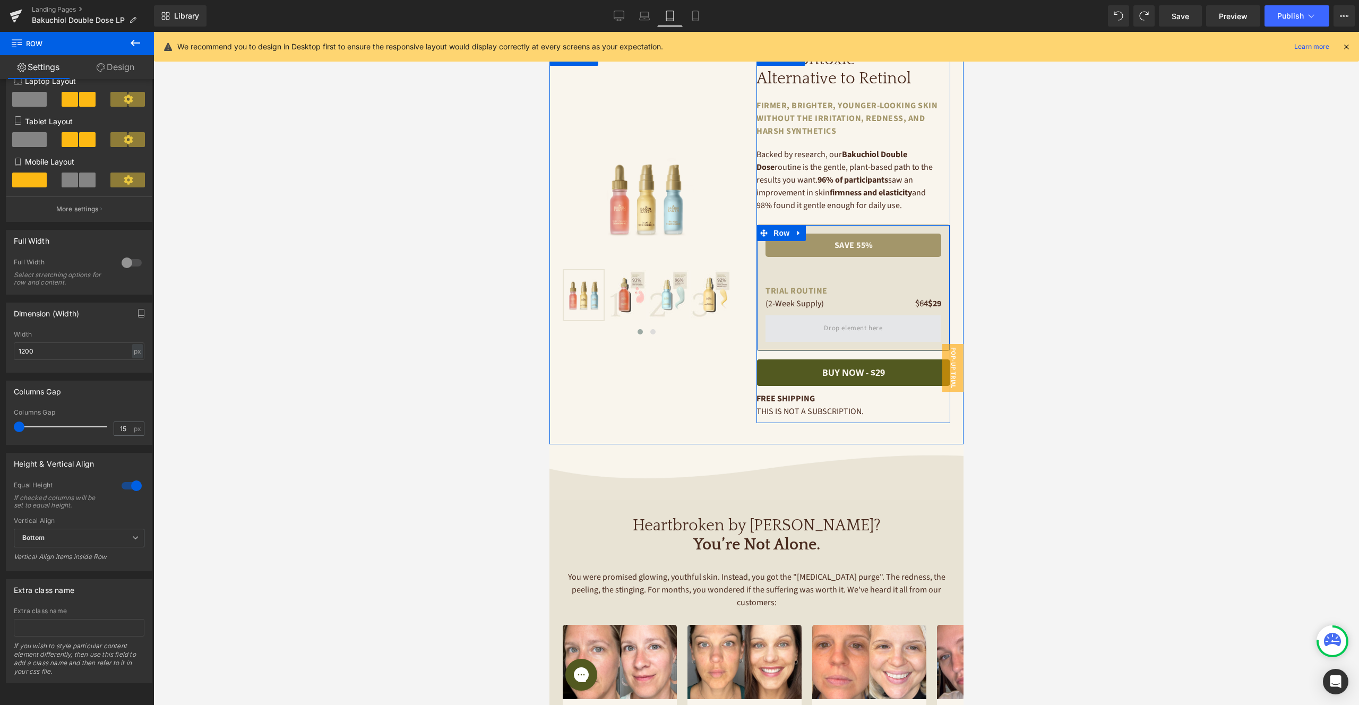
click at [805, 322] on span at bounding box center [853, 328] width 176 height 27
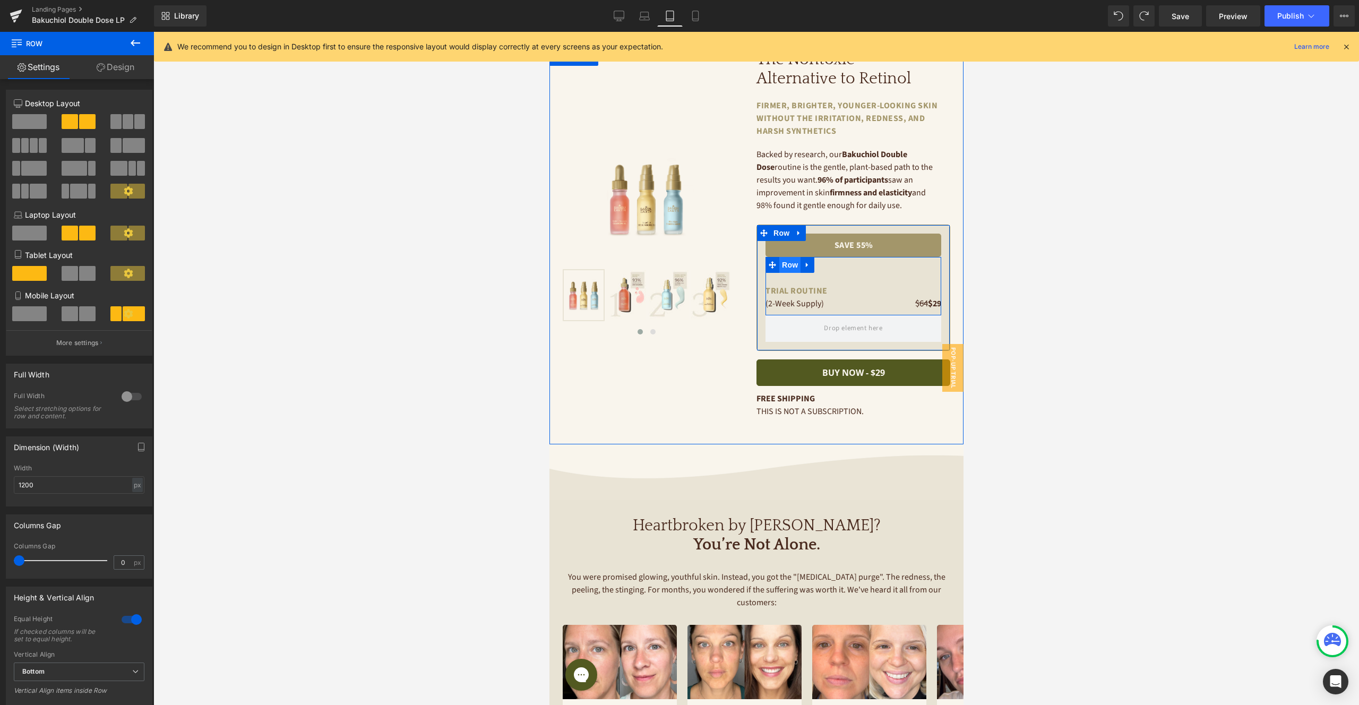
click at [792, 265] on span "Row" at bounding box center [789, 265] width 21 height 16
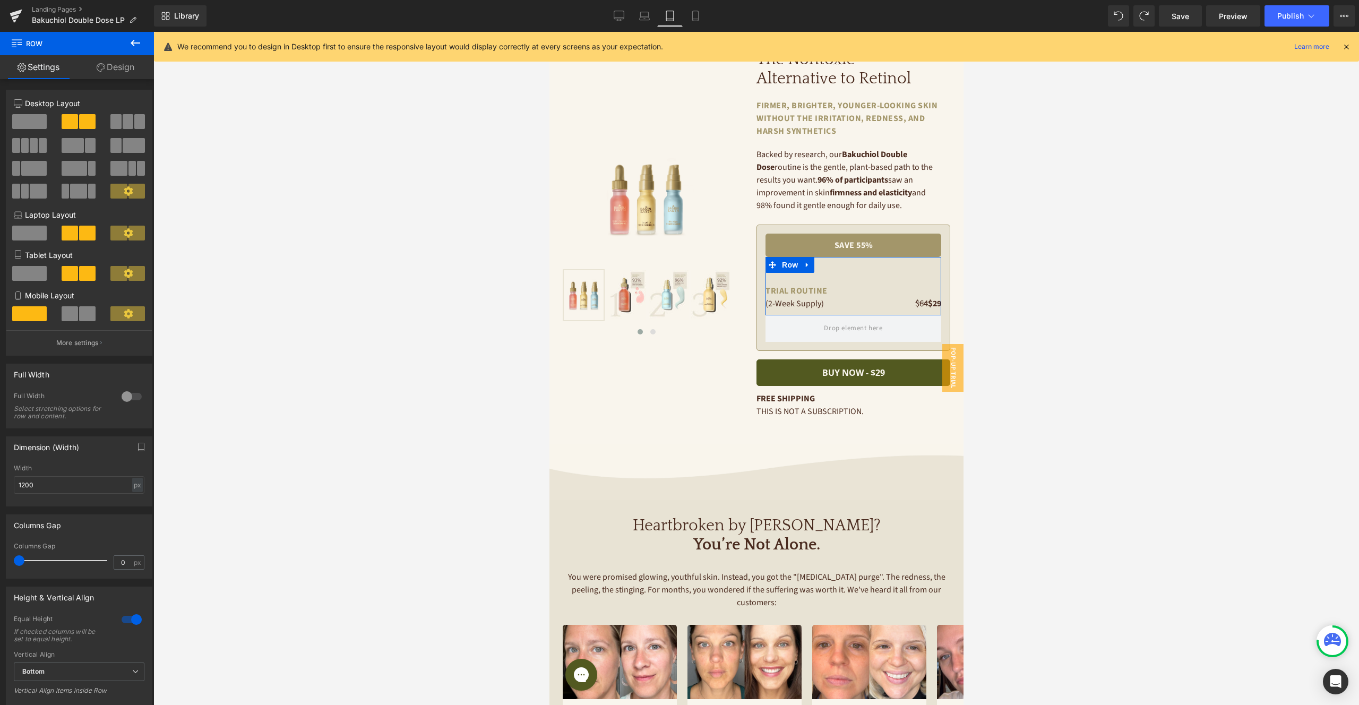
click at [135, 66] on link "Design" at bounding box center [115, 67] width 77 height 24
click at [0, 0] on div "Spacing" at bounding box center [0, 0] width 0 height 0
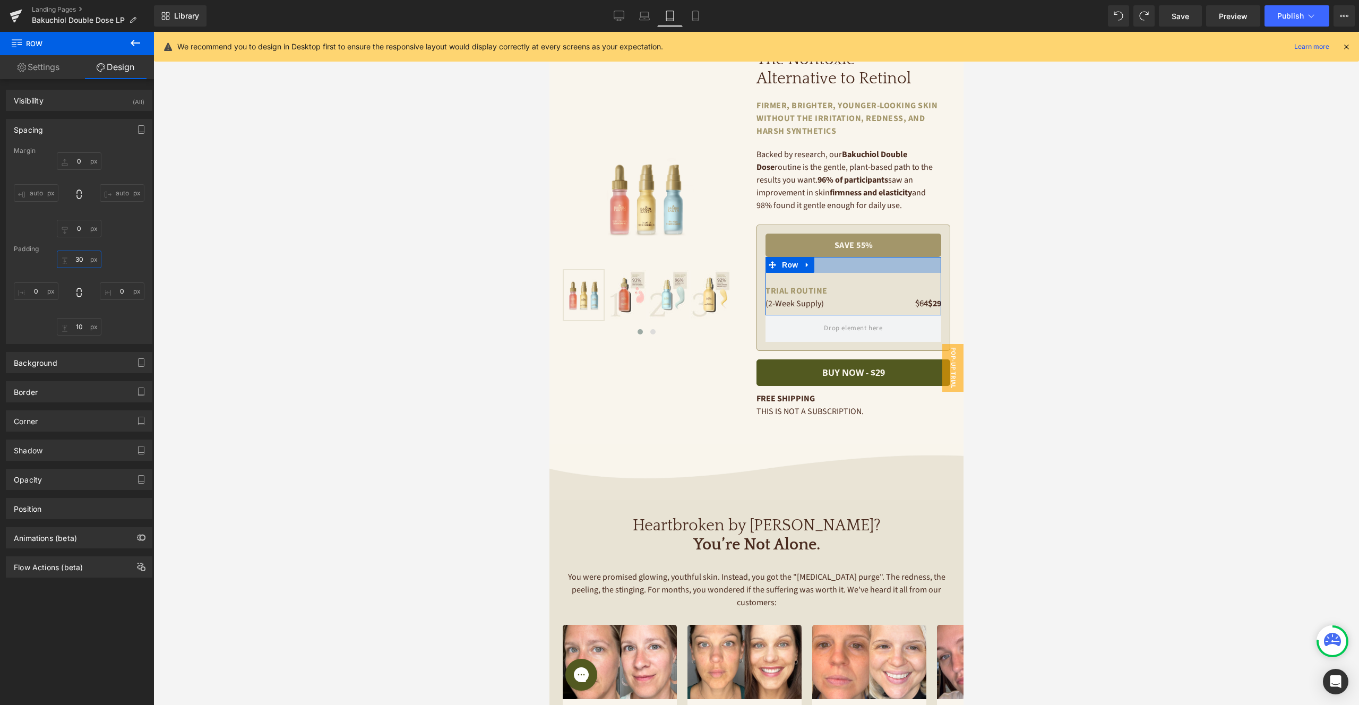
click at [79, 255] on input "text" at bounding box center [79, 260] width 45 height 18
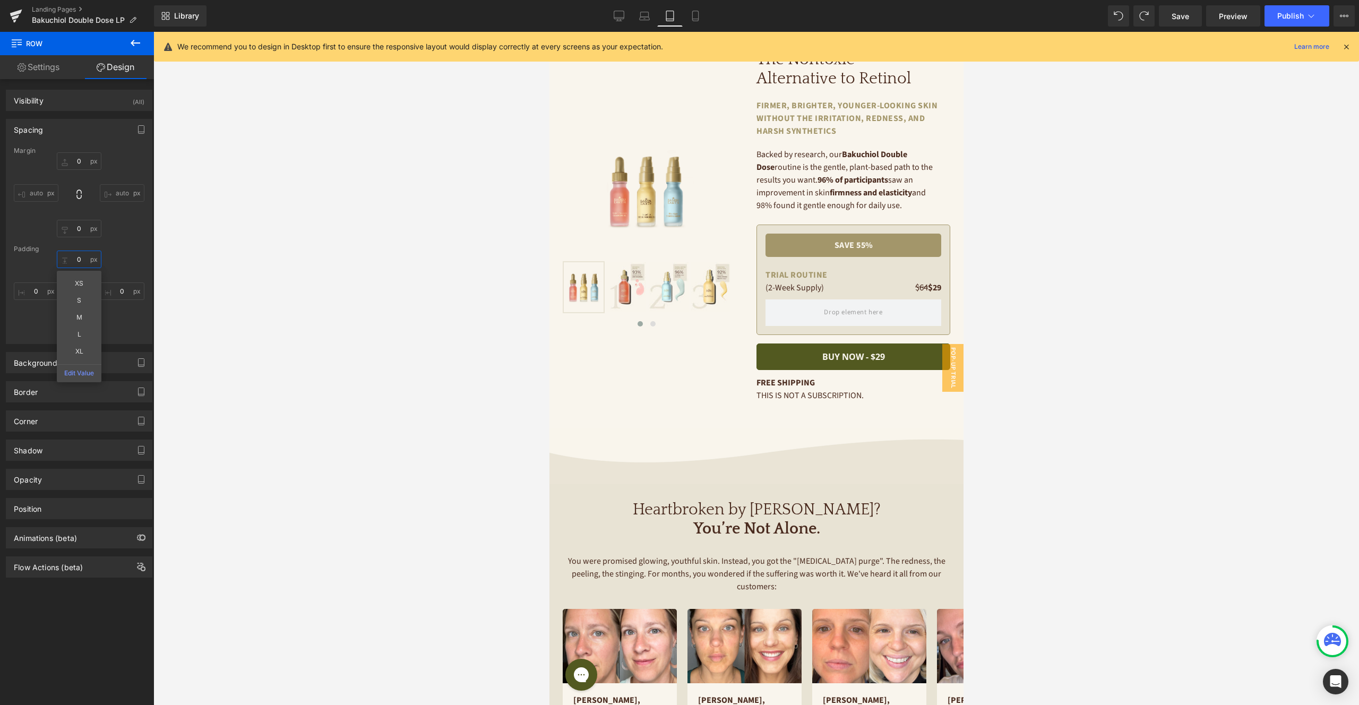
type input "0"
click at [1184, 22] on link "Save" at bounding box center [1180, 15] width 43 height 21
click at [635, 17] on icon at bounding box center [633, 18] width 10 height 3
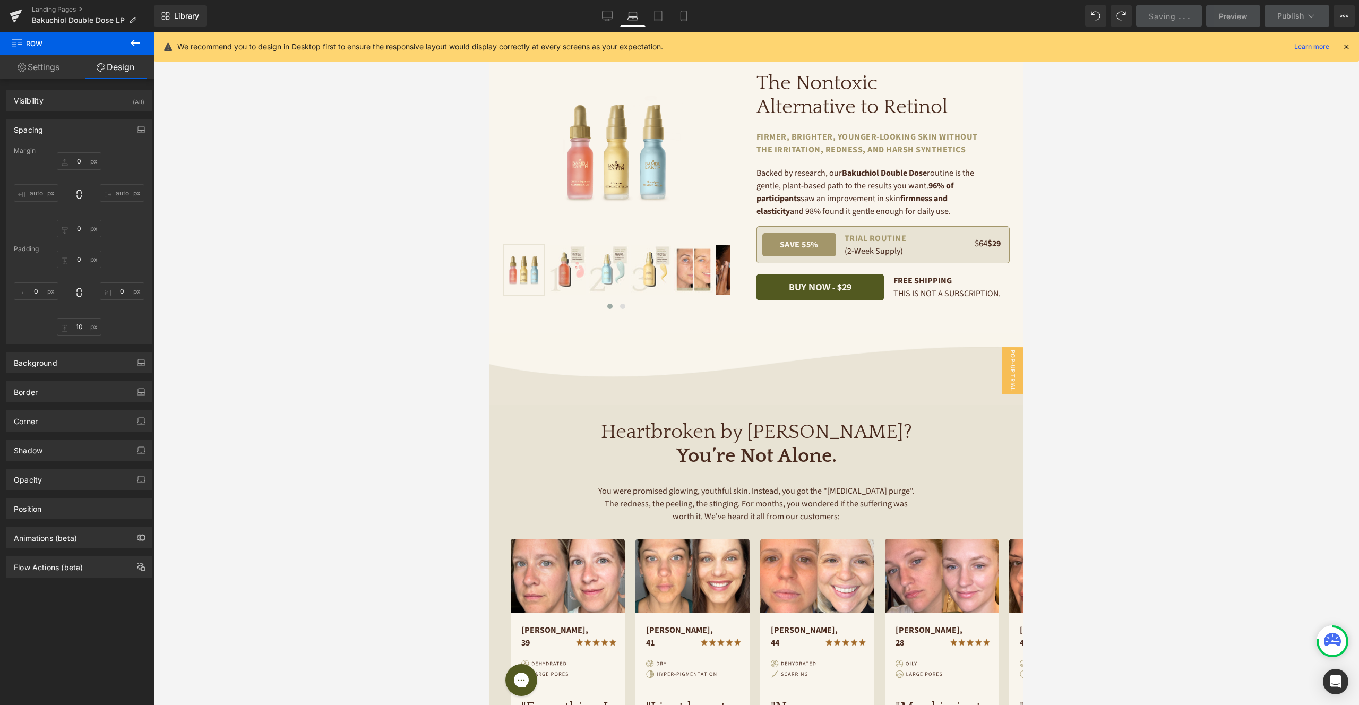
scroll to position [0, 0]
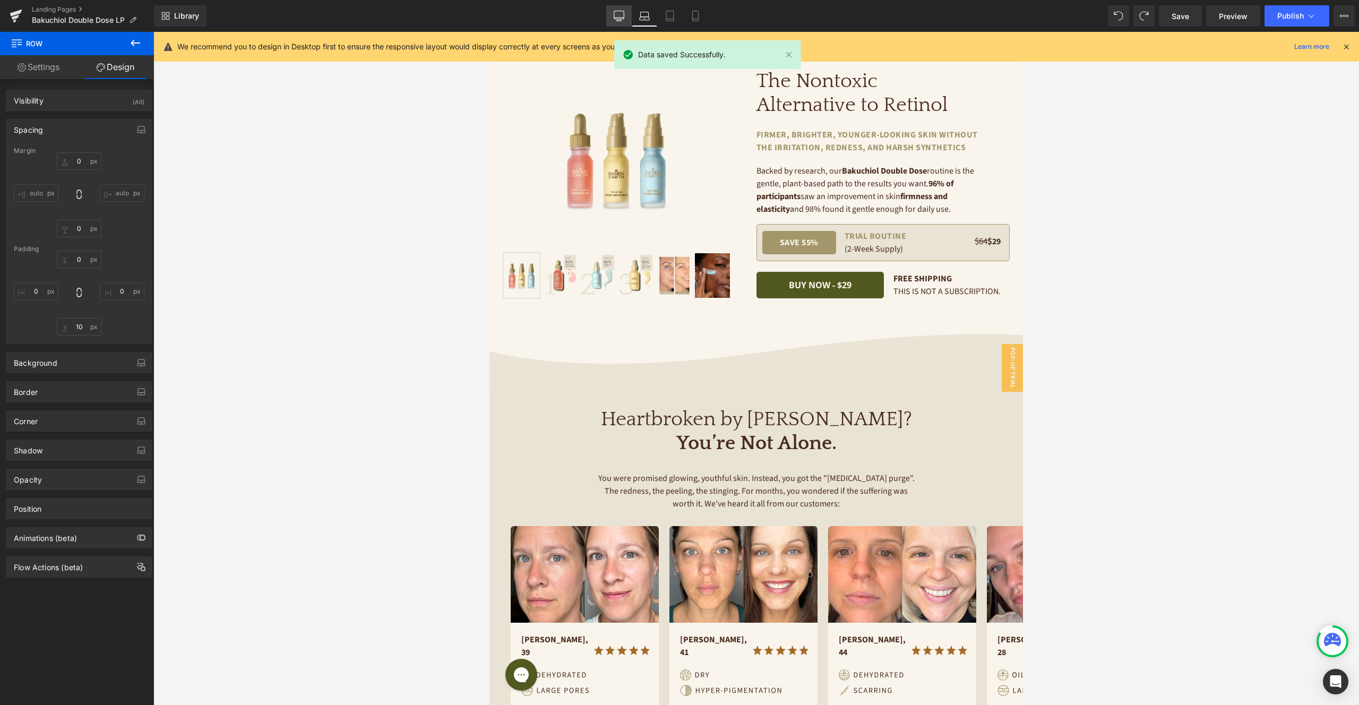
click at [614, 14] on icon at bounding box center [619, 15] width 10 height 8
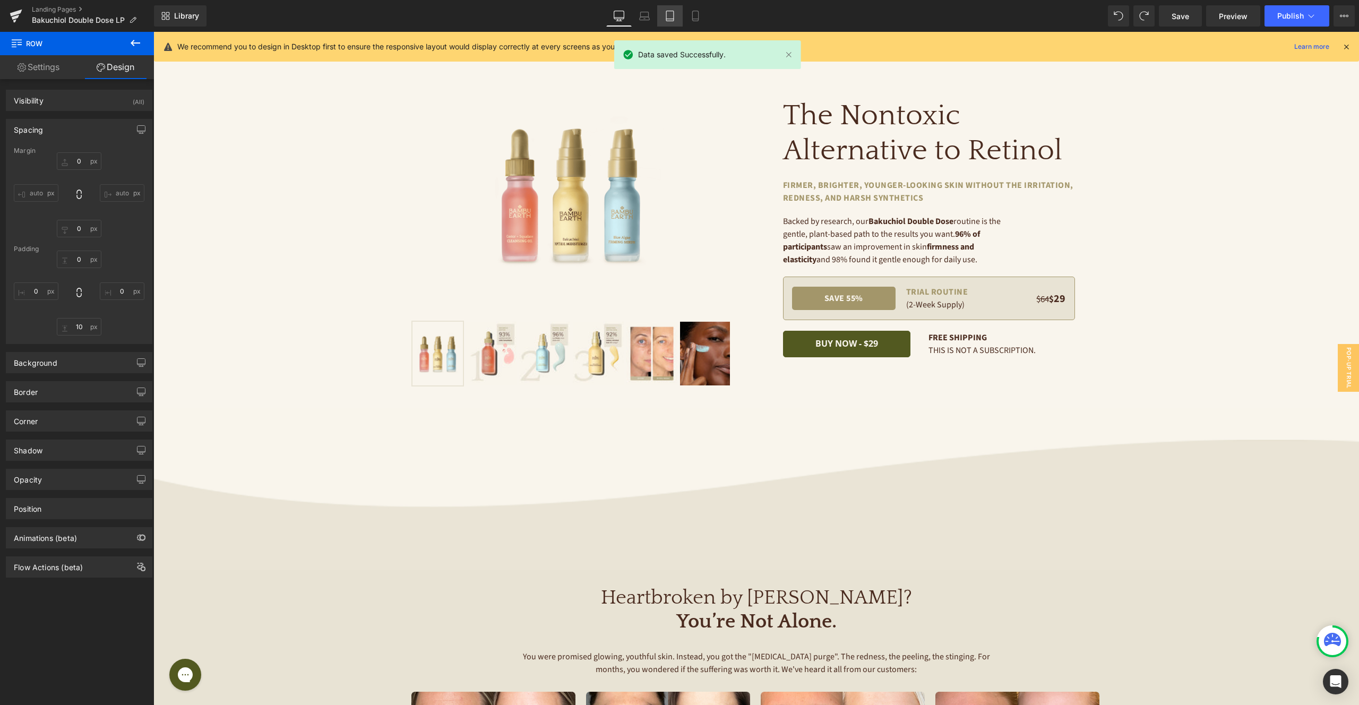
click at [675, 16] on icon at bounding box center [670, 16] width 11 height 11
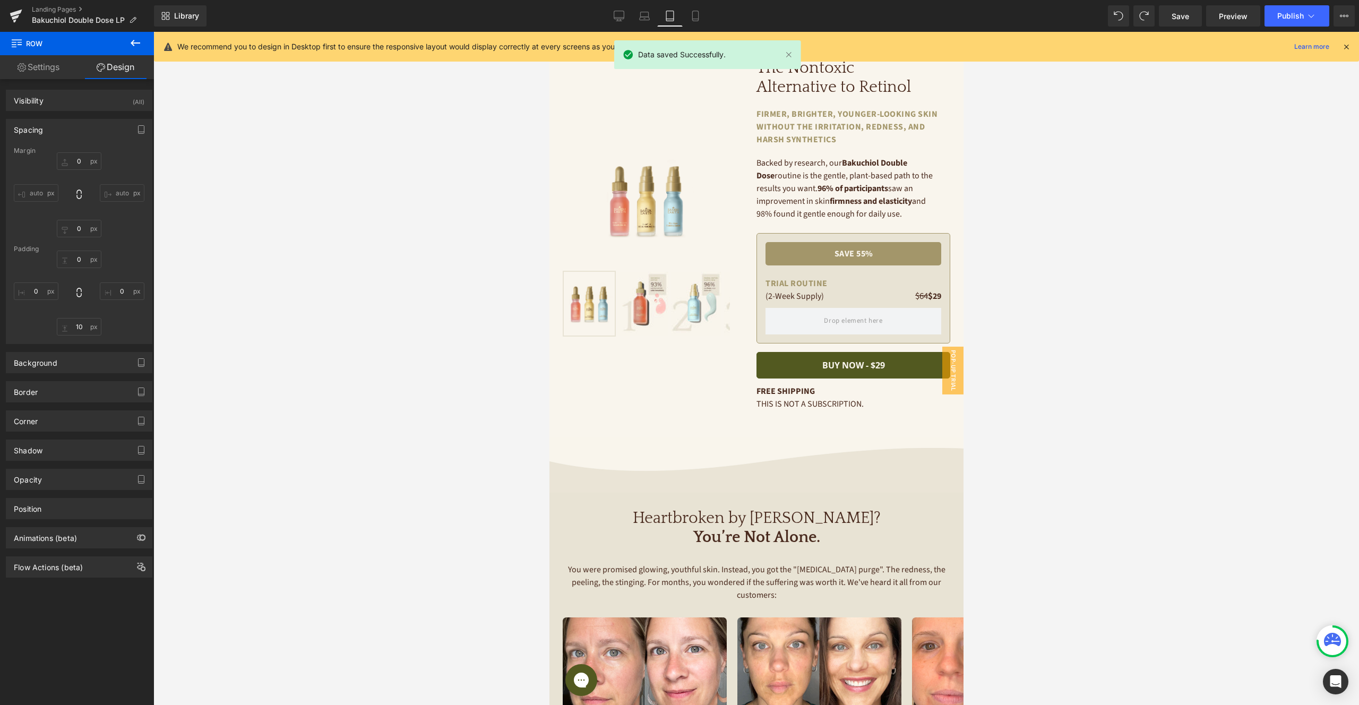
scroll to position [7, 0]
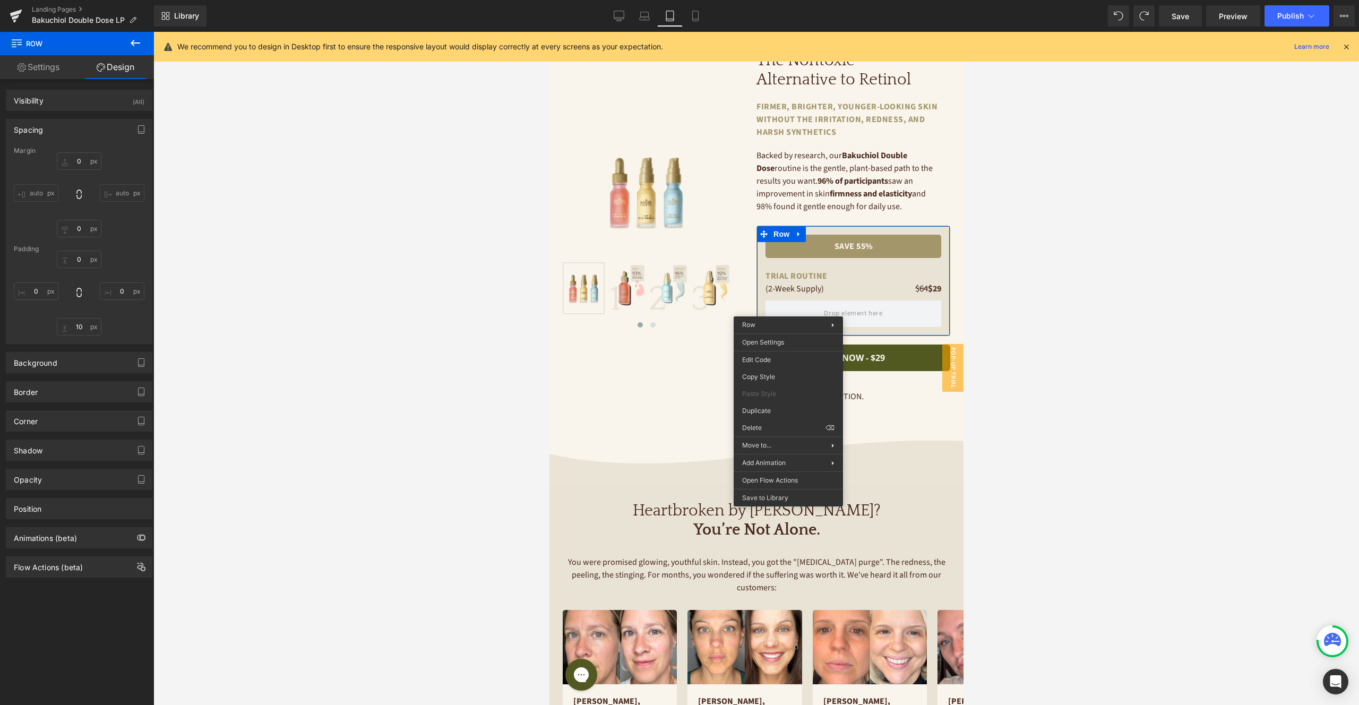
click at [804, 290] on span "Text Block" at bounding box center [803, 288] width 35 height 13
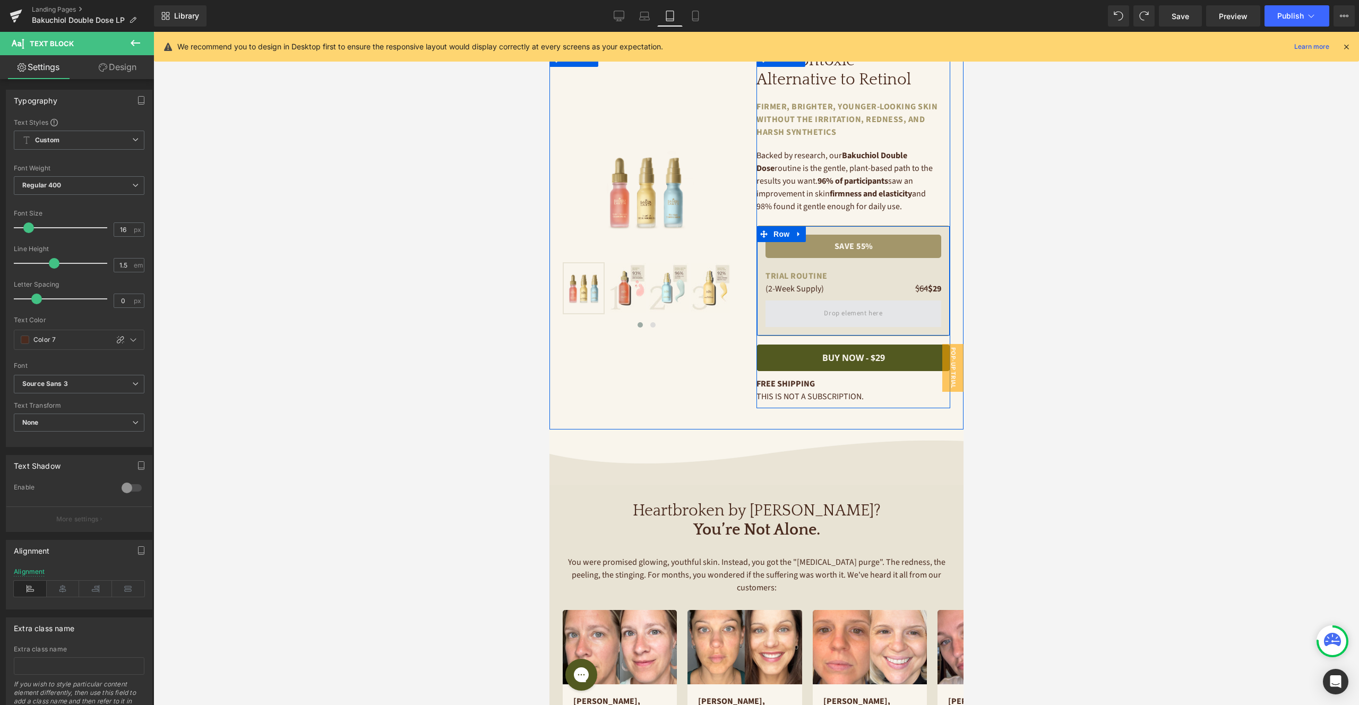
click at [850, 314] on span at bounding box center [853, 314] width 66 height 18
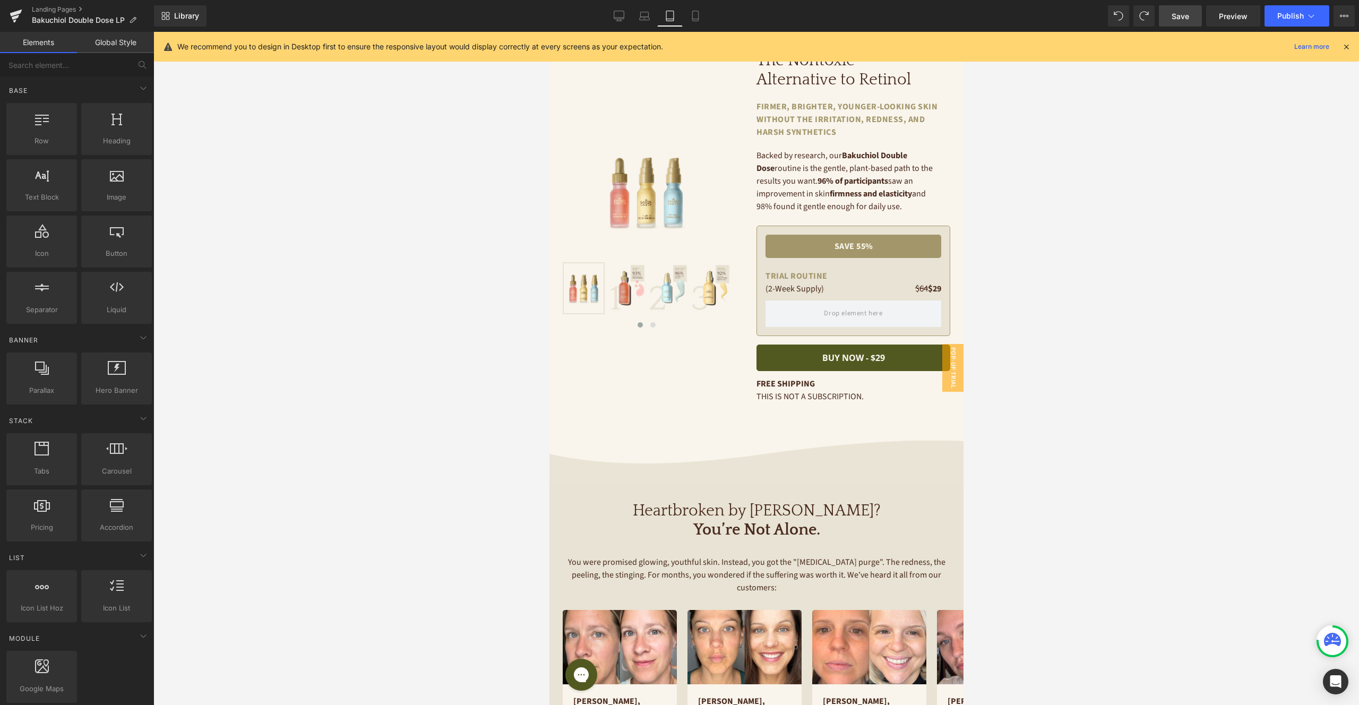
click at [1188, 16] on span "Save" at bounding box center [1180, 16] width 18 height 11
click at [681, 14] on icon at bounding box center [683, 16] width 11 height 11
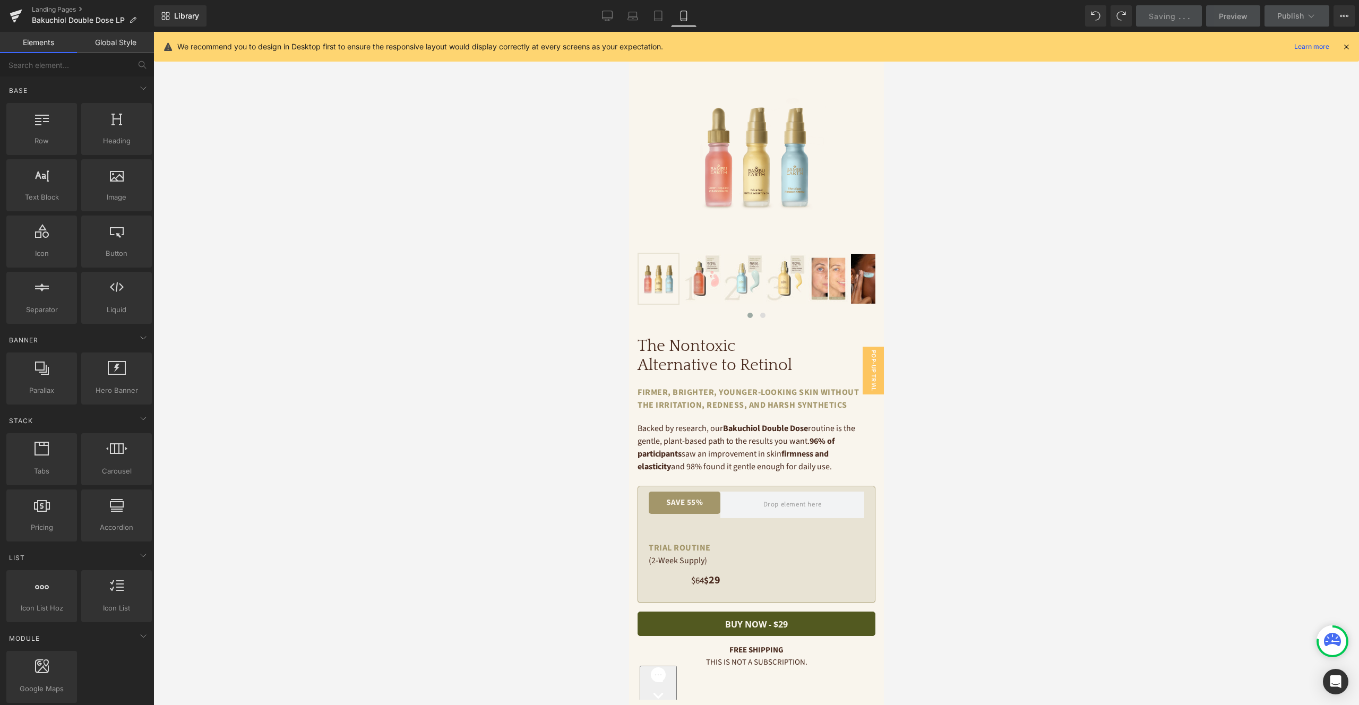
scroll to position [27, 0]
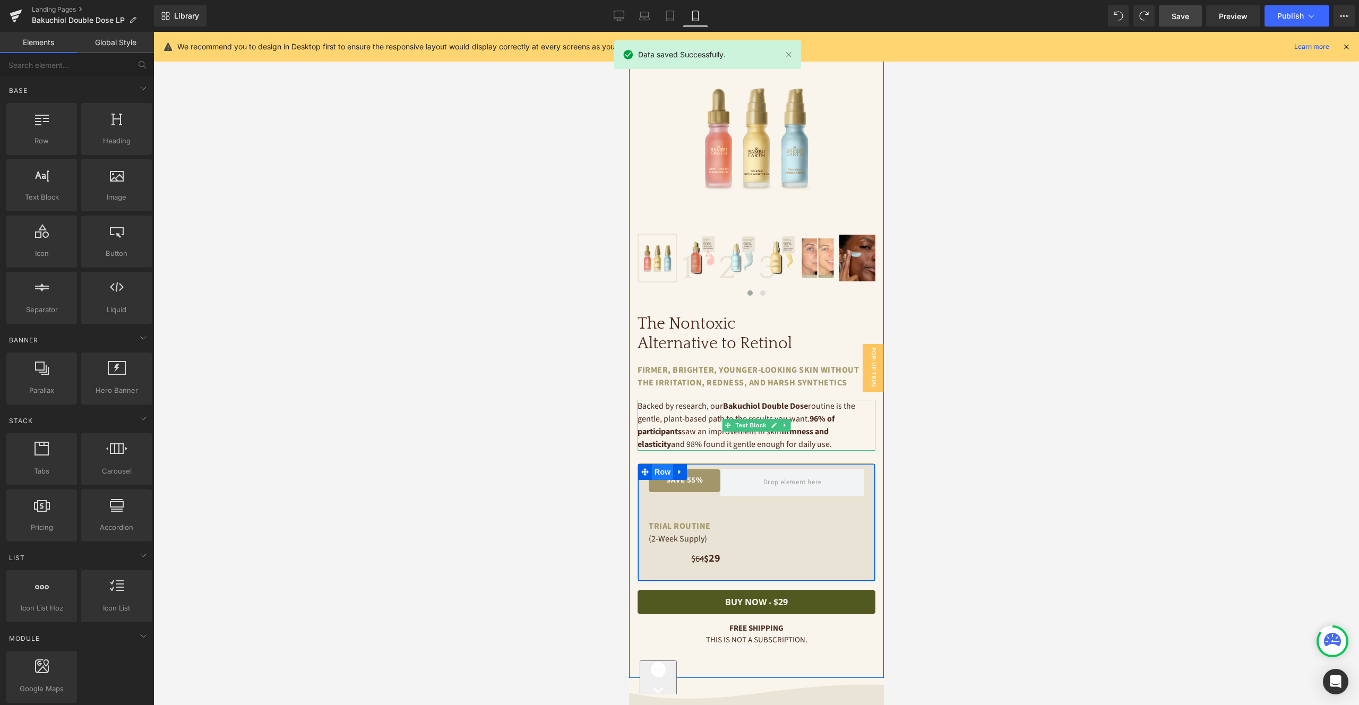
click at [661, 472] on span "Row" at bounding box center [661, 472] width 21 height 16
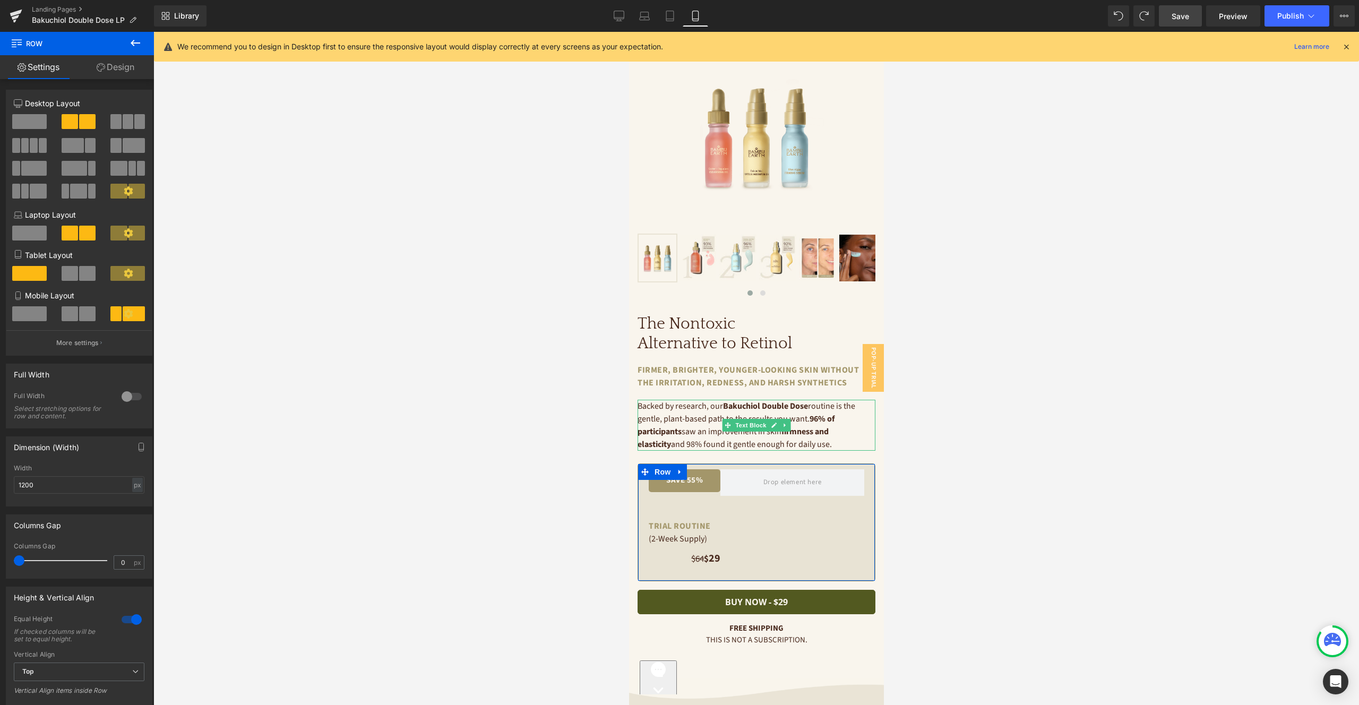
click at [30, 312] on span at bounding box center [29, 313] width 35 height 15
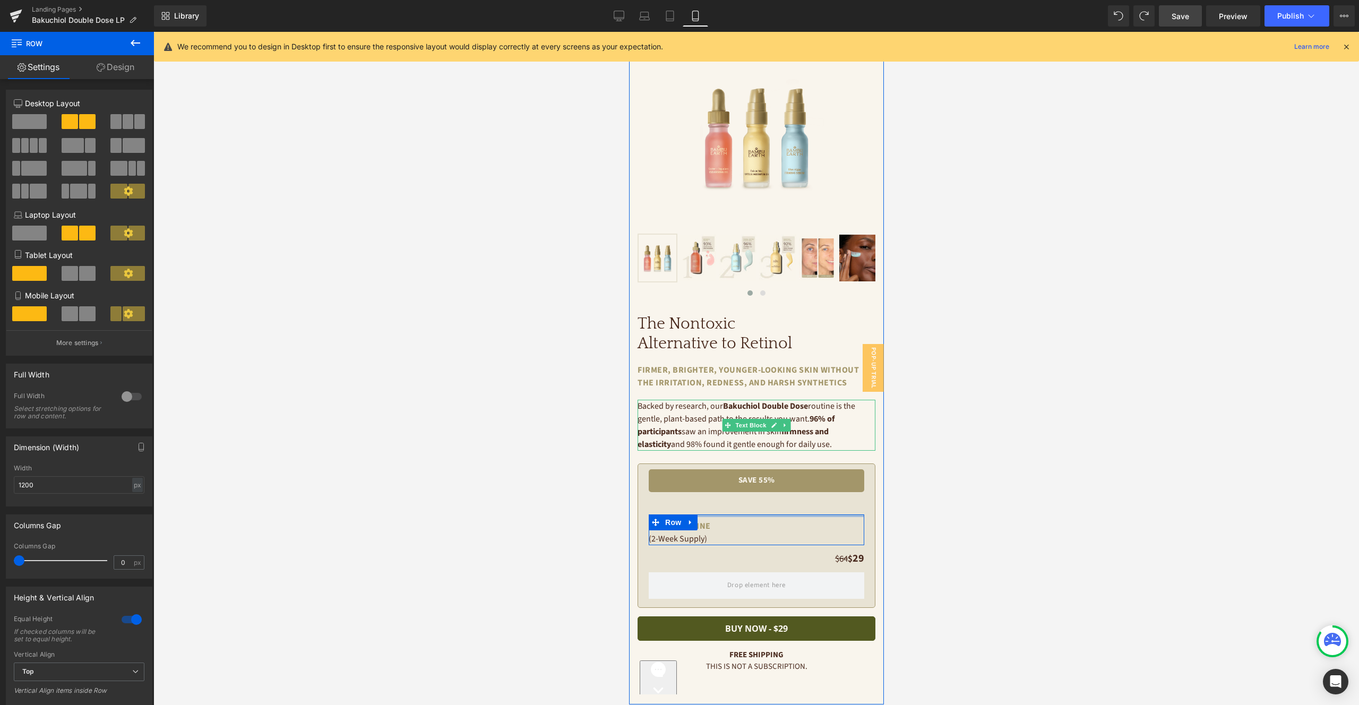
click at [755, 515] on div "TRIAL ROUTINE Text Block (2-Week Supply) Text Block Row" at bounding box center [756, 529] width 216 height 31
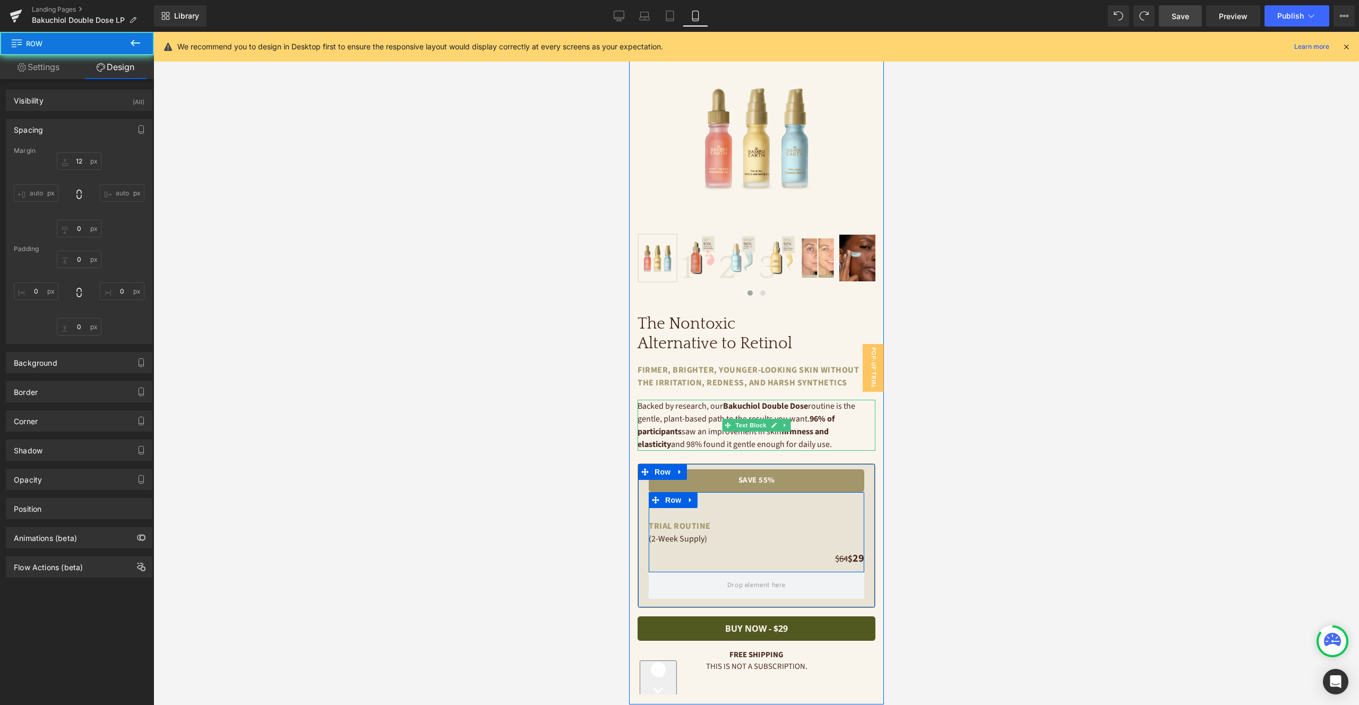
click at [705, 501] on div "TRIAL ROUTINE Text Block (2-Week Supply) Text Block Row $64 $ 29 Text Block Row…" at bounding box center [756, 532] width 216 height 80
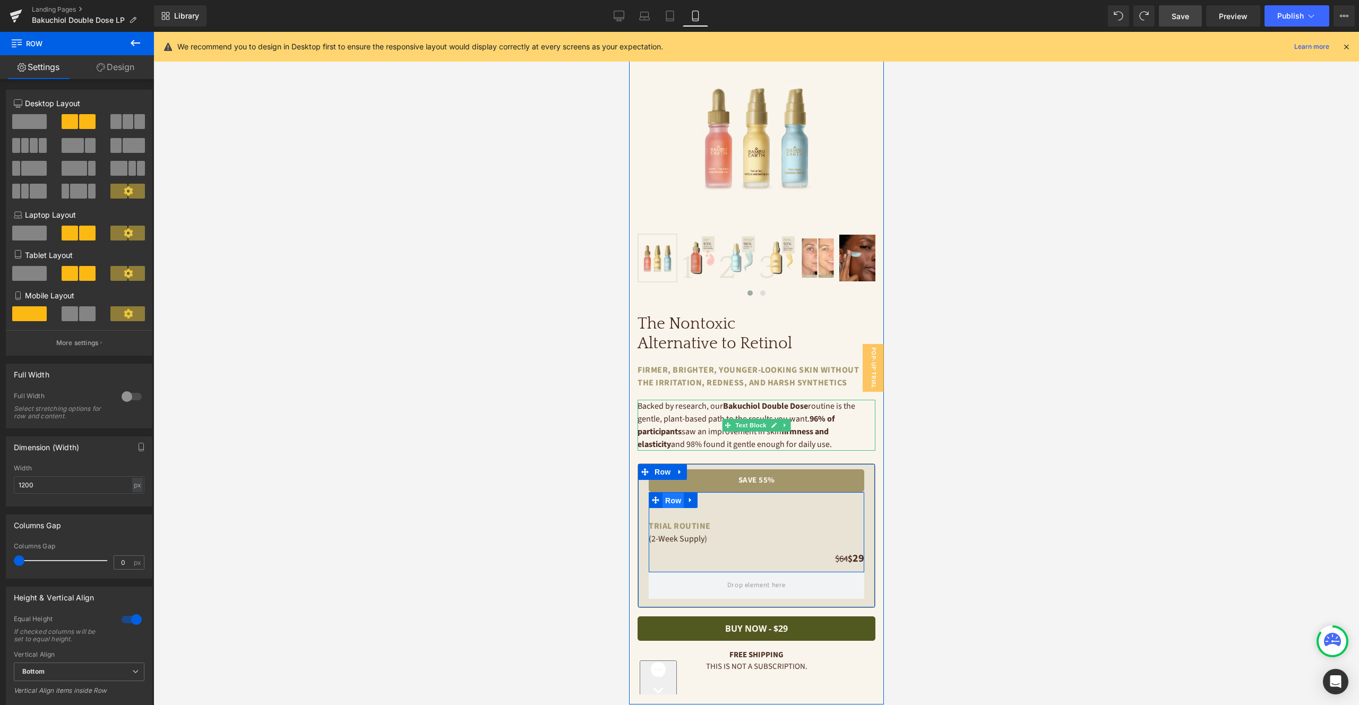
click at [673, 502] on span "Row" at bounding box center [672, 501] width 21 height 16
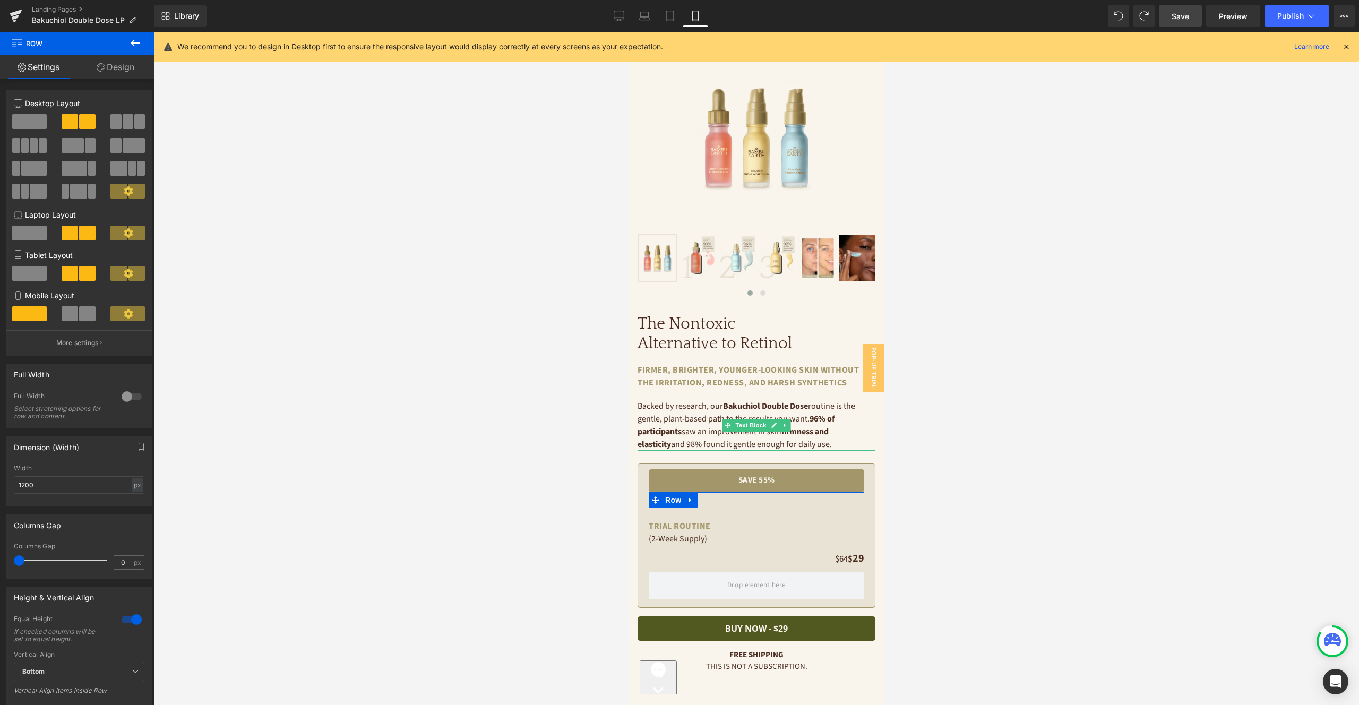
click at [116, 62] on link "Design" at bounding box center [115, 67] width 77 height 24
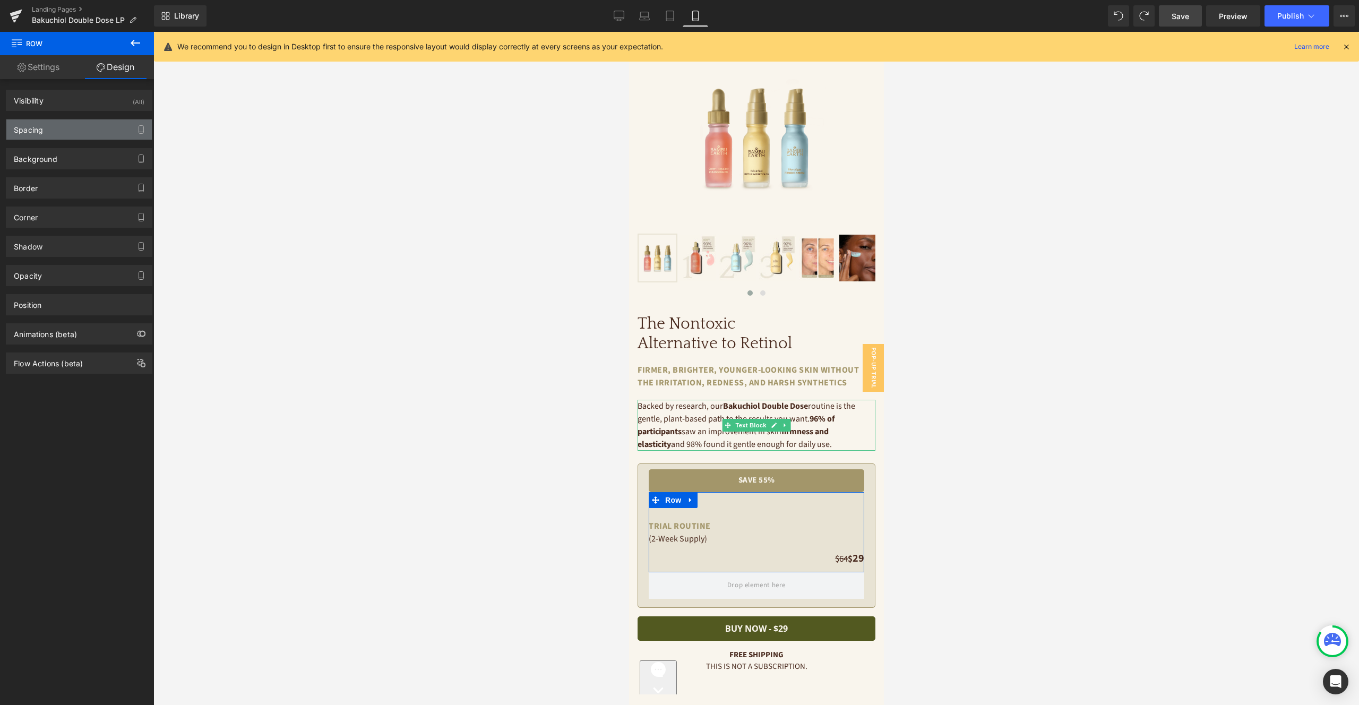
click at [66, 126] on div "Spacing" at bounding box center [78, 129] width 145 height 20
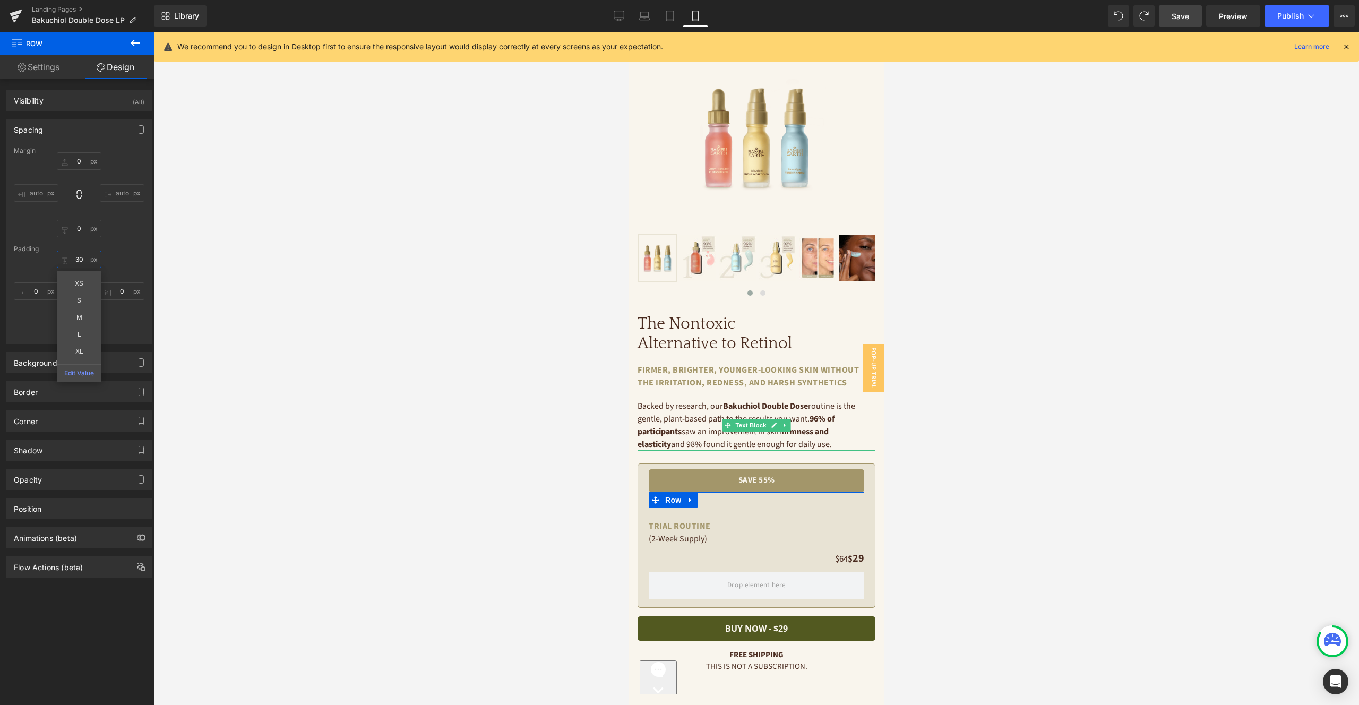
click at [81, 258] on input "text" at bounding box center [79, 260] width 45 height 18
type input "9"
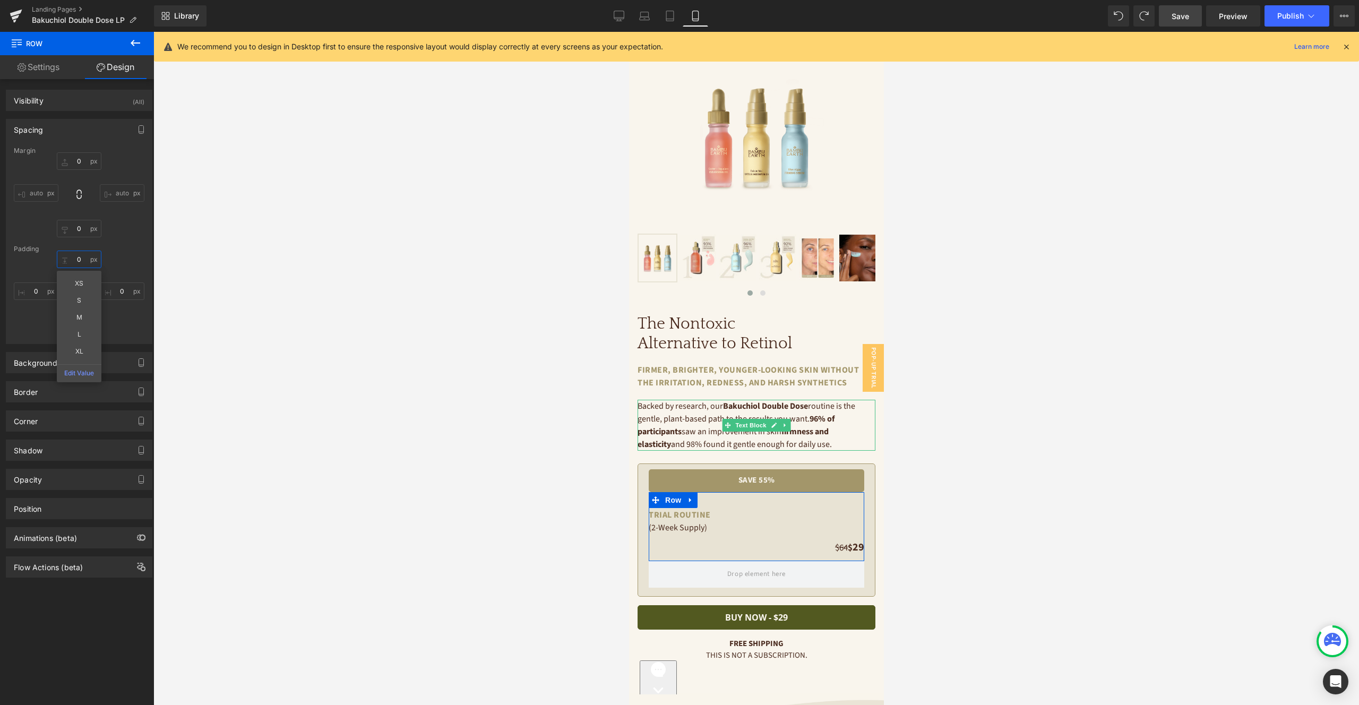
type input "0"
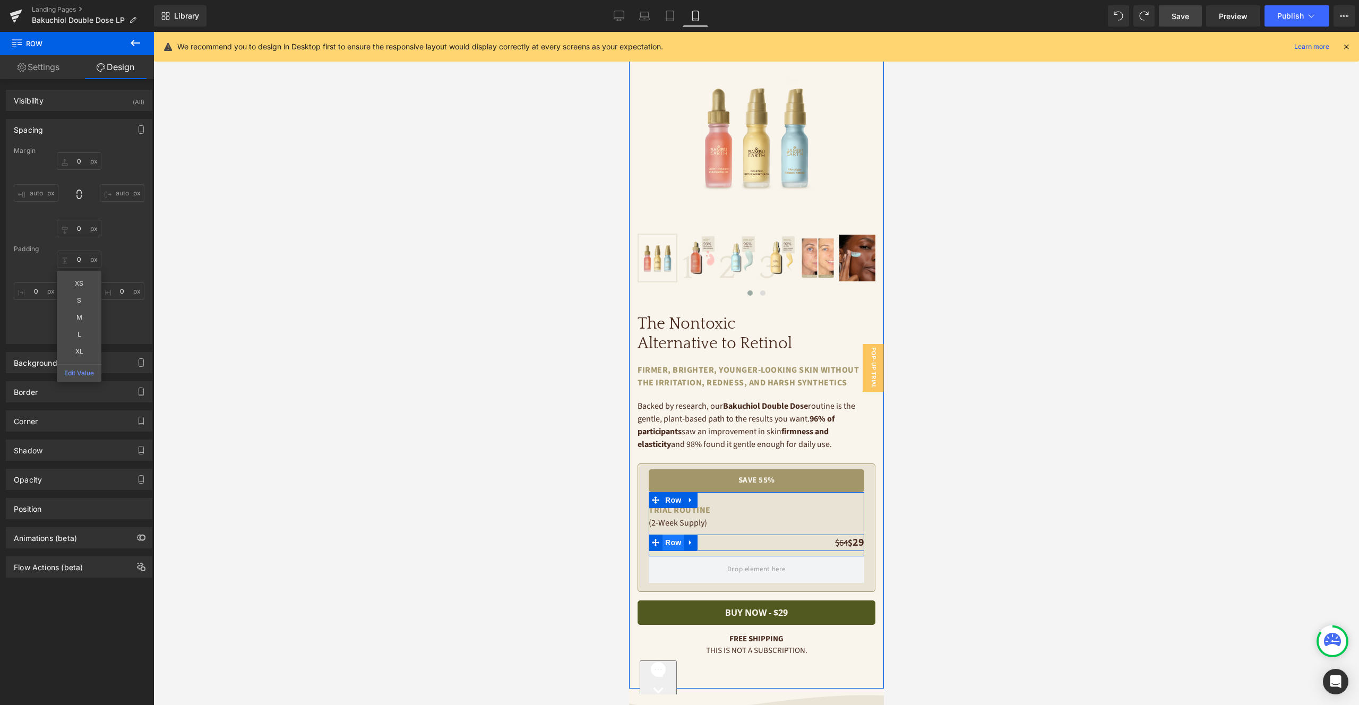
click at [673, 538] on span "Row" at bounding box center [672, 543] width 21 height 16
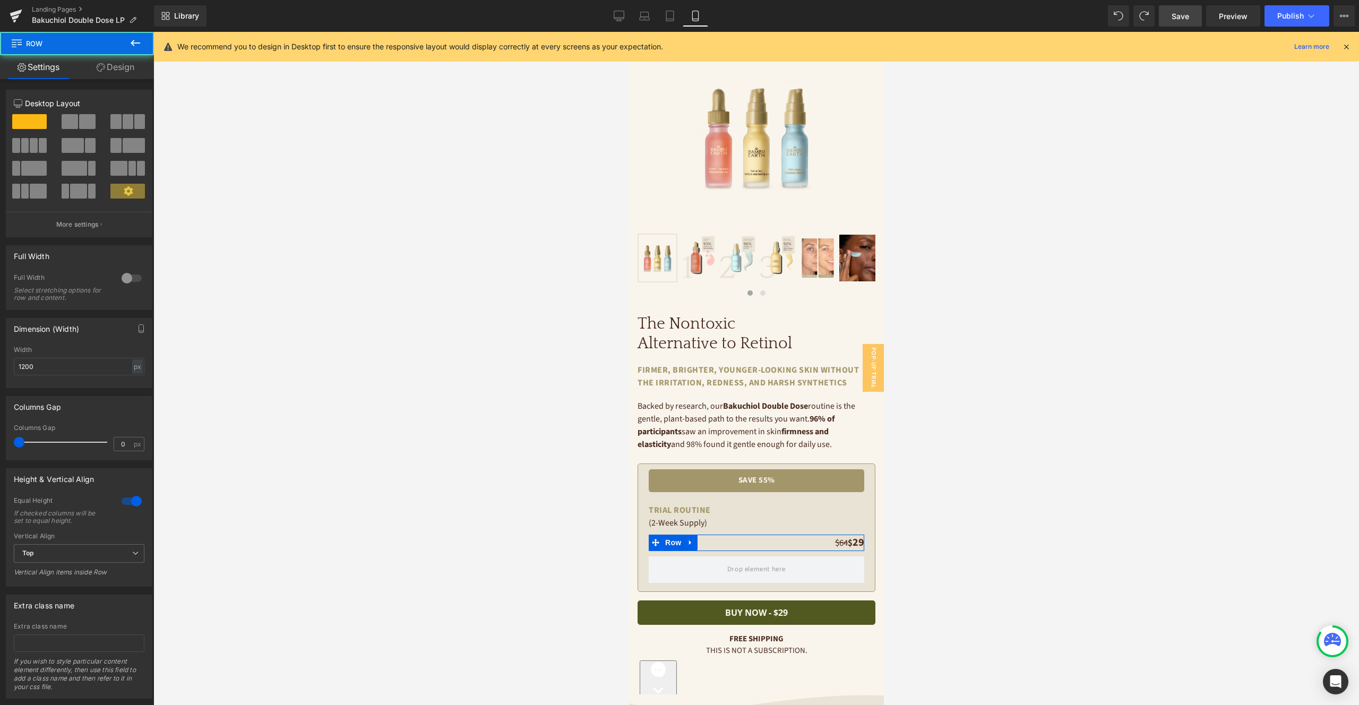
click at [118, 63] on link "Design" at bounding box center [115, 67] width 77 height 24
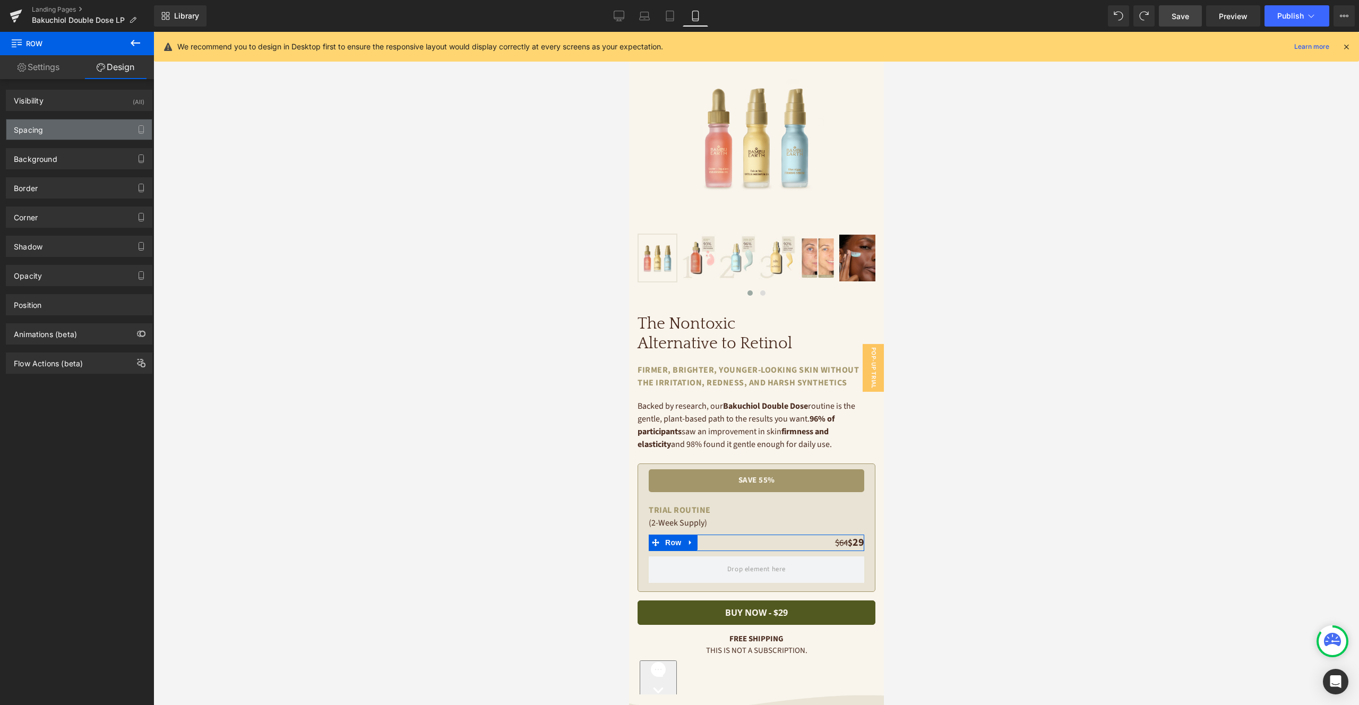
click at [82, 133] on div "Spacing" at bounding box center [78, 129] width 145 height 20
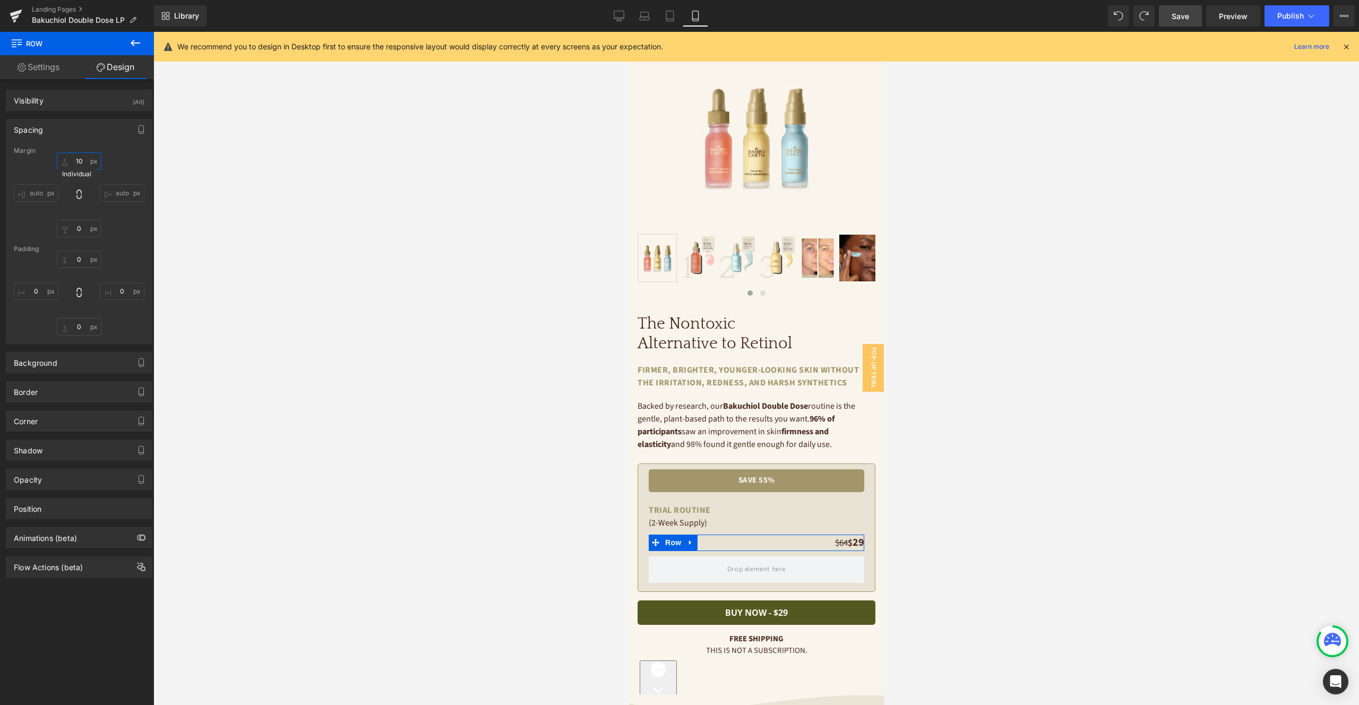
click at [80, 157] on input "text" at bounding box center [79, 161] width 45 height 18
type input "0"
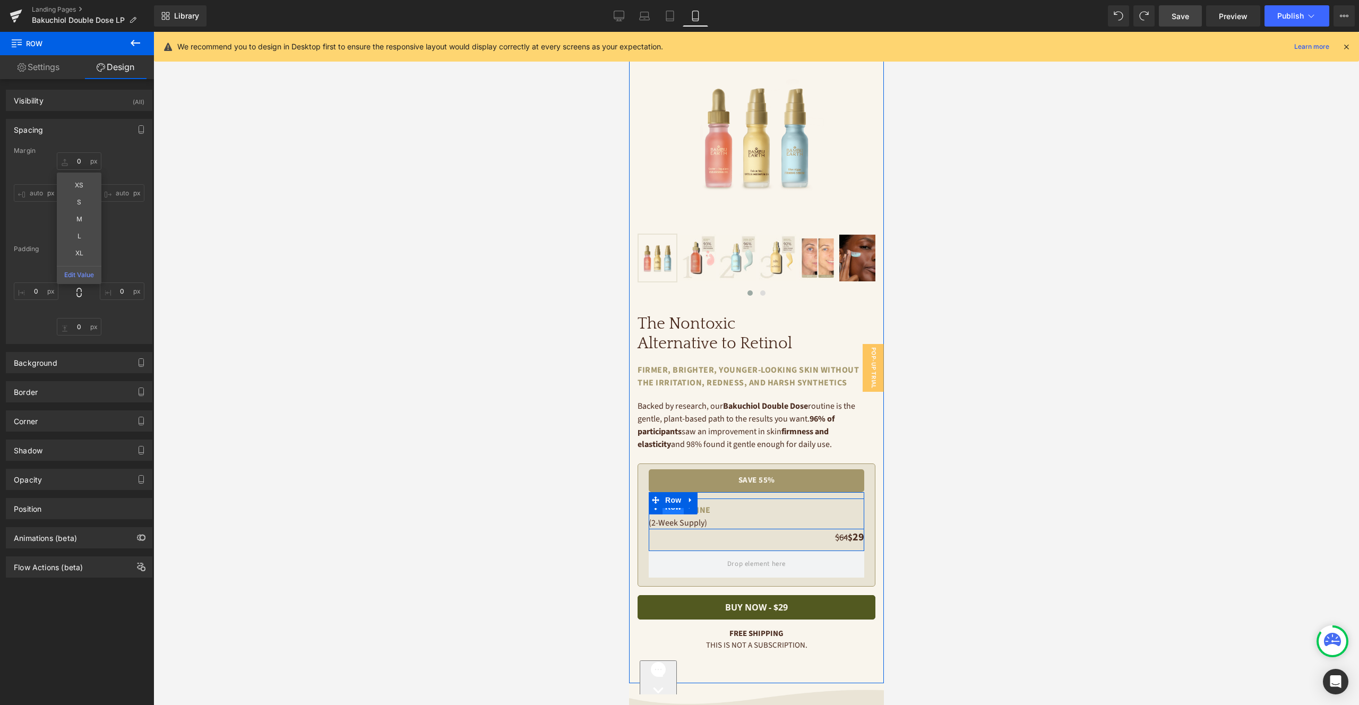
click at [675, 510] on span "Row" at bounding box center [672, 507] width 21 height 16
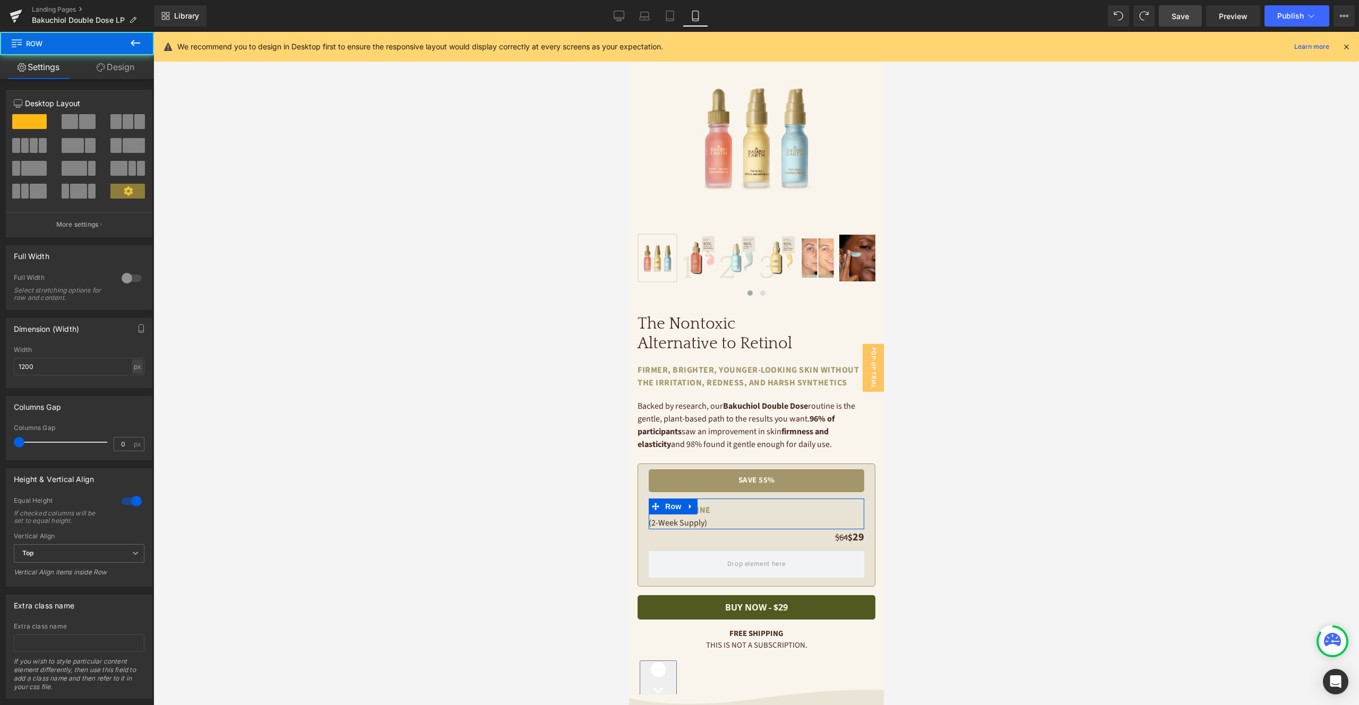
click at [125, 65] on link "Design" at bounding box center [115, 67] width 77 height 24
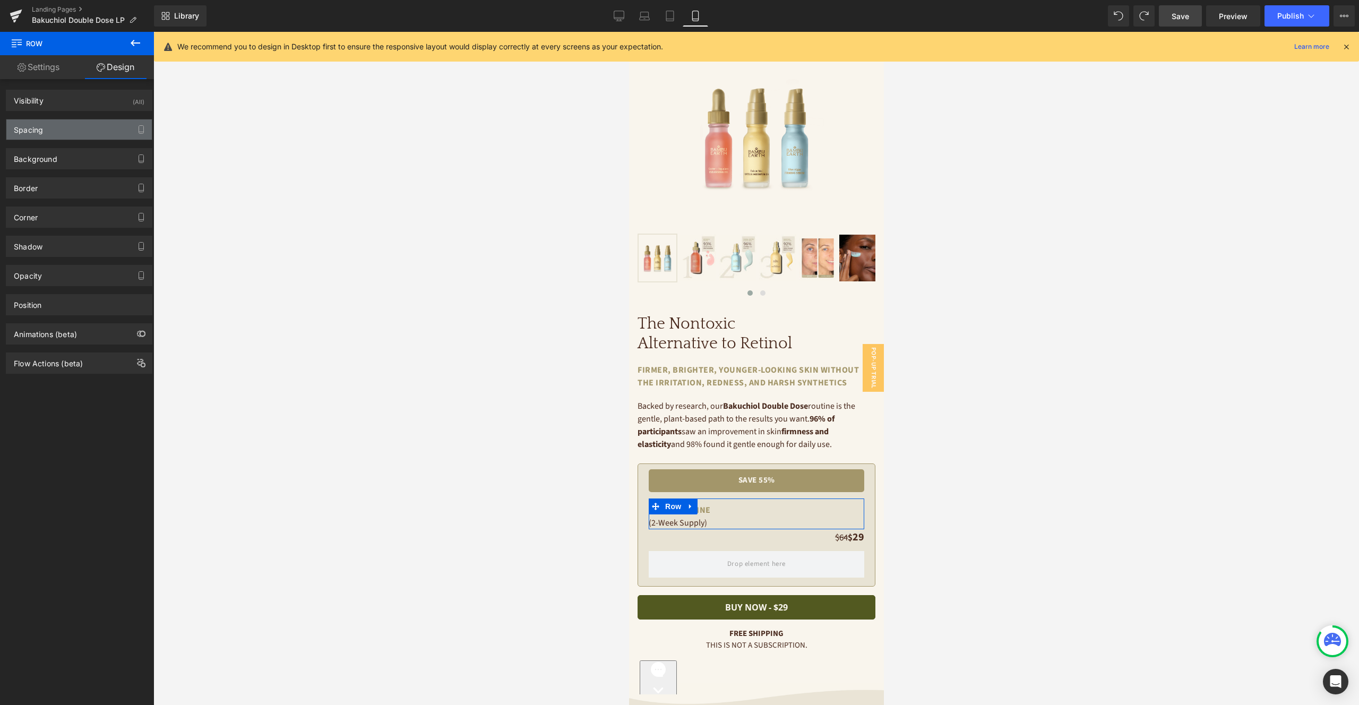
click at [92, 128] on div "Spacing" at bounding box center [78, 129] width 145 height 20
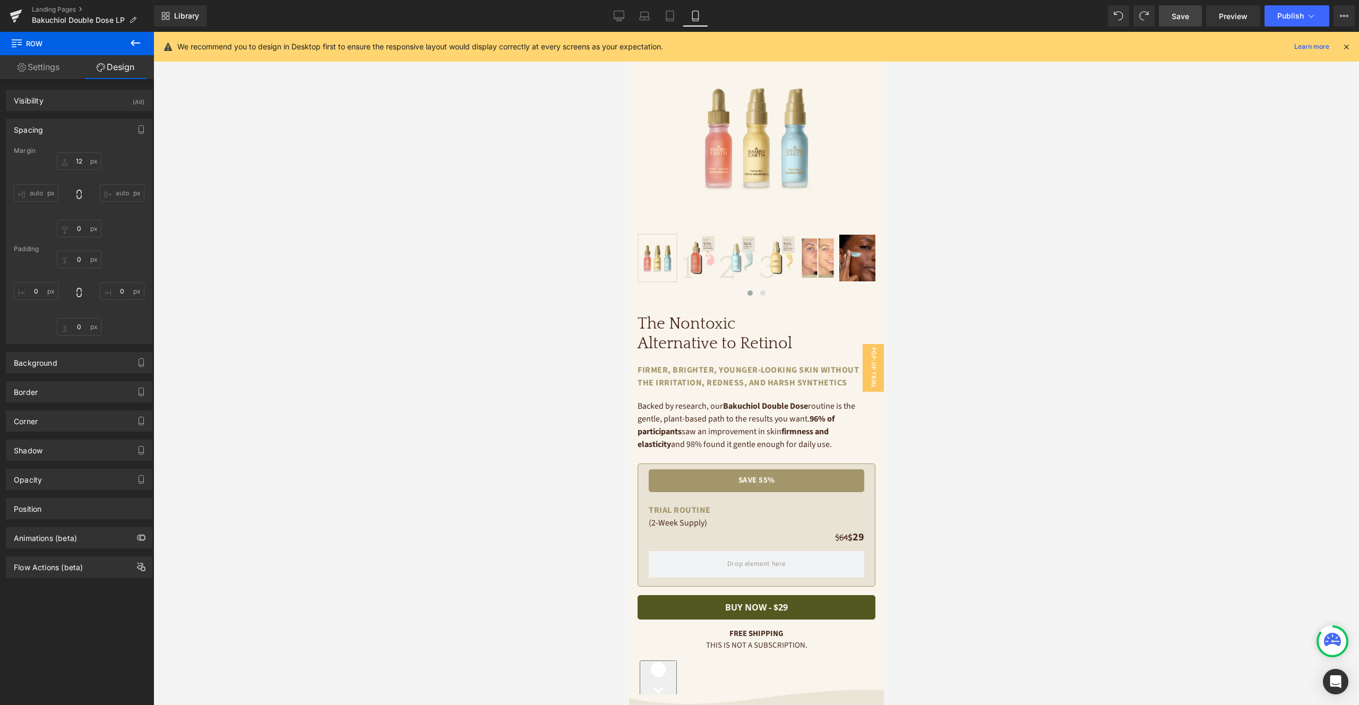
click at [1170, 14] on link "Save" at bounding box center [1180, 15] width 43 height 21
click at [671, 508] on span "Row" at bounding box center [672, 506] width 21 height 16
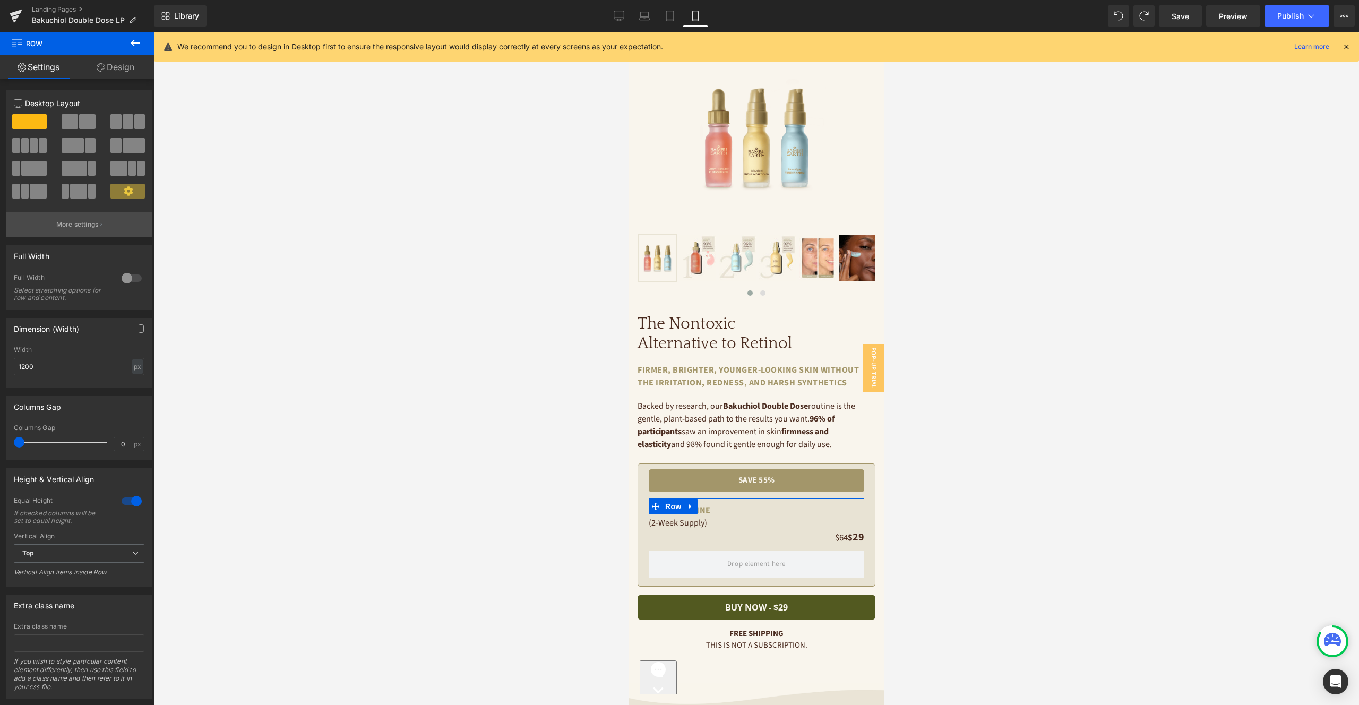
click at [85, 225] on p "More settings" at bounding box center [77, 225] width 42 height 10
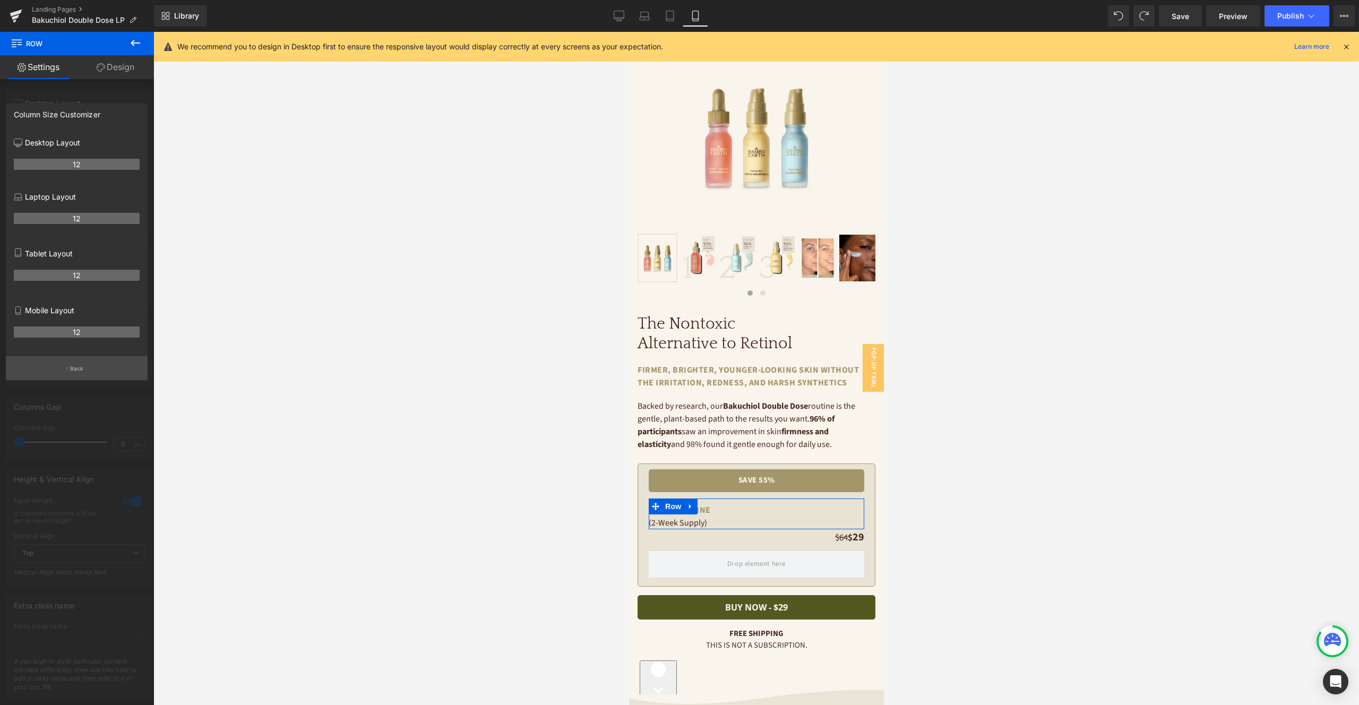
click at [81, 367] on p "Back" at bounding box center [77, 369] width 14 height 8
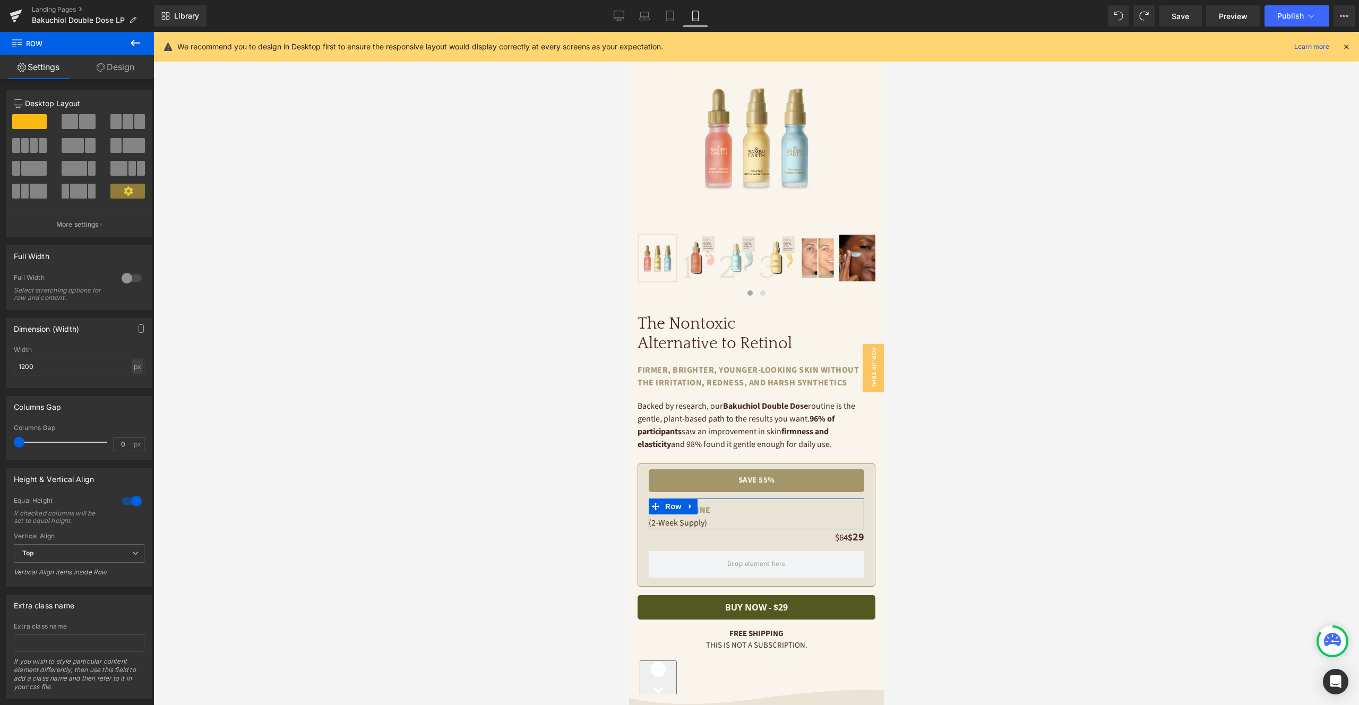
click at [72, 125] on span at bounding box center [70, 121] width 16 height 15
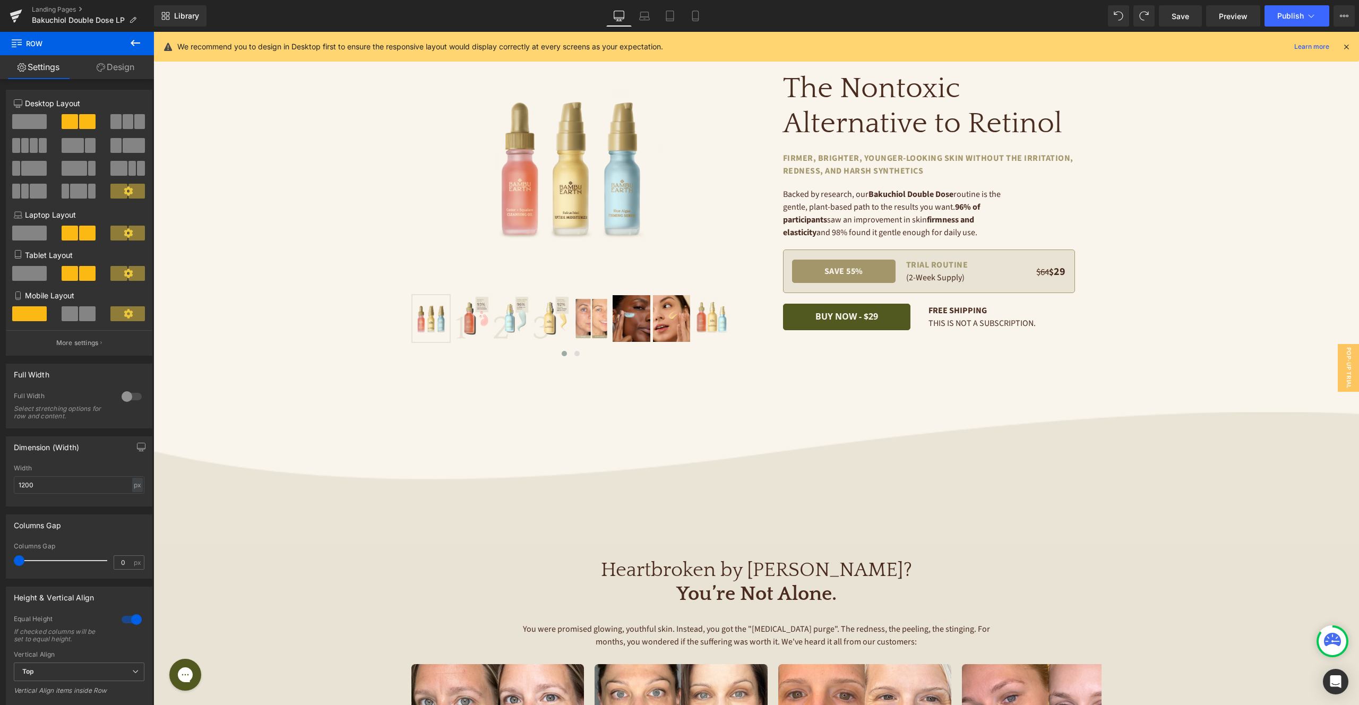
scroll to position [0, 0]
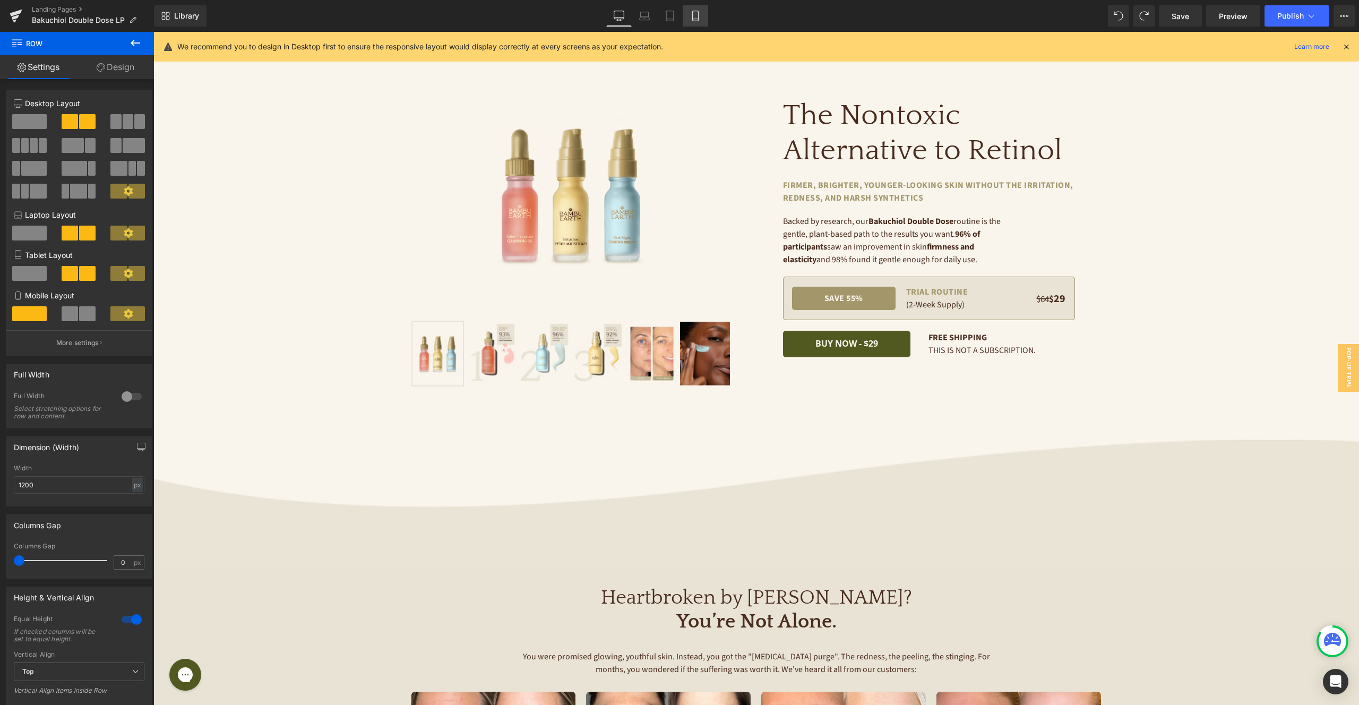
click at [692, 20] on icon at bounding box center [695, 16] width 11 height 11
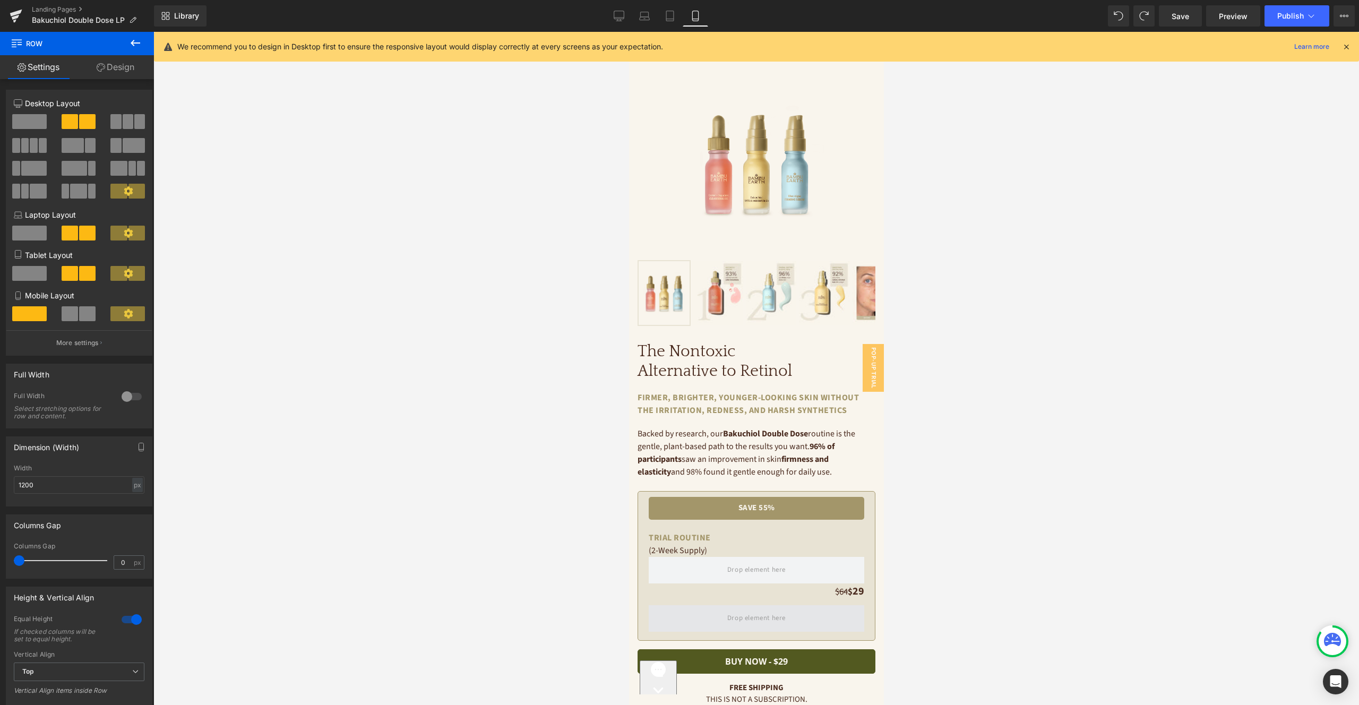
scroll to position [268, 0]
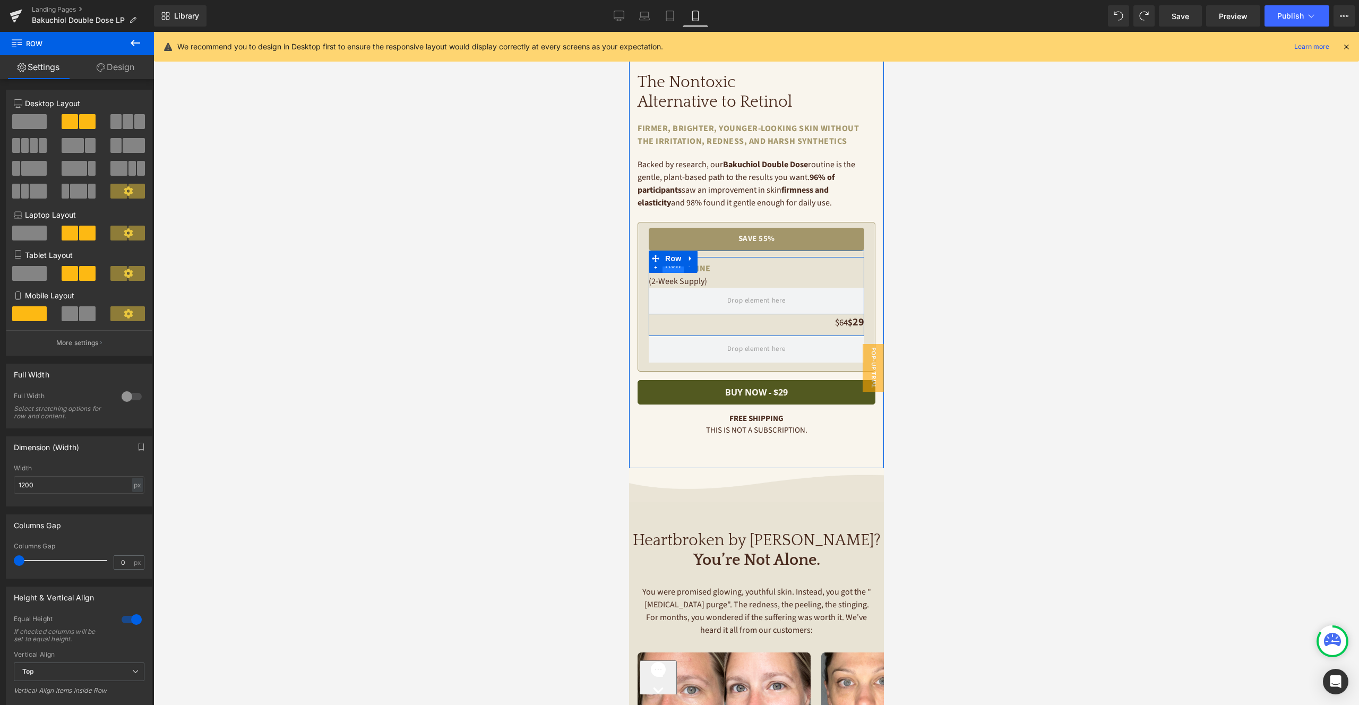
click at [677, 269] on span "Row" at bounding box center [672, 265] width 21 height 16
click at [74, 315] on span at bounding box center [70, 313] width 16 height 15
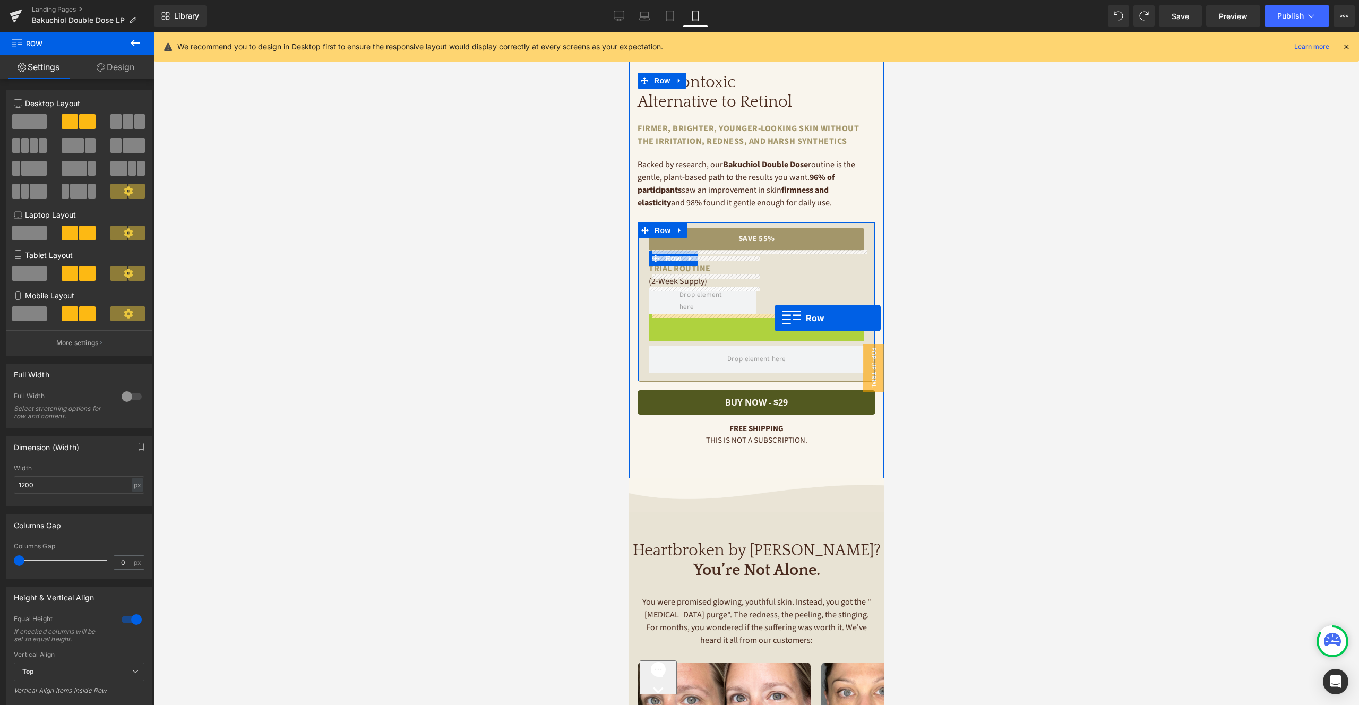
drag, startPoint x: 656, startPoint y: 321, endPoint x: 774, endPoint y: 318, distance: 118.4
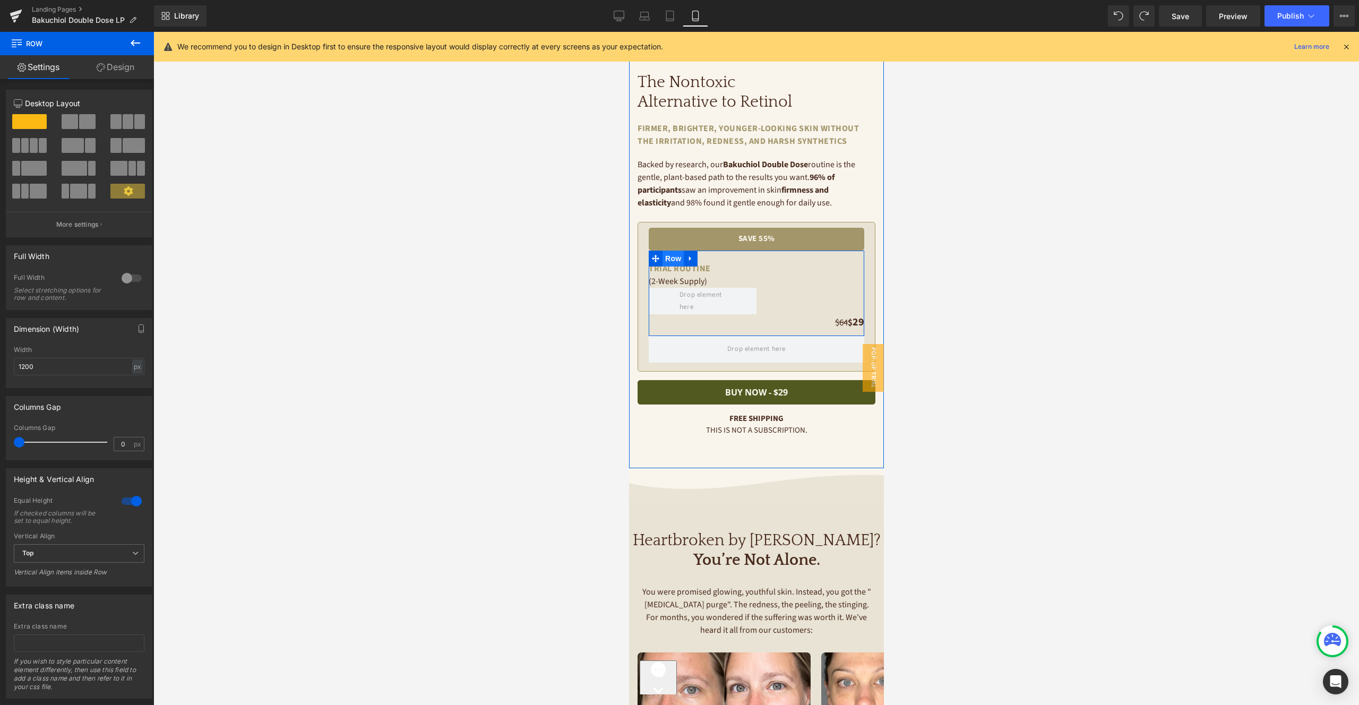
click at [673, 266] on span "Row" at bounding box center [672, 259] width 21 height 16
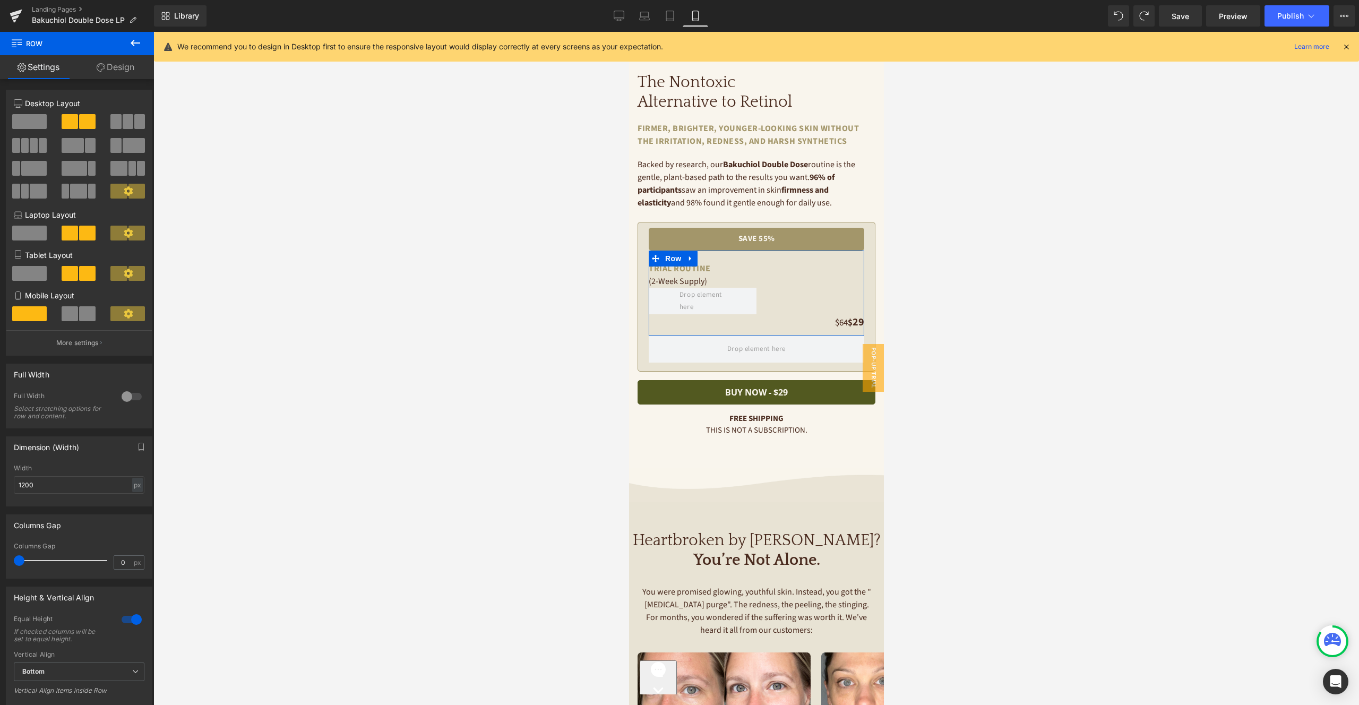
click at [82, 317] on span at bounding box center [87, 313] width 16 height 15
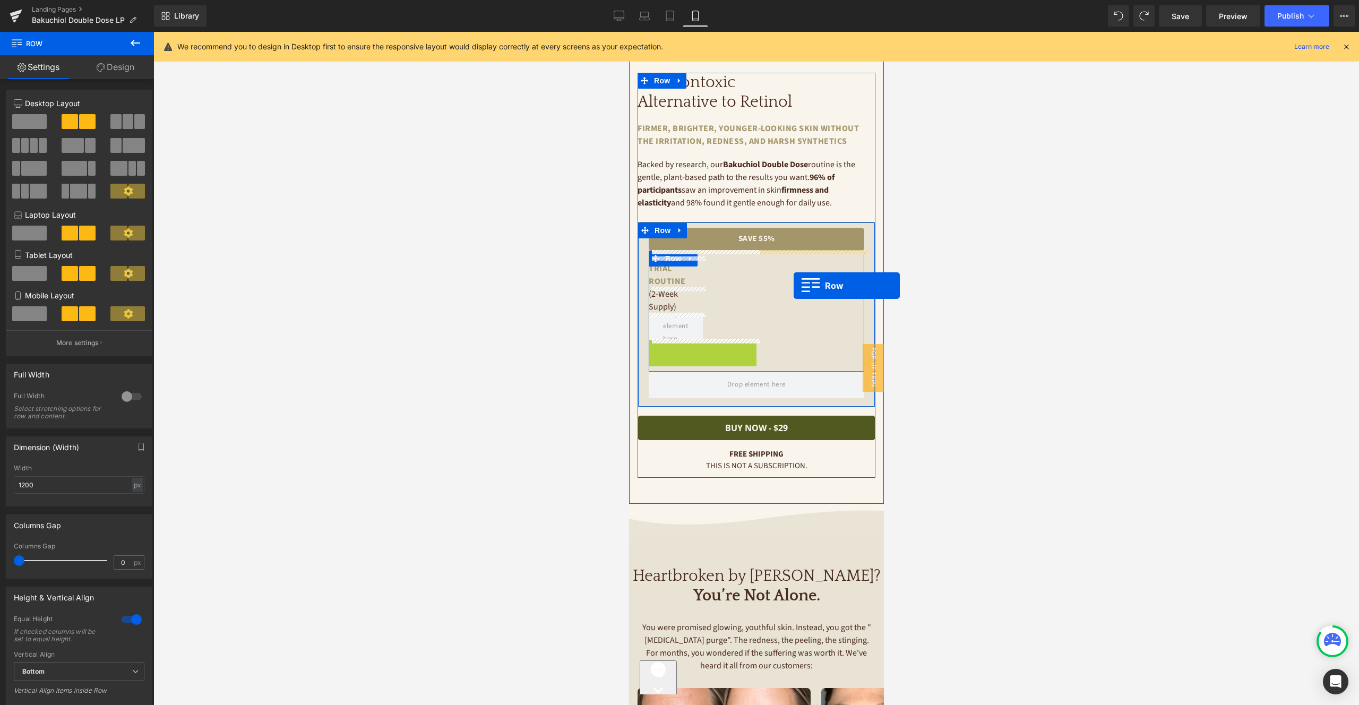
drag, startPoint x: 657, startPoint y: 347, endPoint x: 793, endPoint y: 286, distance: 149.2
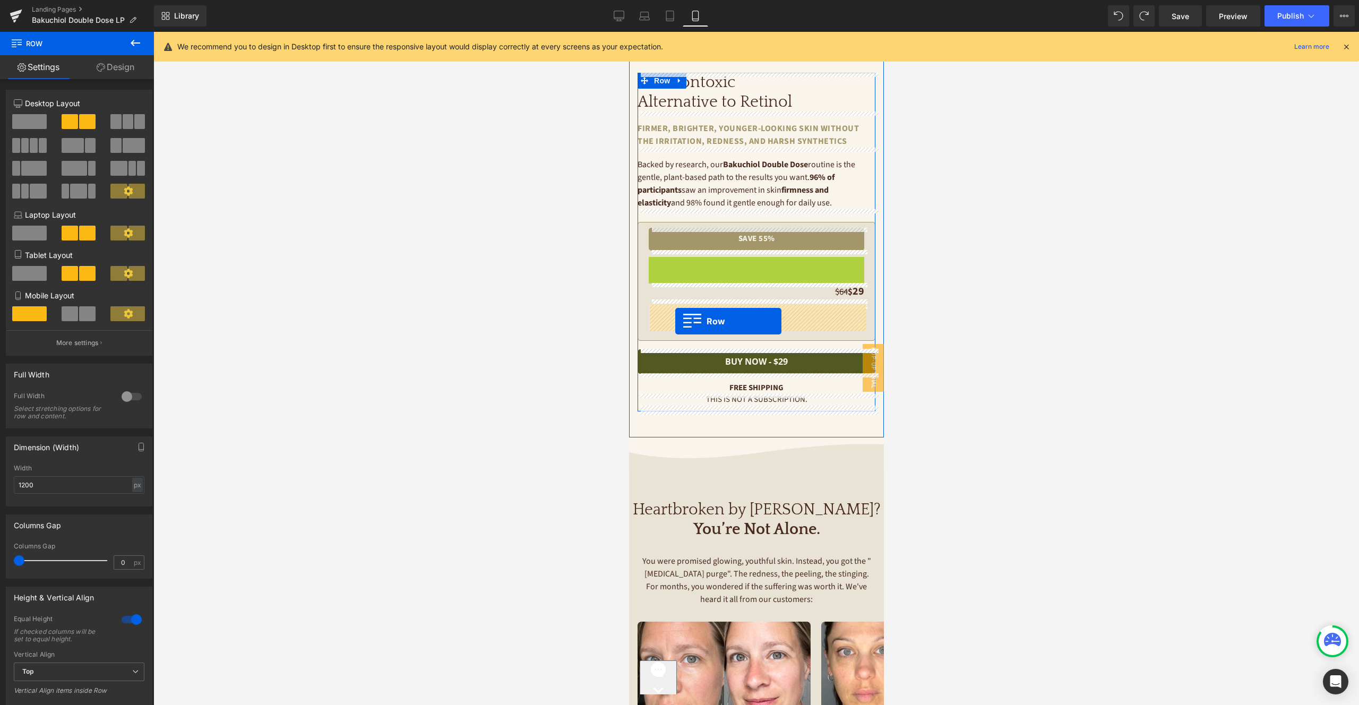
drag, startPoint x: 672, startPoint y: 269, endPoint x: 675, endPoint y: 321, distance: 52.1
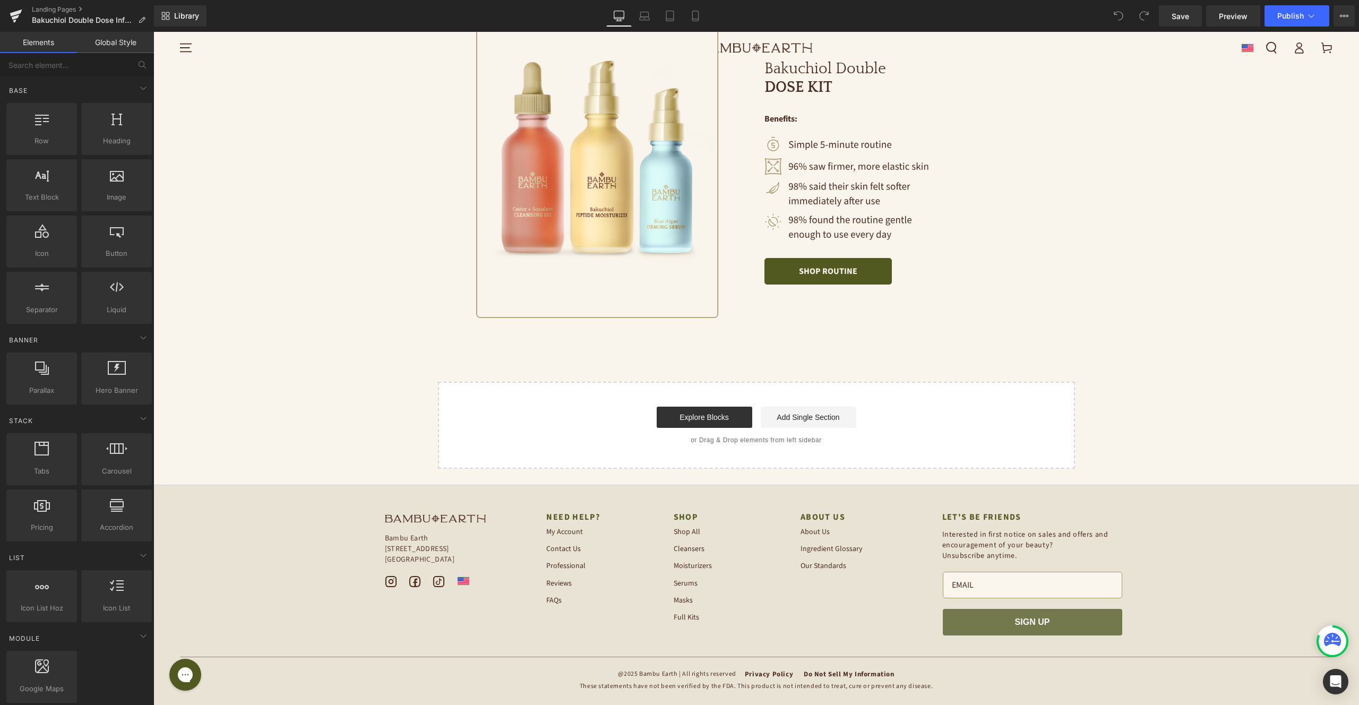
scroll to position [2218, 0]
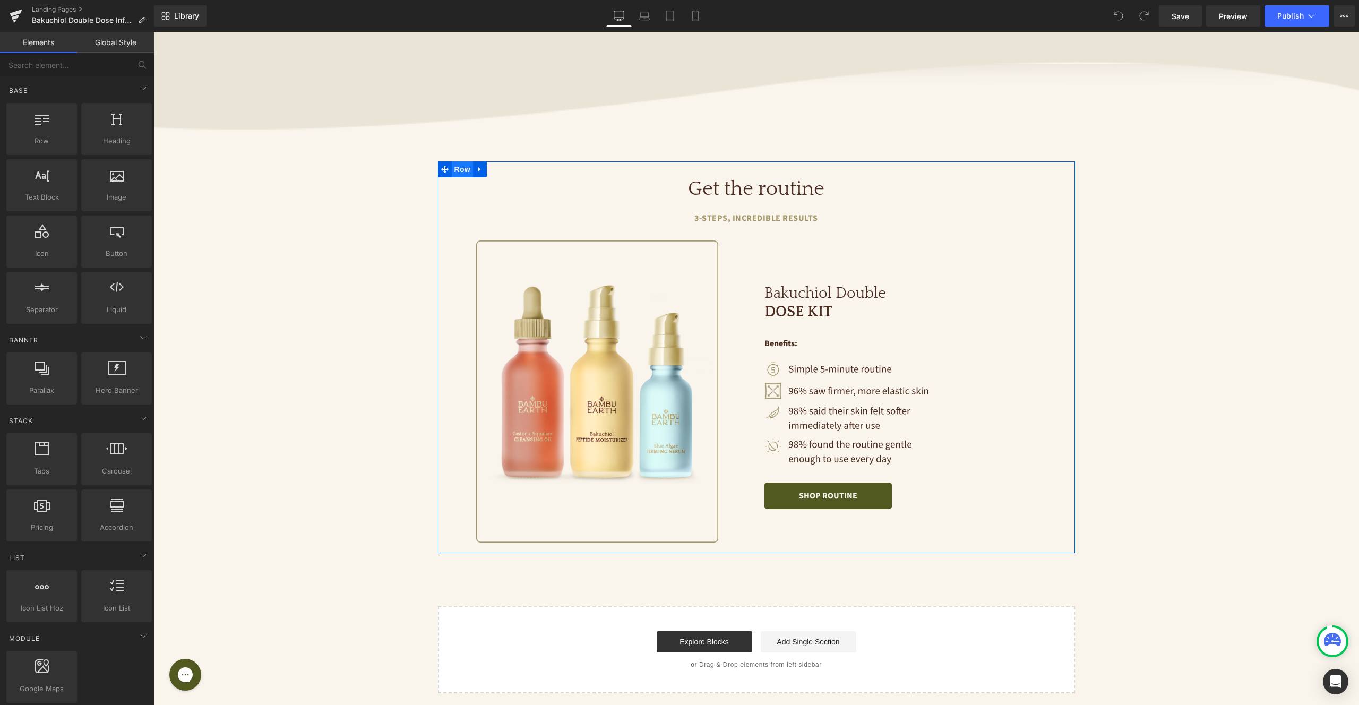
click at [468, 170] on span "Row" at bounding box center [462, 169] width 21 height 16
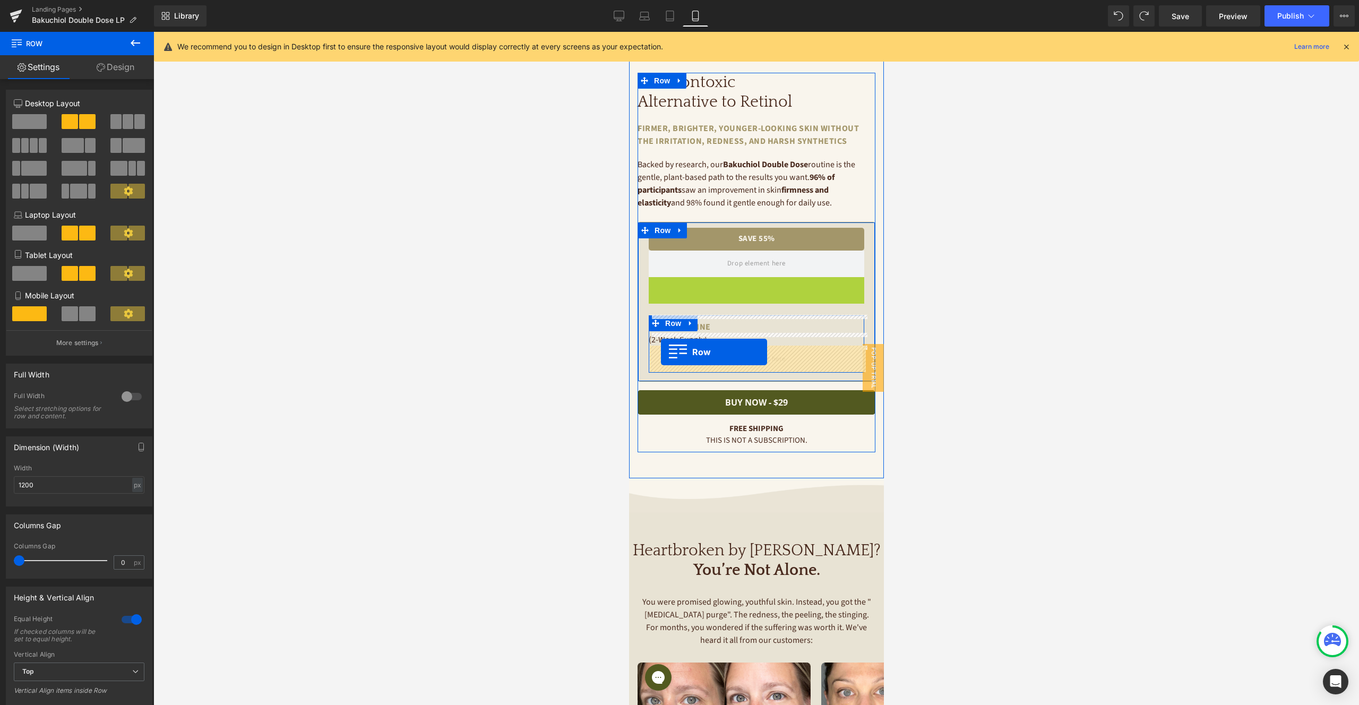
drag, startPoint x: 655, startPoint y: 286, endPoint x: 660, endPoint y: 352, distance: 66.0
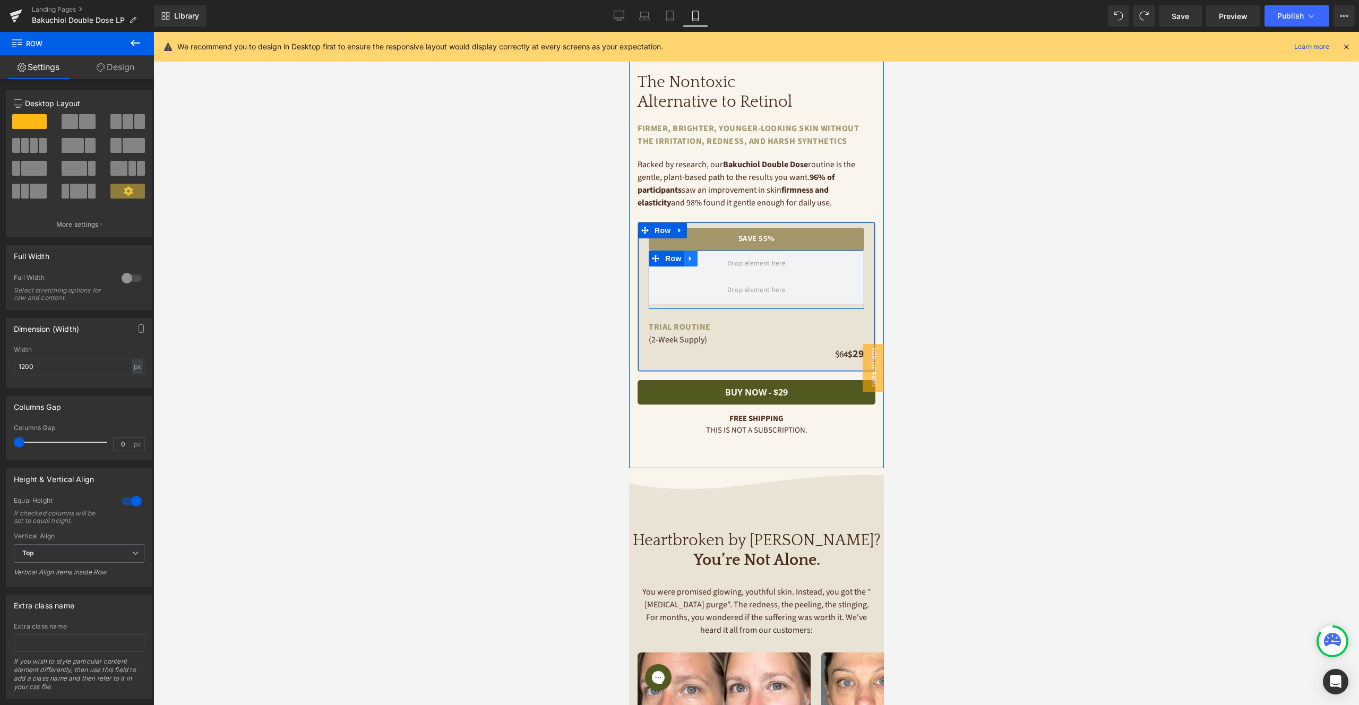
click at [690, 258] on icon at bounding box center [689, 258] width 2 height 5
click at [718, 257] on icon at bounding box center [717, 258] width 7 height 8
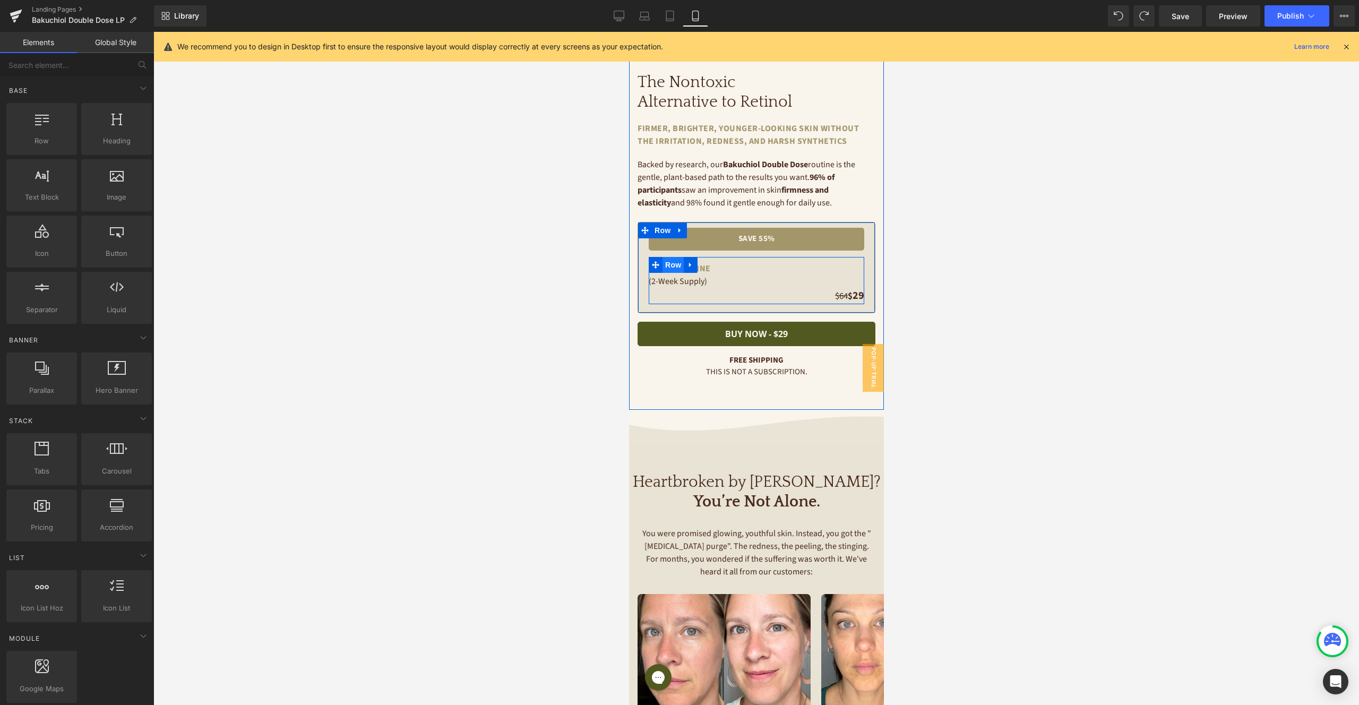
click at [675, 266] on span "Row" at bounding box center [672, 265] width 21 height 16
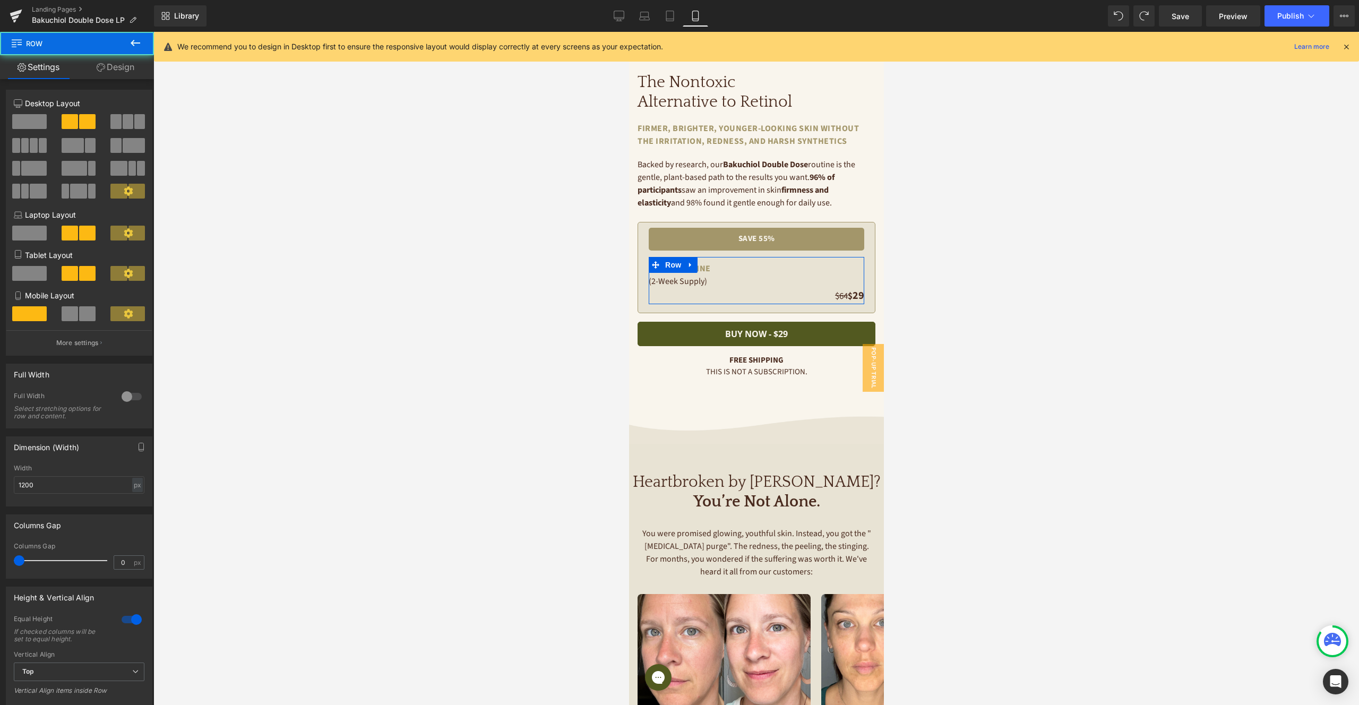
click at [79, 318] on span at bounding box center [87, 313] width 16 height 15
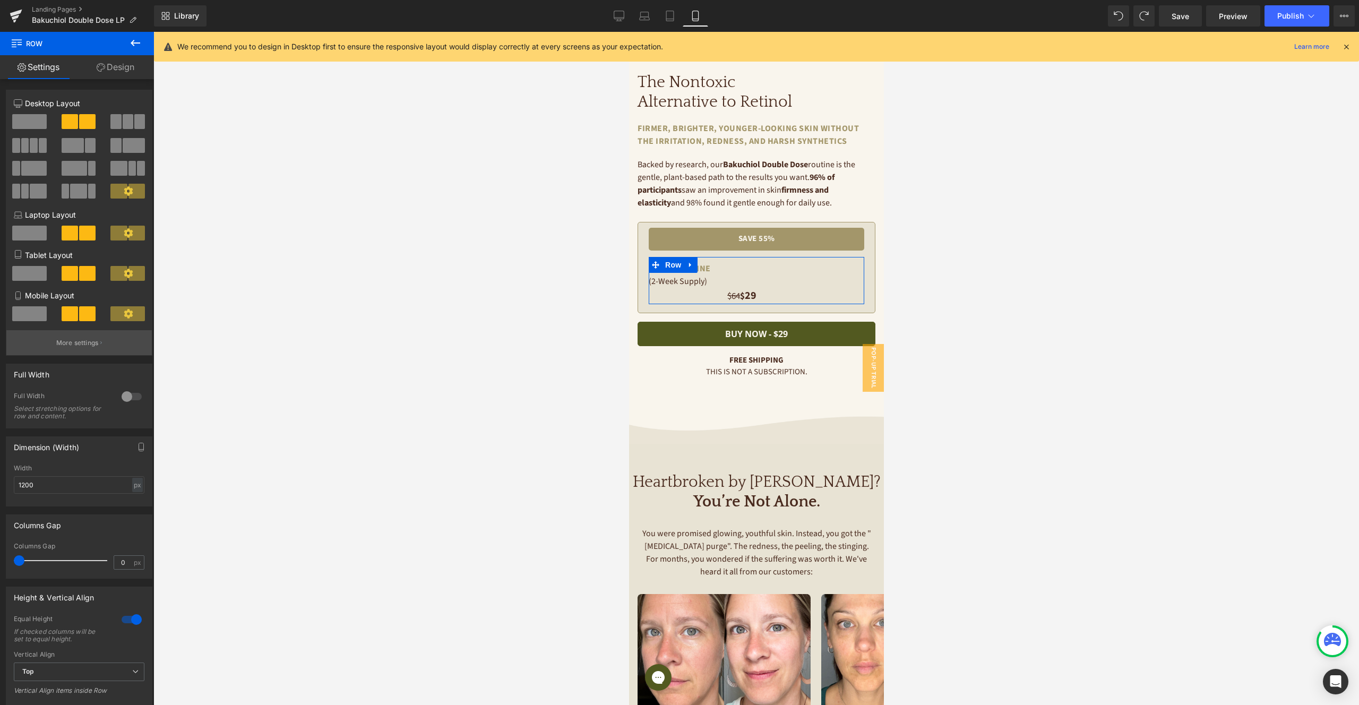
click at [90, 342] on p "More settings" at bounding box center [77, 343] width 42 height 10
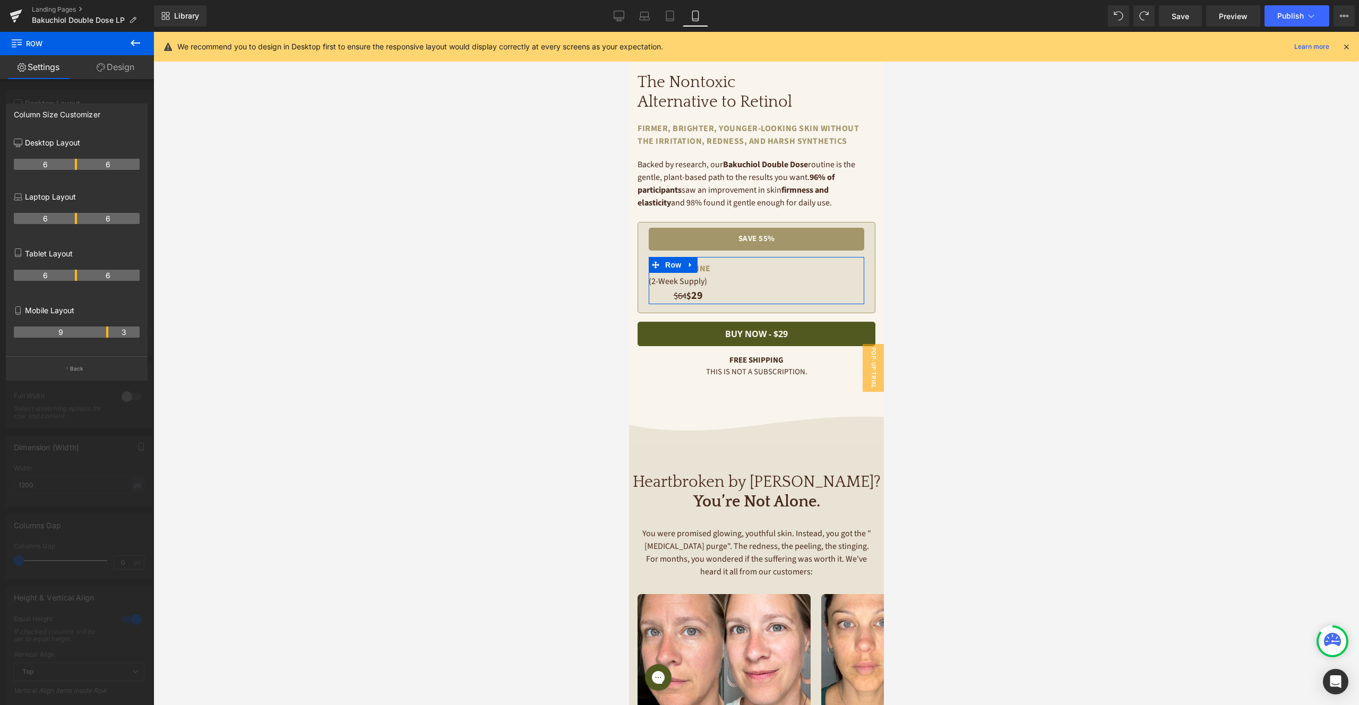
drag, startPoint x: 76, startPoint y: 328, endPoint x: 108, endPoint y: 327, distance: 31.9
click at [108, 327] on tr "9 3" at bounding box center [77, 331] width 126 height 11
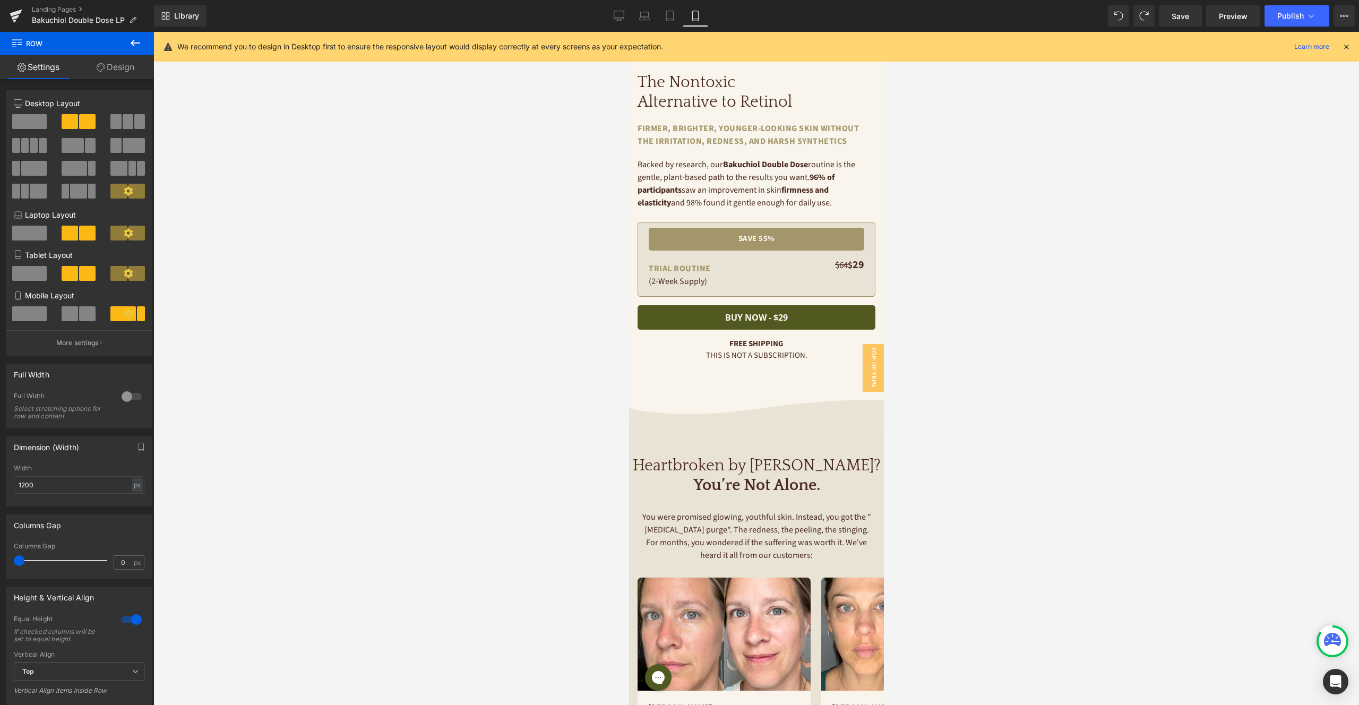
click at [677, 266] on span "Row" at bounding box center [672, 265] width 21 height 16
click at [74, 676] on span "Top" at bounding box center [79, 671] width 131 height 19
click at [119, 636] on div "Equal Height If checked columns will be set to equal height." at bounding box center [77, 633] width 126 height 36
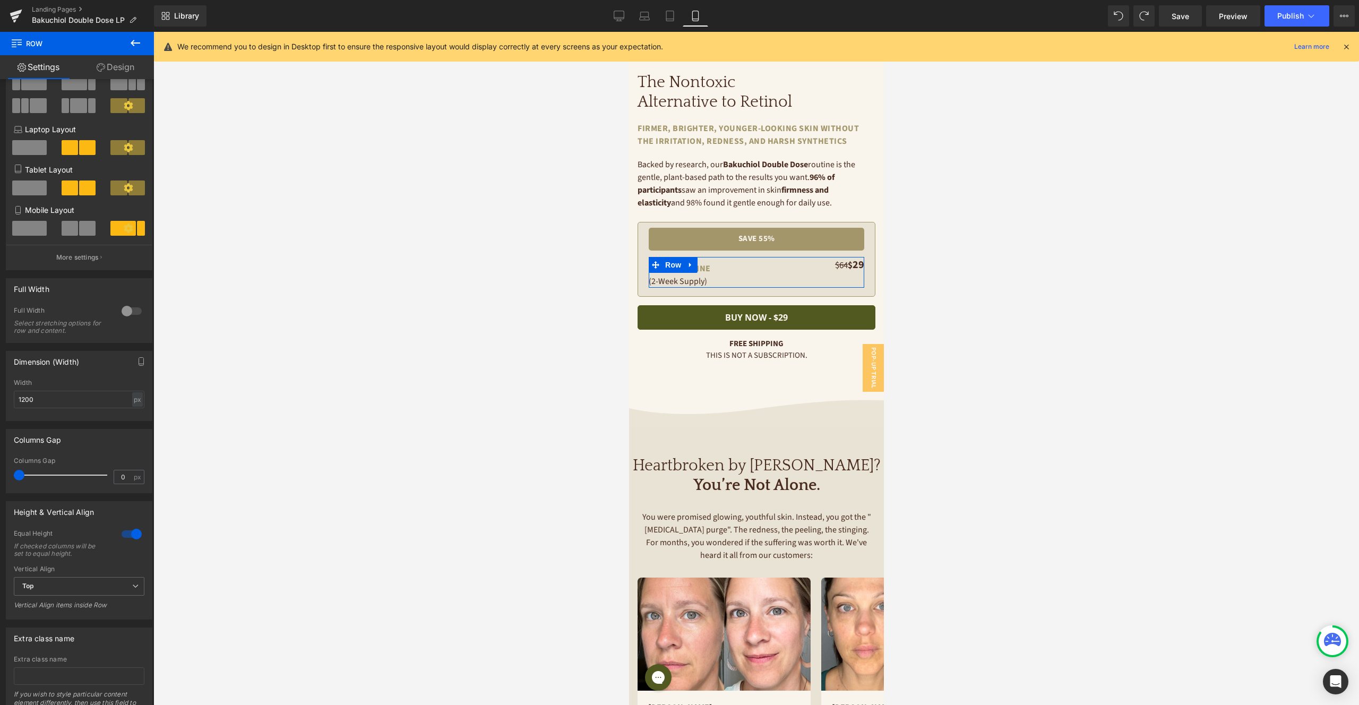
scroll to position [106, 0]
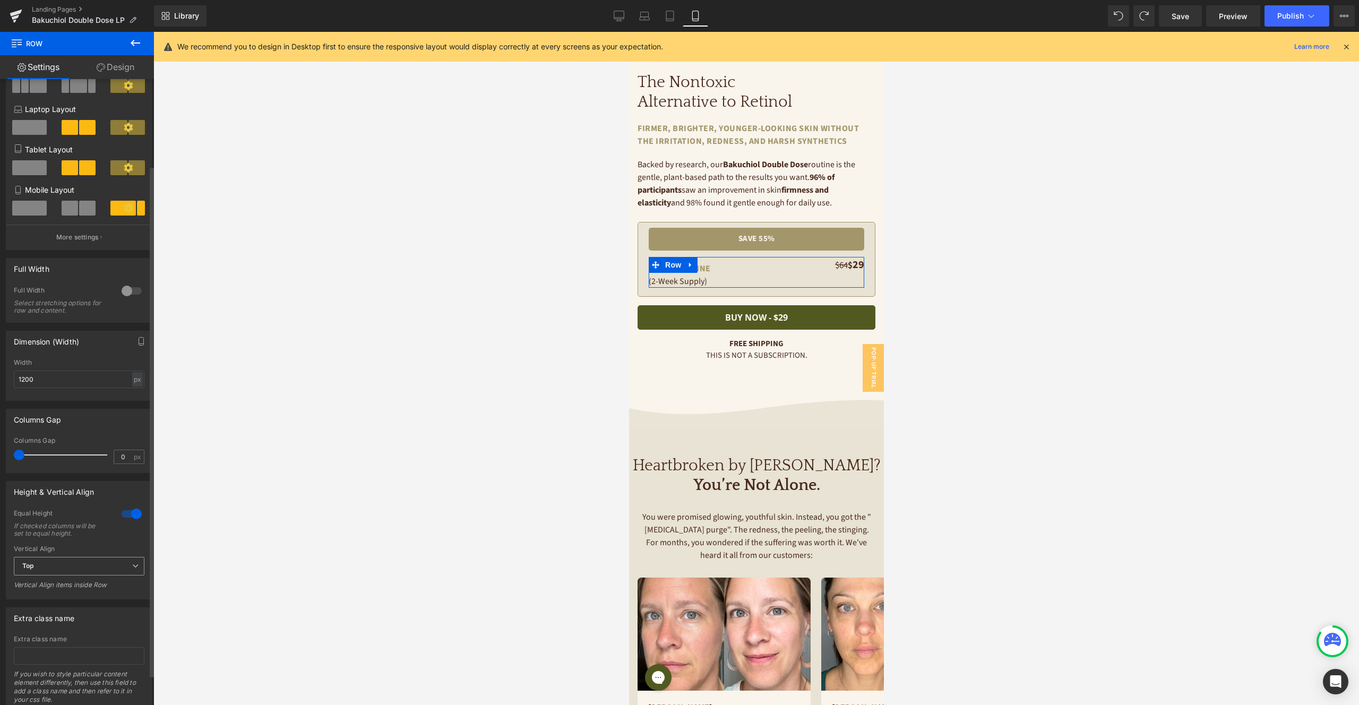
click at [75, 559] on span "Top" at bounding box center [79, 566] width 131 height 19
click at [72, 619] on li "Bottom" at bounding box center [77, 617] width 126 height 16
click at [66, 566] on span "Bottom" at bounding box center [79, 566] width 131 height 19
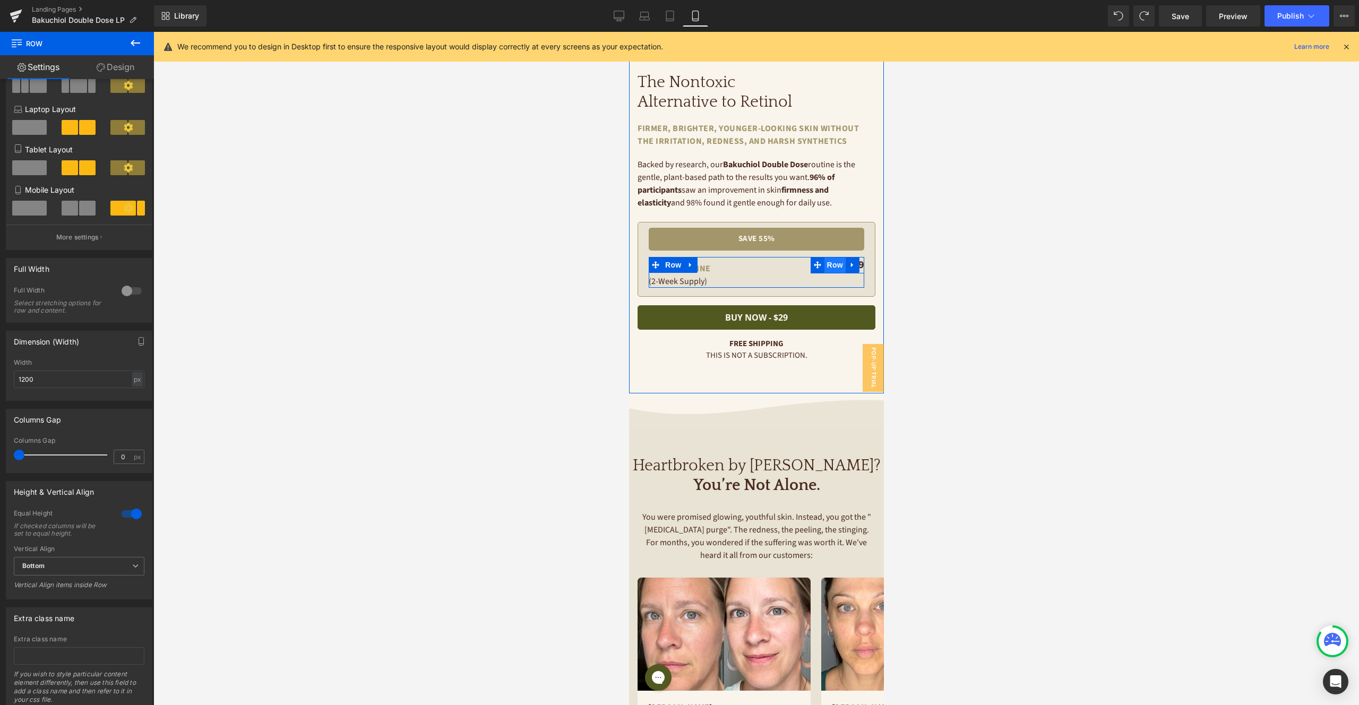
click at [839, 264] on span "Row" at bounding box center [834, 265] width 21 height 16
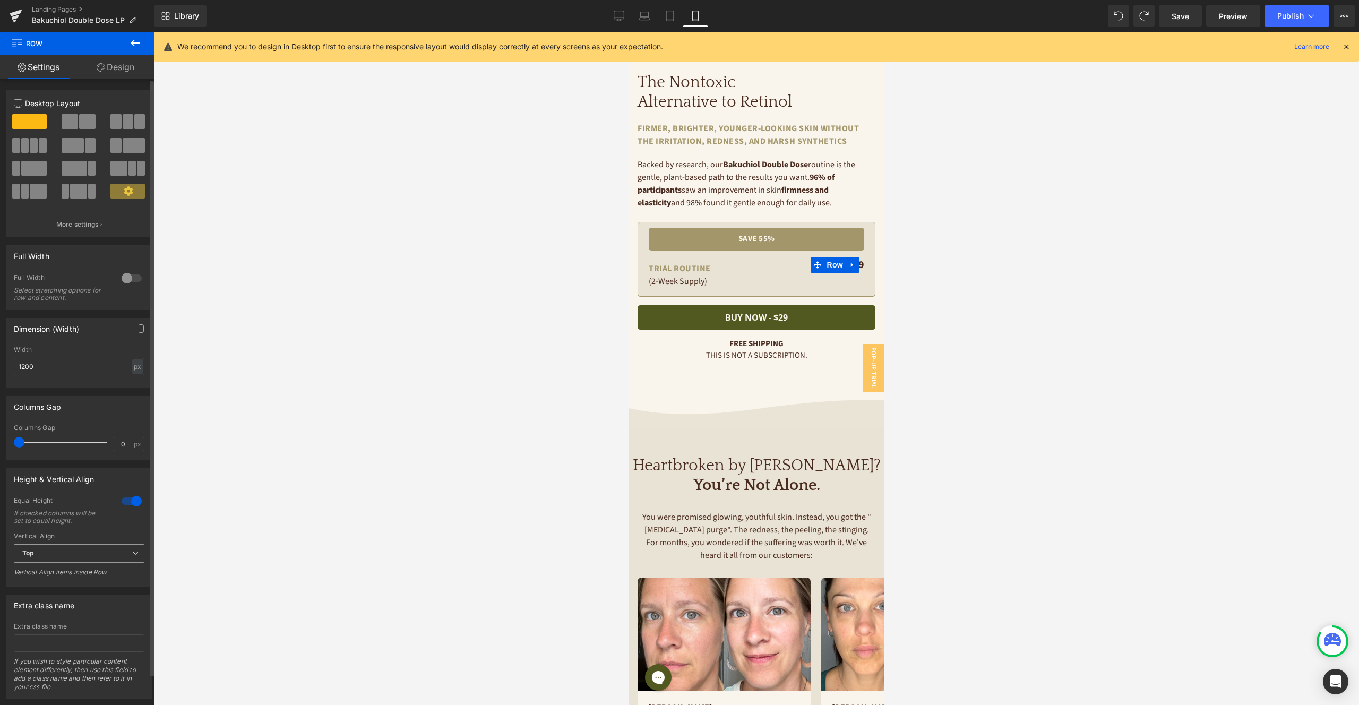
click at [105, 546] on span "Top" at bounding box center [79, 553] width 131 height 19
click at [101, 601] on li "Bottom" at bounding box center [77, 604] width 126 height 16
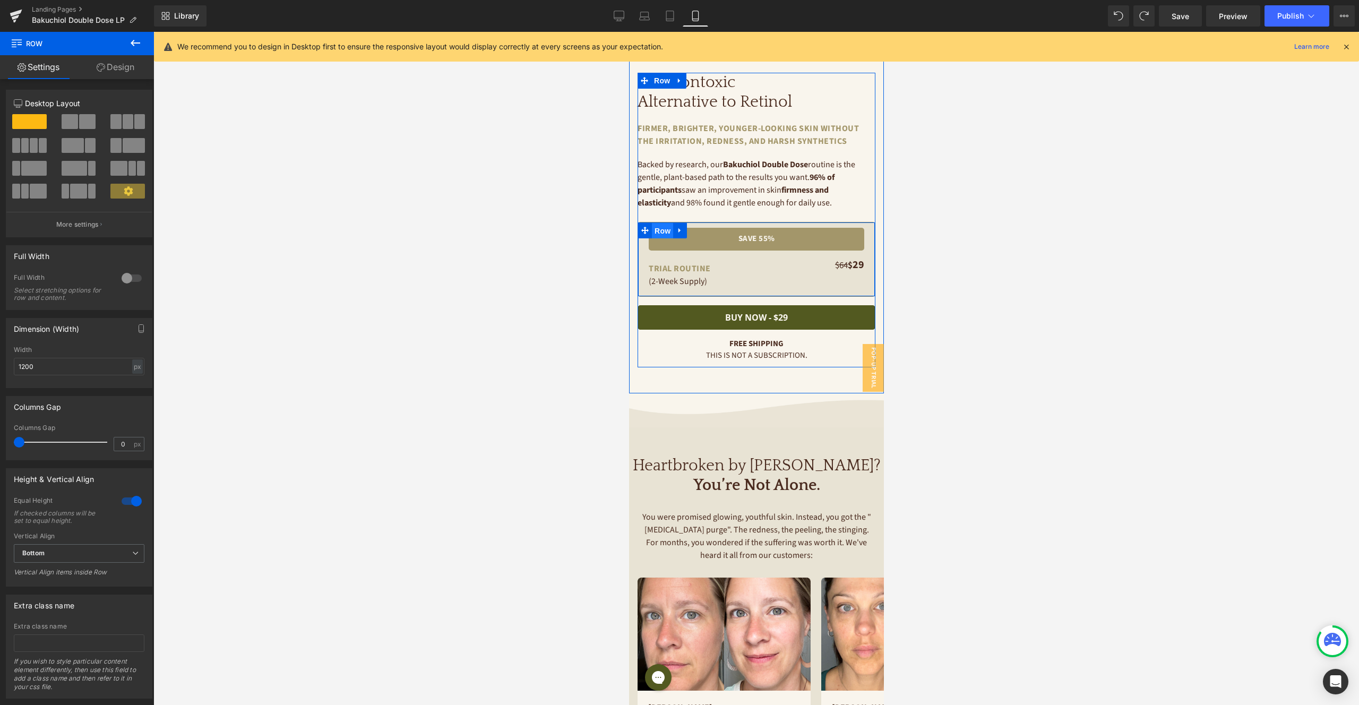
click at [659, 230] on span "Row" at bounding box center [661, 231] width 21 height 16
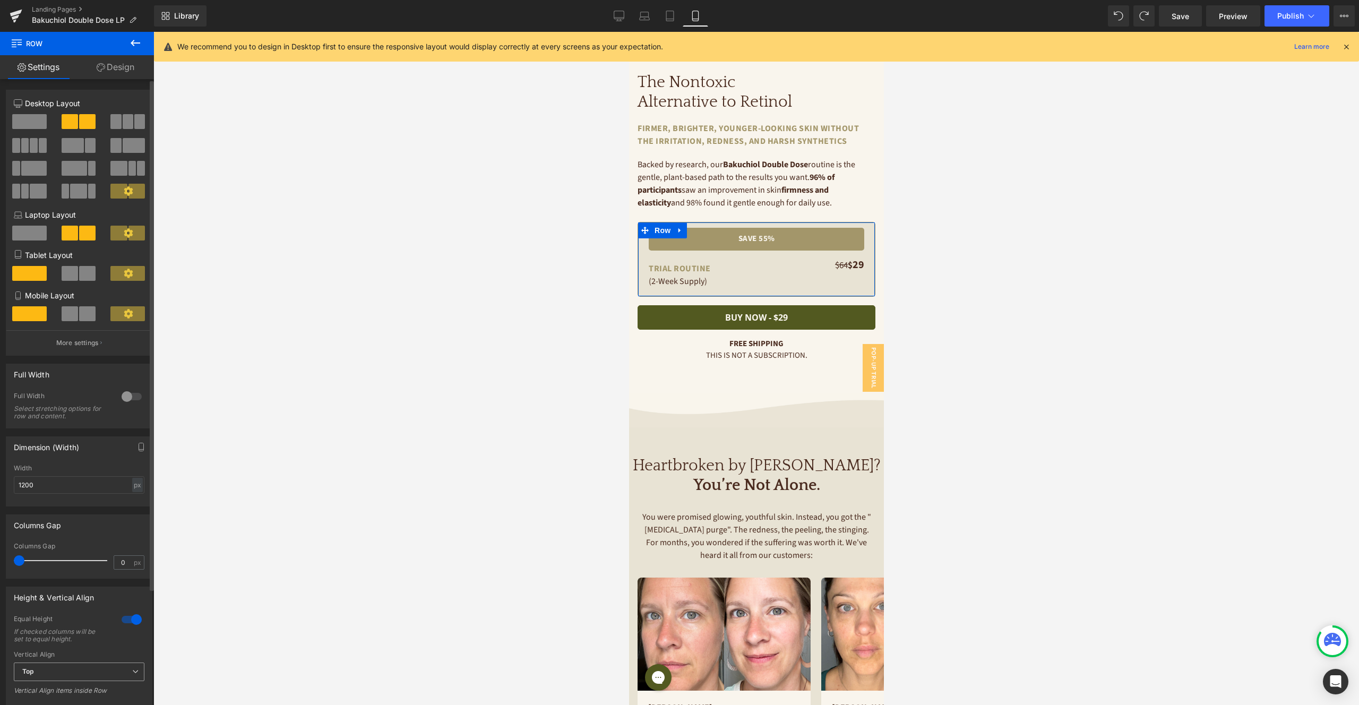
click at [66, 674] on span "Top" at bounding box center [79, 671] width 131 height 19
click at [99, 650] on div "Equal Height If checked columns will be set to equal height." at bounding box center [79, 633] width 131 height 36
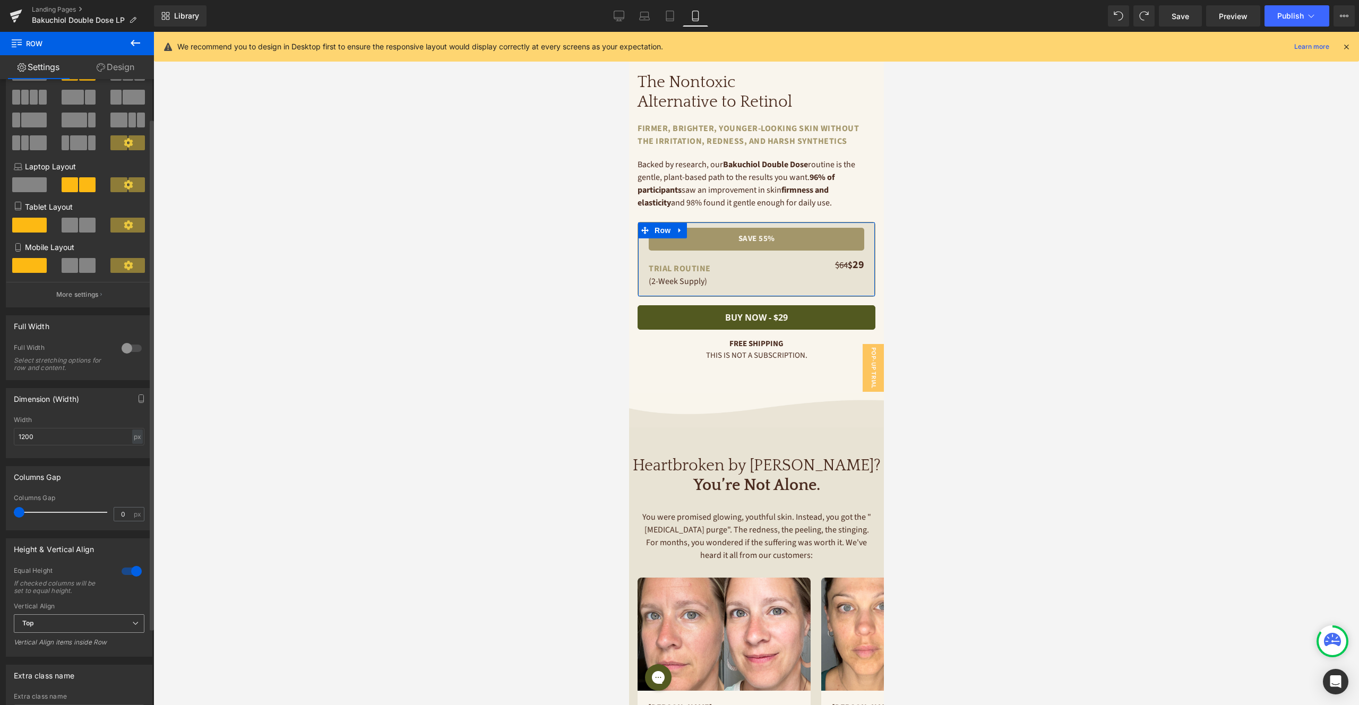
click at [89, 619] on span "Top" at bounding box center [79, 623] width 131 height 19
click at [84, 673] on li "Bottom" at bounding box center [77, 674] width 126 height 16
click at [657, 230] on span "Row" at bounding box center [661, 230] width 21 height 16
click at [113, 72] on link "Design" at bounding box center [115, 67] width 77 height 24
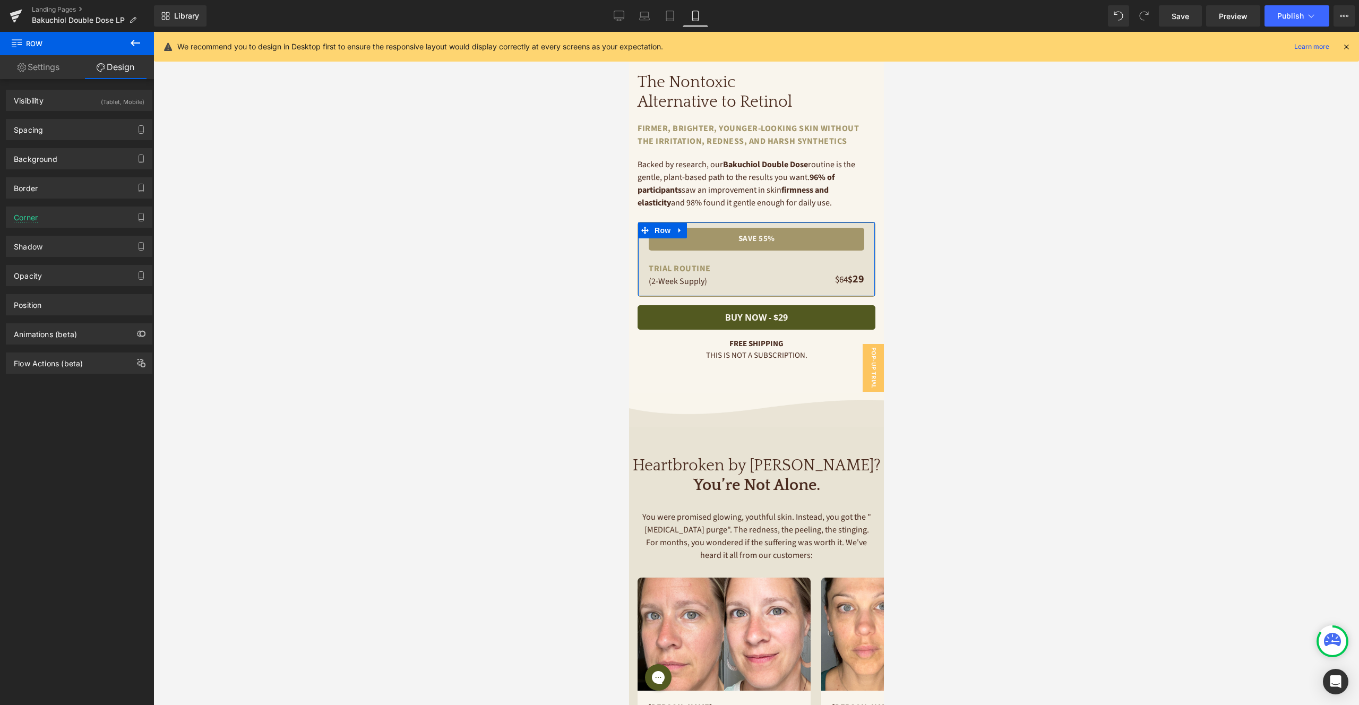
type input "24"
type input "16"
type input "10"
type input "20"
type input "16"
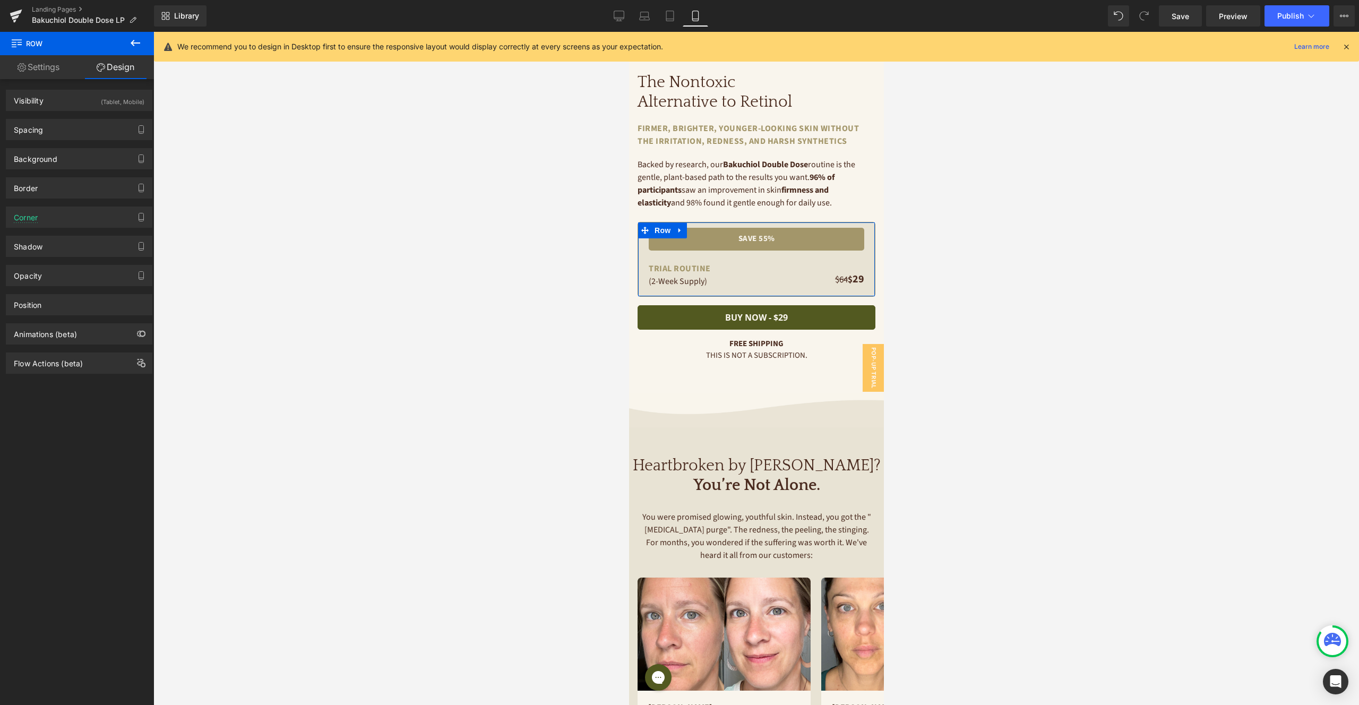
type input "20"
click at [75, 104] on div "Visibility (Tablet, Mobile)" at bounding box center [78, 100] width 145 height 20
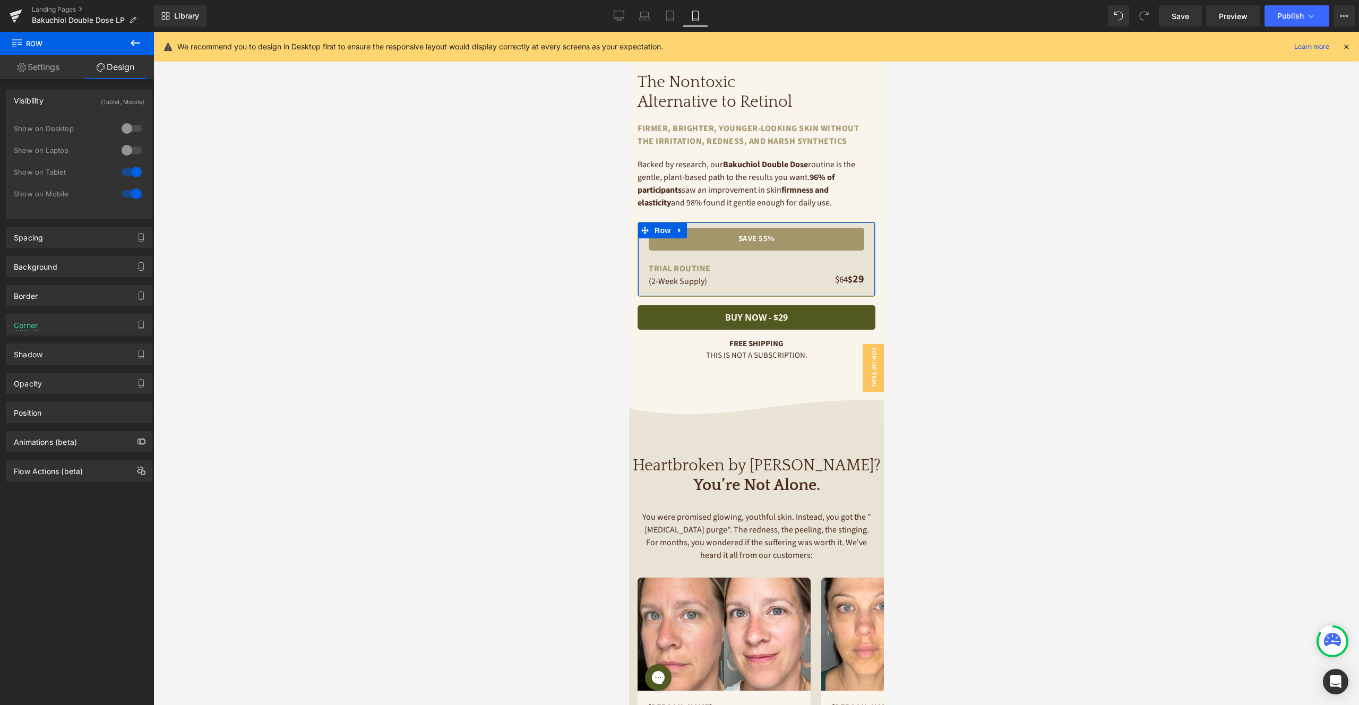
drag, startPoint x: 70, startPoint y: 98, endPoint x: 67, endPoint y: 104, distance: 6.2
click at [70, 98] on div "Visibility (Tablet, Mobile)" at bounding box center [78, 100] width 145 height 20
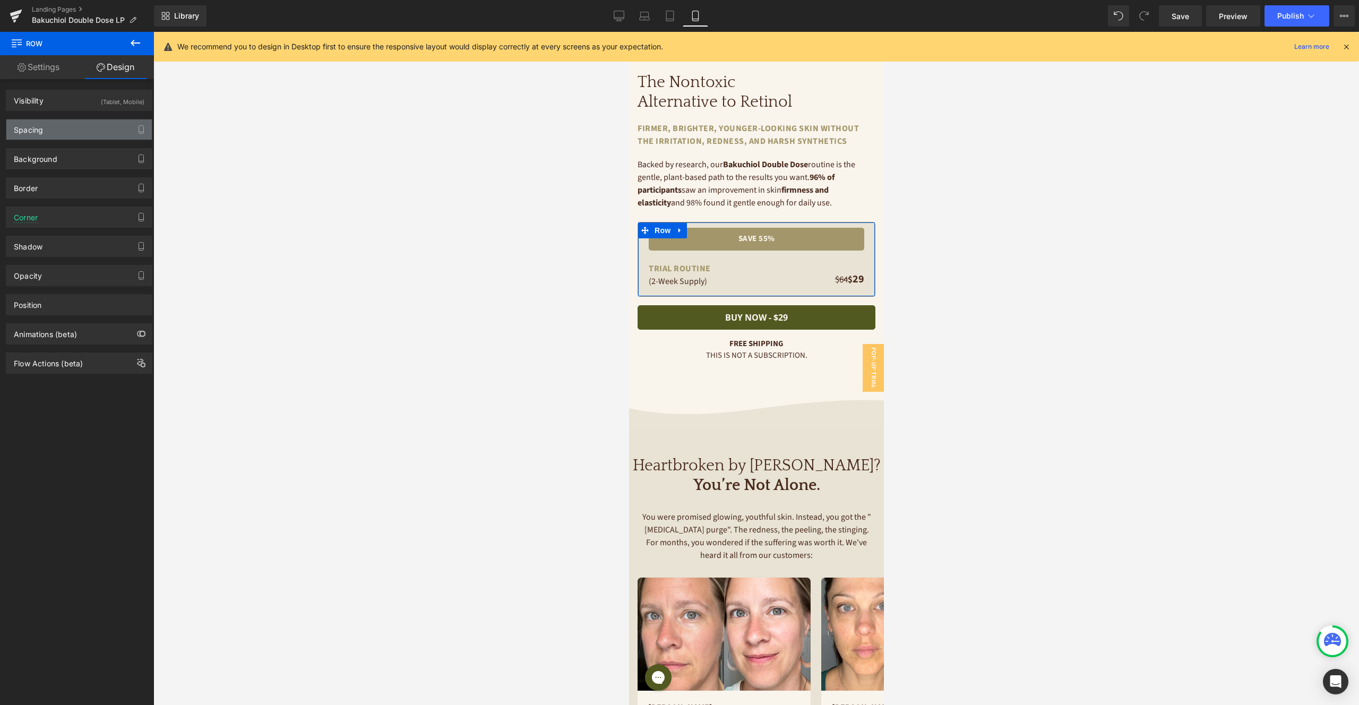
click at [62, 132] on div "Spacing" at bounding box center [78, 129] width 145 height 20
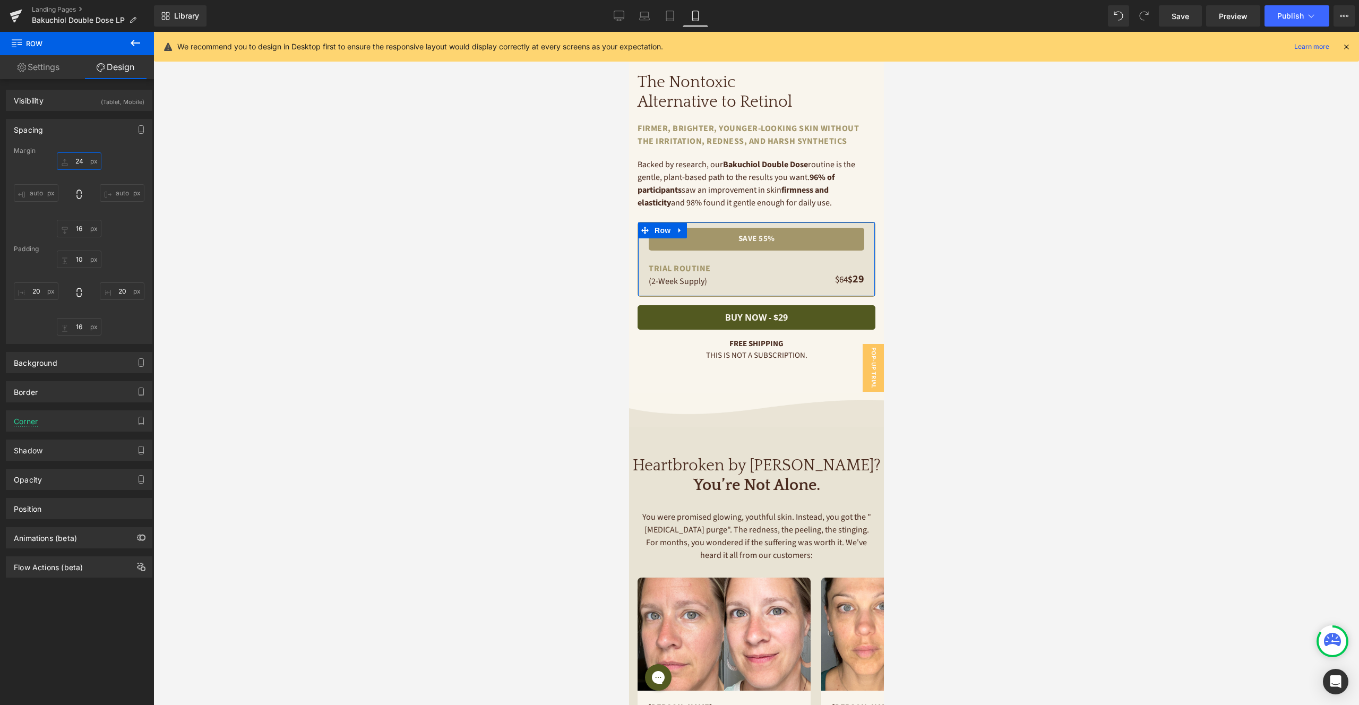
click at [80, 158] on input "24" at bounding box center [79, 161] width 45 height 18
click at [100, 309] on div "10px 10 20px 20 16px 16 20px 20" at bounding box center [79, 293] width 131 height 85
click at [80, 262] on input "10" at bounding box center [79, 260] width 45 height 18
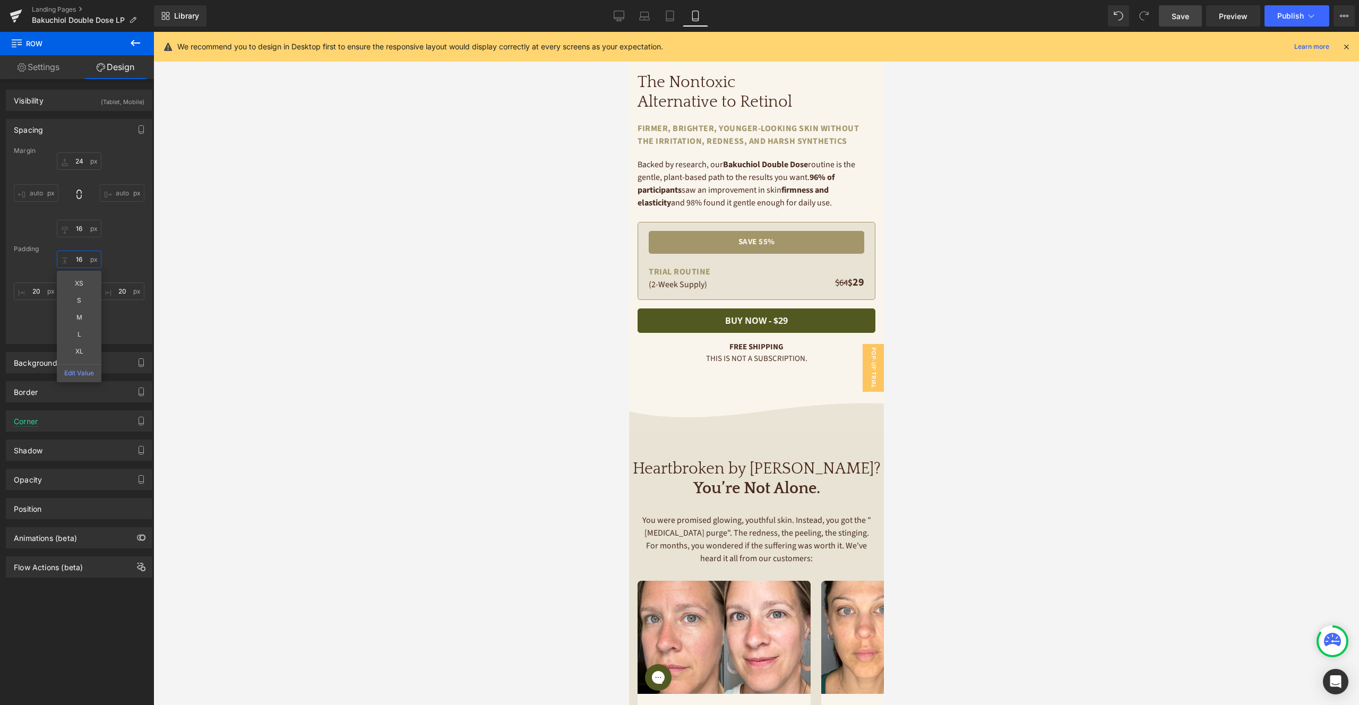
type input "16"
click at [1194, 17] on link "Save" at bounding box center [1180, 15] width 43 height 21
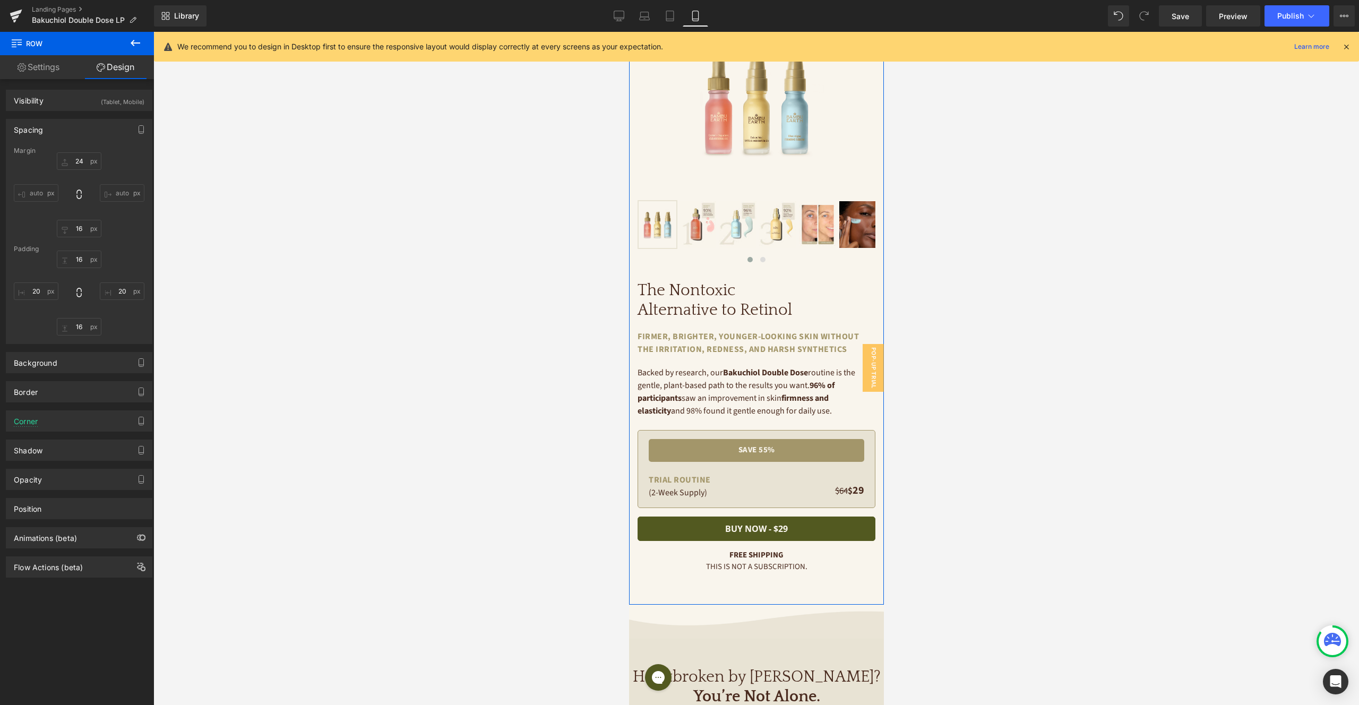
scroll to position [0, 0]
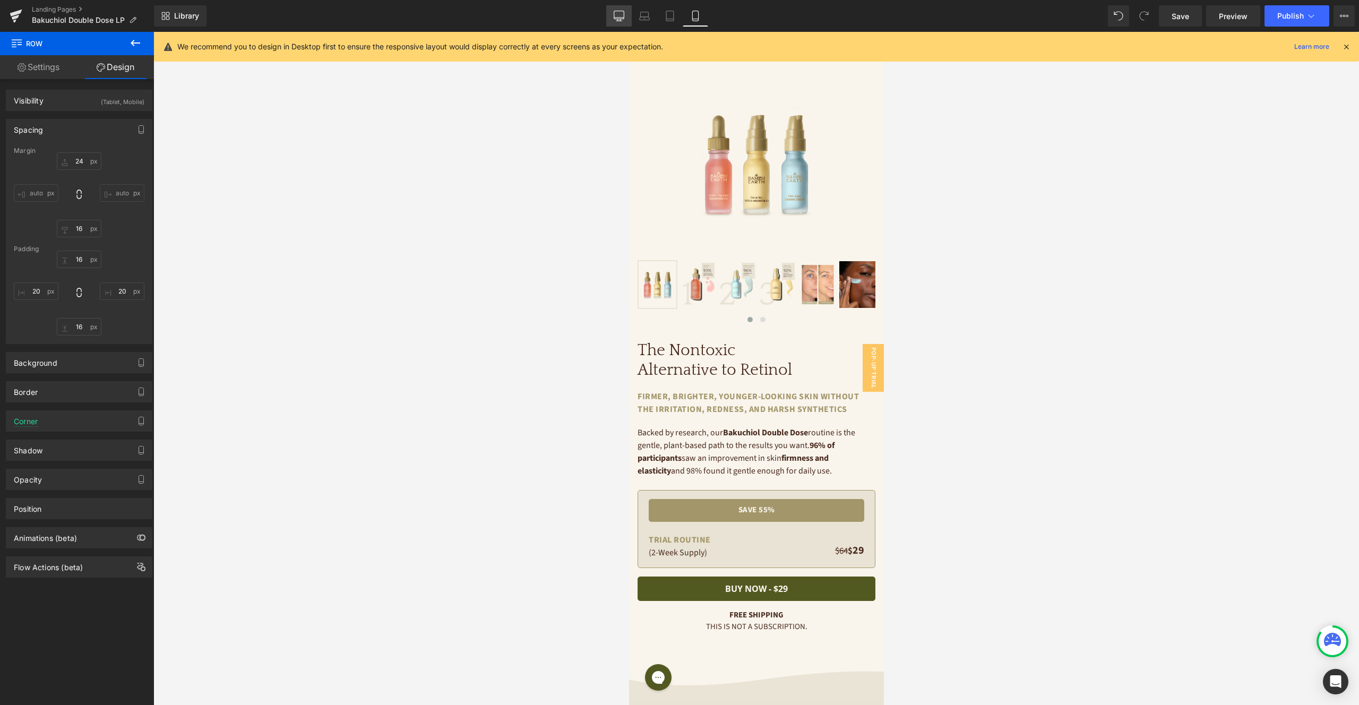
click at [614, 17] on icon at bounding box center [619, 16] width 11 height 11
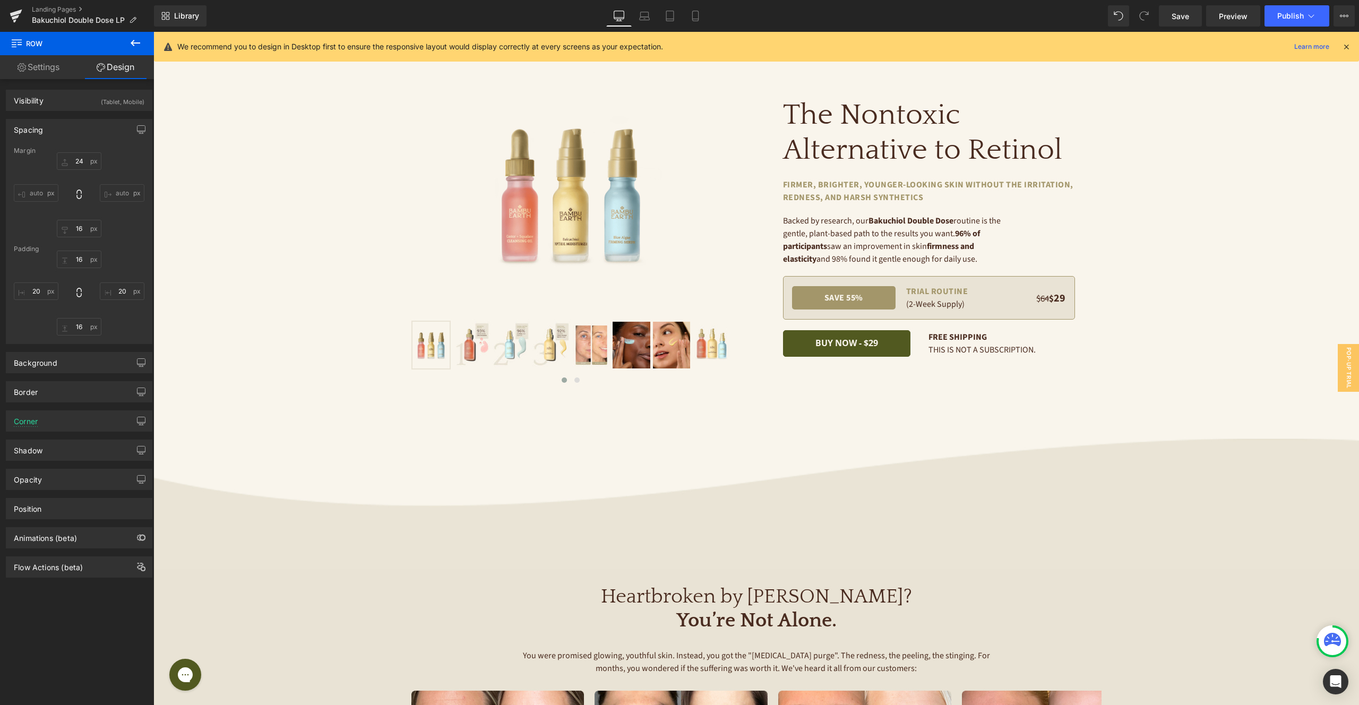
type input "0"
type input "16"
type input "10"
type input "0"
type input "10"
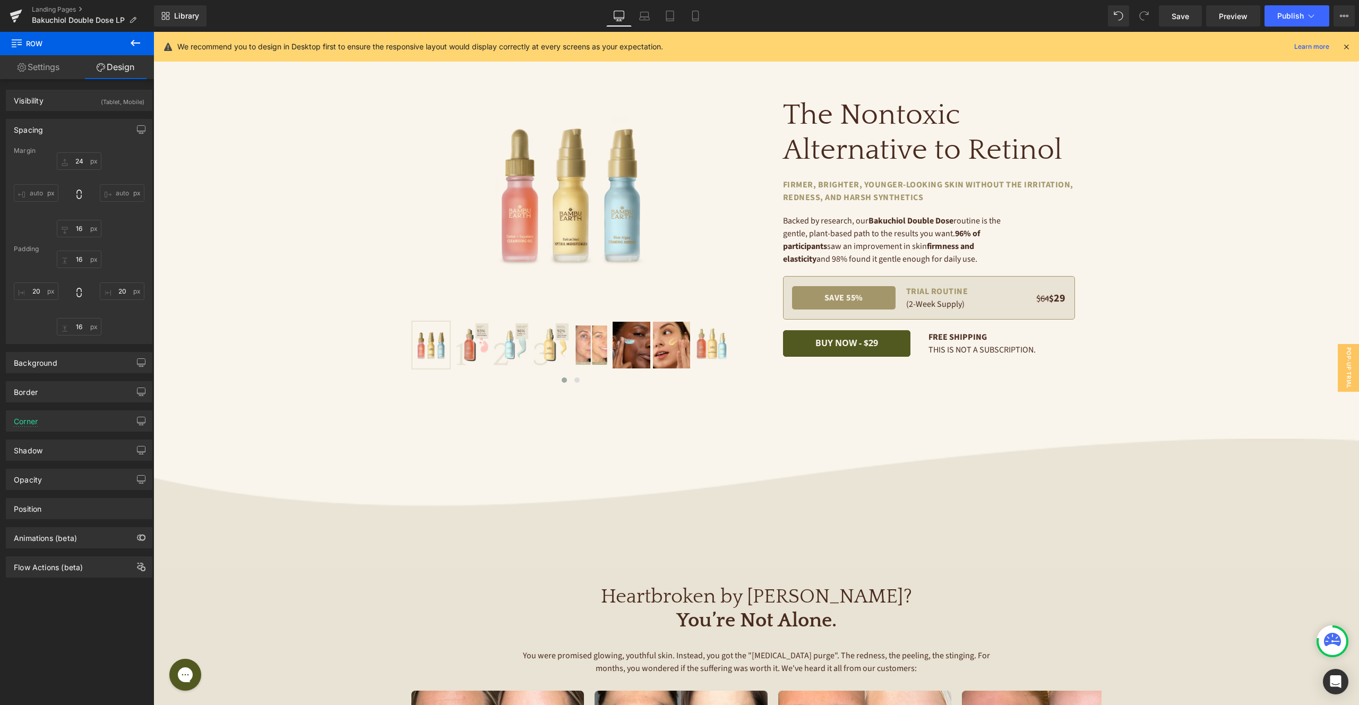
type input "0"
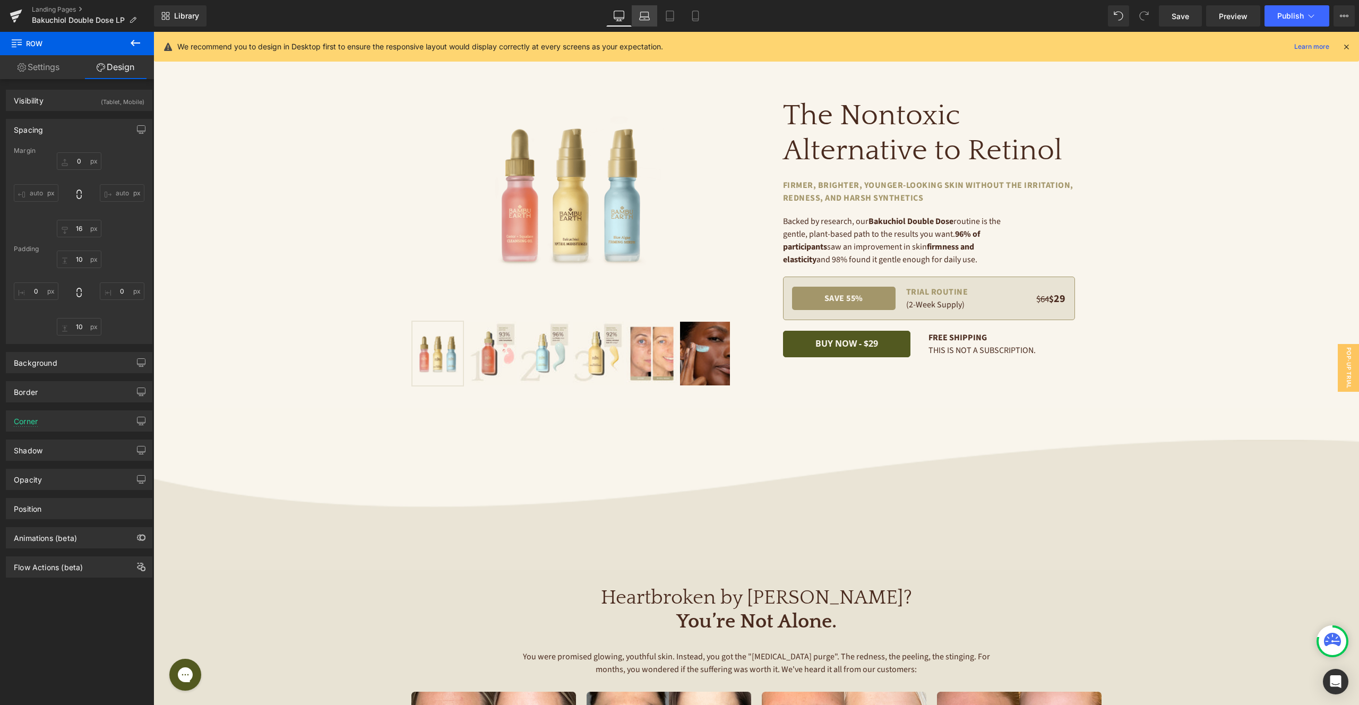
click at [642, 19] on icon at bounding box center [644, 16] width 11 height 11
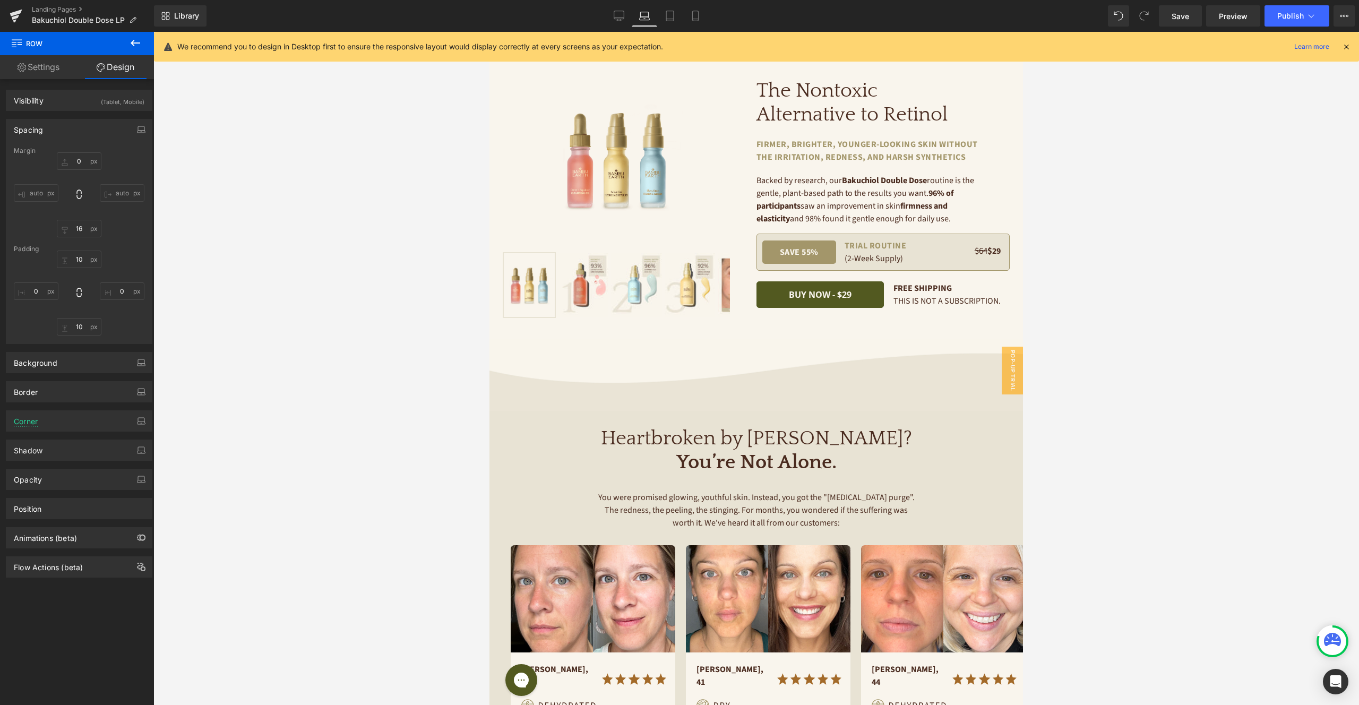
type input "0"
type input "16"
type input "30"
type input "0"
type input "10"
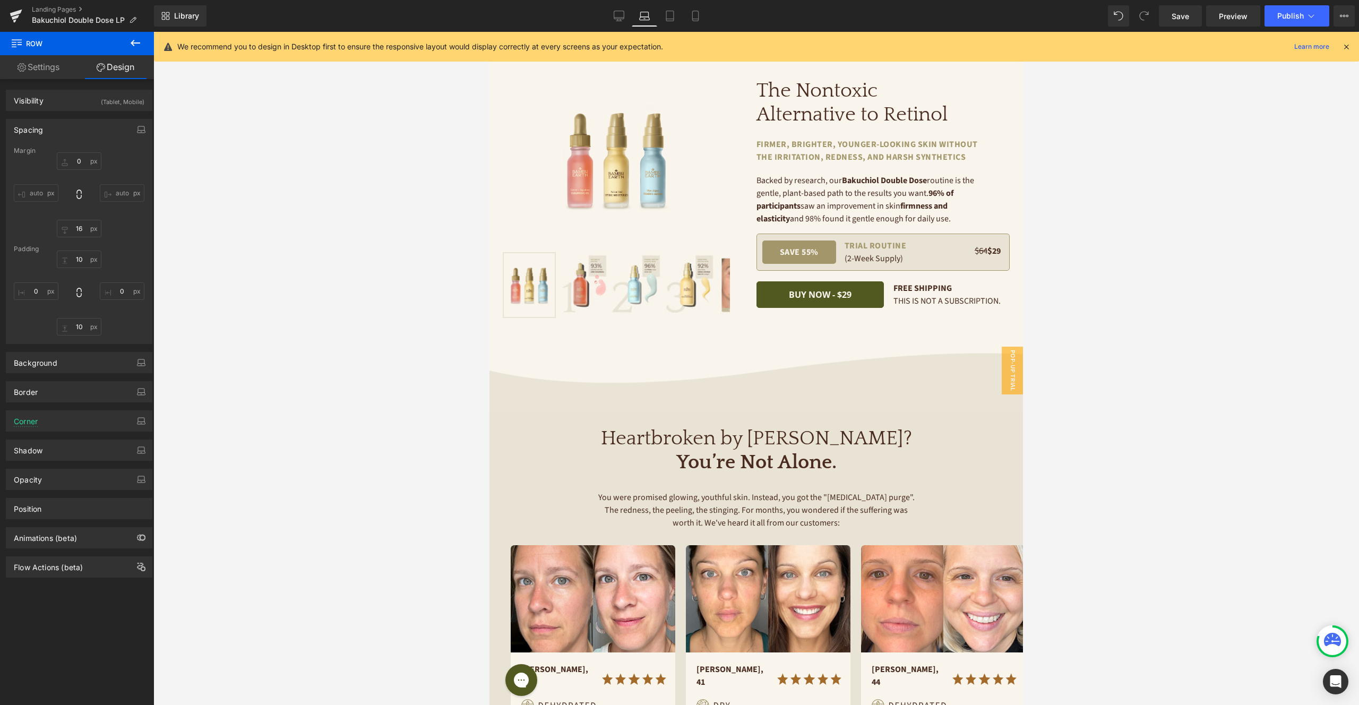
type input "0"
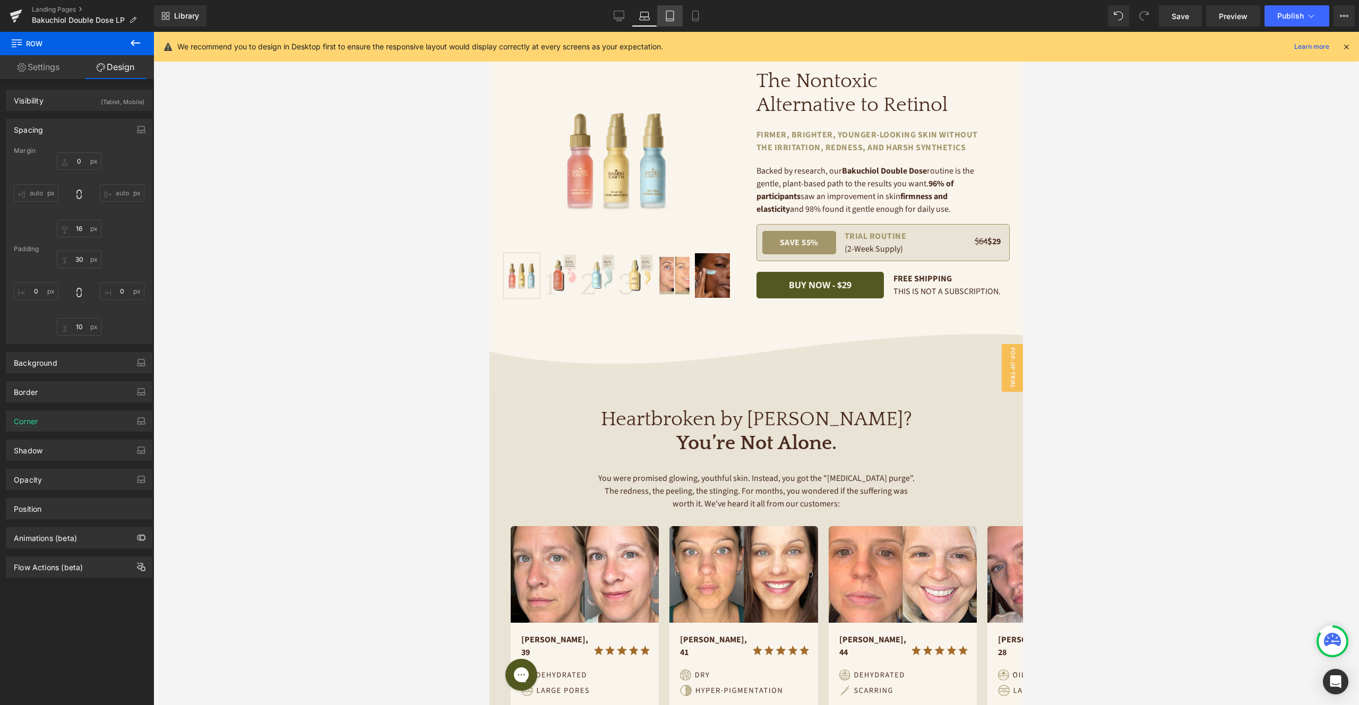
click at [671, 14] on icon at bounding box center [670, 16] width 11 height 11
type input "24"
type input "16"
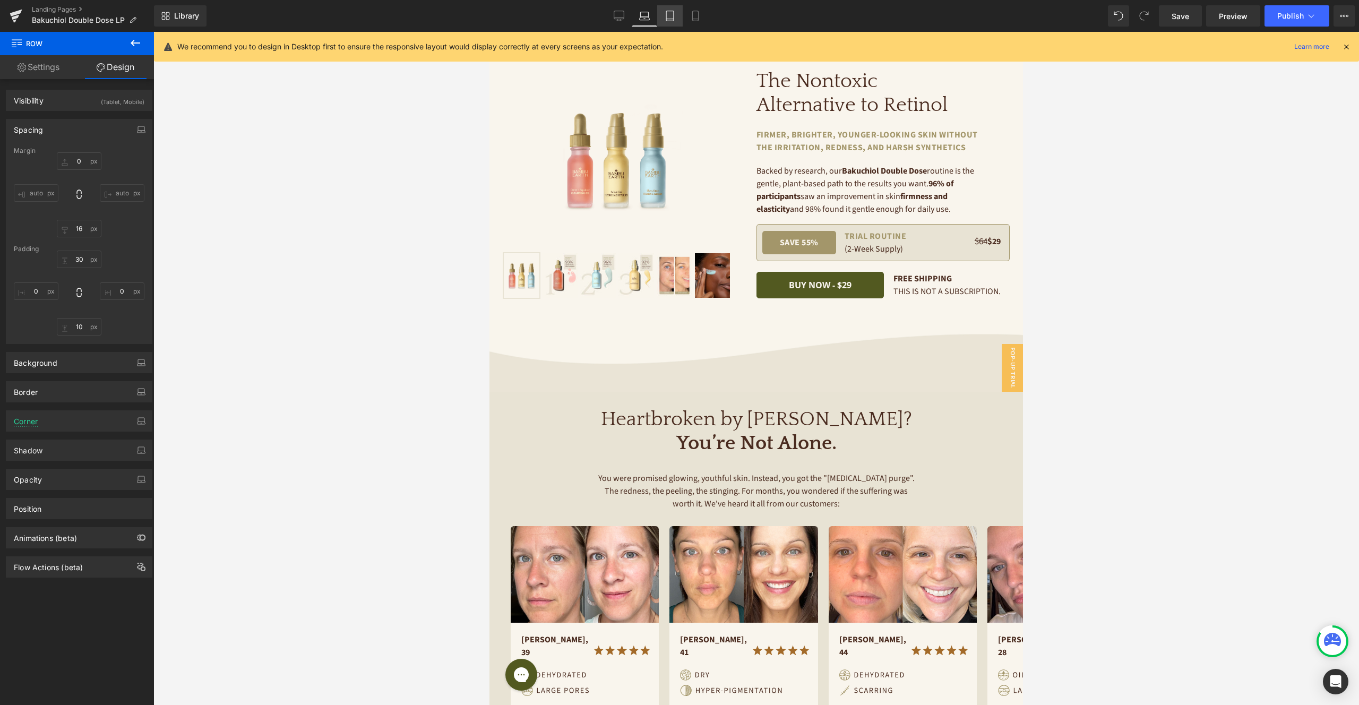
type input "16"
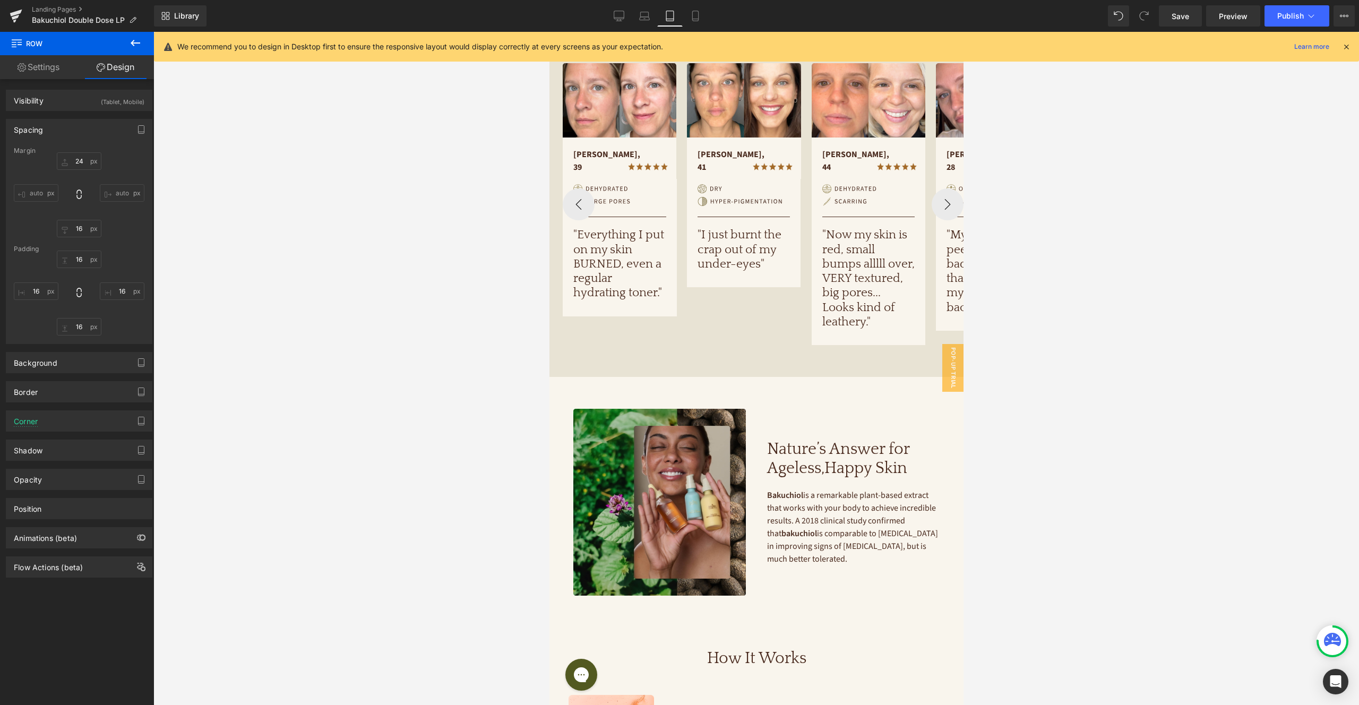
scroll to position [436, 0]
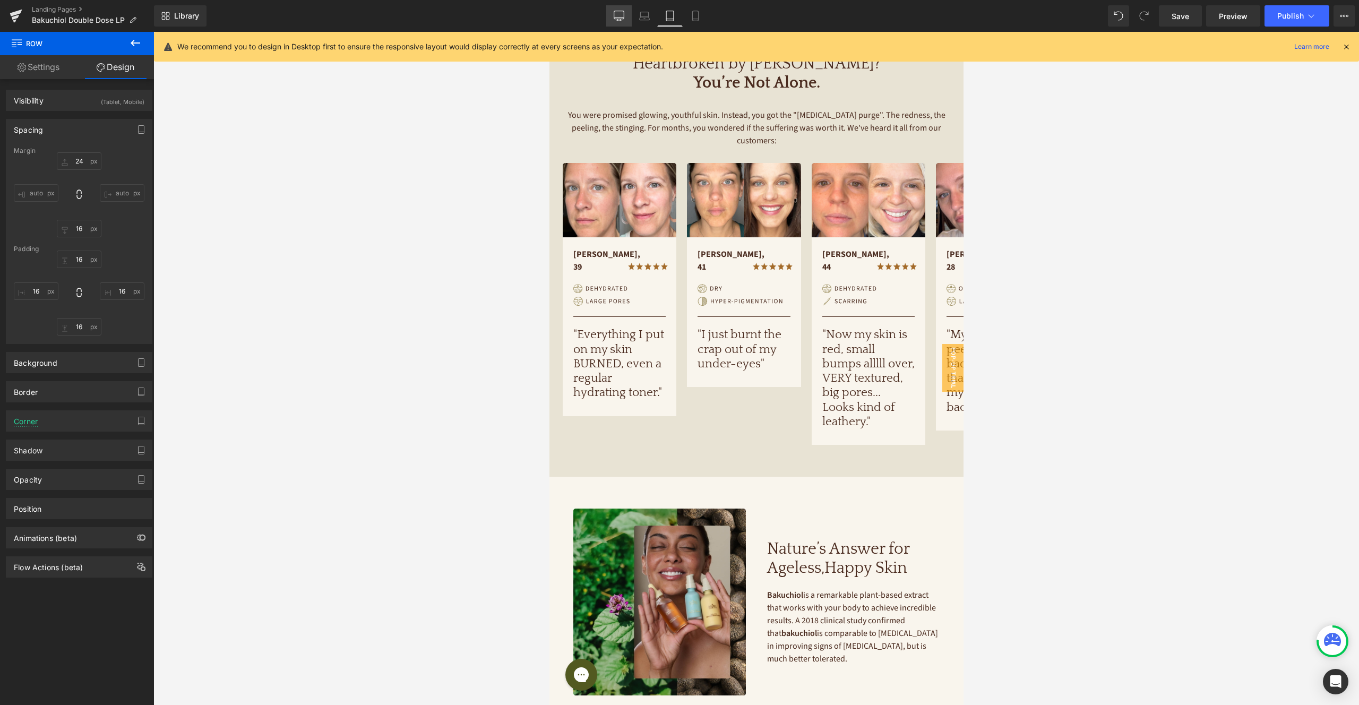
click at [621, 14] on icon at bounding box center [619, 16] width 11 height 11
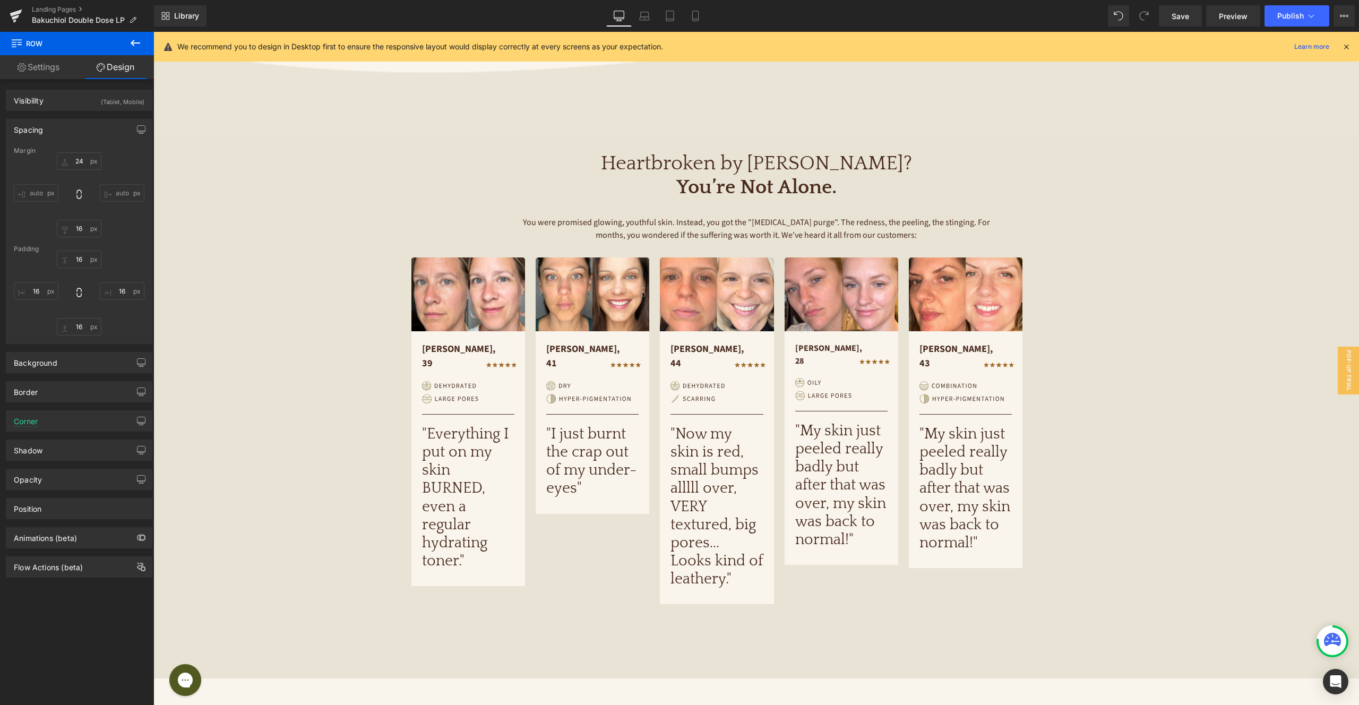
type input "0"
type input "16"
type input "10"
type input "0"
type input "10"
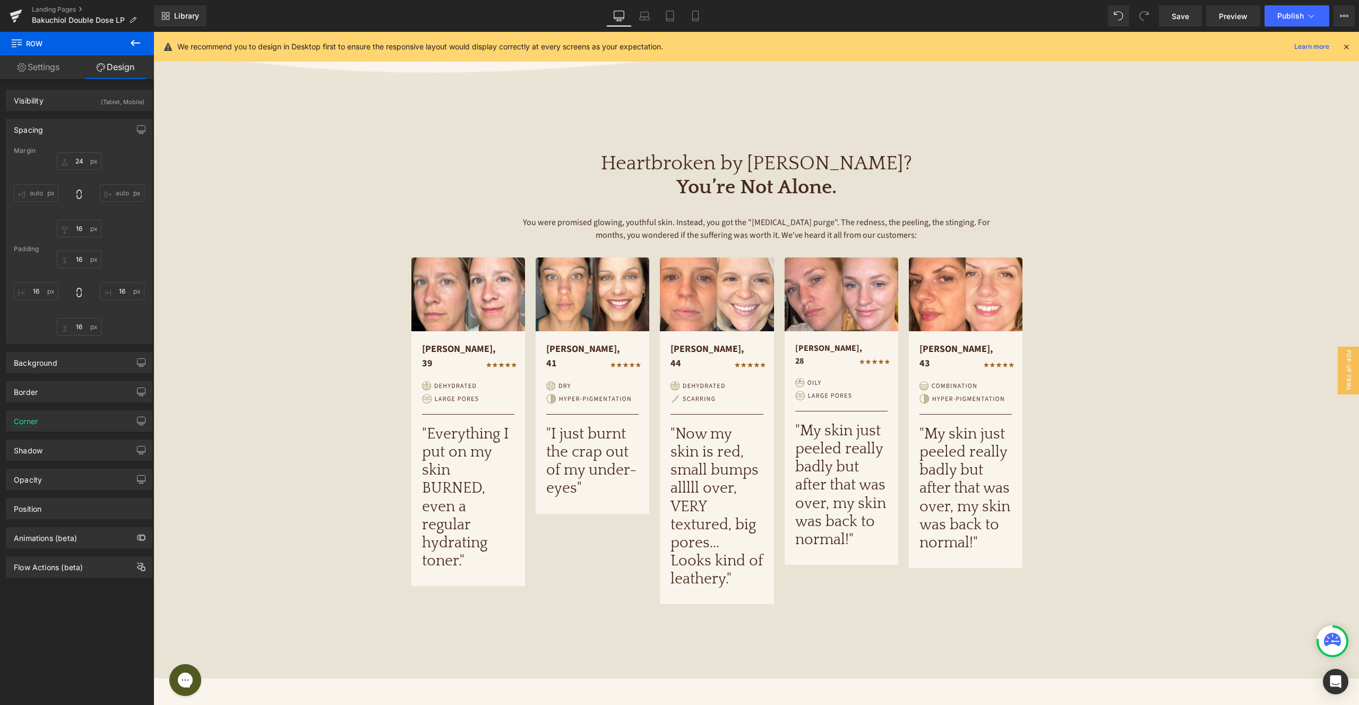
type input "0"
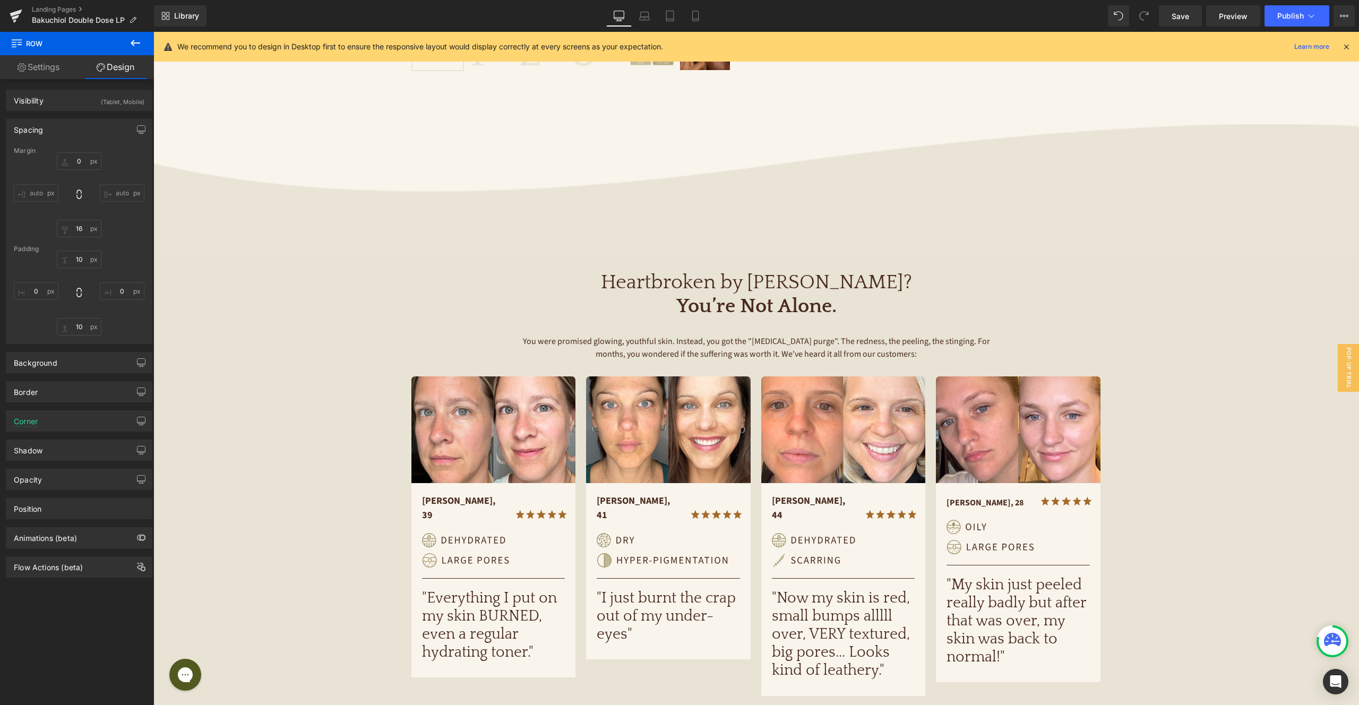
scroll to position [391, 0]
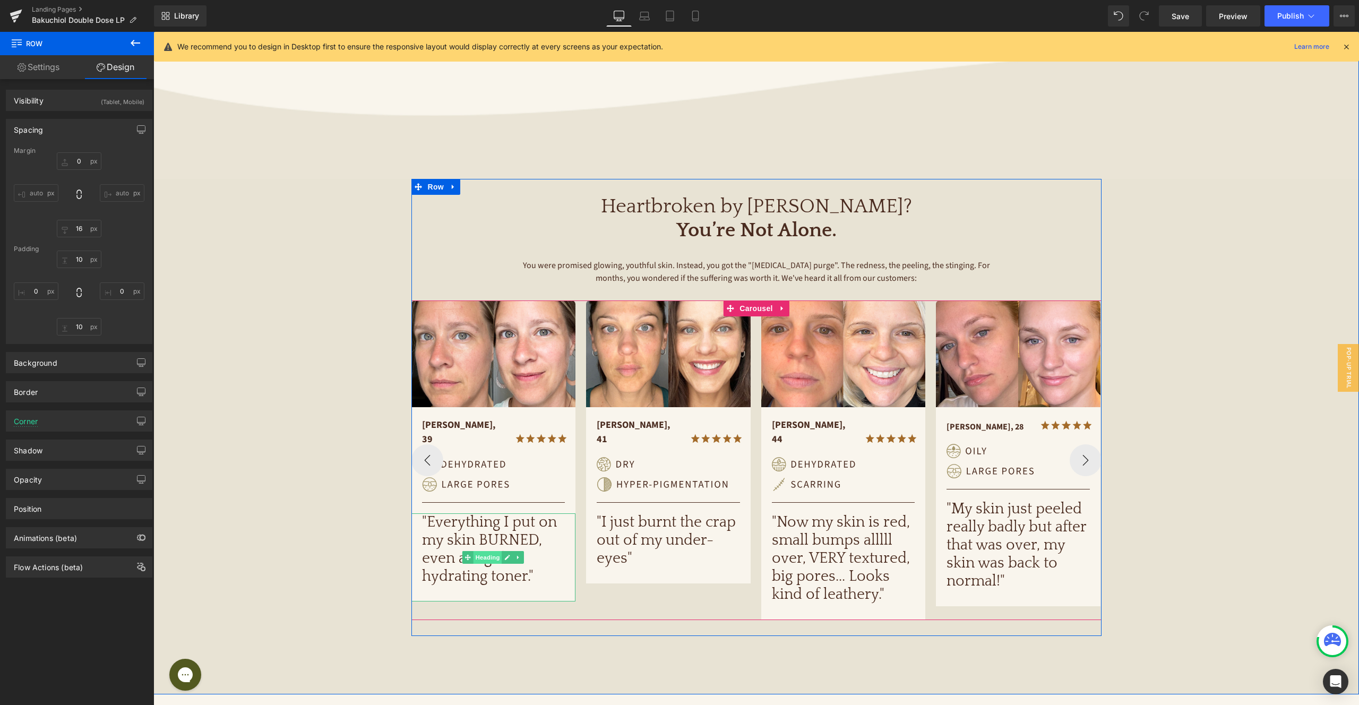
click at [488, 551] on span "Heading" at bounding box center [487, 557] width 29 height 13
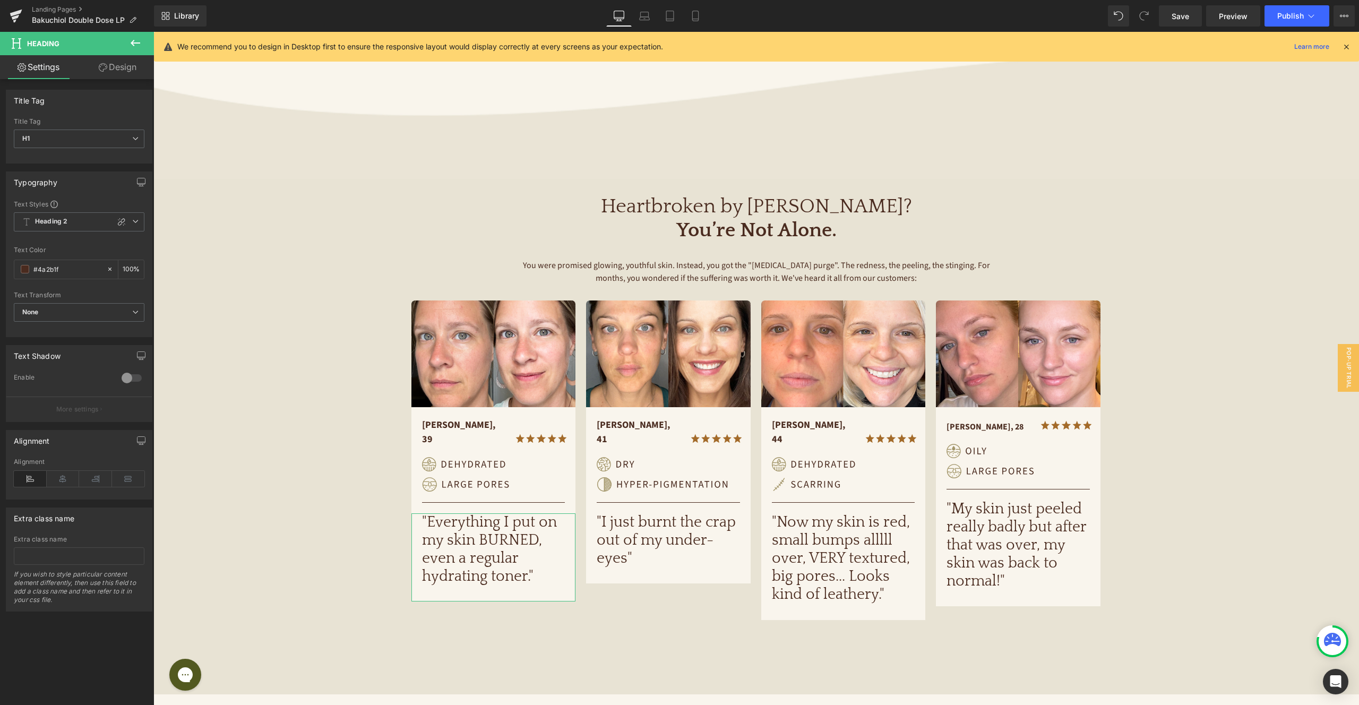
click at [130, 70] on link "Design" at bounding box center [117, 67] width 77 height 24
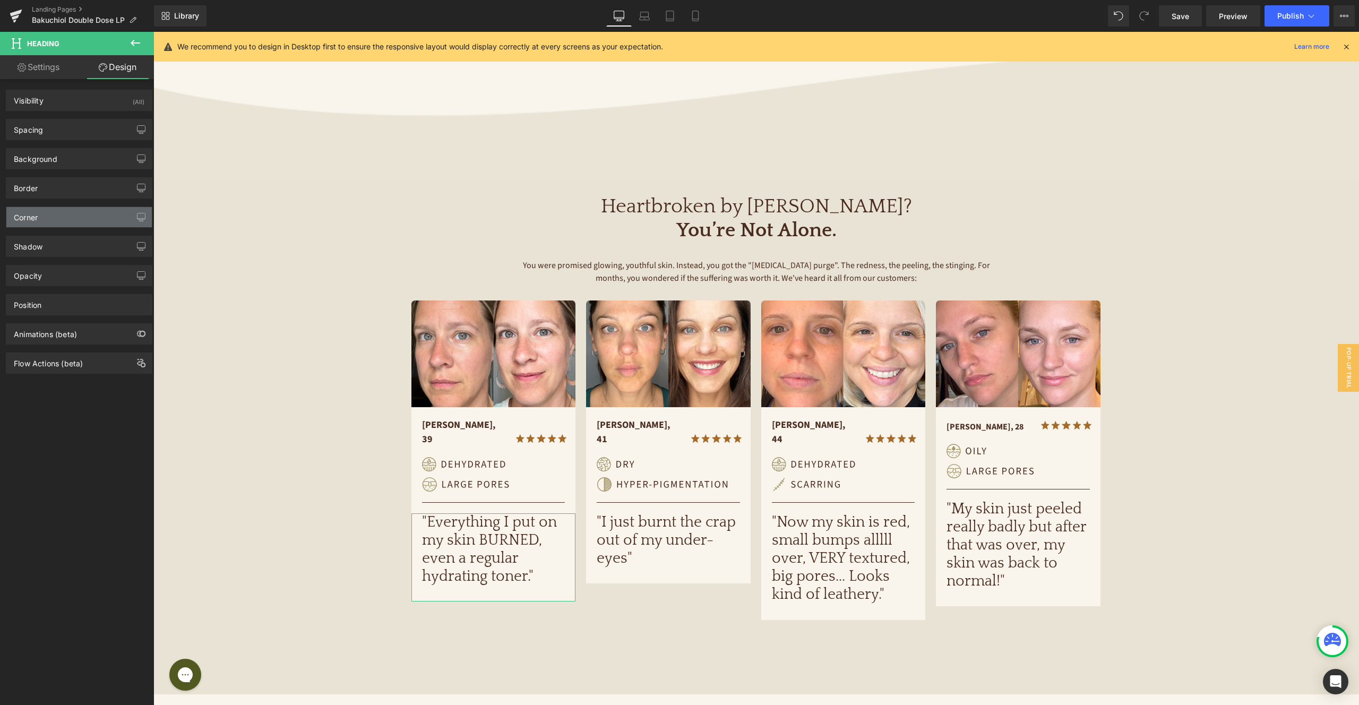
click at [72, 220] on div "Corner" at bounding box center [78, 217] width 145 height 20
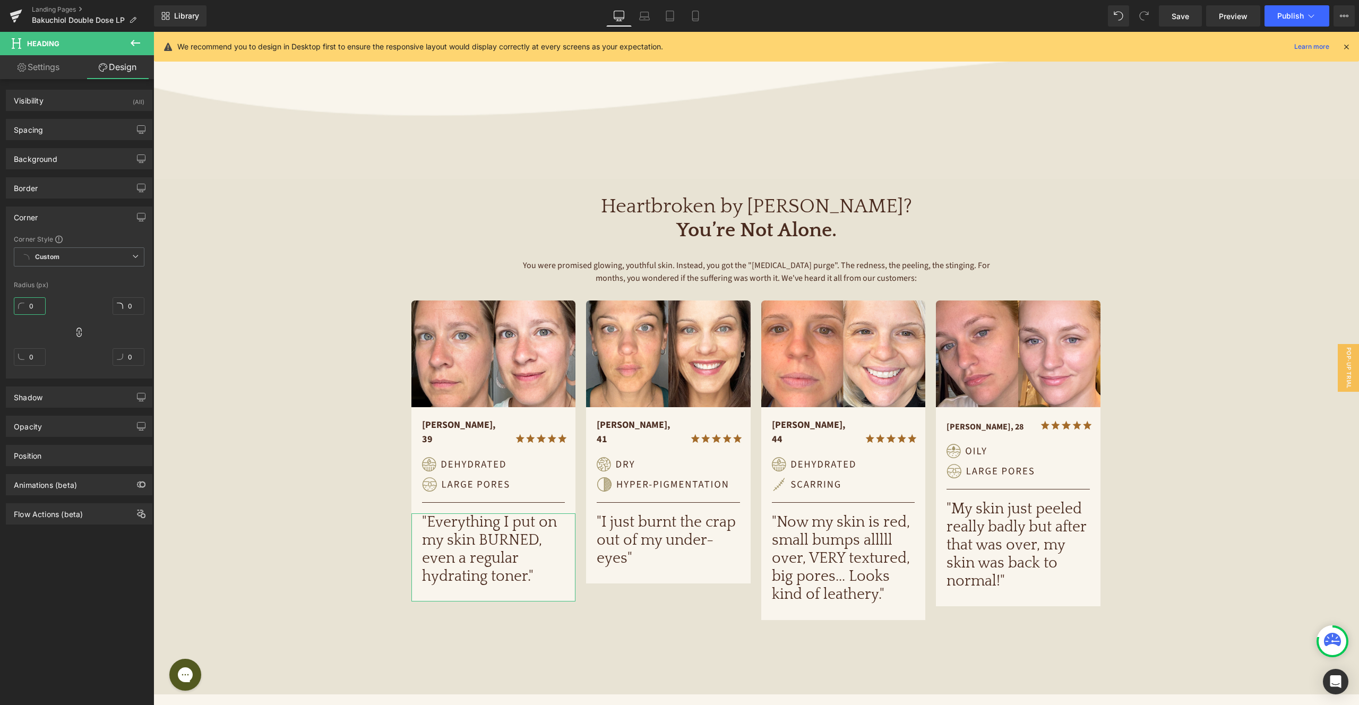
click at [37, 300] on input "0" at bounding box center [30, 306] width 32 height 18
type input "5"
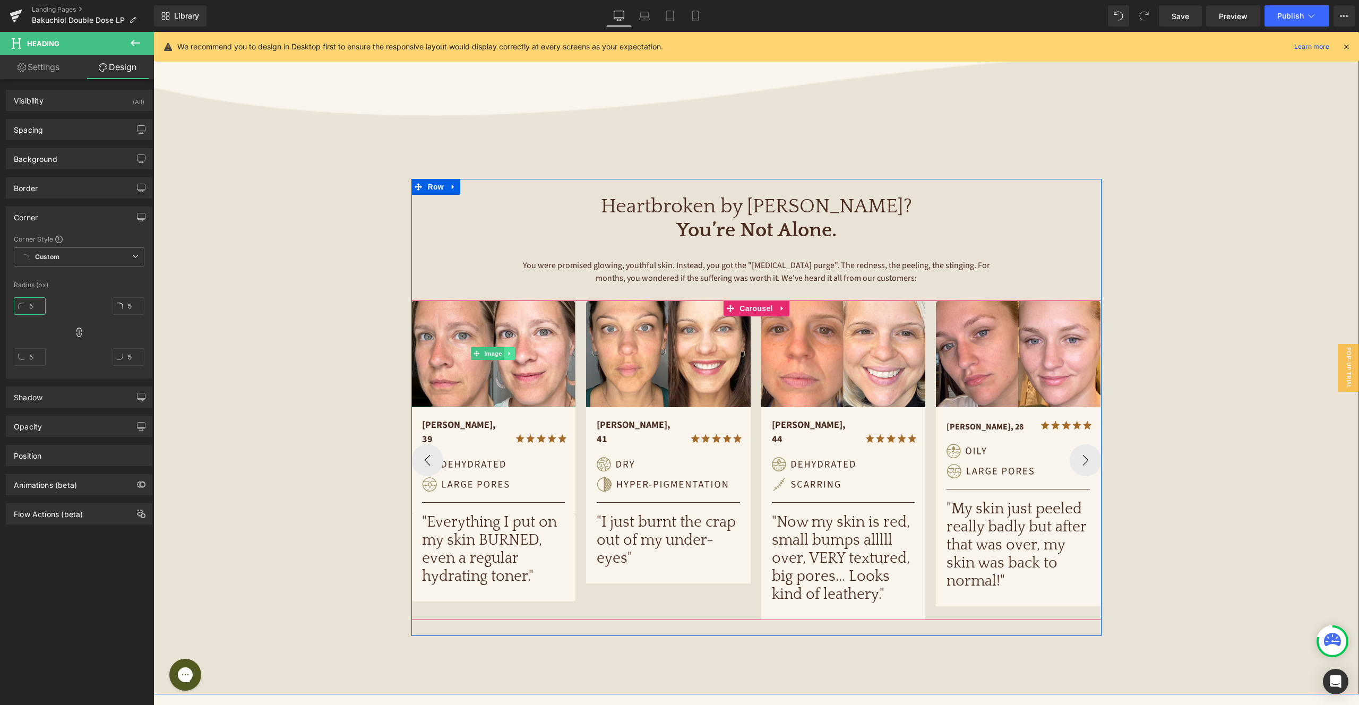
type input "5"
click at [504, 351] on link at bounding box center [509, 353] width 11 height 13
click at [497, 352] on link at bounding box center [493, 353] width 11 height 13
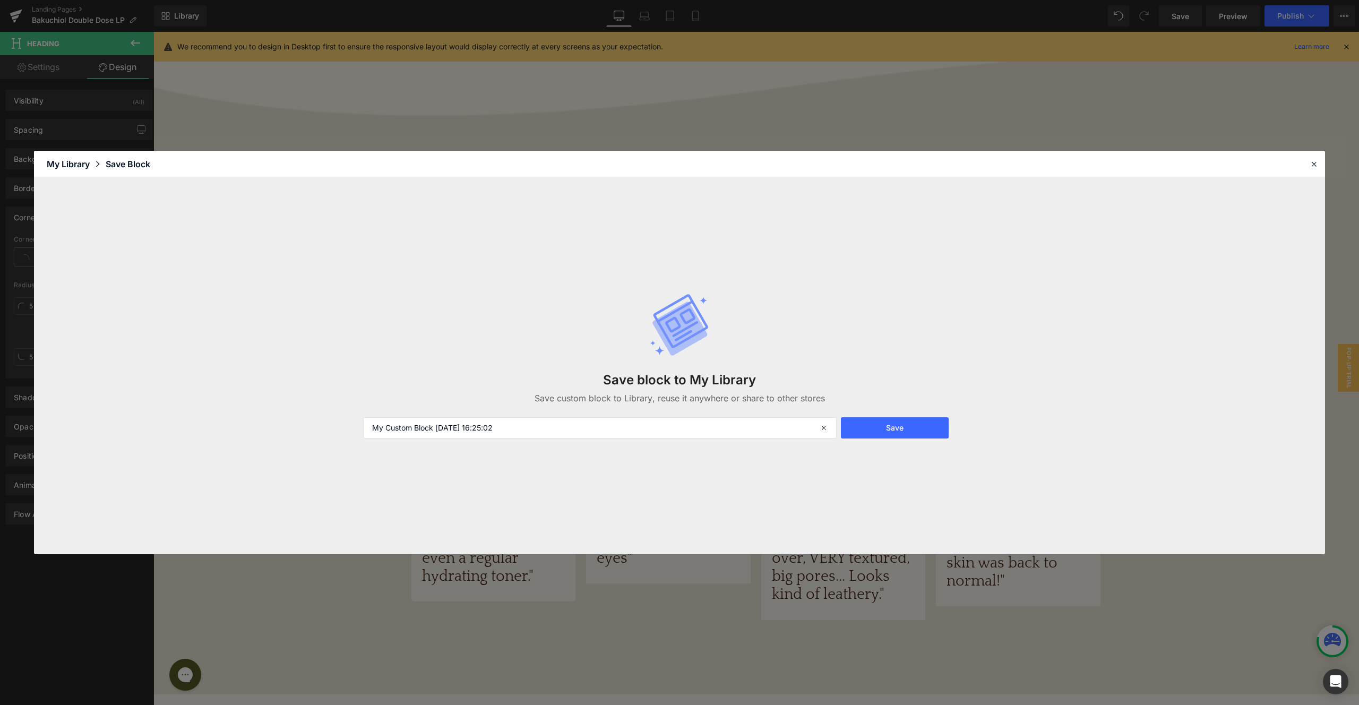
click at [1302, 165] on header "Library Elements Blocks Templates Saved Library My Library Save Block" at bounding box center [679, 164] width 1291 height 27
click at [1313, 162] on icon at bounding box center [1314, 164] width 10 height 10
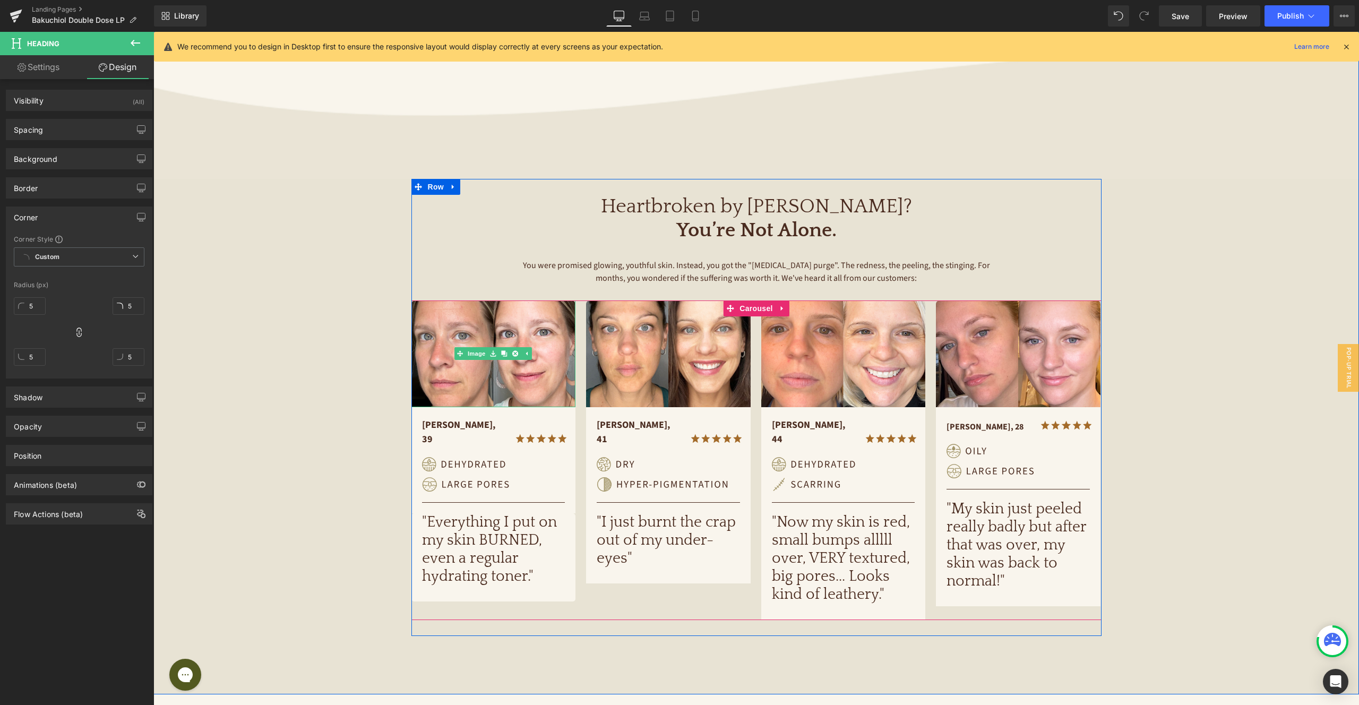
drag, startPoint x: 479, startPoint y: 356, endPoint x: 309, endPoint y: 274, distance: 187.8
click at [479, 356] on link "Image" at bounding box center [471, 353] width 33 height 13
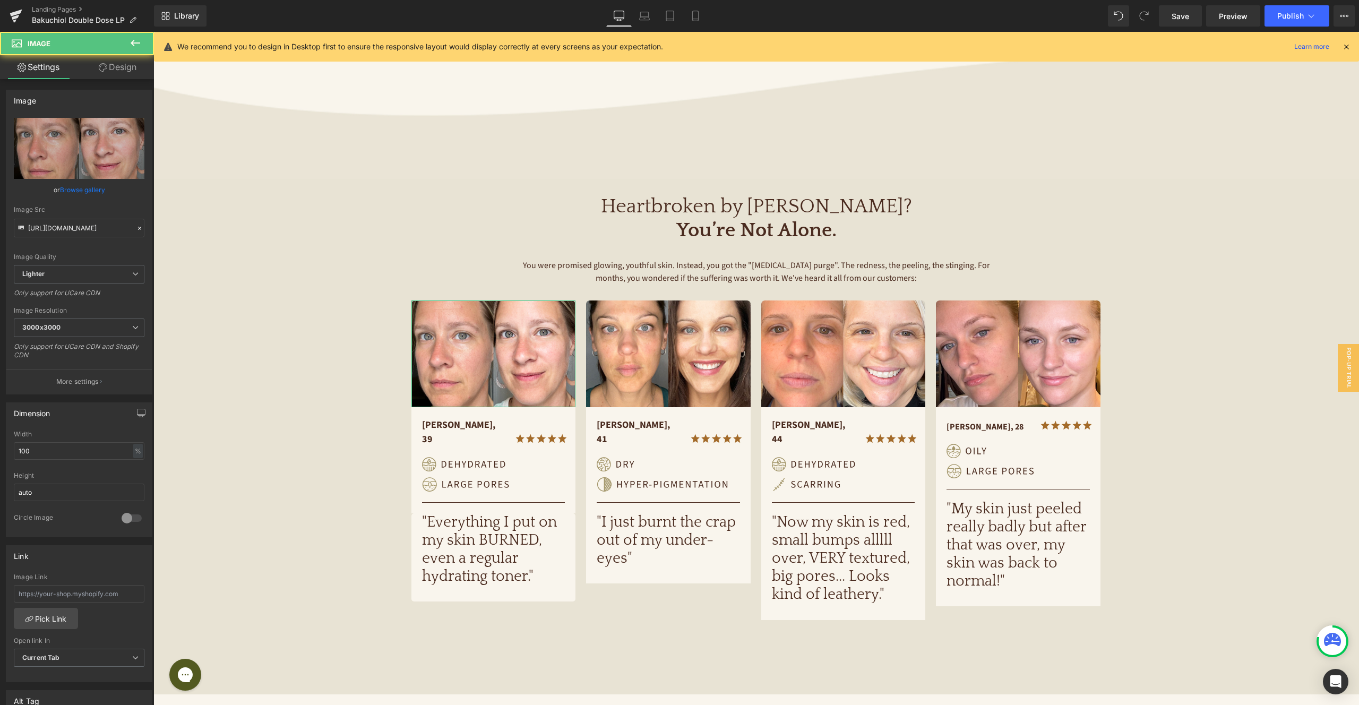
click at [128, 76] on link "Design" at bounding box center [117, 67] width 77 height 24
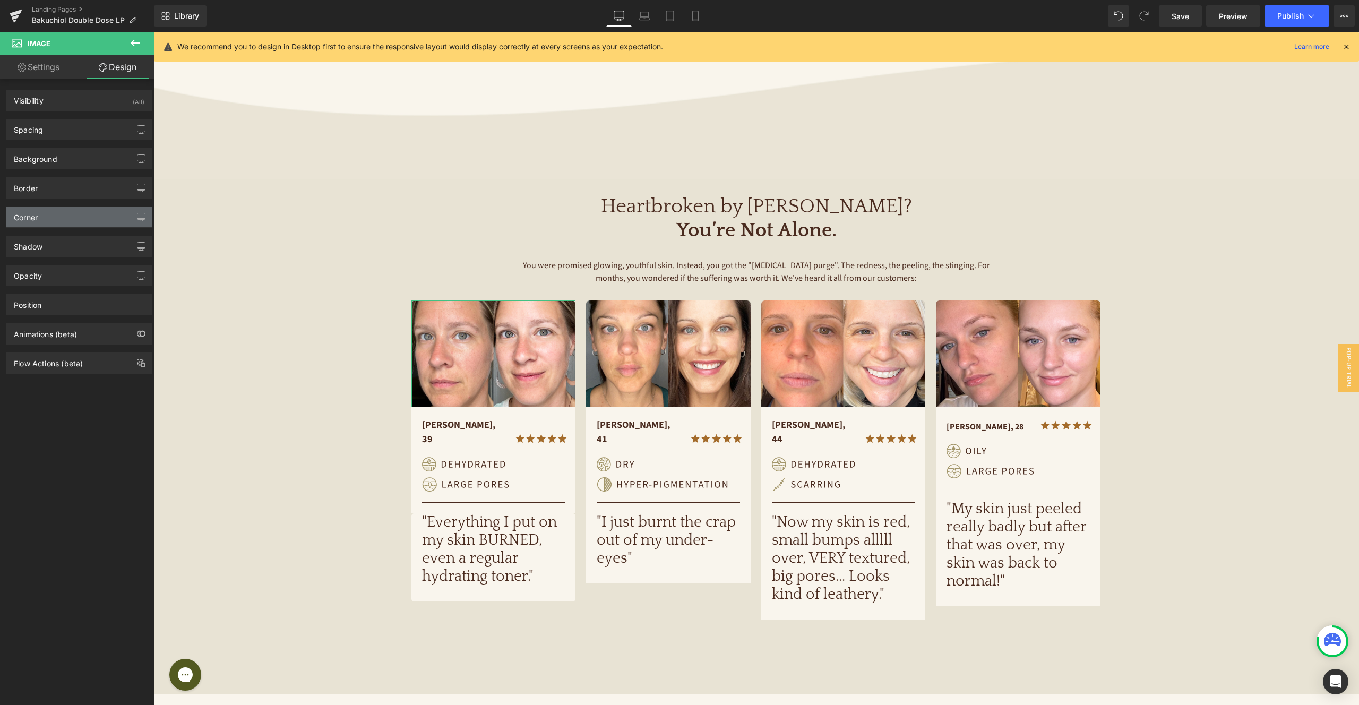
click at [68, 216] on div "Corner" at bounding box center [78, 217] width 145 height 20
type input "0"
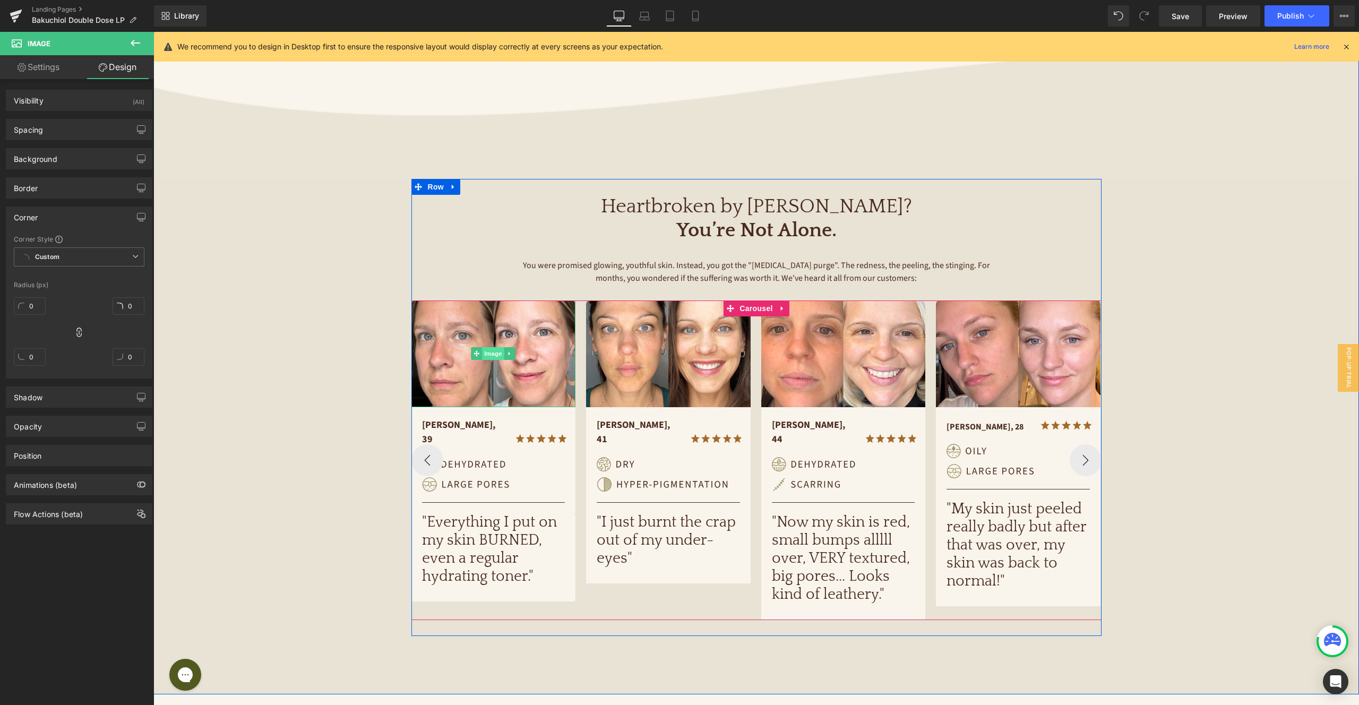
click at [498, 351] on span "Image" at bounding box center [493, 353] width 22 height 13
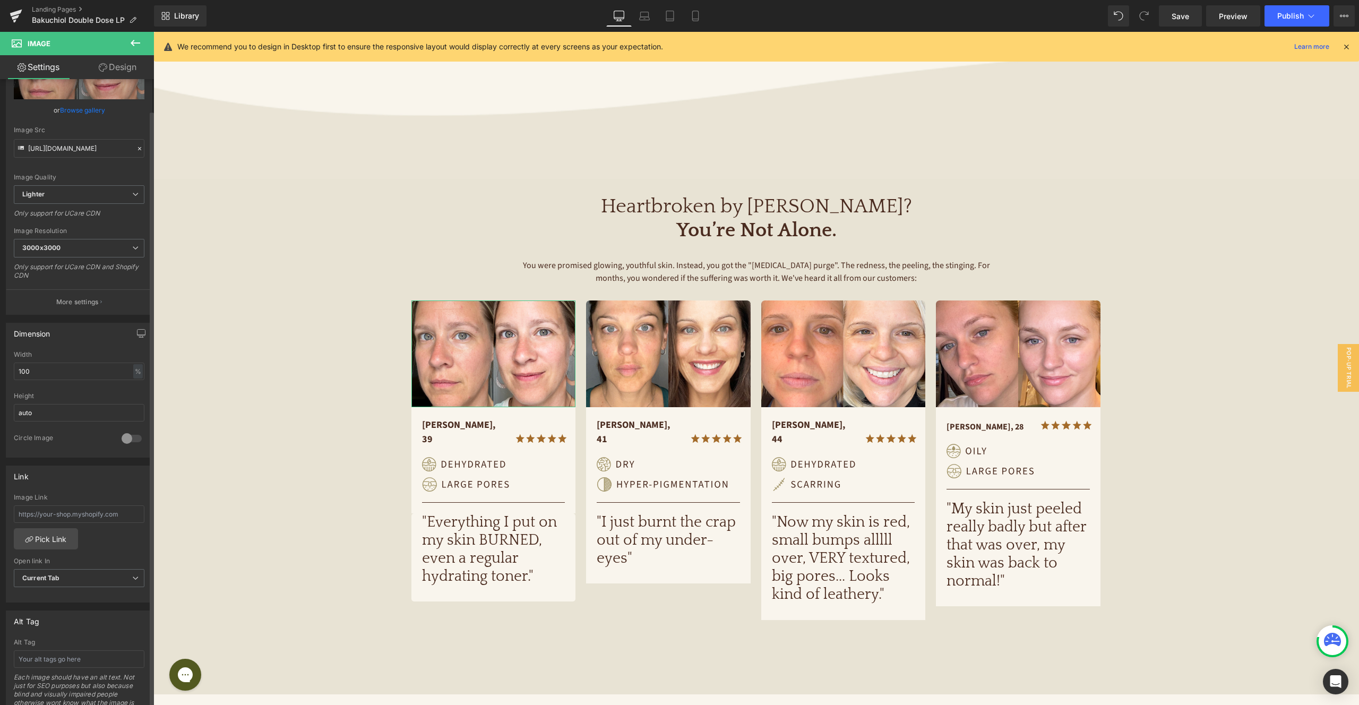
scroll to position [184, 0]
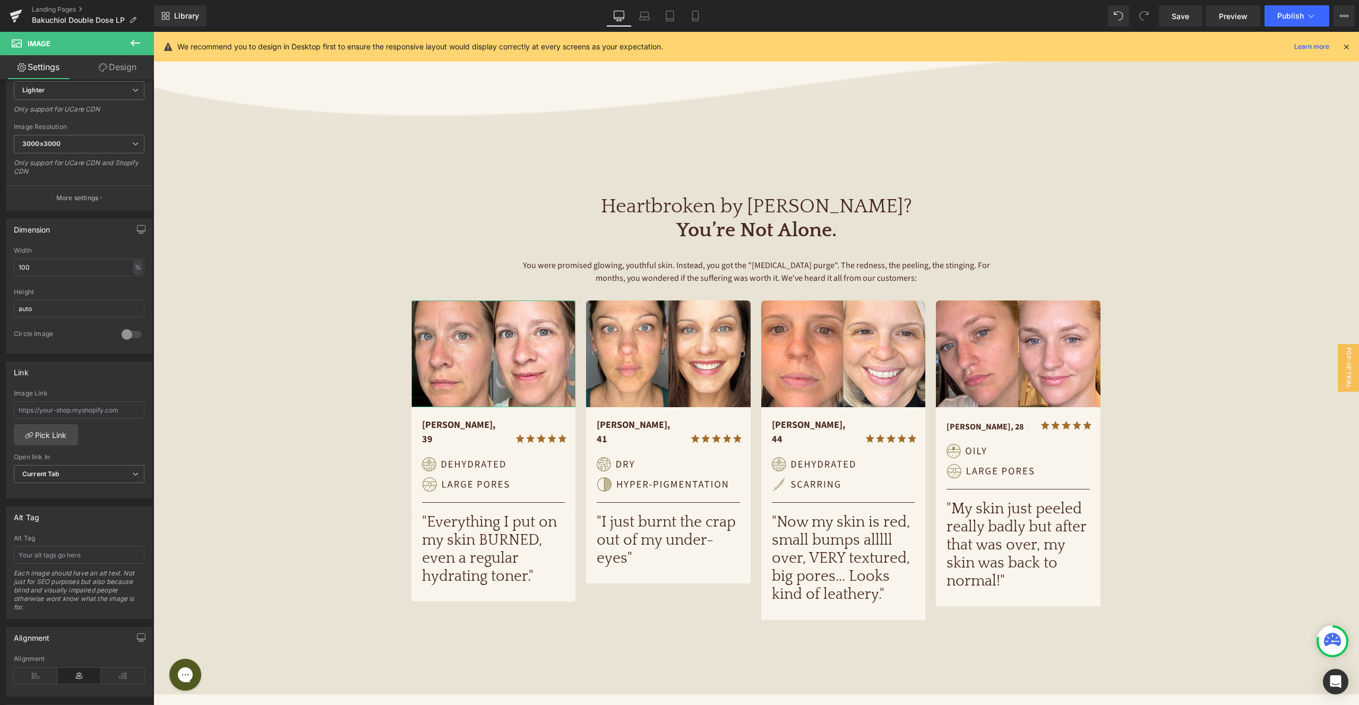
click at [121, 67] on link "Design" at bounding box center [117, 67] width 77 height 24
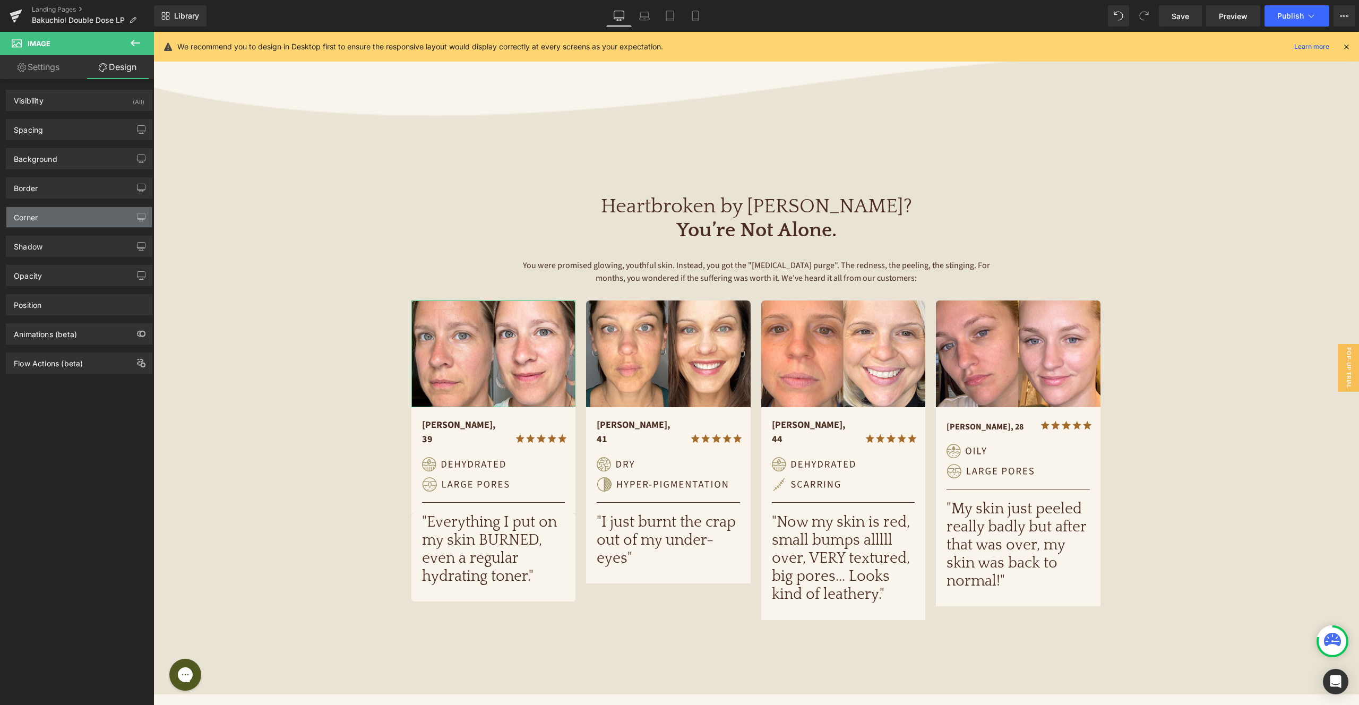
click at [68, 211] on div "Corner" at bounding box center [78, 217] width 145 height 20
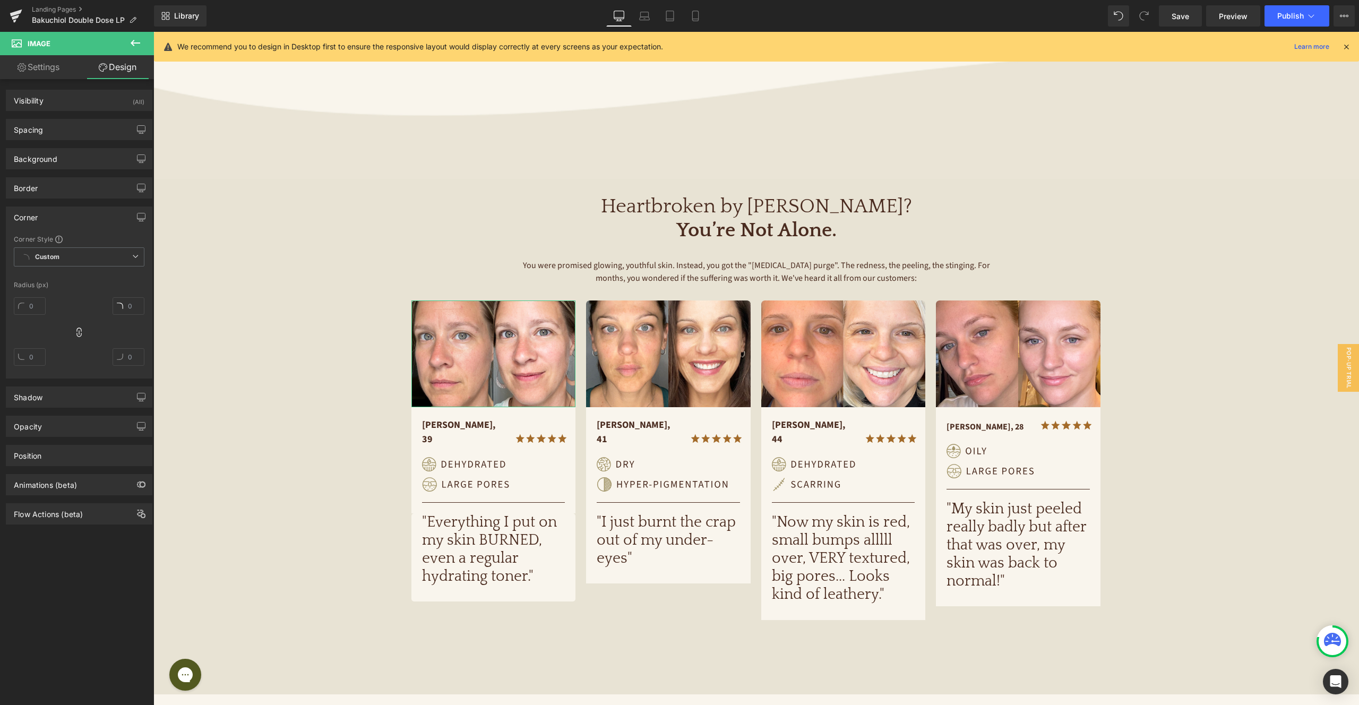
type input "0"
click at [668, 542] on span "Heading" at bounding box center [663, 548] width 29 height 13
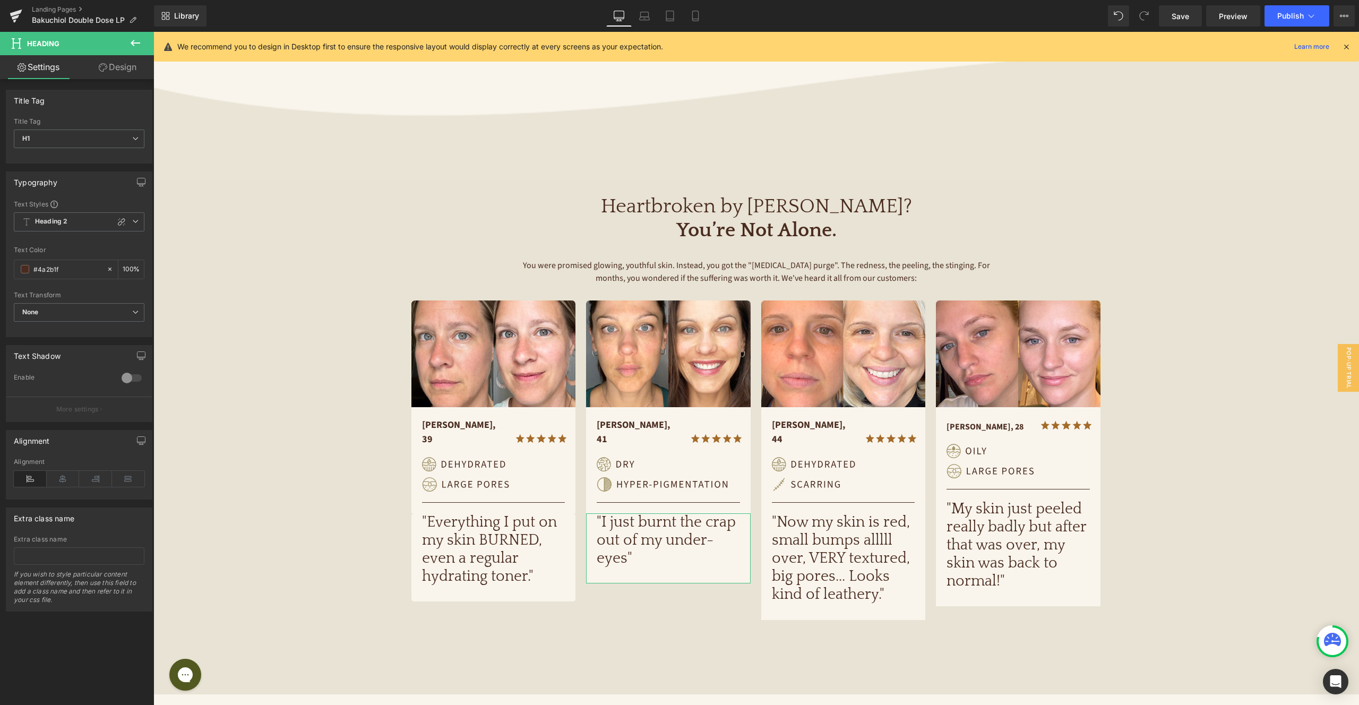
click at [118, 65] on link "Design" at bounding box center [117, 67] width 77 height 24
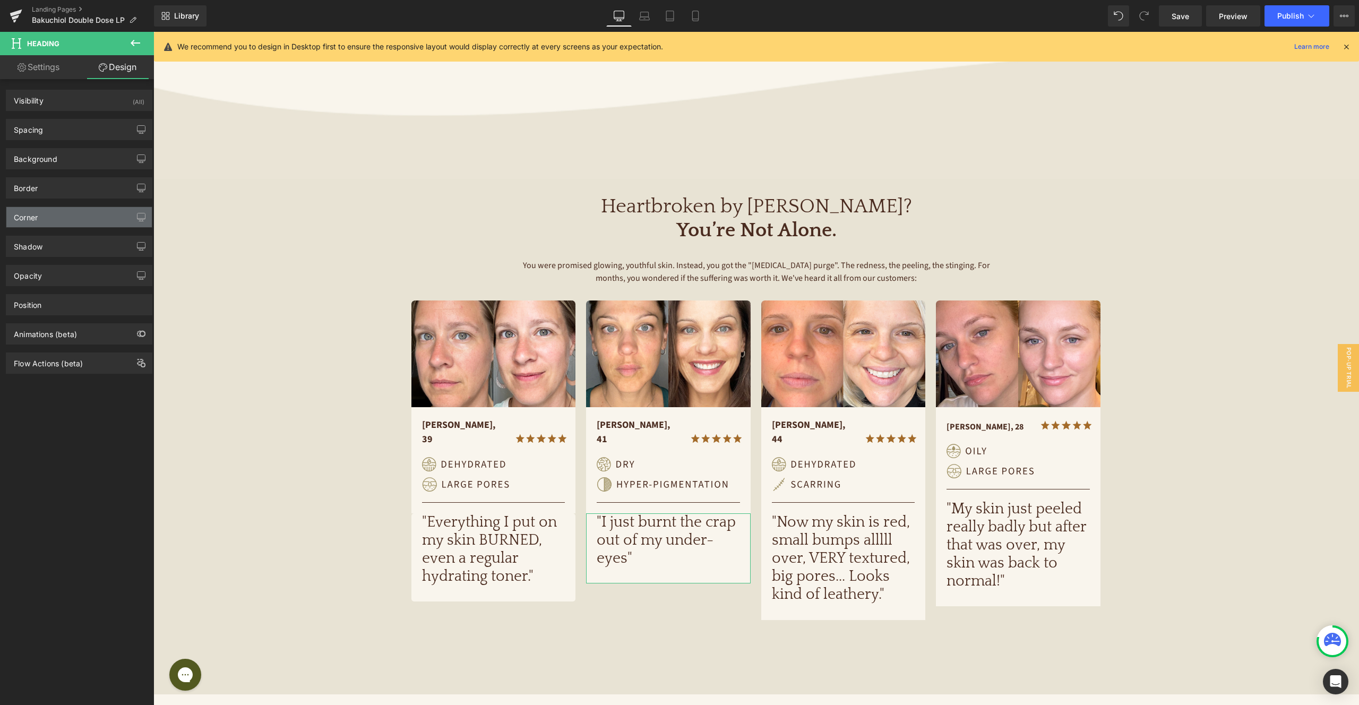
click at [67, 219] on div "Corner" at bounding box center [78, 217] width 145 height 20
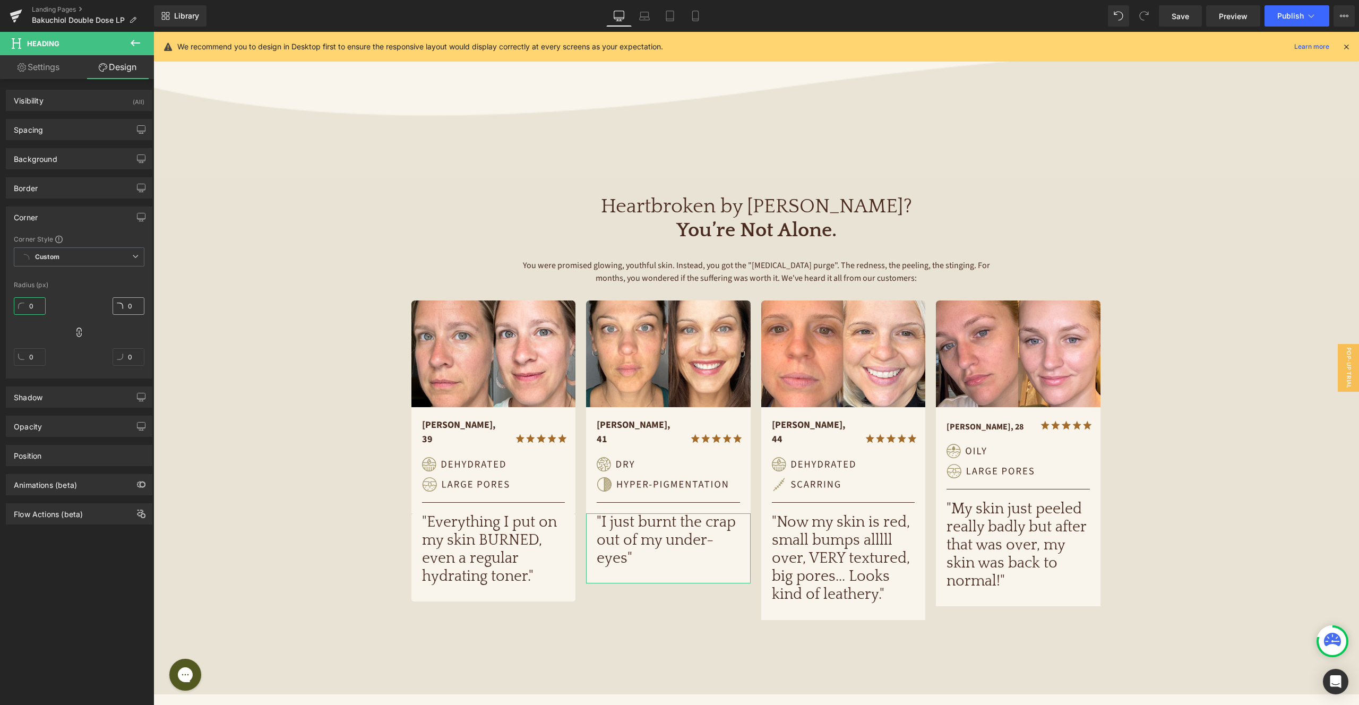
drag, startPoint x: 36, startPoint y: 308, endPoint x: 139, endPoint y: 313, distance: 103.1
click at [35, 308] on input "0" at bounding box center [30, 306] width 32 height 18
type input "5"
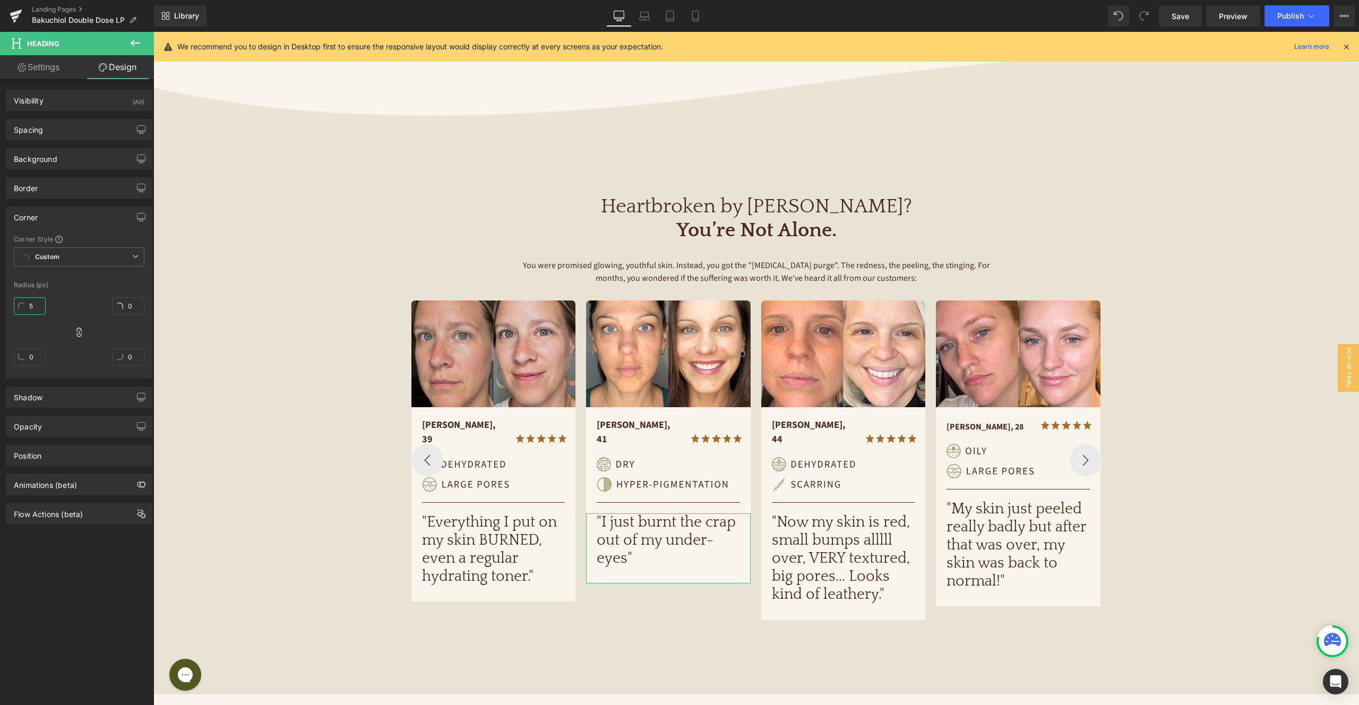
type input "5"
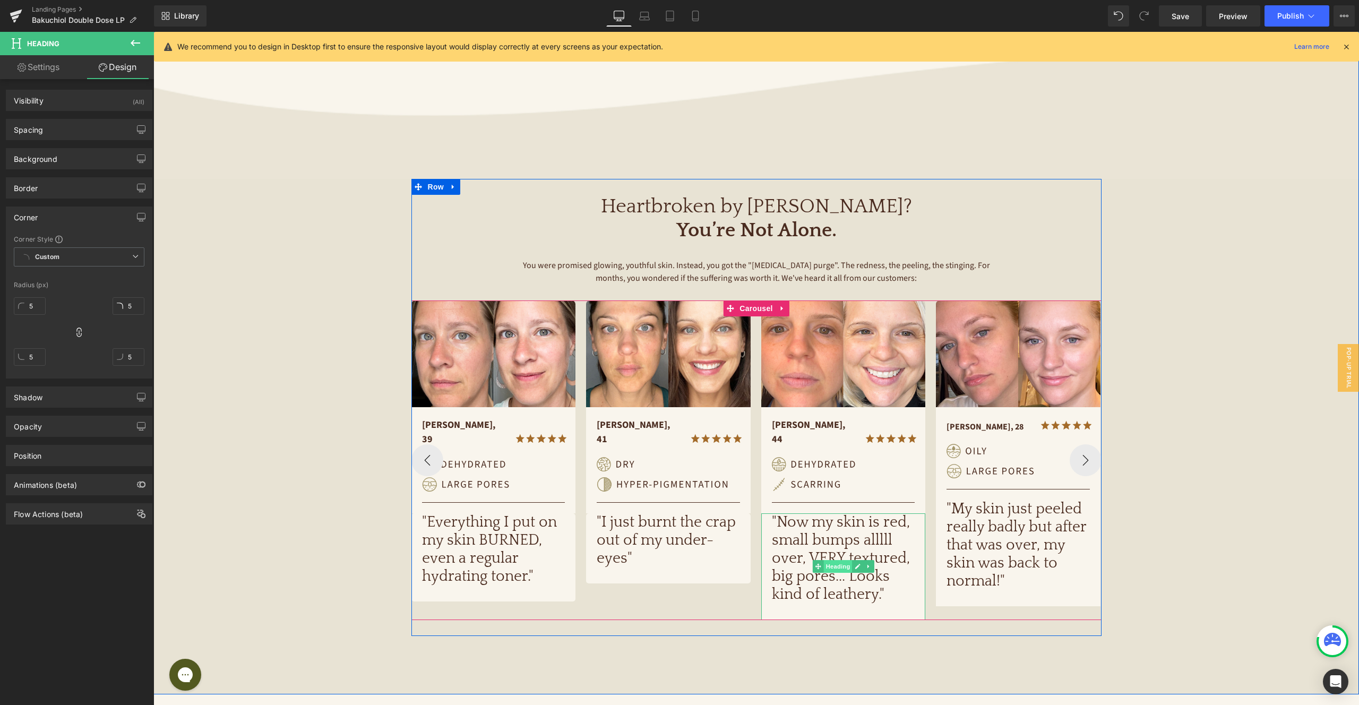
click at [837, 560] on span "Heading" at bounding box center [837, 566] width 29 height 13
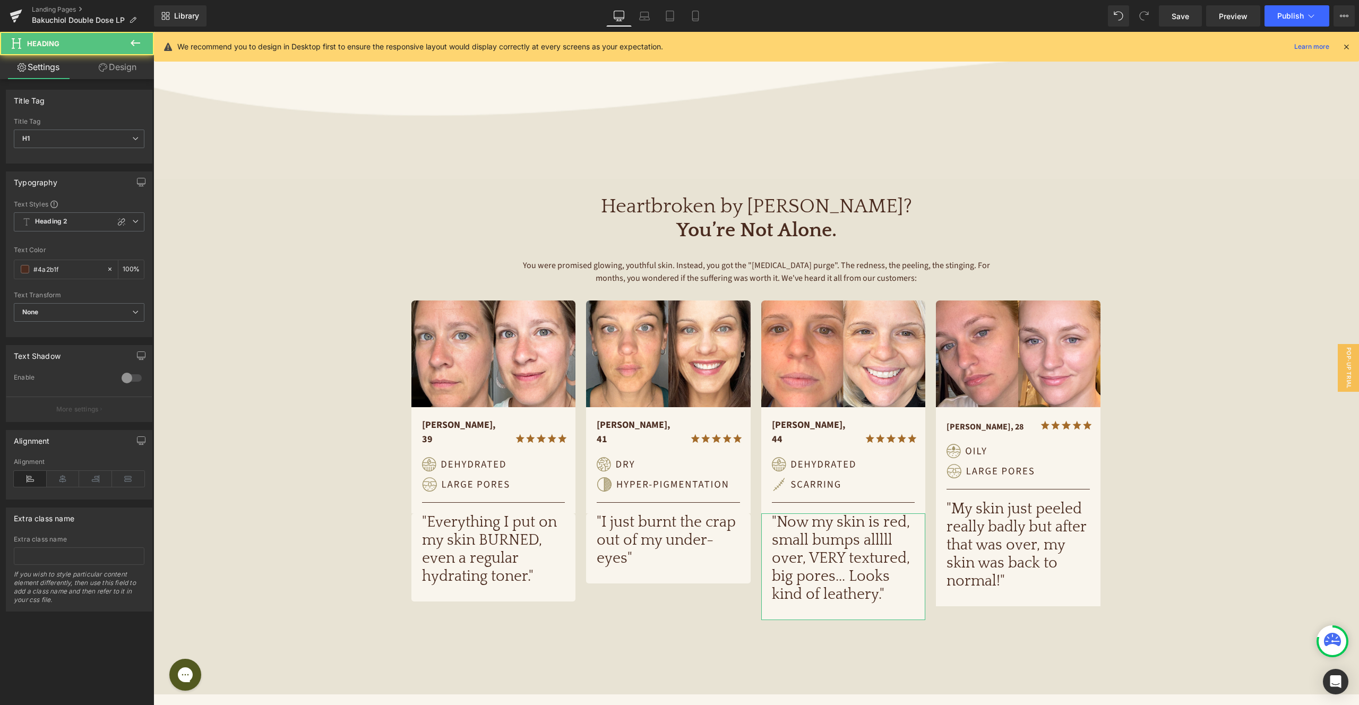
click at [116, 68] on link "Design" at bounding box center [117, 67] width 77 height 24
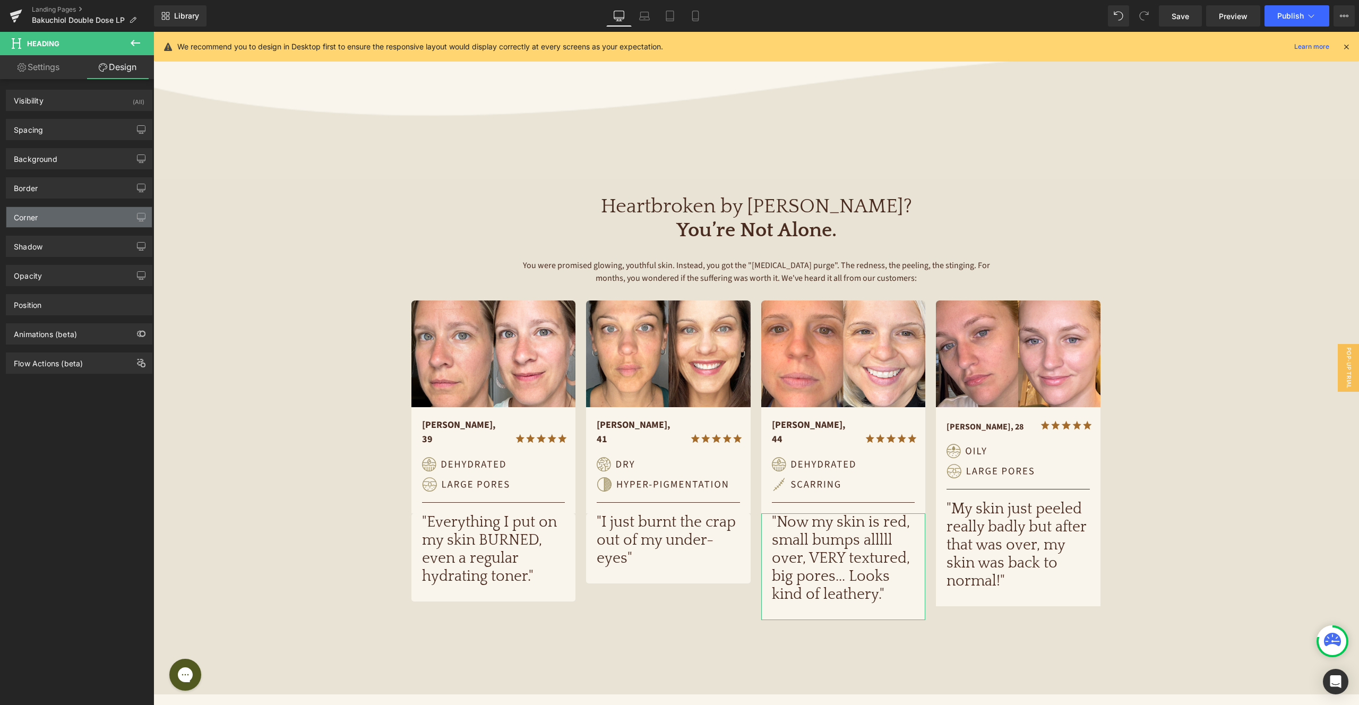
click at [62, 220] on div "Corner" at bounding box center [78, 217] width 145 height 20
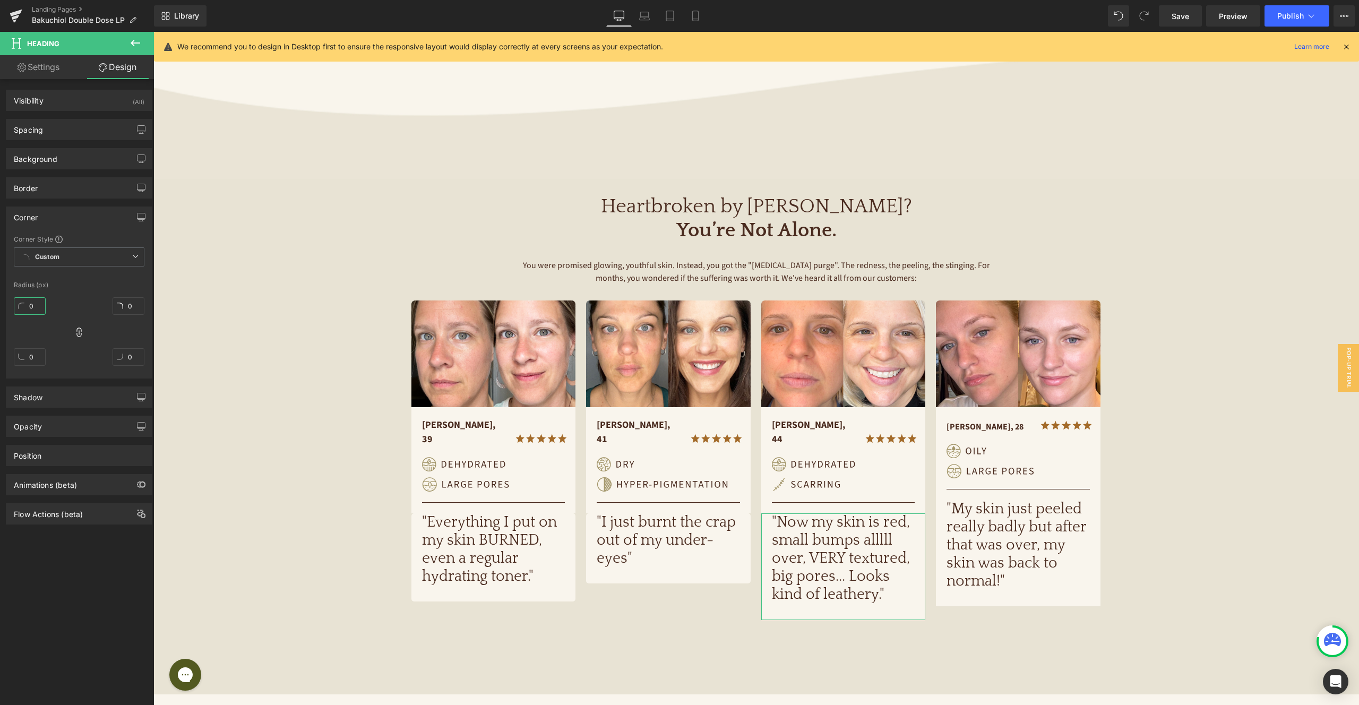
click at [35, 308] on input "0" at bounding box center [30, 306] width 32 height 18
type input "5"
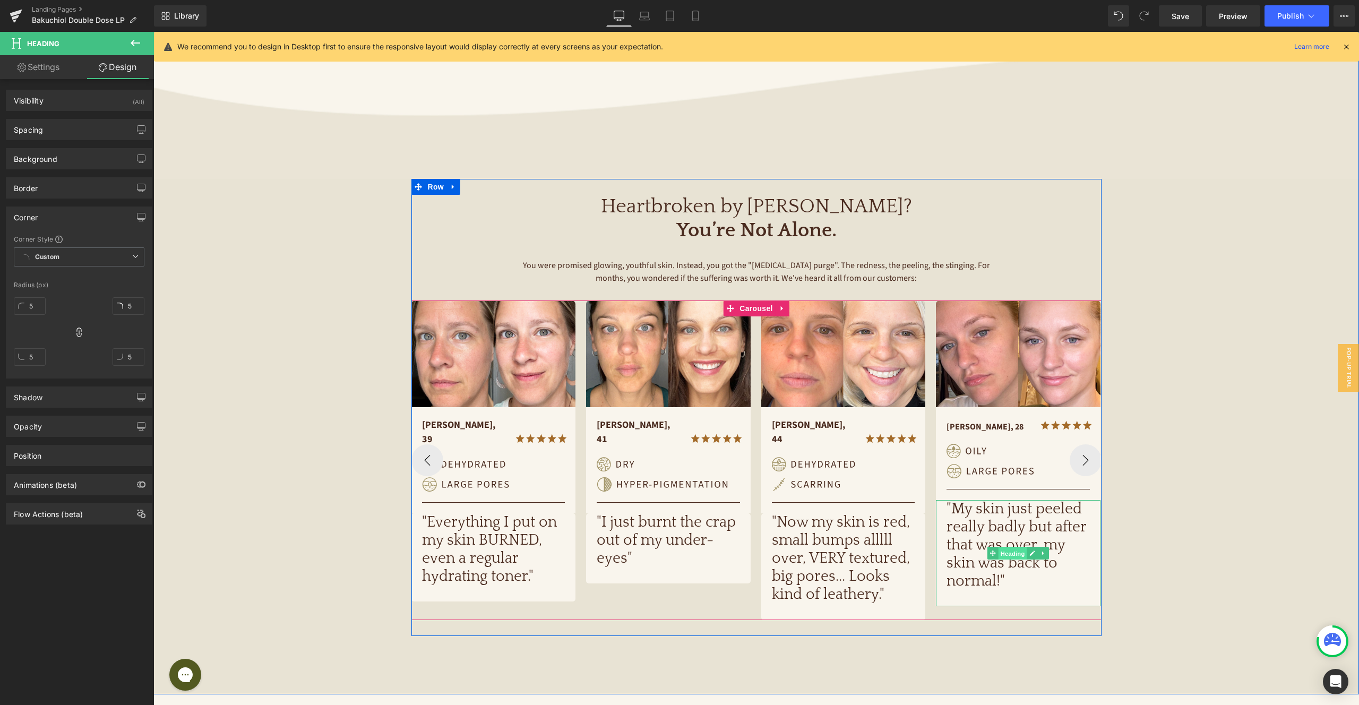
click at [1021, 555] on span "Heading" at bounding box center [1012, 553] width 29 height 13
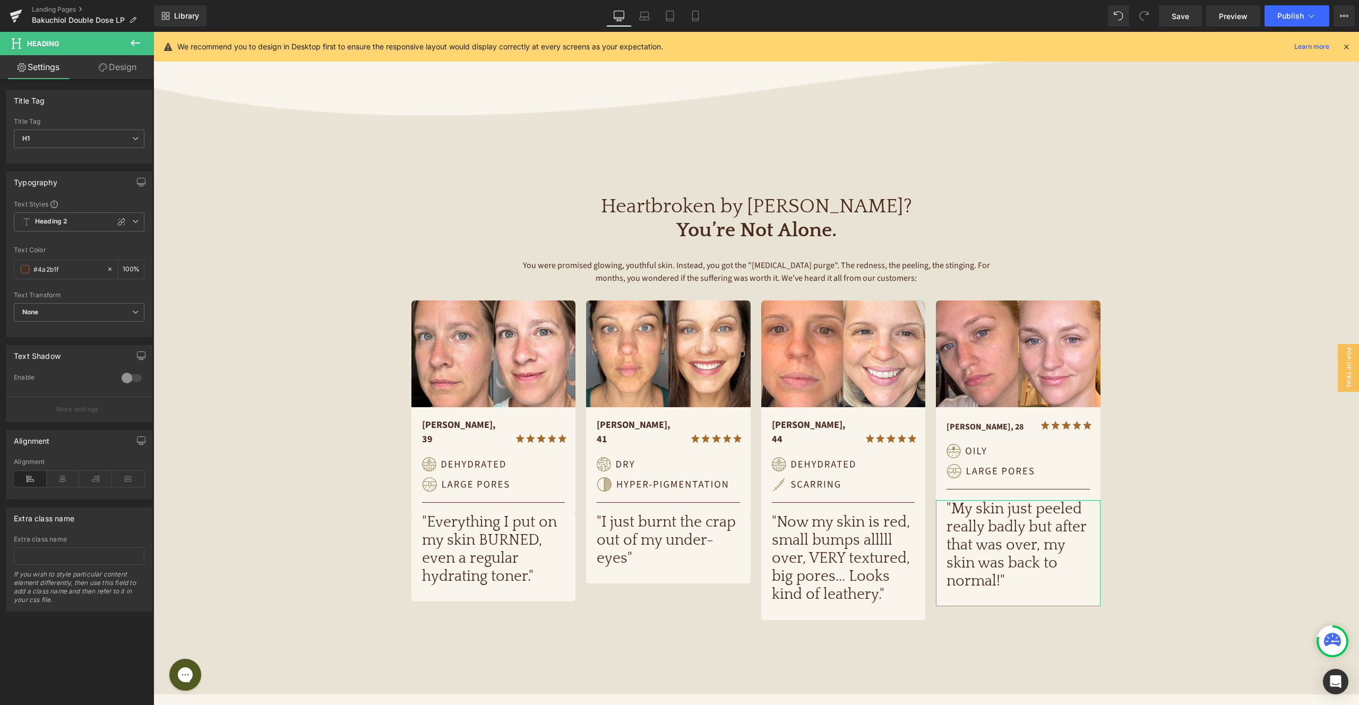
click at [122, 71] on link "Design" at bounding box center [117, 67] width 77 height 24
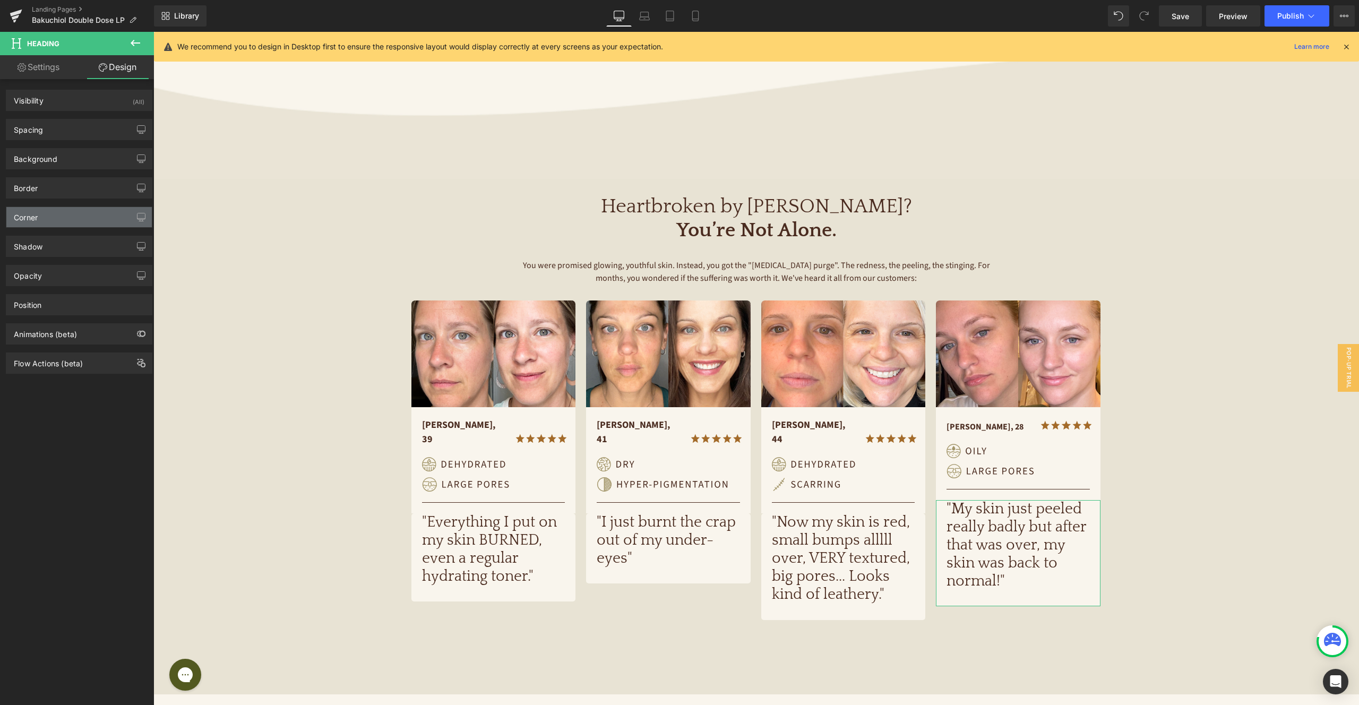
click at [65, 214] on div "Corner" at bounding box center [78, 217] width 145 height 20
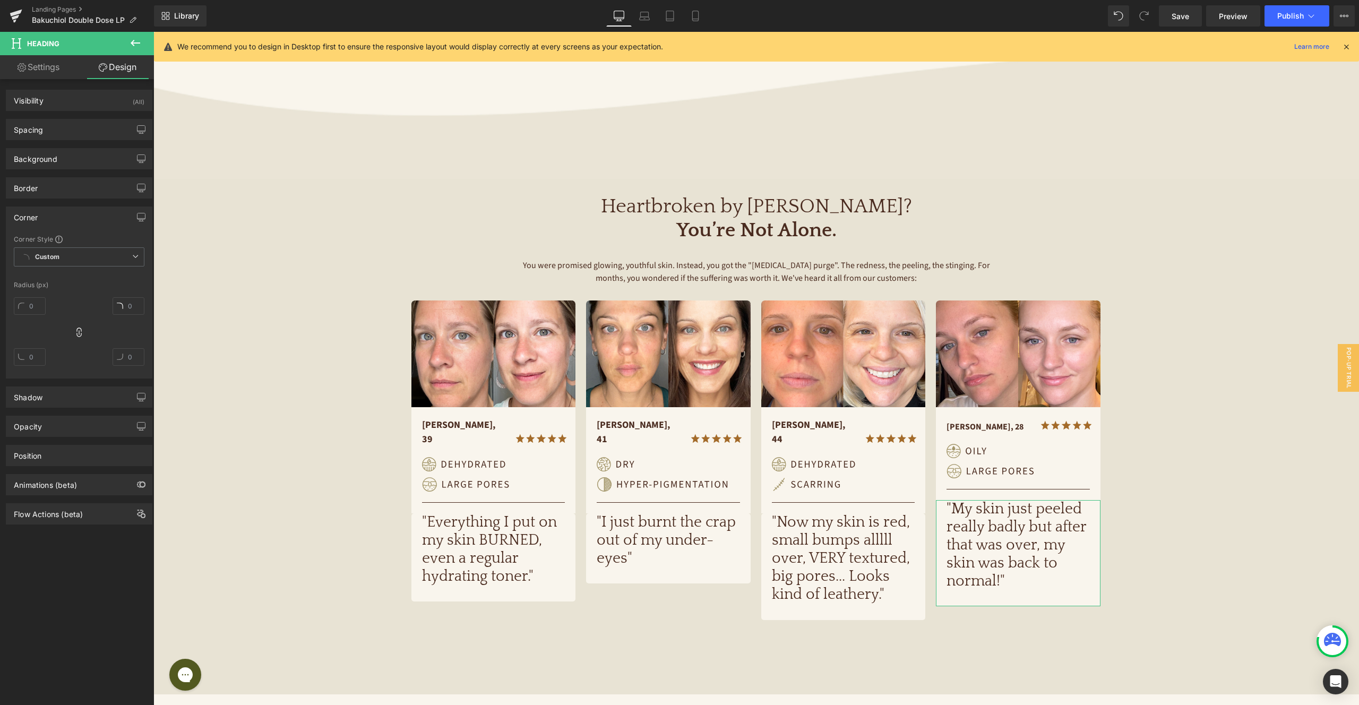
type input "0"
click at [76, 335] on icon at bounding box center [79, 332] width 11 height 11
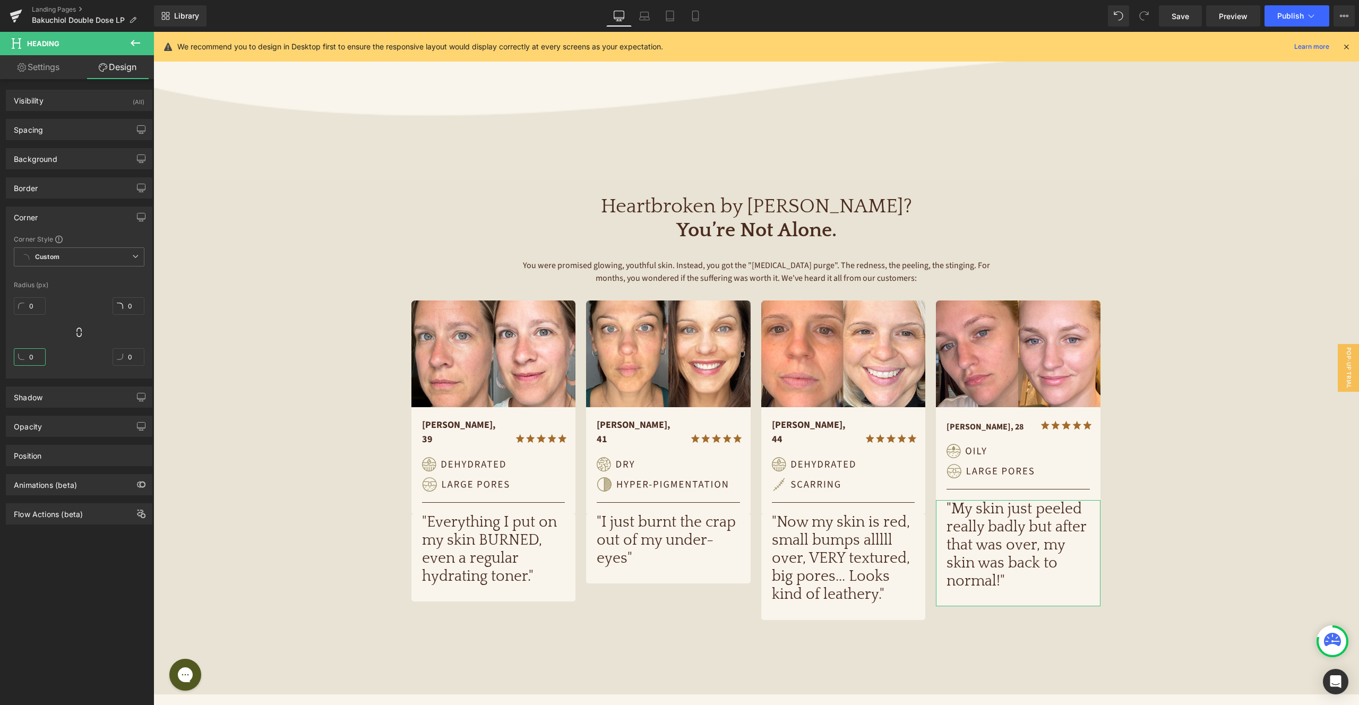
click at [37, 355] on input "0" at bounding box center [30, 357] width 32 height 18
type input "5"
click at [125, 353] on input "0" at bounding box center [129, 357] width 32 height 18
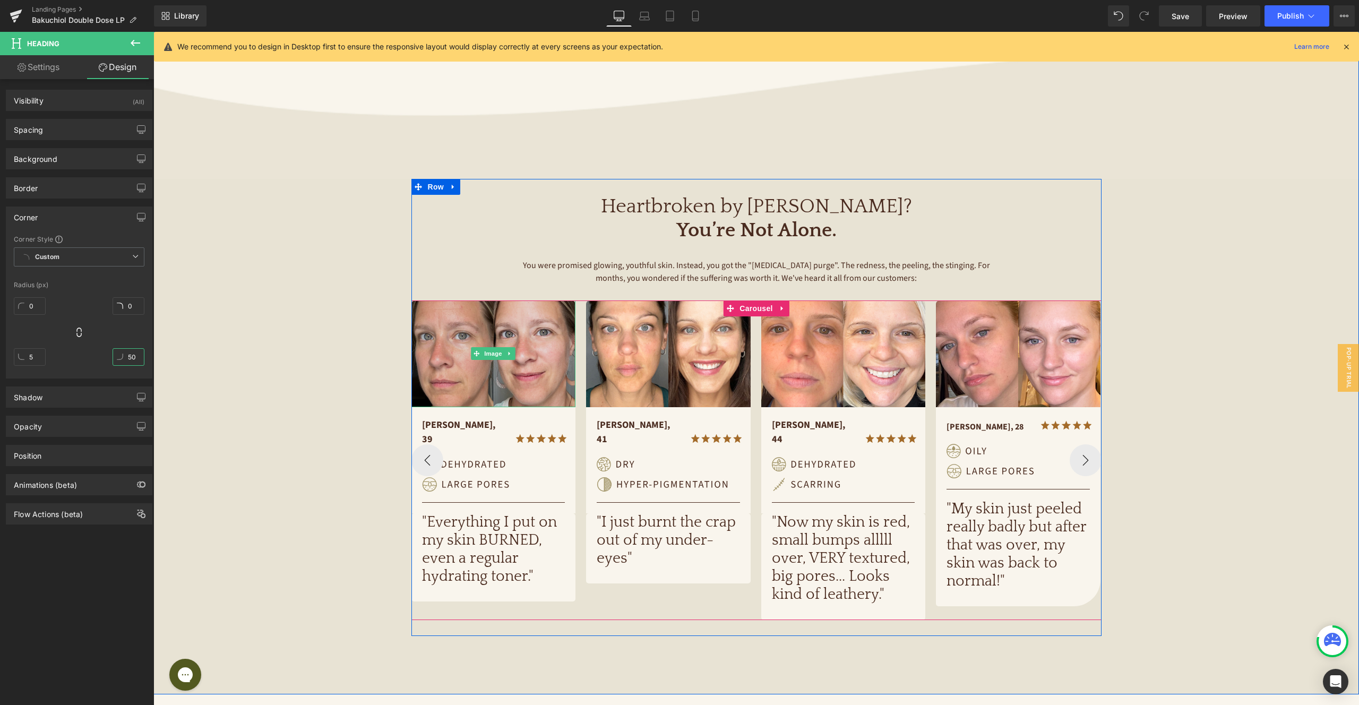
type input "5"
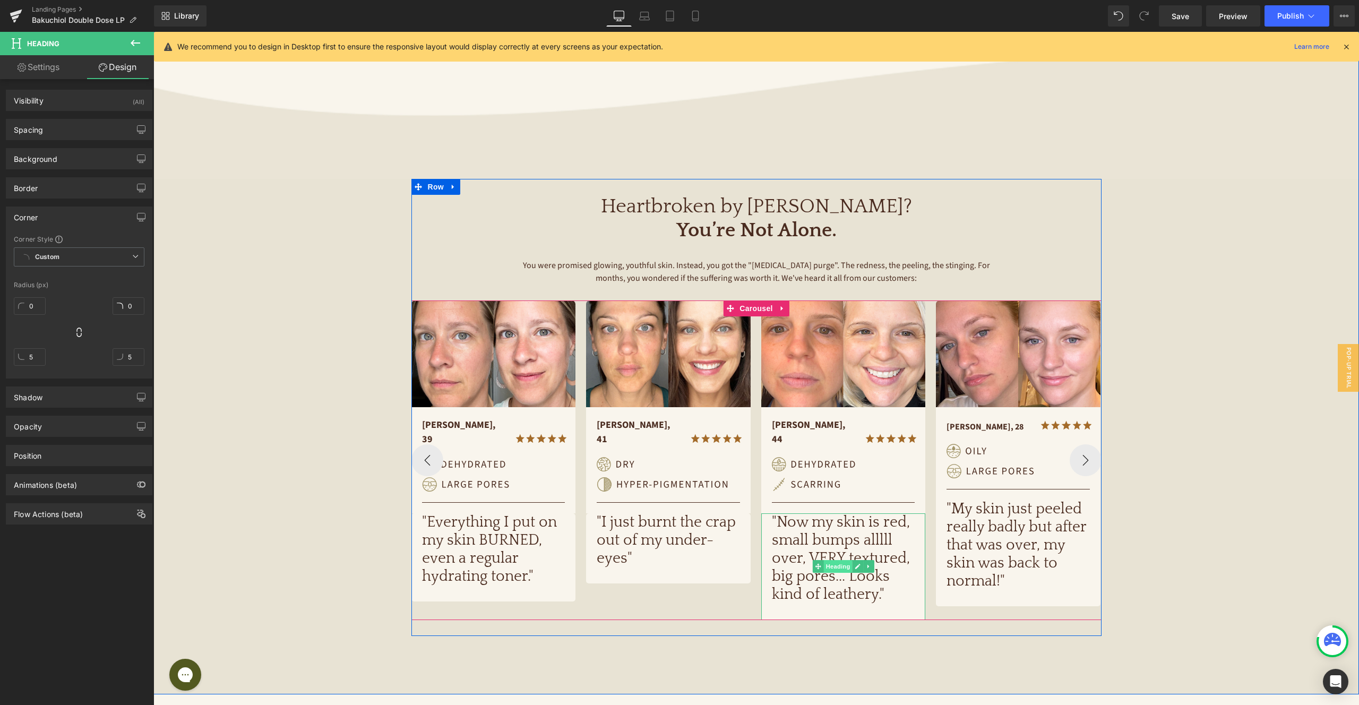
click at [842, 560] on span "Heading" at bounding box center [837, 566] width 29 height 13
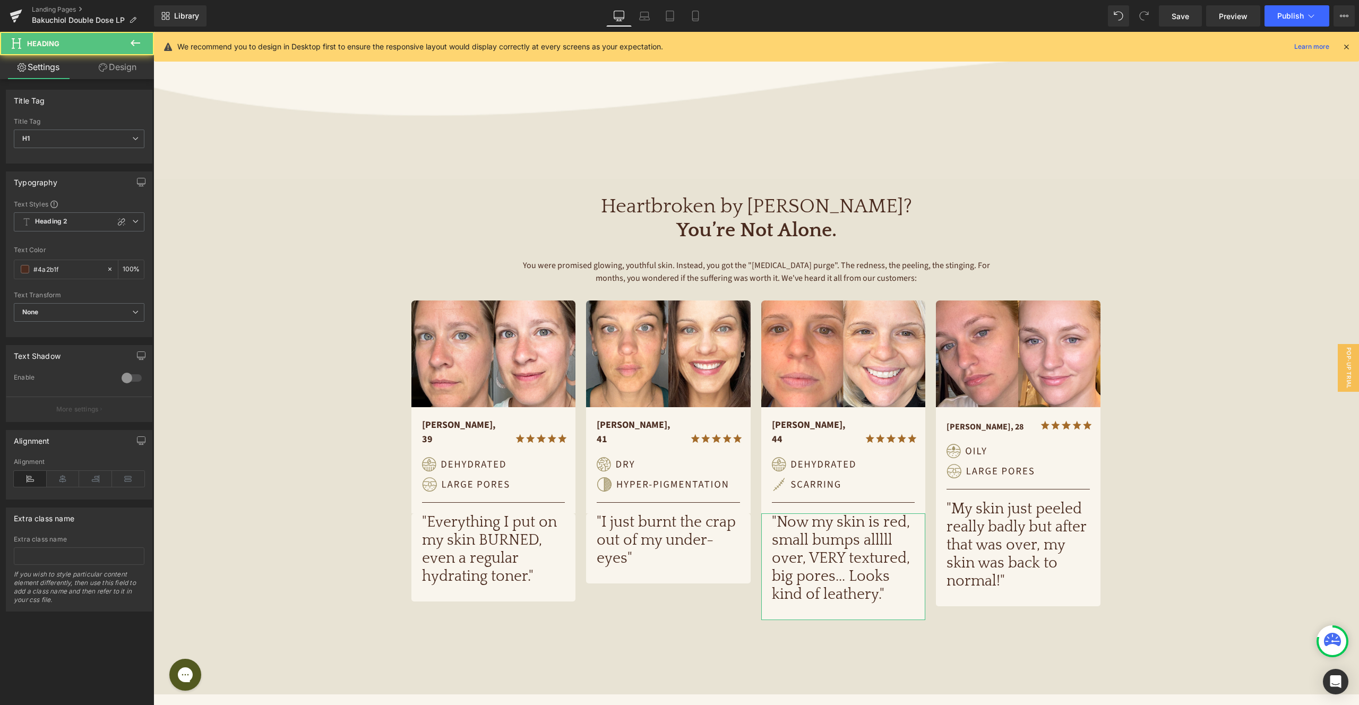
click at [111, 64] on link "Design" at bounding box center [117, 67] width 77 height 24
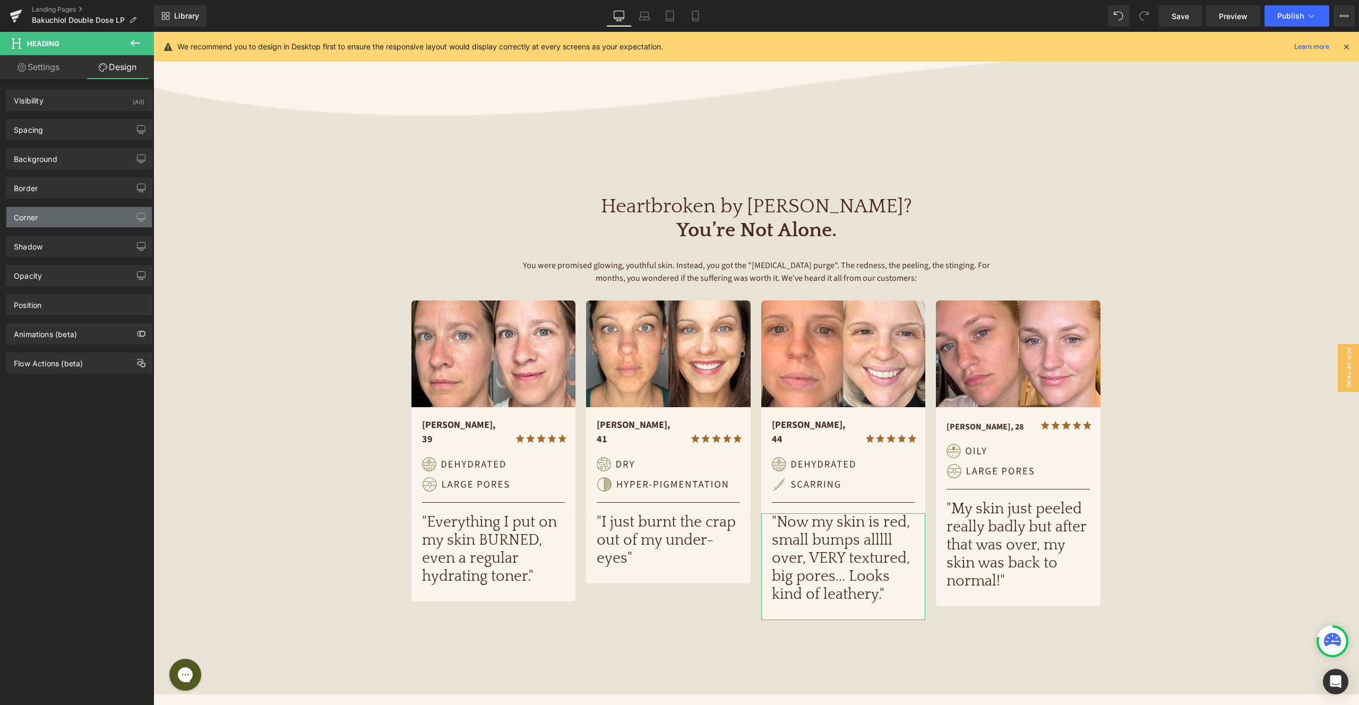
type input "5"
click at [58, 217] on div "Corner" at bounding box center [78, 217] width 145 height 20
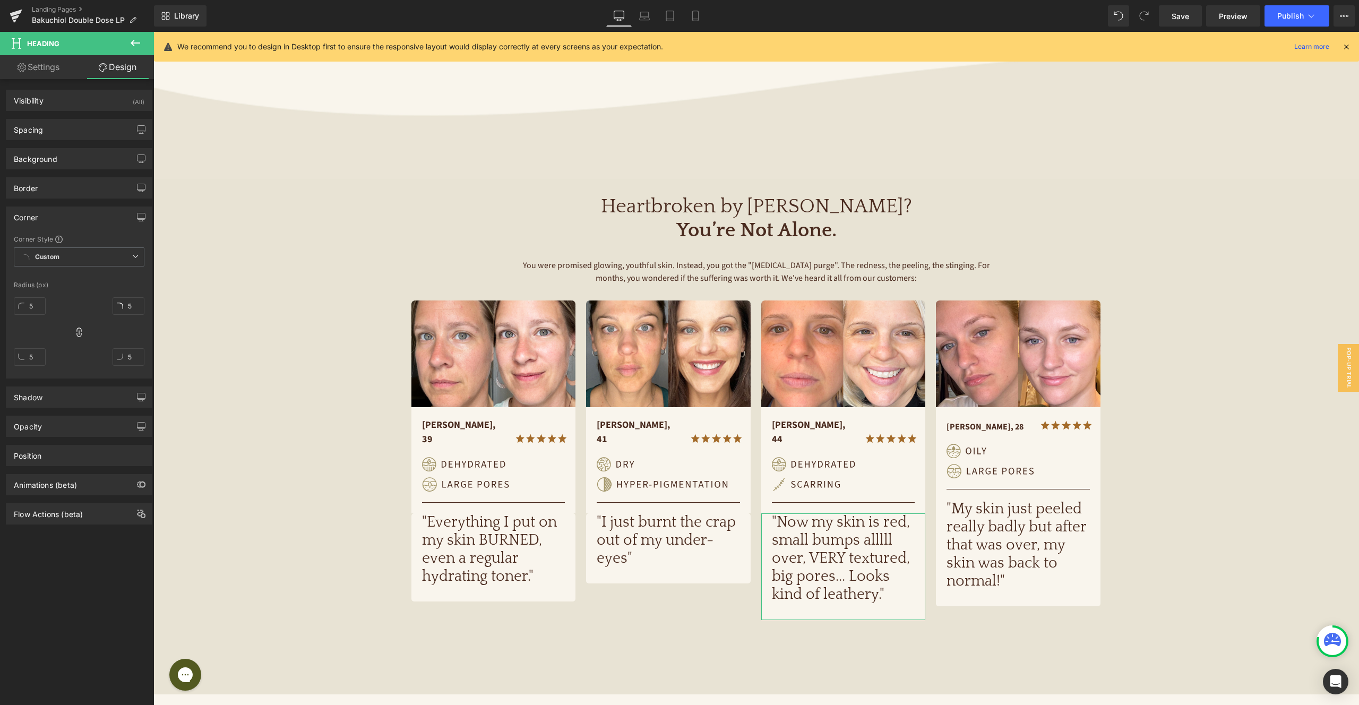
click at [74, 331] on icon at bounding box center [79, 332] width 11 height 11
click at [35, 304] on input "5" at bounding box center [30, 306] width 32 height 18
type input "0"
click at [125, 304] on input "5" at bounding box center [129, 306] width 32 height 18
type input "4"
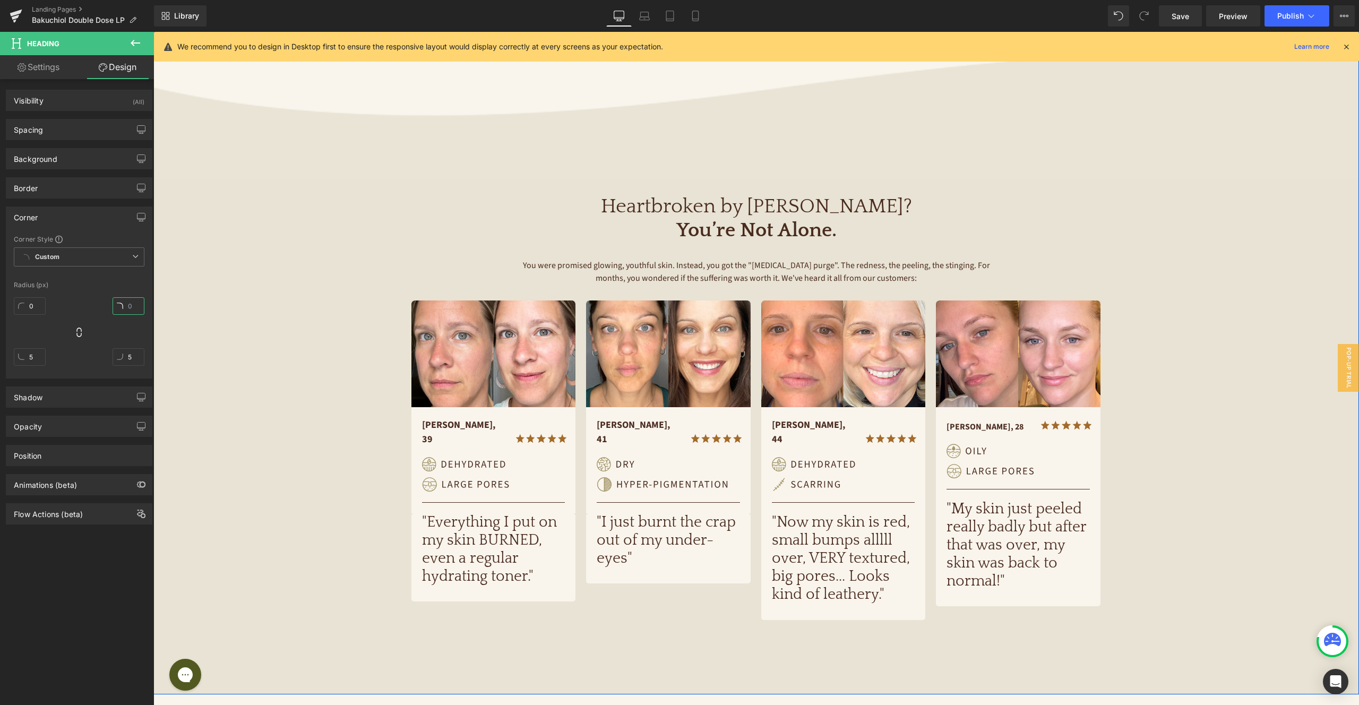
type input "0"
click at [671, 542] on span "Heading" at bounding box center [663, 548] width 29 height 13
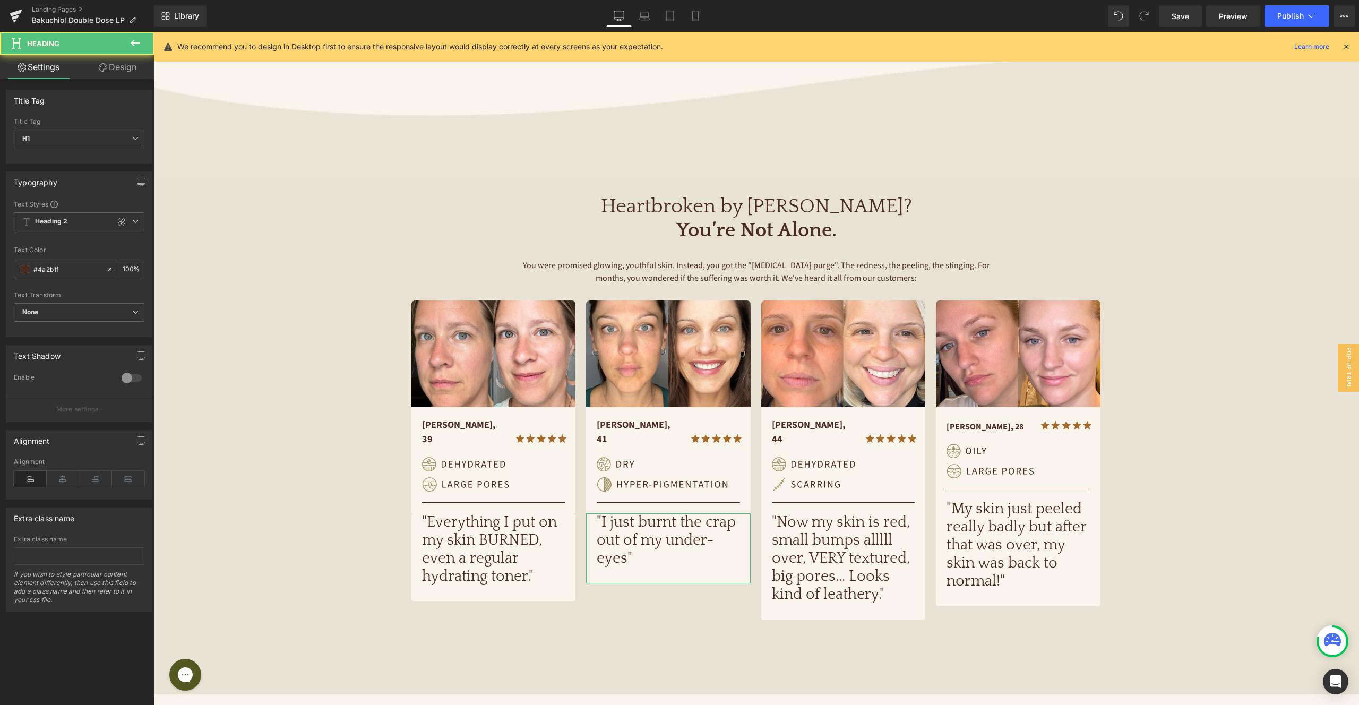
click at [112, 65] on link "Design" at bounding box center [117, 67] width 77 height 24
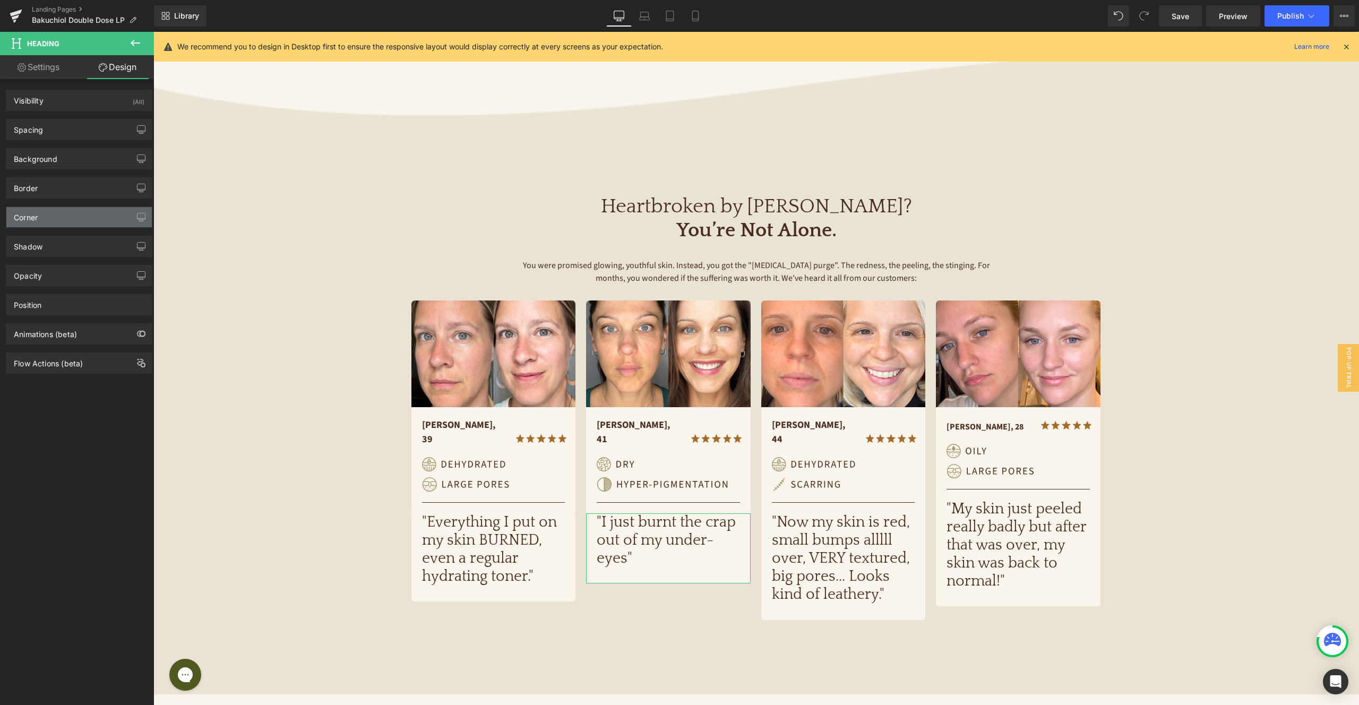
click at [79, 213] on div "Corner" at bounding box center [78, 217] width 145 height 20
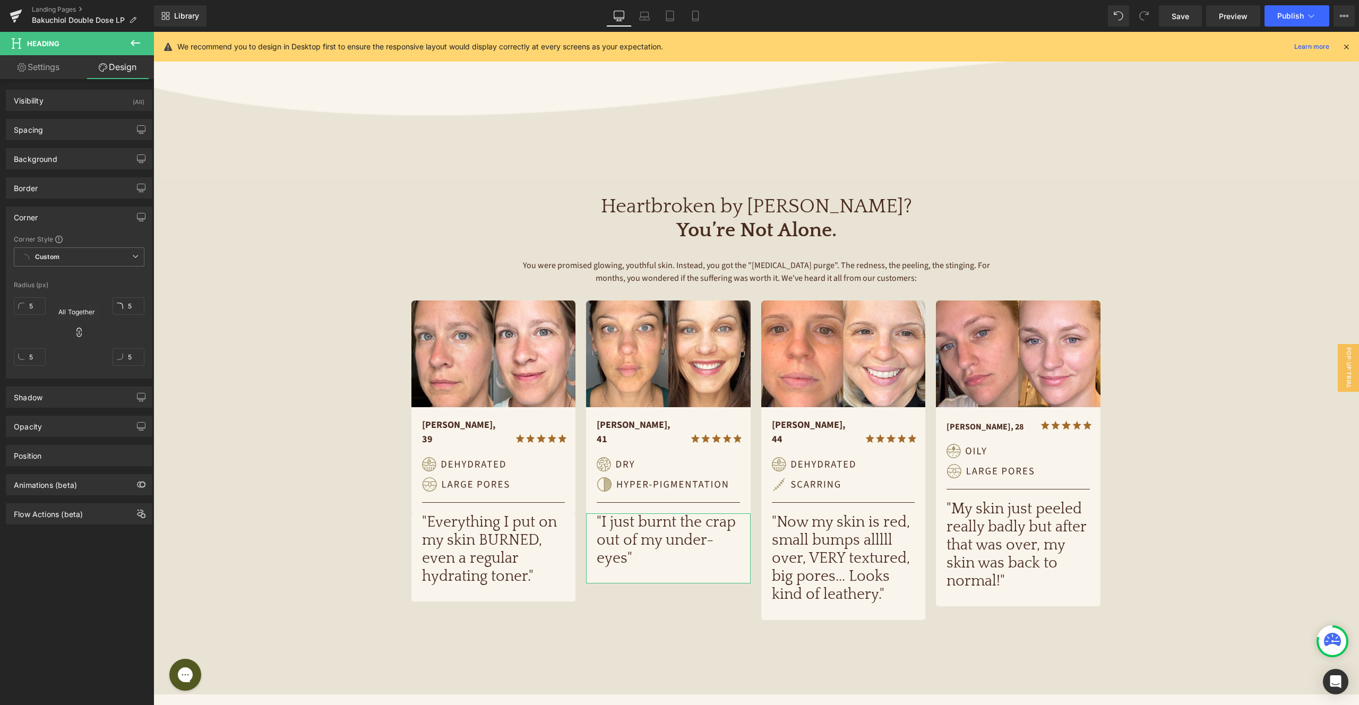
click at [77, 331] on icon at bounding box center [79, 332] width 11 height 11
click at [126, 302] on input "5" at bounding box center [129, 306] width 32 height 18
type input "0"
click at [32, 306] on input "5" at bounding box center [30, 306] width 32 height 18
type input "0"
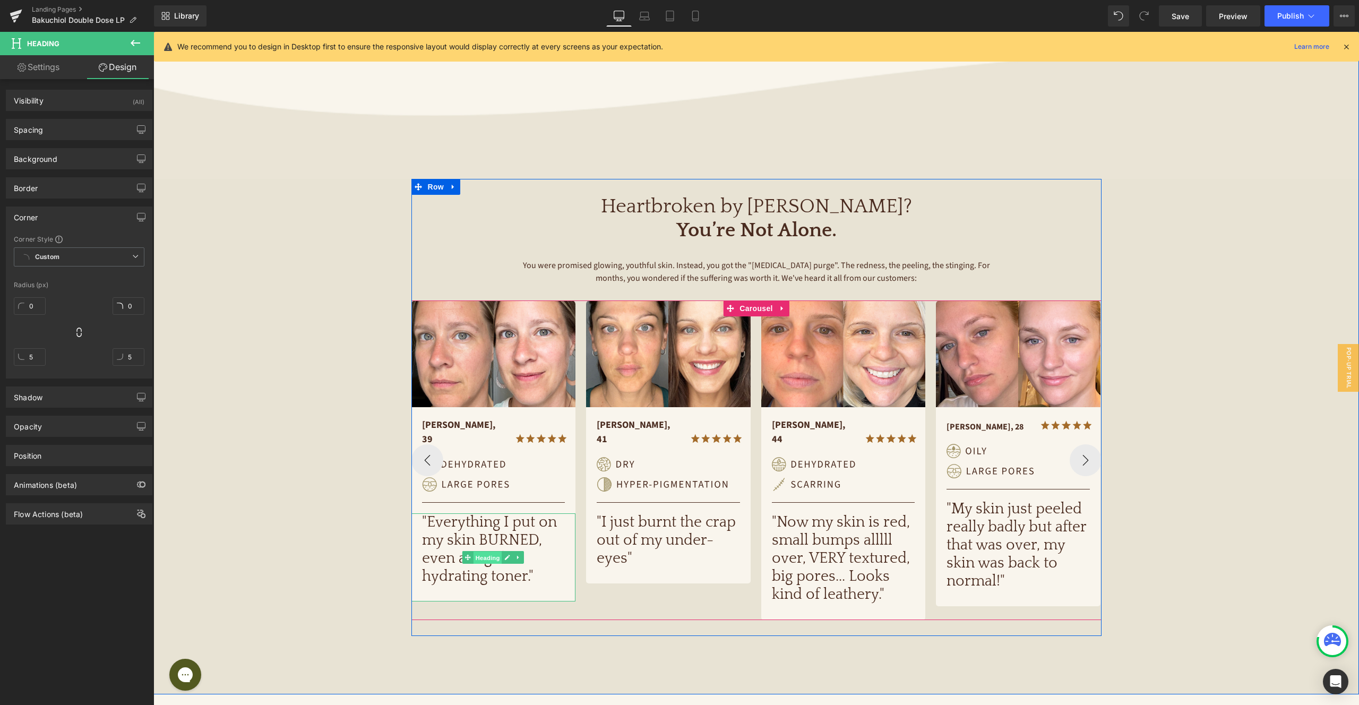
click at [493, 551] on span "Heading" at bounding box center [487, 557] width 29 height 13
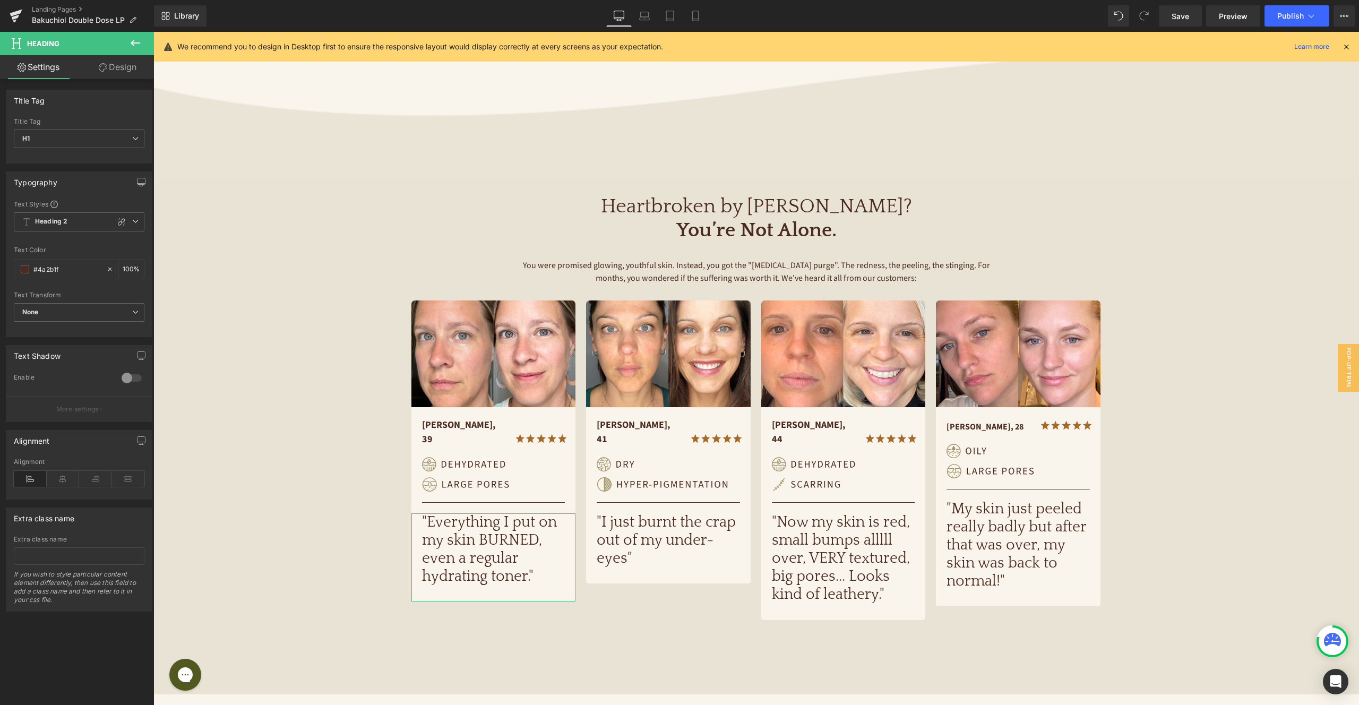
click at [121, 60] on link "Design" at bounding box center [117, 67] width 77 height 24
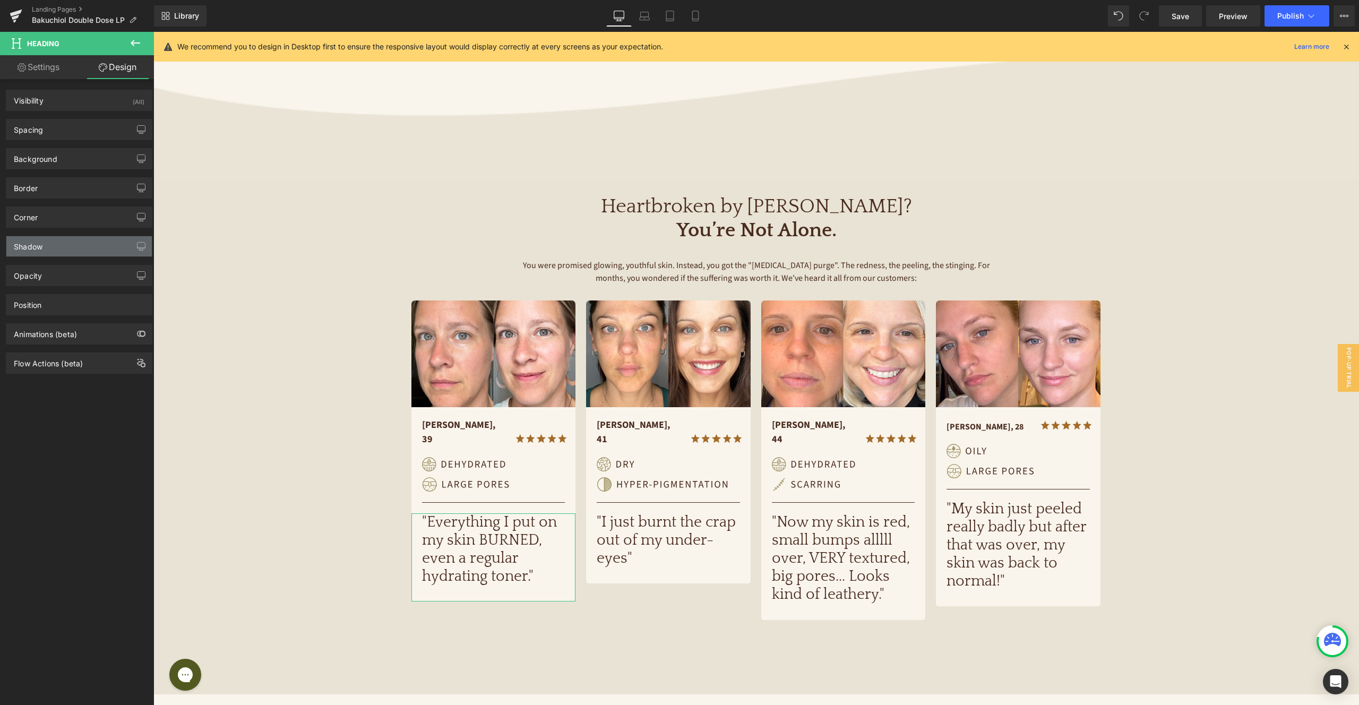
type input "5"
type input "#333333"
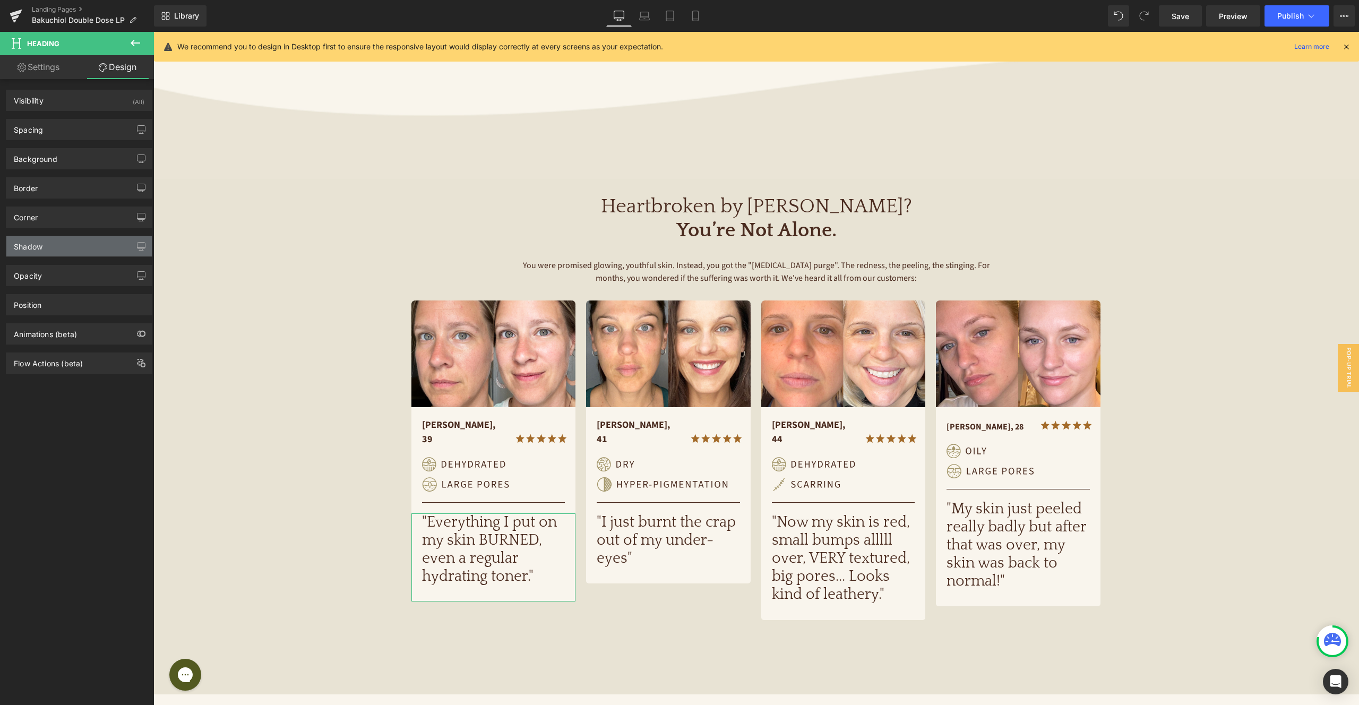
type input "100"
click at [82, 244] on div "Shadow" at bounding box center [78, 246] width 145 height 20
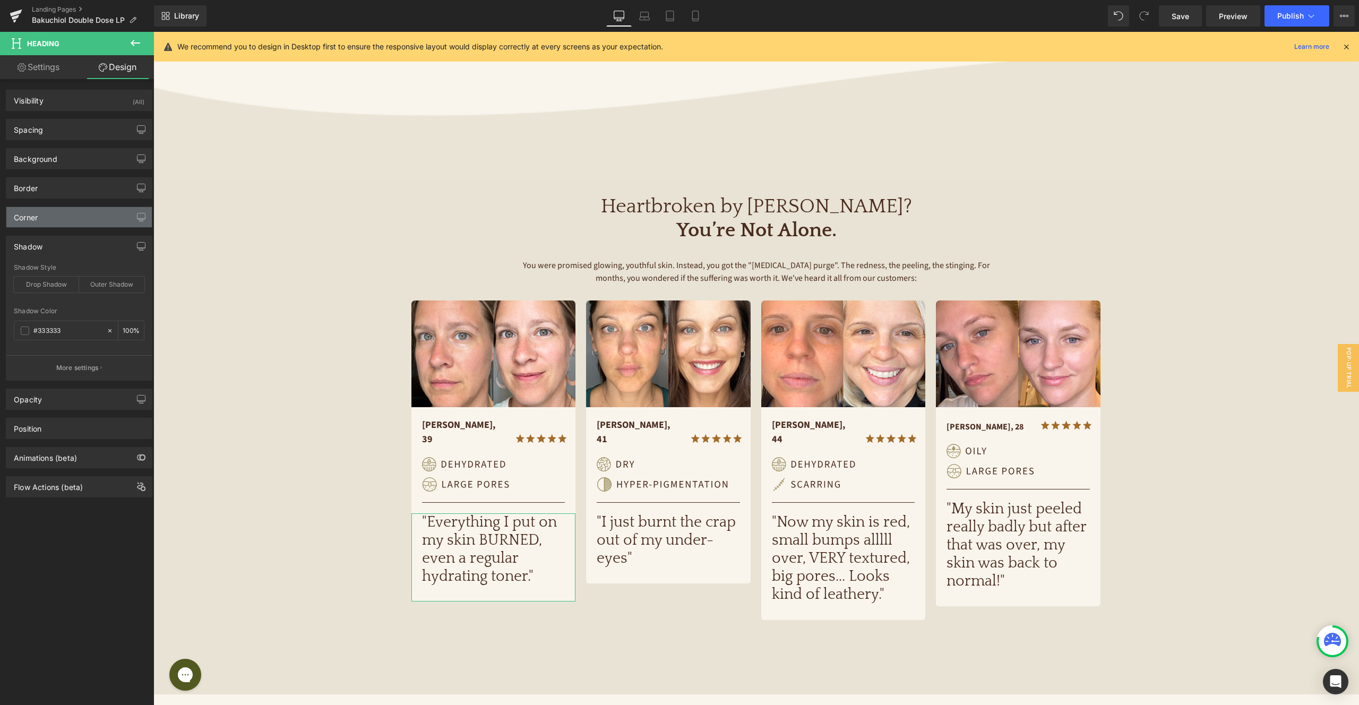
click at [76, 218] on div "Corner" at bounding box center [78, 217] width 145 height 20
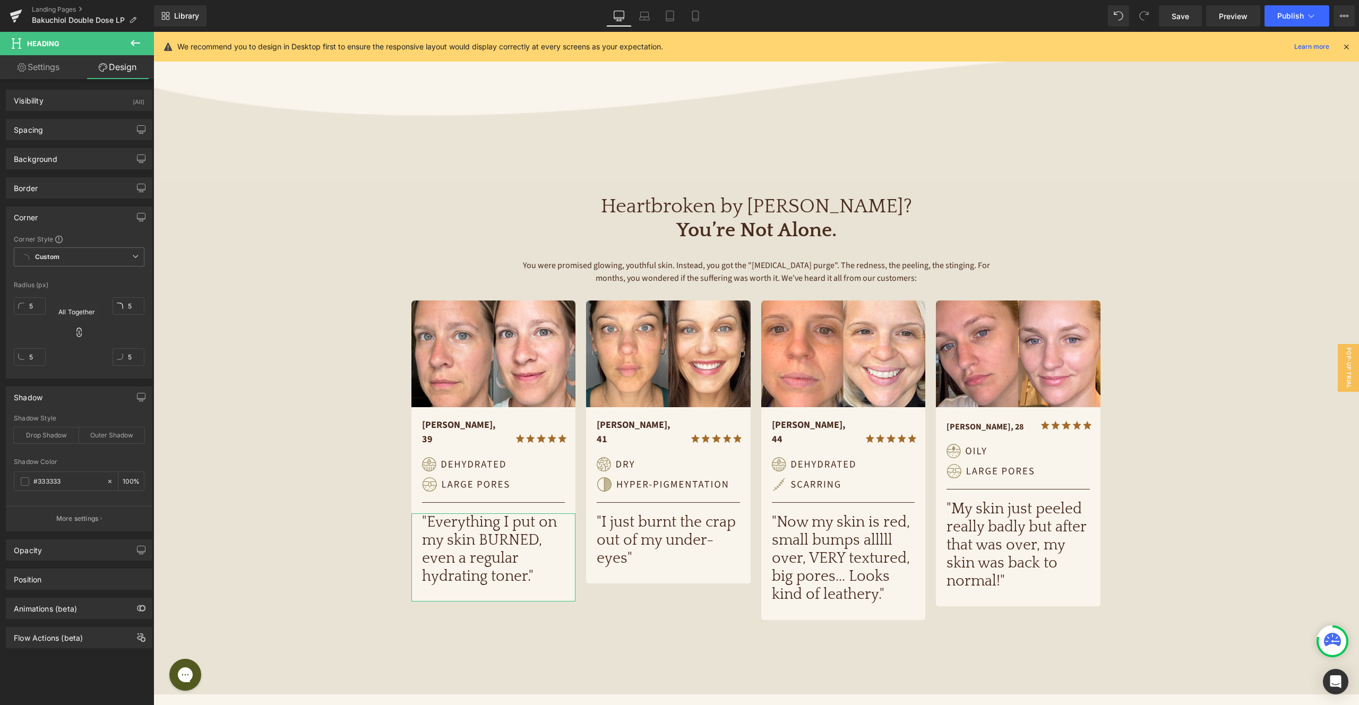
click at [76, 331] on icon at bounding box center [79, 332] width 11 height 11
click at [133, 303] on input "5" at bounding box center [129, 306] width 32 height 18
type input "0"
click at [27, 305] on input "5" at bounding box center [30, 306] width 32 height 18
click at [38, 304] on input "5" at bounding box center [30, 306] width 32 height 18
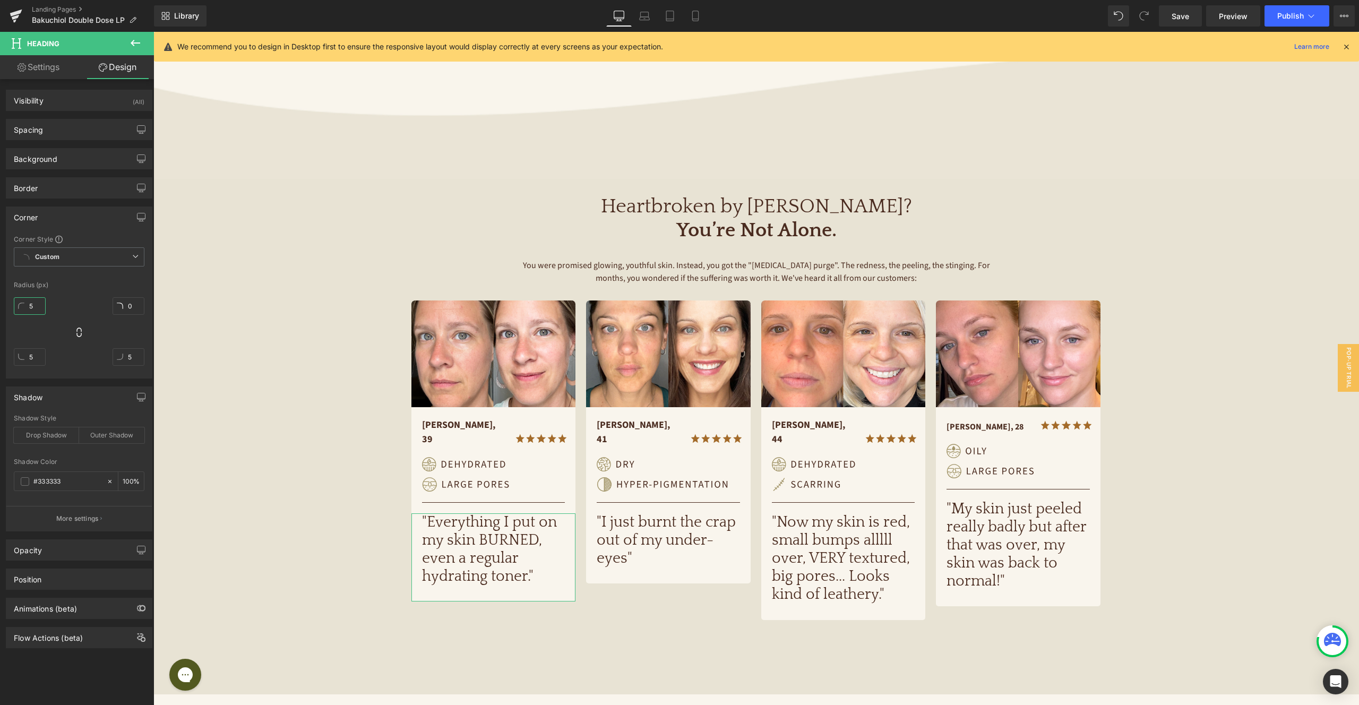
click at [38, 304] on input "5" at bounding box center [30, 306] width 32 height 18
type input "0"
click at [1086, 451] on button "›" at bounding box center [1086, 460] width 32 height 32
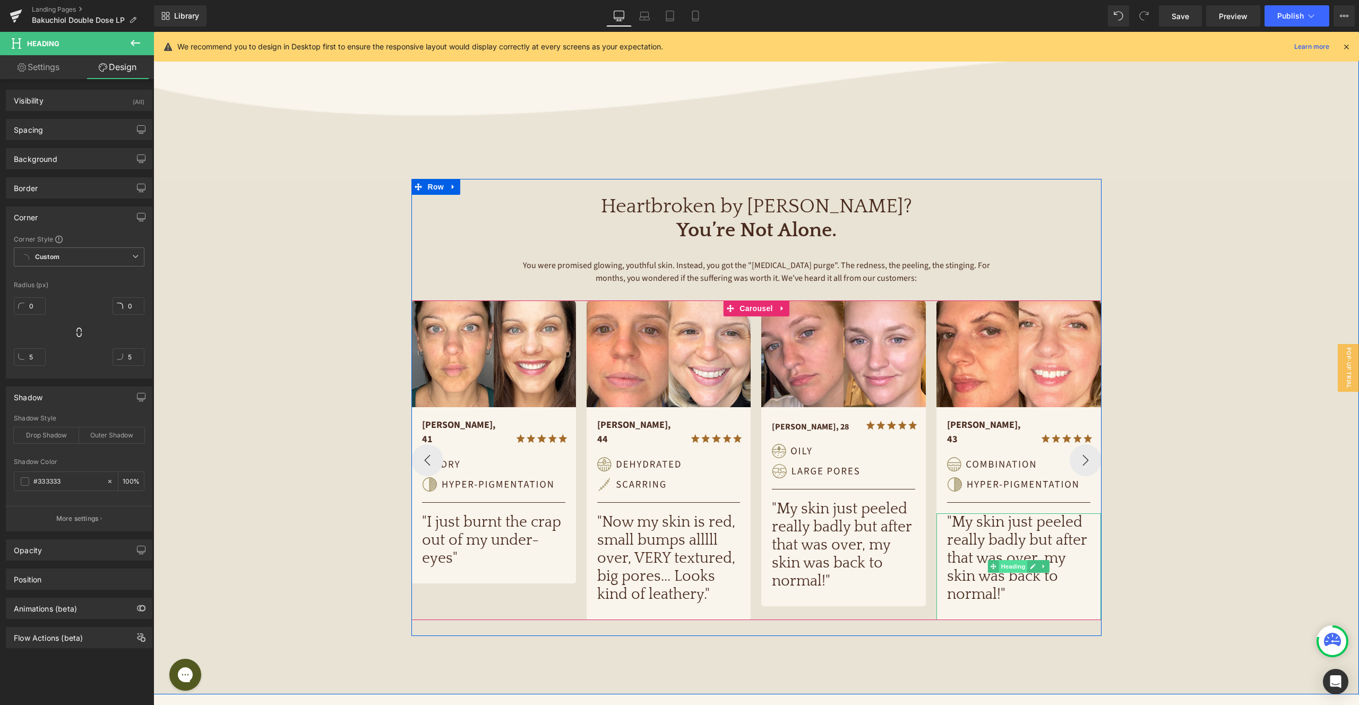
click at [1021, 560] on span "Heading" at bounding box center [1013, 566] width 29 height 13
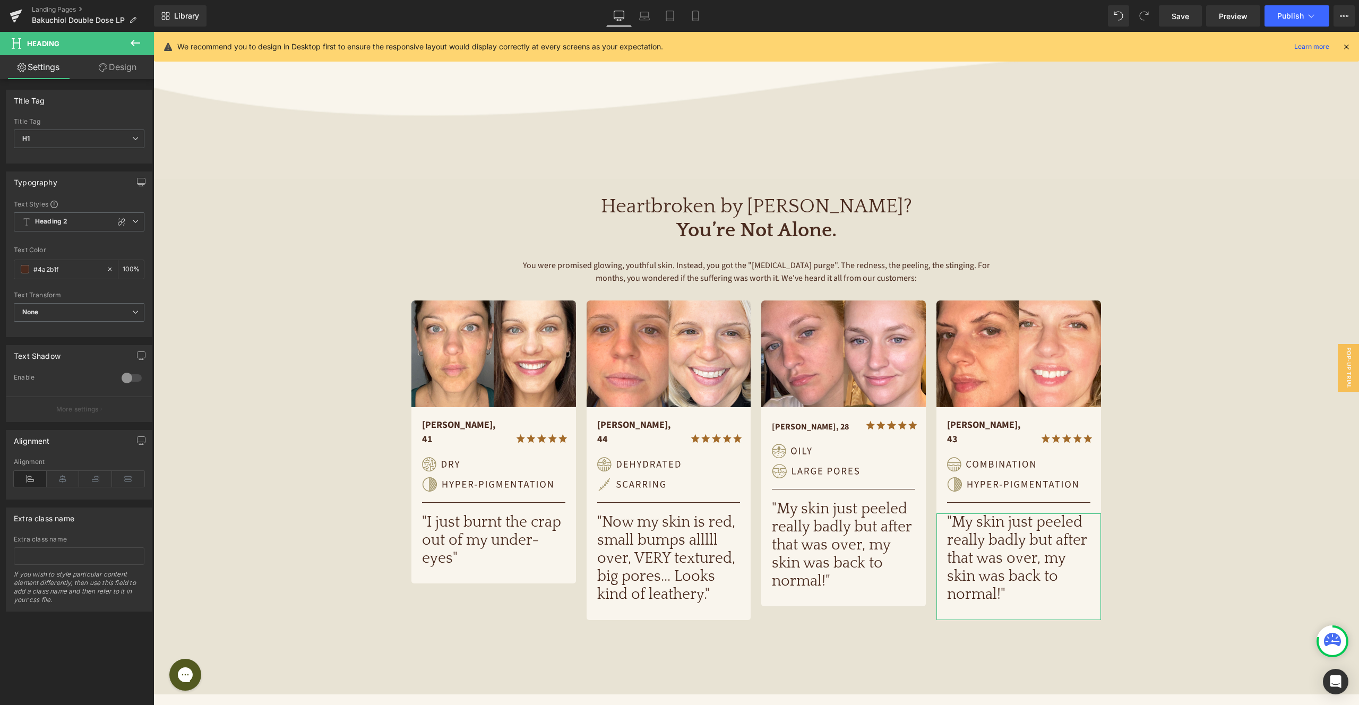
click at [121, 65] on link "Design" at bounding box center [117, 67] width 77 height 24
click at [0, 0] on div "Corner" at bounding box center [0, 0] width 0 height 0
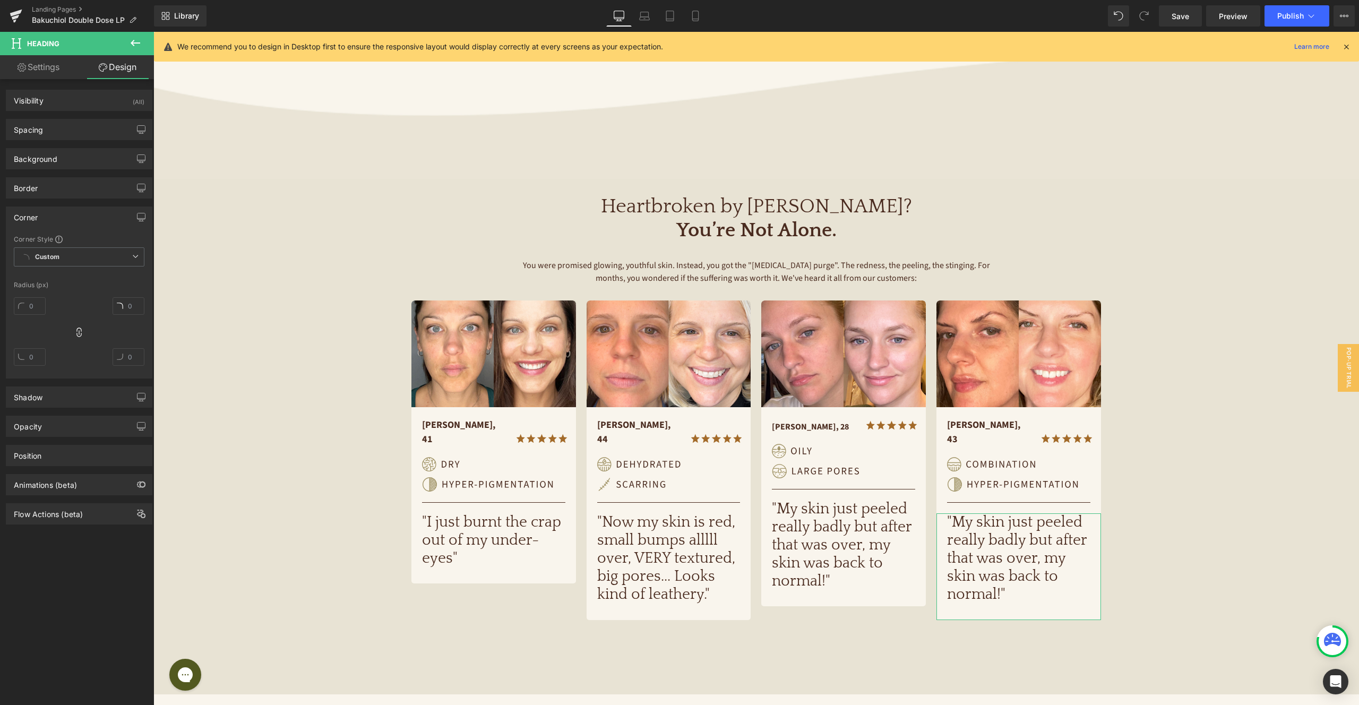
type input "0"
click at [80, 330] on icon at bounding box center [79, 332] width 11 height 11
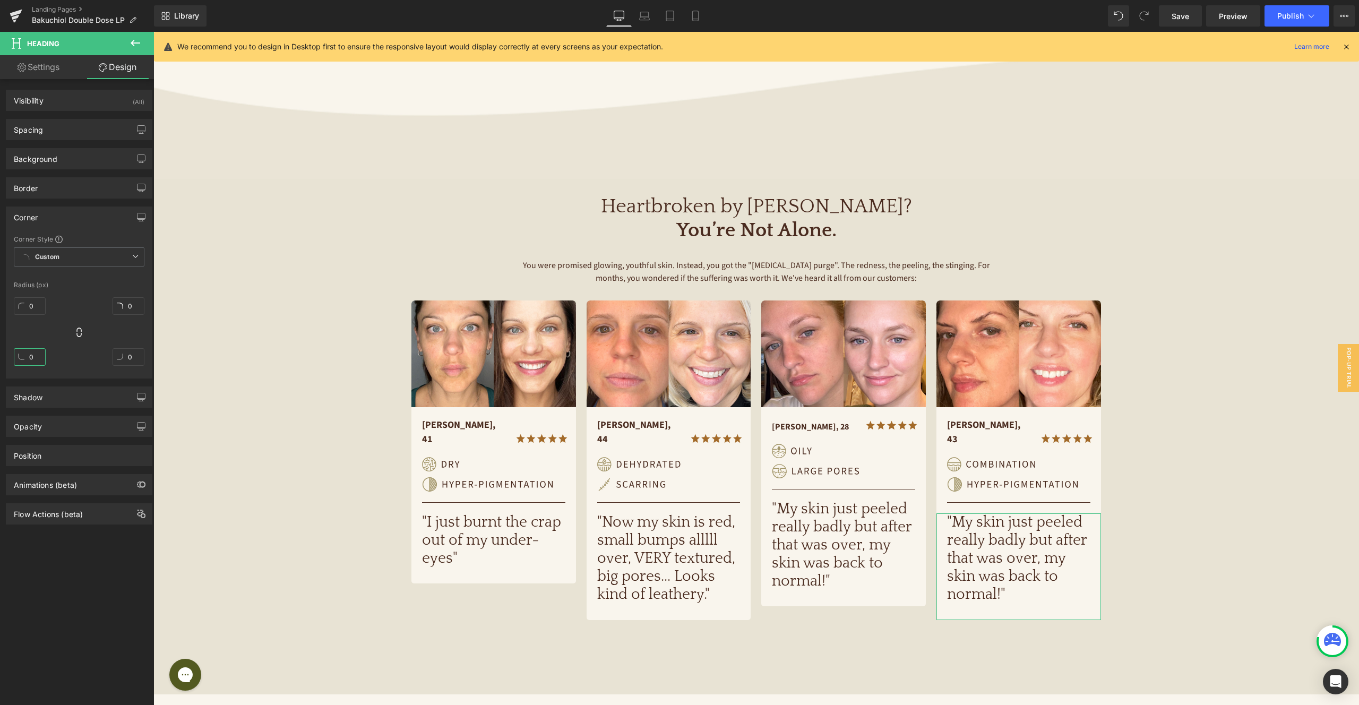
click at [33, 357] on input "0" at bounding box center [30, 357] width 32 height 18
type input "5"
click at [127, 358] on input "0" at bounding box center [129, 357] width 32 height 18
type input "5"
click at [1183, 18] on span "Save" at bounding box center [1180, 16] width 18 height 11
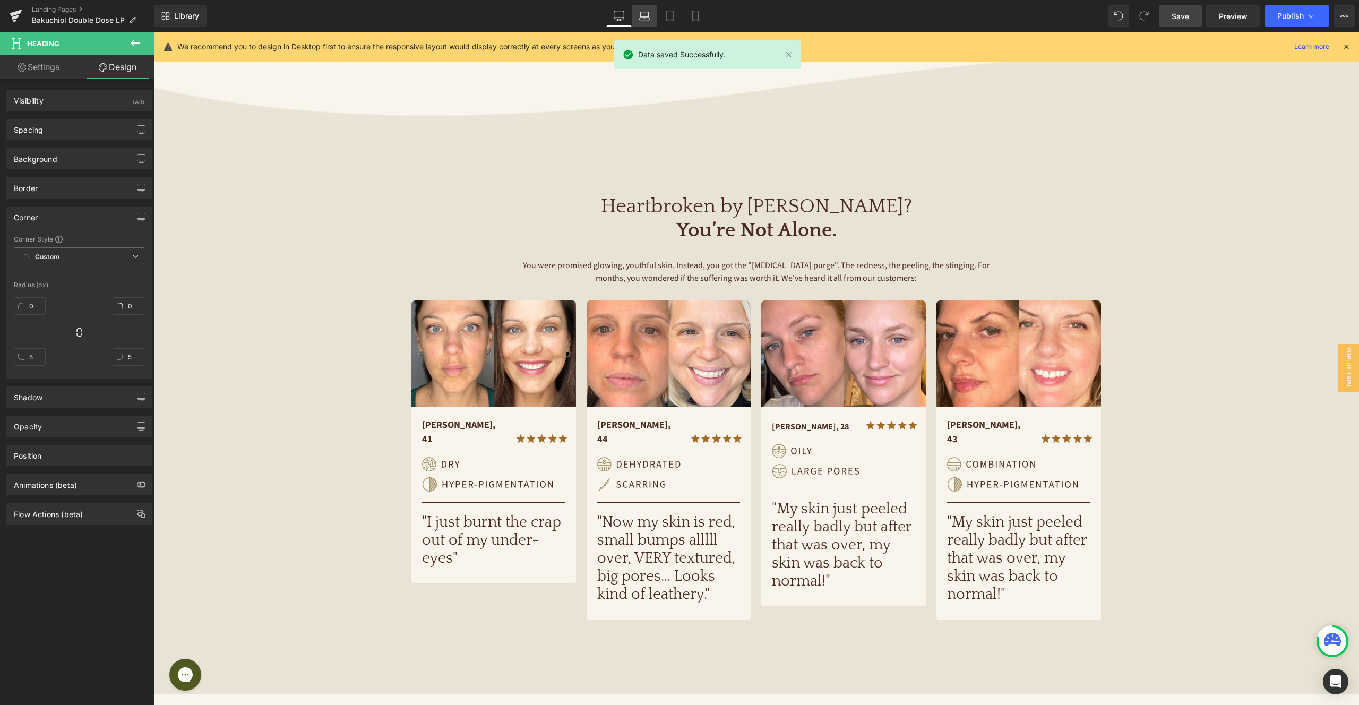
click at [649, 15] on icon at bounding box center [645, 14] width 8 height 5
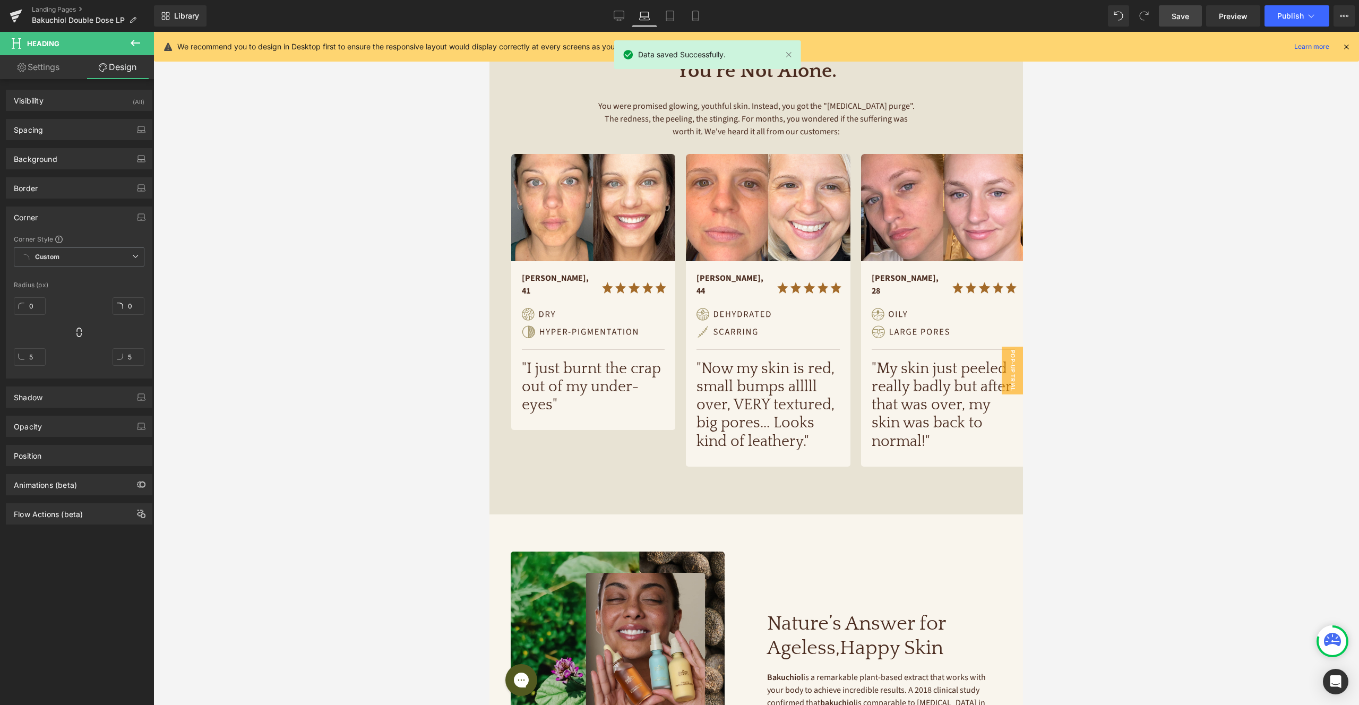
scroll to position [246, 0]
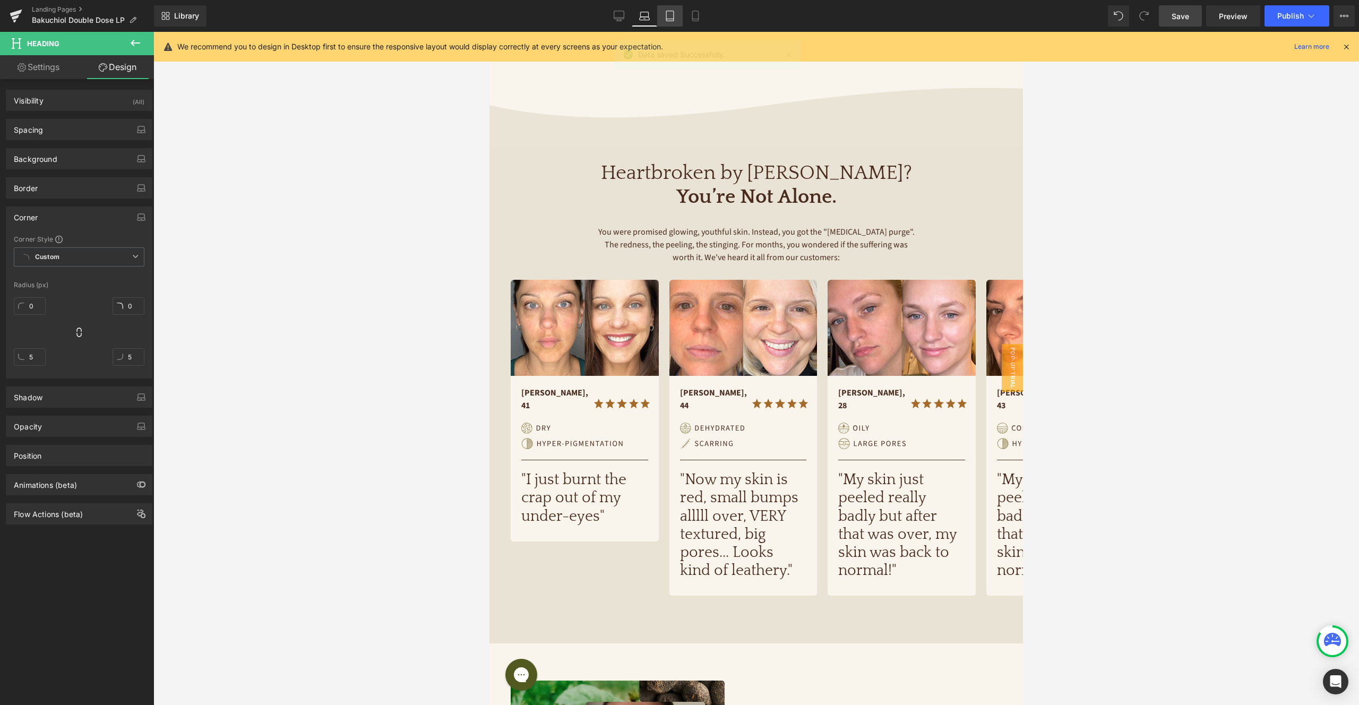
click at [677, 16] on link "Tablet" at bounding box center [669, 15] width 25 height 21
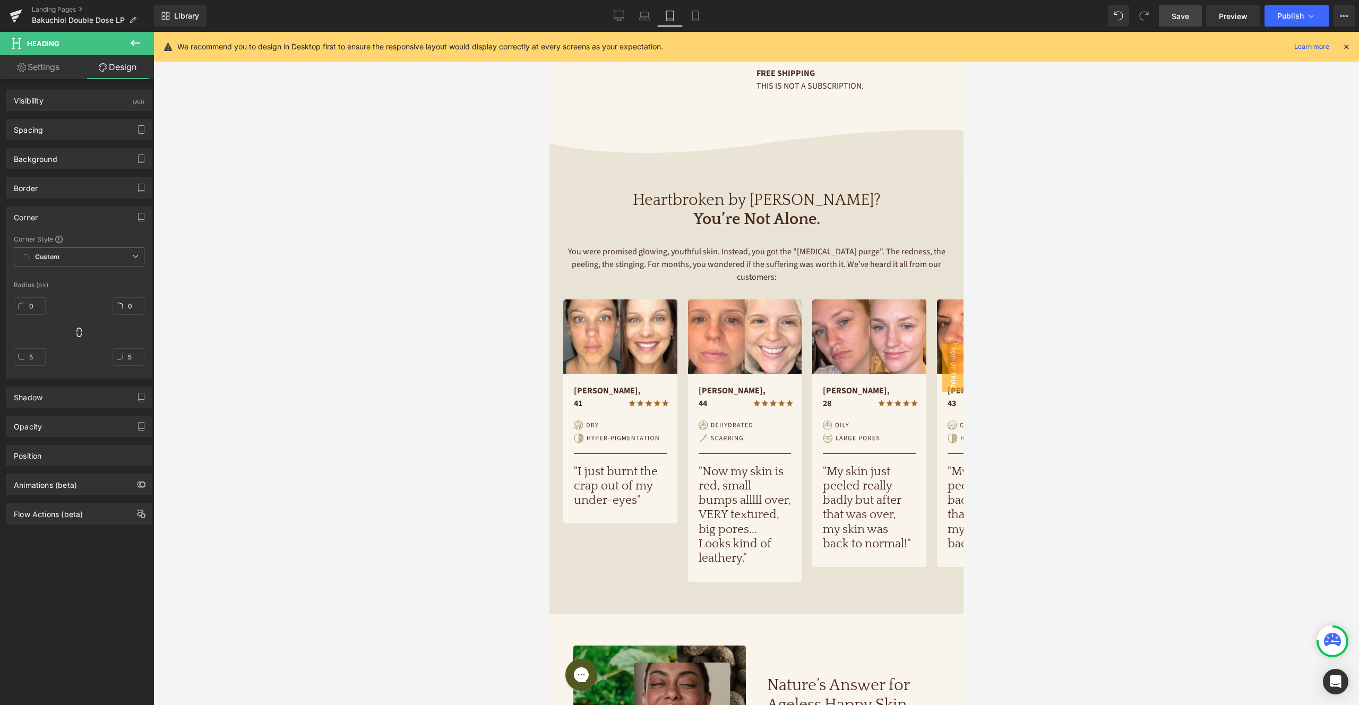
scroll to position [289, 0]
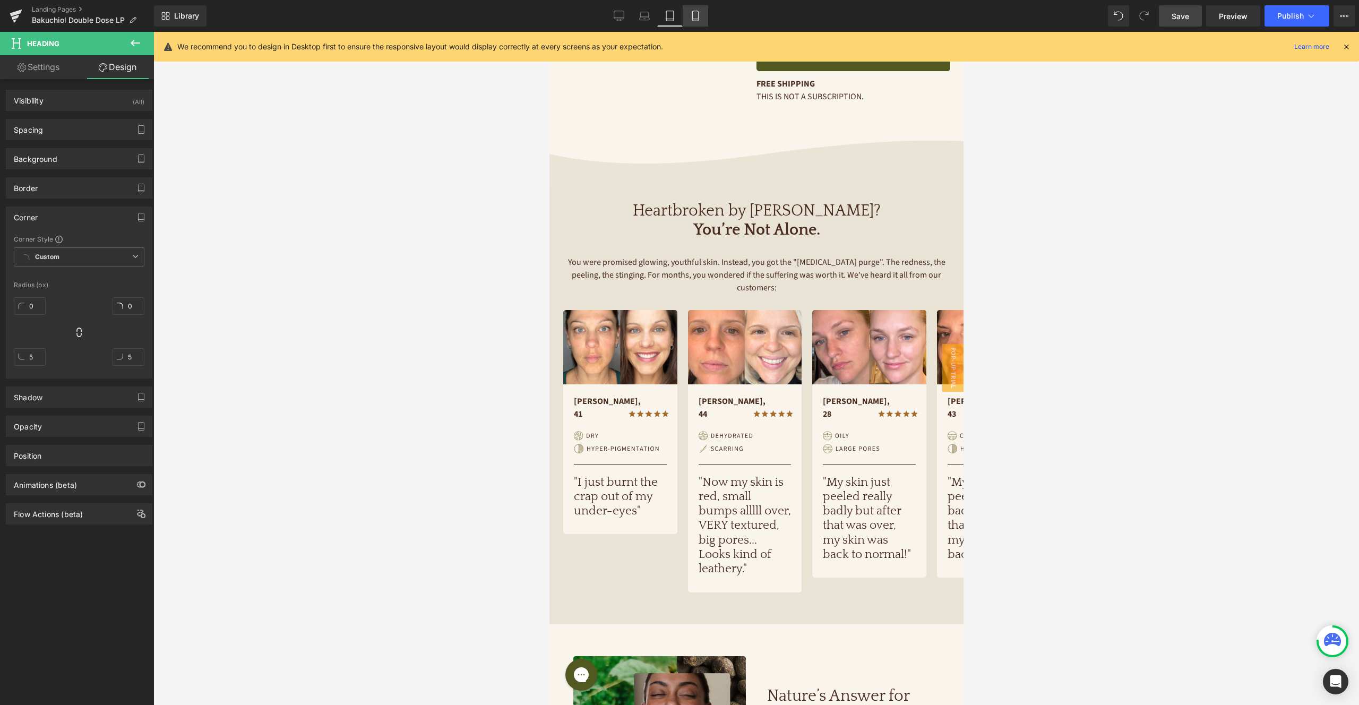
click at [705, 15] on link "Mobile" at bounding box center [695, 15] width 25 height 21
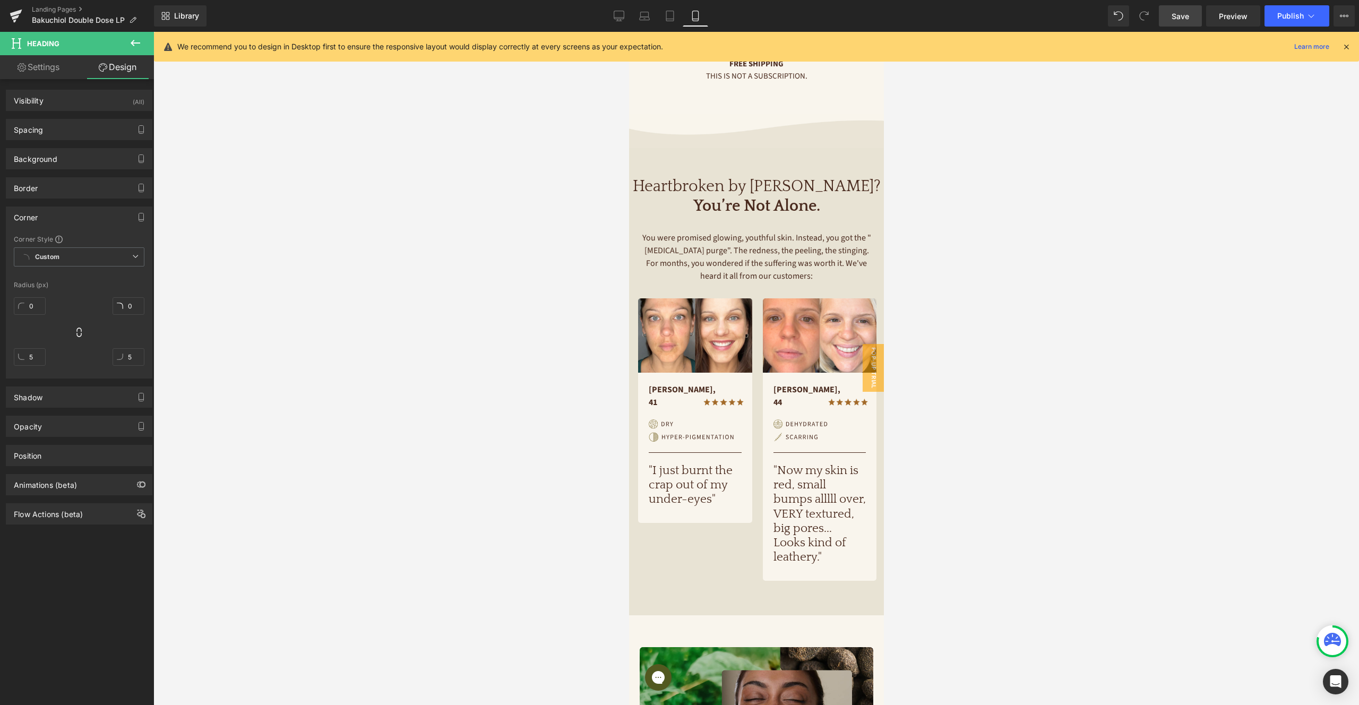
scroll to position [550, 0]
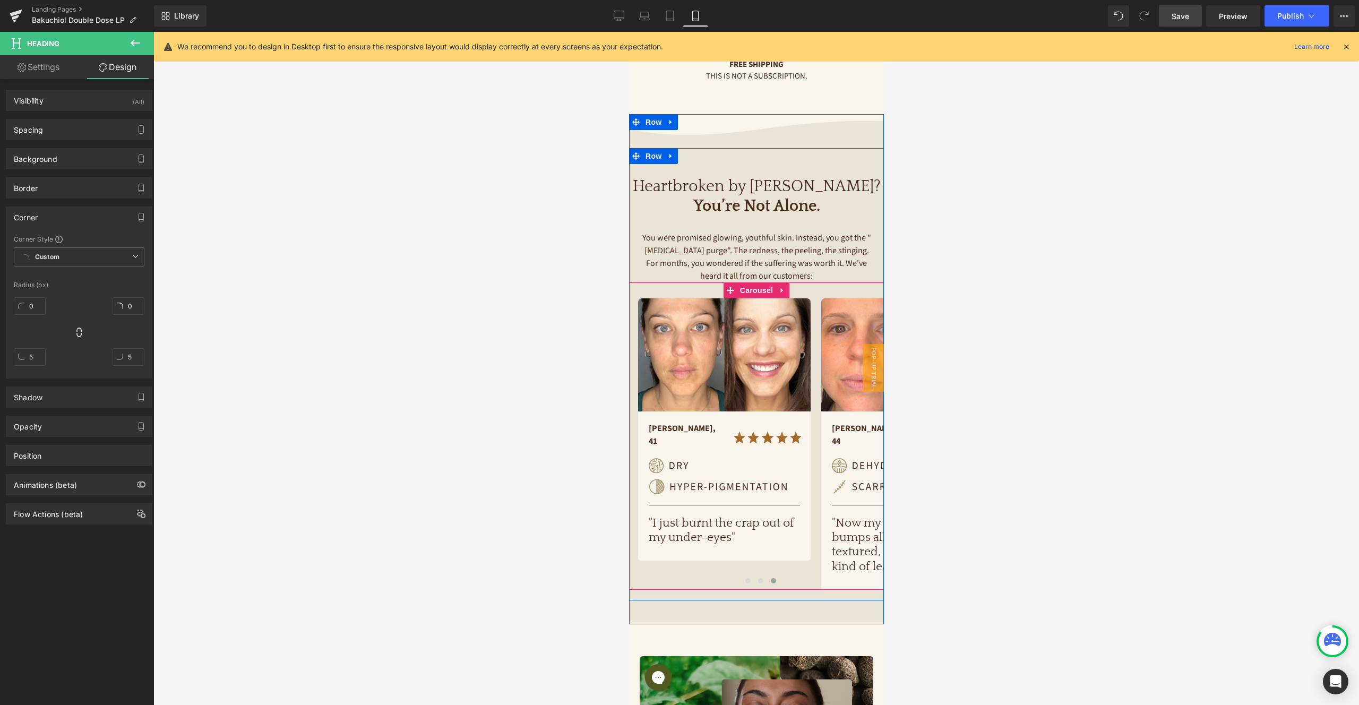
click at [662, 288] on div "Image [PERSON_NAME], 39 Text Block Image Row Image Separator Row "Everything I …" at bounding box center [755, 435] width 255 height 307
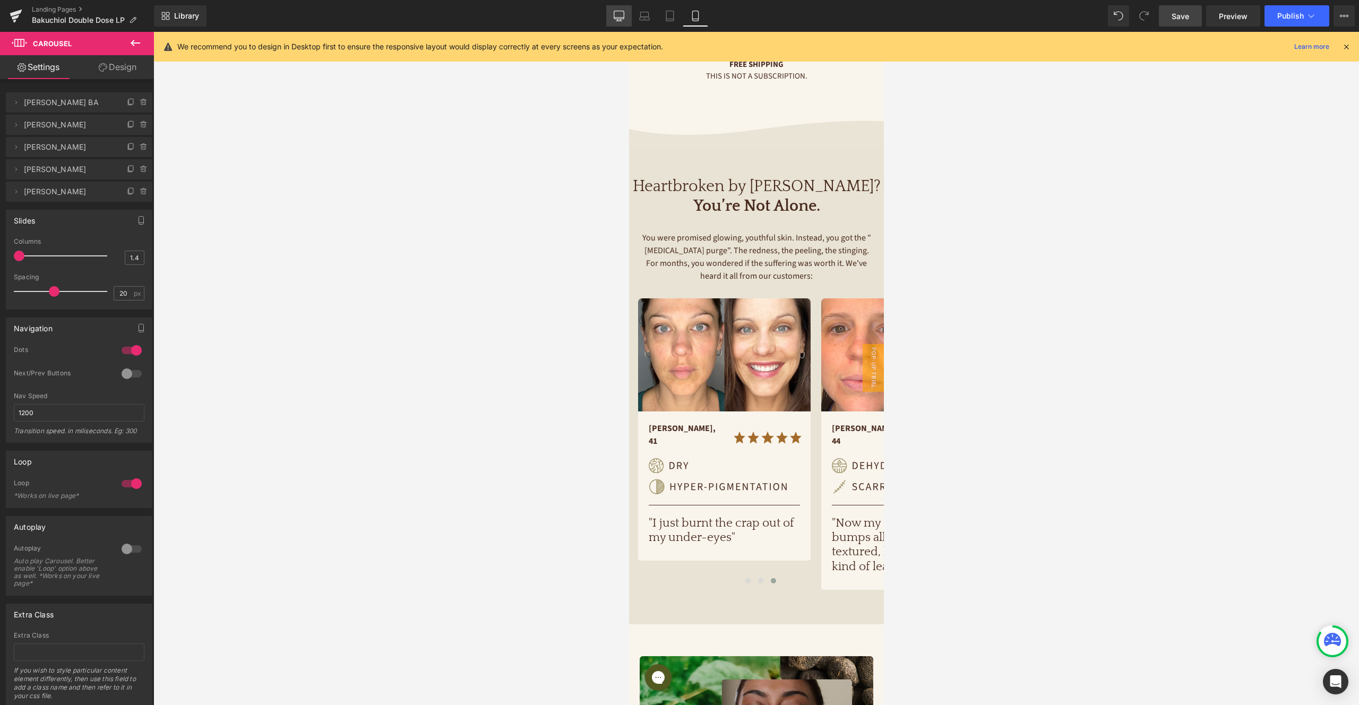
click at [616, 13] on icon at bounding box center [619, 16] width 11 height 11
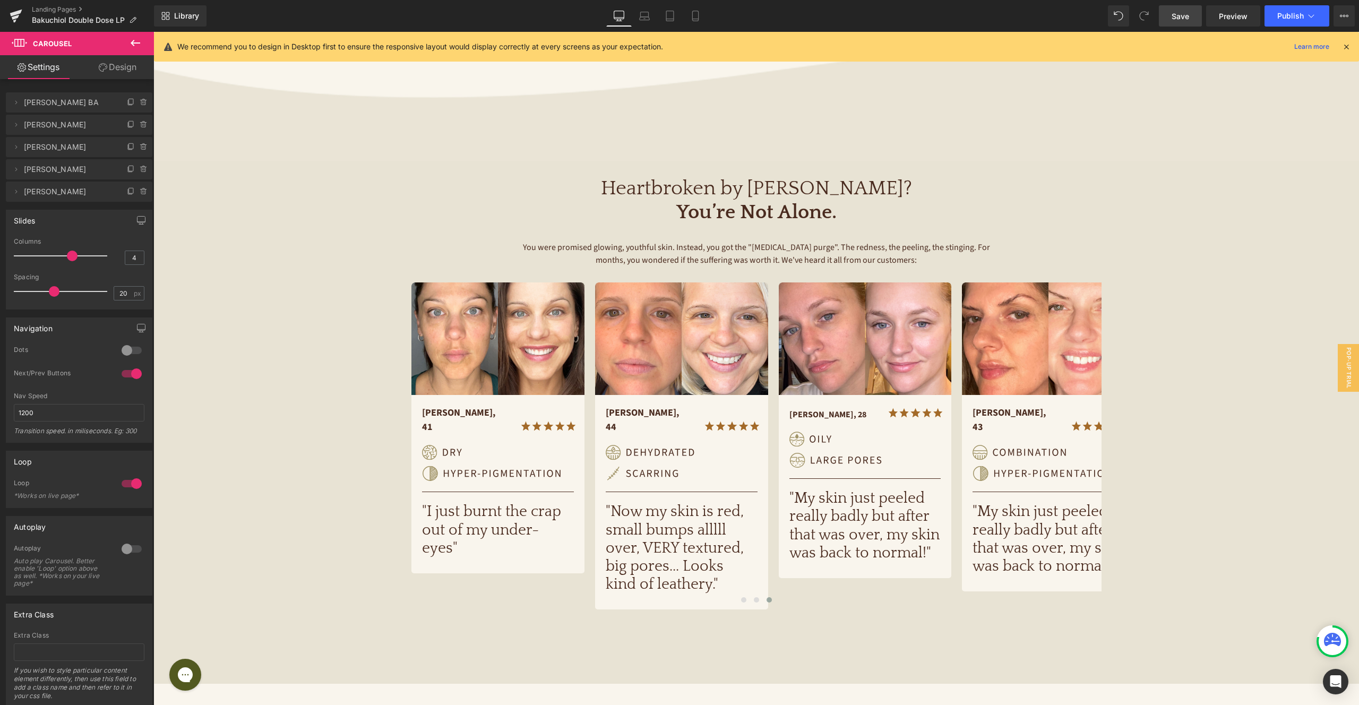
scroll to position [409, 0]
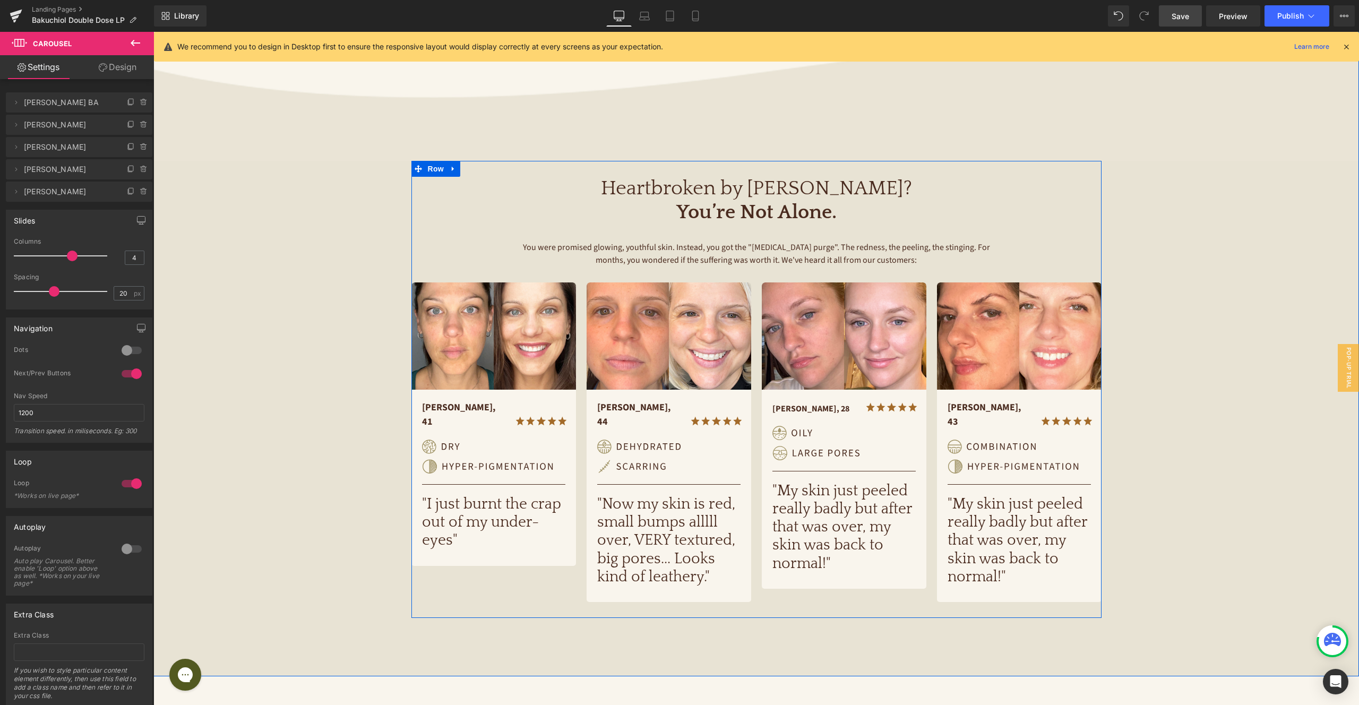
click at [567, 590] on div "Heartbroken by [PERSON_NAME]? You’re Not Alone. Heading You were promised glowi…" at bounding box center [756, 397] width 690 height 441
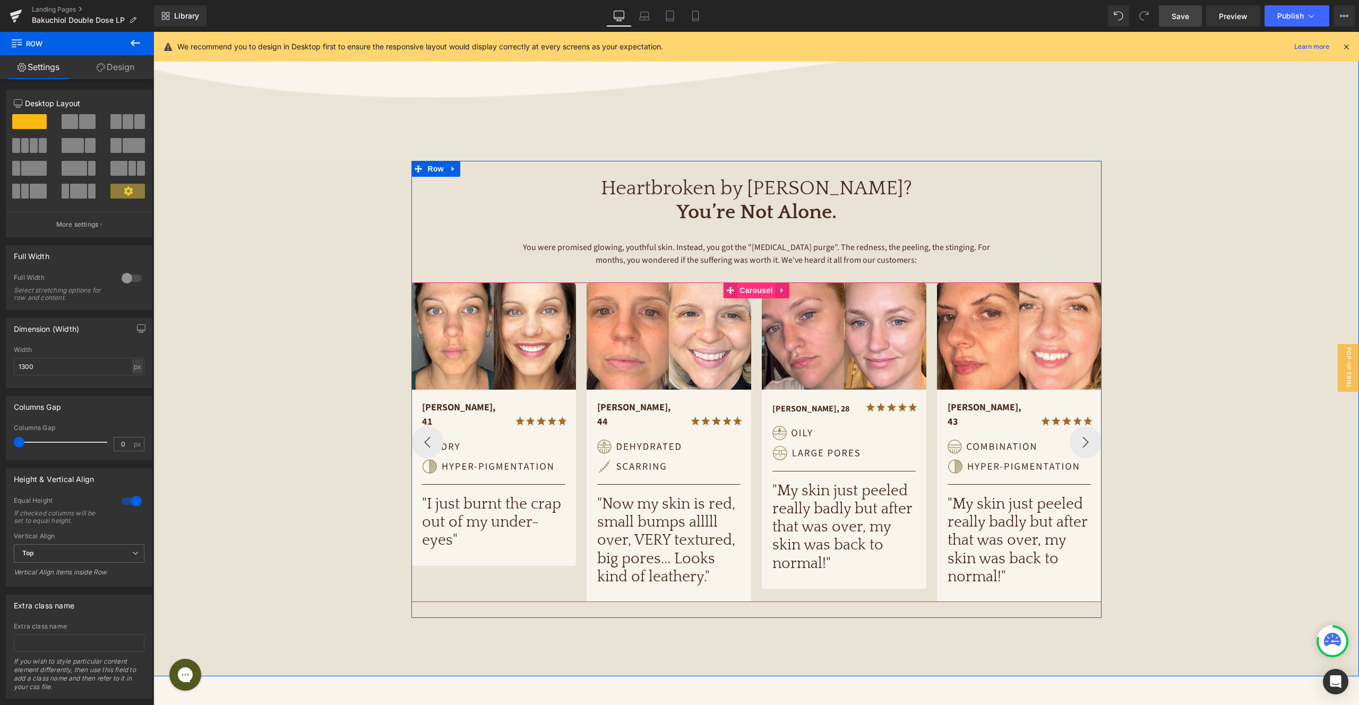
click at [761, 292] on span "Carousel" at bounding box center [756, 290] width 38 height 16
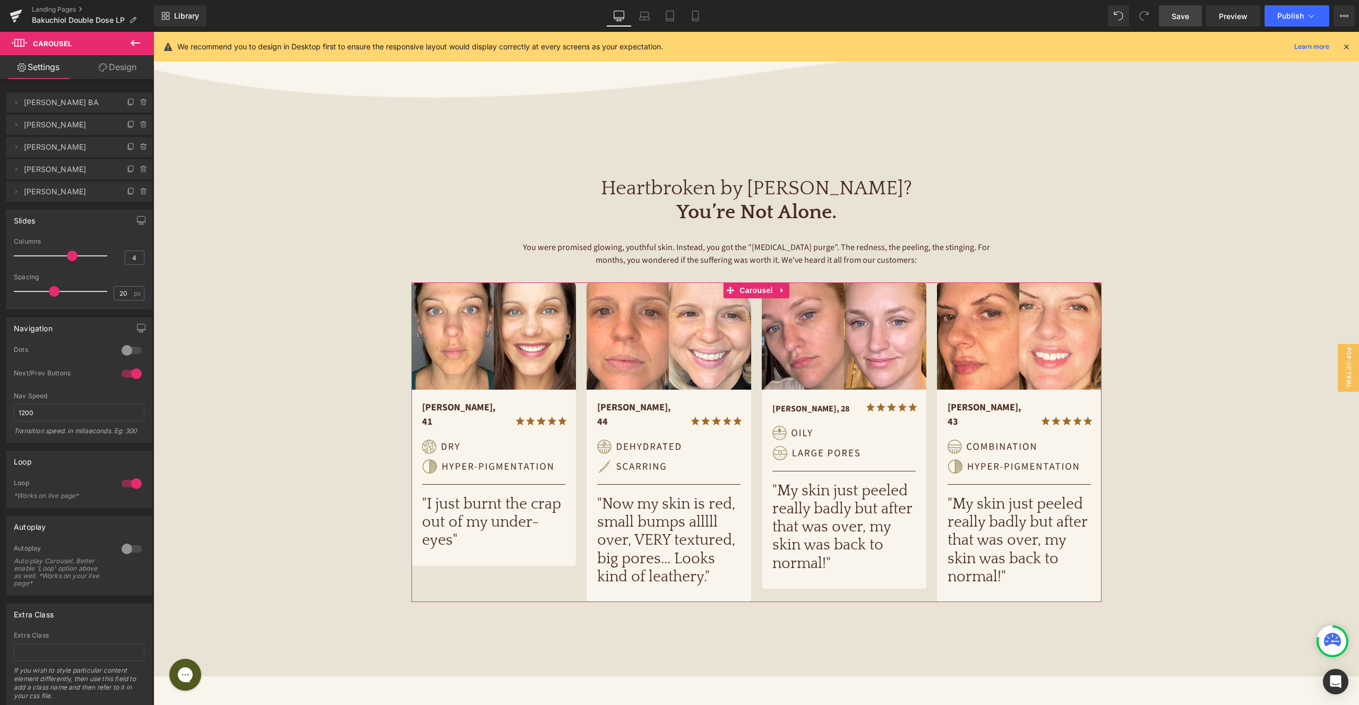
click at [137, 61] on link "Design" at bounding box center [117, 67] width 77 height 24
click at [0, 0] on div "Spacing" at bounding box center [0, 0] width 0 height 0
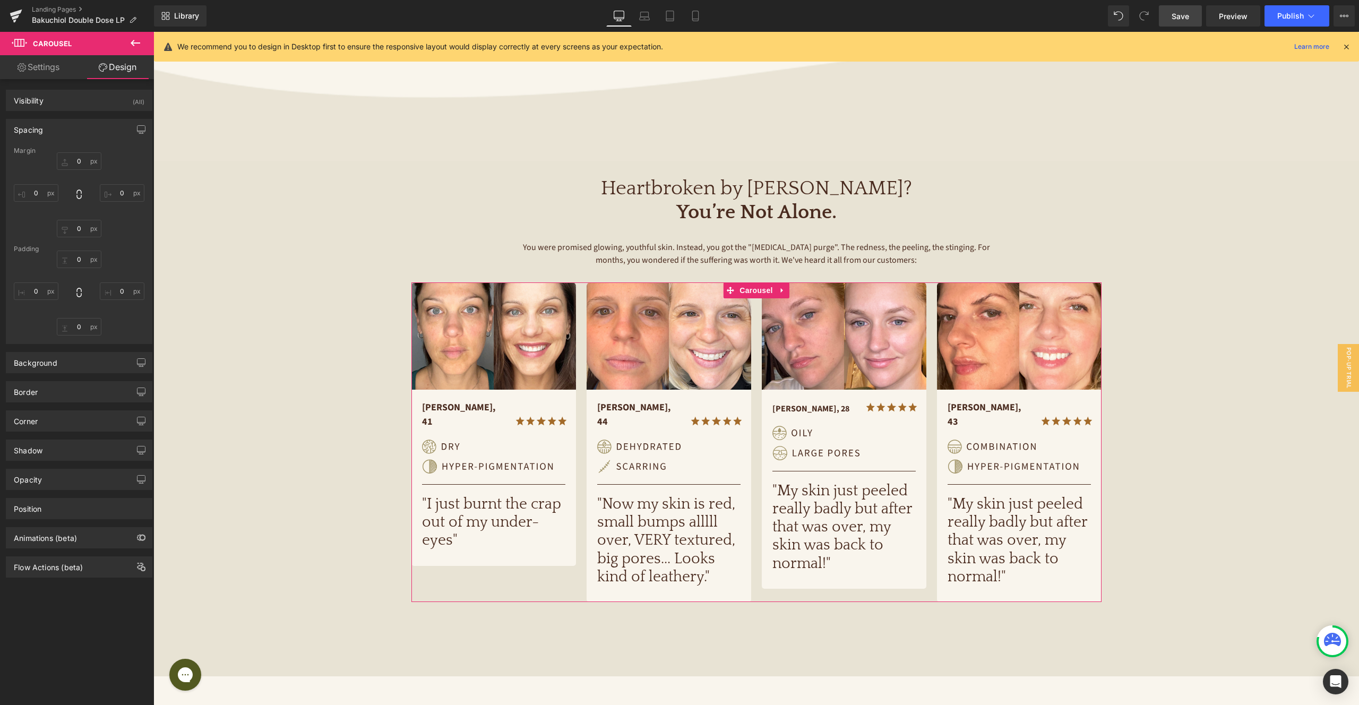
type input "0"
type input "30"
type input "0"
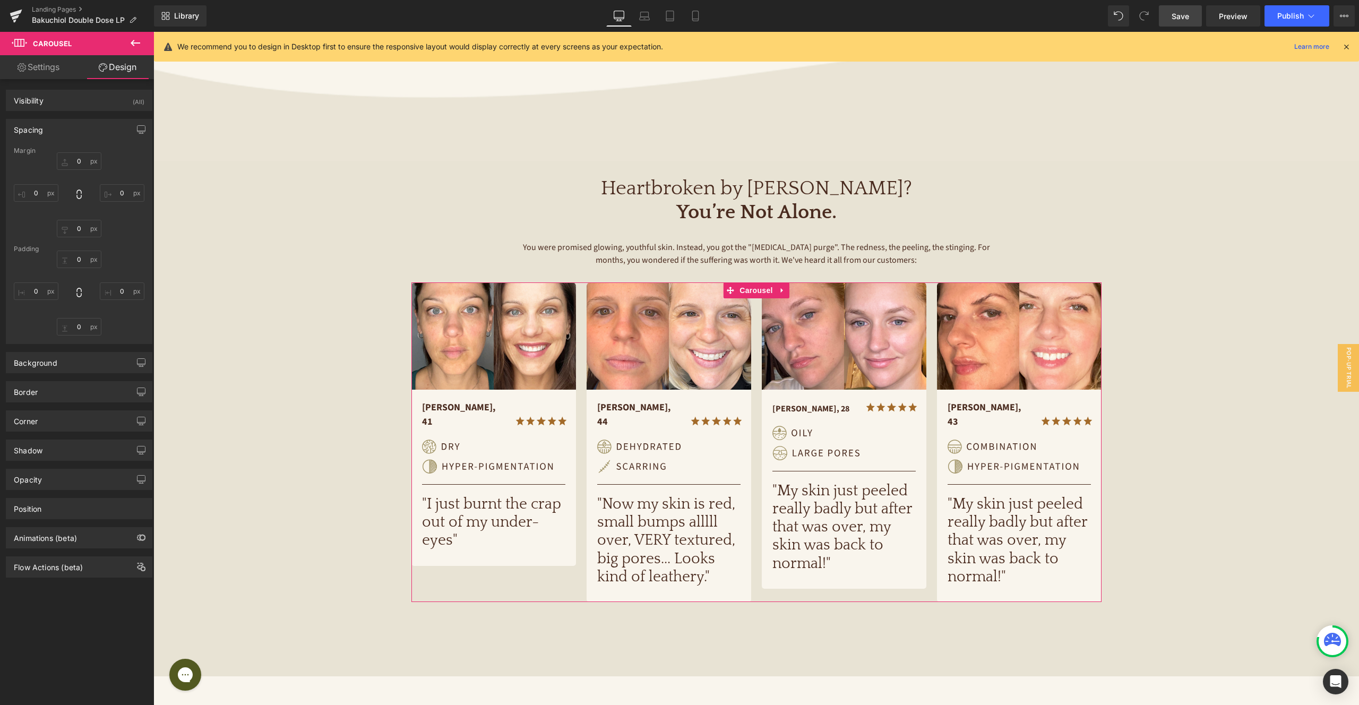
type input "0"
click at [79, 326] on input "0" at bounding box center [79, 327] width 45 height 18
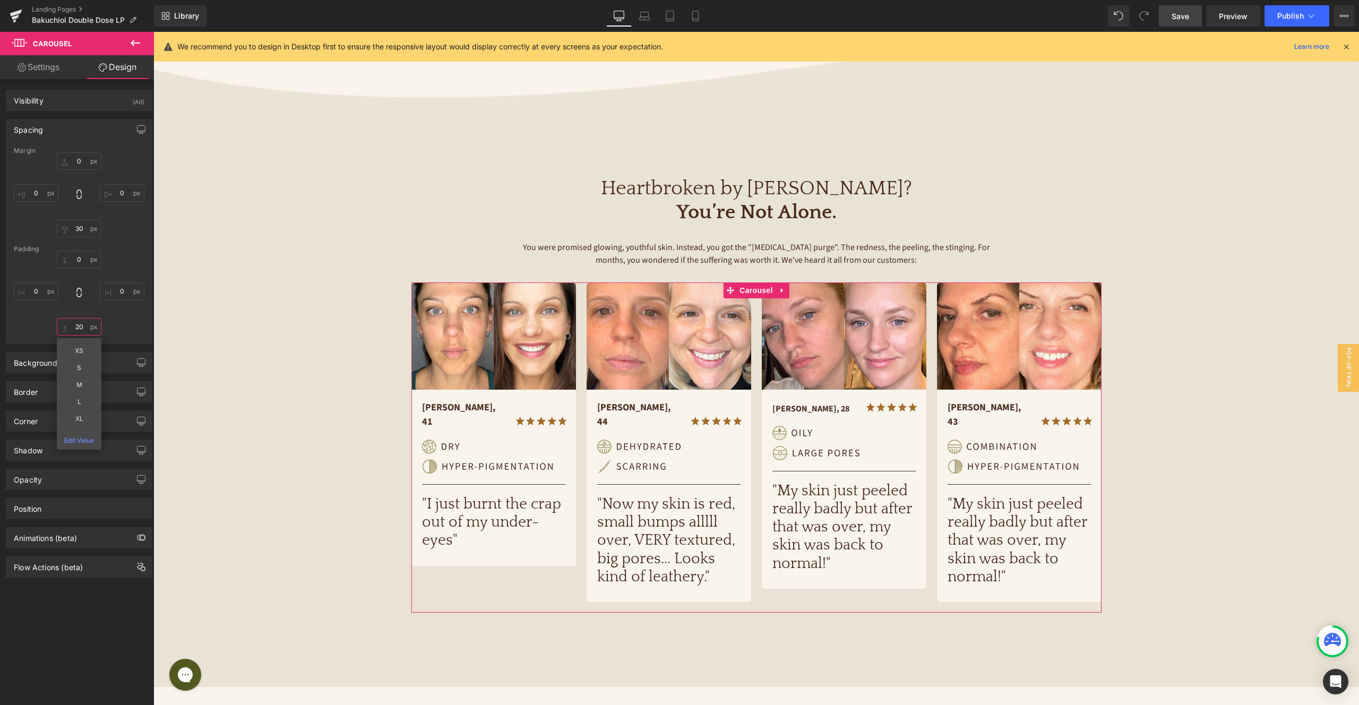
type input "2"
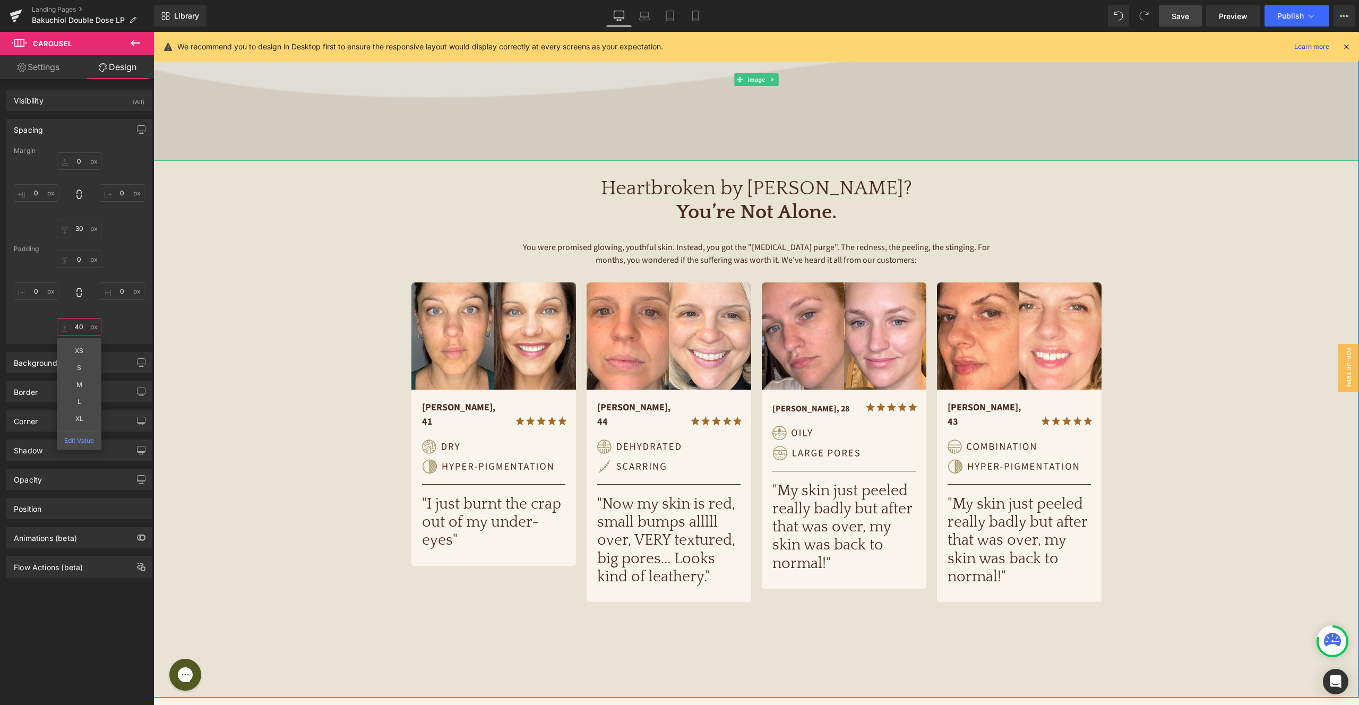
type input "4"
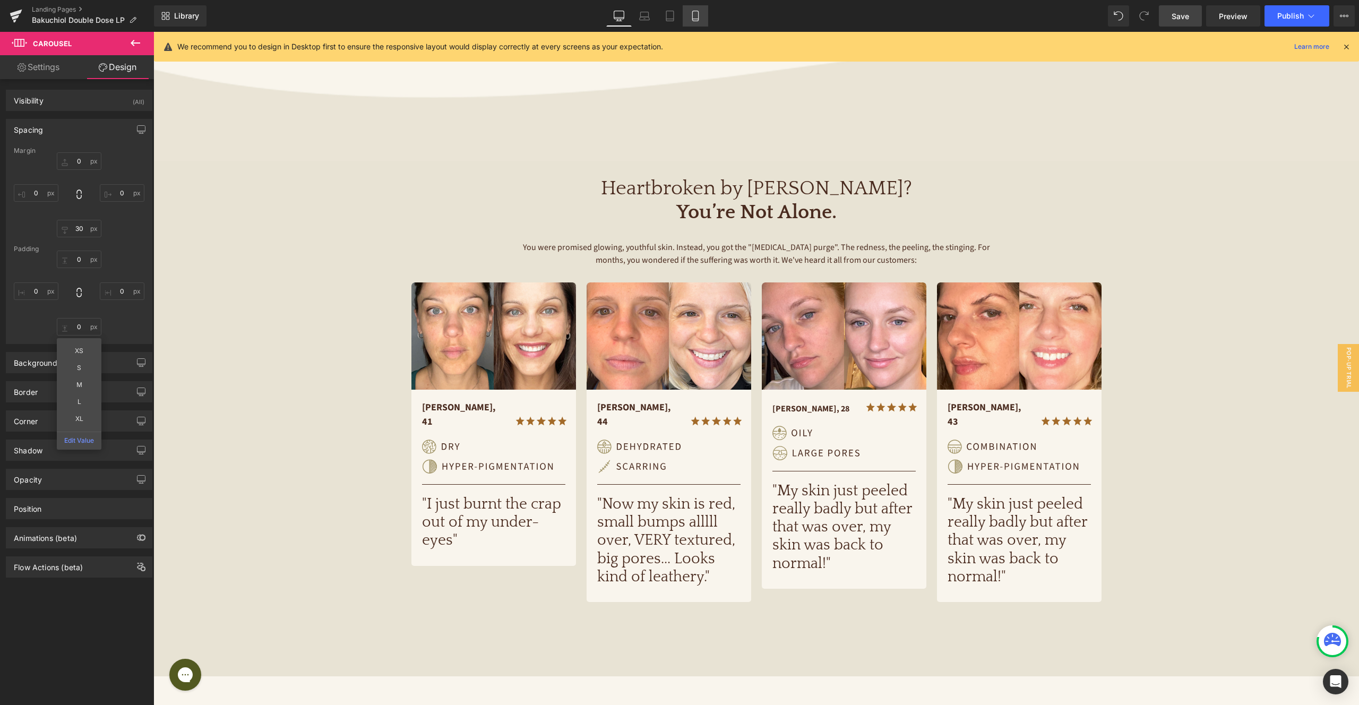
click at [693, 18] on icon at bounding box center [695, 16] width 11 height 11
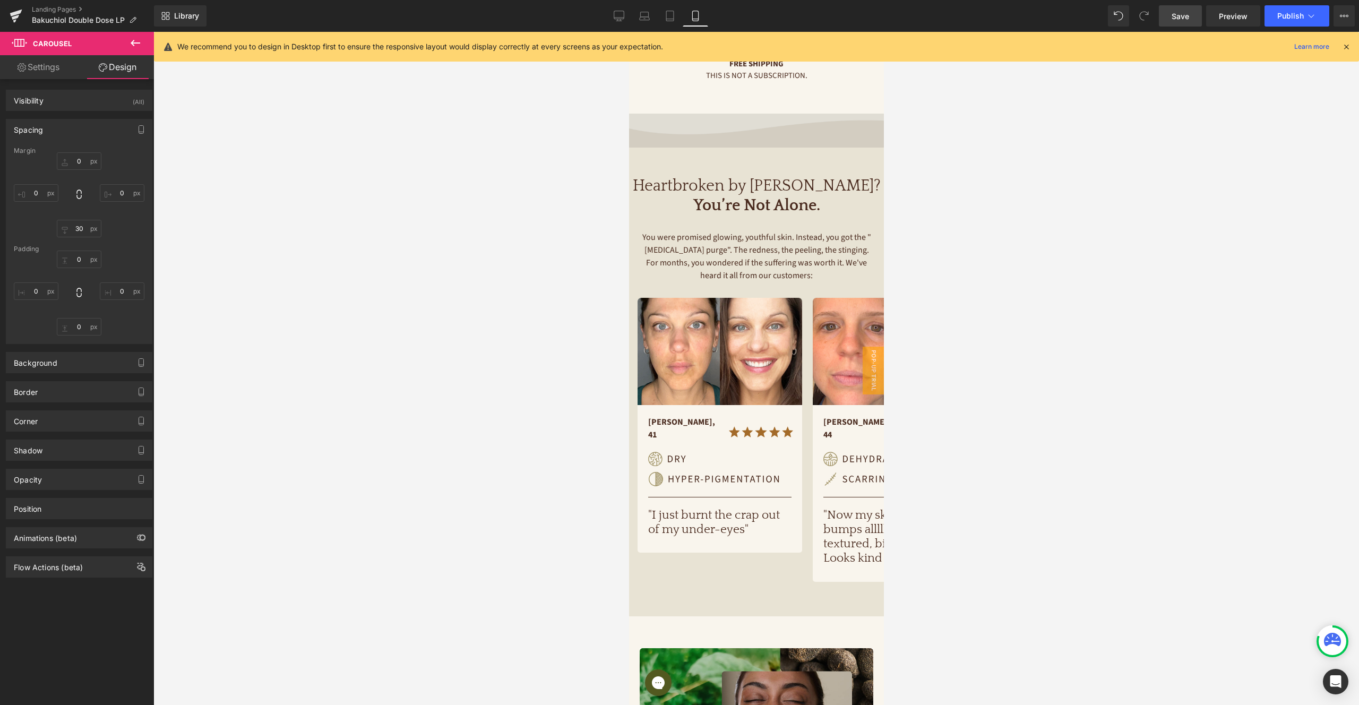
type input "0"
type input "28.1465"
type input "0"
type input "5.56062"
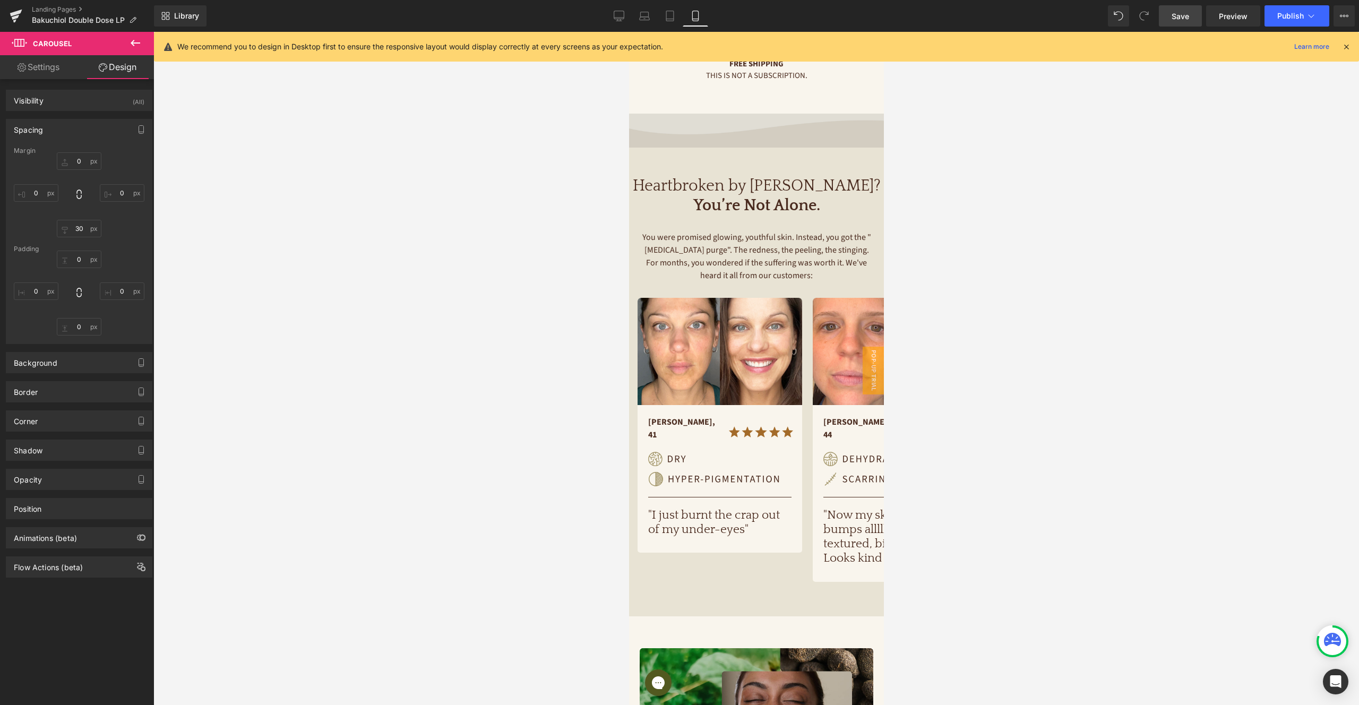
type input "0"
type input "2.96566"
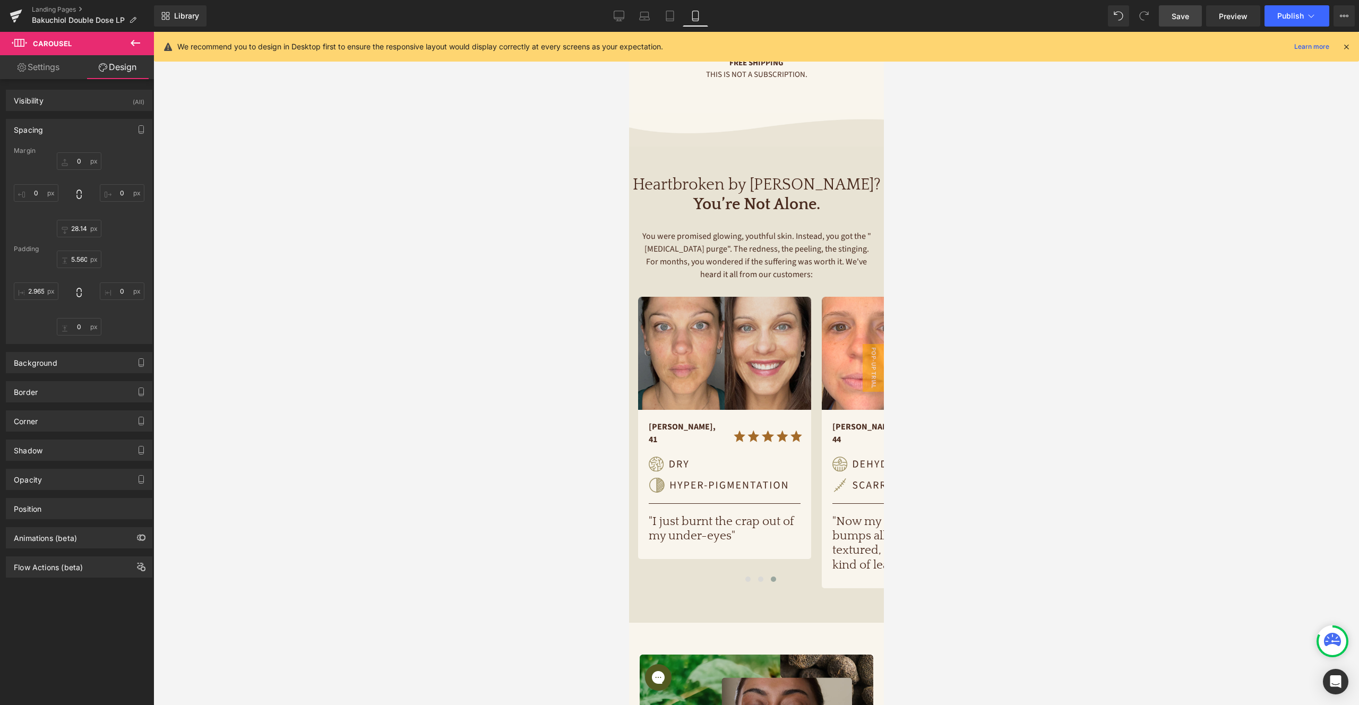
scroll to position [551, 0]
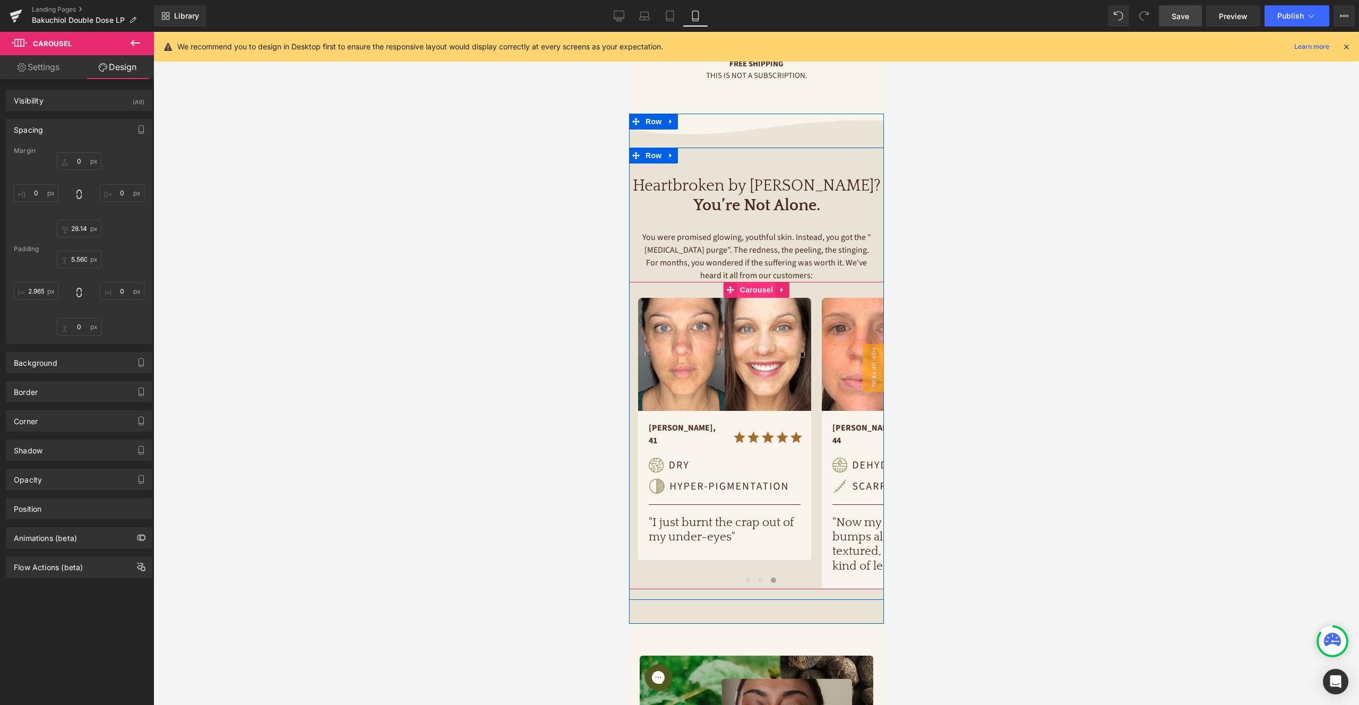
click at [763, 291] on span "Carousel" at bounding box center [756, 290] width 38 height 16
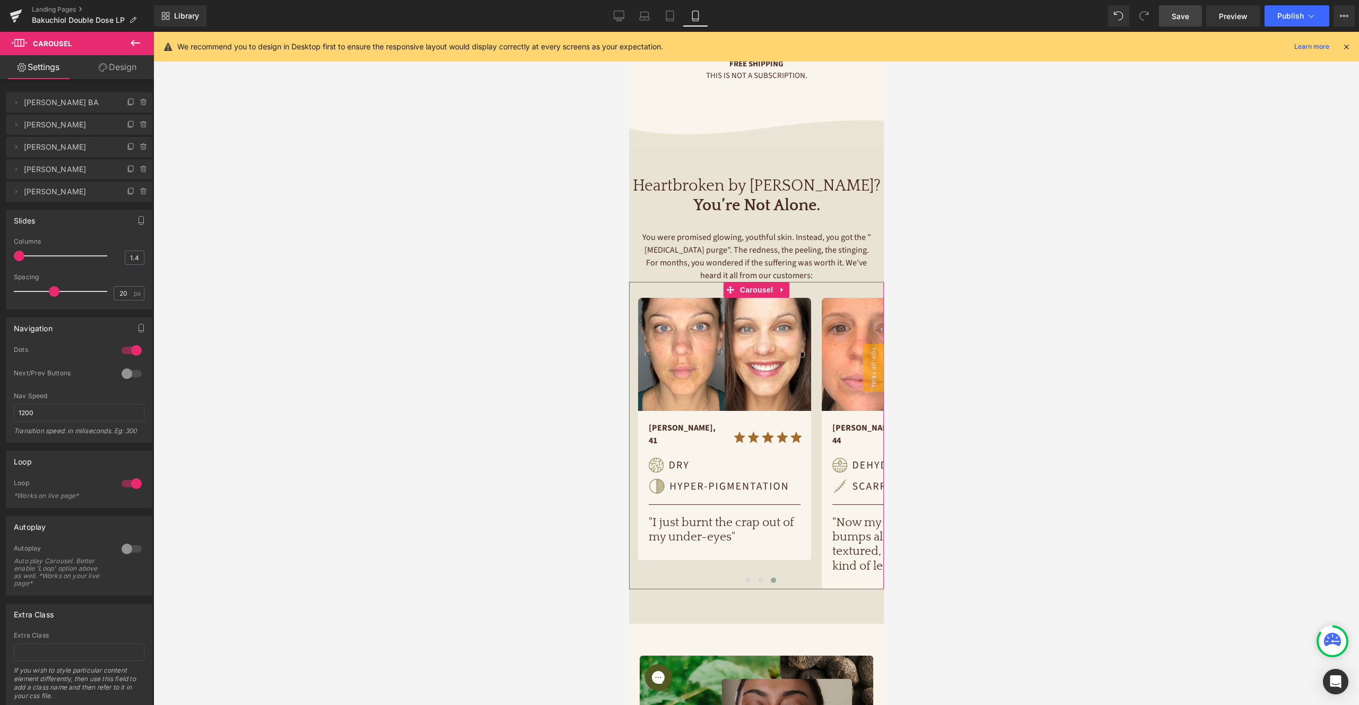
click at [121, 70] on link "Design" at bounding box center [117, 67] width 77 height 24
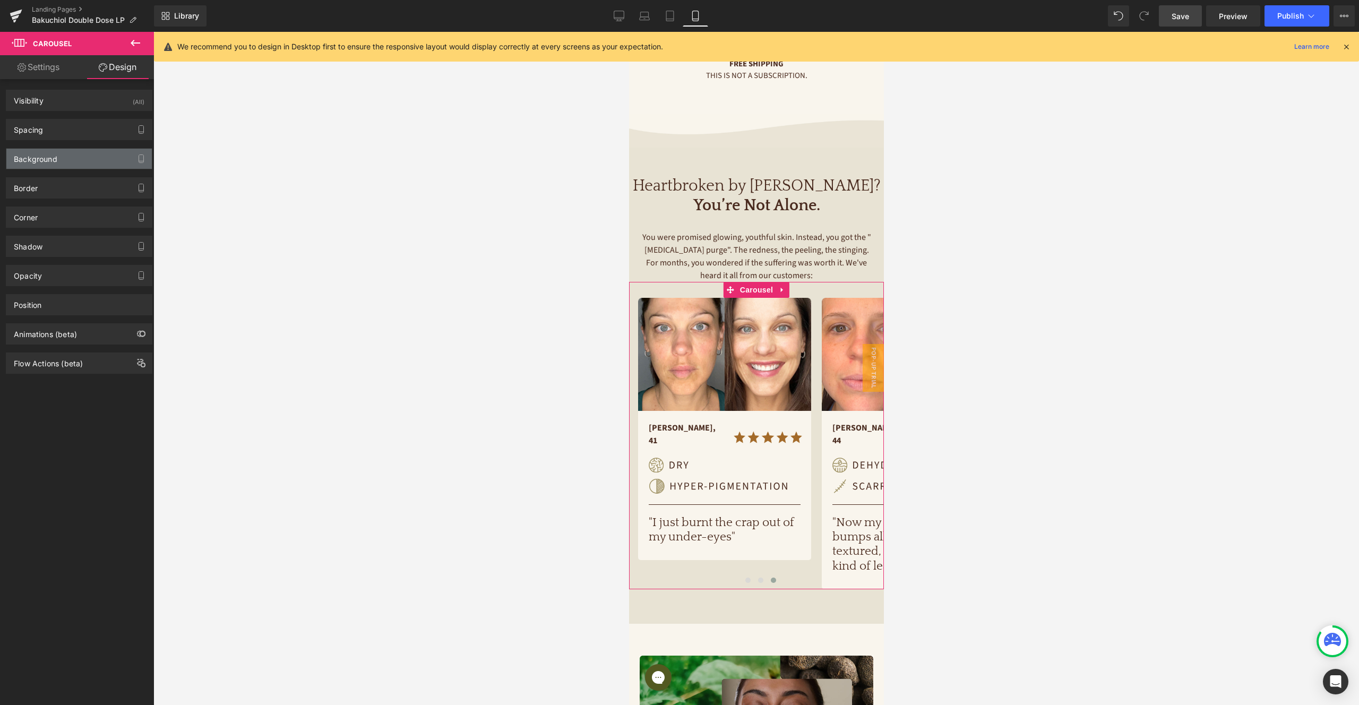
type input "0"
type input "20"
type input "0"
type input "30"
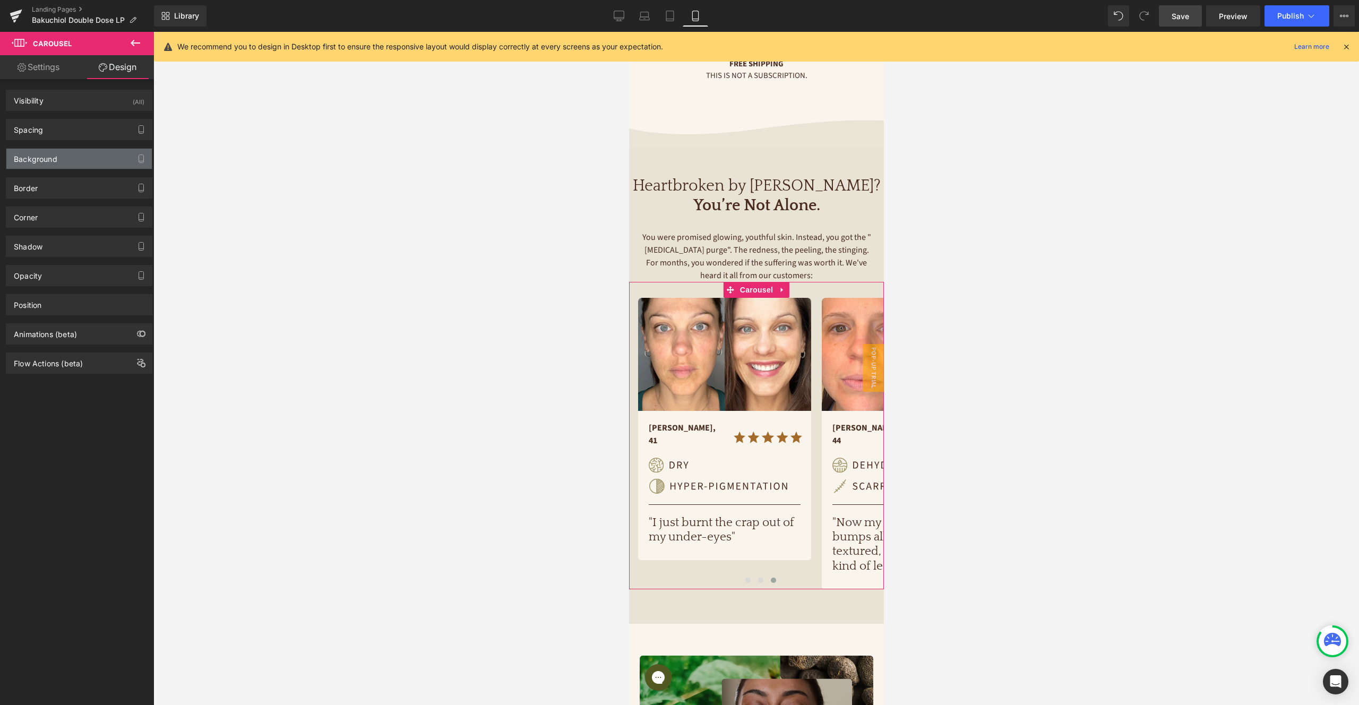
type input "0"
type input "16"
click at [69, 127] on div "Spacing" at bounding box center [78, 129] width 145 height 20
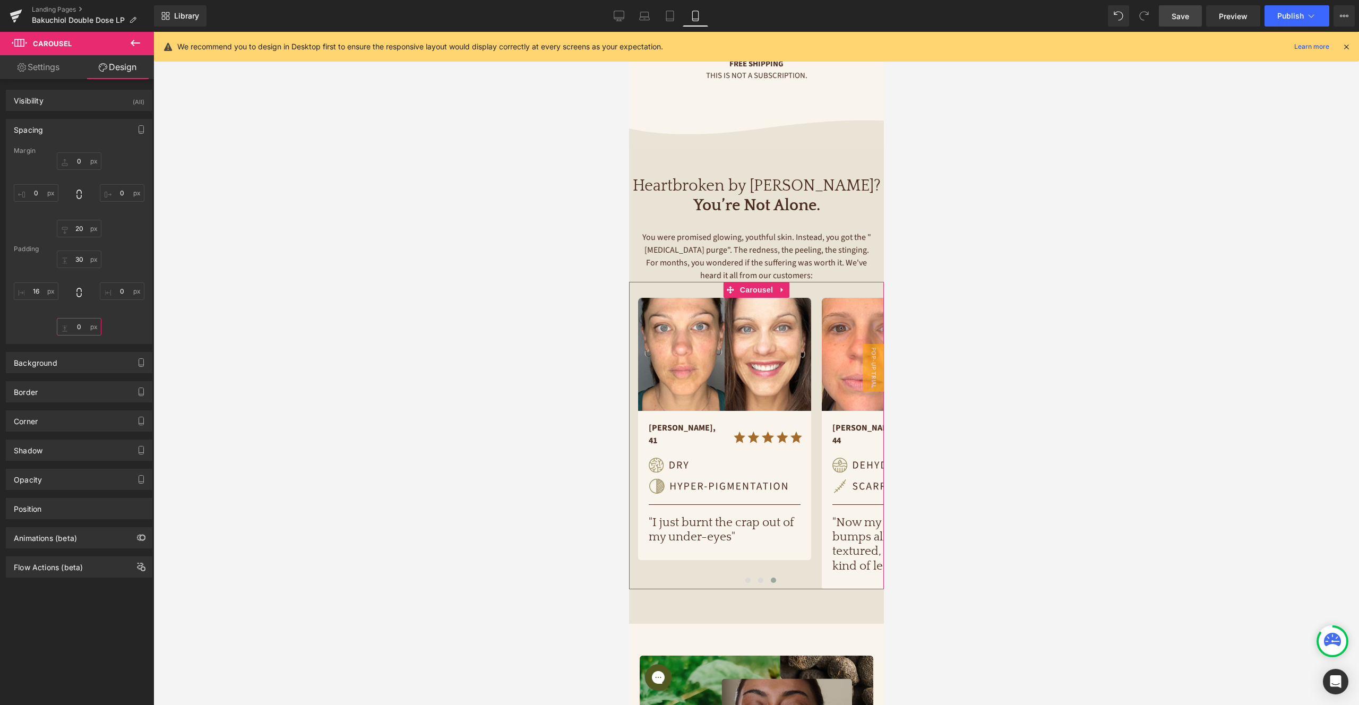
click at [81, 330] on input "0" at bounding box center [79, 327] width 45 height 18
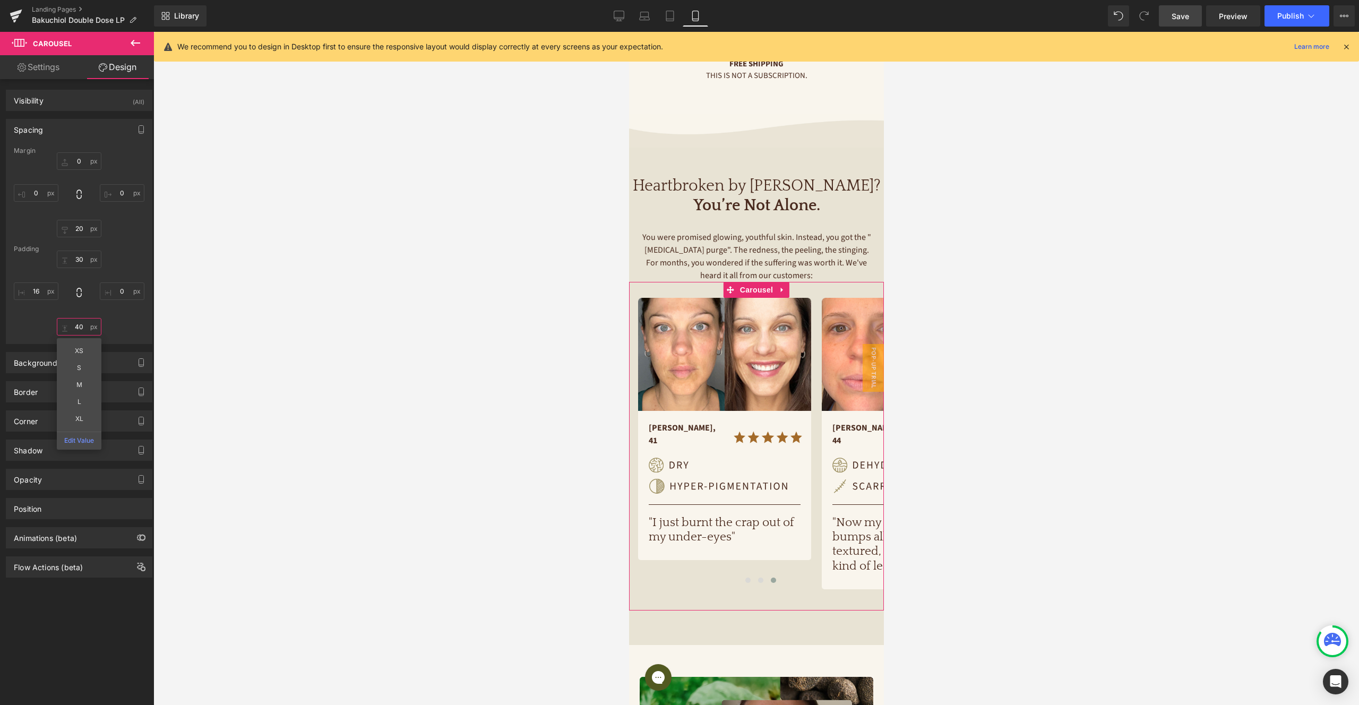
type input "4"
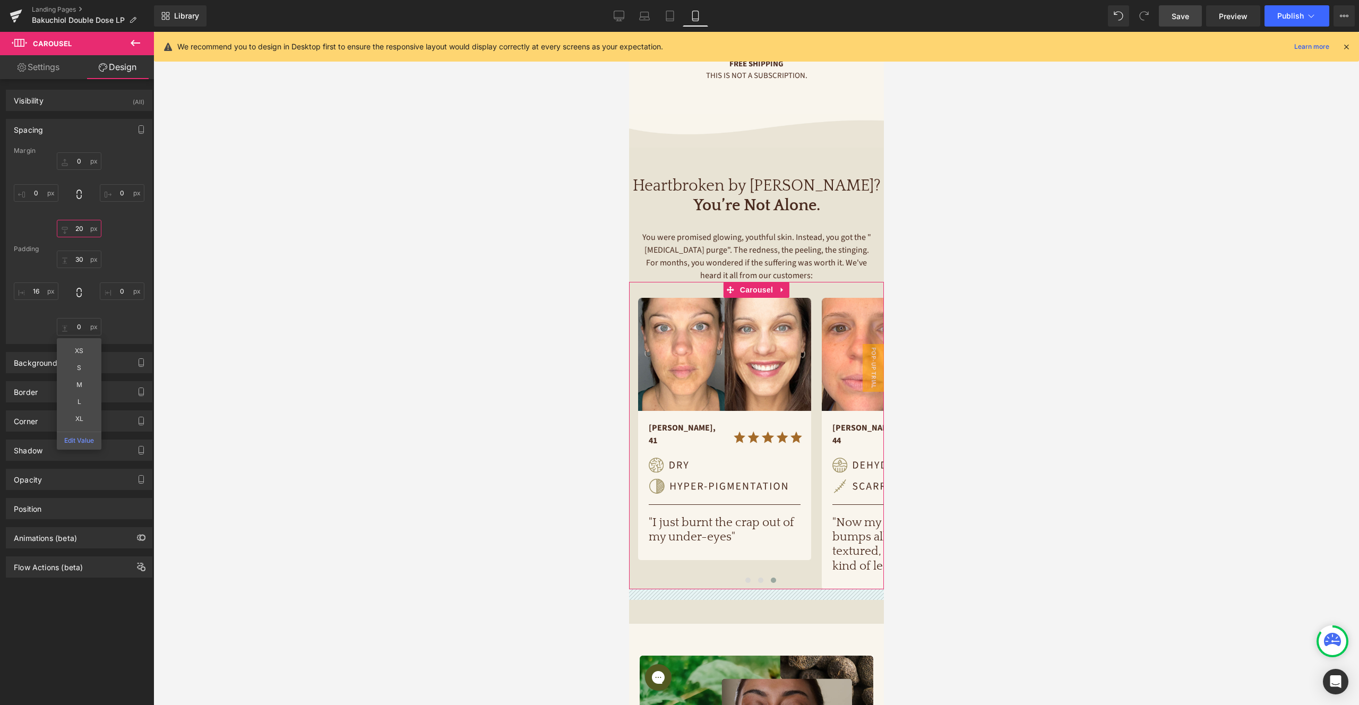
click at [83, 225] on input "20" at bounding box center [79, 229] width 45 height 18
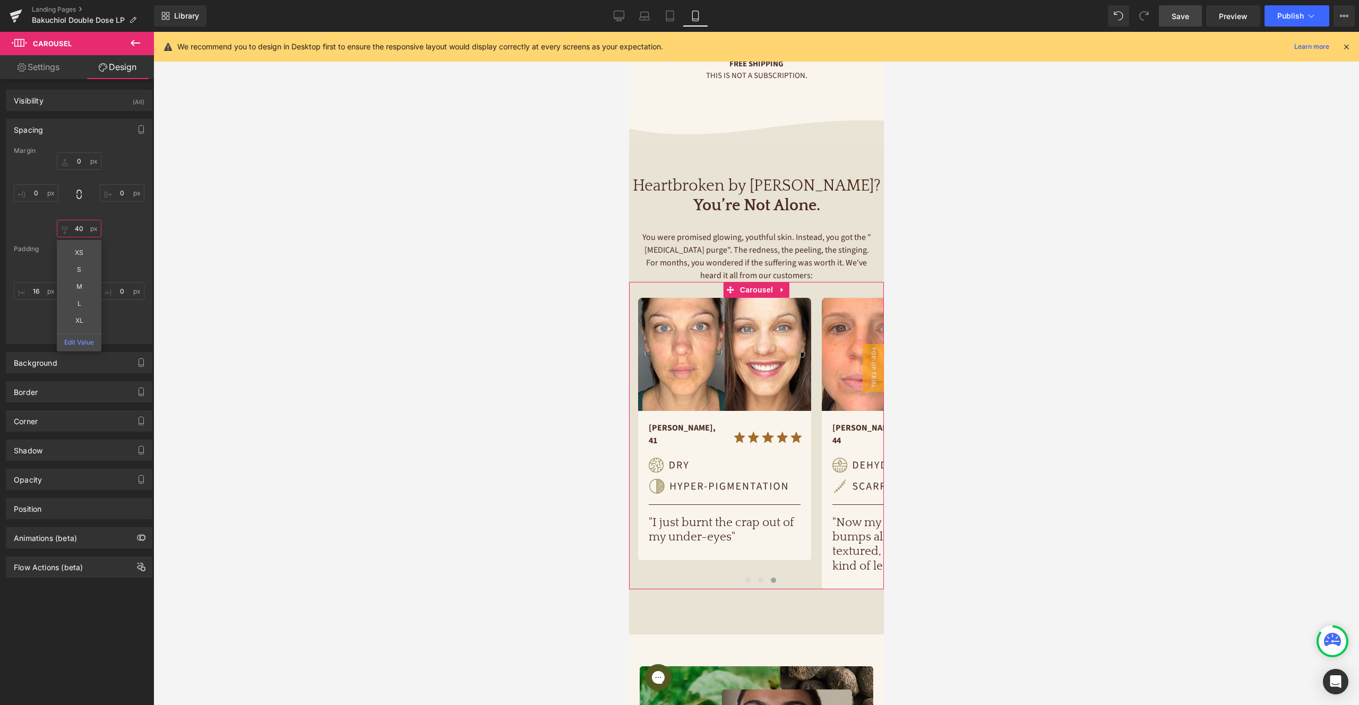
type input "4"
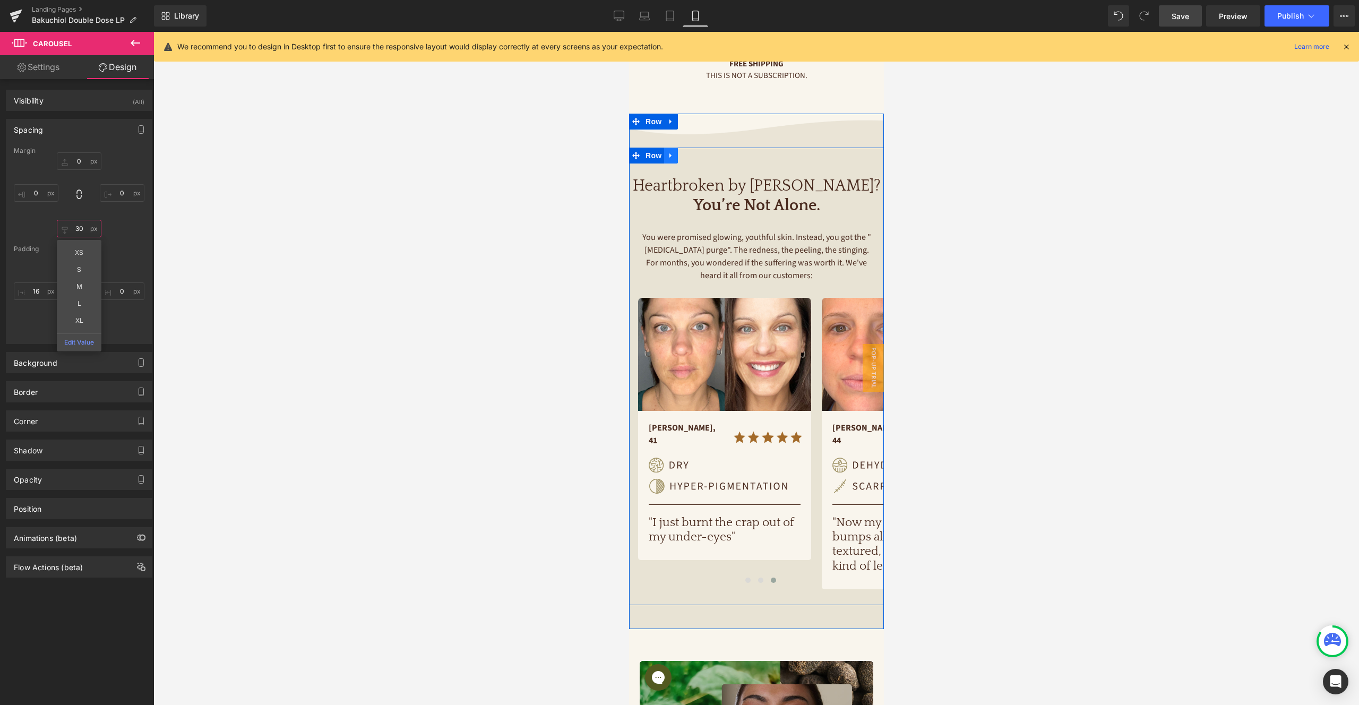
type input "3"
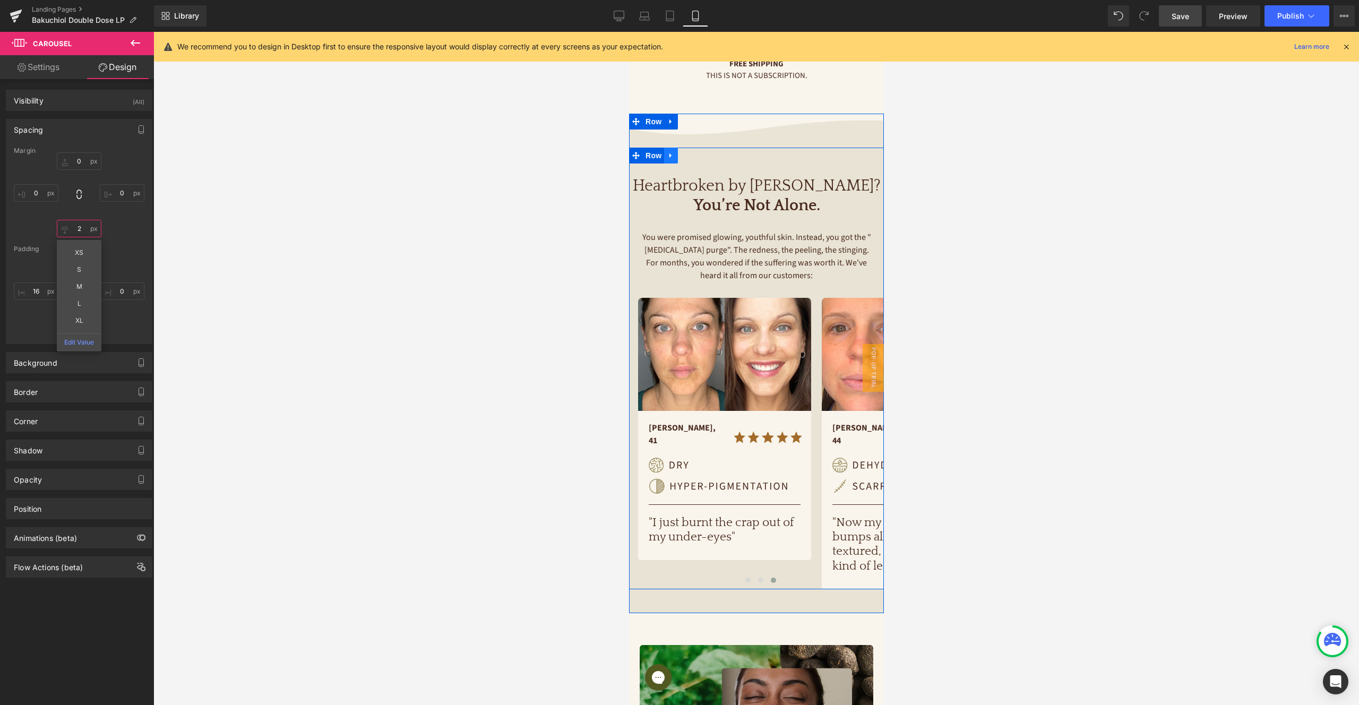
type input "20"
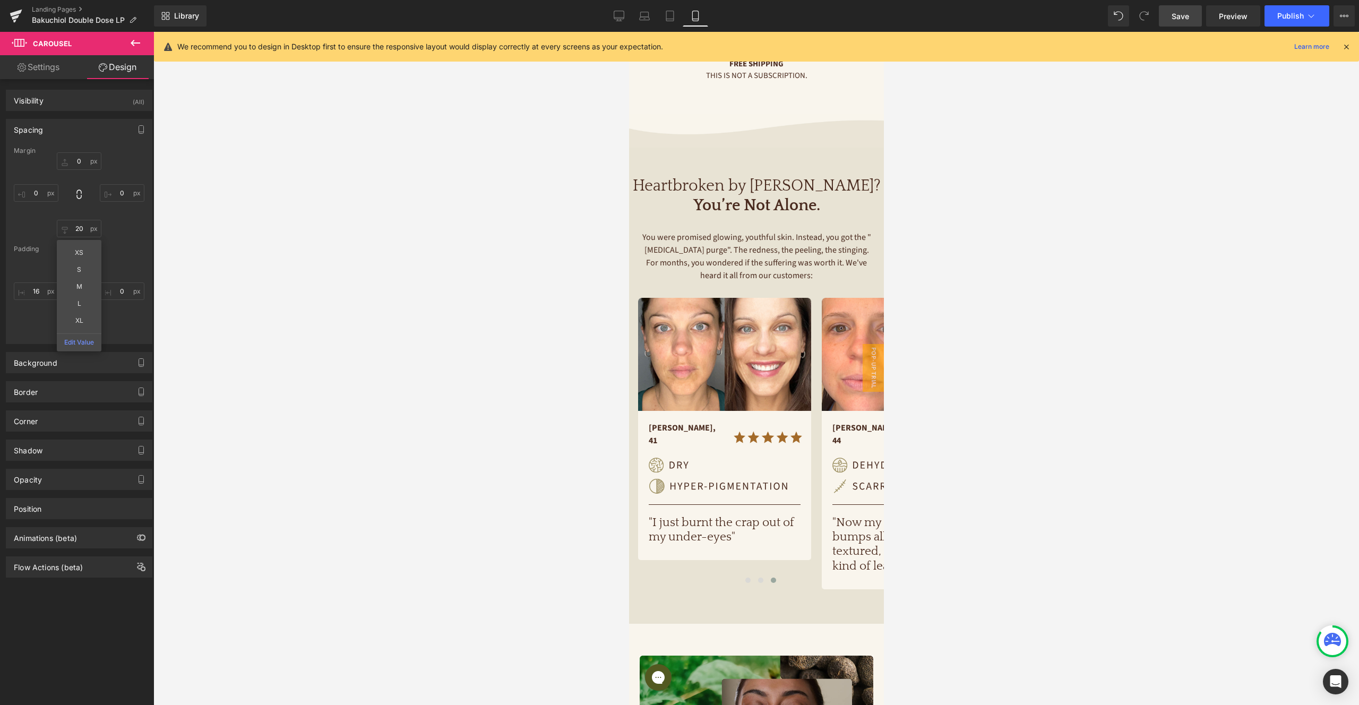
click at [1195, 18] on link "Save" at bounding box center [1180, 15] width 43 height 21
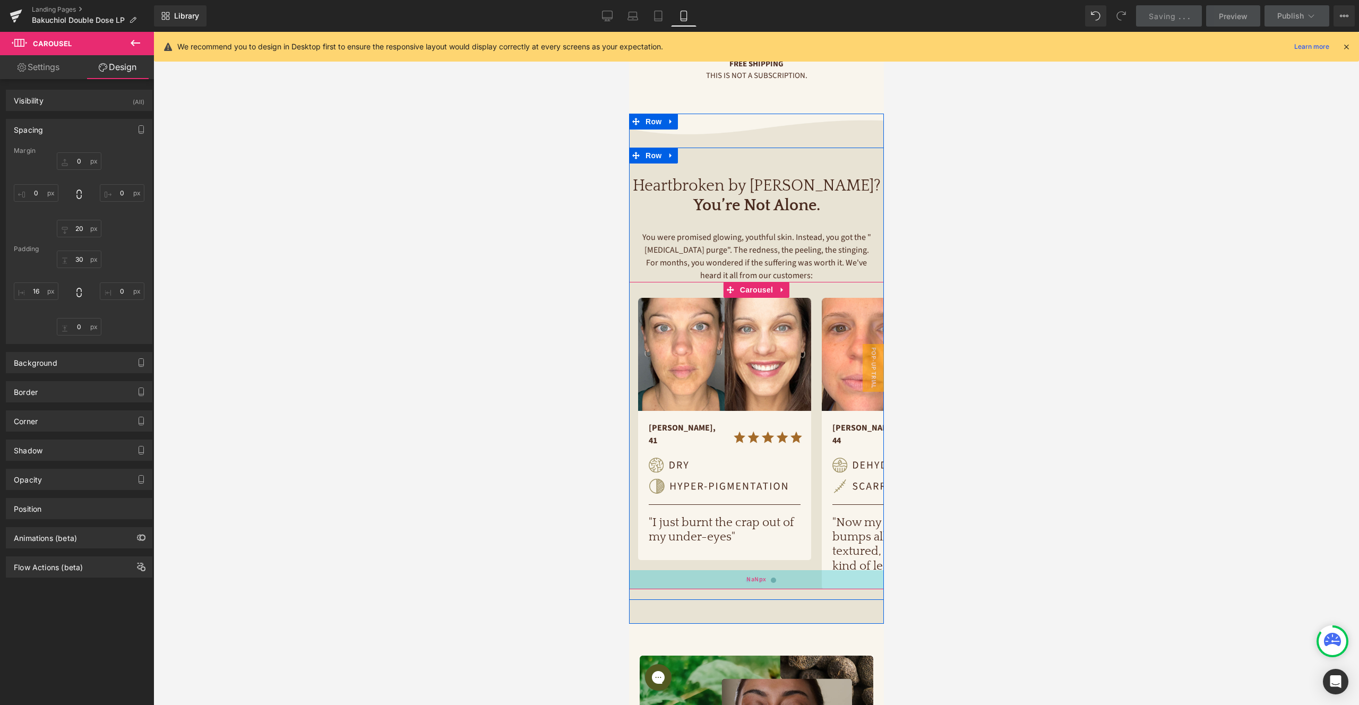
click at [761, 574] on span "NaNpx" at bounding box center [756, 580] width 20 height 12
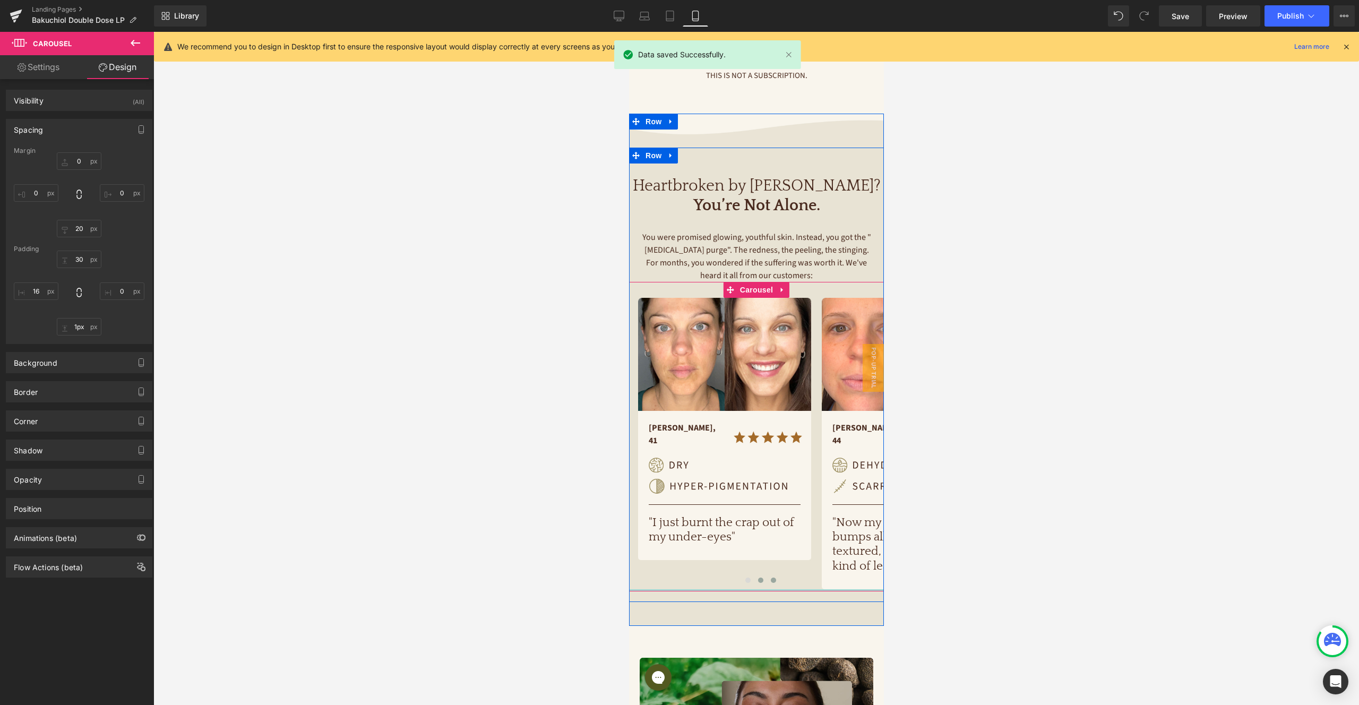
type input "0px"
drag, startPoint x: 761, startPoint y: 572, endPoint x: 759, endPoint y: 551, distance: 20.2
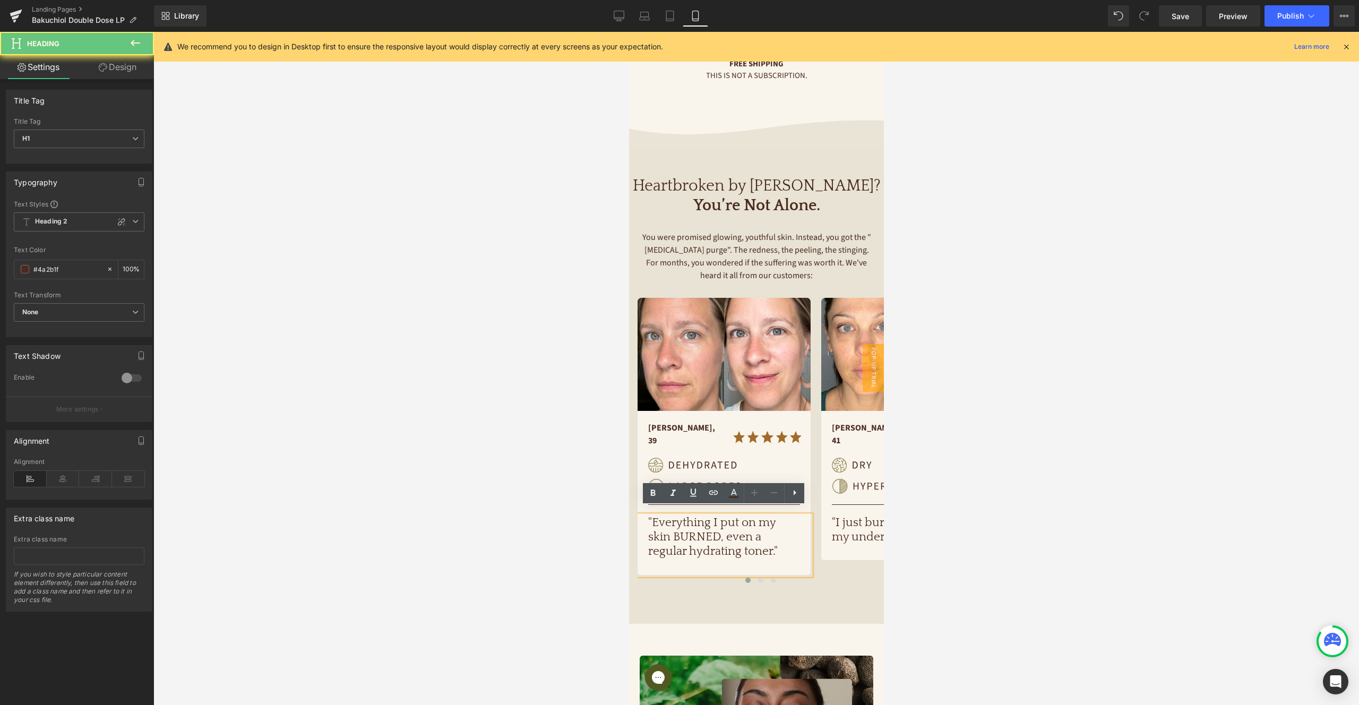
click at [753, 544] on h1 ""Everything I put on my skin BURNED, even a regular hydrating toner."" at bounding box center [724, 537] width 152 height 44
click at [847, 557] on div "Image [PERSON_NAME], 39 Text Block Image Row Image Separator Row "Everything I …" at bounding box center [1096, 443] width 918 height 291
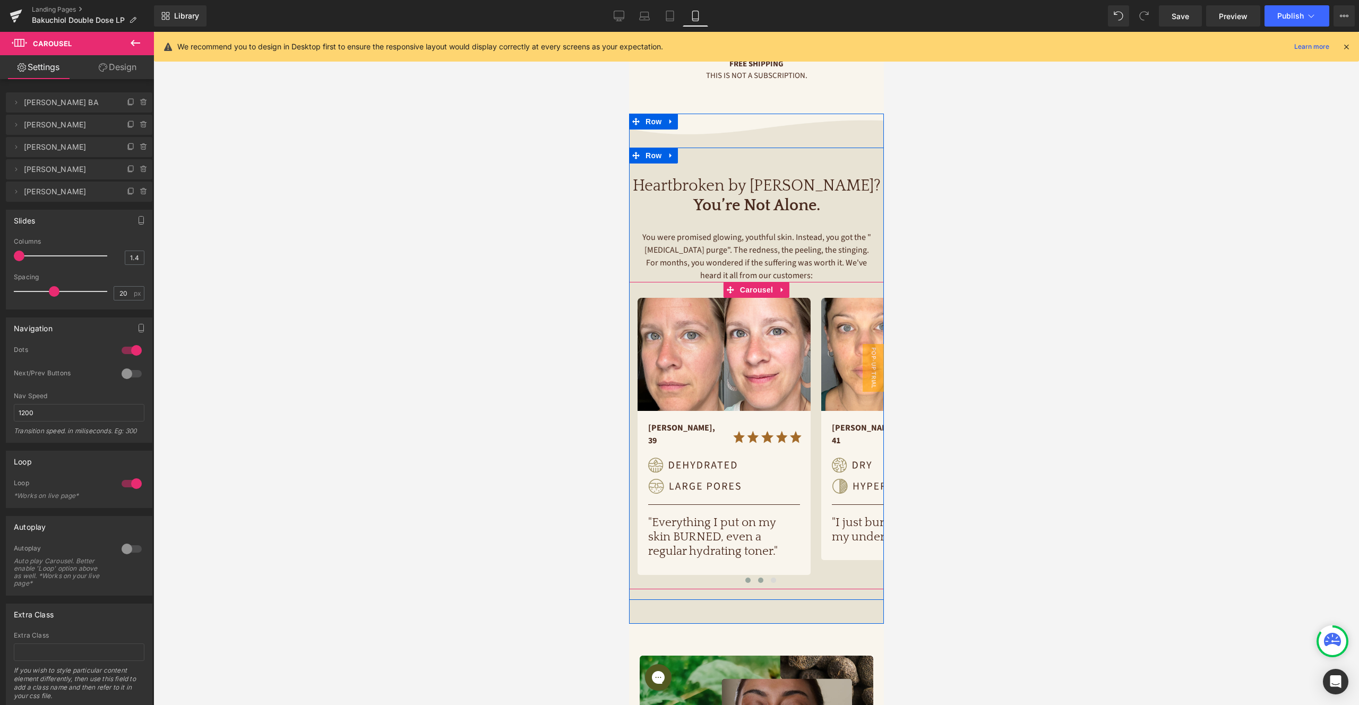
click at [763, 575] on button at bounding box center [760, 580] width 13 height 11
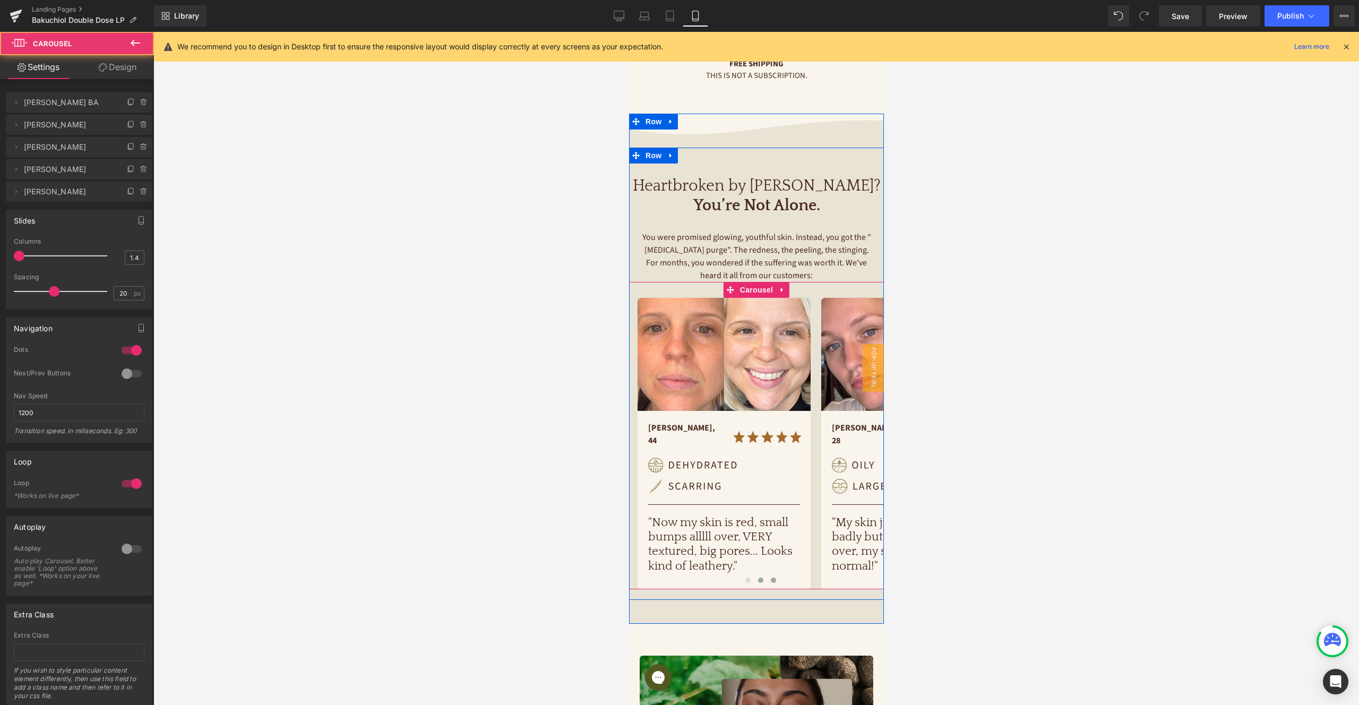
click at [771, 578] on span at bounding box center [772, 580] width 5 height 5
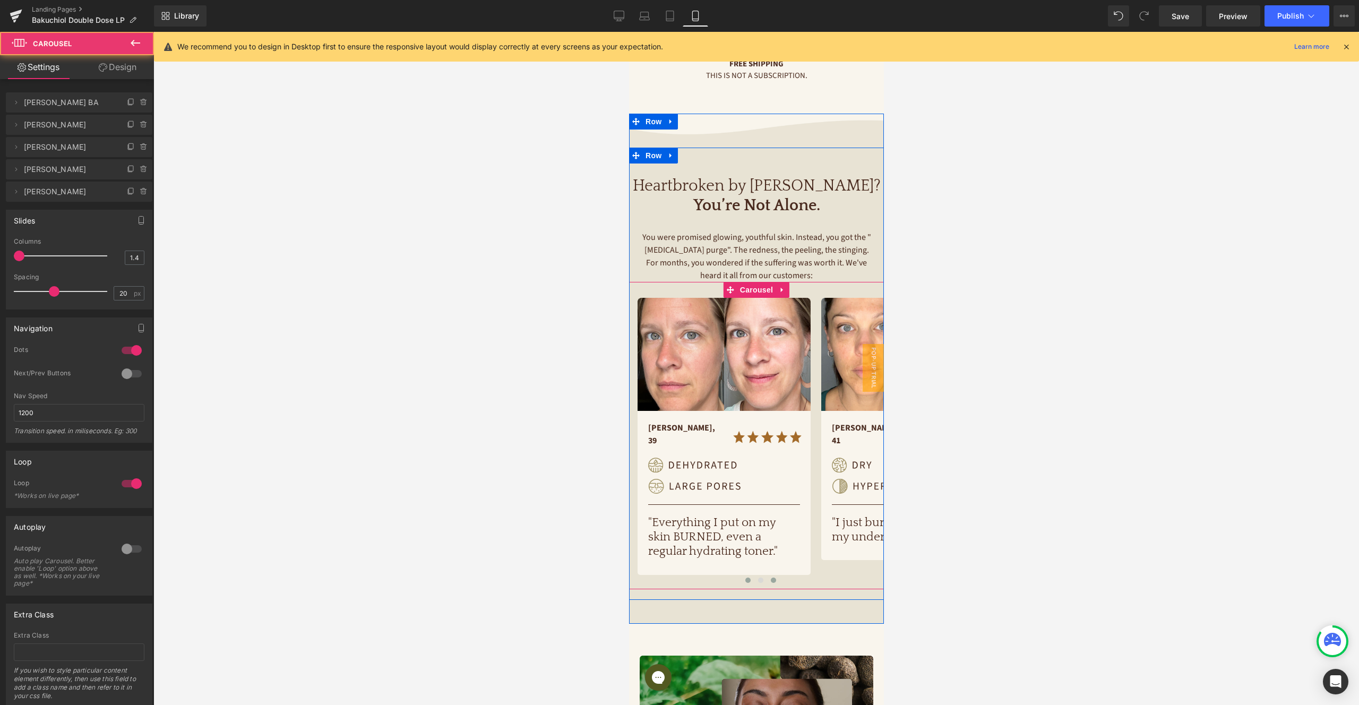
click at [749, 578] on span at bounding box center [747, 580] width 5 height 5
click at [758, 288] on span "Carousel" at bounding box center [756, 290] width 38 height 16
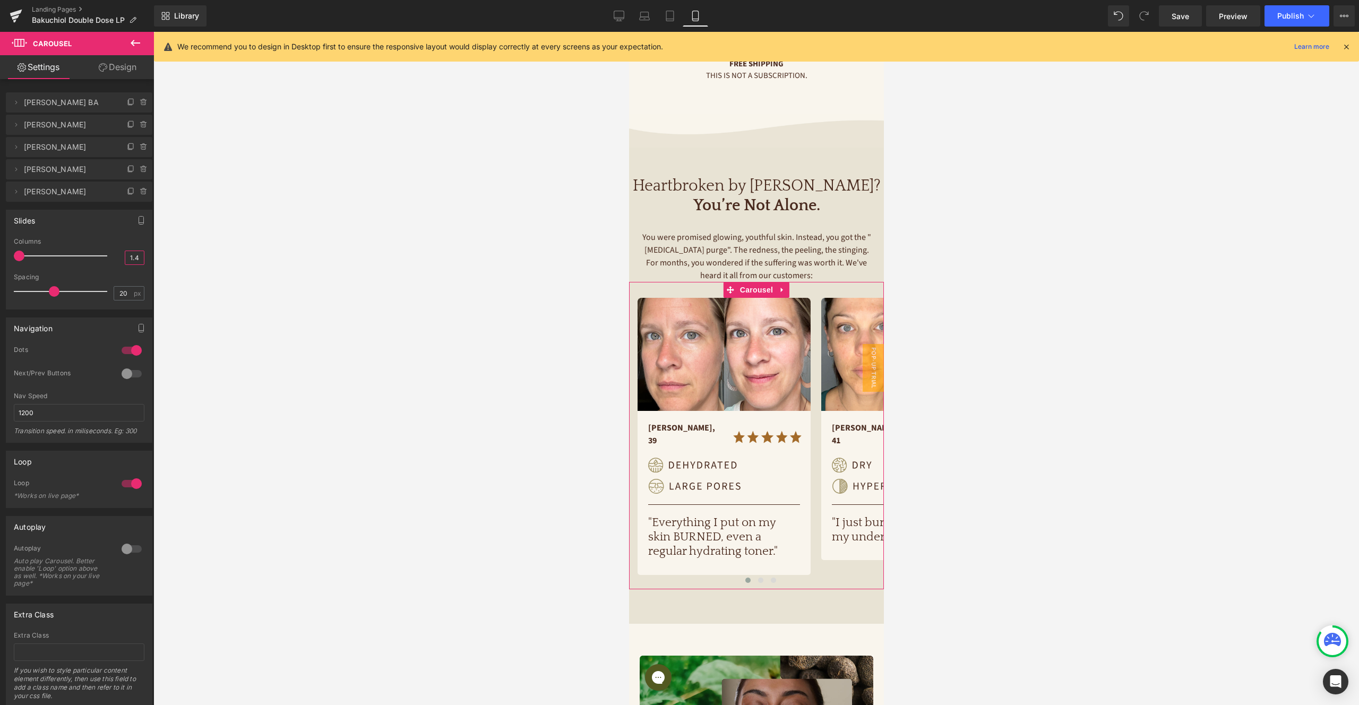
click at [135, 257] on input "1.4" at bounding box center [134, 257] width 19 height 13
type input "1.2"
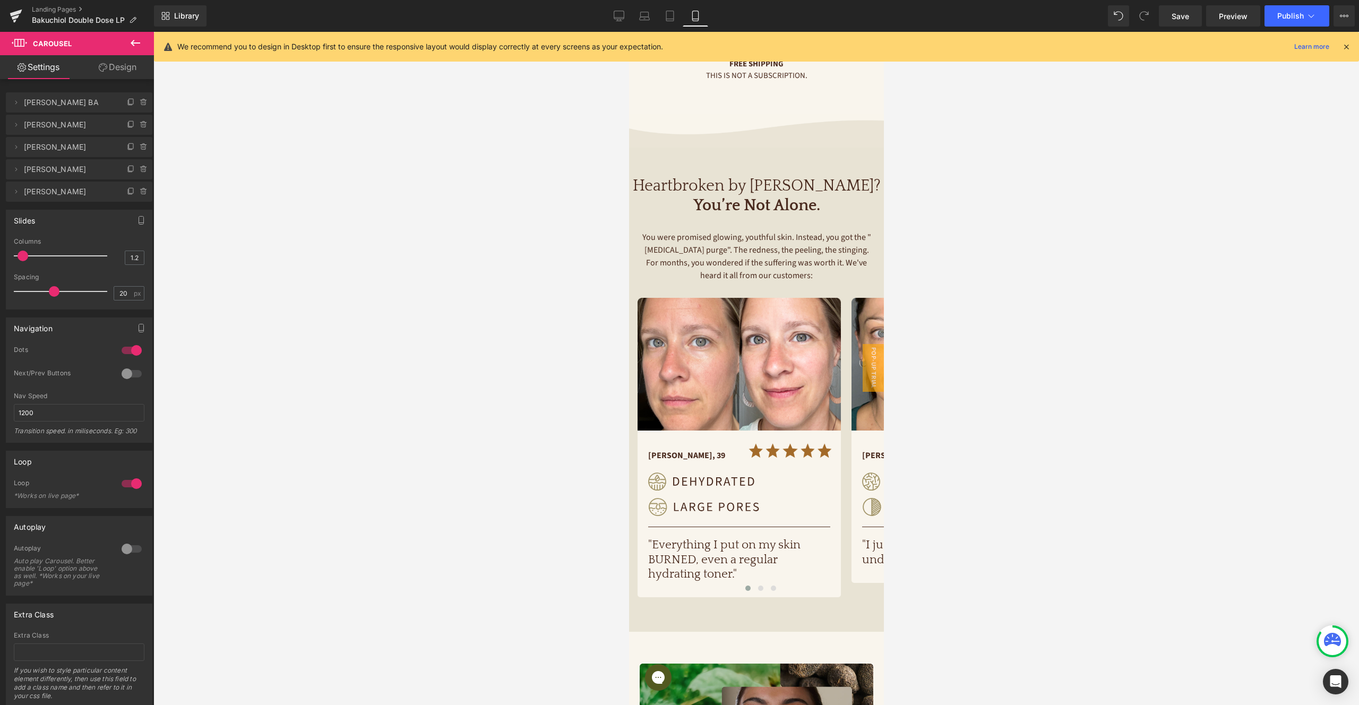
click at [806, 575] on h1 ""Everything I put on my skin BURNED, even a regular hydrating toner."" at bounding box center [739, 560] width 182 height 44
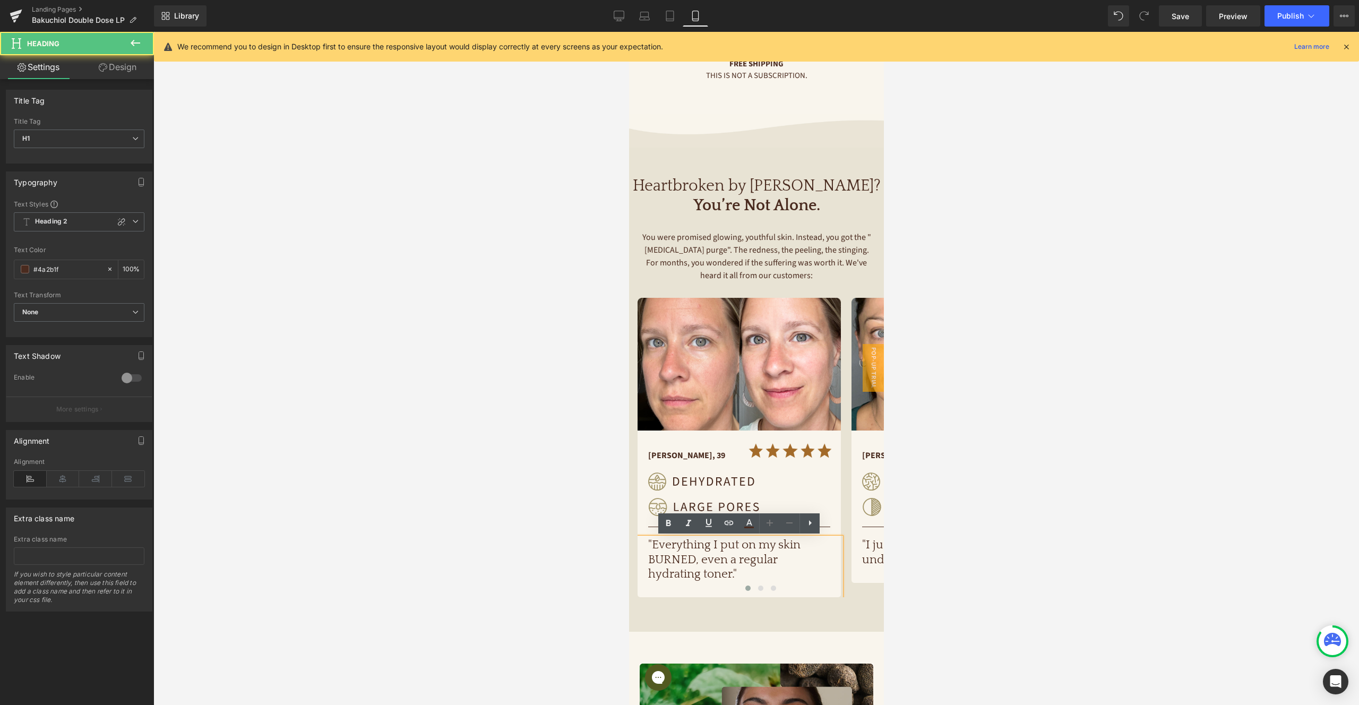
click at [717, 554] on h1 ""Everything I put on my skin BURNED, even a regular hydrating toner."" at bounding box center [739, 560] width 182 height 44
click at [861, 582] on div at bounding box center [952, 581] width 203 height 3
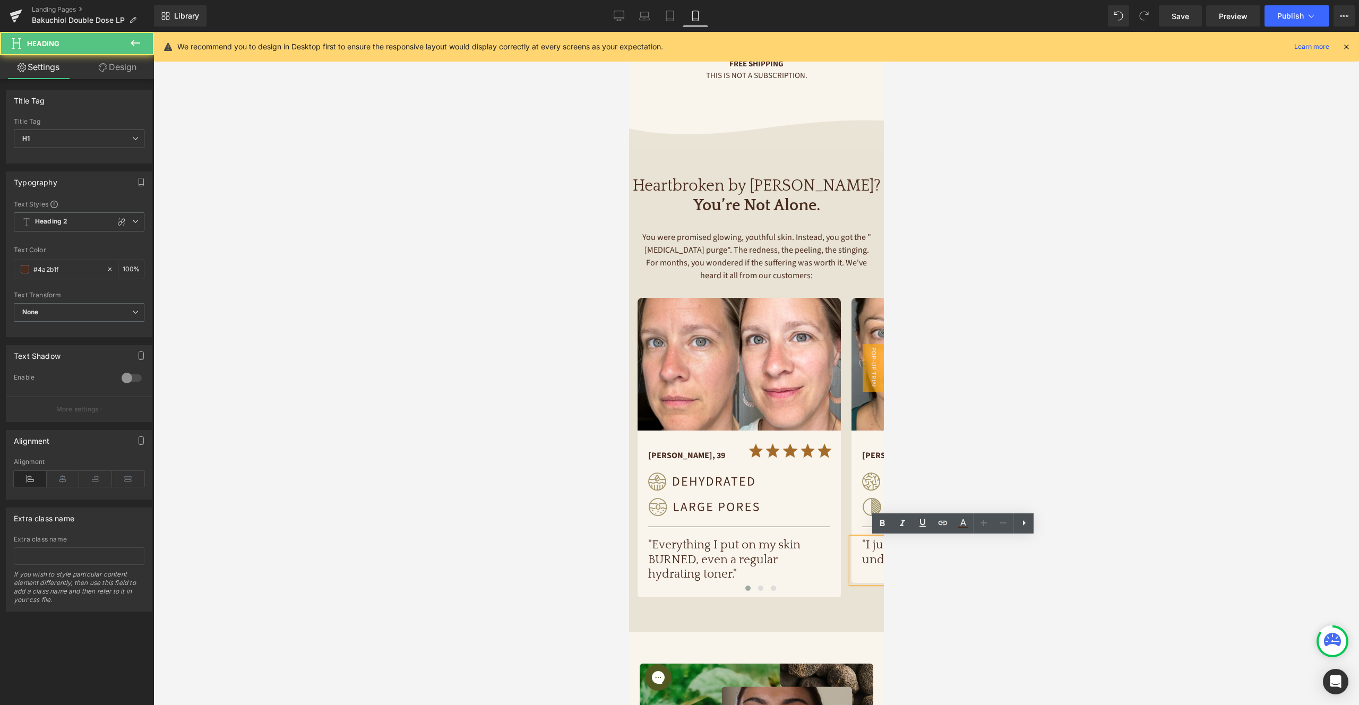
click at [862, 594] on div at bounding box center [760, 590] width 246 height 15
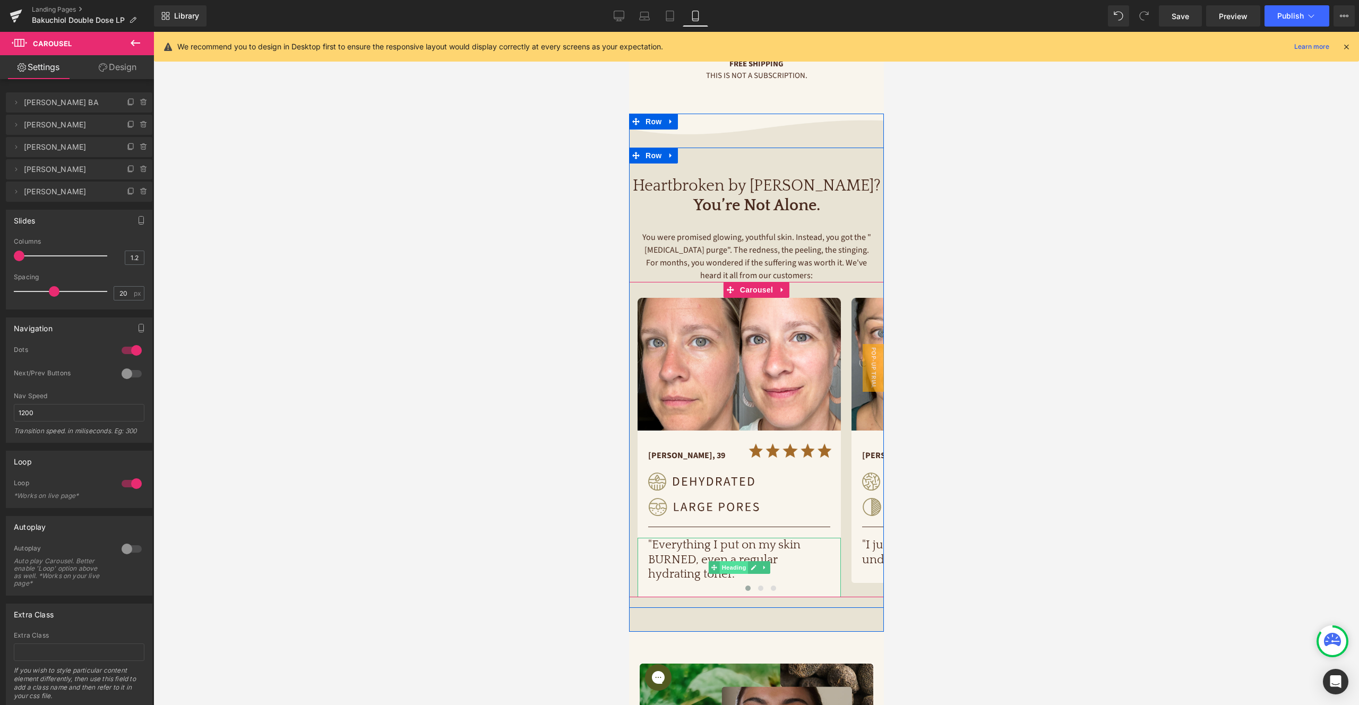
click at [734, 566] on span "Heading" at bounding box center [733, 567] width 29 height 13
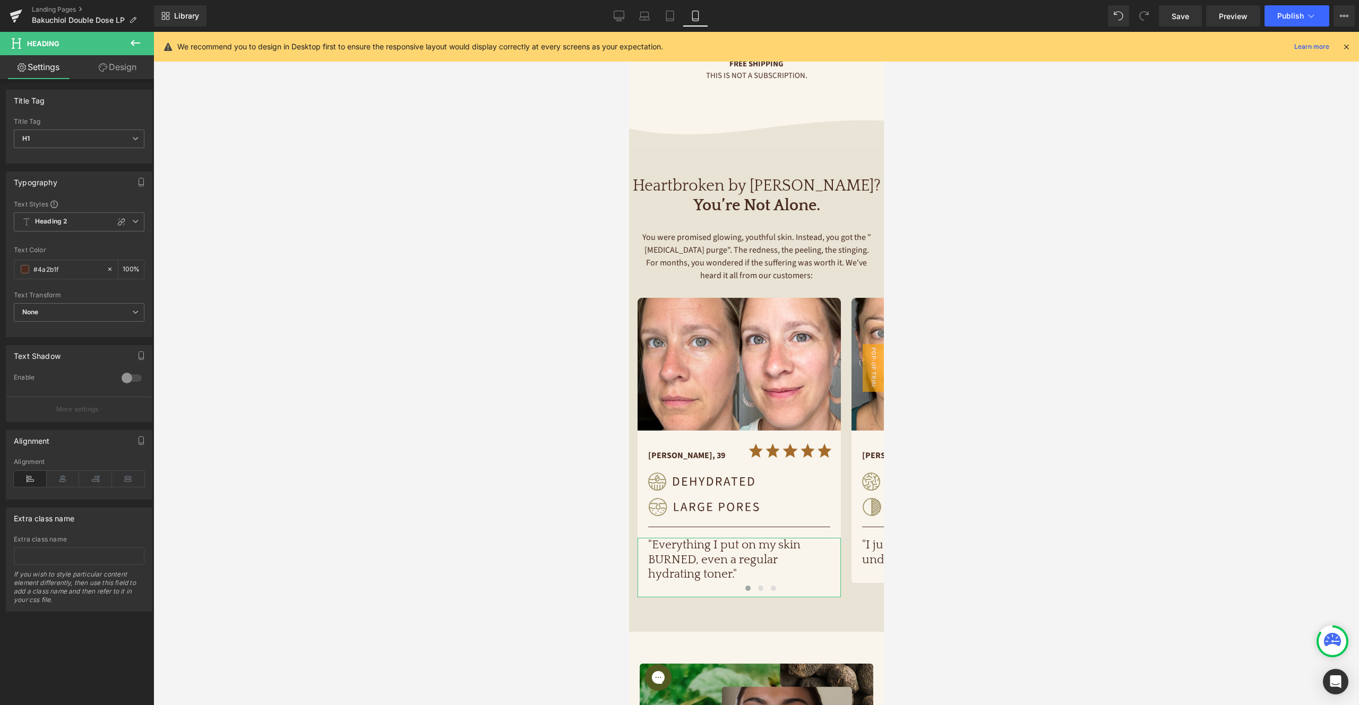
click at [122, 69] on link "Design" at bounding box center [117, 67] width 77 height 24
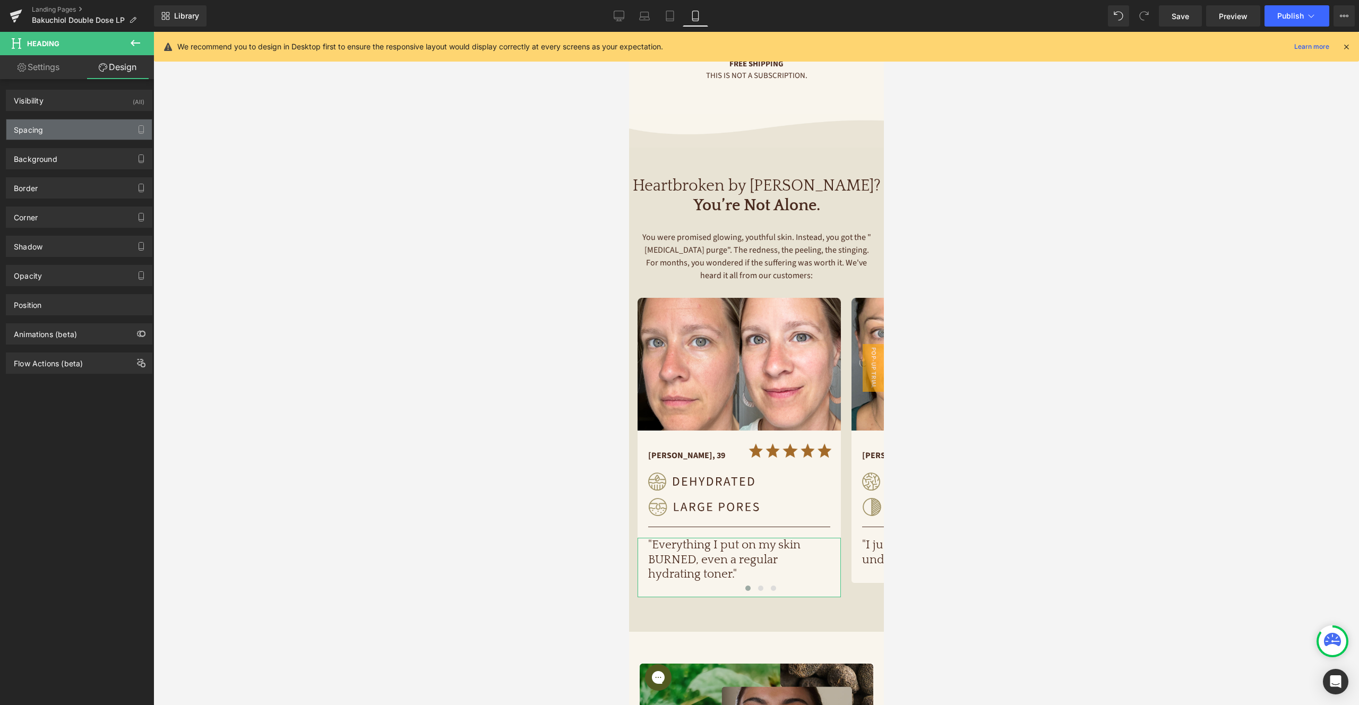
click at [80, 126] on div "Spacing" at bounding box center [78, 129] width 145 height 20
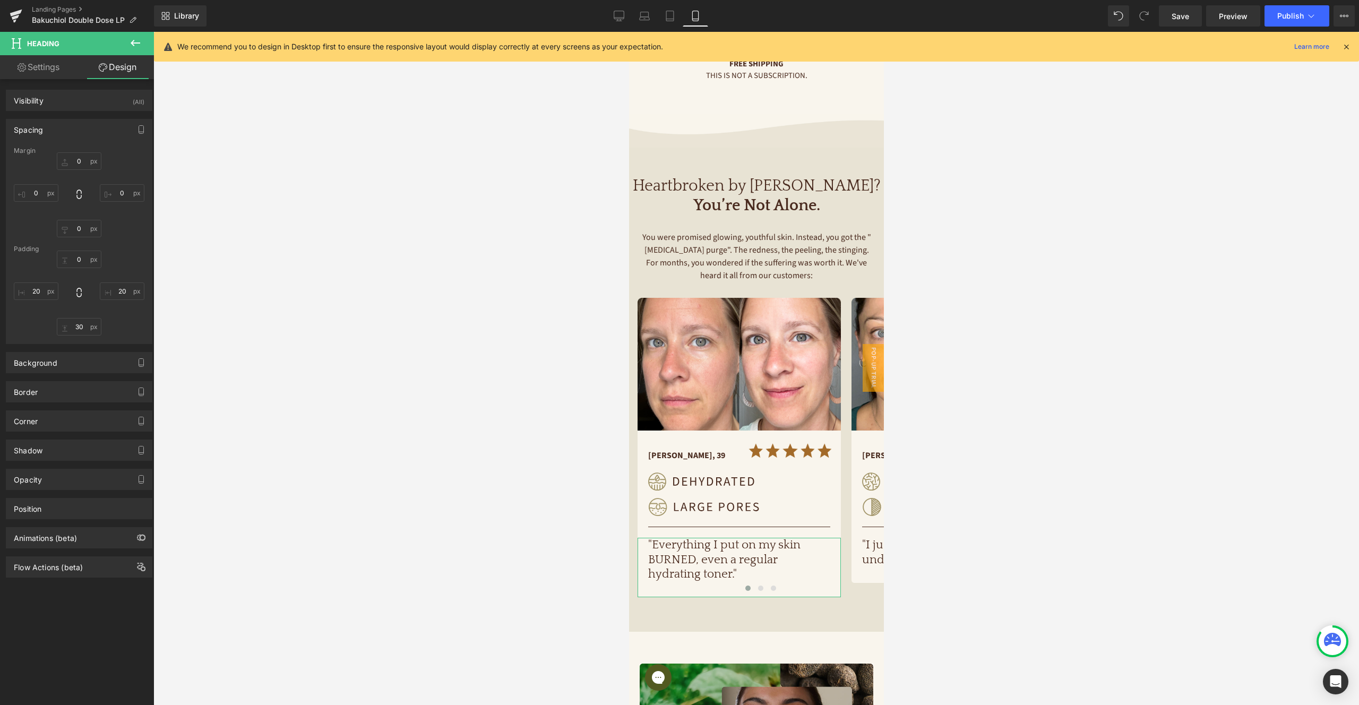
type input "0"
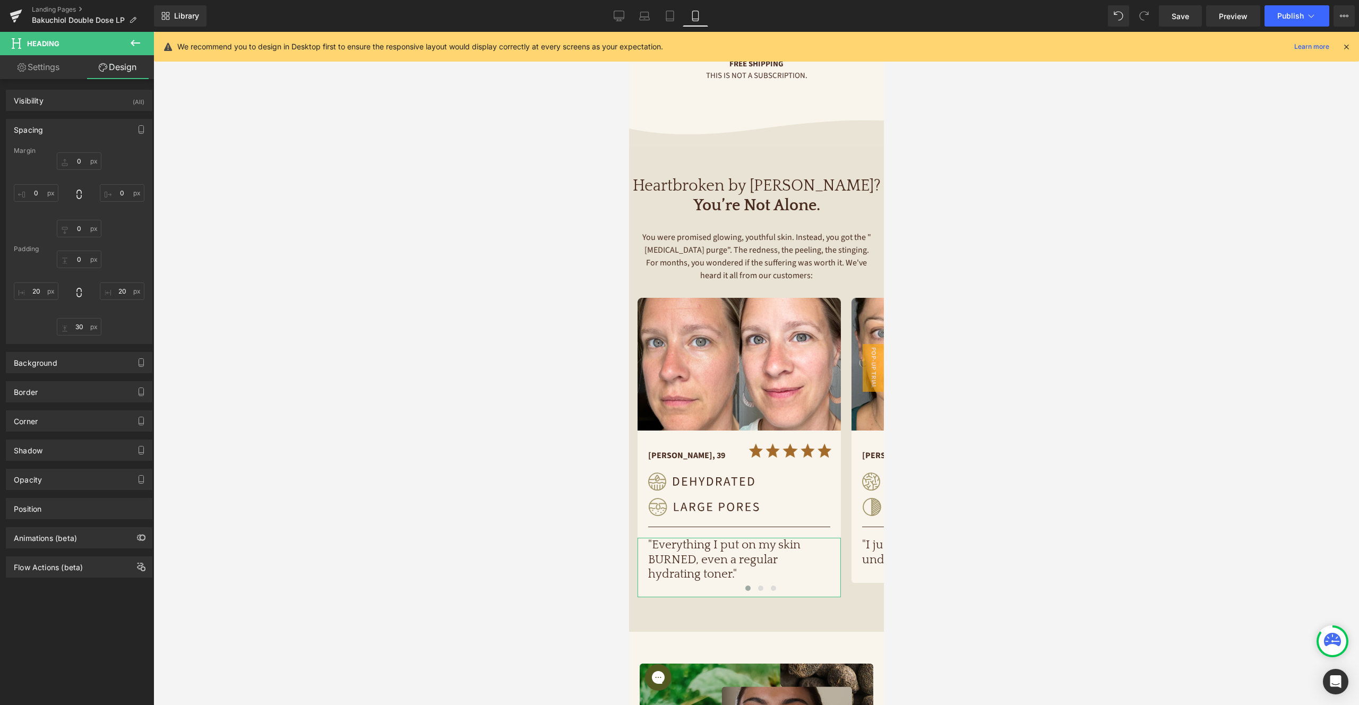
type input "20"
type input "30"
type input "20"
click at [81, 226] on input "0" at bounding box center [79, 229] width 45 height 18
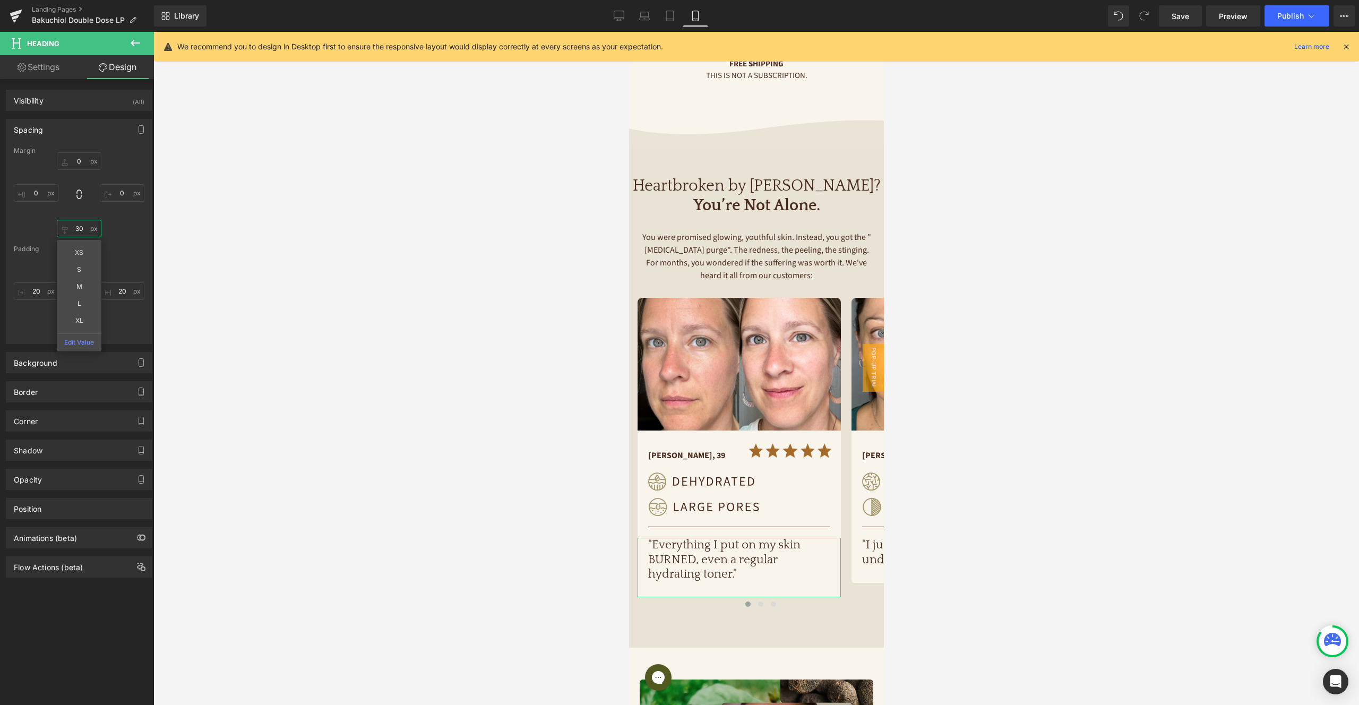
type input "3"
type input "50"
click at [1173, 20] on span "Save" at bounding box center [1180, 16] width 18 height 11
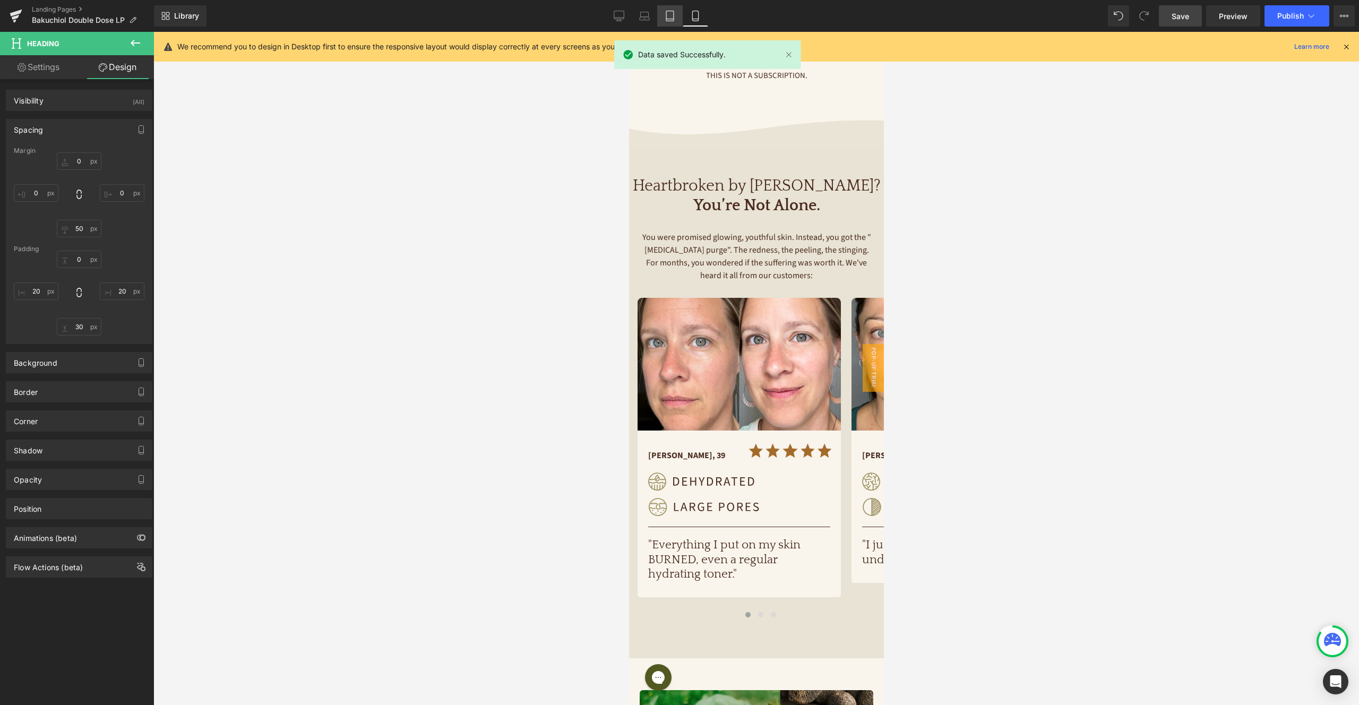
click at [658, 18] on link "Tablet" at bounding box center [669, 15] width 25 height 21
type input "0"
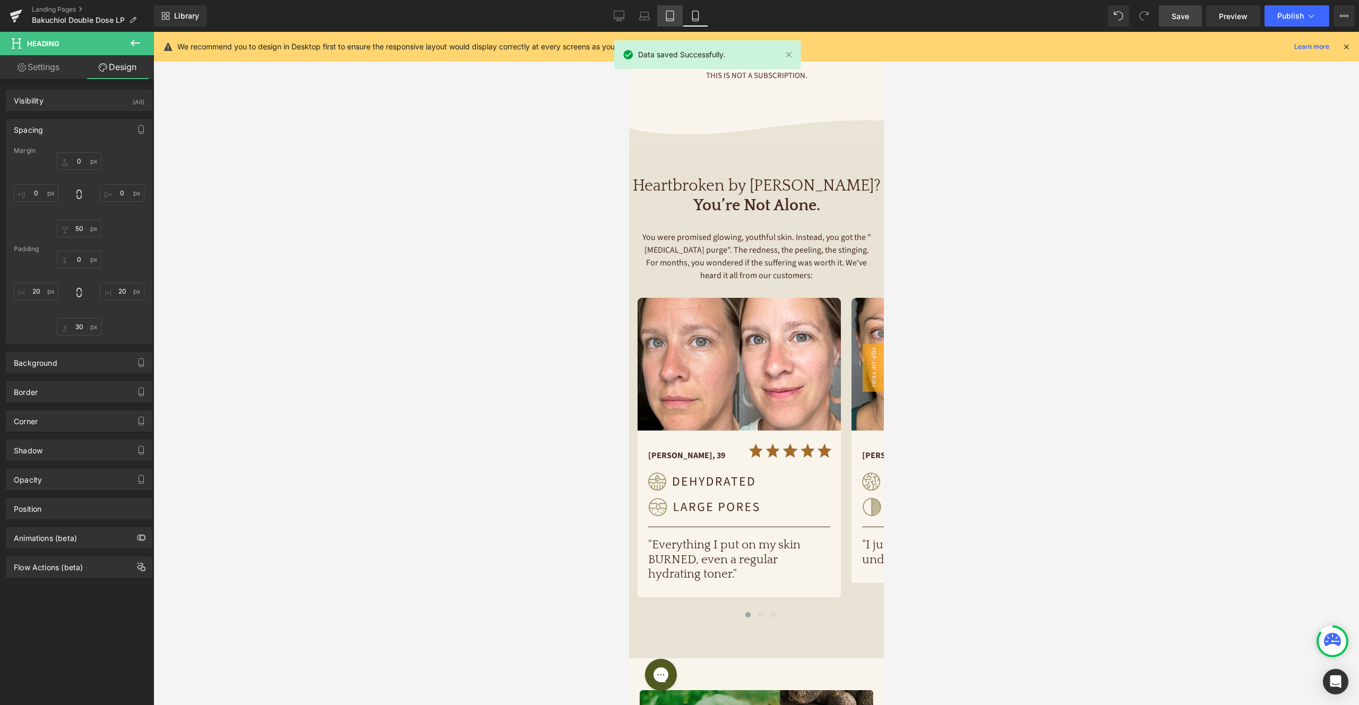
type input "0"
type input "20"
type input "30"
type input "20"
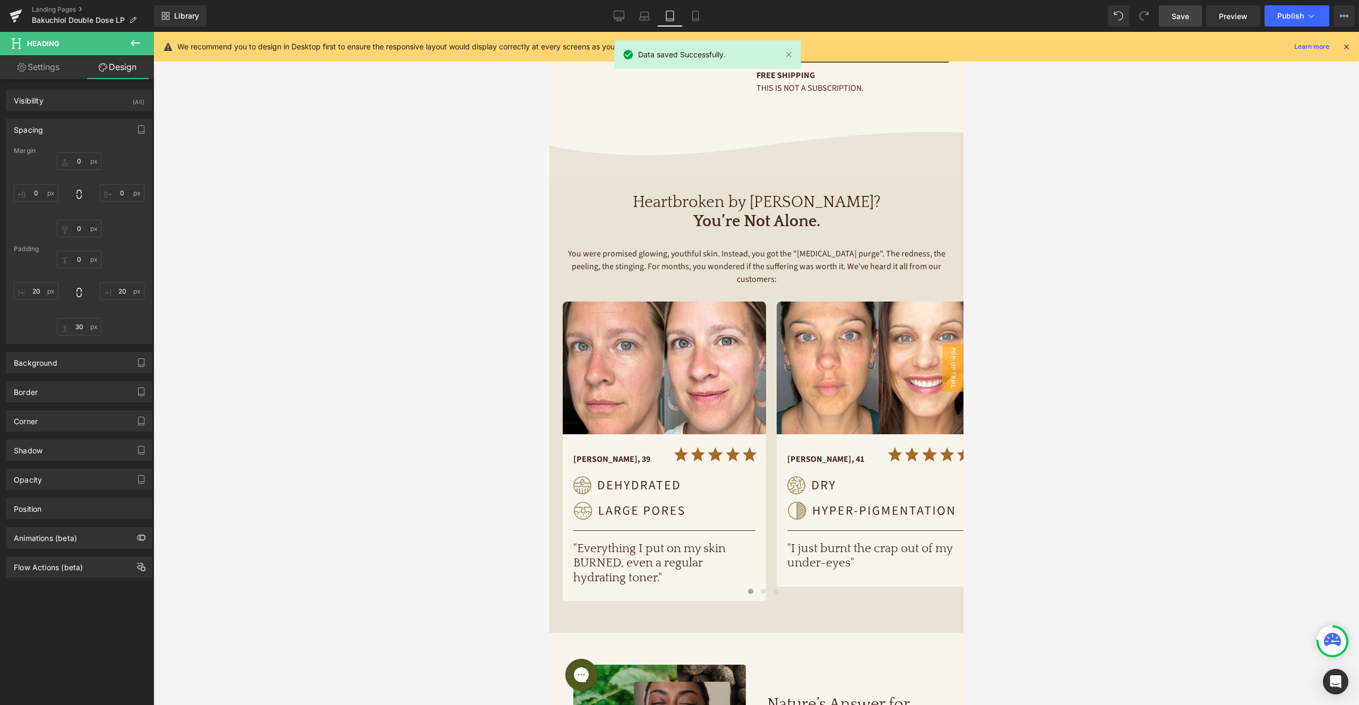
scroll to position [296, 0]
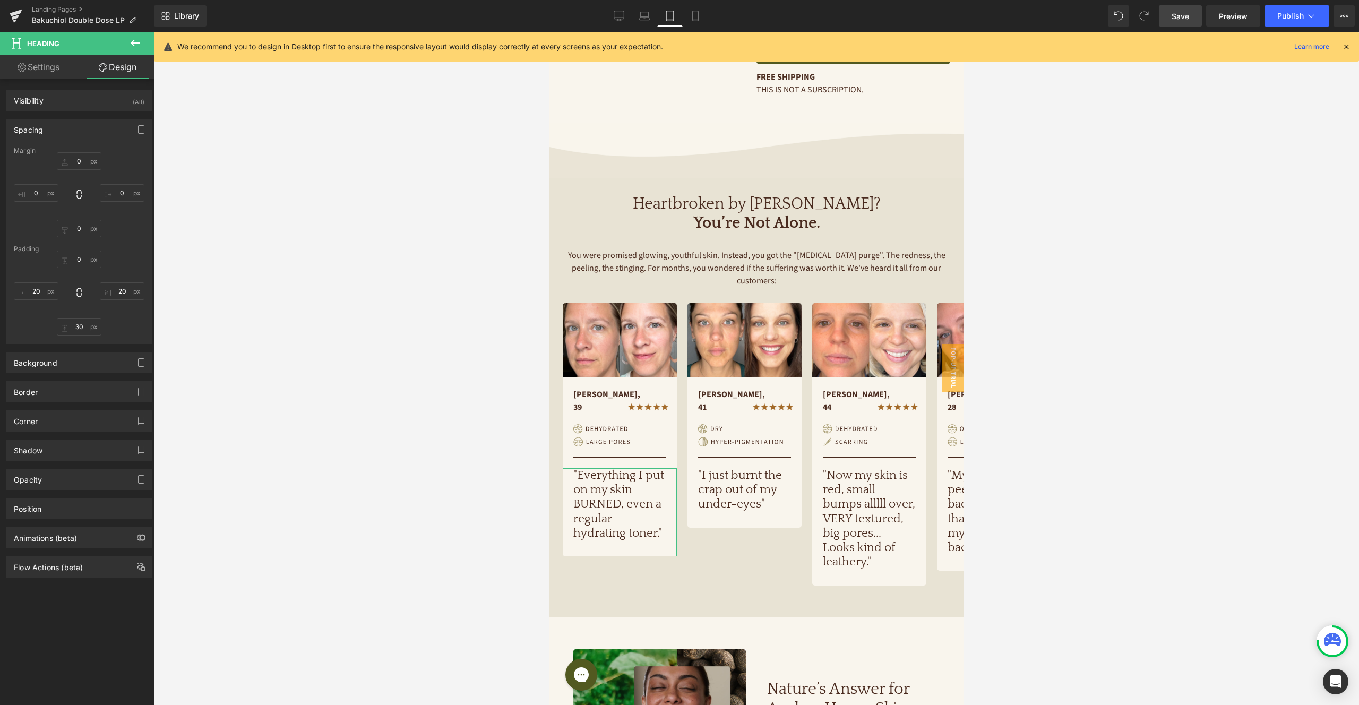
click at [54, 70] on link "Settings" at bounding box center [38, 67] width 77 height 24
type input "100"
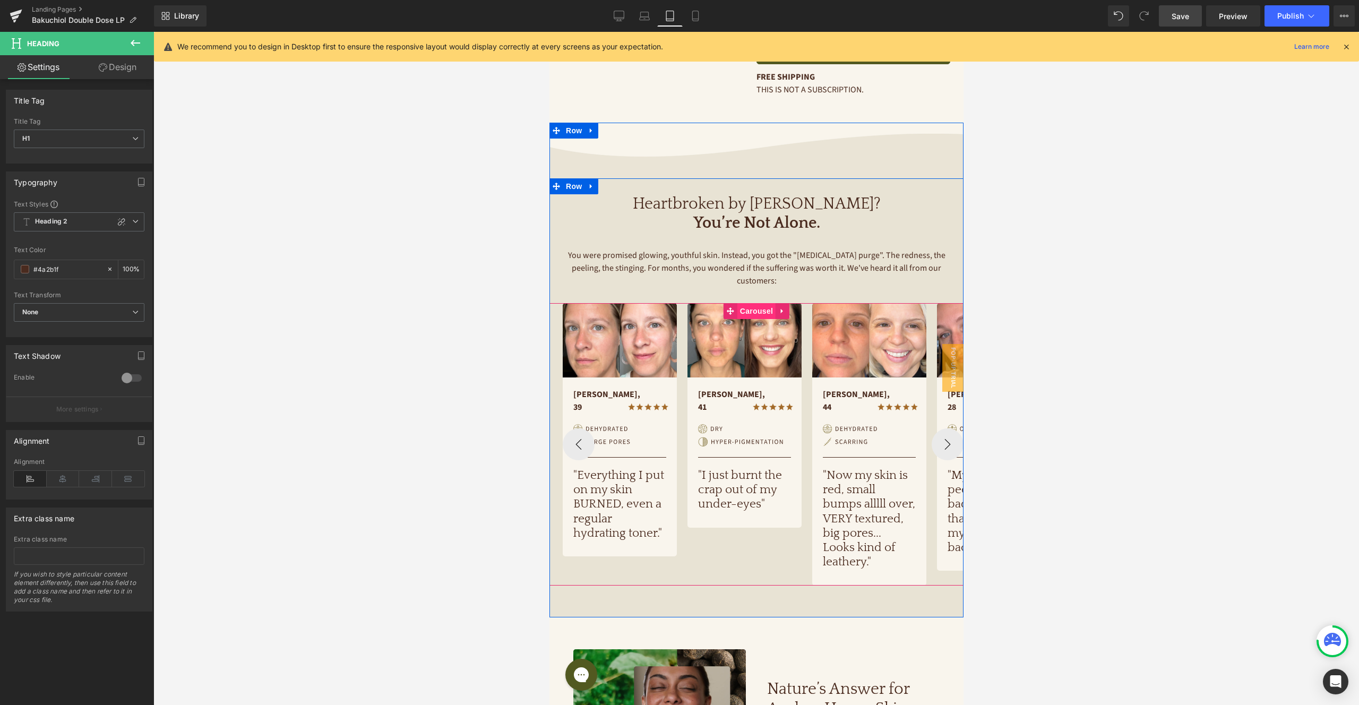
click at [763, 303] on span "Carousel" at bounding box center [756, 311] width 38 height 16
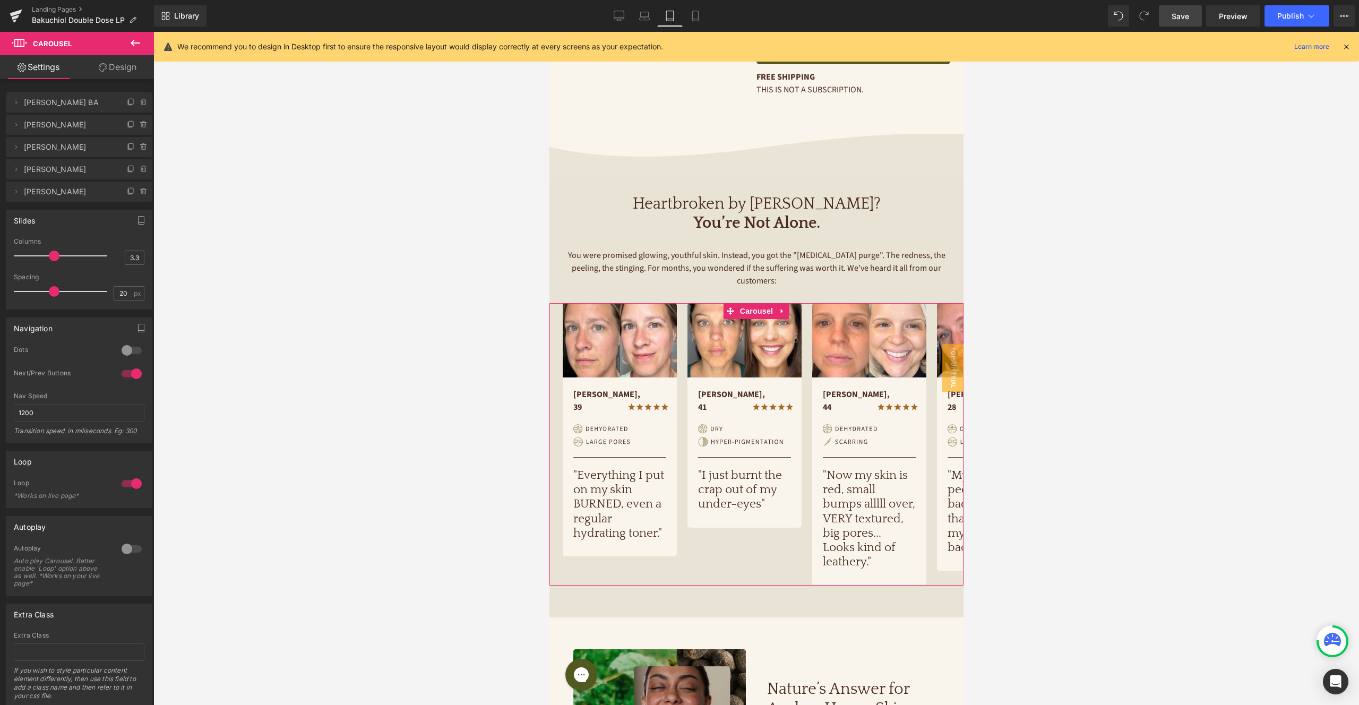
click at [127, 351] on div at bounding box center [131, 350] width 25 height 17
click at [130, 374] on div at bounding box center [131, 373] width 25 height 17
drag, startPoint x: 865, startPoint y: 515, endPoint x: 824, endPoint y: 347, distance: 173.7
click at [865, 521] on span "Heading" at bounding box center [863, 527] width 29 height 13
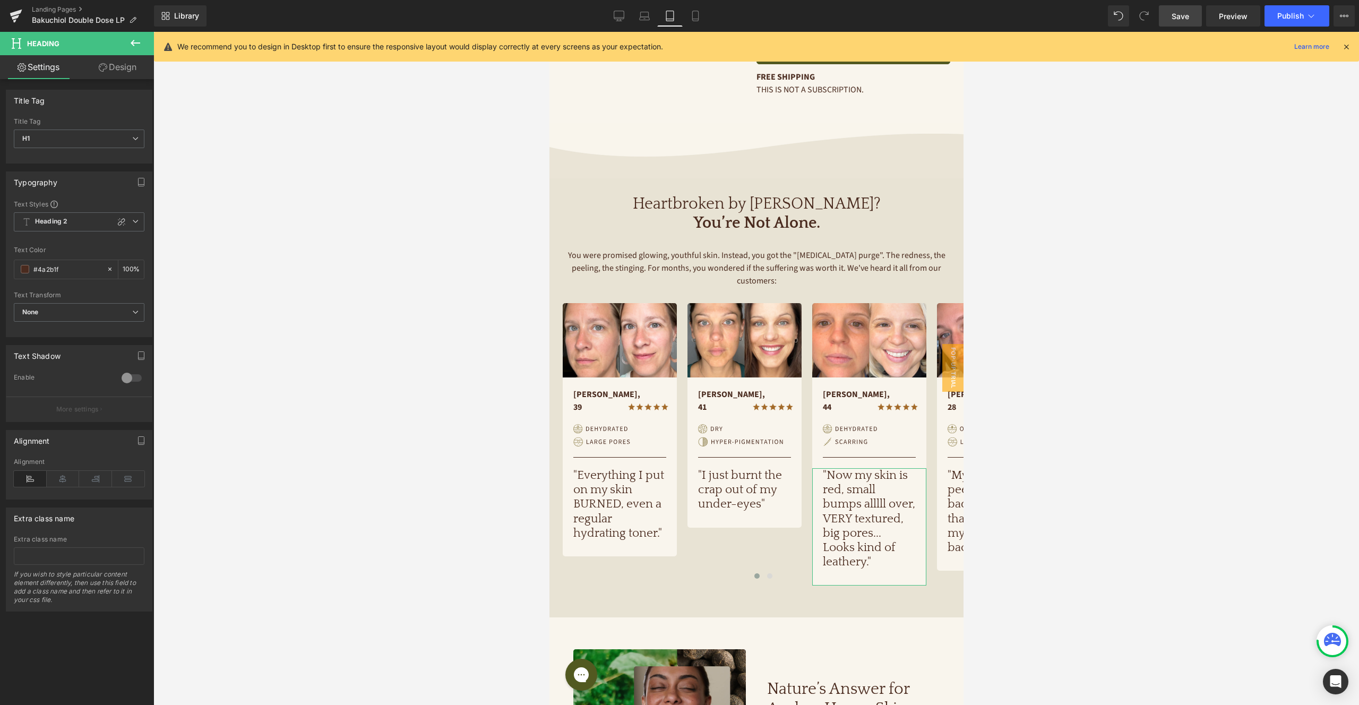
click at [119, 73] on link "Design" at bounding box center [117, 67] width 77 height 24
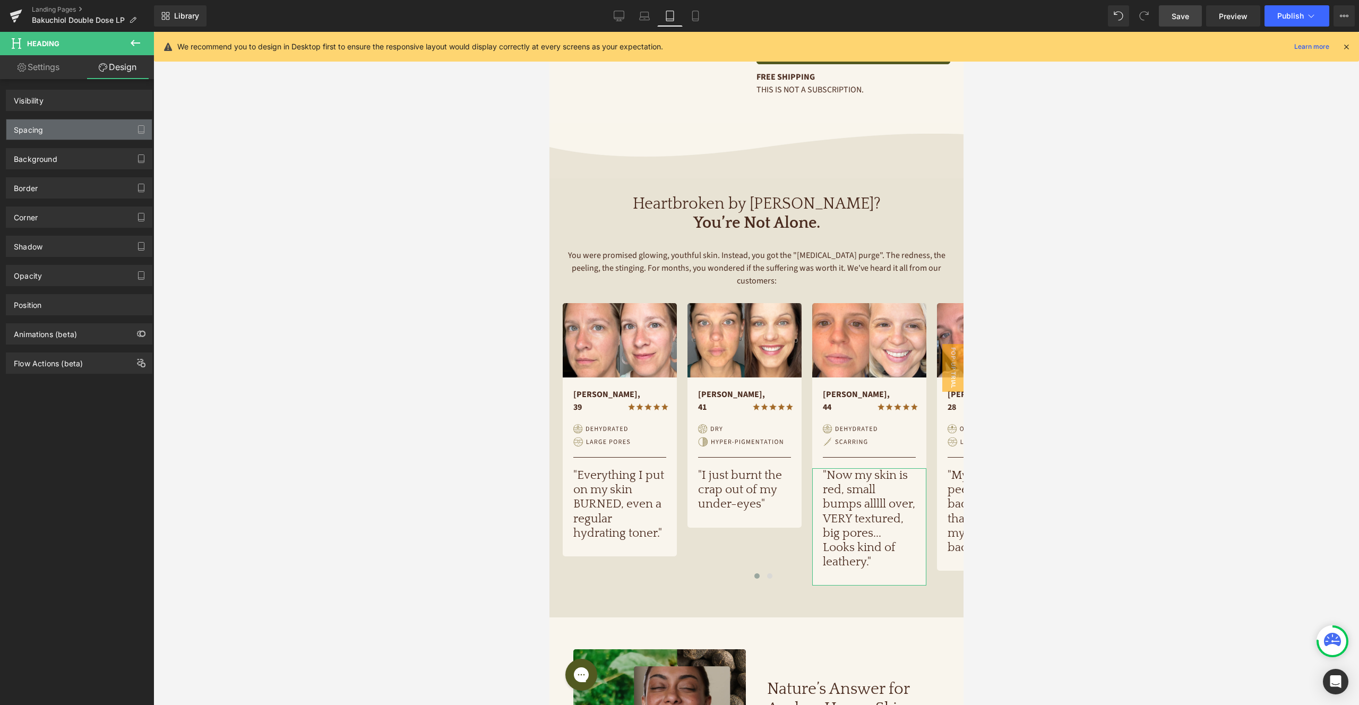
click at [89, 130] on div "Spacing" at bounding box center [78, 129] width 145 height 20
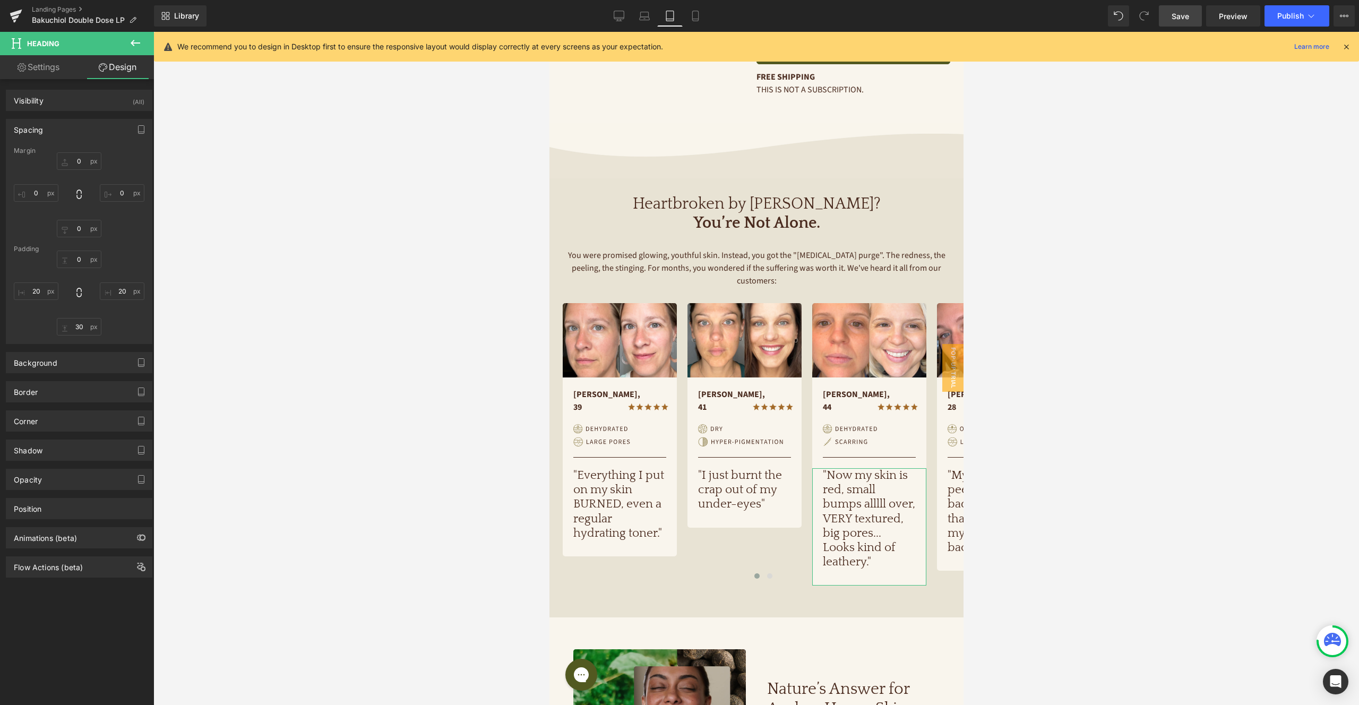
type input "0"
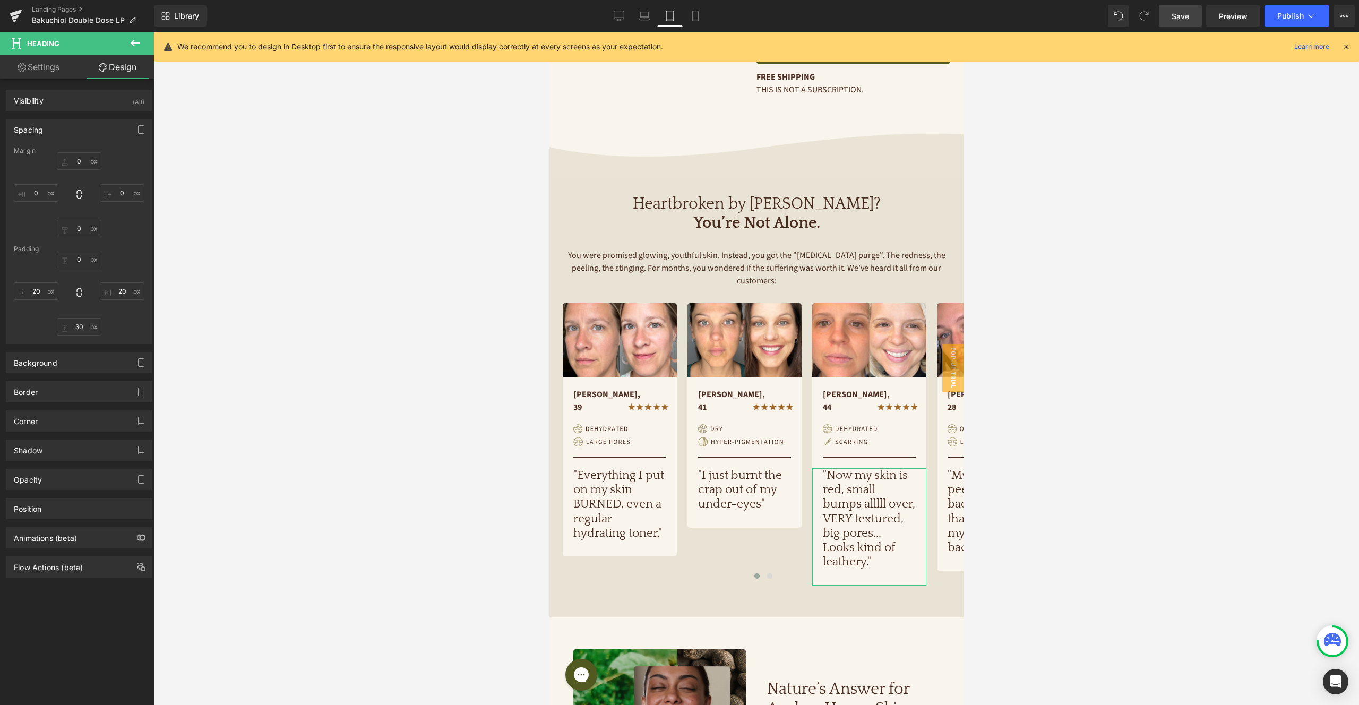
type input "20"
type input "30"
type input "20"
click at [83, 229] on input "0" at bounding box center [79, 229] width 45 height 18
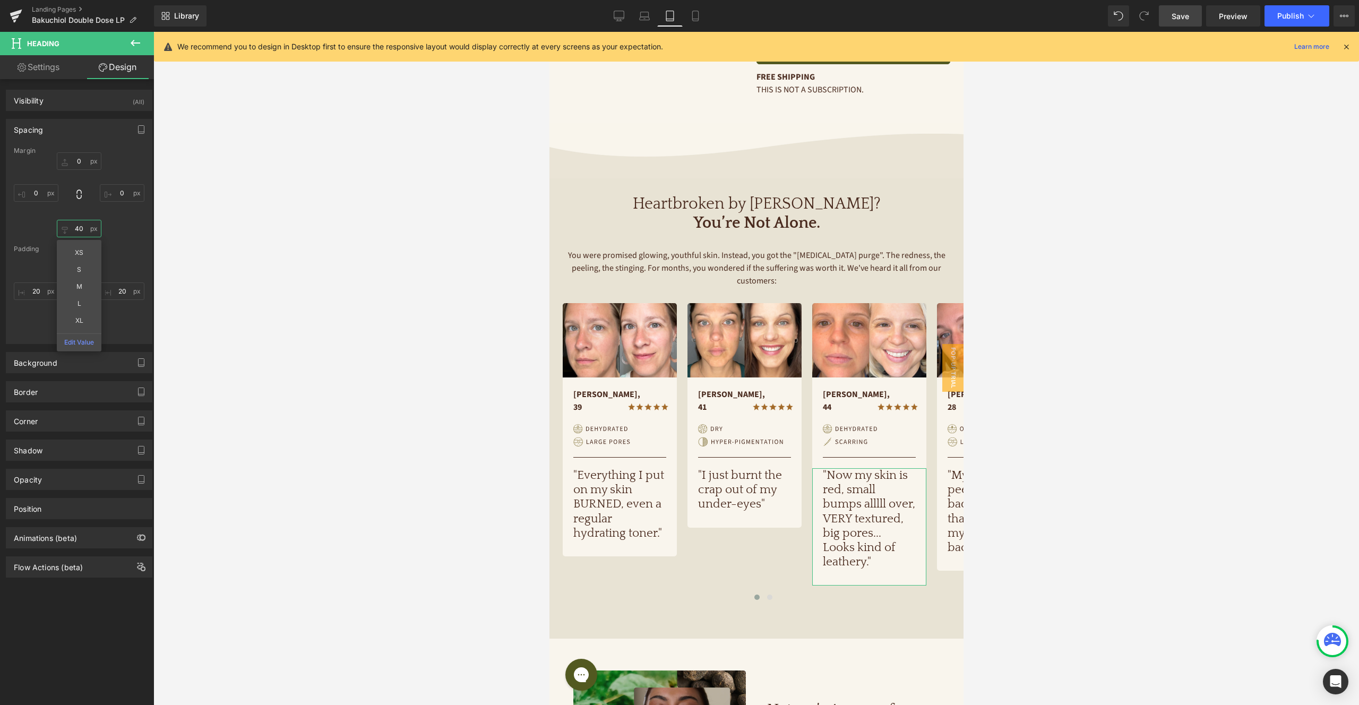
type input "4"
type input "50"
click at [124, 259] on div "0px 0 20px 20 30px 30 20px 20" at bounding box center [79, 293] width 131 height 85
click at [84, 329] on input "30" at bounding box center [79, 327] width 45 height 18
type input "2"
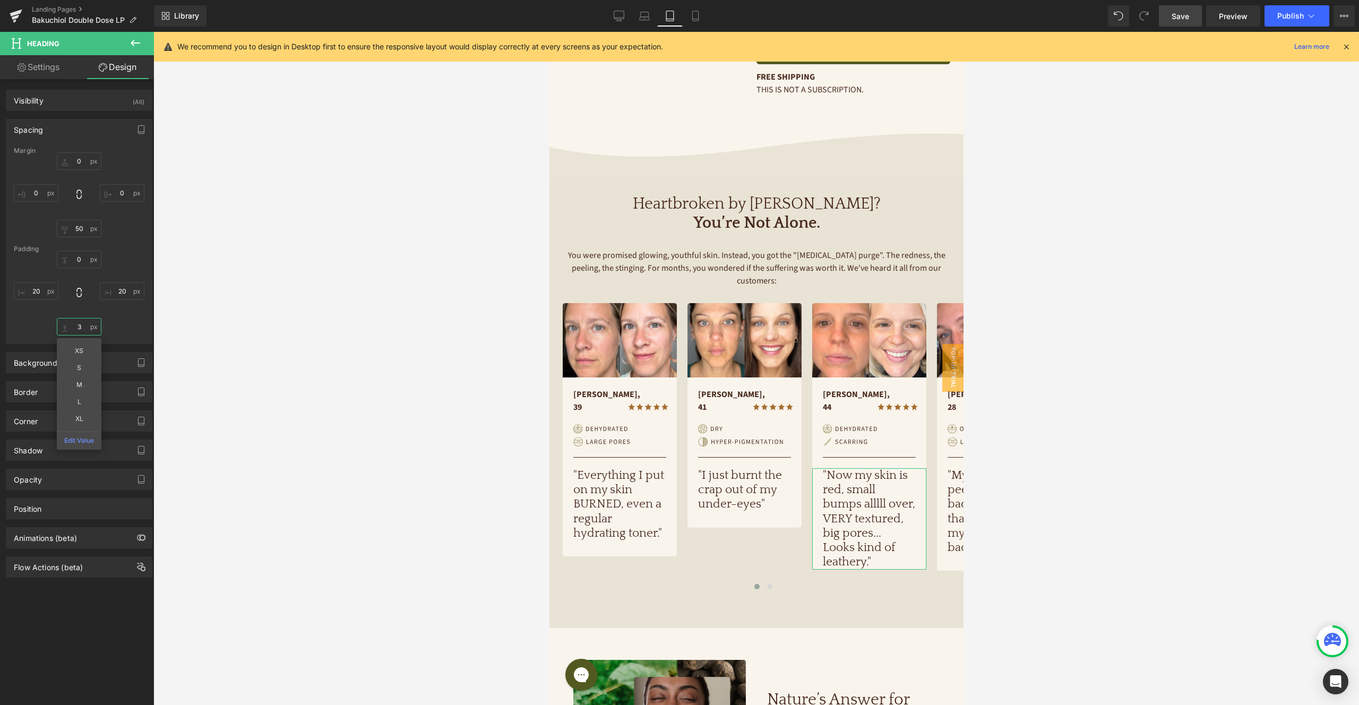
type input "30"
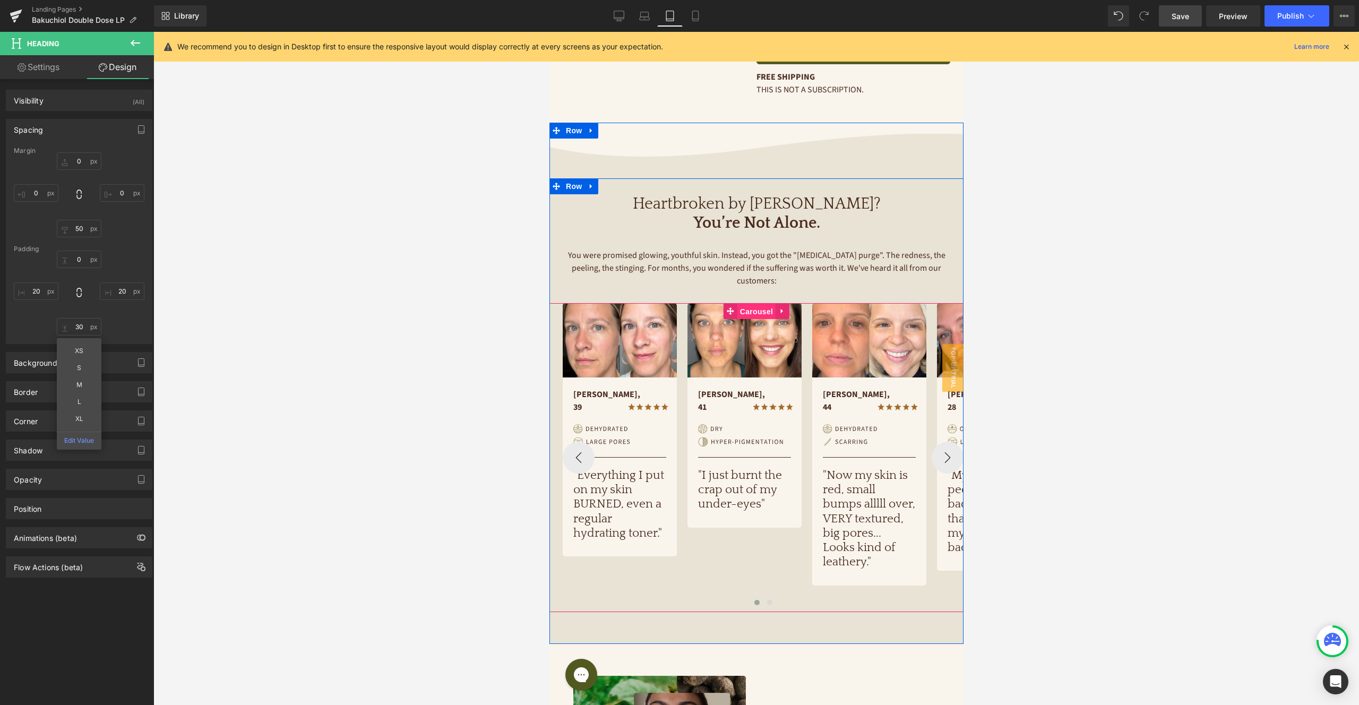
click at [755, 304] on span "Carousel" at bounding box center [756, 312] width 38 height 16
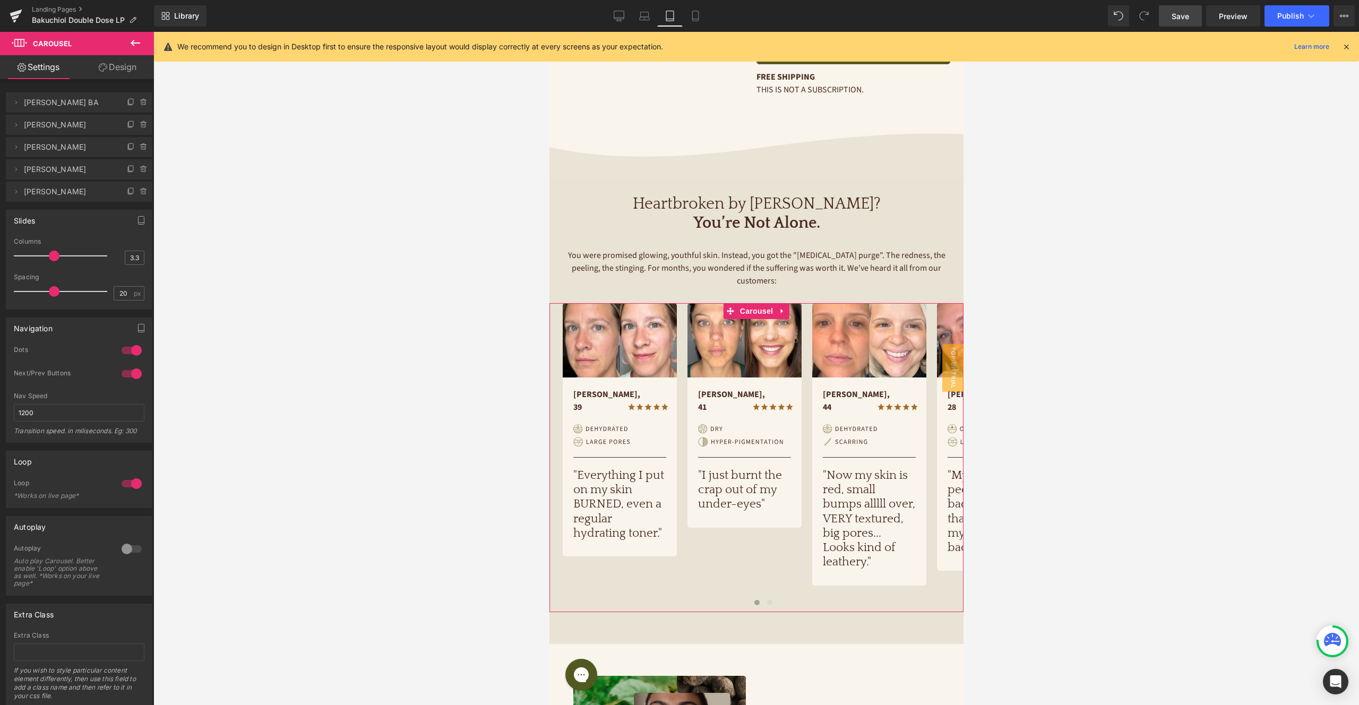
click at [120, 64] on link "Design" at bounding box center [117, 67] width 77 height 24
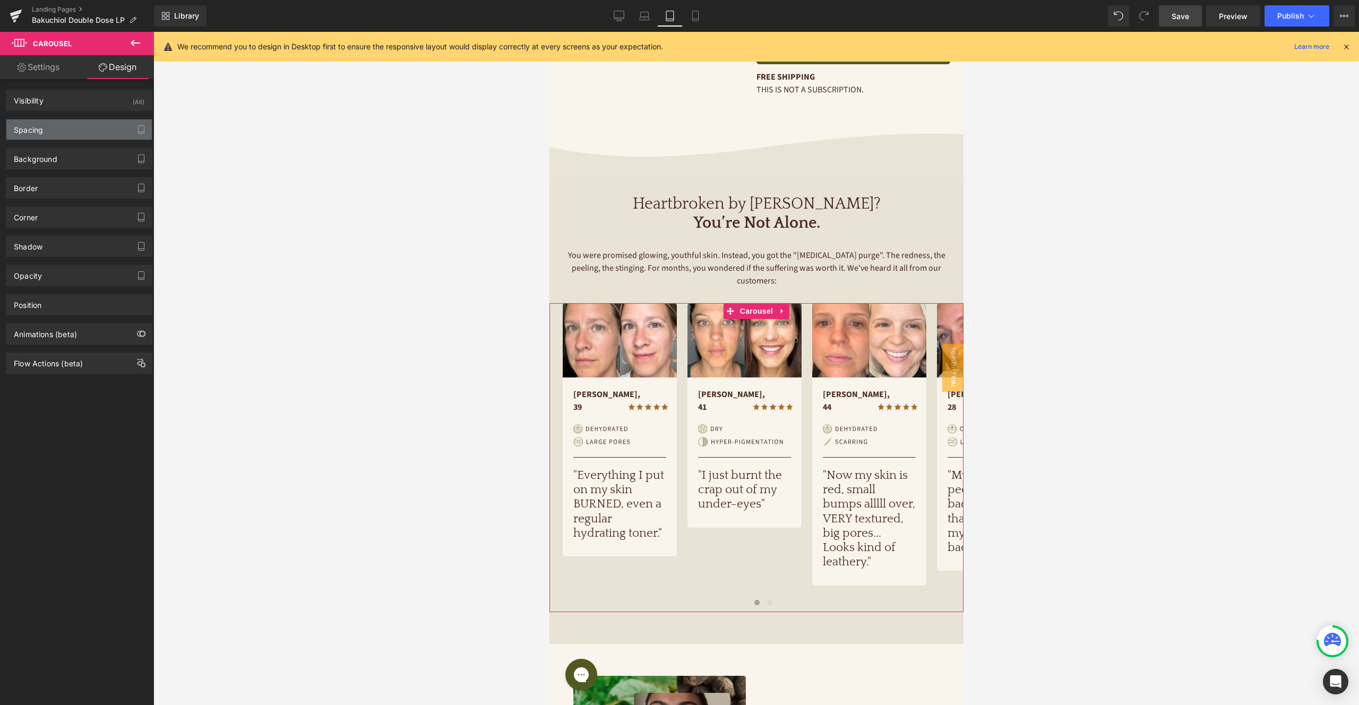
click at [57, 132] on div "Spacing" at bounding box center [78, 129] width 145 height 20
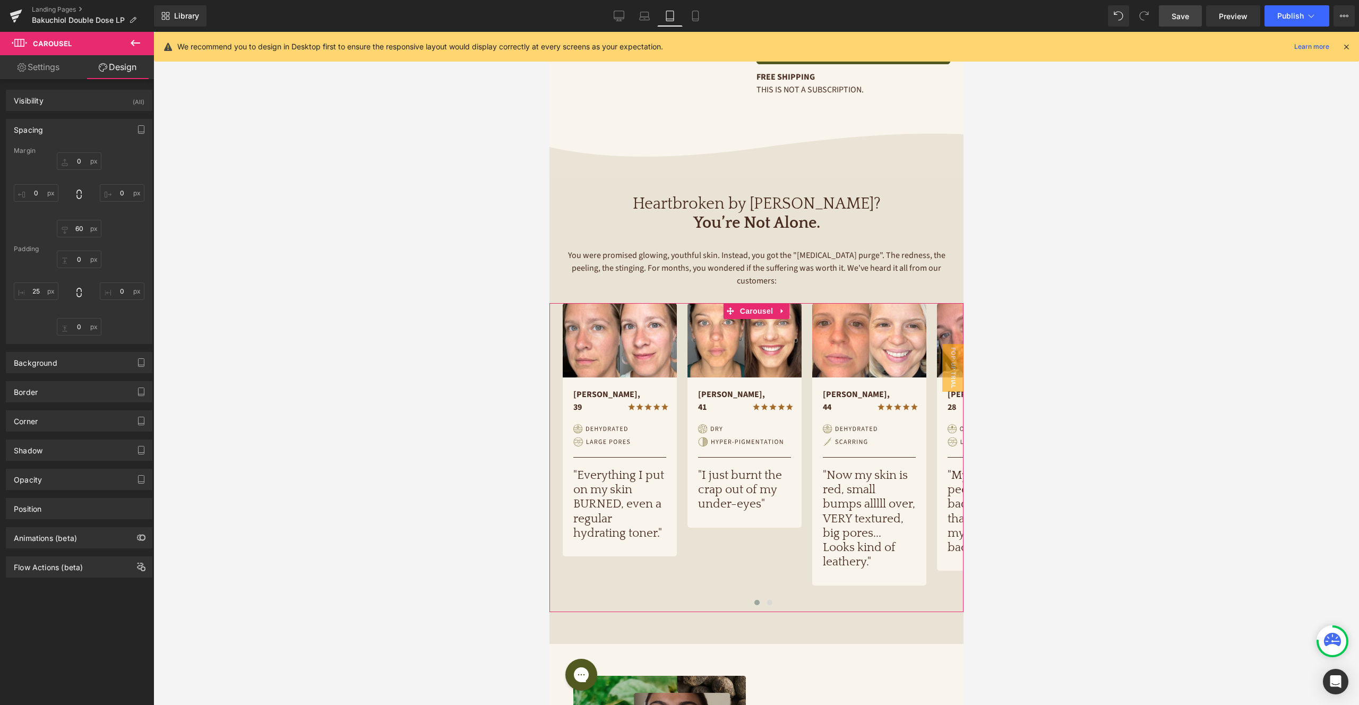
type input "0"
type input "60"
type input "0"
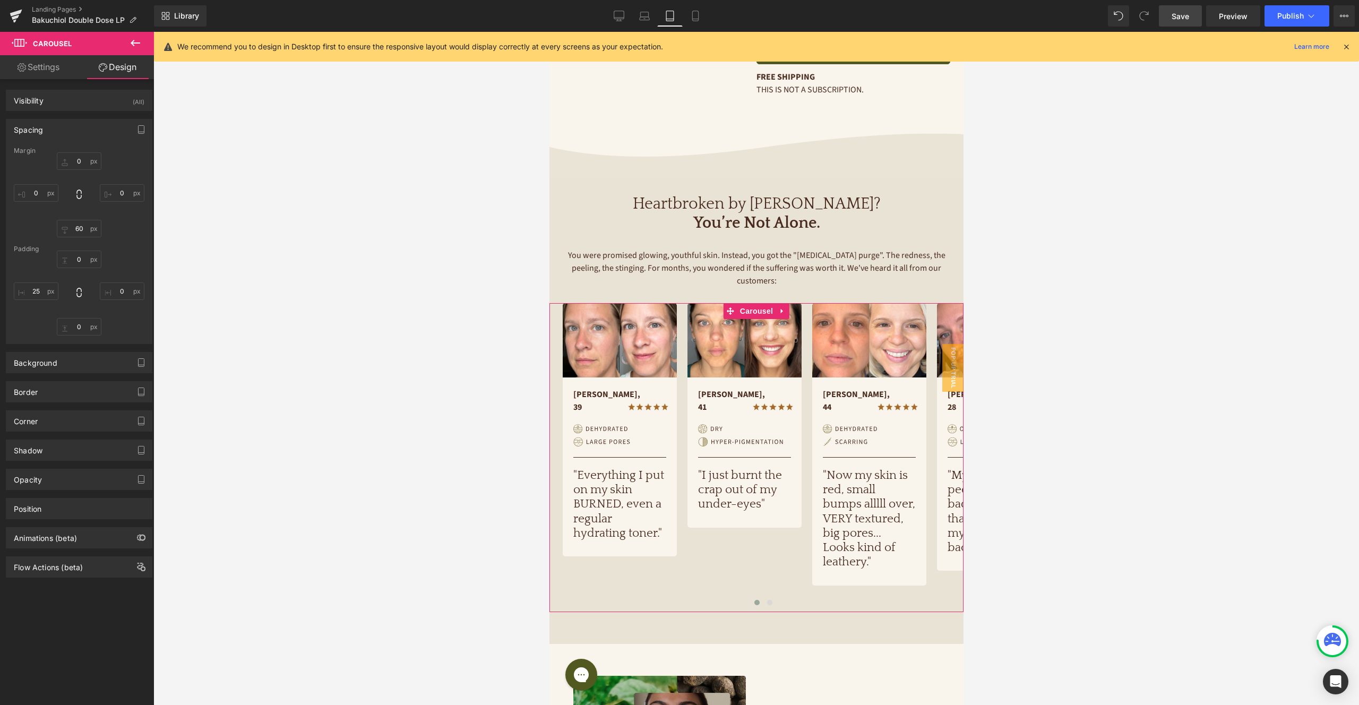
type input "0"
type input "25"
click at [80, 227] on input "60" at bounding box center [79, 229] width 45 height 18
type input "5"
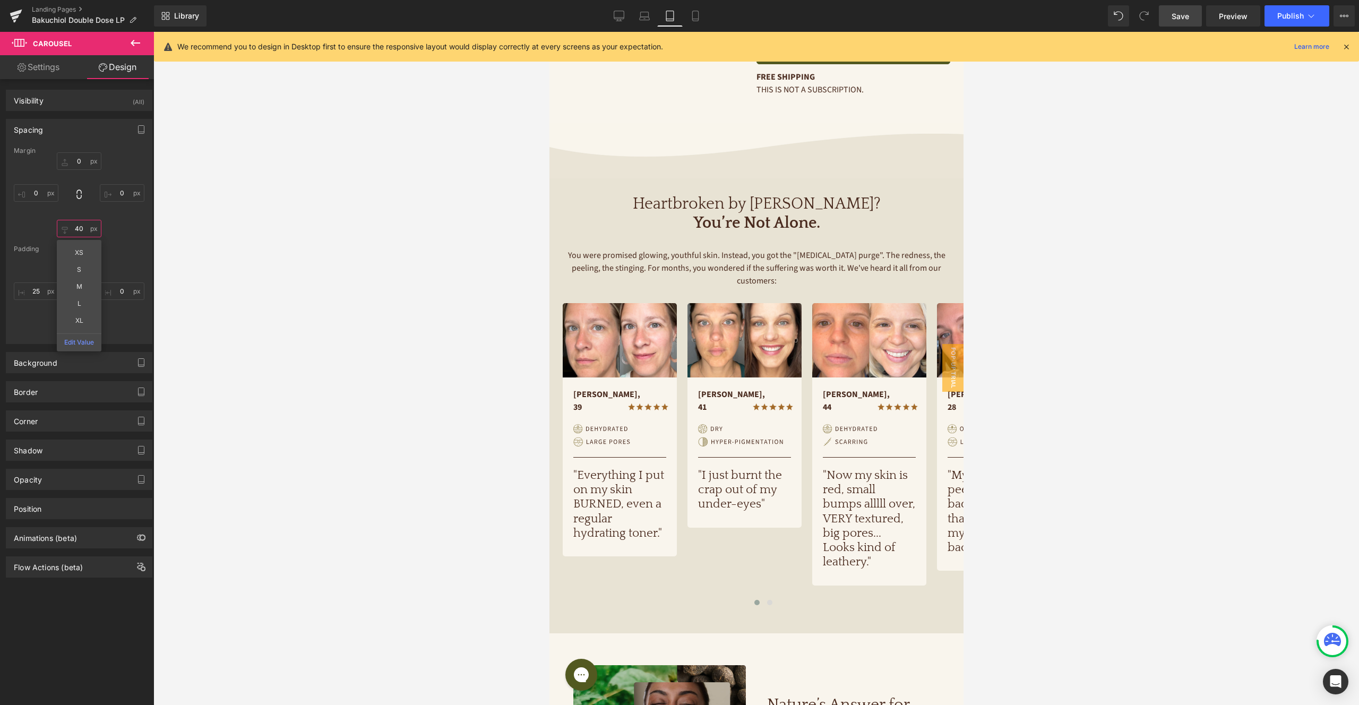
type input "40"
click at [1191, 15] on link "Save" at bounding box center [1180, 15] width 43 height 21
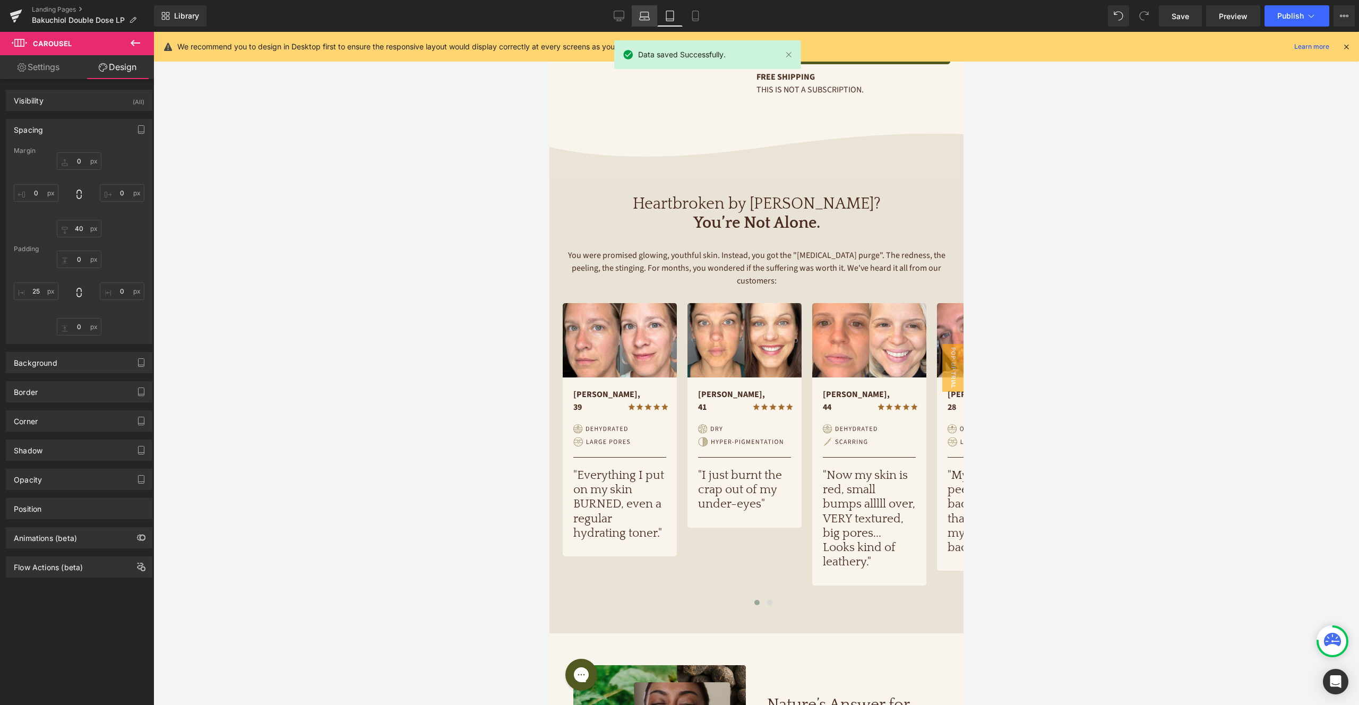
click at [643, 15] on icon at bounding box center [644, 16] width 11 height 11
type input "0"
type input "51.033"
type input "0"
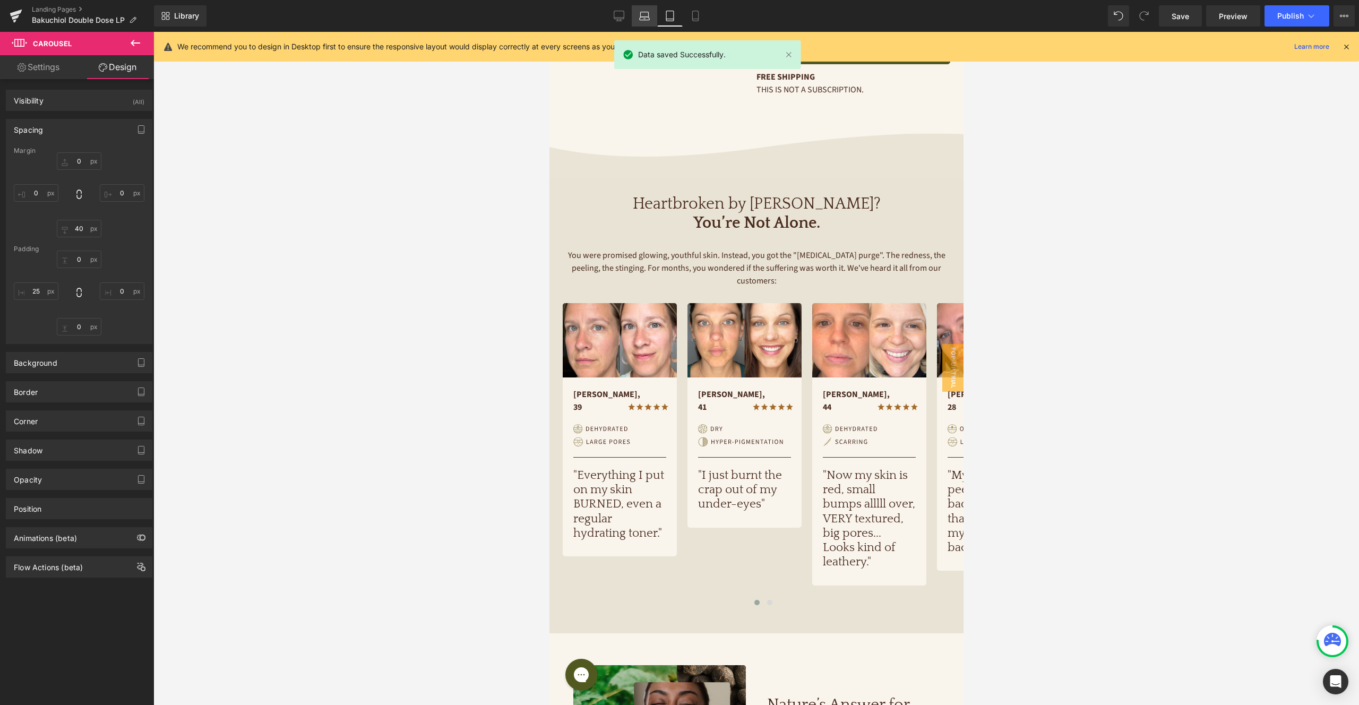
type input "0"
type input "28.3099"
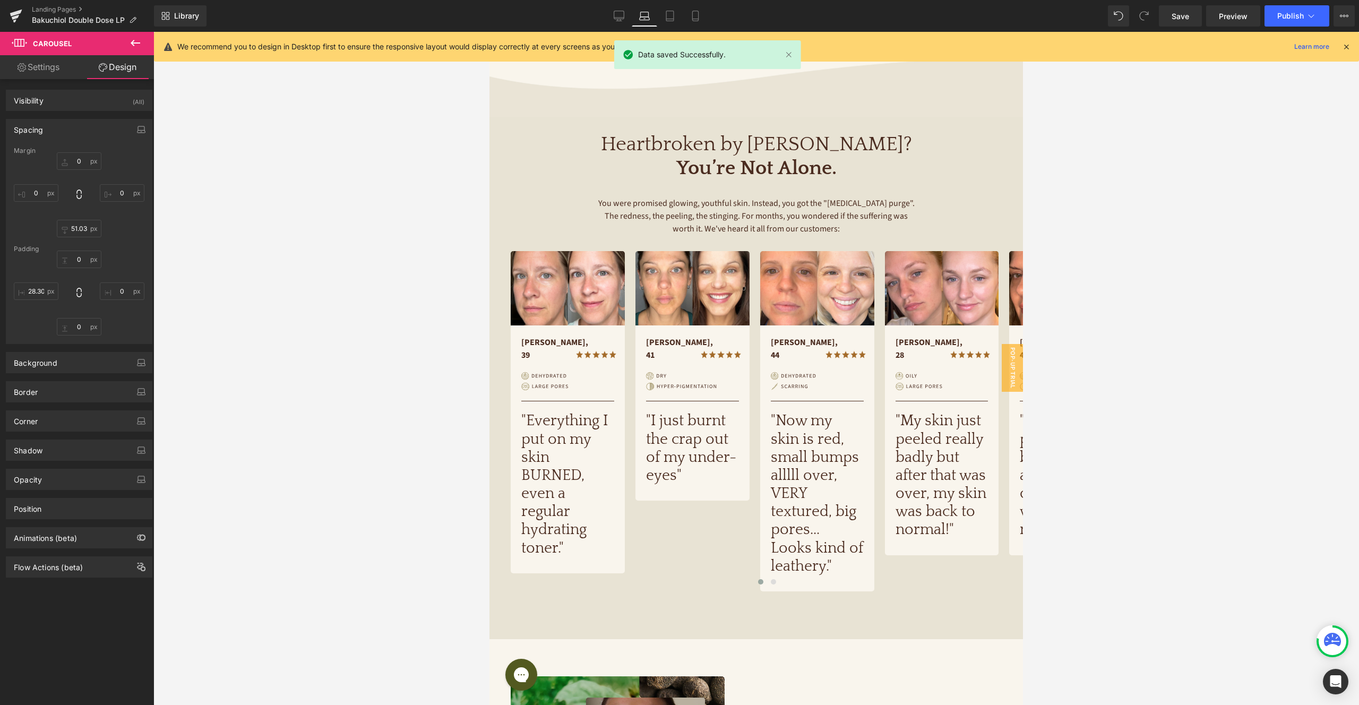
scroll to position [257, 0]
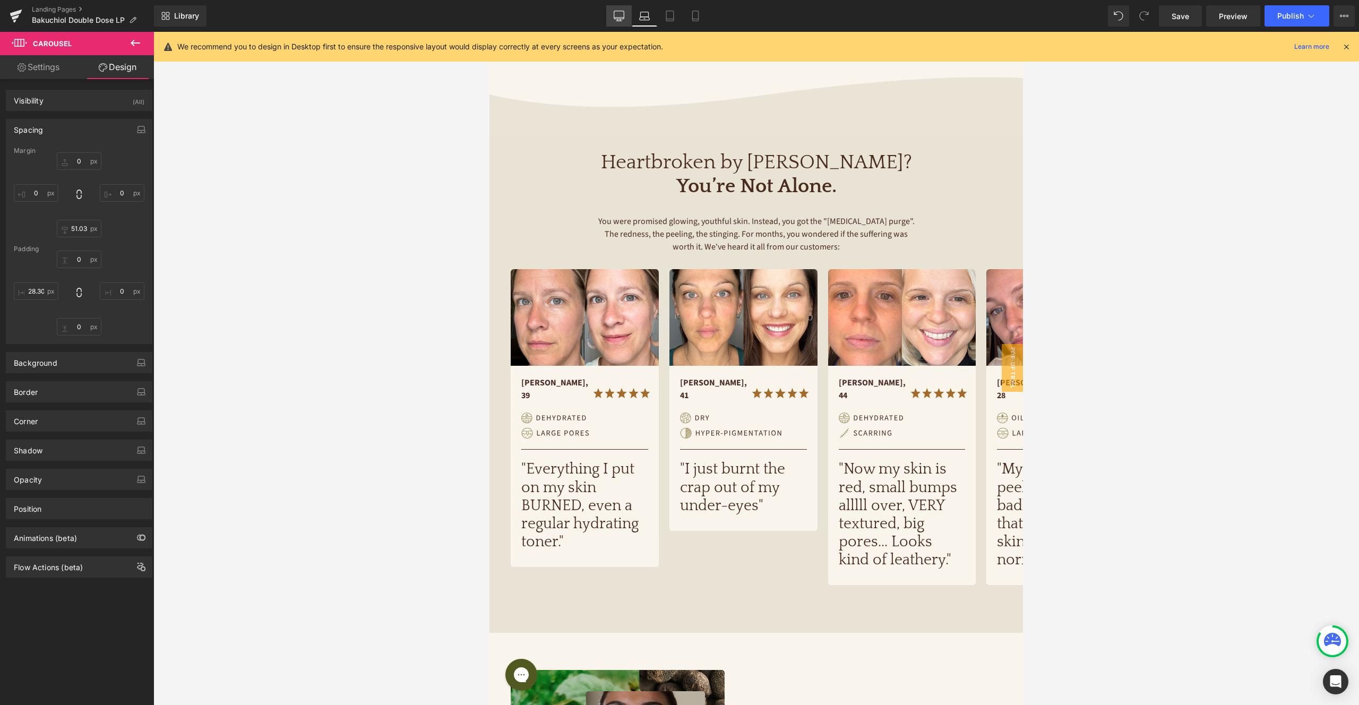
click at [623, 8] on link "Desktop" at bounding box center [618, 15] width 25 height 21
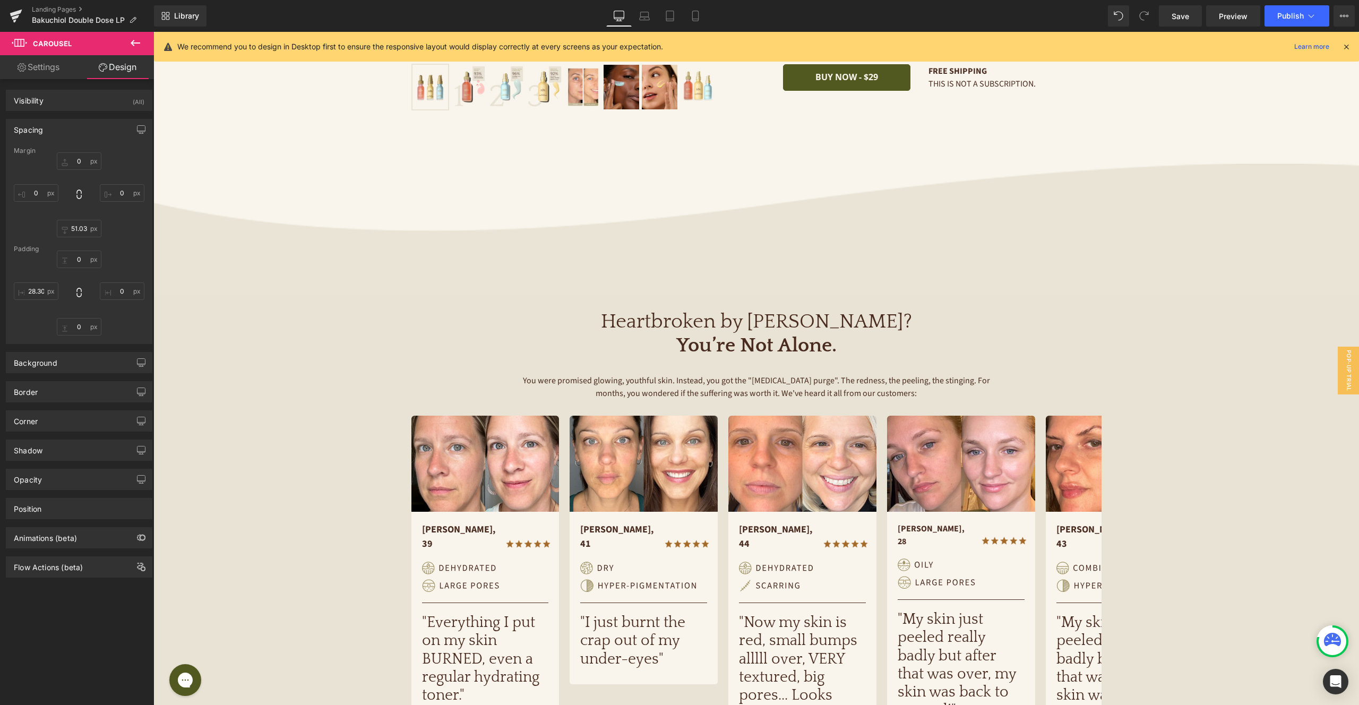
type input "0"
type input "73.0457"
type input "0"
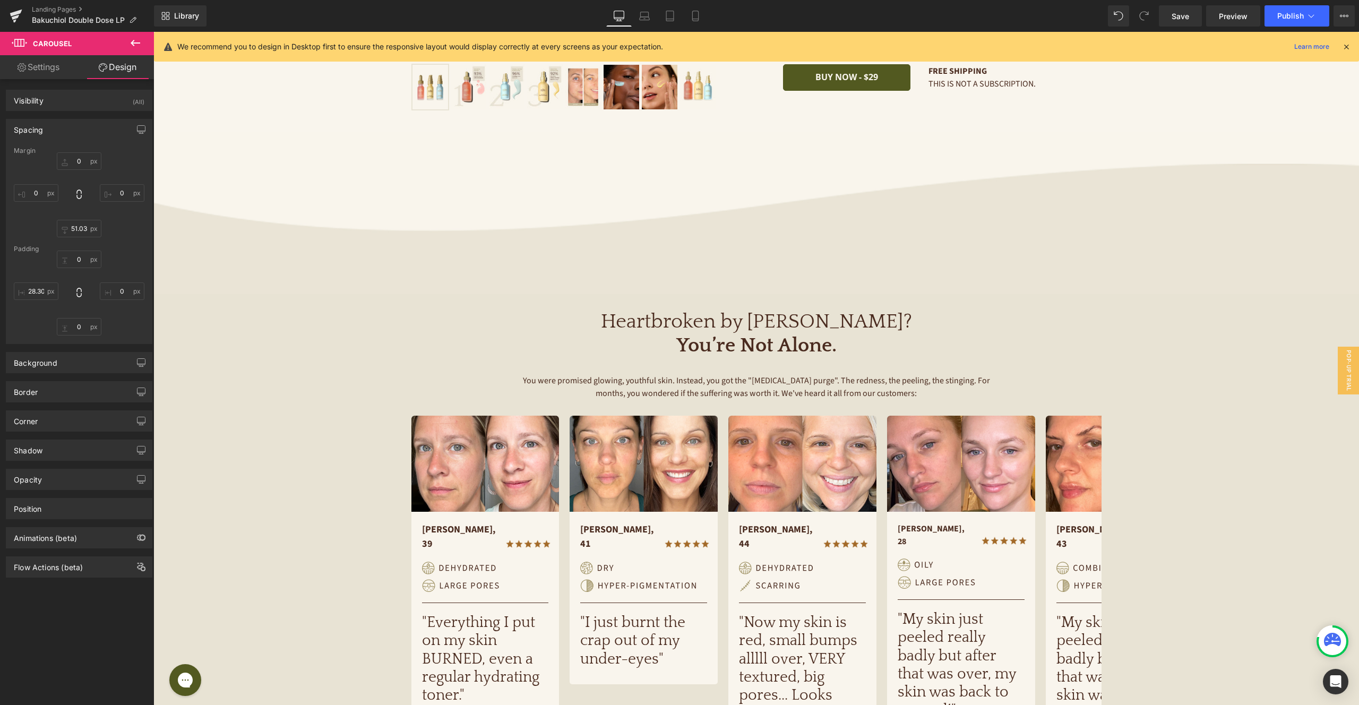
type input "0"
type input "28.6971"
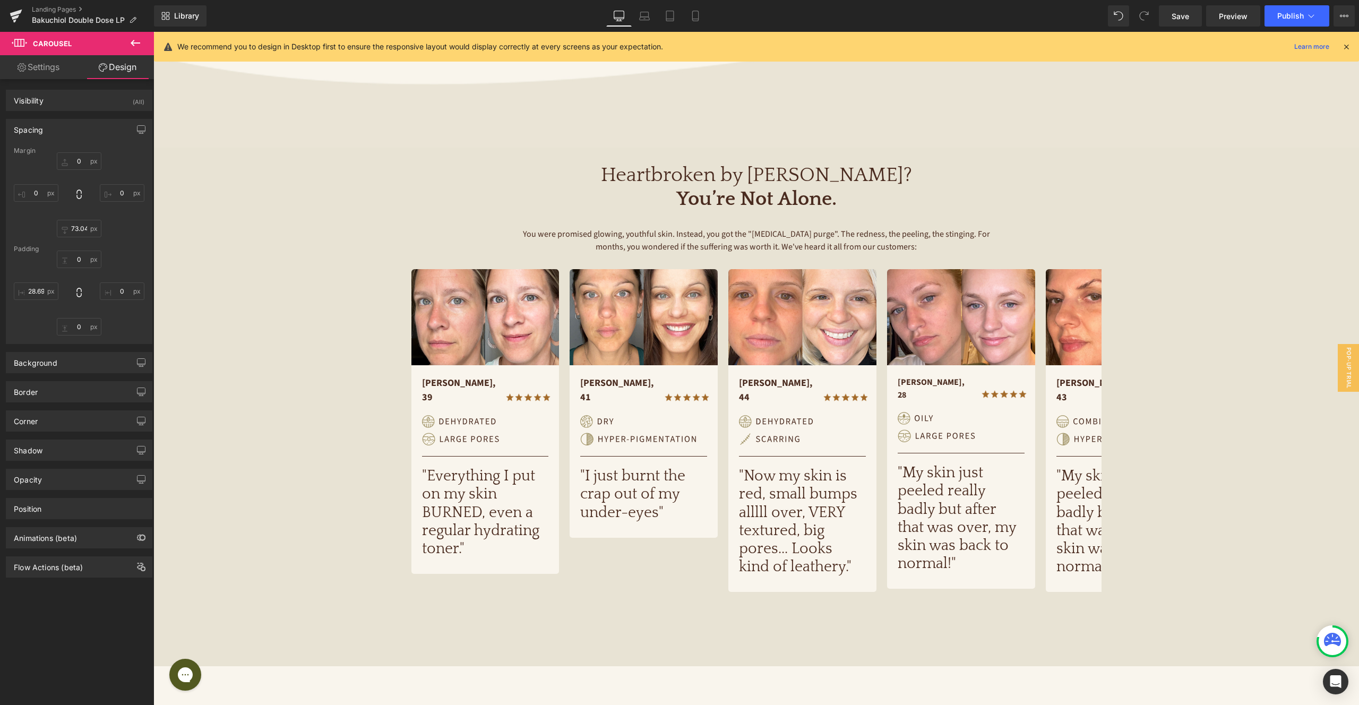
scroll to position [423, 0]
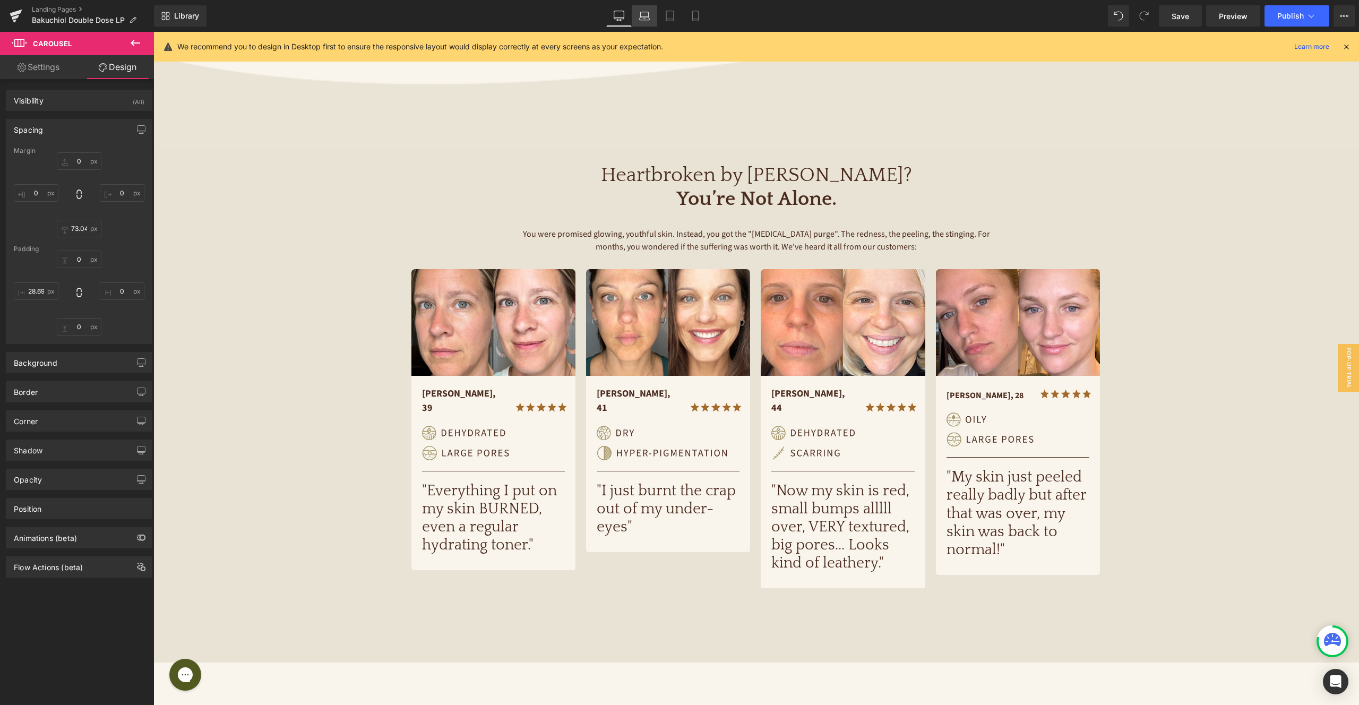
click at [648, 18] on icon at bounding box center [644, 16] width 11 height 11
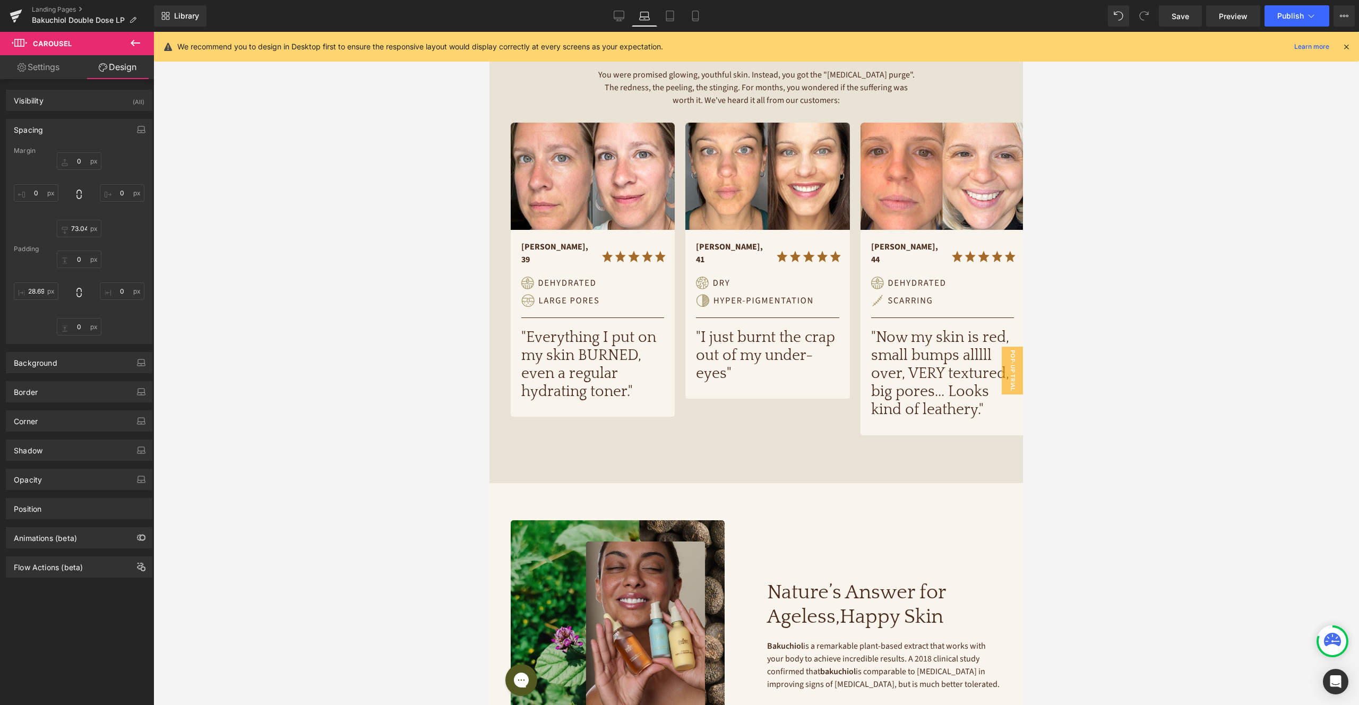
type input "0"
type input "50.7609"
type input "0"
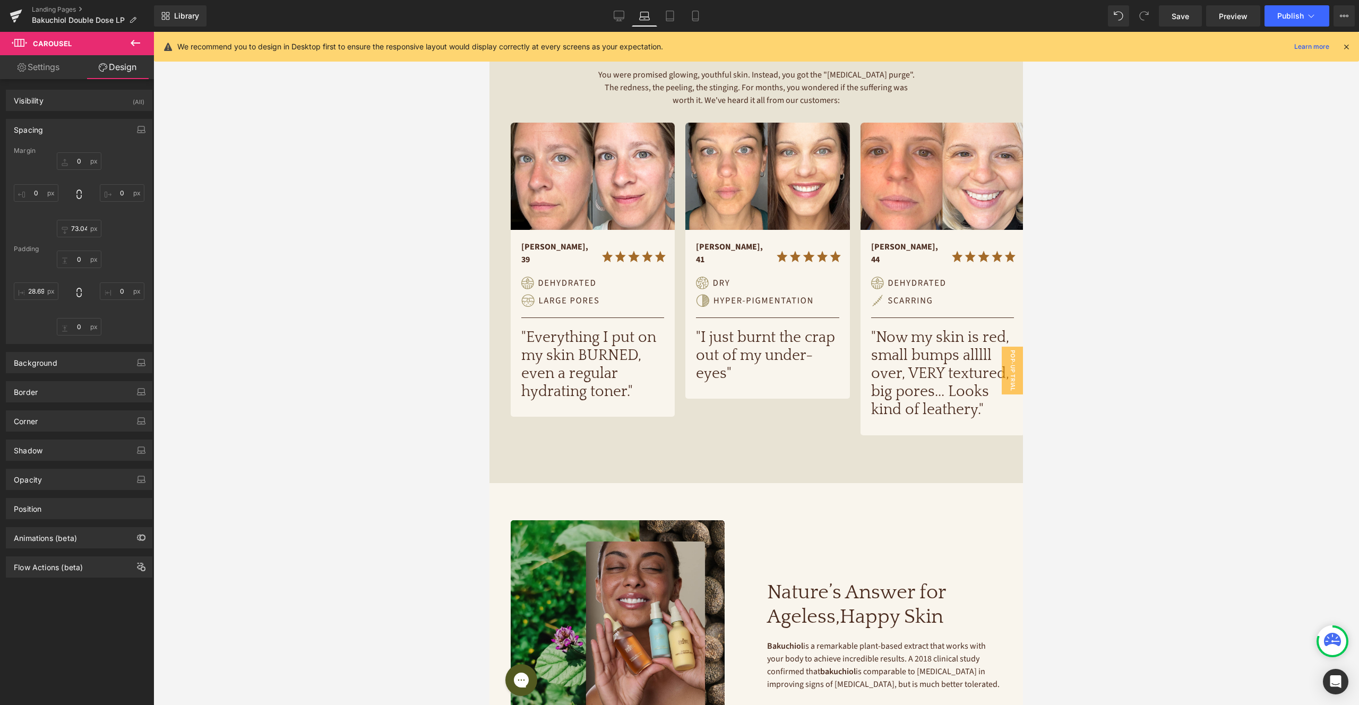
type input "0"
type input "13.8406"
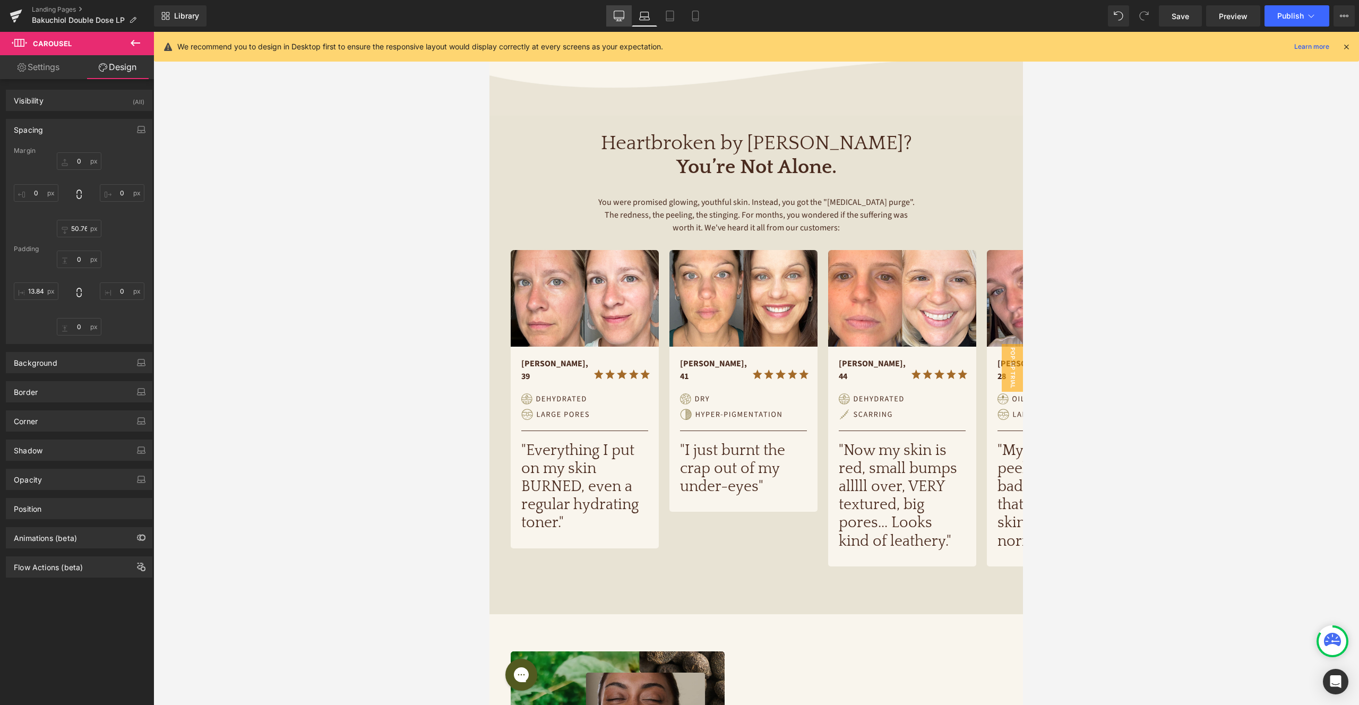
click at [621, 18] on icon at bounding box center [619, 18] width 10 height 0
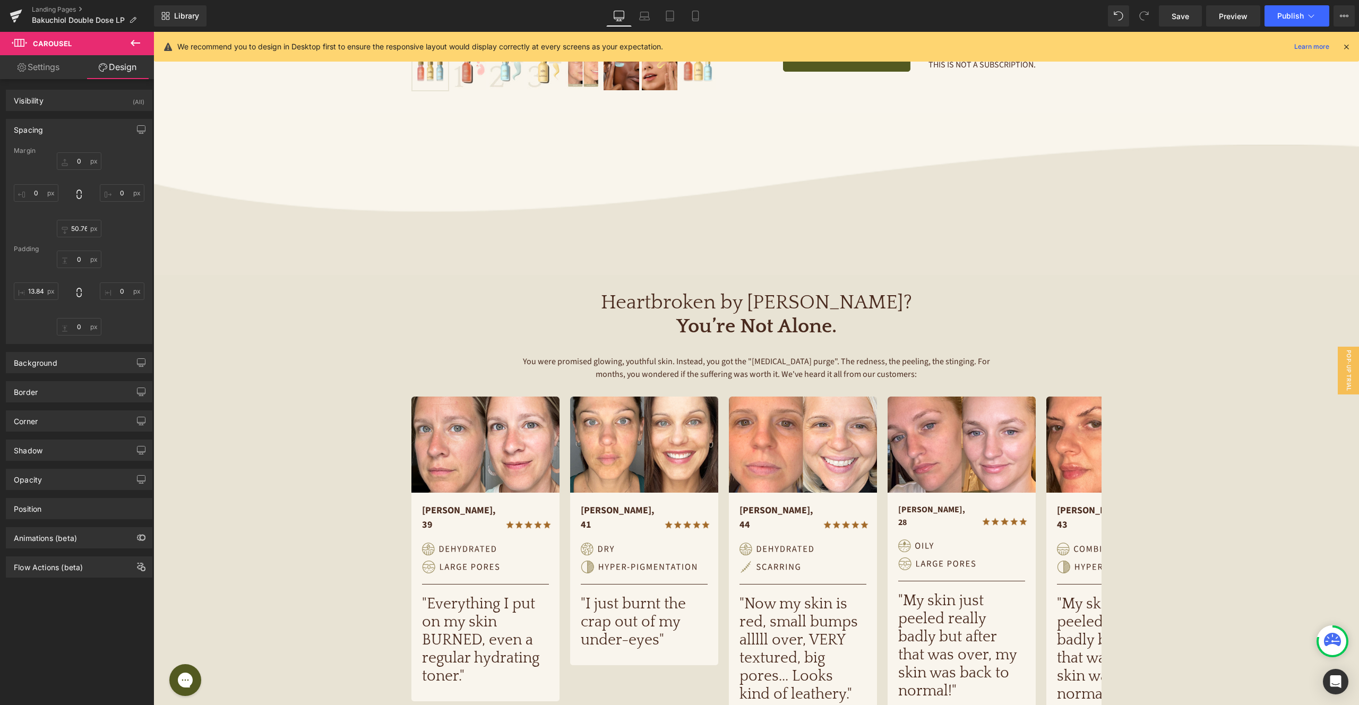
type input "0"
type input "76.5415"
type input "0"
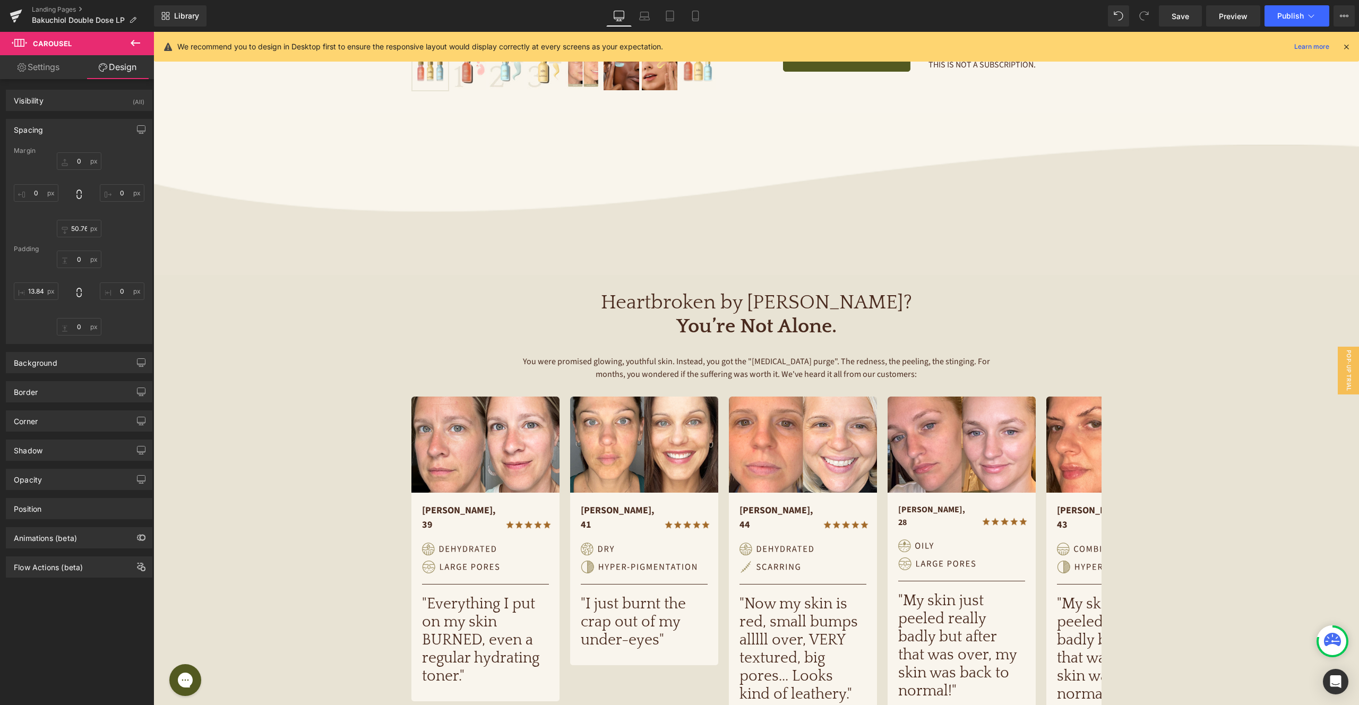
type input "0"
type input "31.0277"
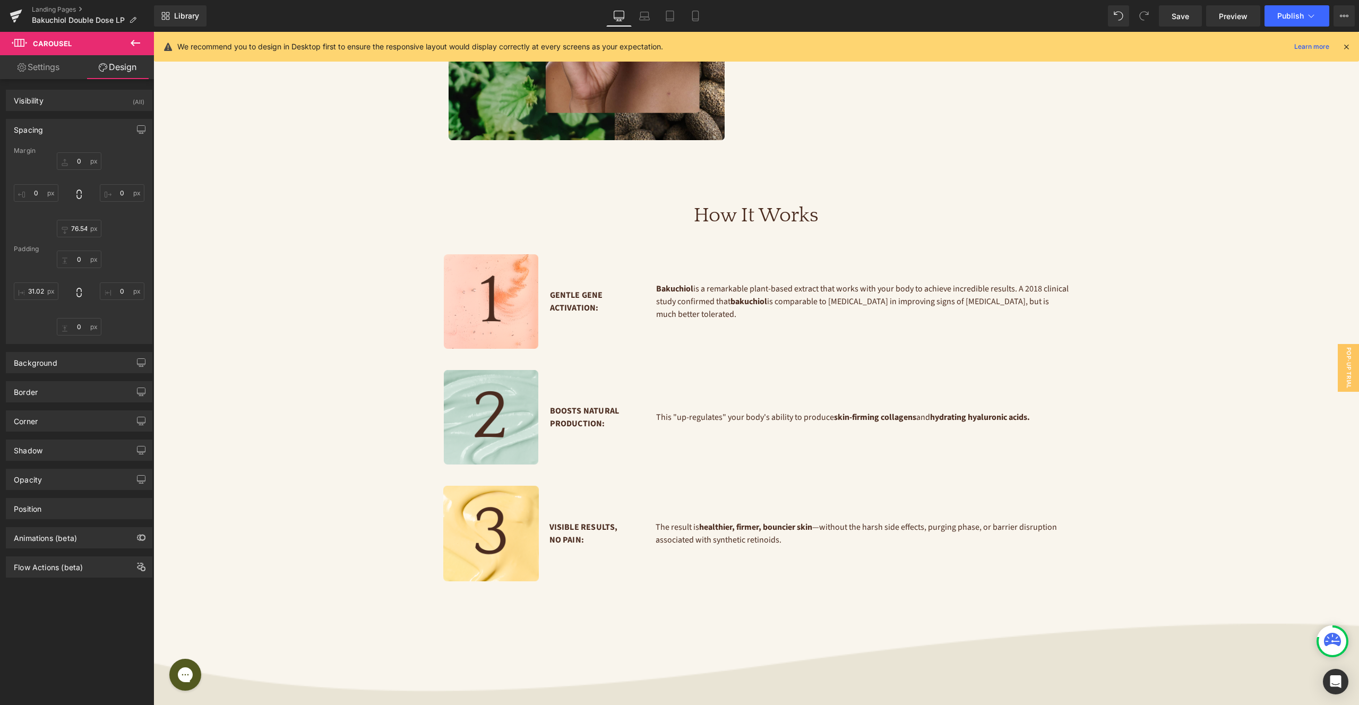
scroll to position [1456, 0]
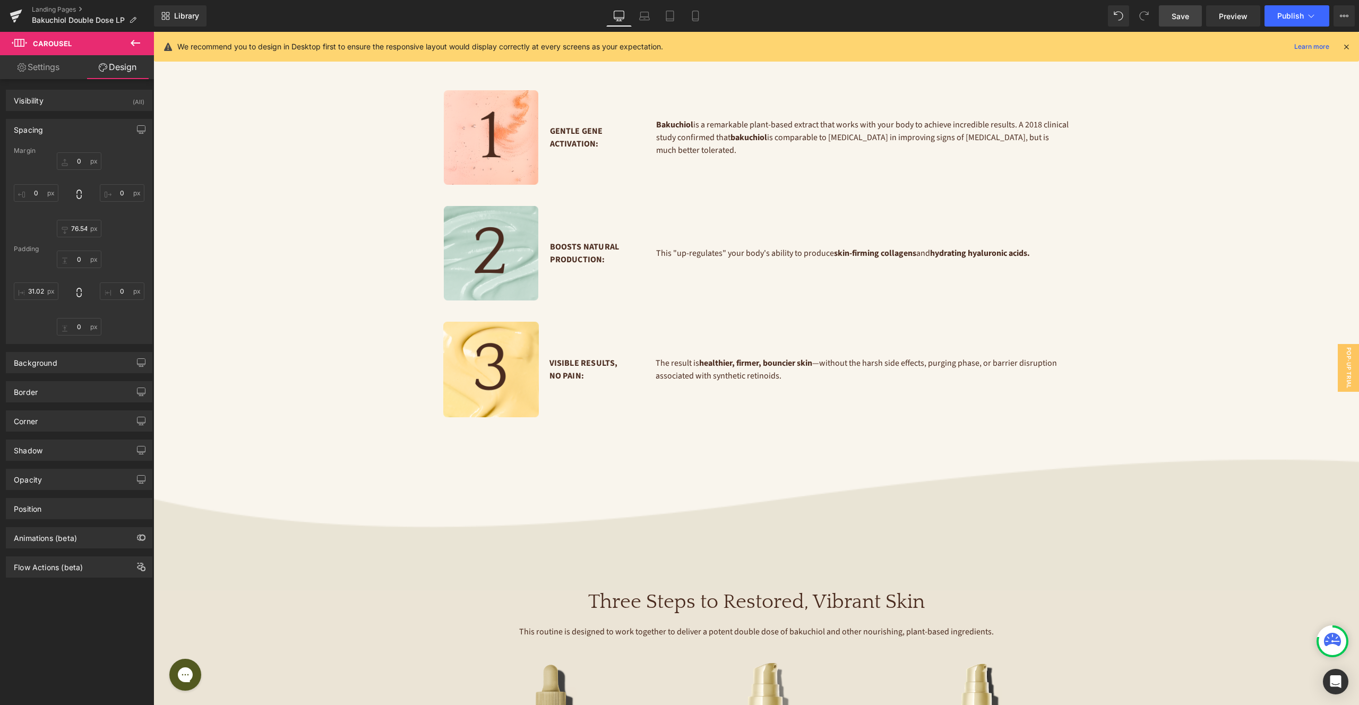
click at [1180, 20] on span "Save" at bounding box center [1180, 16] width 18 height 11
click at [1223, 17] on span "Preview" at bounding box center [1233, 16] width 29 height 11
